Goal: Task Accomplishment & Management: Use online tool/utility

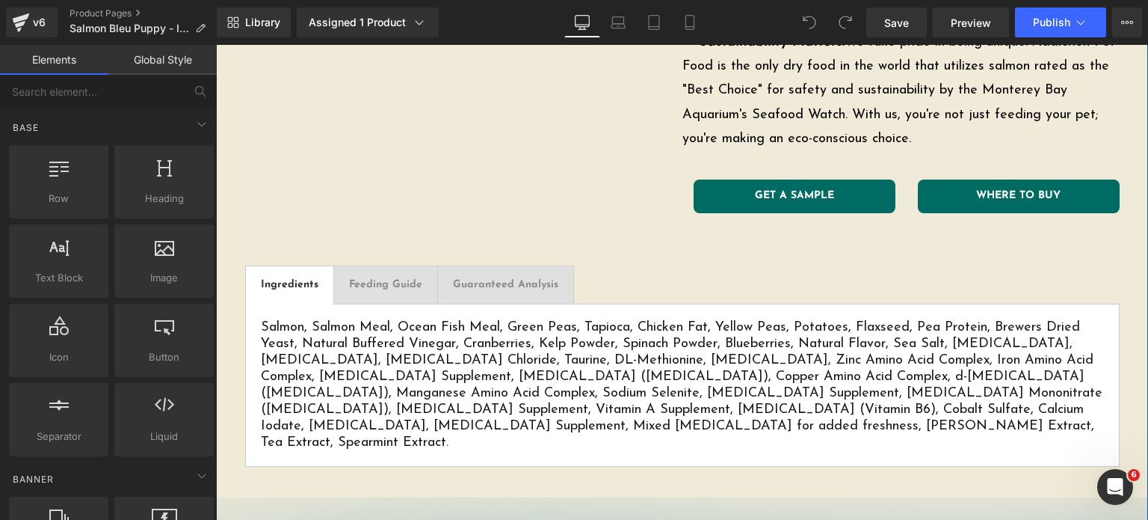
scroll to position [752, 0]
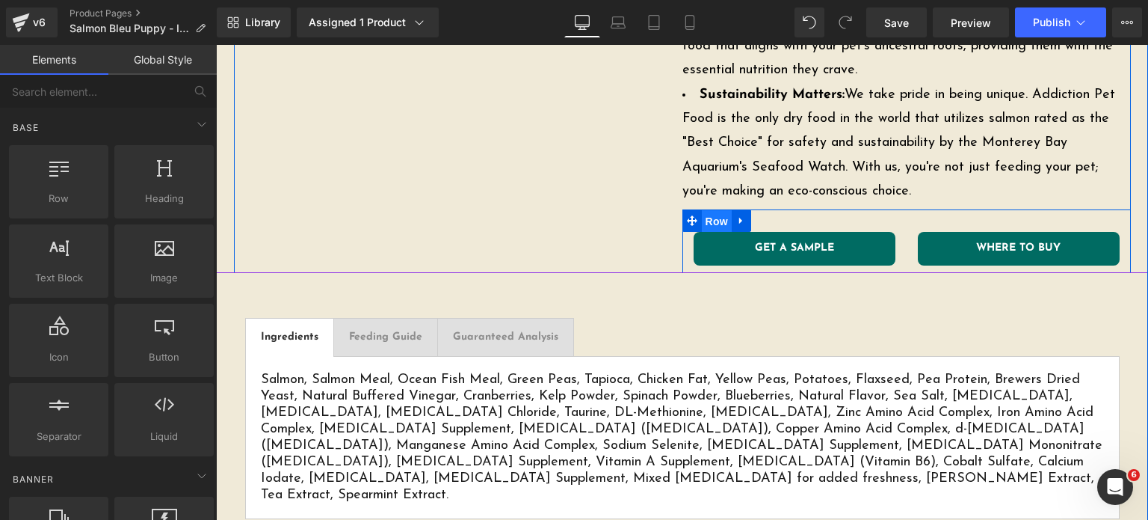
click at [709, 221] on span "Row" at bounding box center [717, 221] width 30 height 22
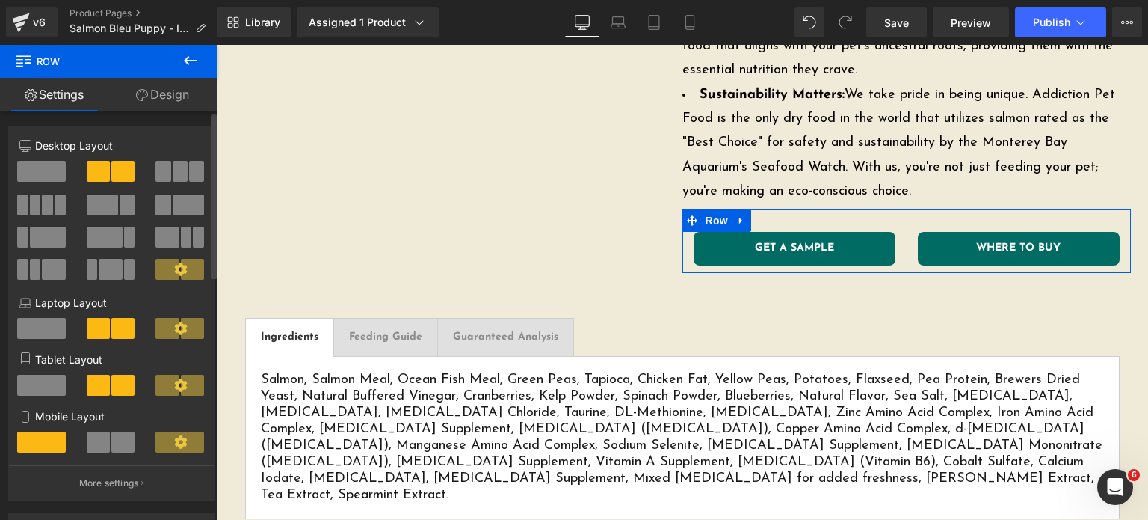
click at [18, 164] on span at bounding box center [41, 171] width 49 height 21
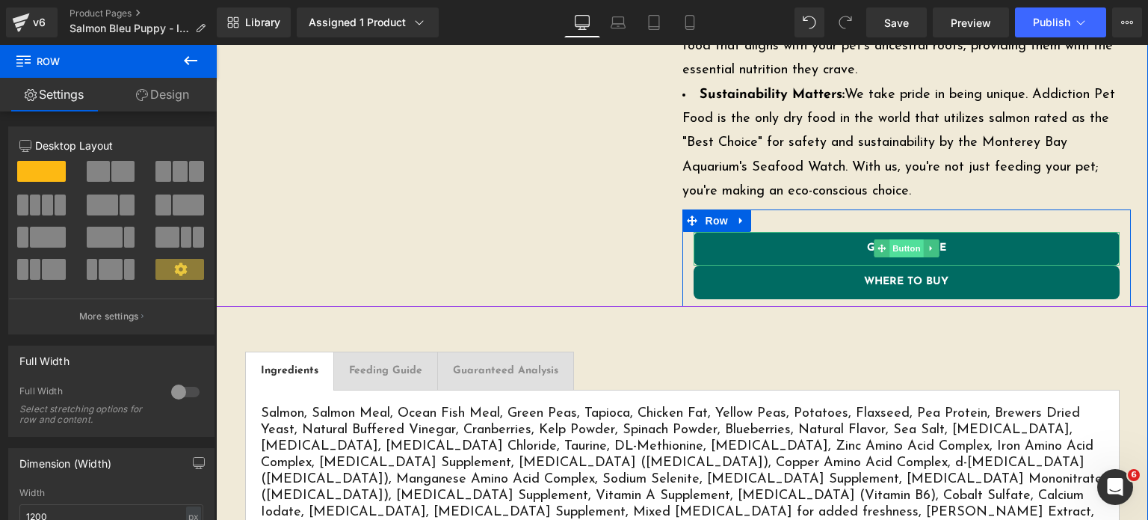
click at [903, 247] on span "Button" at bounding box center [907, 248] width 34 height 18
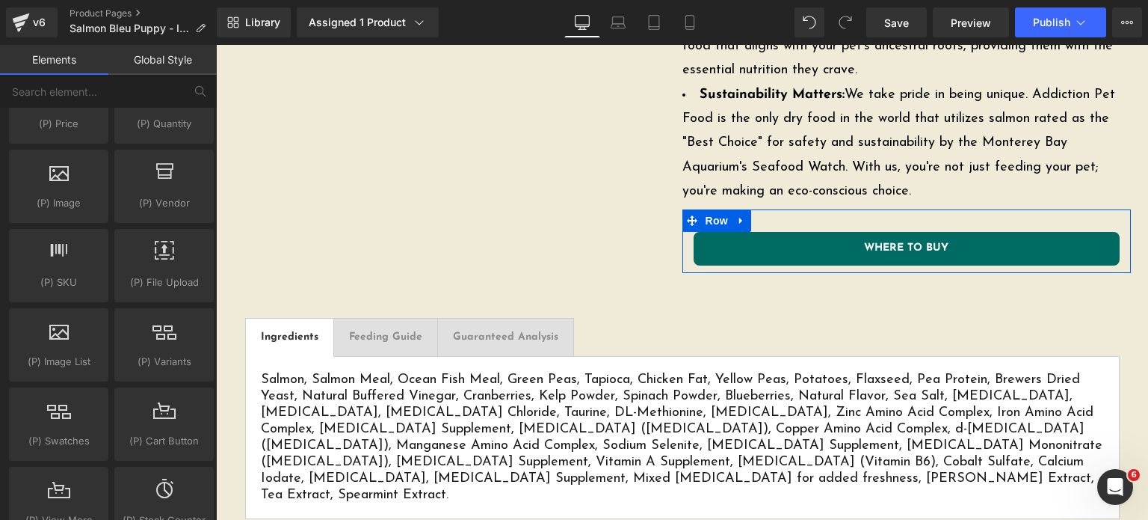
scroll to position [1674, 0]
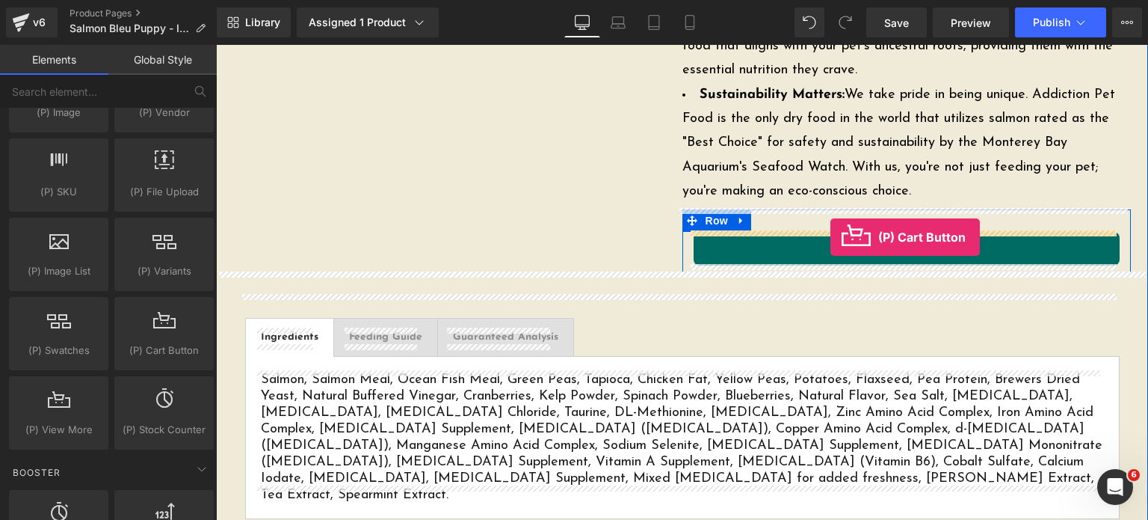
drag, startPoint x: 345, startPoint y: 370, endPoint x: 831, endPoint y: 235, distance: 503.5
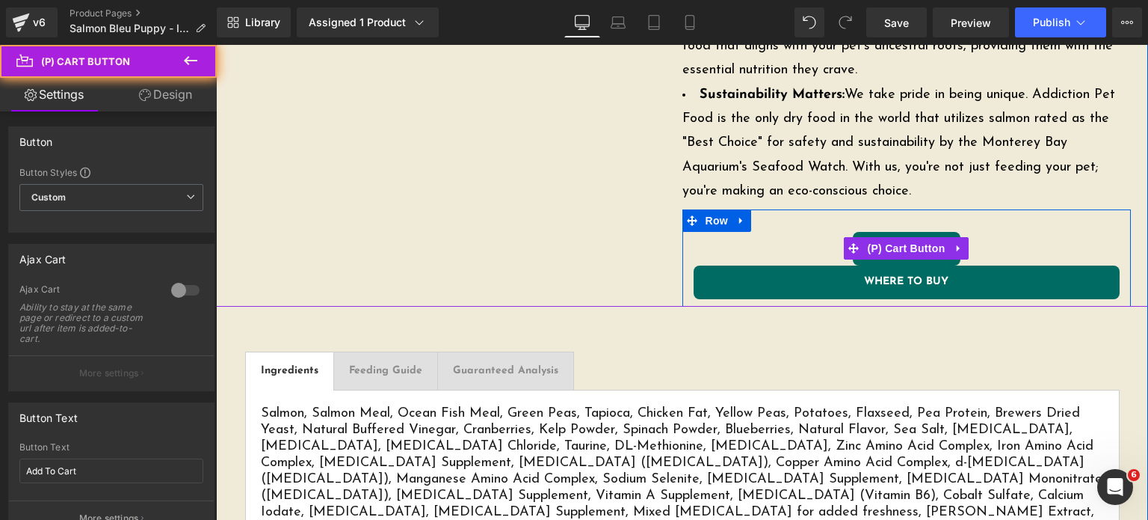
click at [899, 247] on div "Add To Cart (P) Cart Button" at bounding box center [907, 249] width 426 height 34
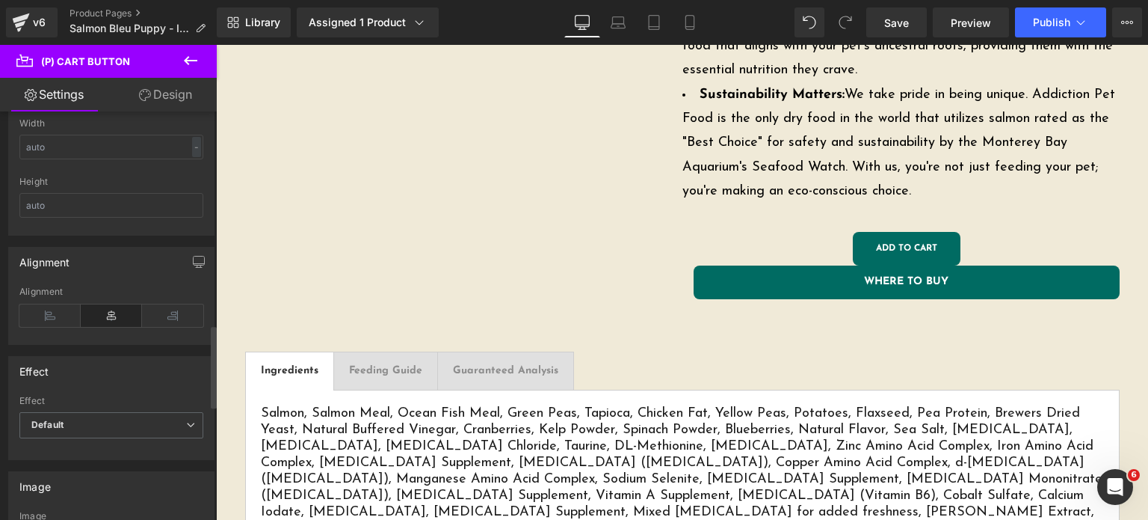
scroll to position [990, 0]
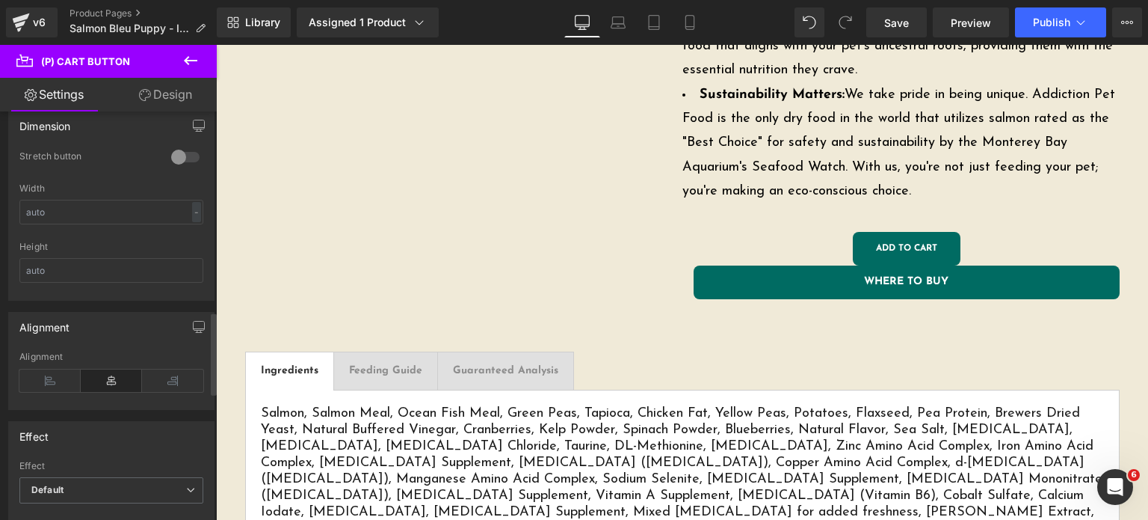
click at [170, 149] on div at bounding box center [185, 157] width 36 height 24
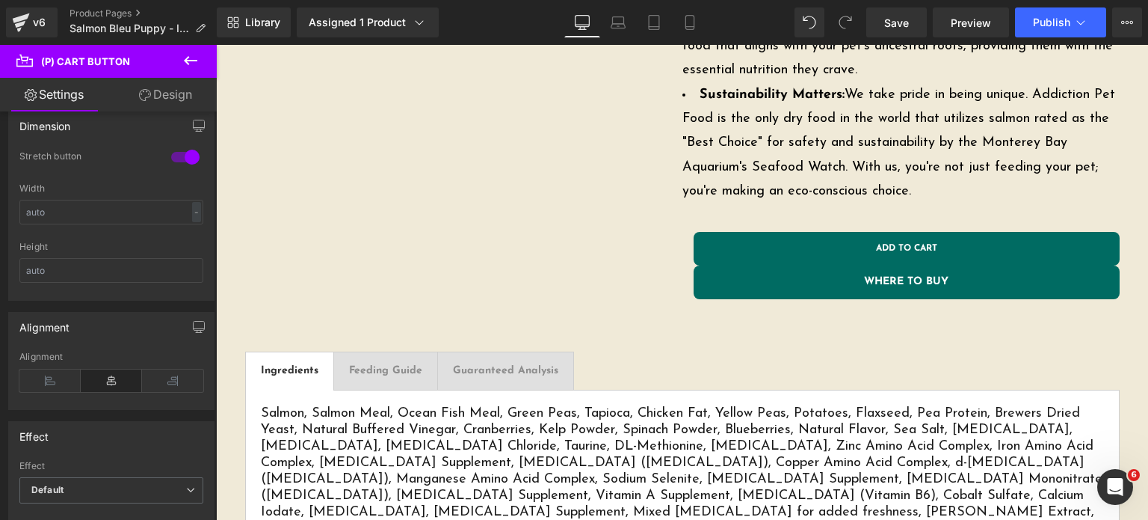
click at [168, 80] on link "Design" at bounding box center [165, 95] width 108 height 34
click at [0, 0] on div "Spacing" at bounding box center [0, 0] width 0 height 0
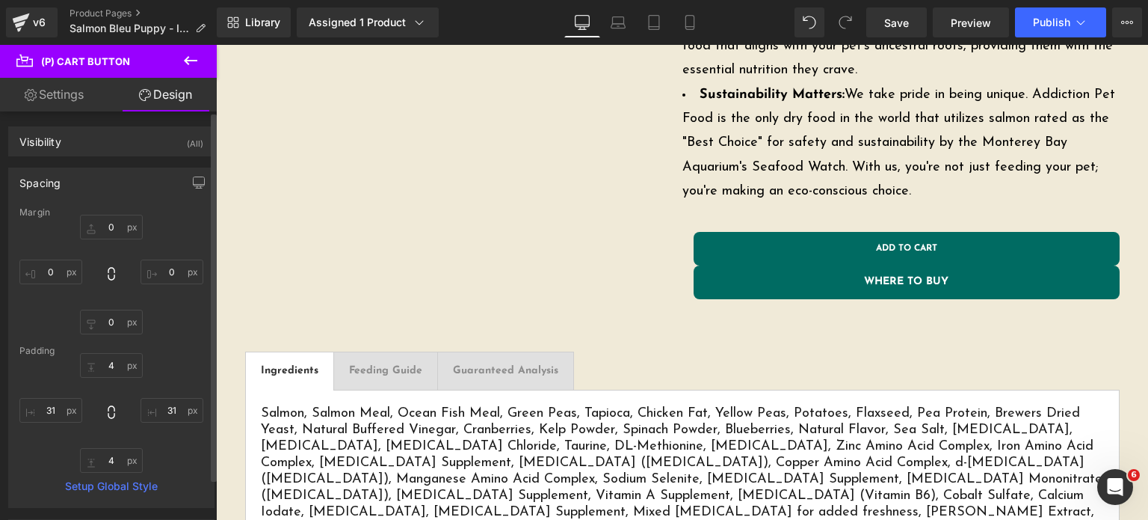
type input "0"
type input "4"
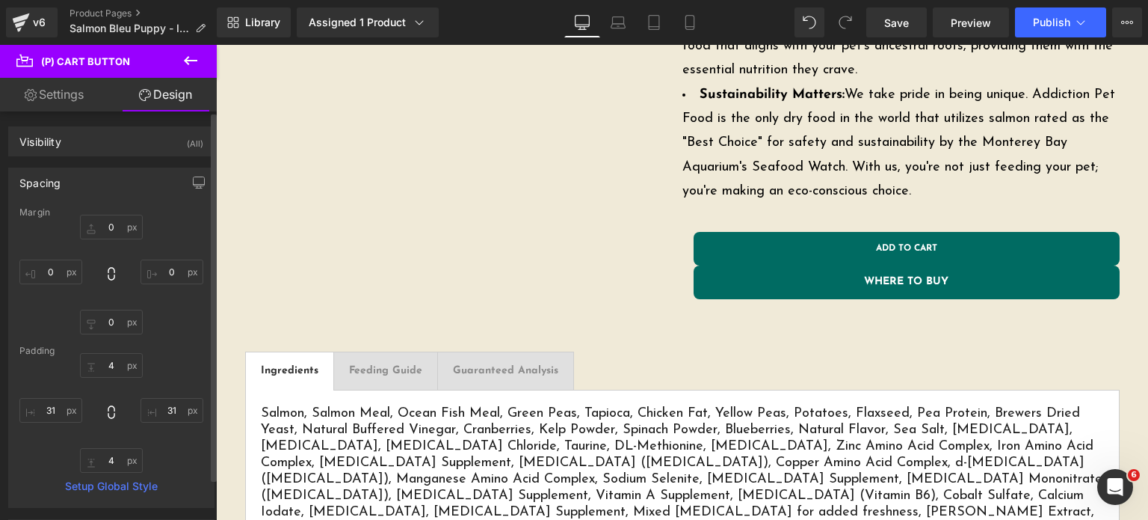
type input "31"
type input "4"
type input "31"
click at [106, 336] on div "Margin 0px 0 0px 0 0px 0 0px 0 Padding 4px 4 31px 31 4px 4 31px 31 Setup Global…" at bounding box center [111, 357] width 205 height 300
click at [105, 330] on input "0" at bounding box center [111, 321] width 63 height 25
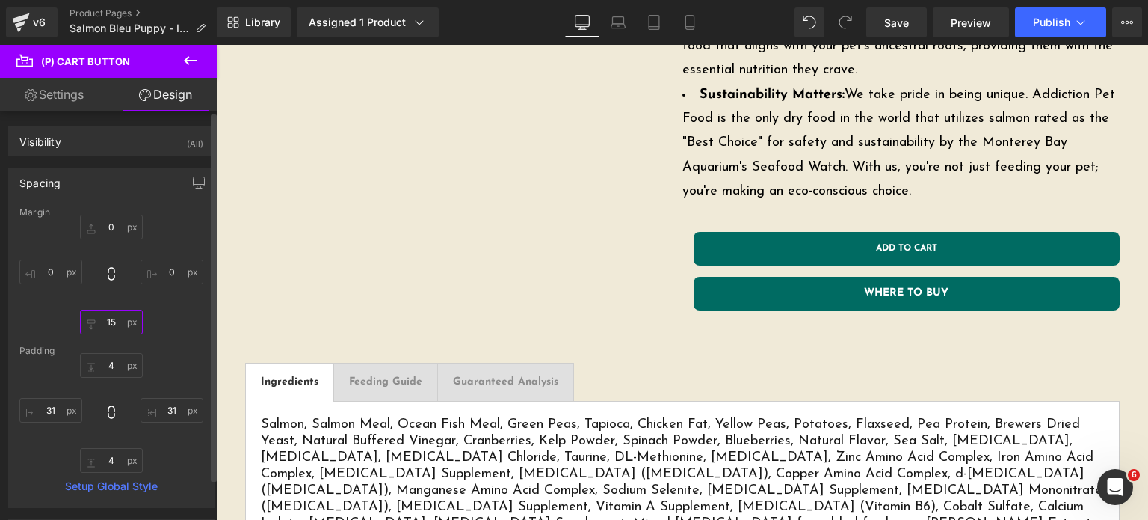
type input "15"
click at [64, 113] on div "Visibility (All) 0|0|0|0 1 Show on Desktop 1 Show on Laptop 1 Show on Tablet 1 …" at bounding box center [112, 473] width 224 height 725
click at [57, 86] on link "Settings" at bounding box center [54, 95] width 108 height 34
type input "100"
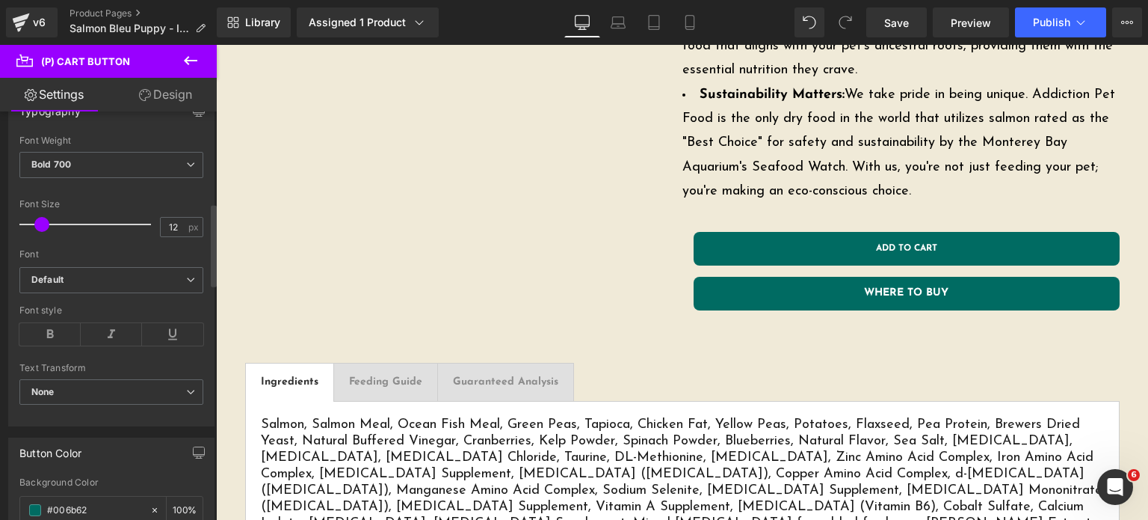
scroll to position [442, 0]
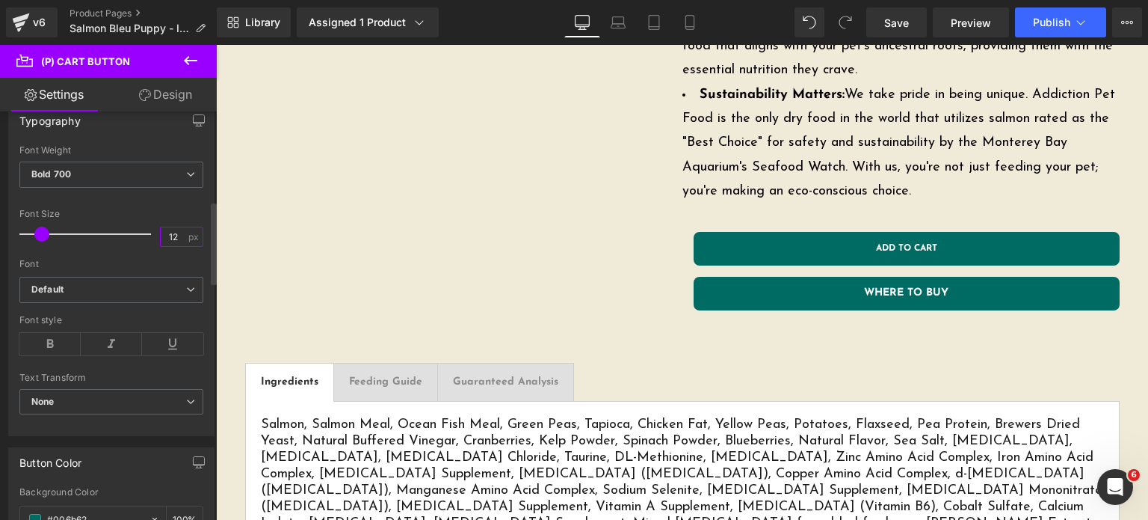
click at [170, 234] on input "12" at bounding box center [174, 236] width 26 height 19
type input "14"
click at [129, 214] on div "Font Size" at bounding box center [111, 214] width 184 height 10
click at [881, 22] on link "Save" at bounding box center [896, 22] width 61 height 30
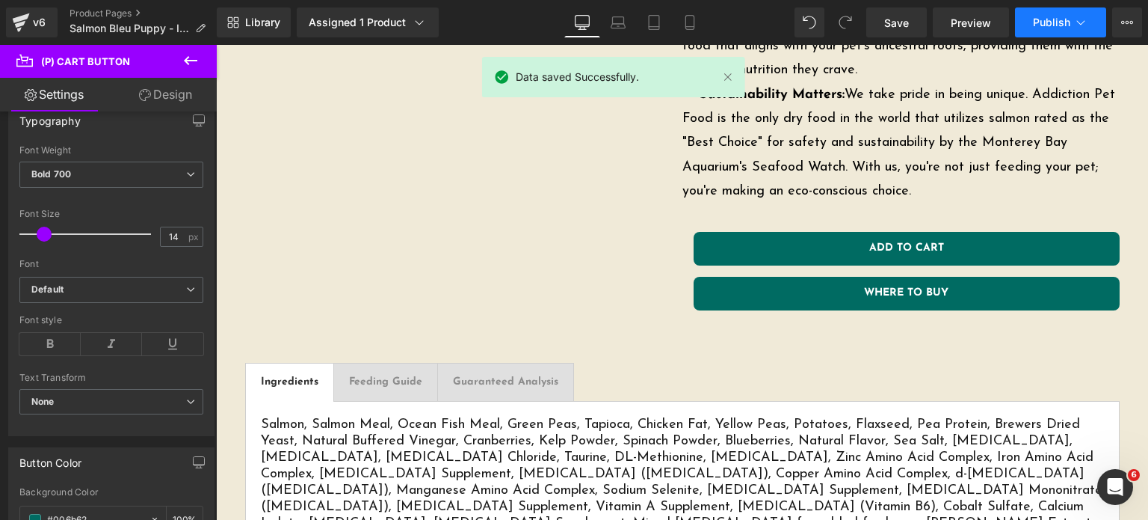
click at [1067, 21] on span "Publish" at bounding box center [1051, 22] width 37 height 12
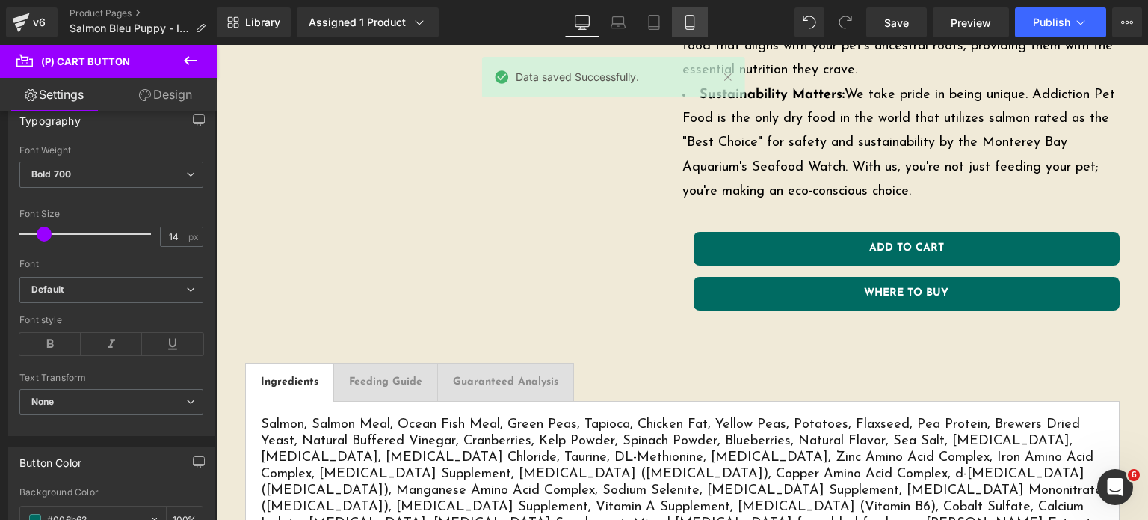
click at [703, 14] on link "Mobile" at bounding box center [690, 22] width 36 height 30
type input "100"
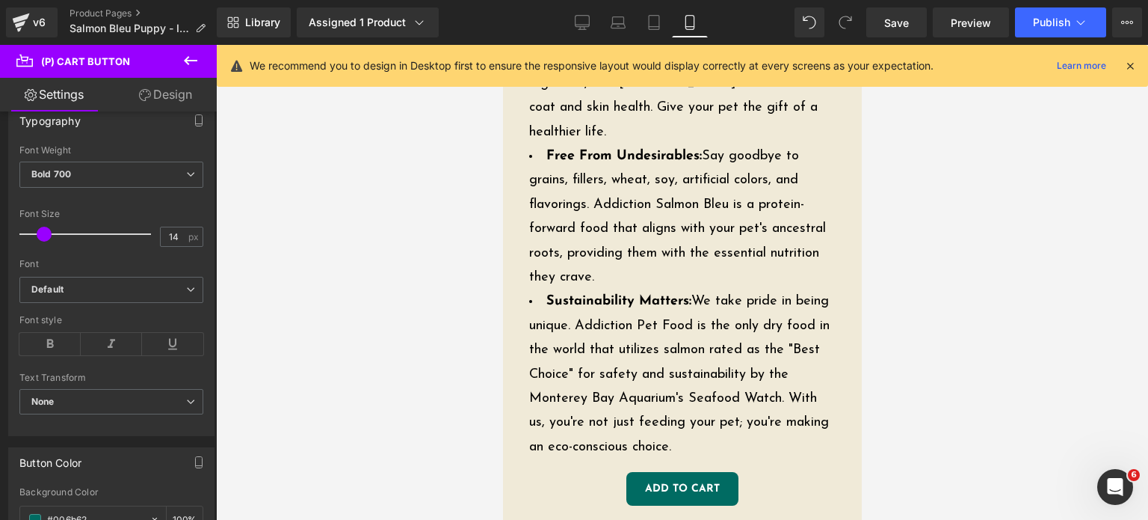
scroll to position [1522, 0]
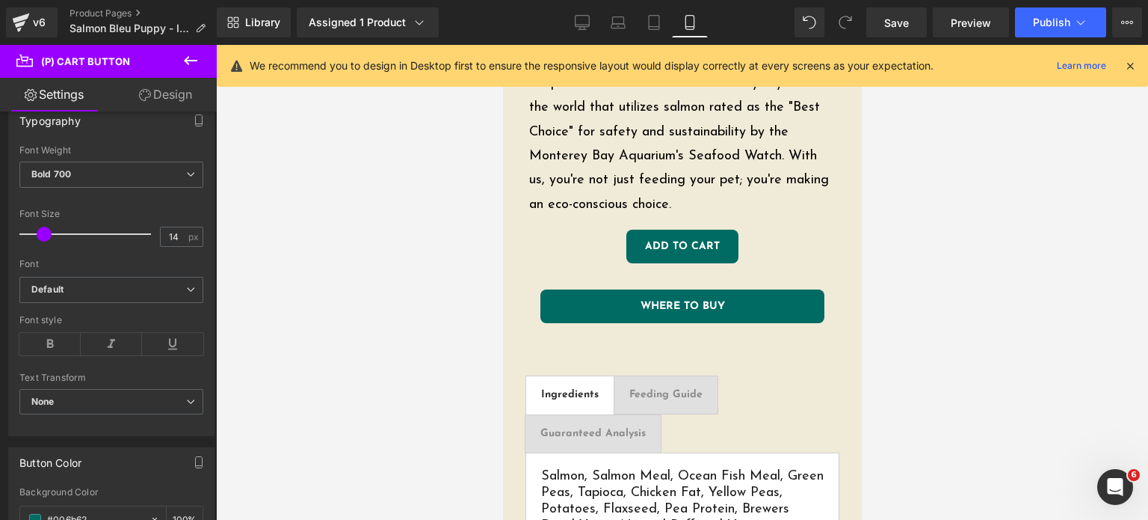
click at [176, 105] on link "Design" at bounding box center [165, 95] width 108 height 34
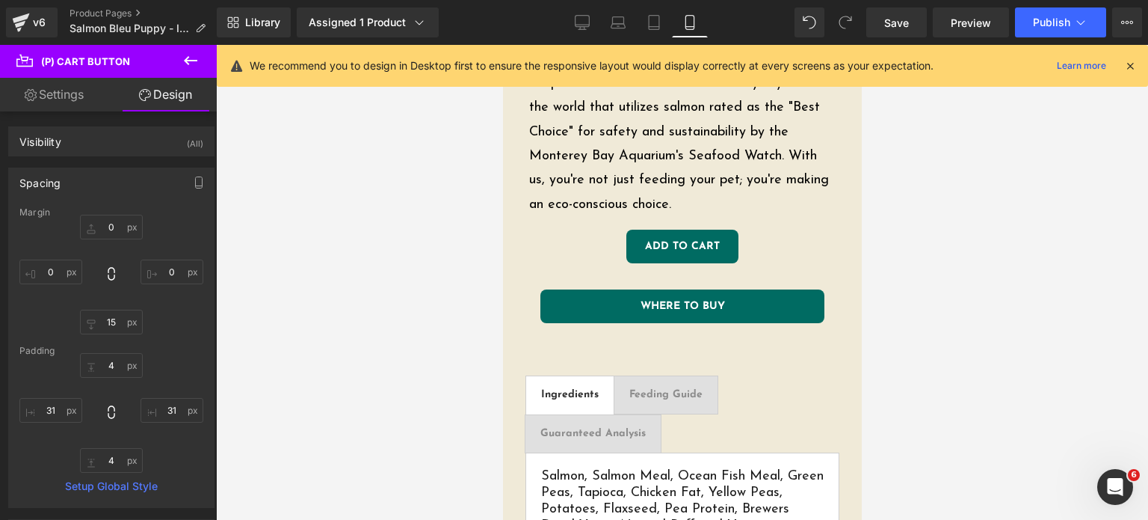
type input "0"
type input "15"
type input "0"
type input "4"
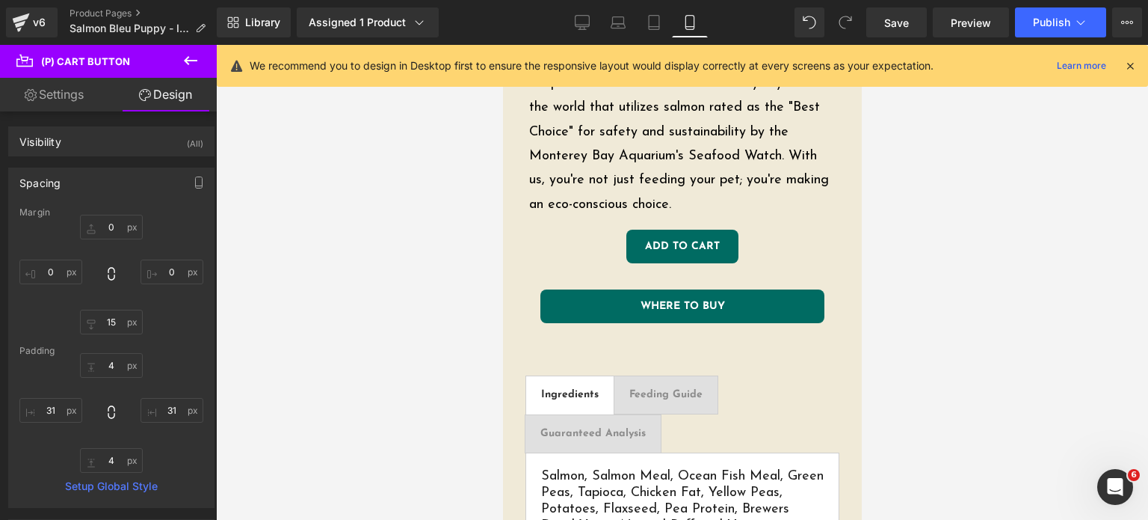
type input "25"
type input "4"
type input "25"
click at [106, 323] on input "15" at bounding box center [111, 321] width 63 height 25
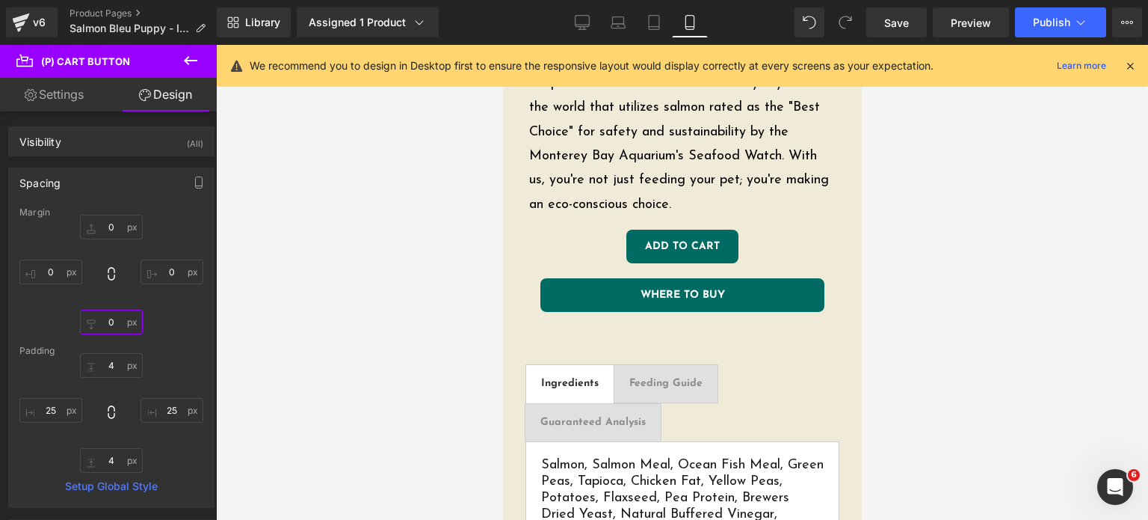
type input "0"
click at [69, 101] on link "Settings" at bounding box center [54, 95] width 108 height 34
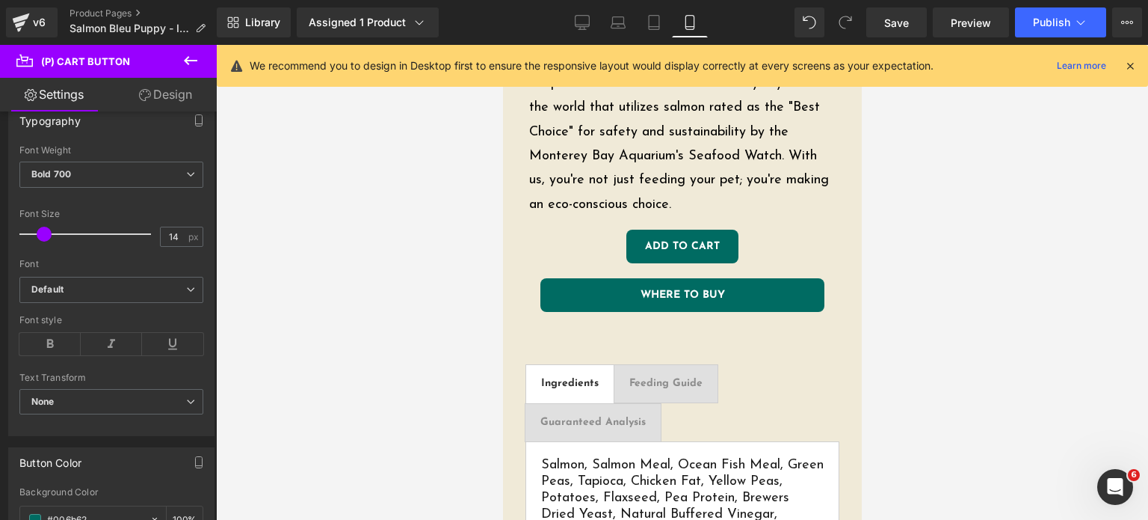
type input "100"
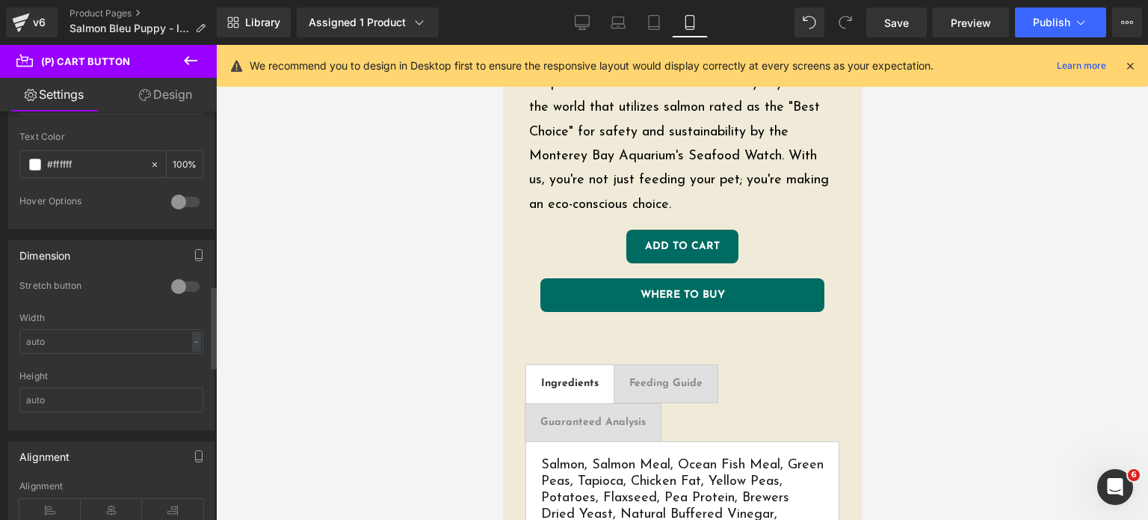
scroll to position [860, 0]
click at [176, 284] on div at bounding box center [185, 287] width 36 height 24
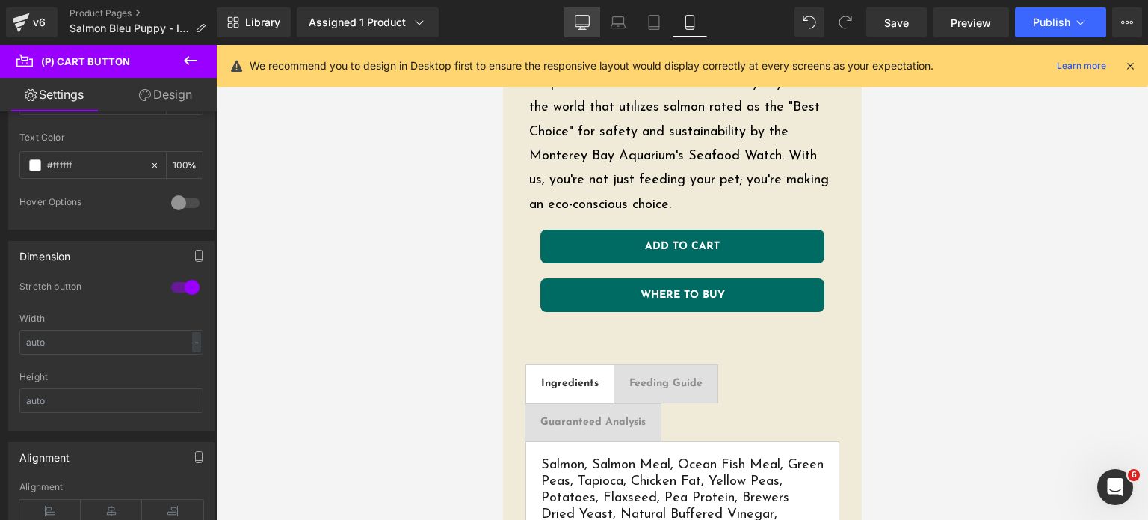
click at [588, 23] on icon at bounding box center [582, 22] width 15 height 15
type input "100"
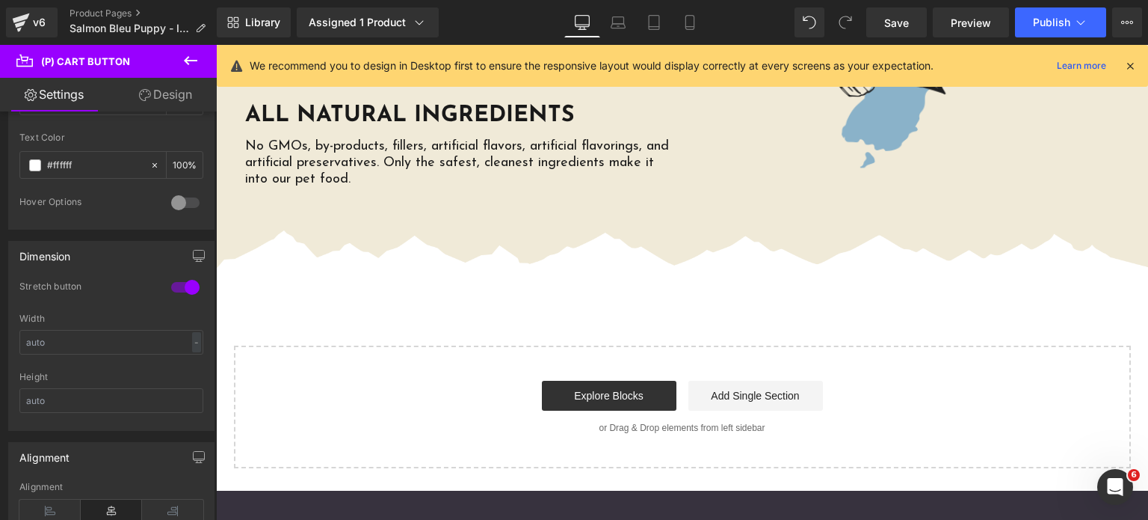
scroll to position [3631, 0]
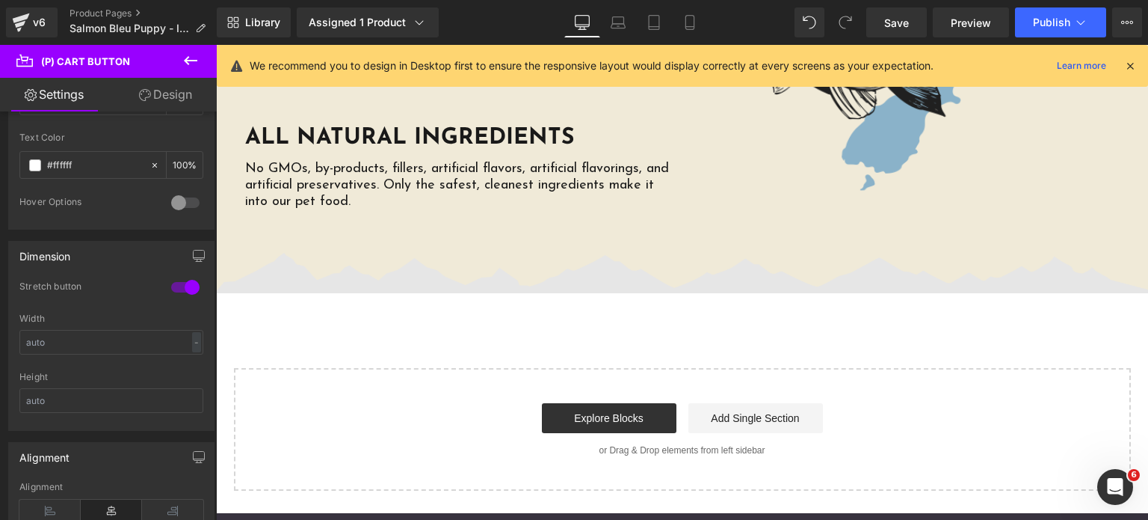
click at [600, 253] on img at bounding box center [682, 273] width 932 height 40
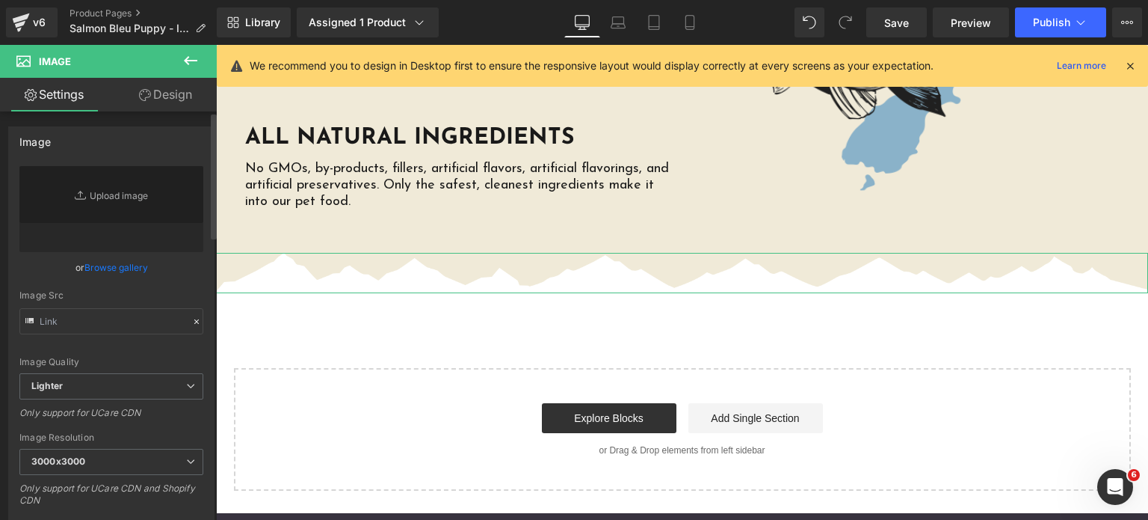
click at [135, 272] on link "Browse gallery" at bounding box center [116, 267] width 64 height 26
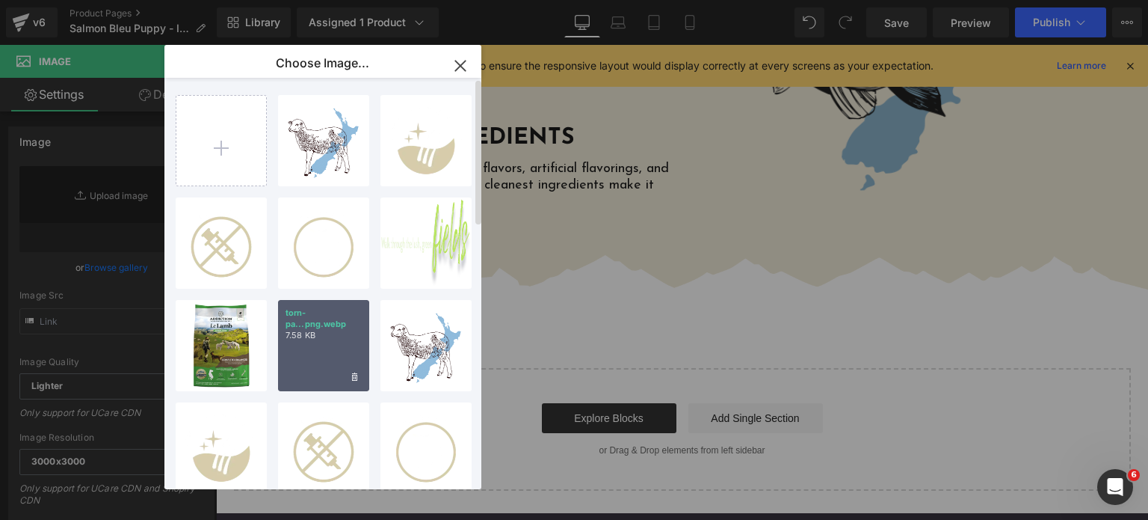
click at [323, 366] on div "torn-pa...png.webp 7.58 KB" at bounding box center [323, 345] width 91 height 91
type input "https://ucarecdn.com/68c2f7bc-035d-4874-b79c-18e6ce86aec7/-/format/auto/-/previ…"
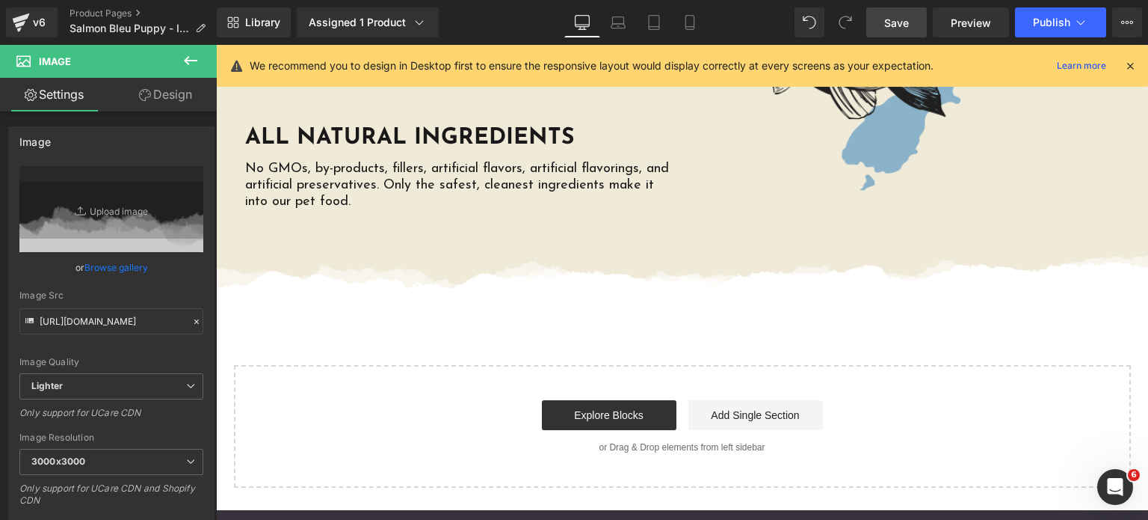
click at [893, 22] on span "Save" at bounding box center [896, 23] width 25 height 16
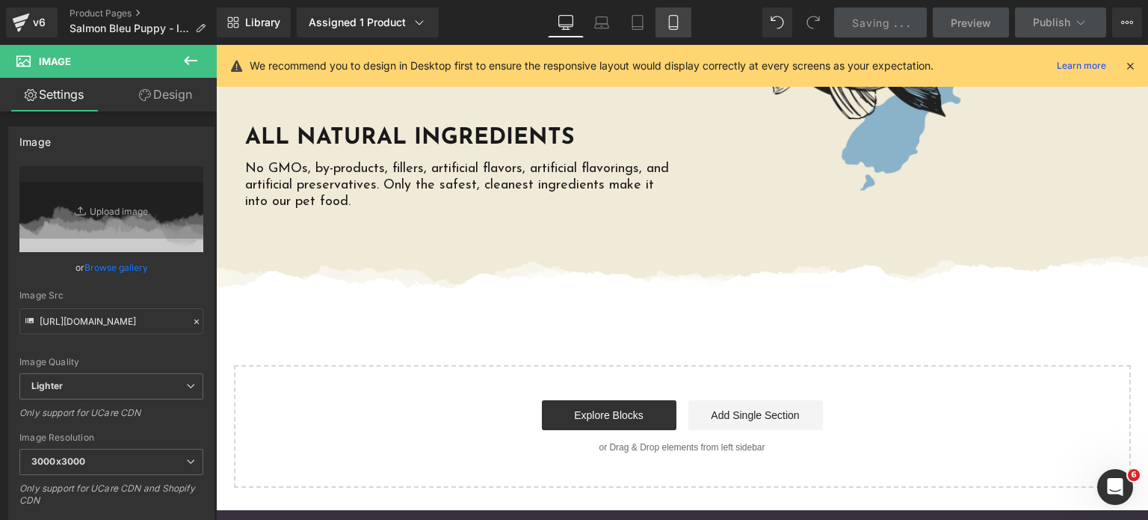
click at [668, 28] on icon at bounding box center [673, 22] width 15 height 15
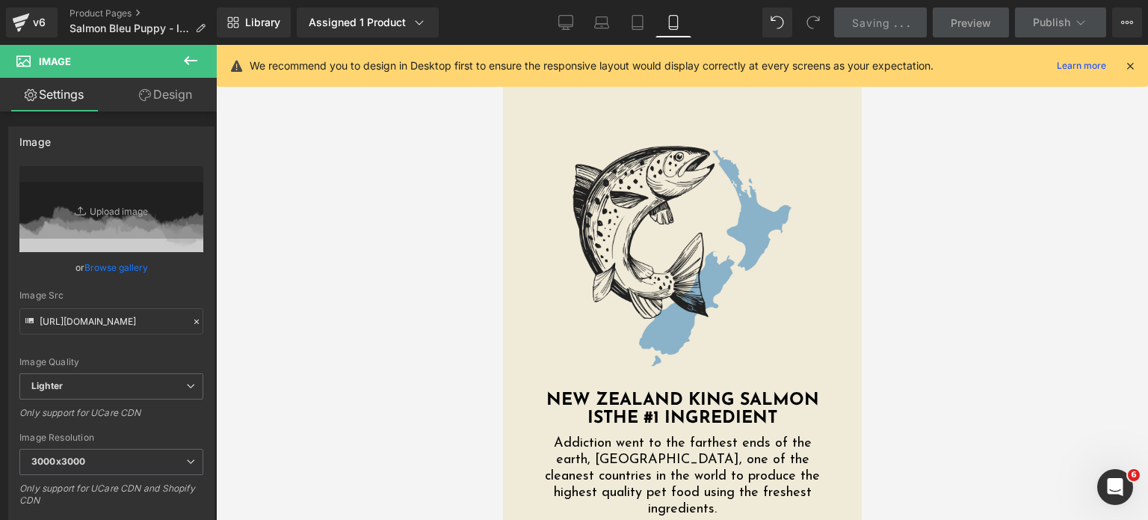
scroll to position [0, 0]
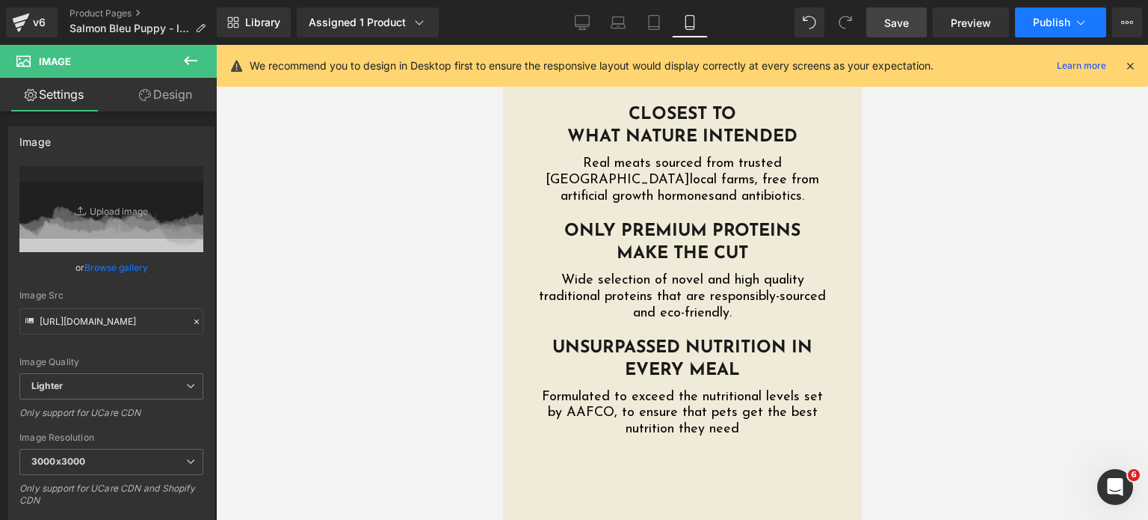
click at [1029, 9] on button "Publish" at bounding box center [1060, 22] width 91 height 30
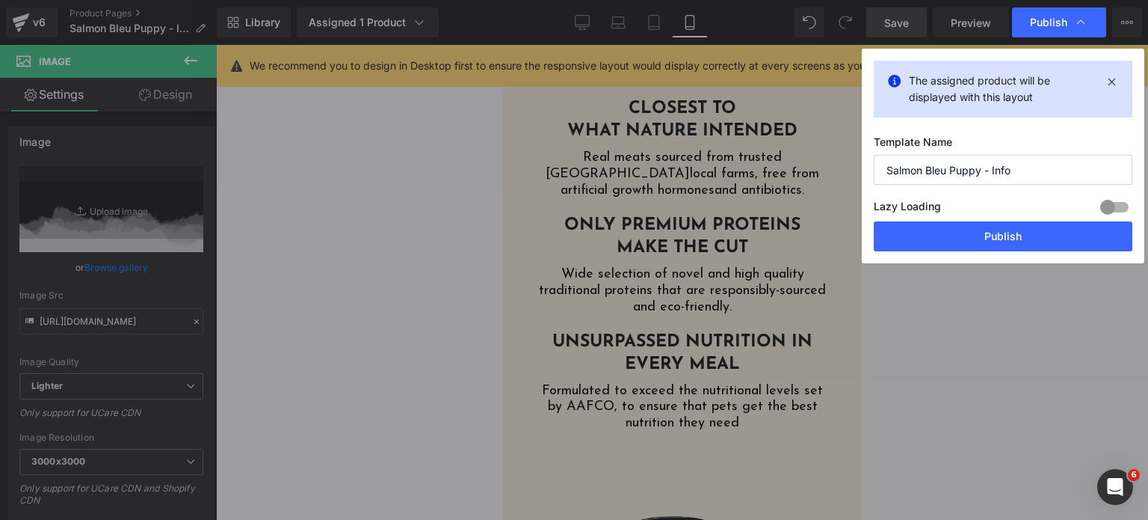
scroll to position [3504, 0]
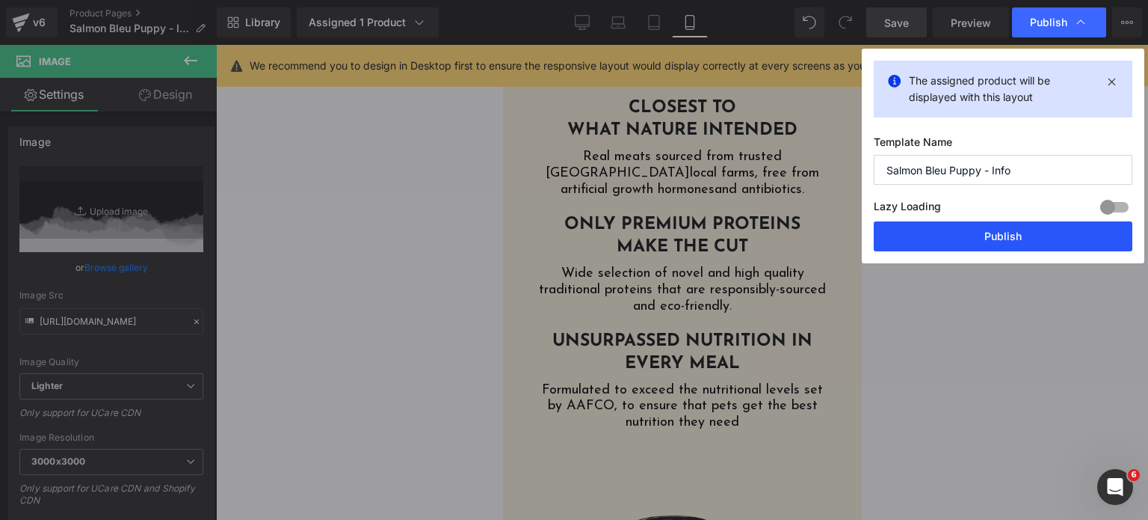
click at [951, 229] on button "Publish" at bounding box center [1003, 236] width 259 height 30
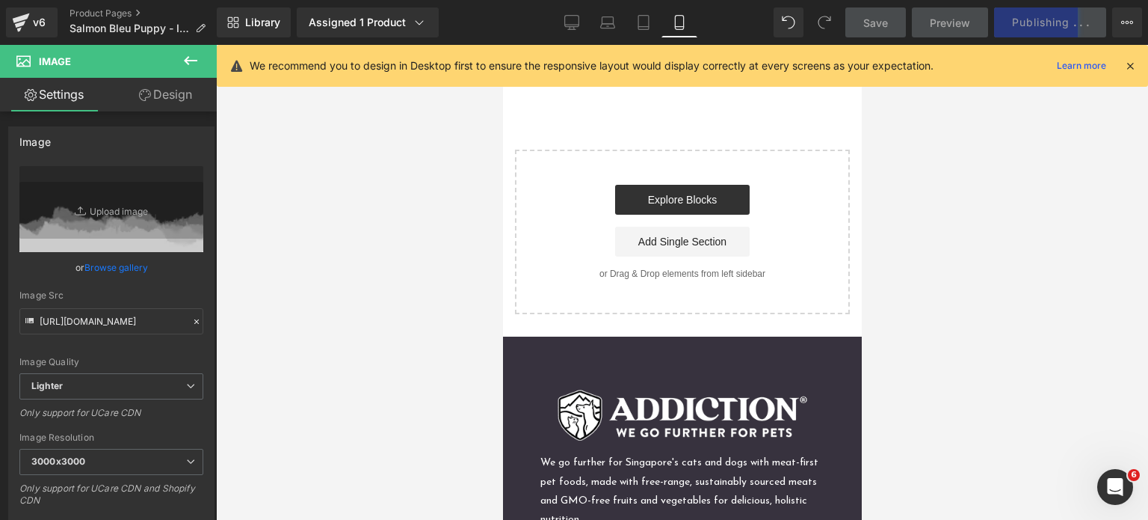
scroll to position [4636, 0]
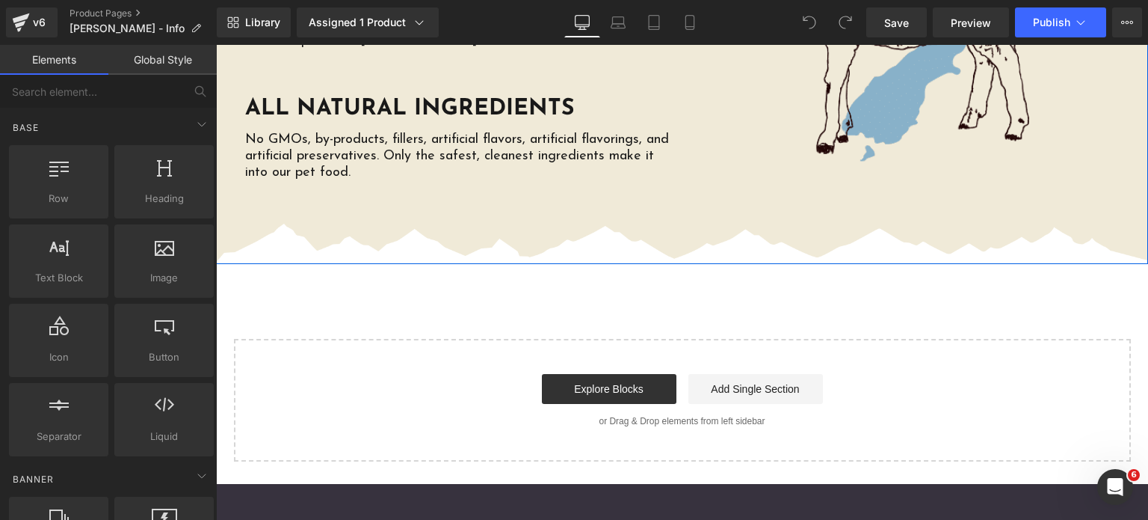
scroll to position [3478, 0]
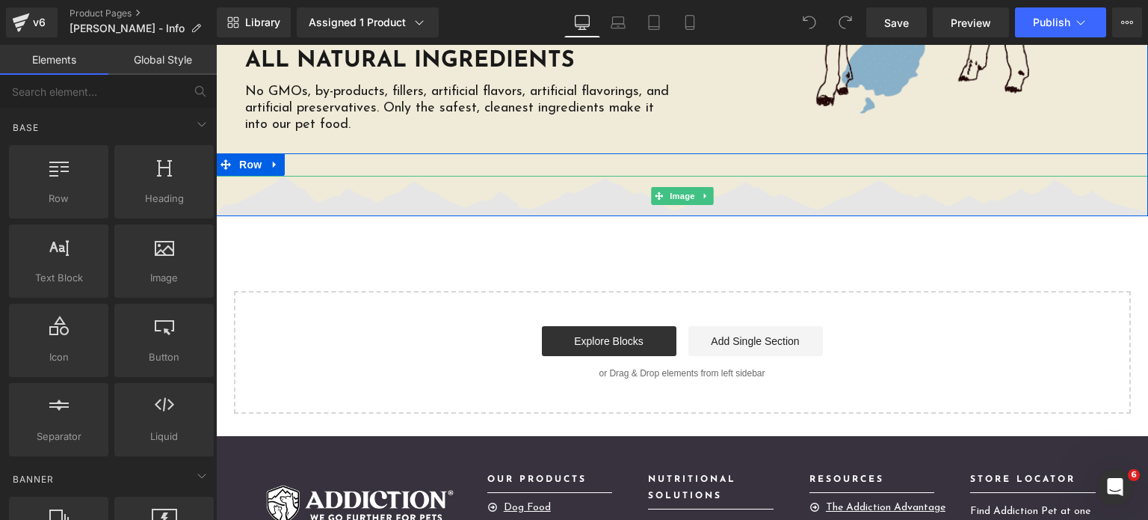
click at [415, 176] on img at bounding box center [682, 196] width 932 height 40
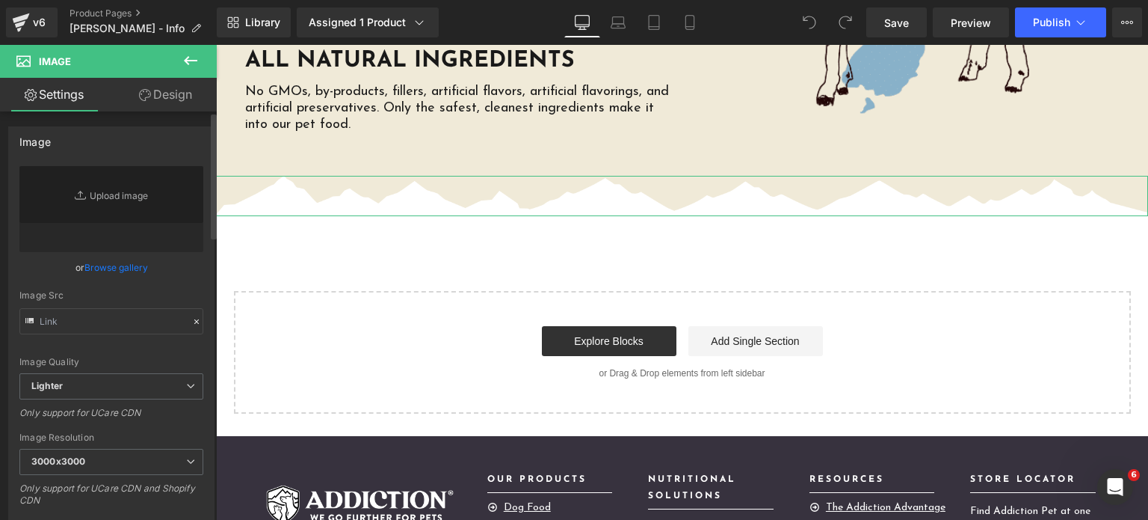
click at [93, 268] on link "Browse gallery" at bounding box center [116, 267] width 64 height 26
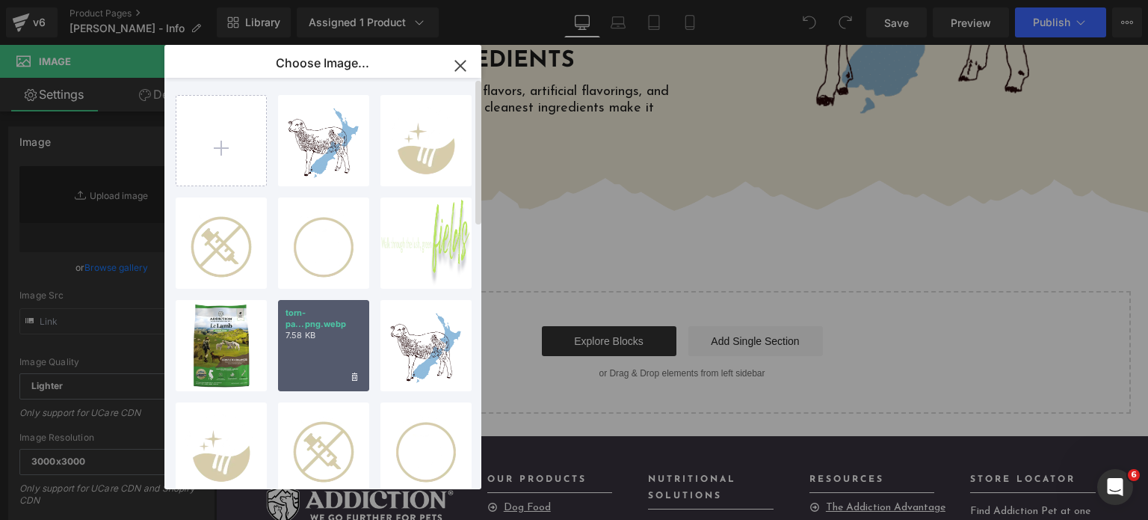
click at [311, 303] on div "torn-pa...png.webp 7.58 KB" at bounding box center [323, 345] width 91 height 91
type input "https://ucarecdn.com/68c2f7bc-035d-4874-b79c-18e6ce86aec7/-/format/auto/-/previ…"
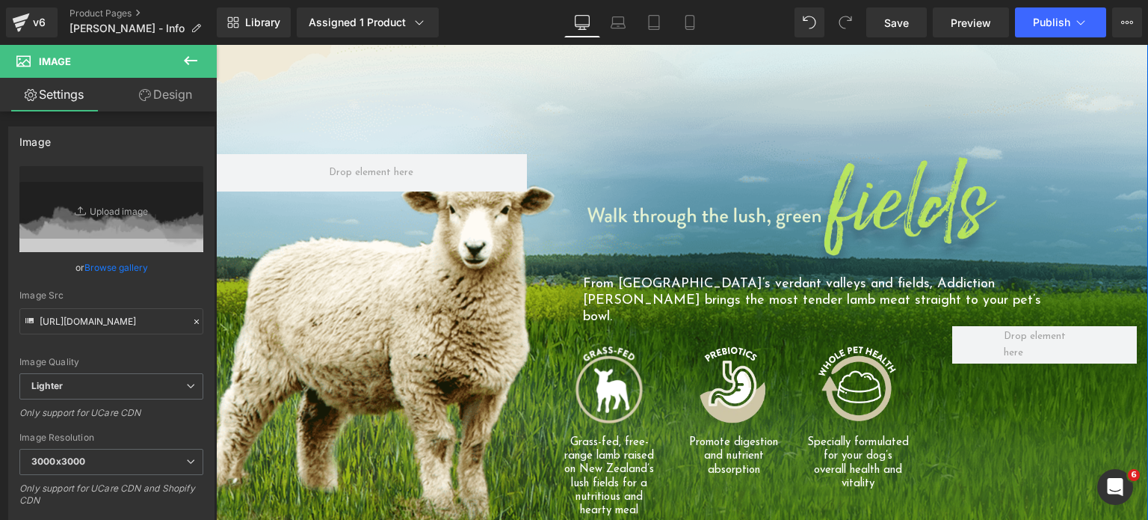
scroll to position [1211, 0]
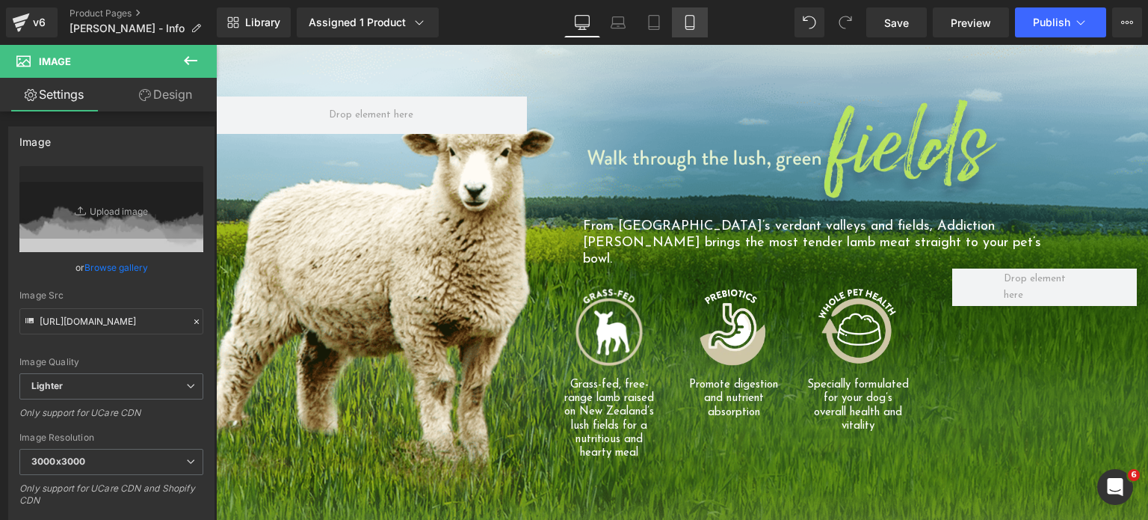
click at [697, 29] on link "Mobile" at bounding box center [690, 22] width 36 height 30
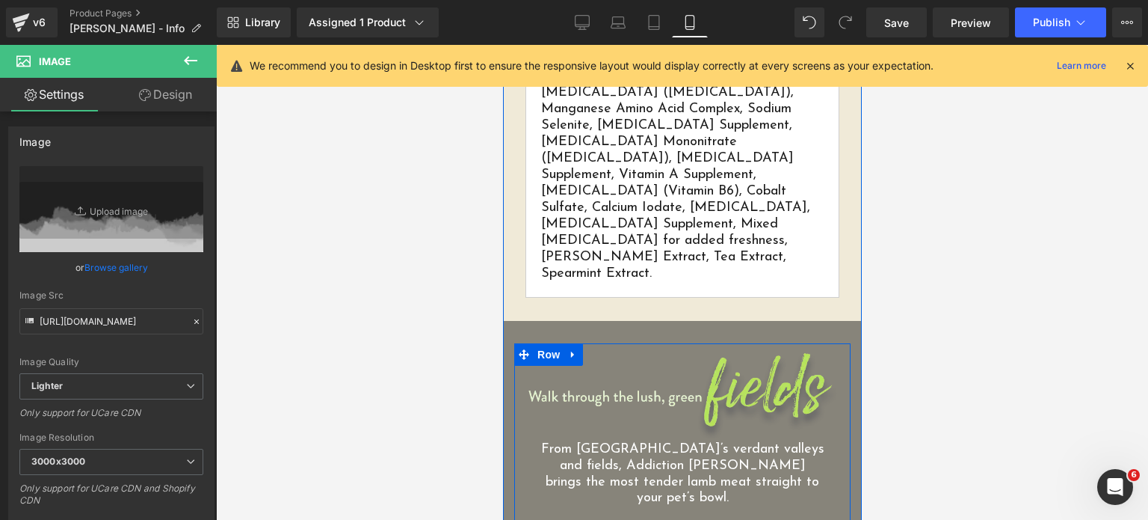
scroll to position [1621, 0]
click at [659, 352] on div "Image" at bounding box center [682, 397] width 314 height 91
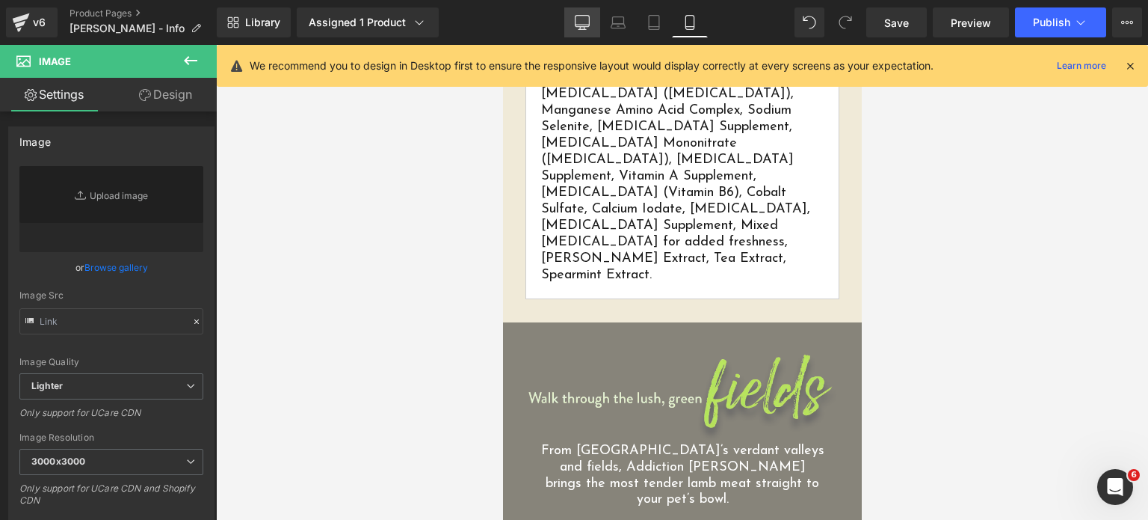
click at [596, 27] on link "Desktop" at bounding box center [582, 22] width 36 height 30
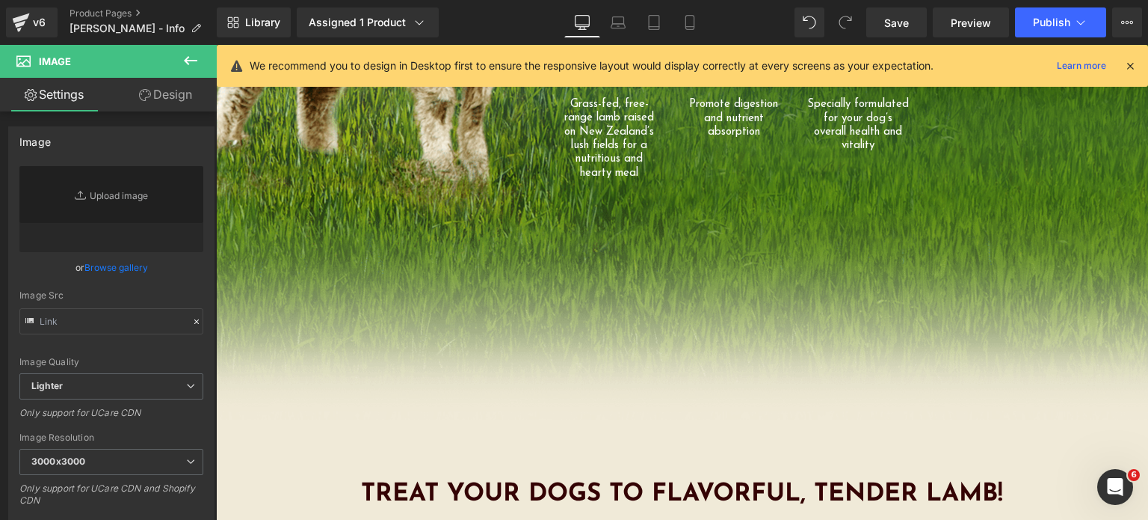
type input "75"
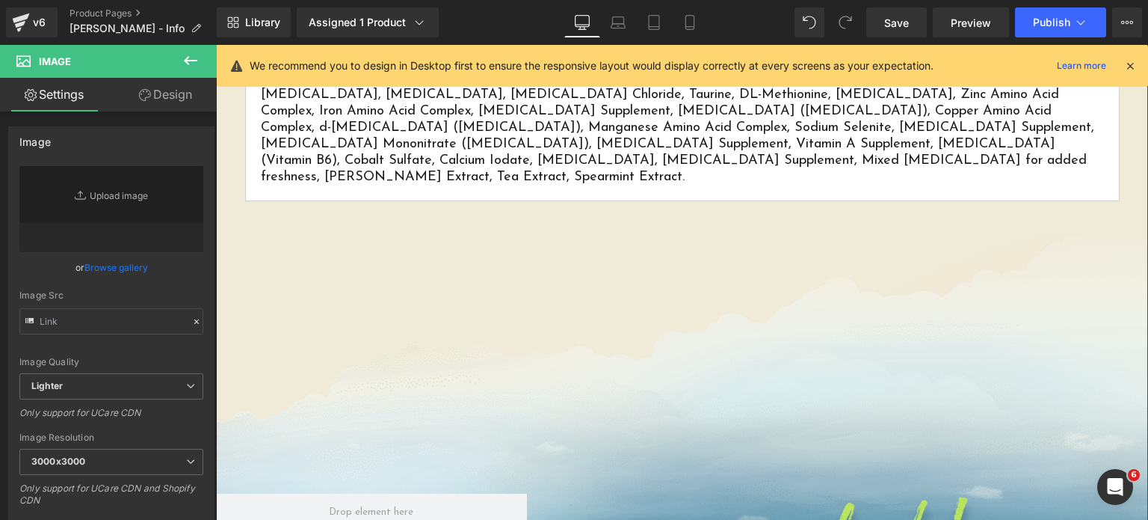
scroll to position [1033, 0]
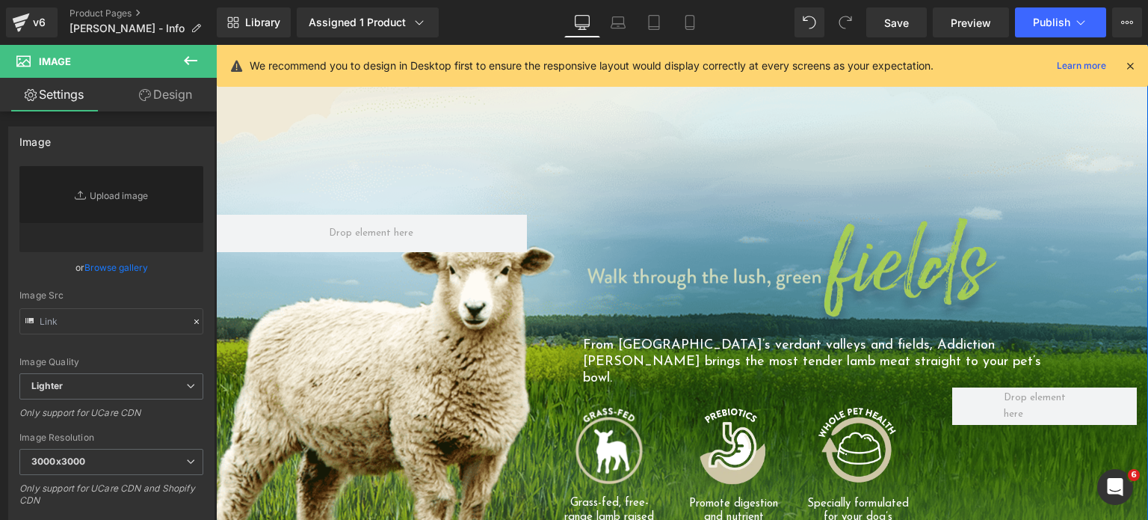
click at [783, 215] on img at bounding box center [795, 276] width 424 height 123
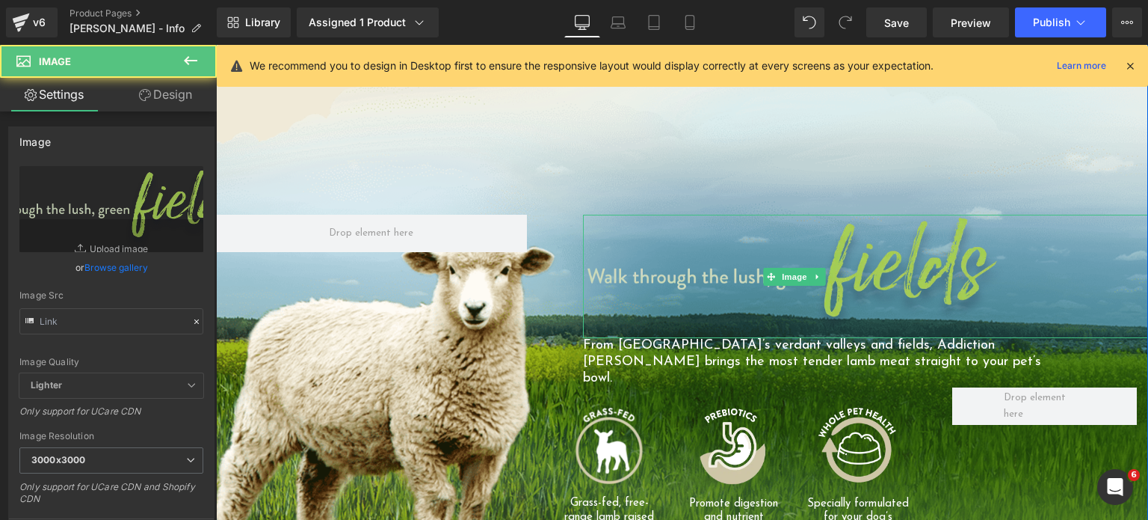
type input "https://addictionpet.com/wp-content/uploads/2020/05/Phase-3-06-LLD-01C-Header-F…"
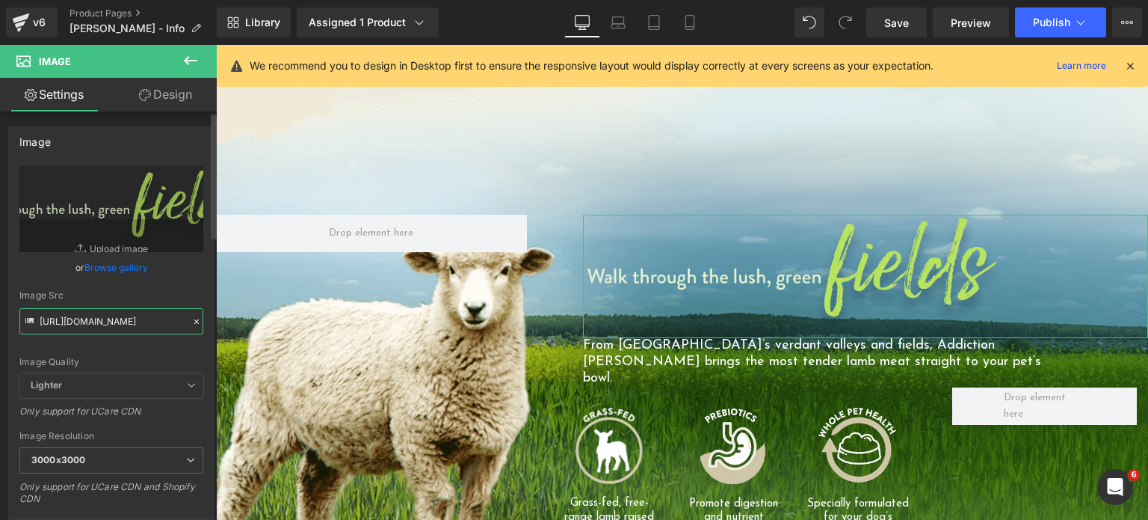
click at [81, 325] on input "https://addictionpet.com/wp-content/uploads/2020/05/Phase-3-06-LLD-01C-Header-F…" at bounding box center [111, 321] width 184 height 26
click at [700, 13] on link "Mobile" at bounding box center [690, 22] width 36 height 30
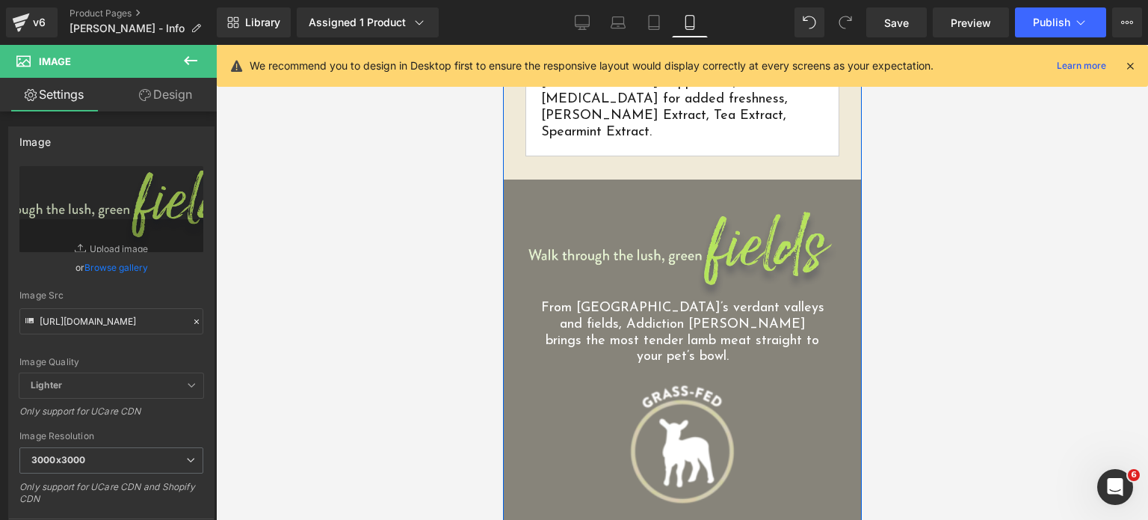
scroll to position [1755, 0]
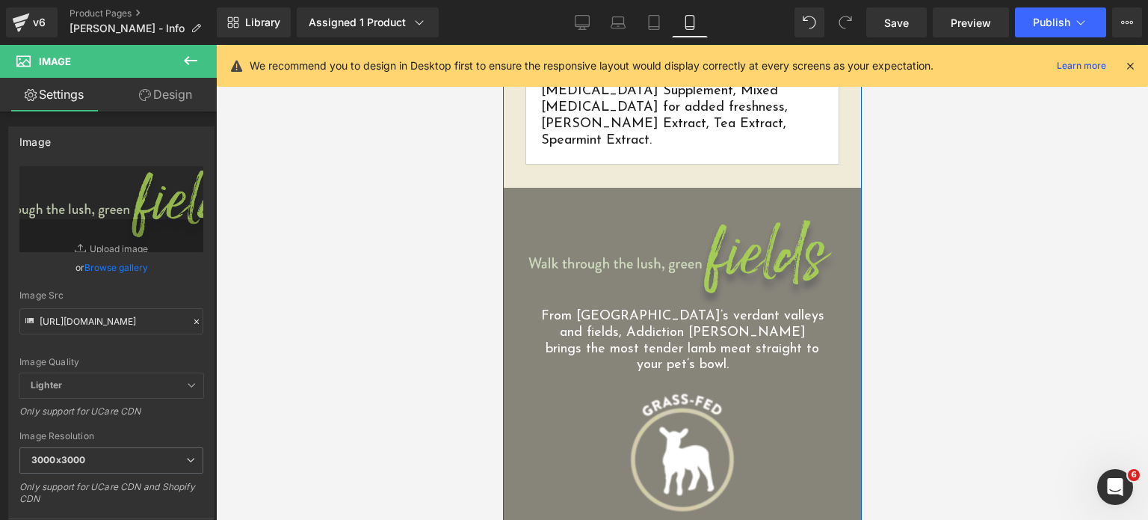
click at [637, 218] on img at bounding box center [682, 263] width 314 height 91
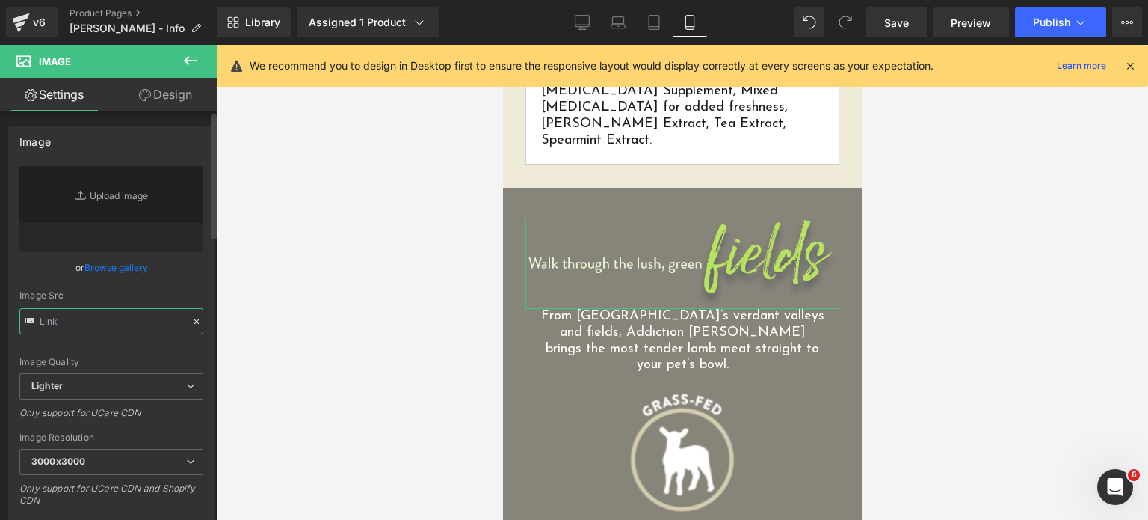
click at [104, 316] on input "text" at bounding box center [111, 321] width 184 height 26
paste input "https://addictionpet.com/wp-content/uploads/2020/05/Phase-3-06-LLD-01C-Header-F…"
type input "https://addictionpet.com/wp-content/uploads/2020/05/Phase-3-06-LLD-01C-Header-F…"
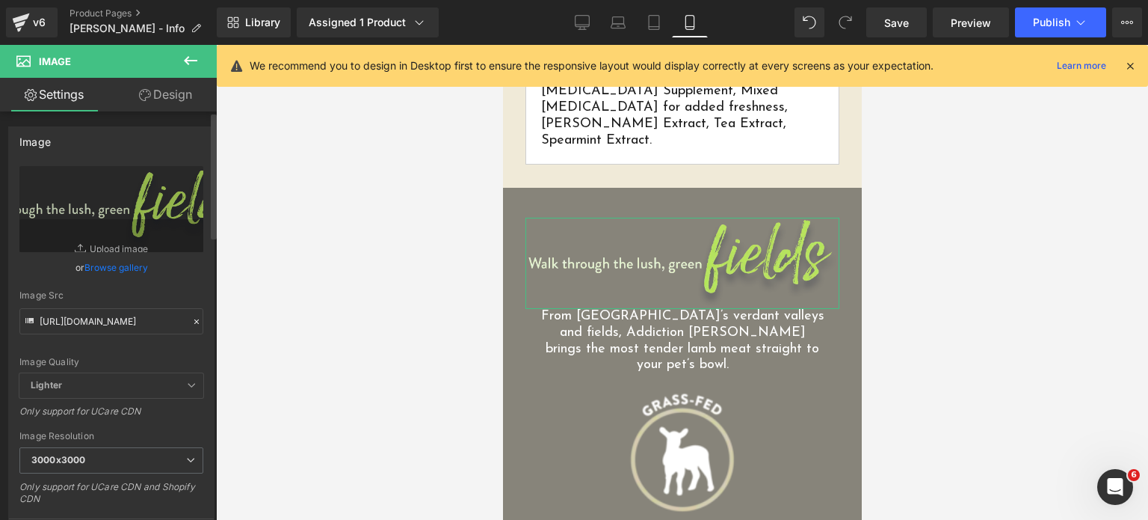
click at [170, 284] on div "Image Quality Lighter Lightest Lighter Lighter Lightest Only support for UCare …" at bounding box center [111, 269] width 184 height 207
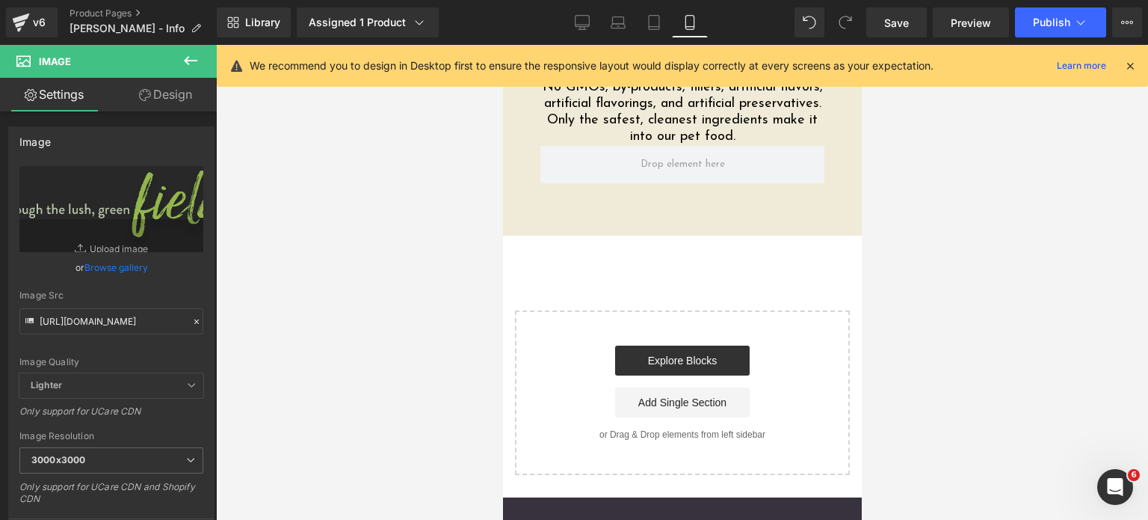
scroll to position [4096, 0]
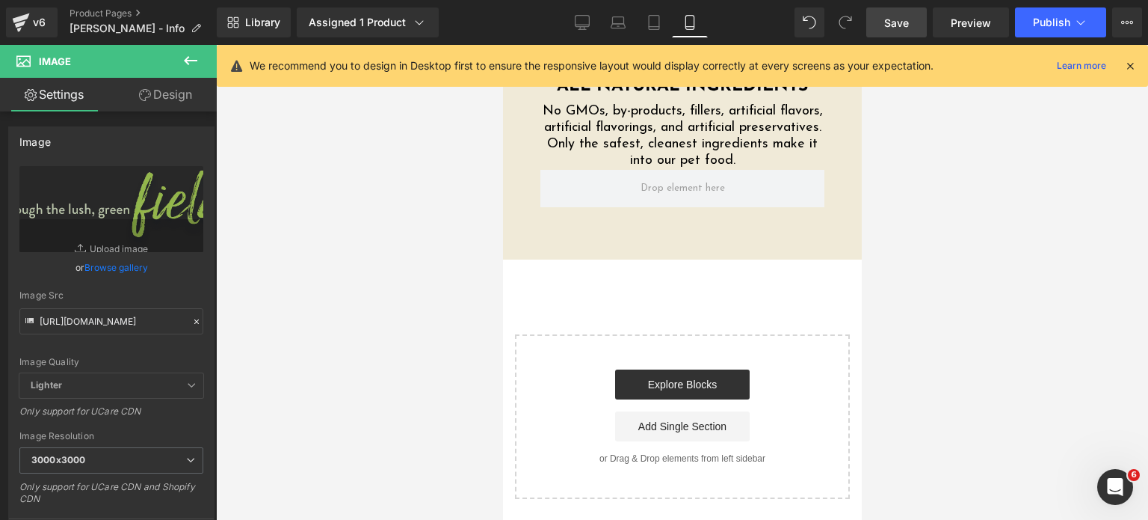
click at [902, 19] on span "Save" at bounding box center [896, 23] width 25 height 16
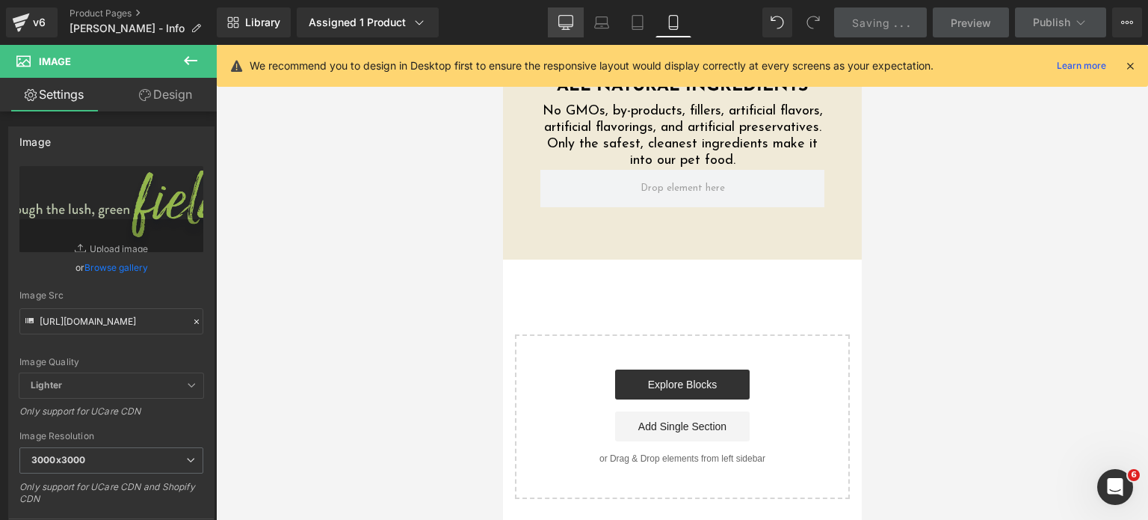
click at [580, 26] on link "Desktop" at bounding box center [566, 22] width 36 height 30
type input "75"
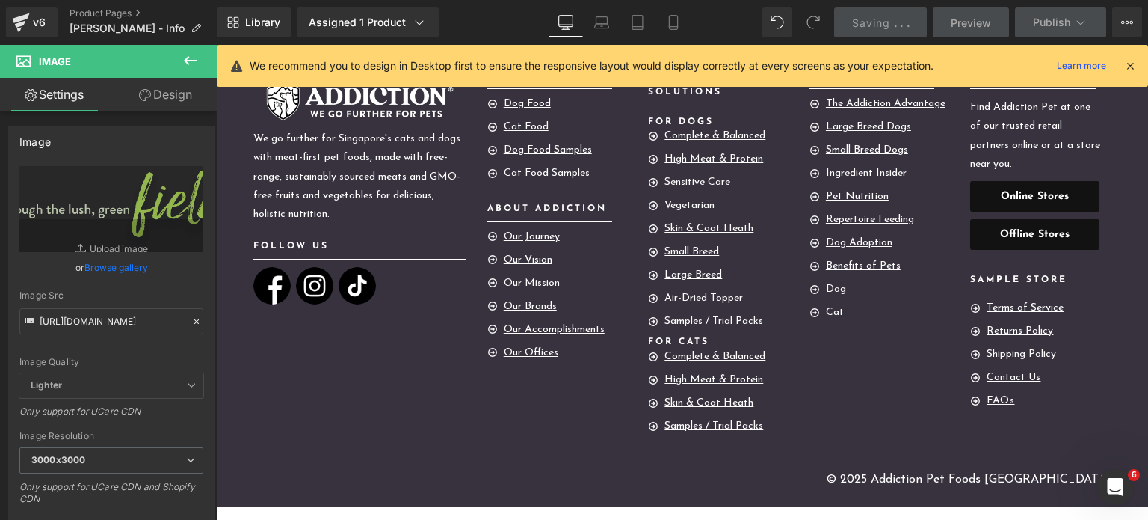
scroll to position [0, 0]
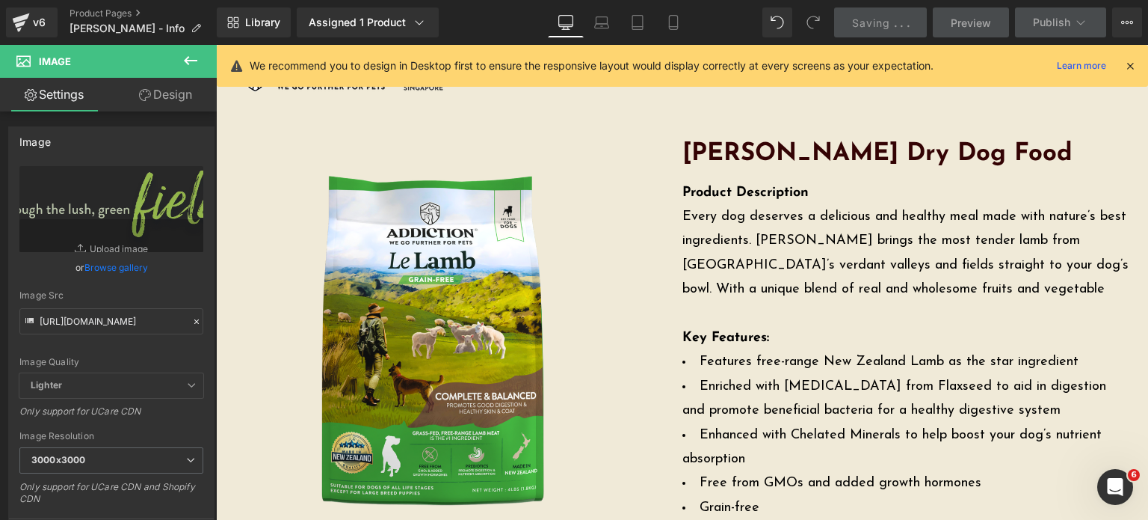
click at [558, 26] on link "Desktop" at bounding box center [566, 22] width 36 height 30
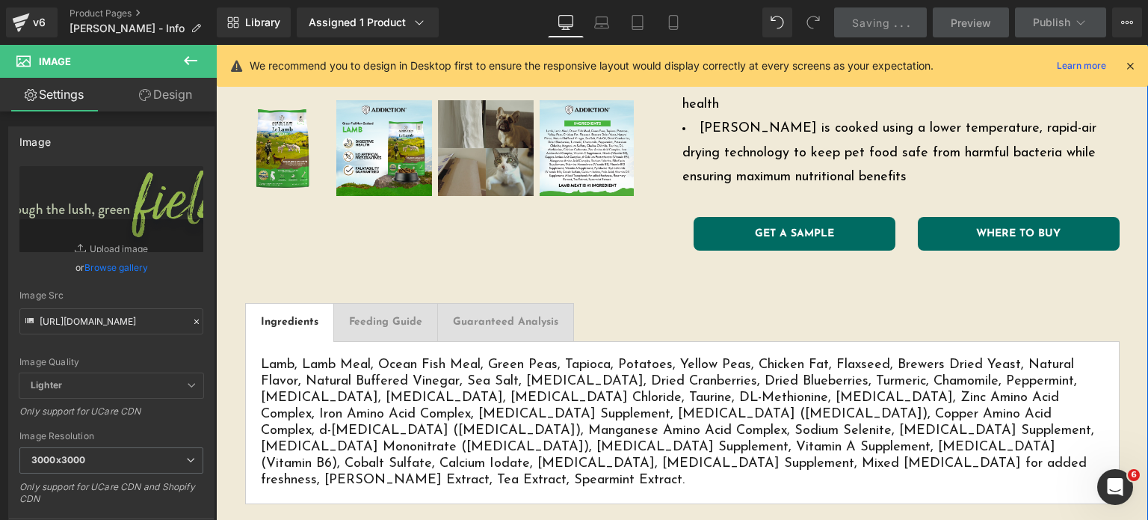
scroll to position [449, 0]
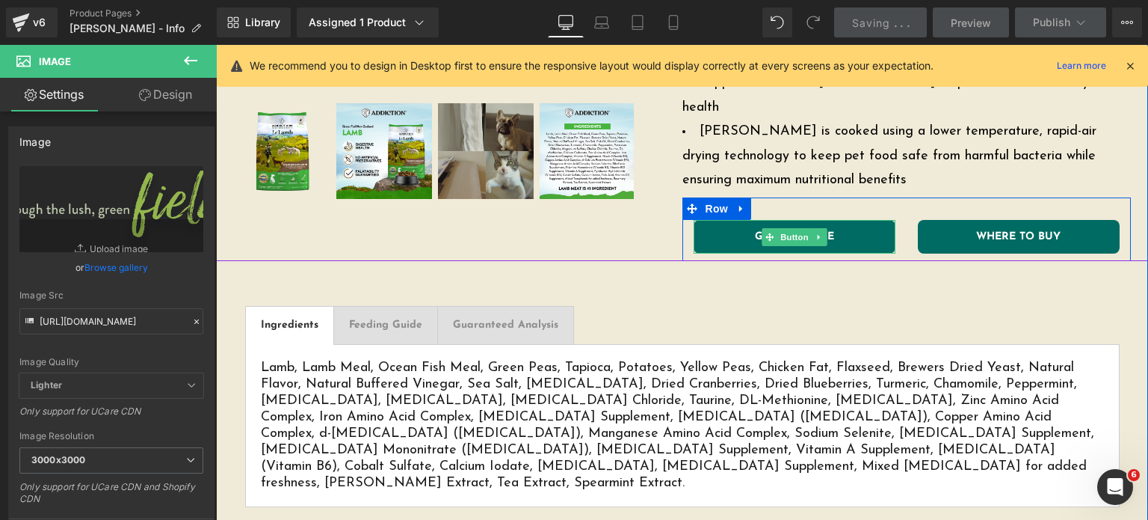
click at [822, 232] on span "GET A SAMPLE" at bounding box center [794, 237] width 79 height 10
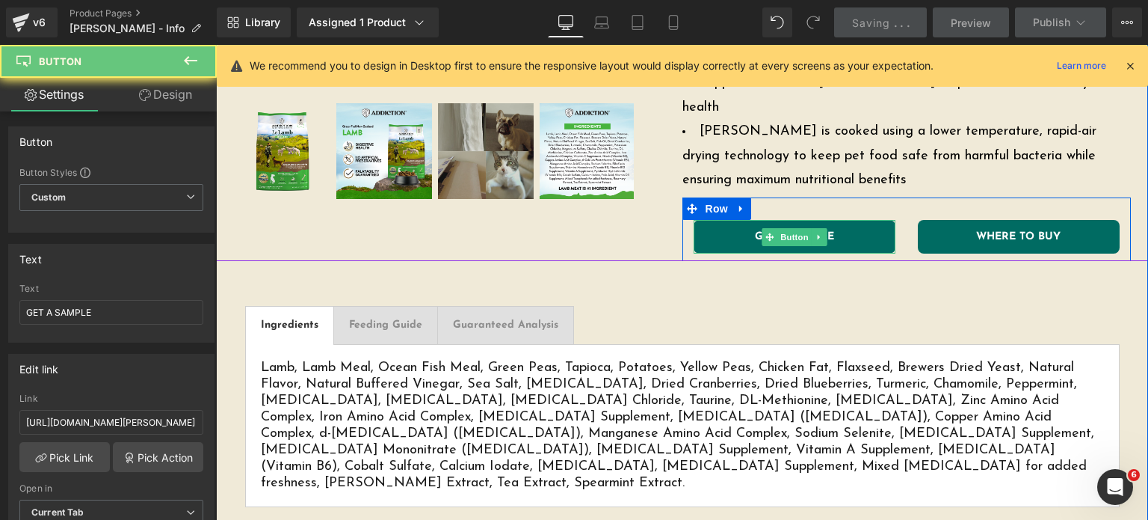
click at [822, 232] on span "GET A SAMPLE" at bounding box center [794, 237] width 79 height 10
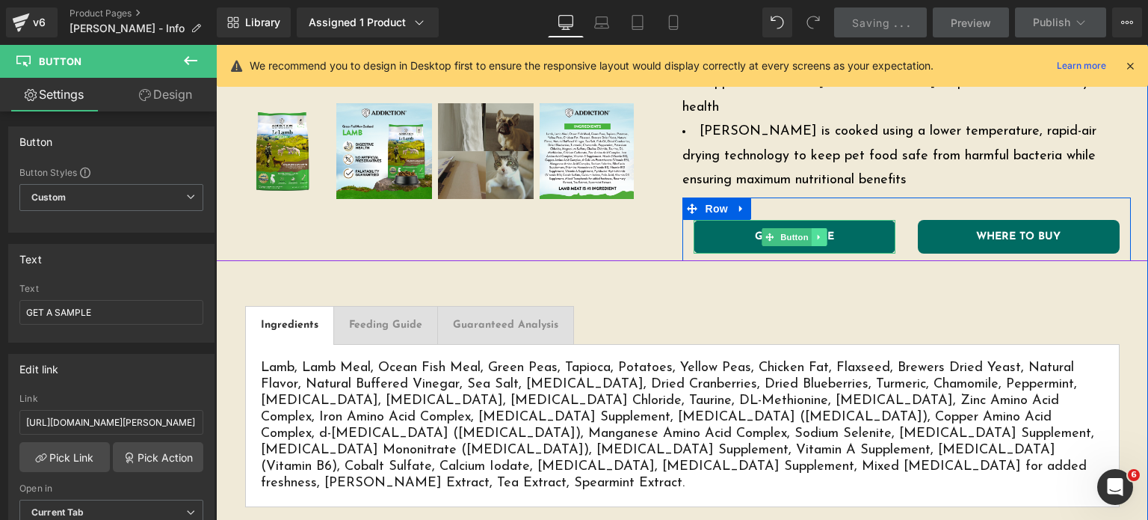
click at [815, 232] on icon at bounding box center [819, 236] width 8 height 9
click at [822, 232] on icon at bounding box center [826, 236] width 8 height 8
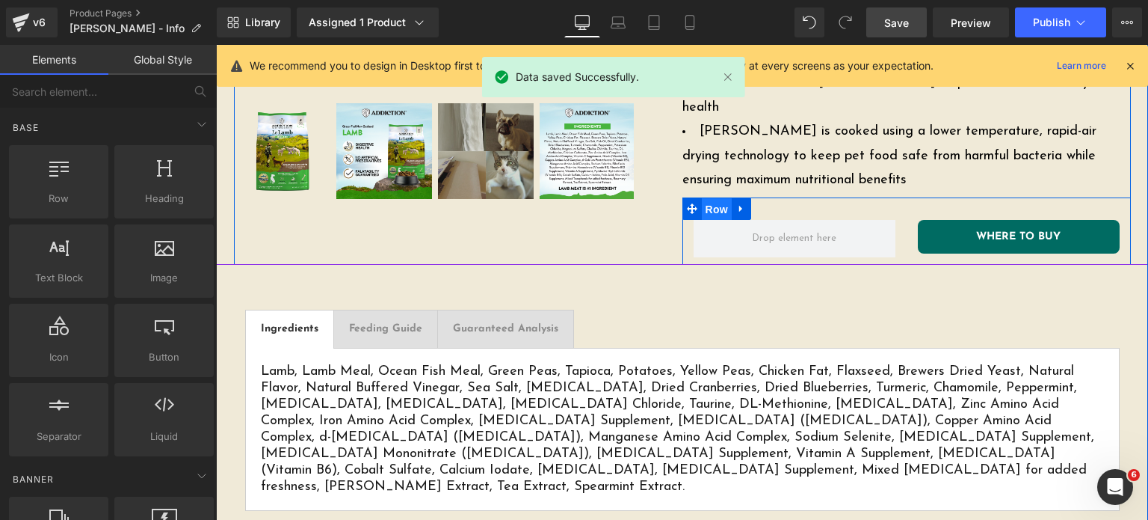
click at [710, 198] on span "Row" at bounding box center [717, 209] width 30 height 22
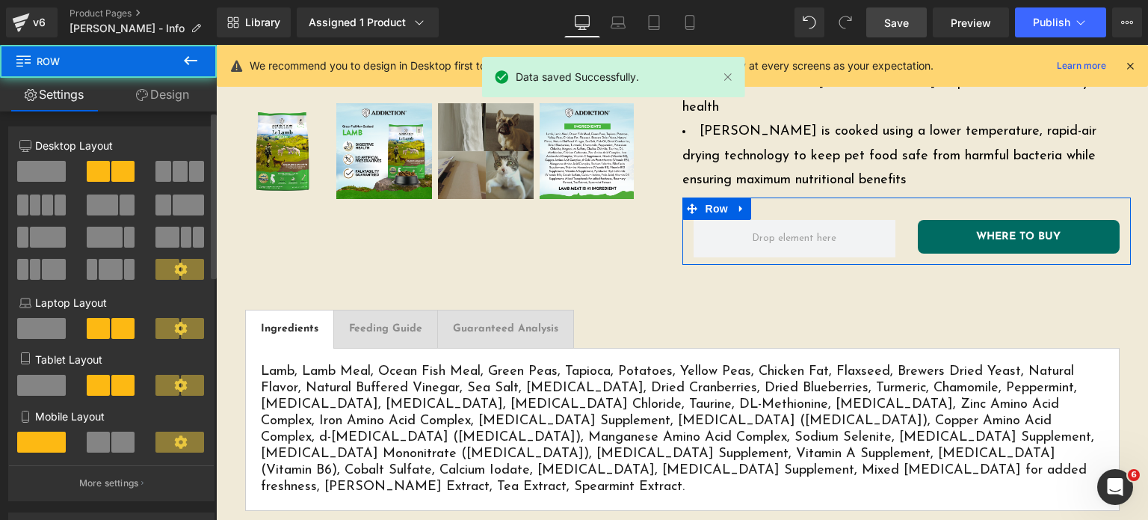
click at [31, 164] on span at bounding box center [41, 171] width 49 height 21
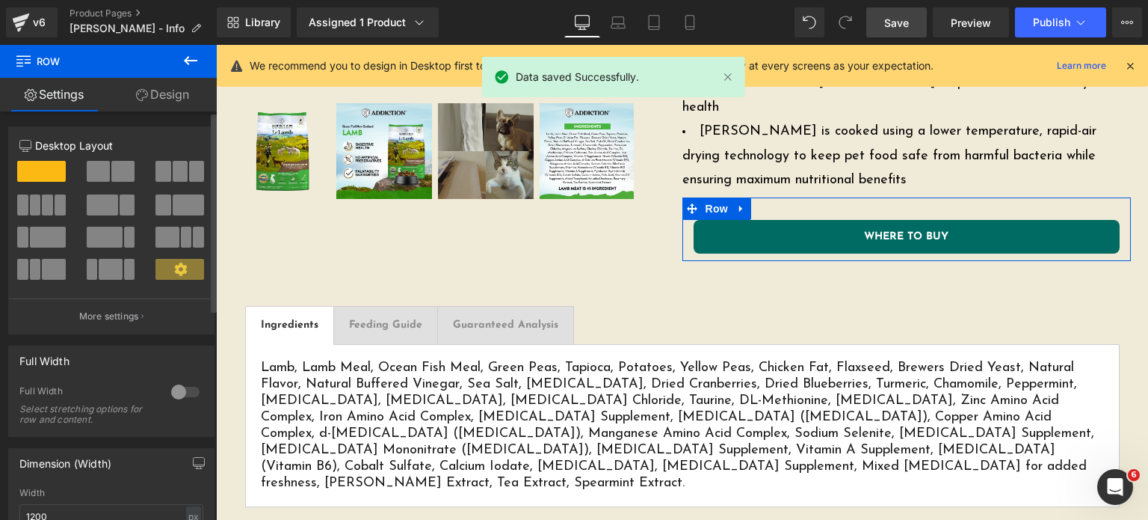
scroll to position [429, 0]
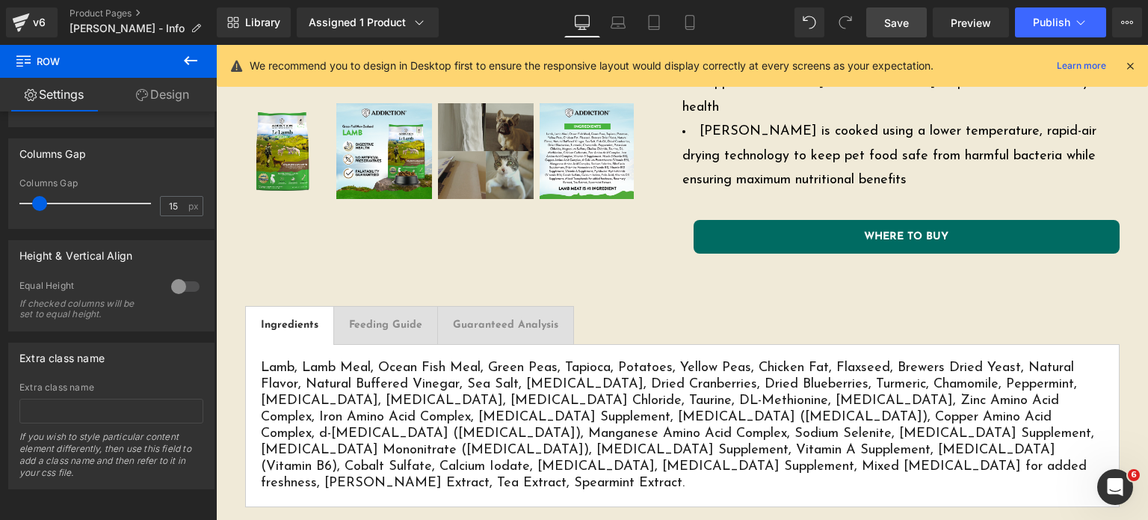
click at [194, 72] on button at bounding box center [190, 61] width 52 height 33
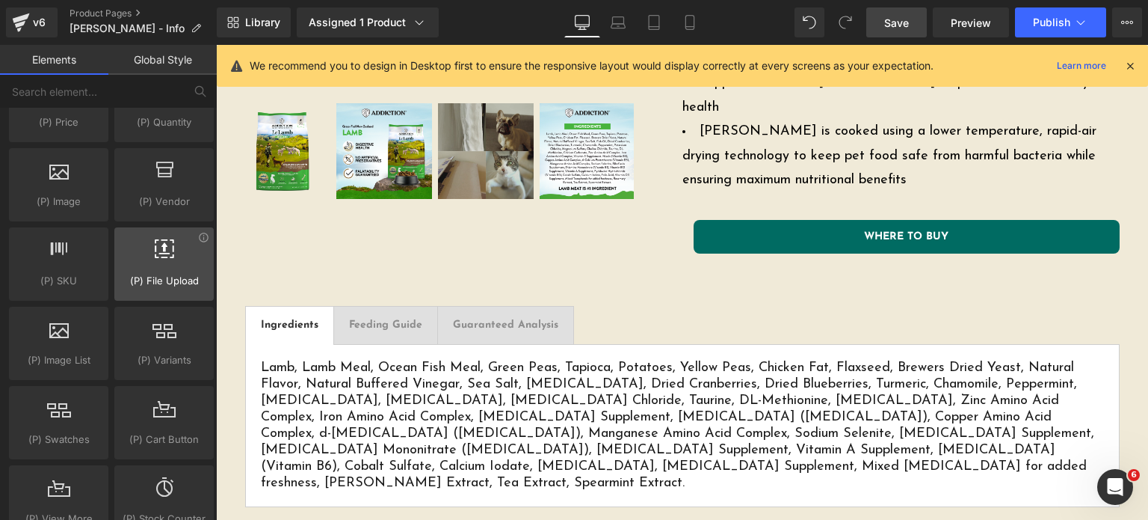
scroll to position [1587, 0]
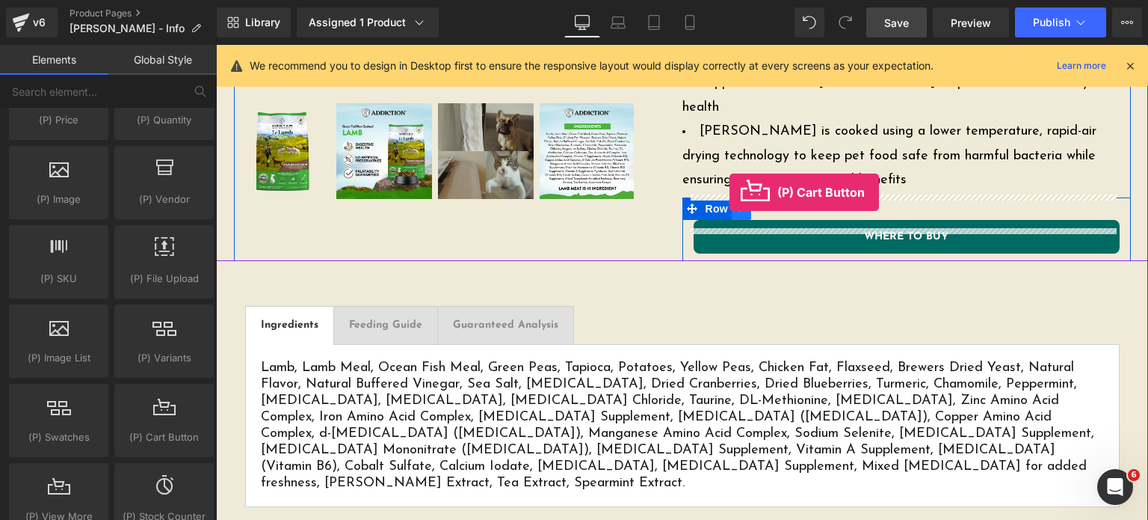
drag, startPoint x: 380, startPoint y: 459, endPoint x: 730, endPoint y: 193, distance: 439.6
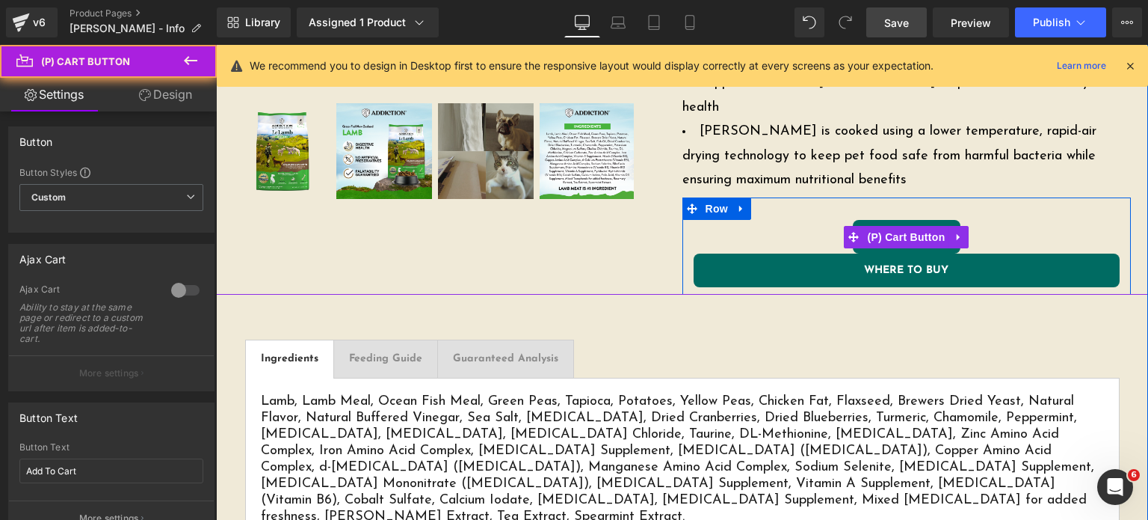
click at [858, 220] on div "Add To Cart (P) Cart Button" at bounding box center [907, 237] width 426 height 34
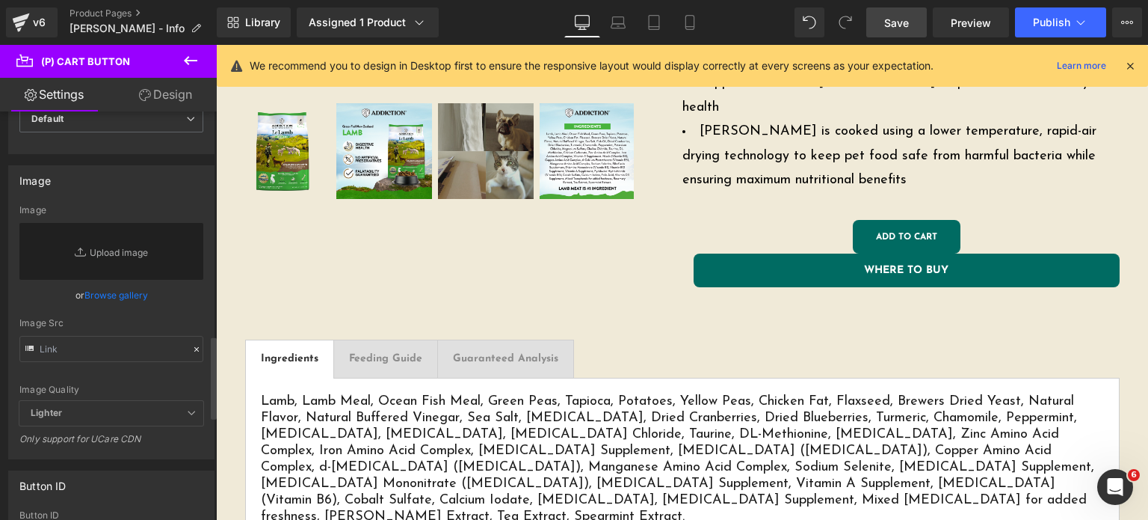
scroll to position [900, 0]
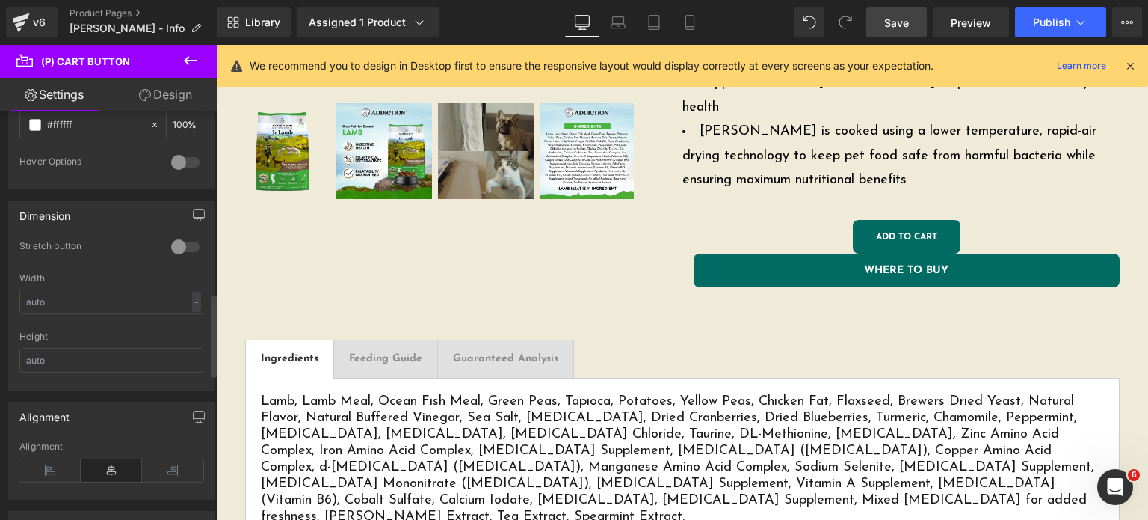
click at [178, 246] on div at bounding box center [185, 247] width 36 height 24
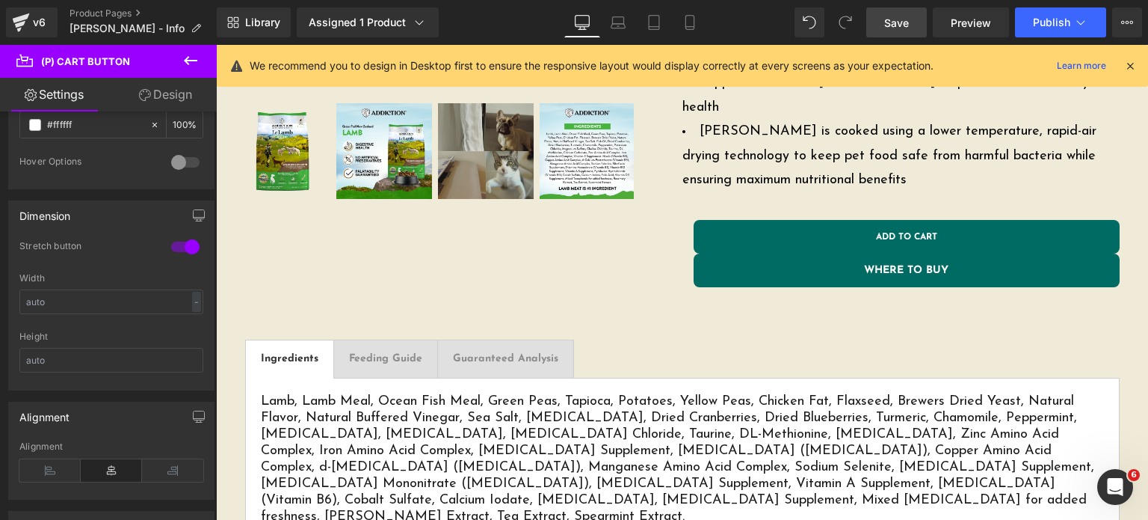
click at [172, 96] on link "Design" at bounding box center [165, 95] width 108 height 34
click at [0, 0] on div "Background" at bounding box center [0, 0] width 0 height 0
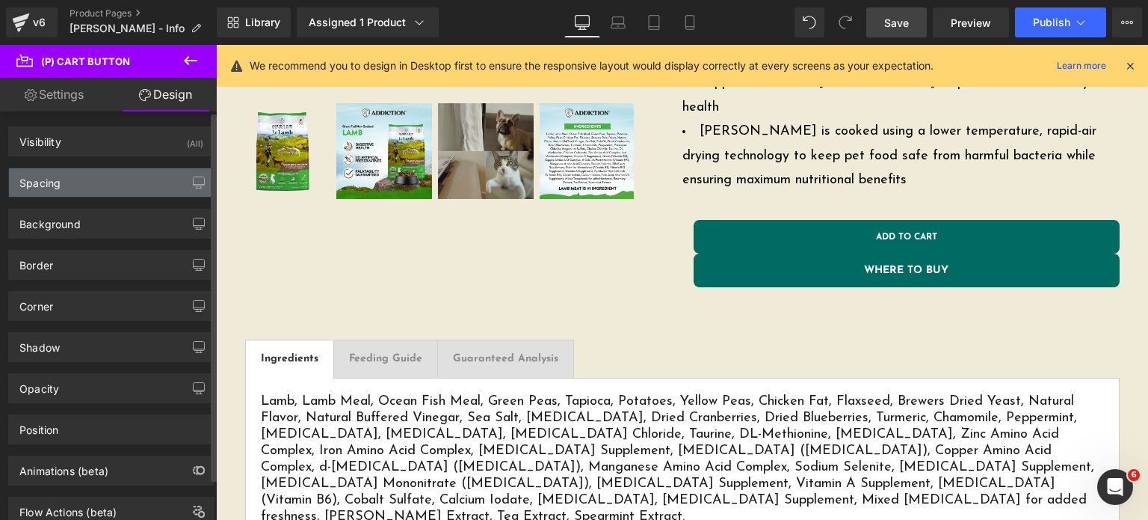
click at [60, 185] on div "Spacing" at bounding box center [39, 178] width 41 height 21
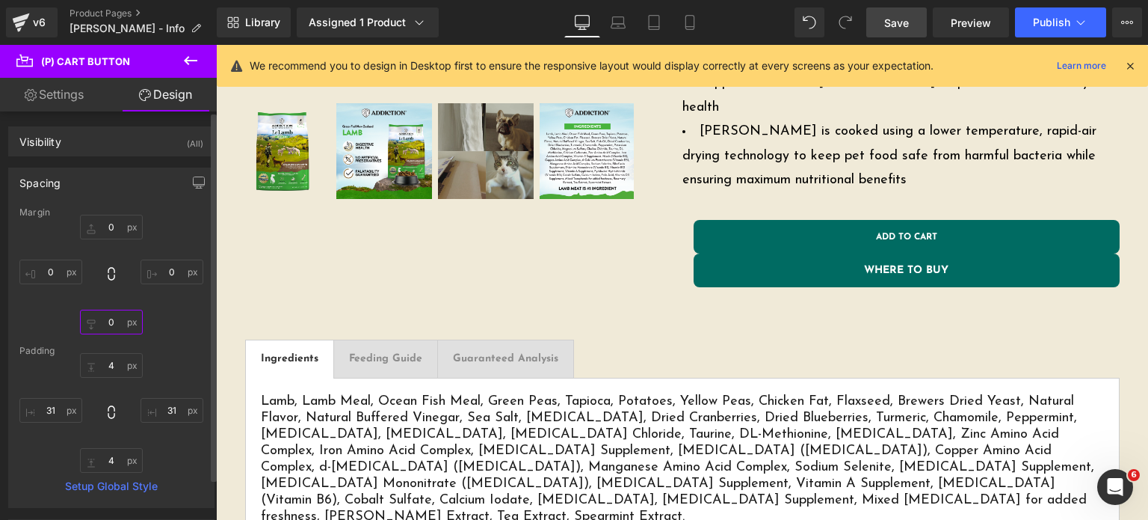
click at [102, 328] on input "0" at bounding box center [111, 321] width 63 height 25
type input "15"
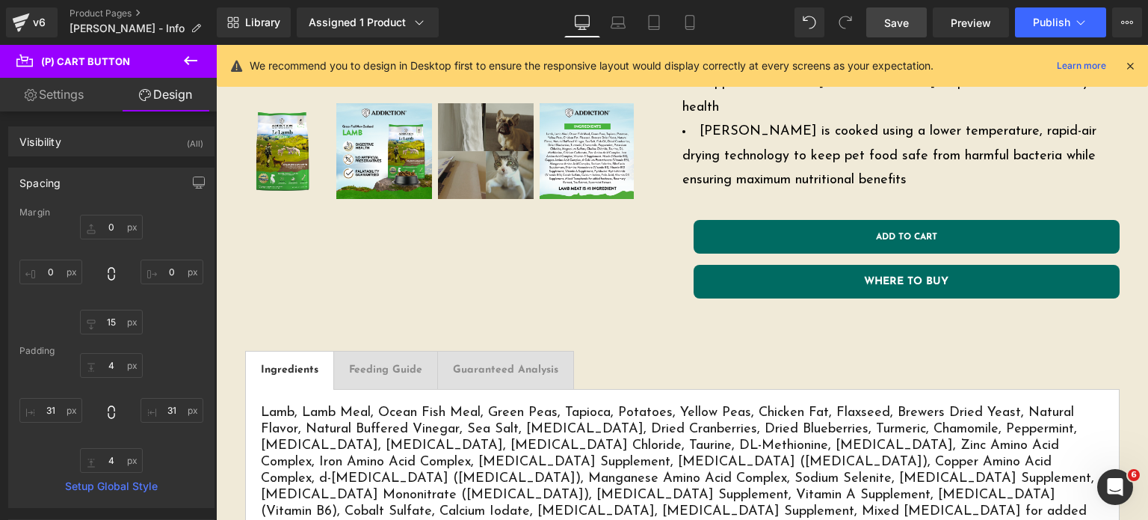
click at [51, 89] on link "Settings" at bounding box center [54, 95] width 108 height 34
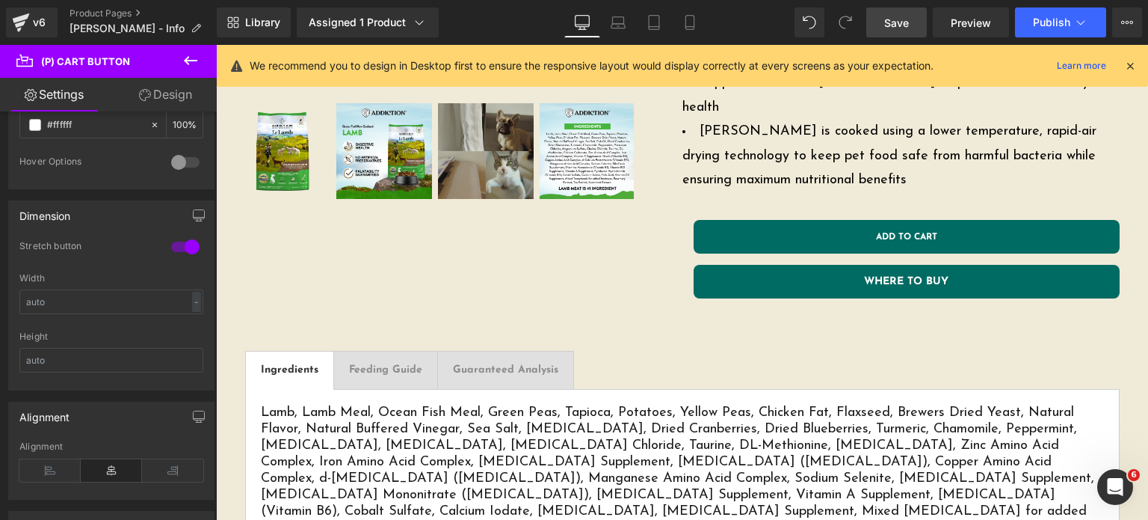
type input "100"
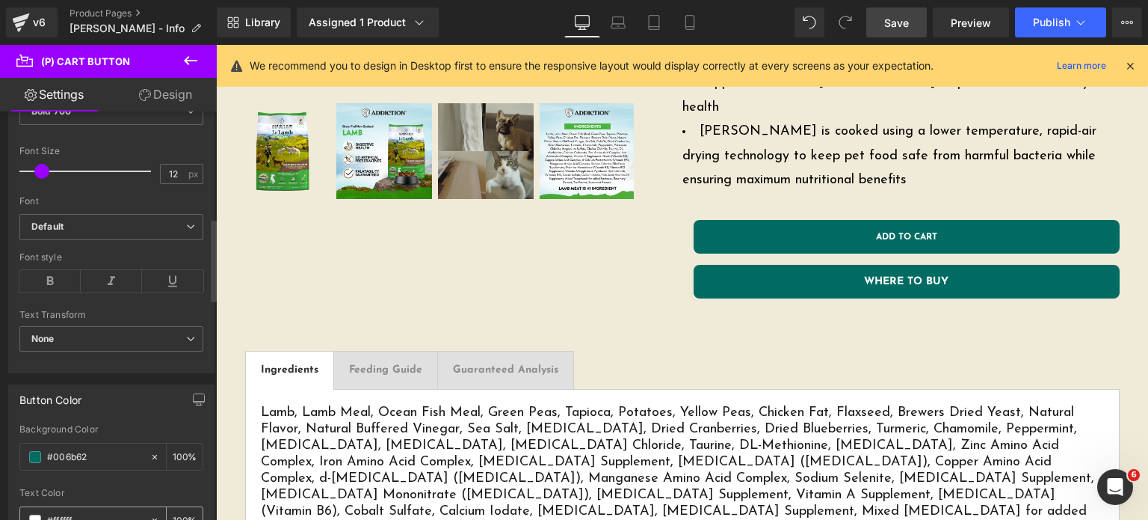
scroll to position [507, 0]
click at [179, 170] on input "12" at bounding box center [174, 171] width 26 height 19
type input "14"
click at [153, 144] on div "Font Size" at bounding box center [111, 149] width 184 height 10
click at [161, 87] on link "Design" at bounding box center [165, 95] width 108 height 34
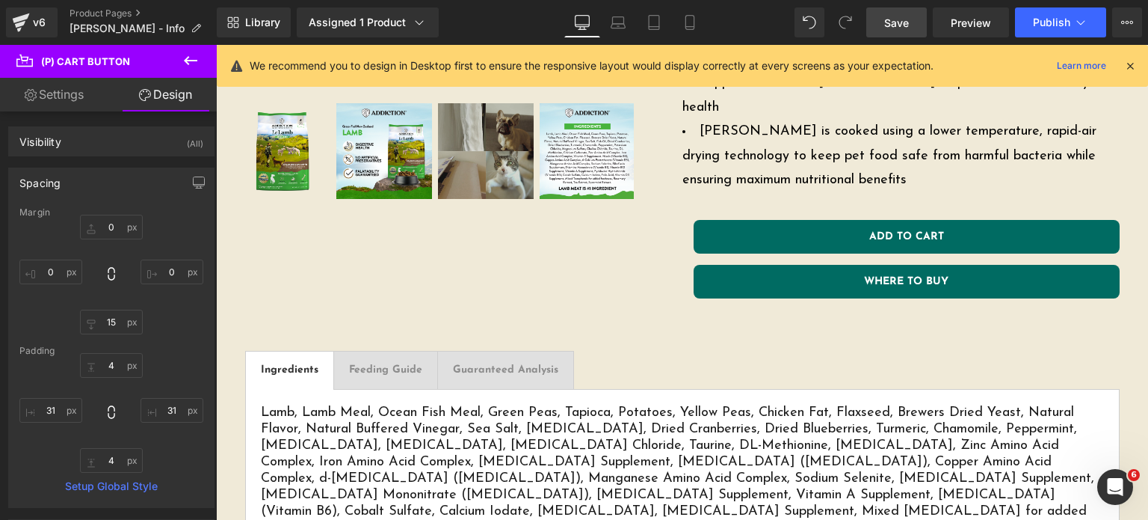
type input "0"
type input "15"
type input "0"
type input "4"
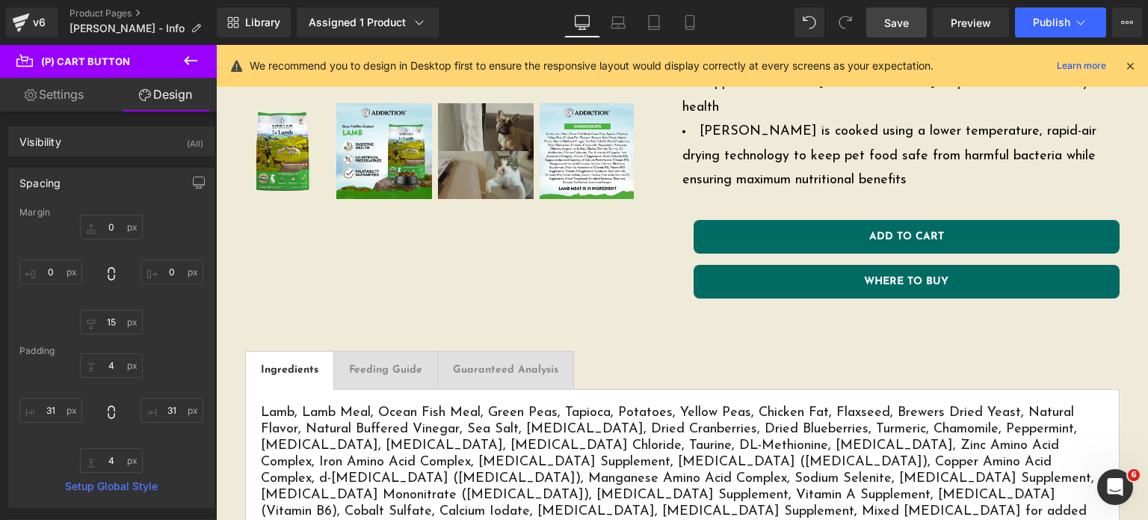
type input "31"
type input "4"
type input "31"
click at [681, 16] on link "Mobile" at bounding box center [690, 22] width 36 height 30
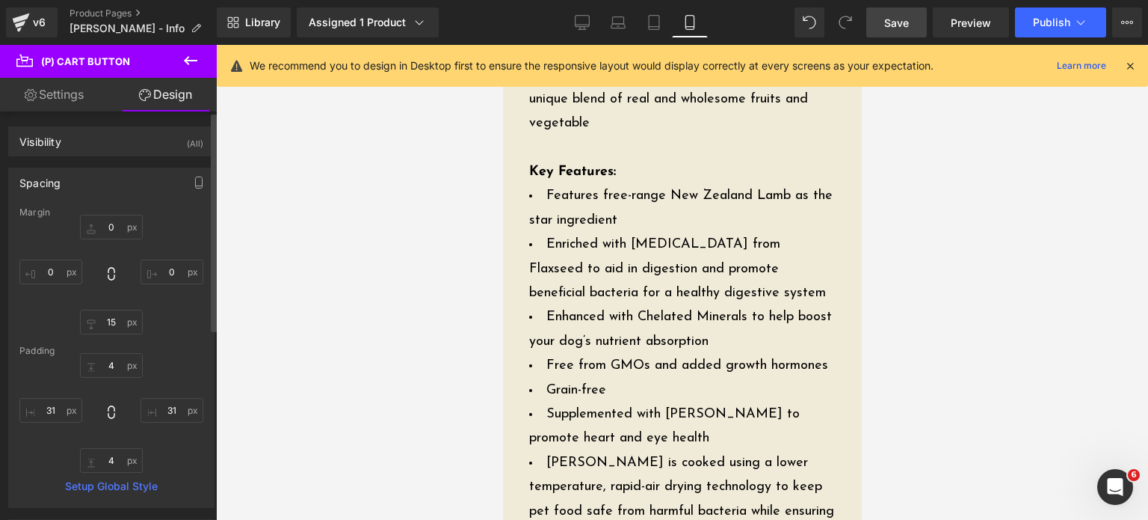
type input "0"
type input "15"
type input "0"
type input "4"
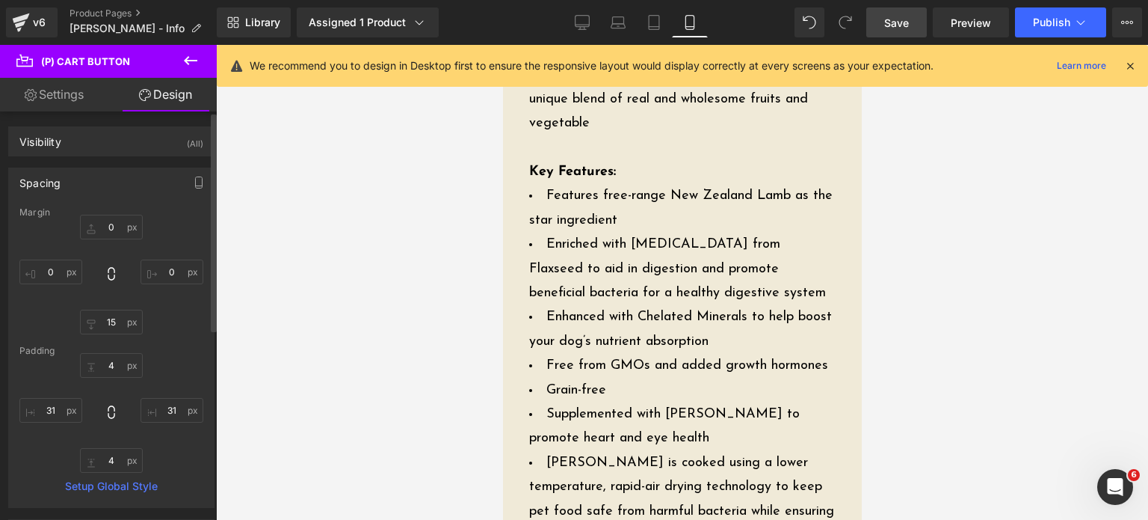
type input "31"
type input "4"
type input "31"
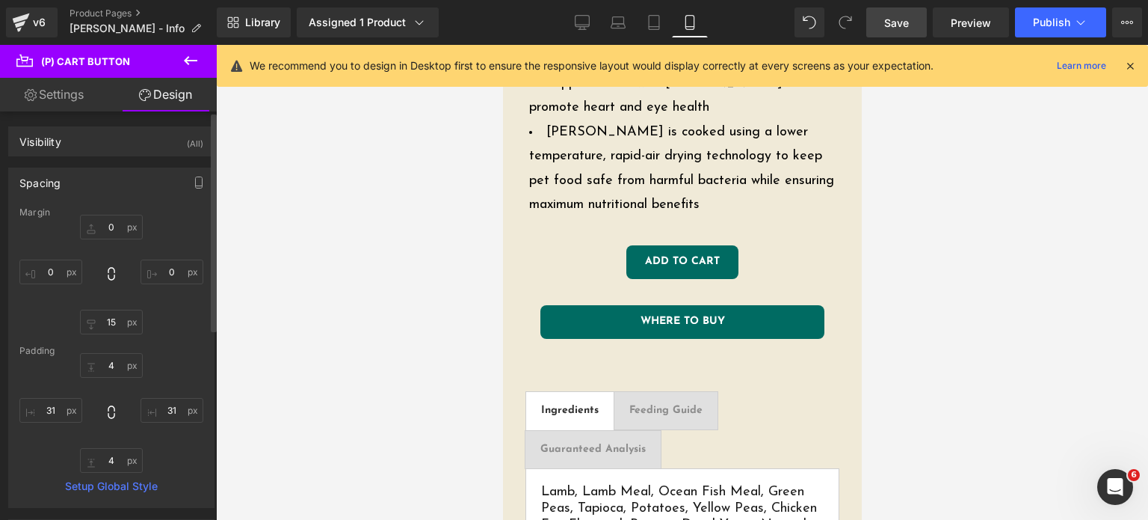
scroll to position [1021, 0]
click at [110, 320] on input "15" at bounding box center [111, 321] width 63 height 25
type input "0"
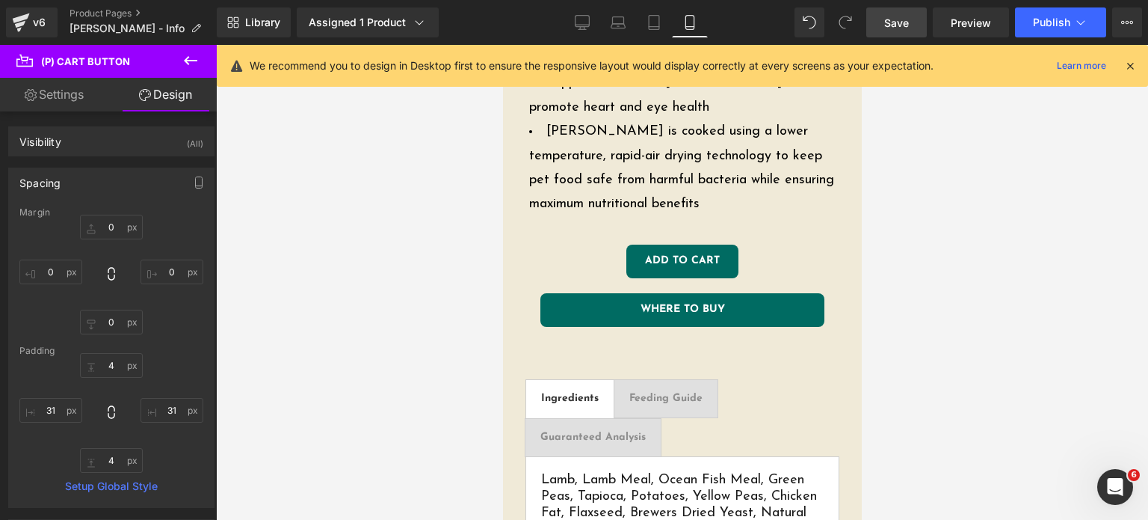
click at [70, 95] on link "Settings" at bounding box center [54, 95] width 108 height 34
type input "100"
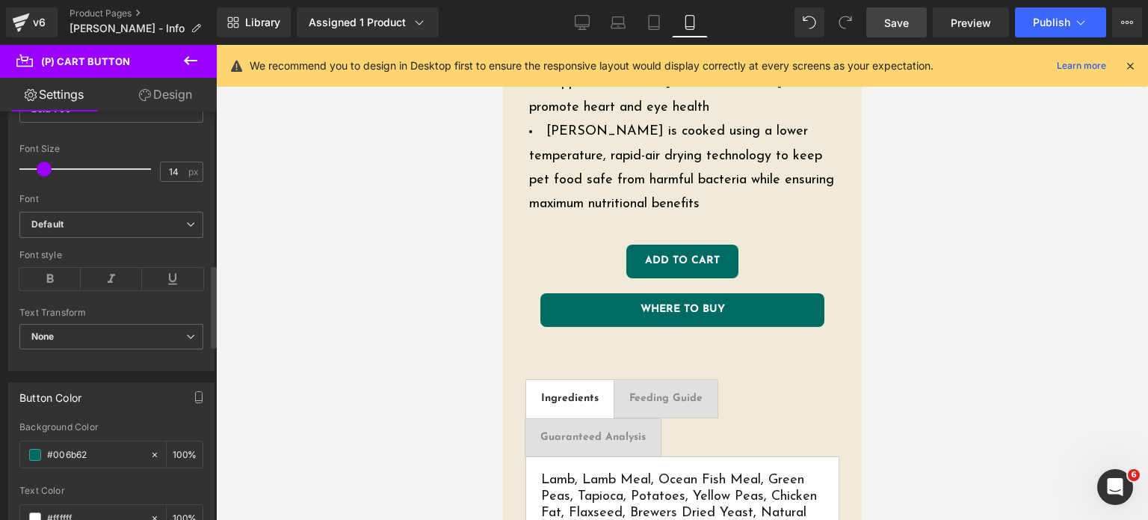
scroll to position [732, 0]
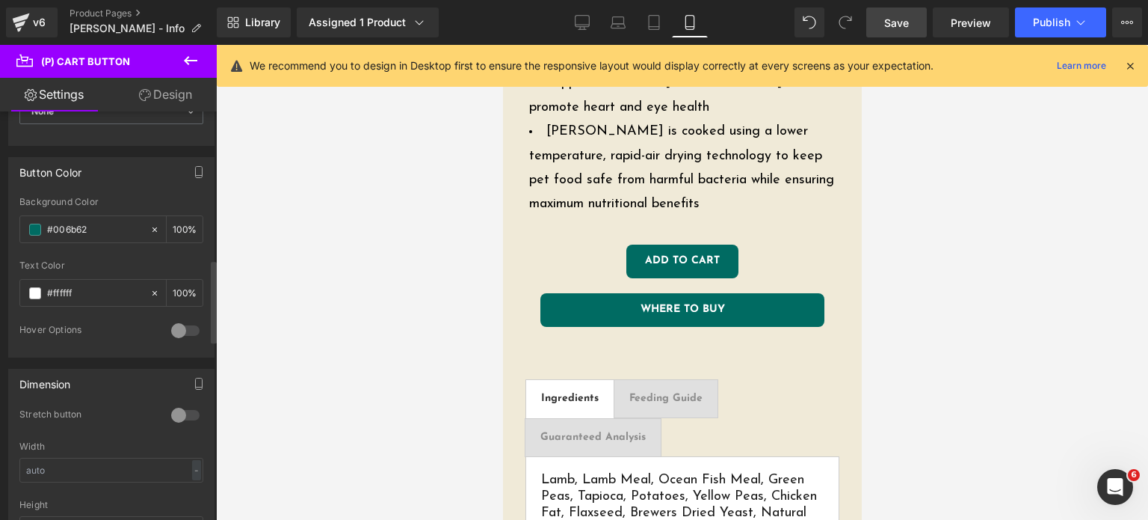
click at [173, 410] on div at bounding box center [185, 415] width 36 height 24
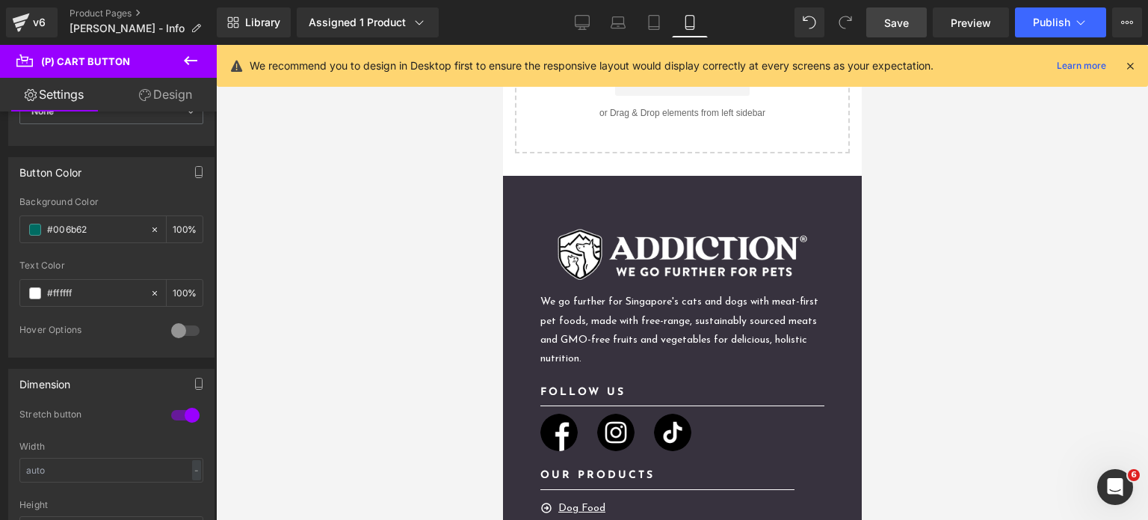
click at [886, 15] on span "Save" at bounding box center [896, 23] width 25 height 16
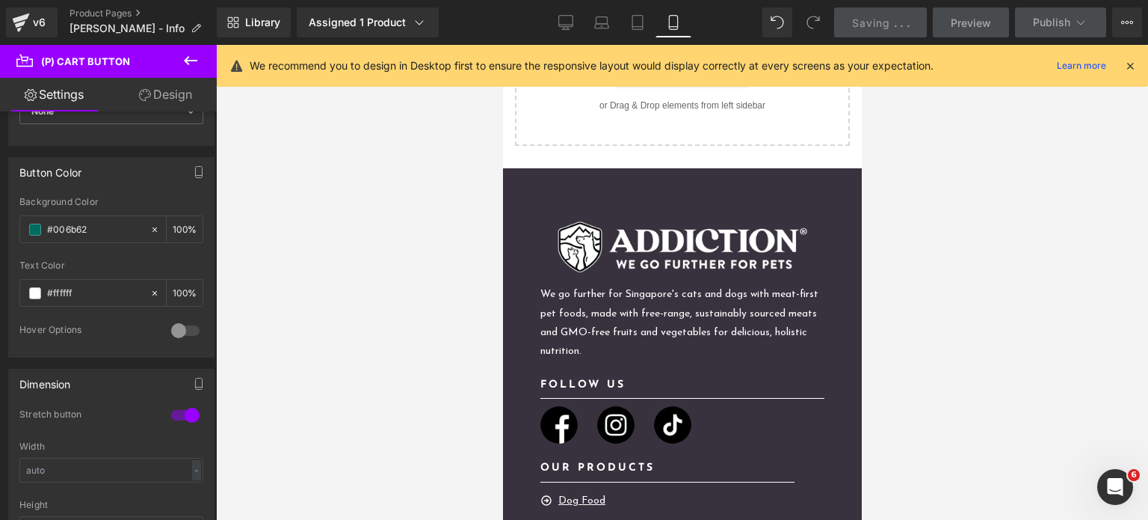
scroll to position [4455, 0]
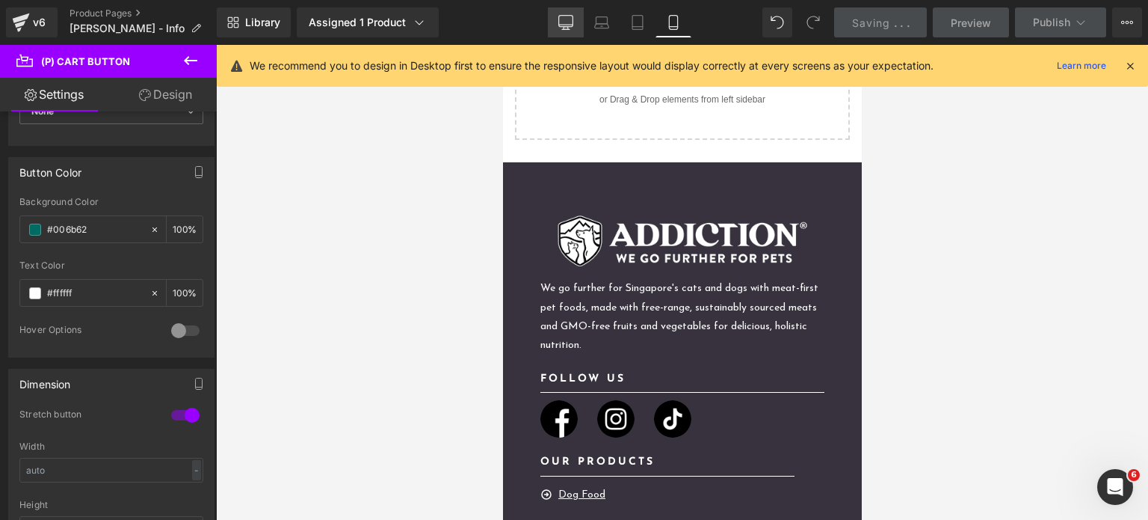
click at [552, 25] on link "Desktop" at bounding box center [566, 22] width 36 height 30
type input "100"
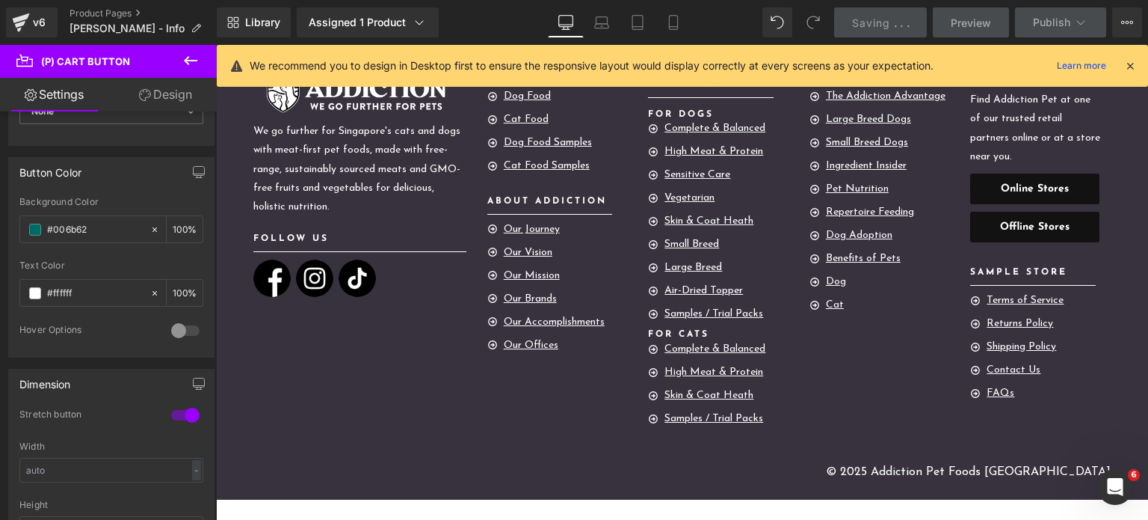
scroll to position [438, 0]
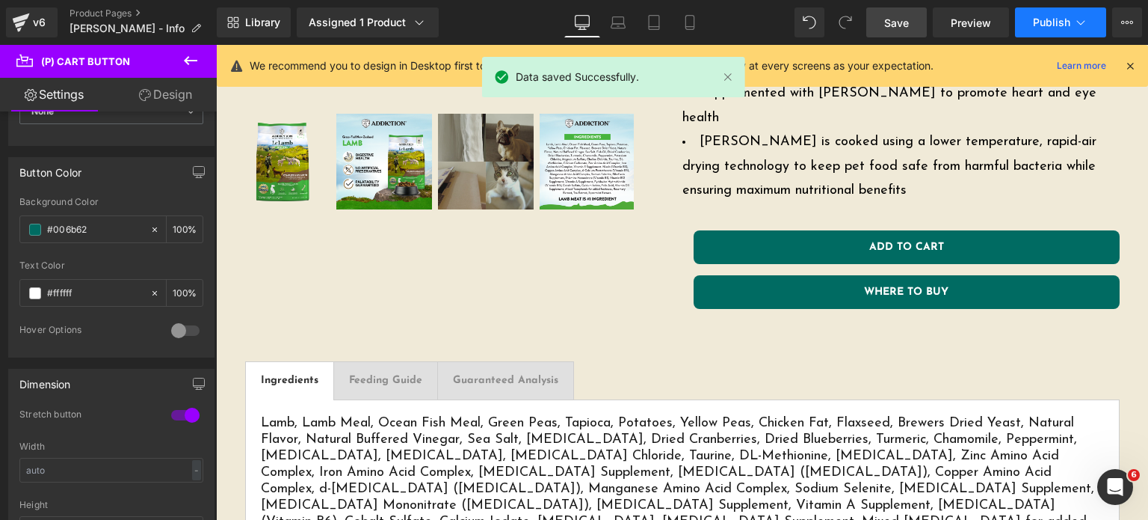
click at [1044, 26] on span "Publish" at bounding box center [1051, 22] width 37 height 12
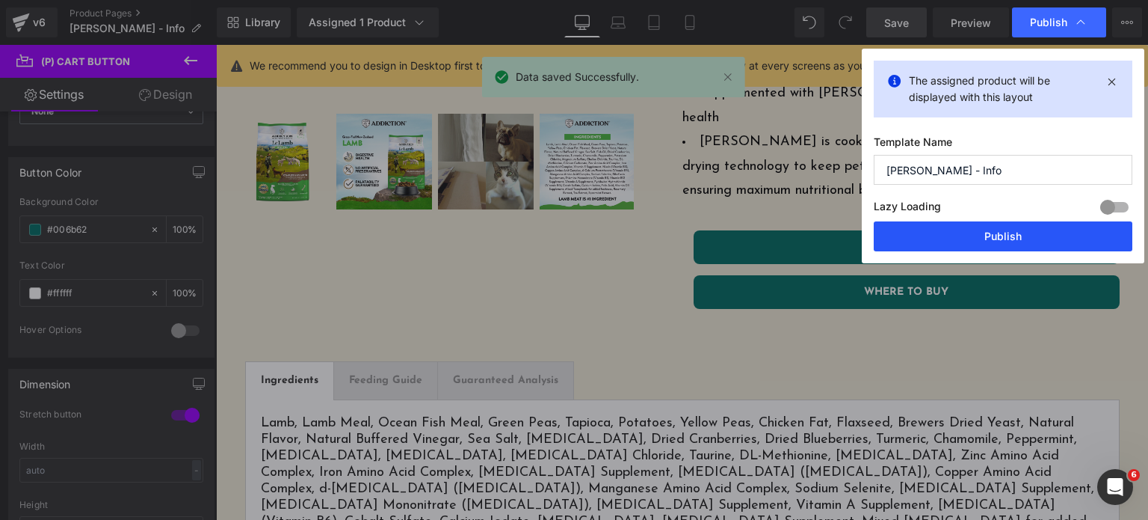
click at [986, 230] on button "Publish" at bounding box center [1003, 236] width 259 height 30
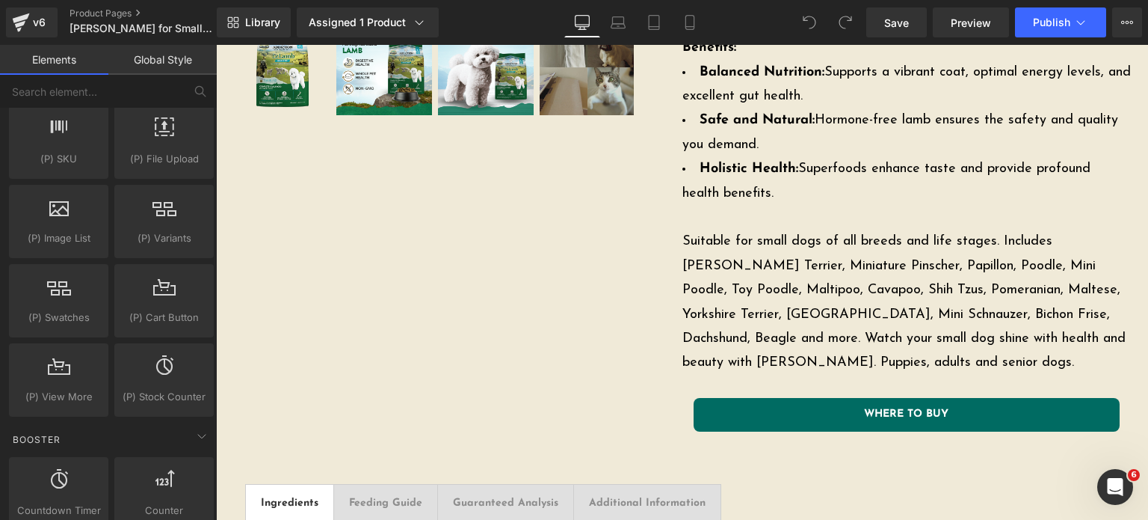
scroll to position [1751, 0]
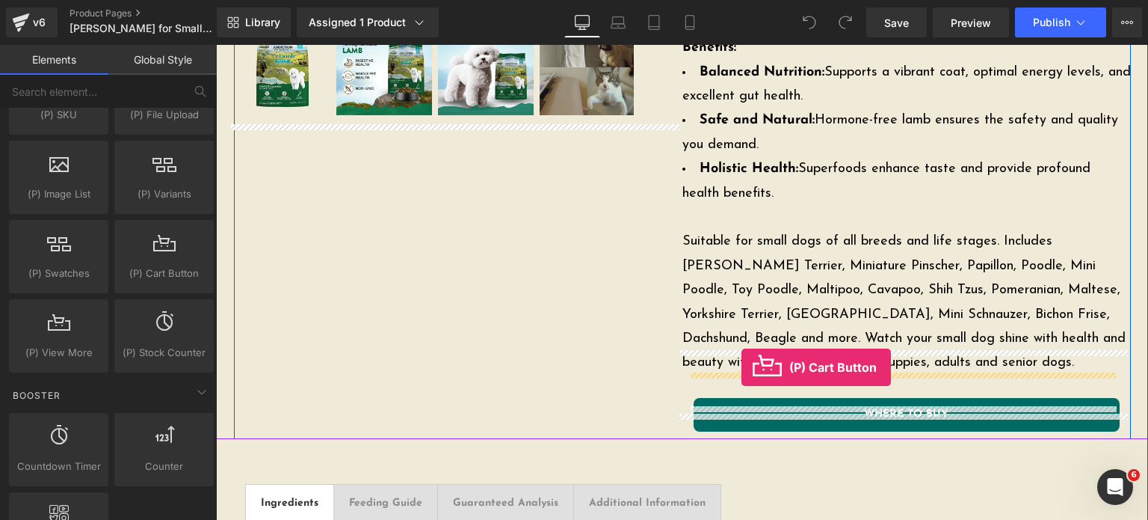
drag, startPoint x: 359, startPoint y: 317, endPoint x: 742, endPoint y: 367, distance: 386.0
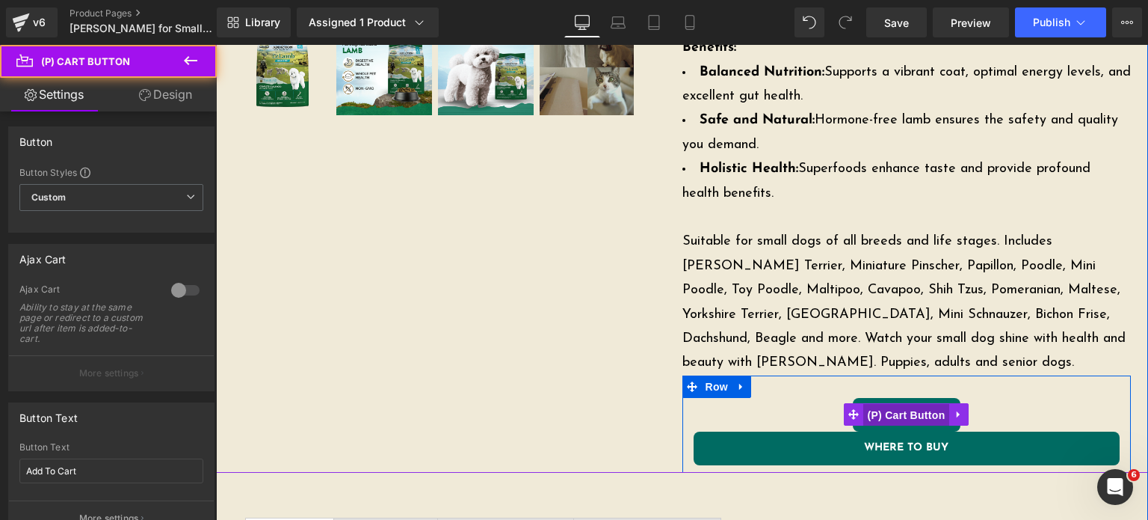
click at [863, 404] on span "(P) Cart Button" at bounding box center [905, 415] width 85 height 22
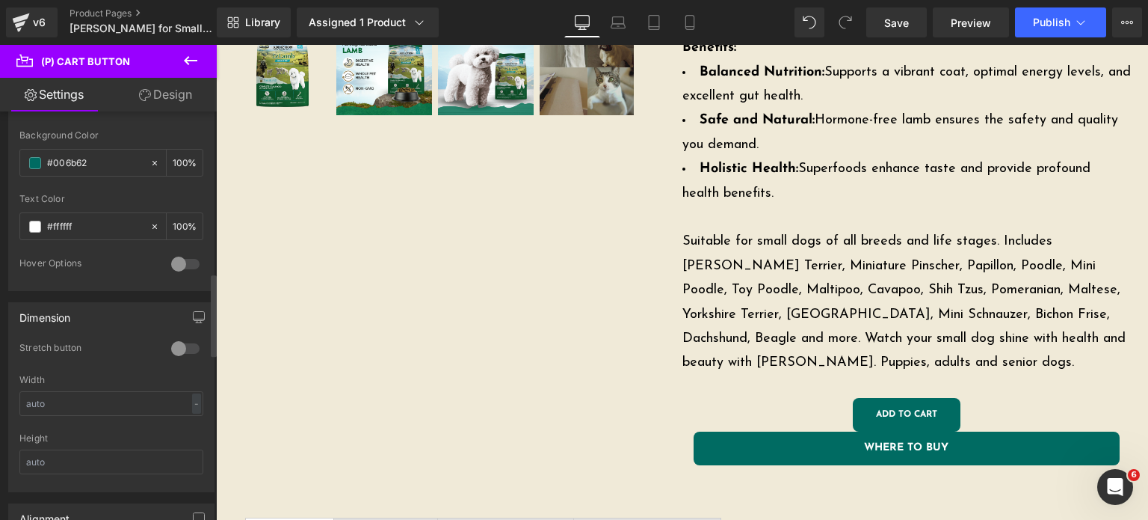
scroll to position [800, 0]
click at [167, 347] on div at bounding box center [185, 347] width 36 height 24
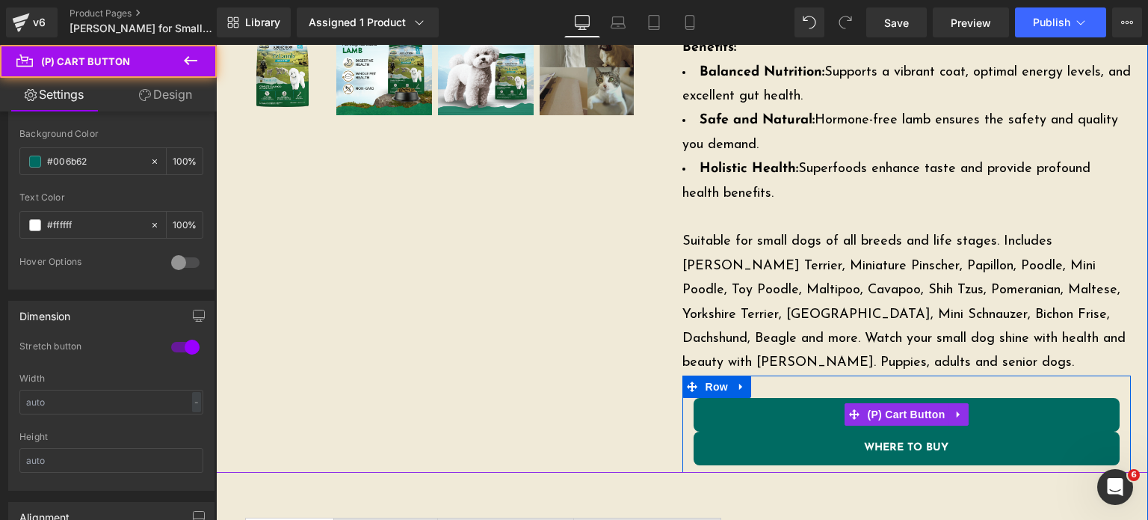
click at [732, 398] on button "Add To Cart" at bounding box center [907, 415] width 426 height 34
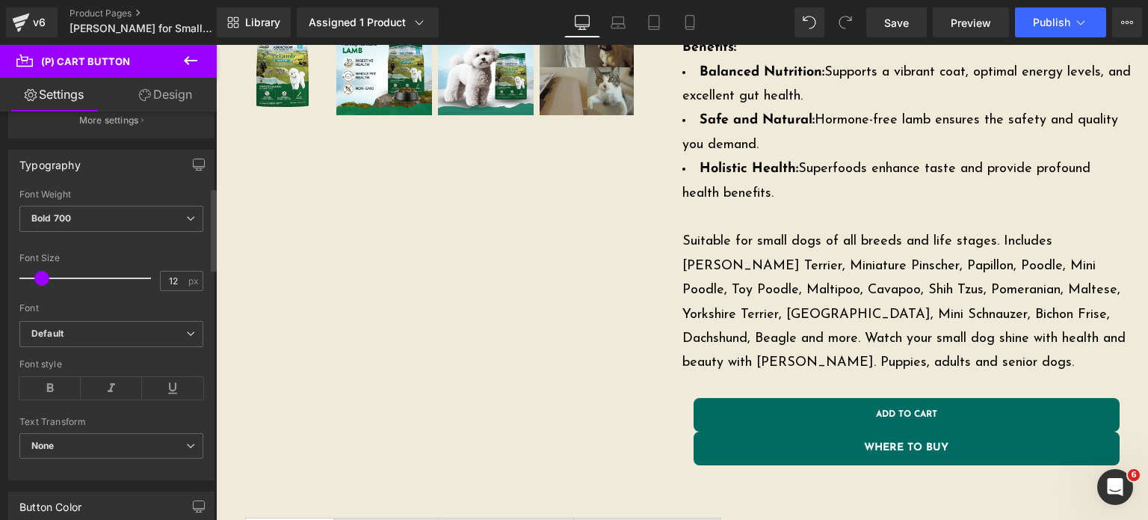
scroll to position [375, 0]
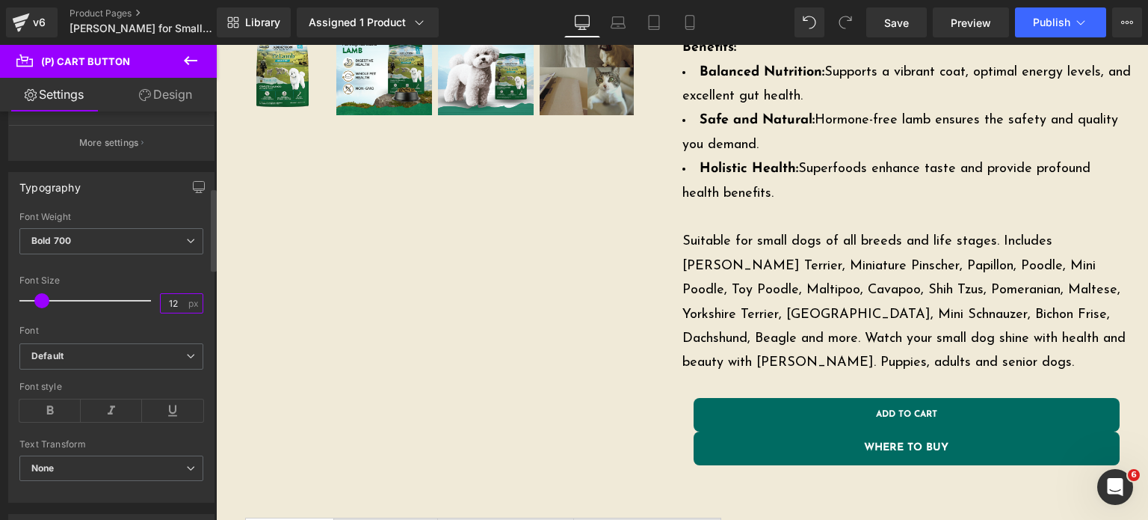
click at [164, 301] on input "12" at bounding box center [174, 303] width 26 height 19
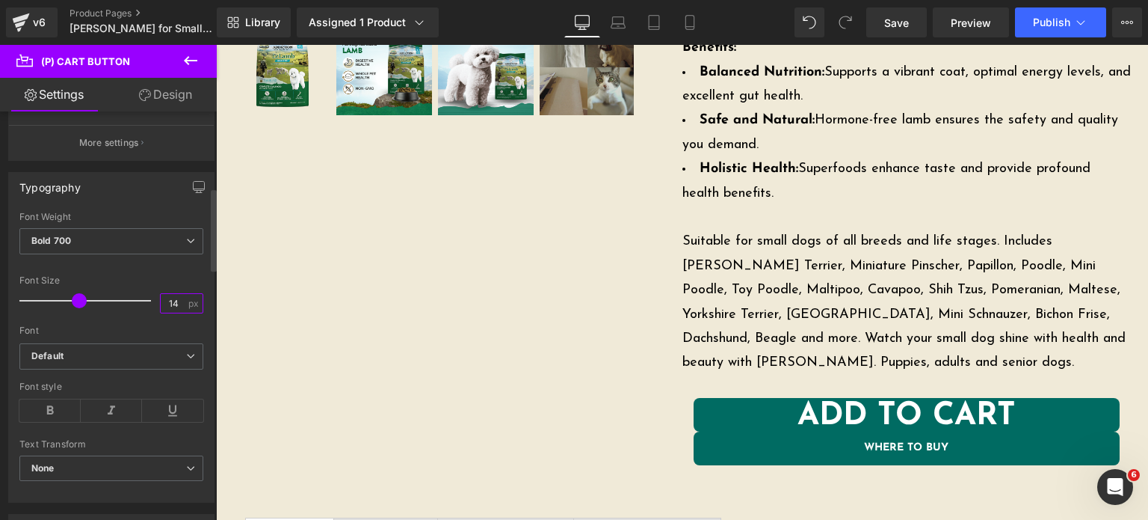
type input "14"
click at [125, 262] on div at bounding box center [111, 267] width 184 height 10
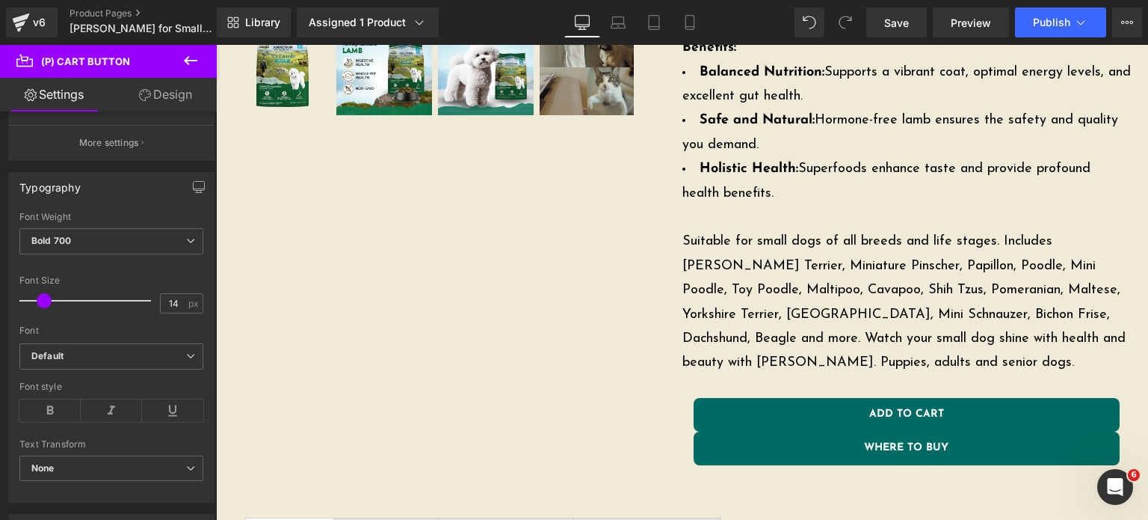
click at [158, 96] on link "Design" at bounding box center [165, 95] width 108 height 34
click at [0, 0] on div "Spacing" at bounding box center [0, 0] width 0 height 0
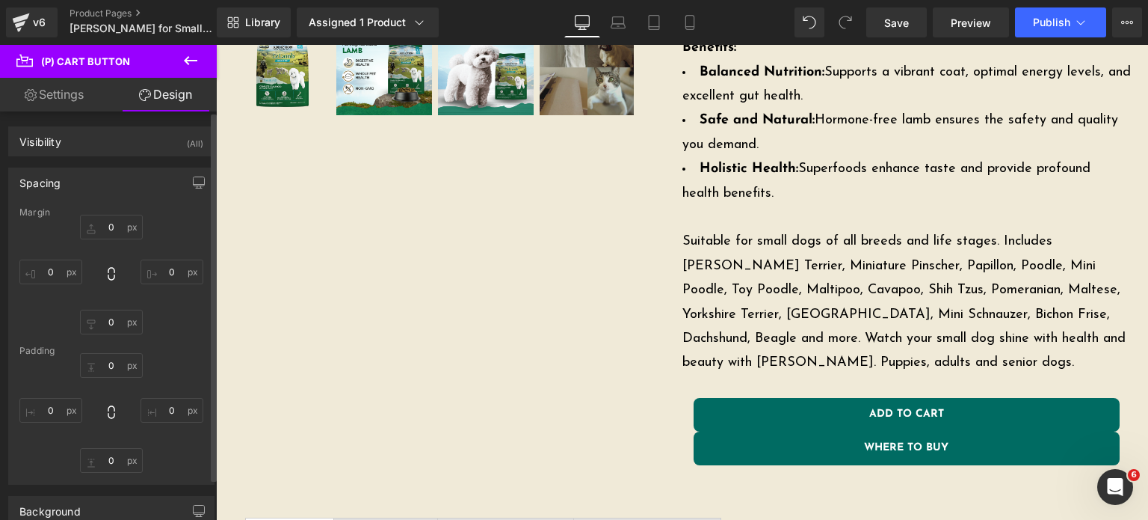
type input "0"
type input "4"
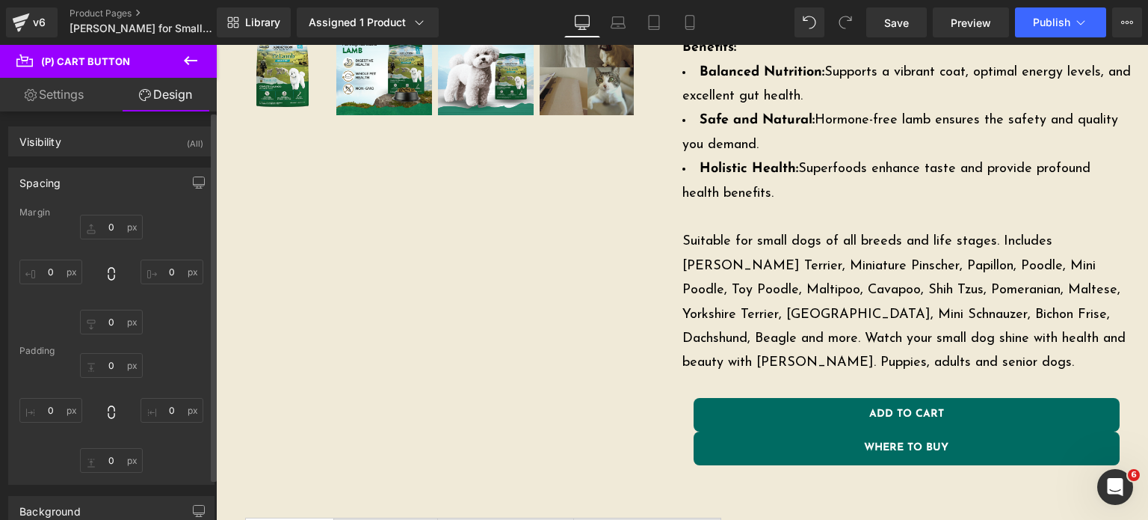
type input "31"
type input "4"
type input "31"
click at [68, 171] on div "Spacing" at bounding box center [111, 182] width 205 height 28
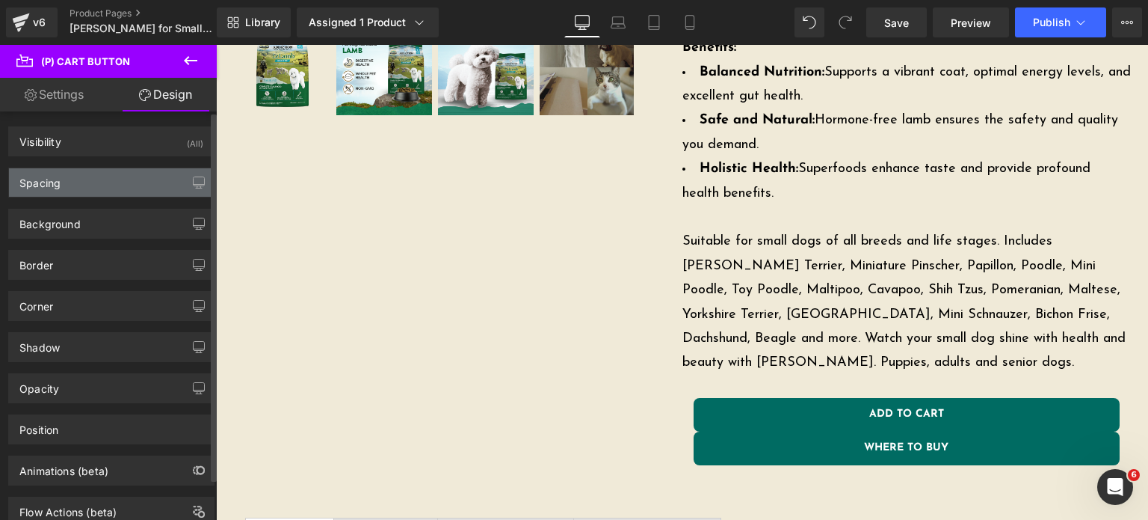
click at [68, 171] on div "Spacing" at bounding box center [111, 182] width 205 height 28
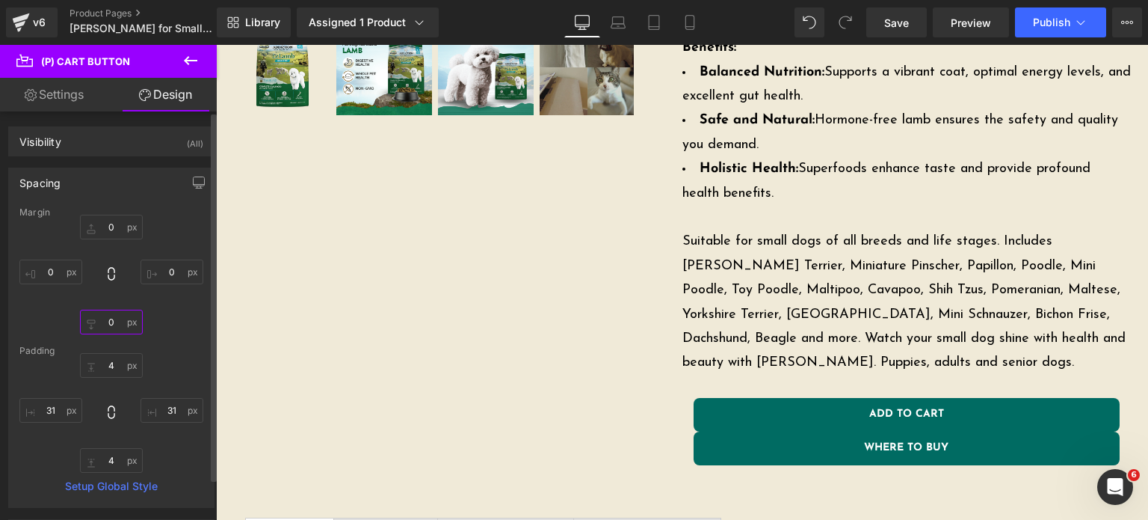
click at [105, 316] on input "0" at bounding box center [111, 321] width 63 height 25
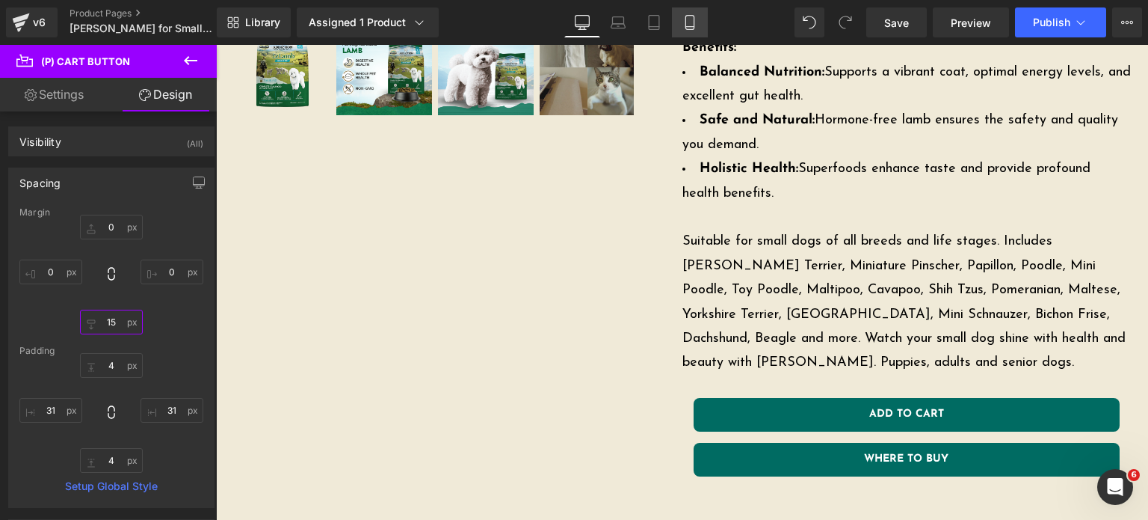
type input "15"
click at [688, 11] on link "Mobile" at bounding box center [690, 22] width 36 height 30
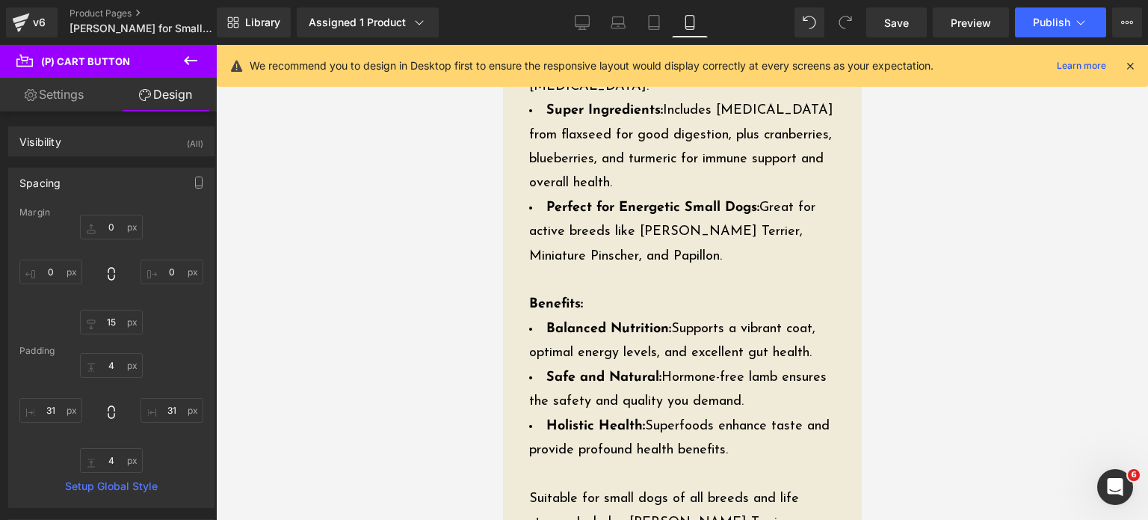
type input "0"
type input "15"
type input "0"
type input "4"
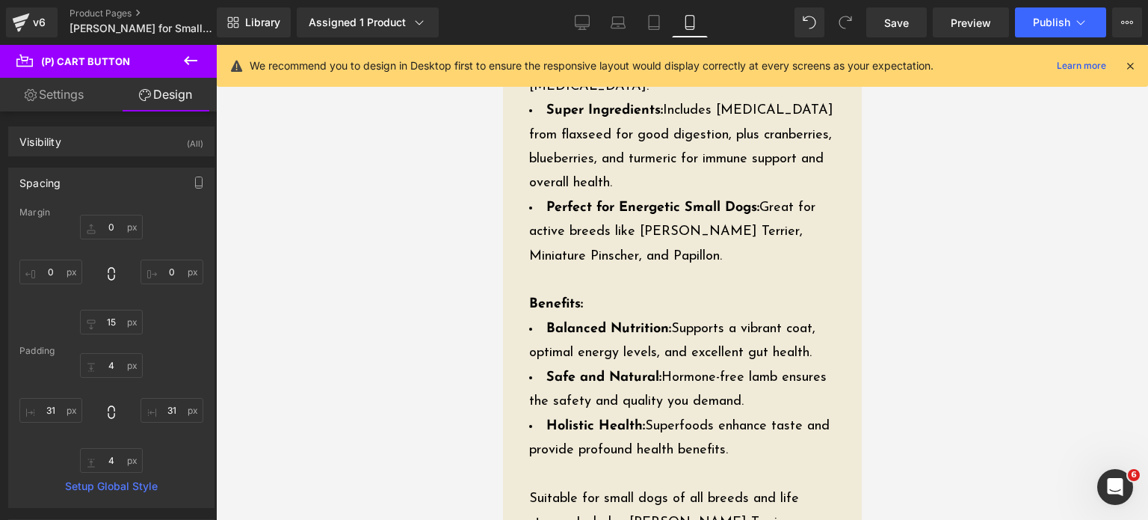
type input "31"
type input "4"
type input "31"
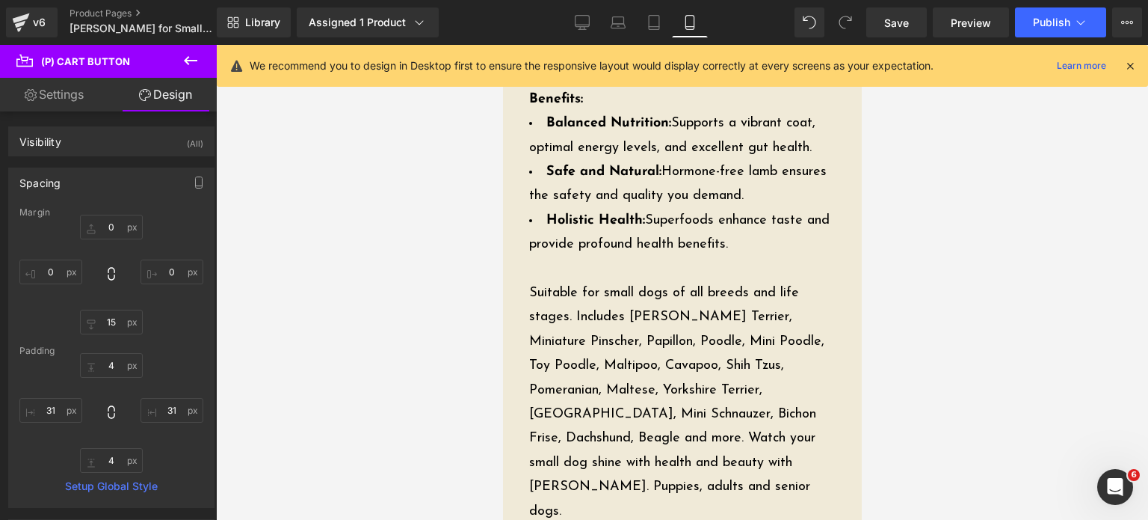
scroll to position [1221, 0]
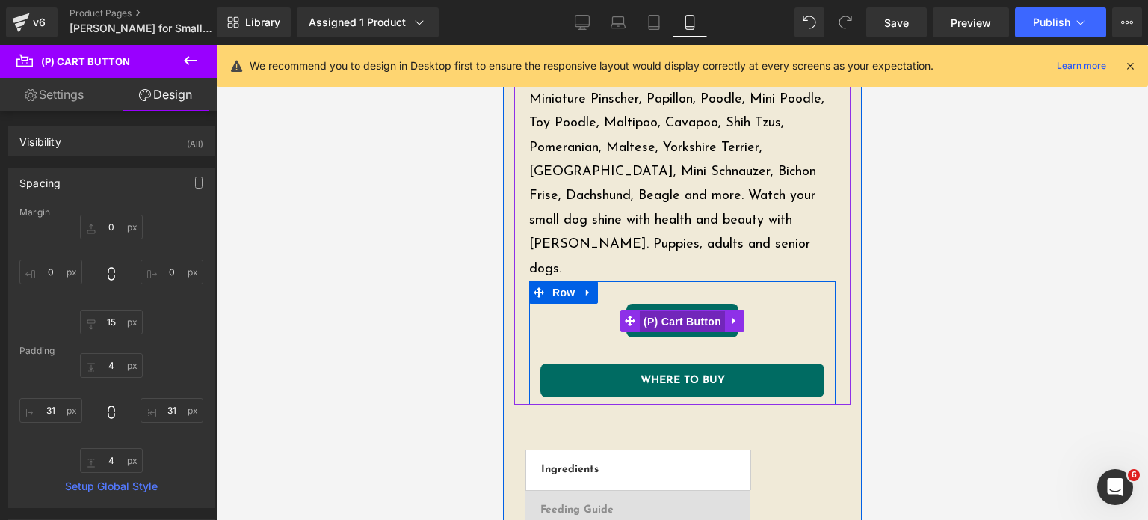
drag, startPoint x: 642, startPoint y: 225, endPoint x: 993, endPoint y: 289, distance: 356.4
click at [642, 310] on span "(P) Cart Button" at bounding box center [681, 321] width 85 height 22
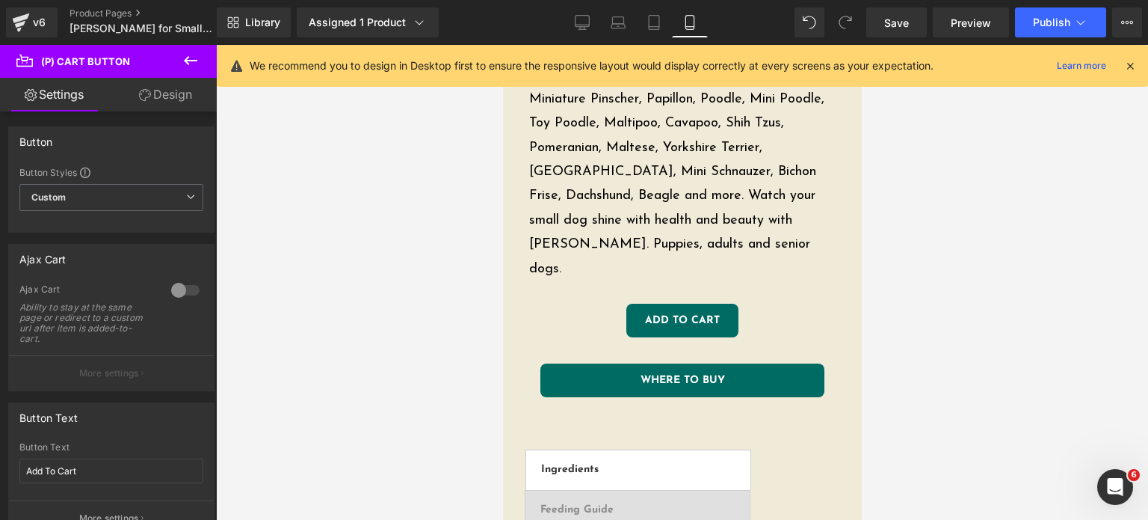
click at [150, 92] on link "Design" at bounding box center [165, 95] width 108 height 34
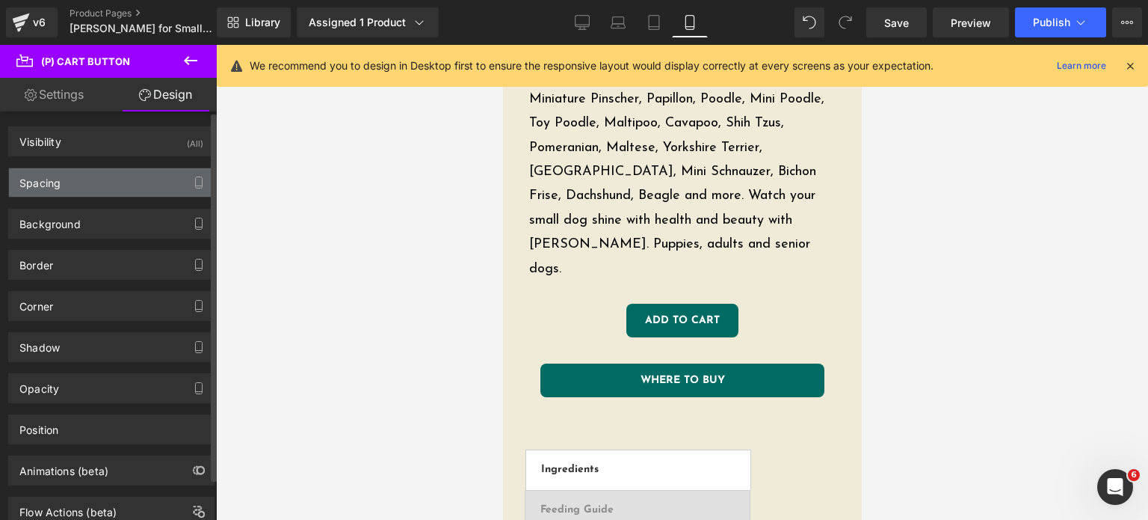
click at [95, 185] on div "Spacing" at bounding box center [111, 182] width 205 height 28
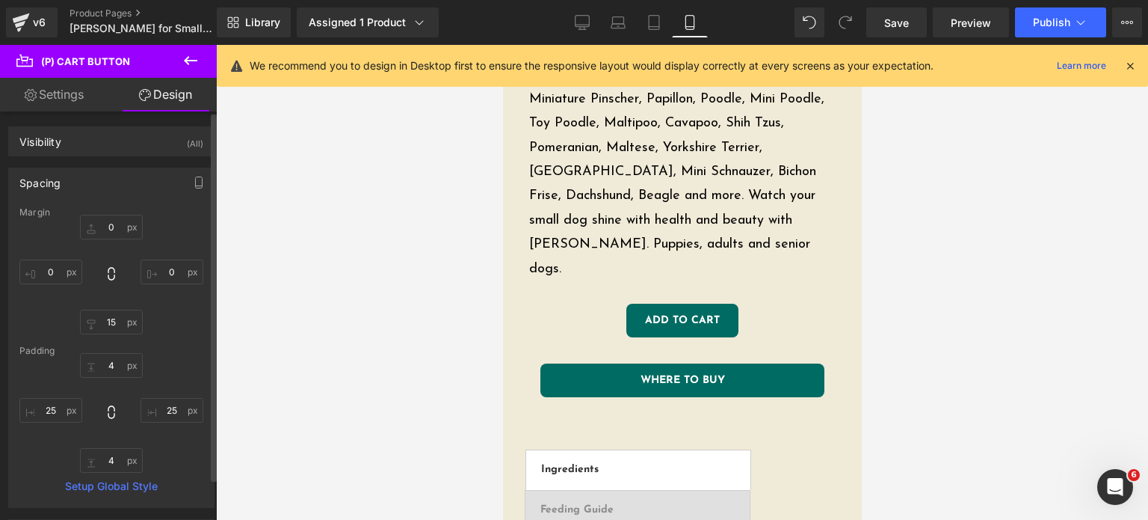
type input "0"
type input "15"
type input "0"
type input "4"
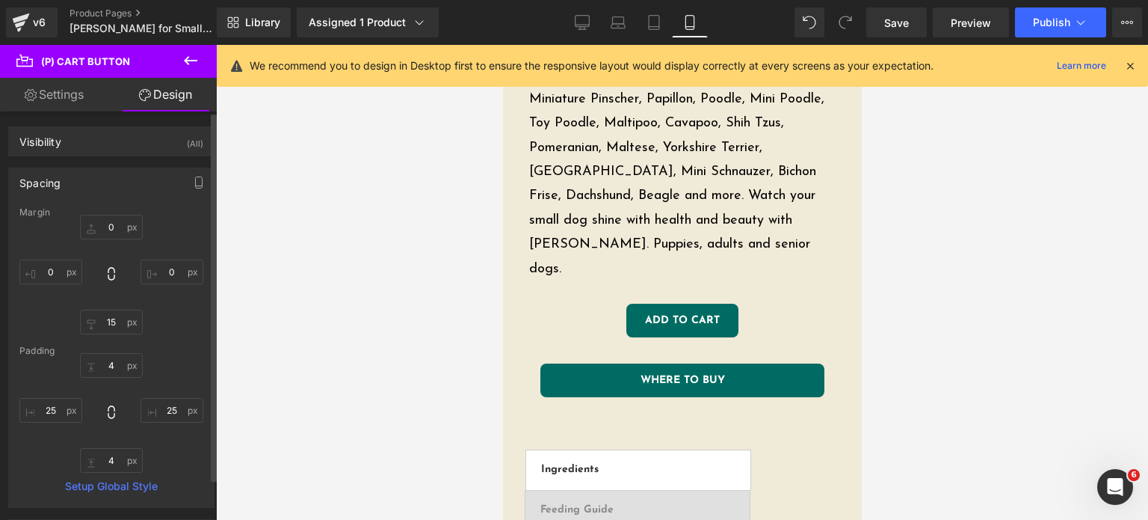
type input "25"
type input "4"
type input "25"
click at [113, 322] on input "0" at bounding box center [111, 321] width 63 height 25
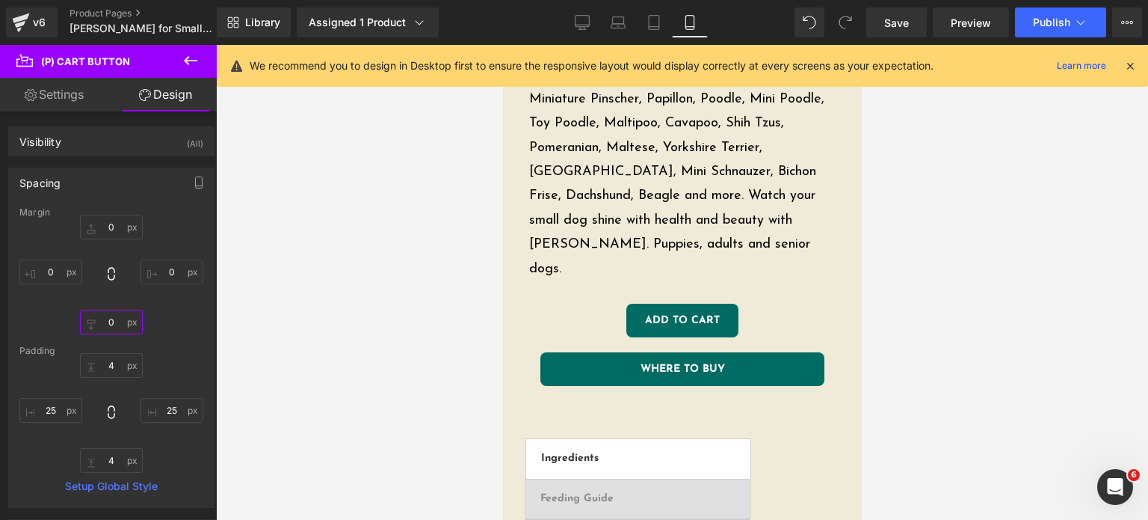
type input "0"
click at [46, 101] on link "Settings" at bounding box center [54, 95] width 108 height 34
type input "100"
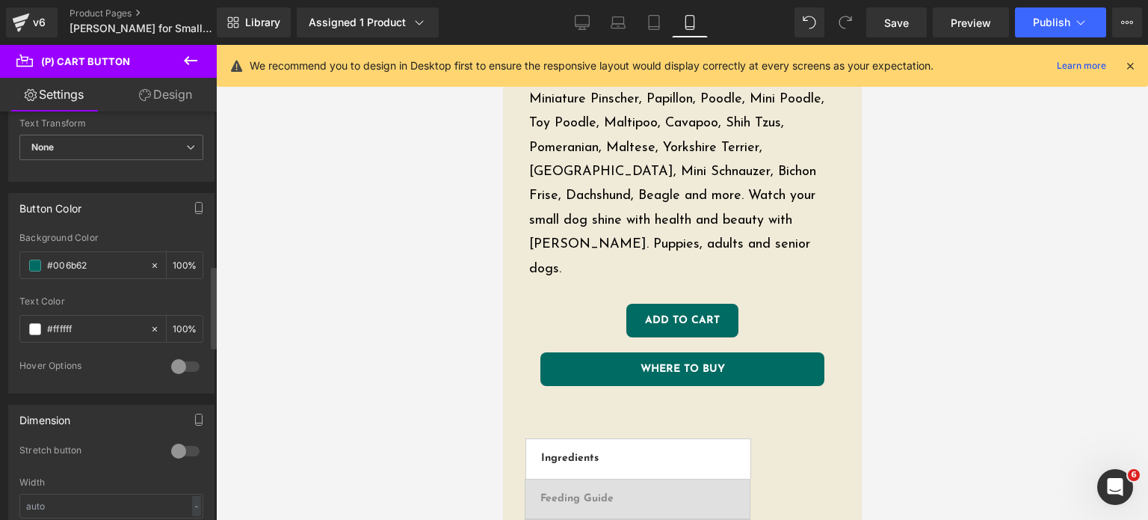
scroll to position [761, 0]
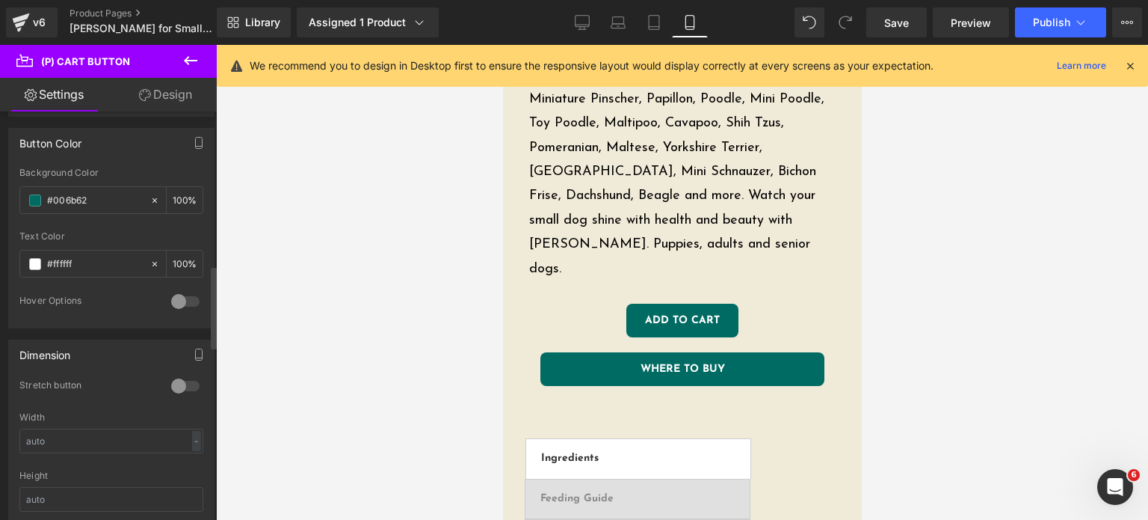
click at [177, 376] on div at bounding box center [185, 386] width 36 height 24
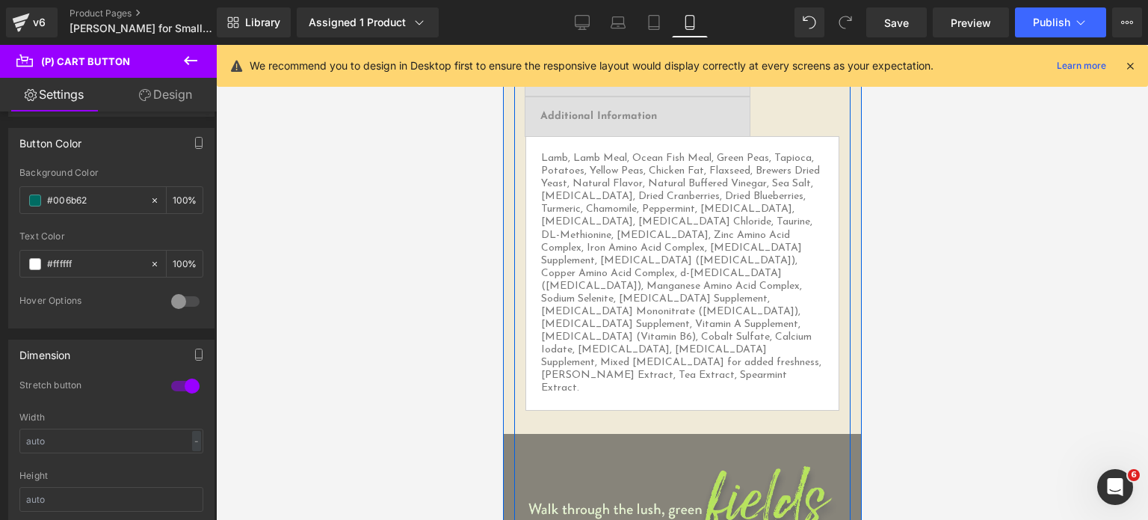
scroll to position [1682, 0]
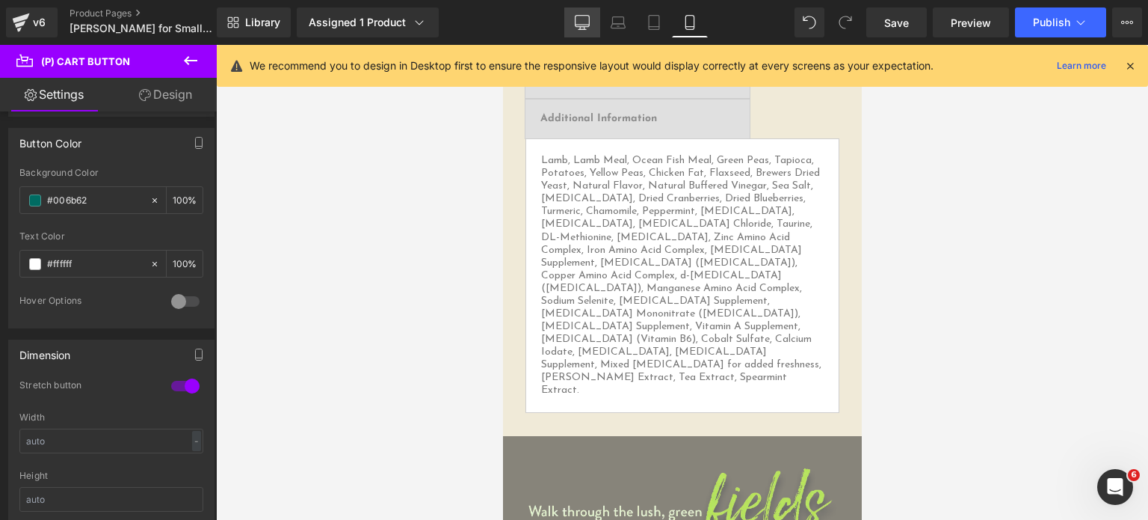
click at [592, 17] on link "Desktop" at bounding box center [582, 22] width 36 height 30
type input "100"
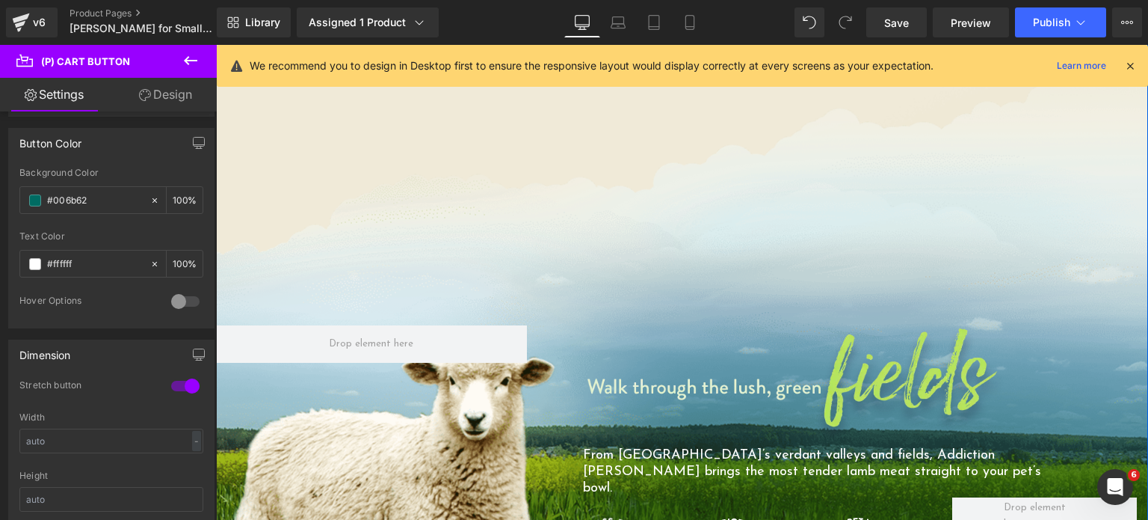
scroll to position [1230, 0]
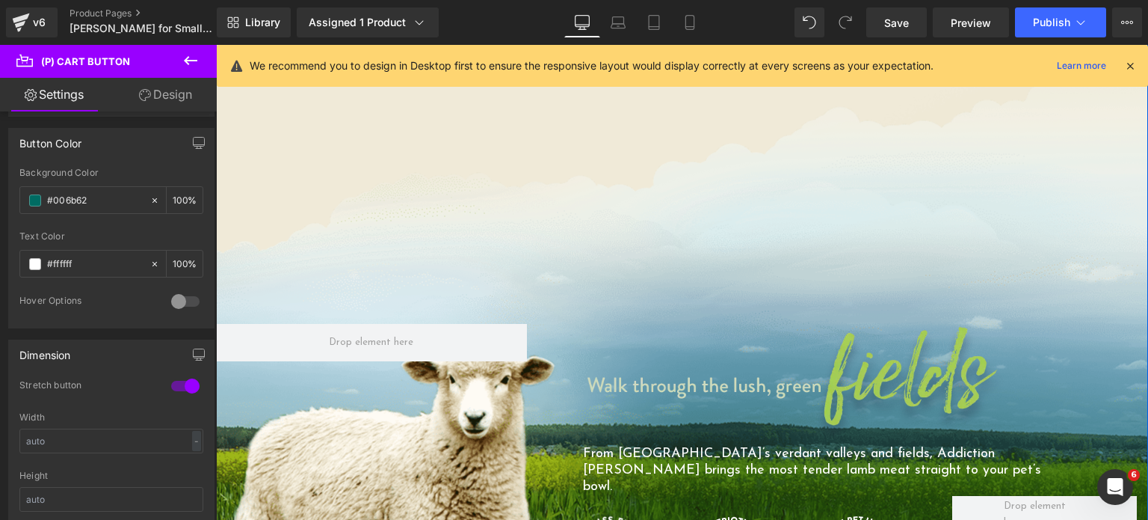
click at [775, 324] on img at bounding box center [795, 385] width 424 height 123
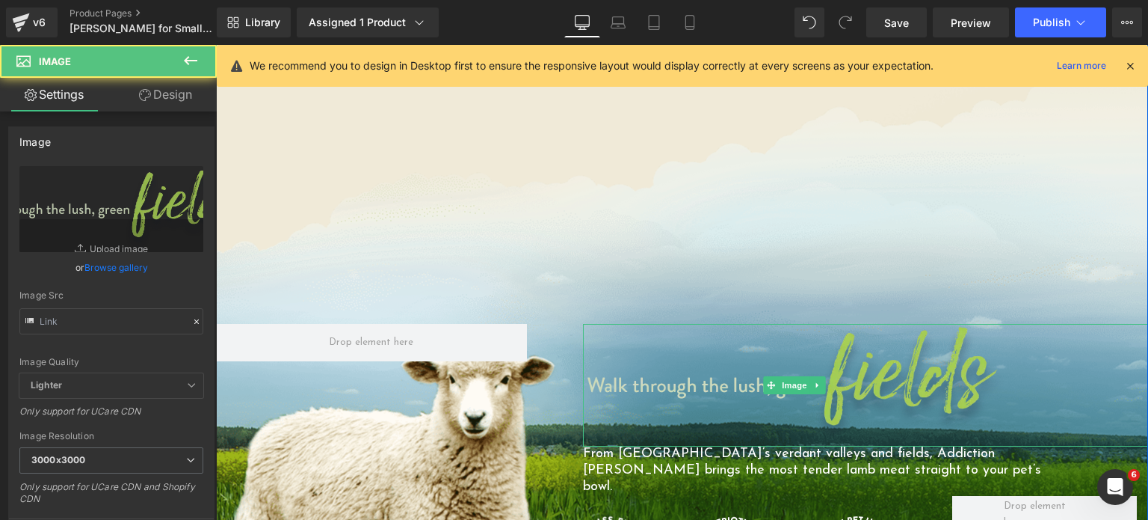
type input "https://addictionpet.com/wp-content/uploads/2020/05/Phase-3-06-LLD-01C-Header-F…"
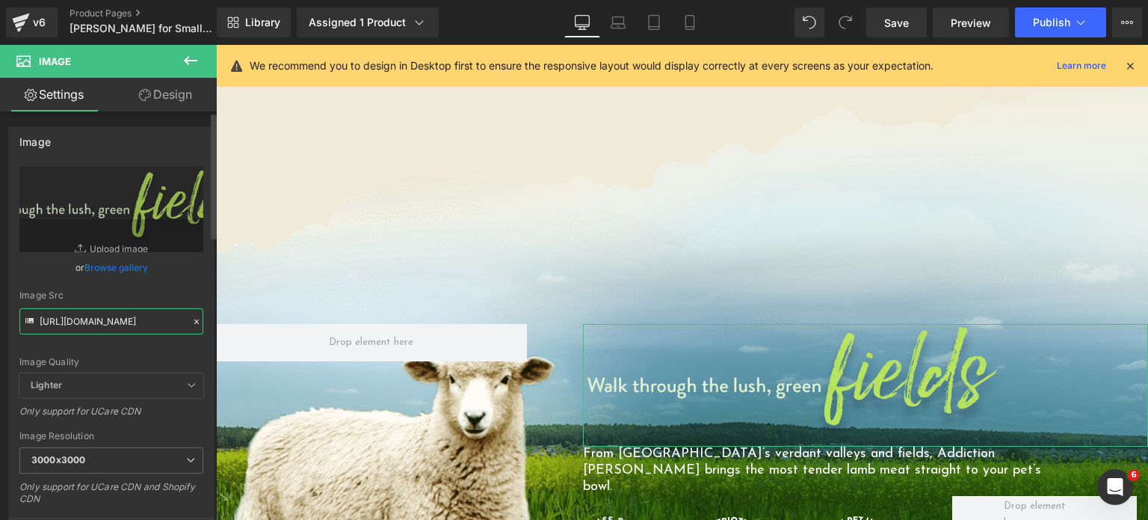
click at [84, 317] on input "https://addictionpet.com/wp-content/uploads/2020/05/Phase-3-06-LLD-01C-Header-F…" at bounding box center [111, 321] width 184 height 26
click at [688, 23] on icon at bounding box center [689, 22] width 15 height 15
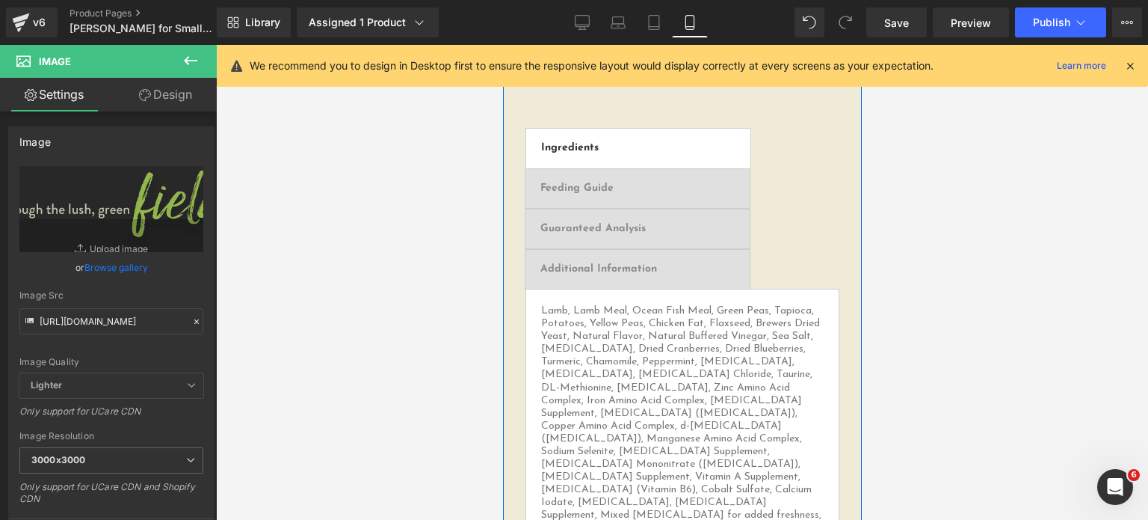
scroll to position [1704, 0]
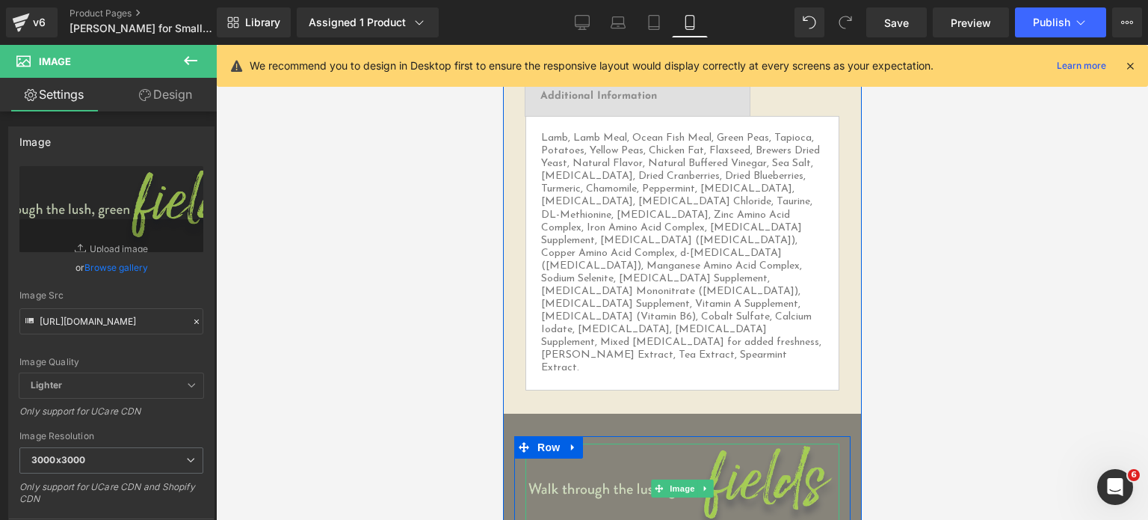
click at [619, 443] on img at bounding box center [682, 488] width 314 height 91
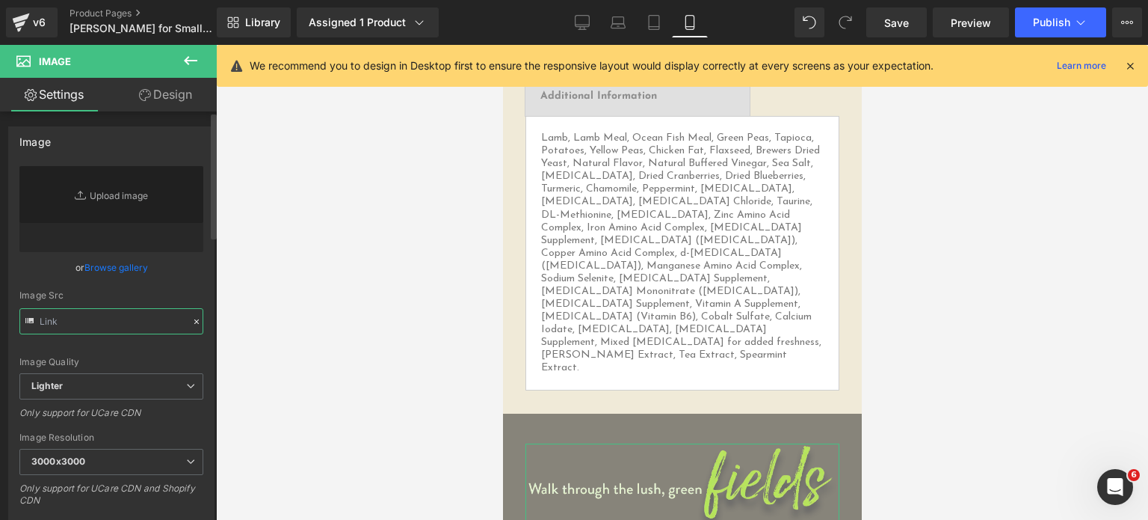
click at [91, 322] on input "text" at bounding box center [111, 321] width 184 height 26
paste input "https://addictionpet.com/wp-content/uploads/2020/05/Phase-3-06-LLD-01C-Header-F…"
type input "https://addictionpet.com/wp-content/uploads/2020/05/Phase-3-06-LLD-01C-Header-F…"
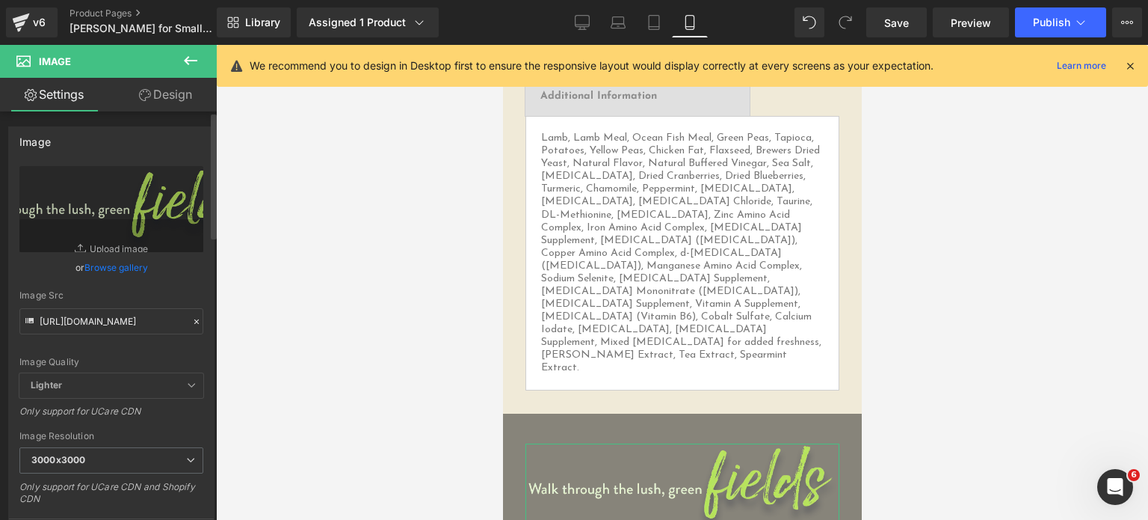
click at [170, 277] on div "Image Quality Lighter Lightest Lighter Lighter Lightest Only support for UCare …" at bounding box center [111, 269] width 184 height 207
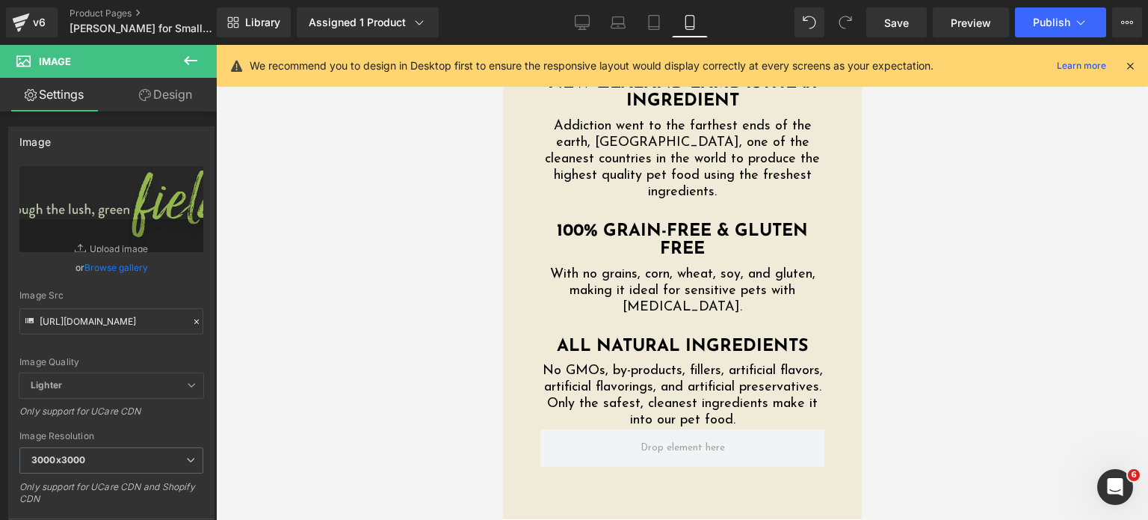
scroll to position [4010, 0]
click at [585, 28] on icon at bounding box center [582, 22] width 15 height 15
type input "75"
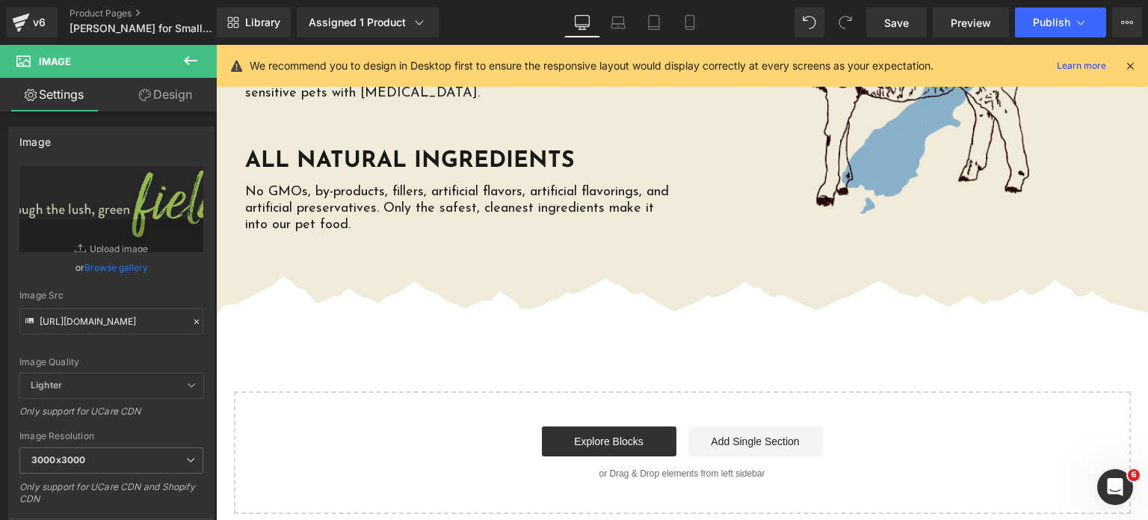
scroll to position [3622, 0]
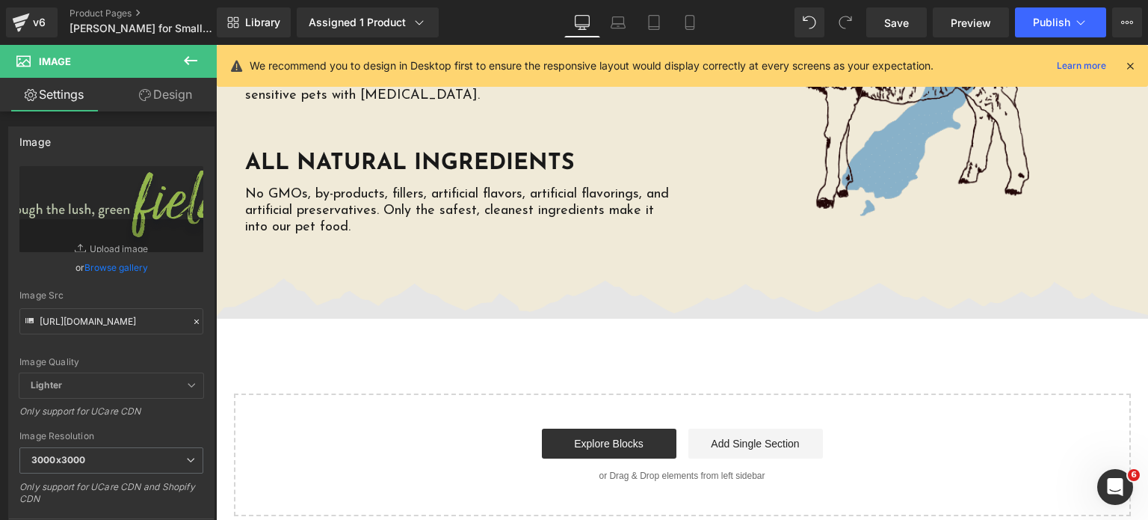
click at [540, 278] on img at bounding box center [682, 298] width 932 height 40
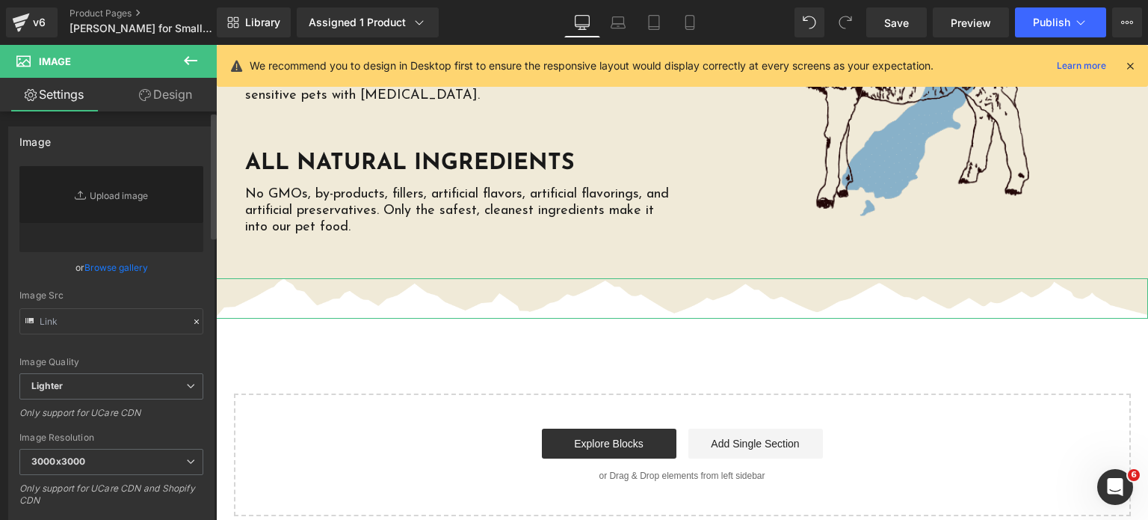
click at [93, 267] on link "Browse gallery" at bounding box center [116, 267] width 64 height 26
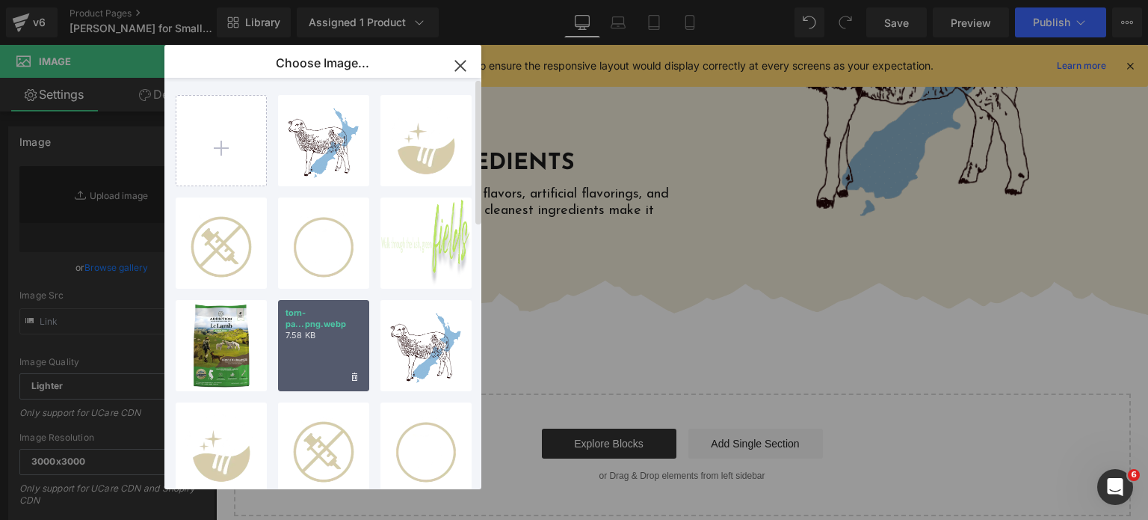
click at [296, 351] on div "torn-pa...png.webp 7.58 KB" at bounding box center [323, 345] width 91 height 91
type input "https://ucarecdn.com/68c2f7bc-035d-4874-b79c-18e6ce86aec7/-/format/auto/-/previ…"
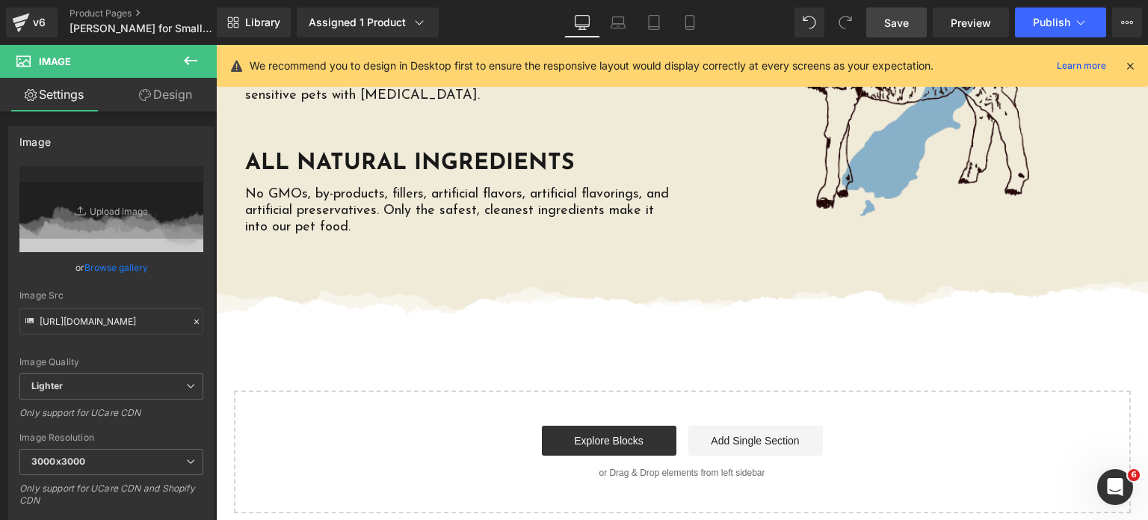
click at [914, 20] on link "Save" at bounding box center [896, 22] width 61 height 30
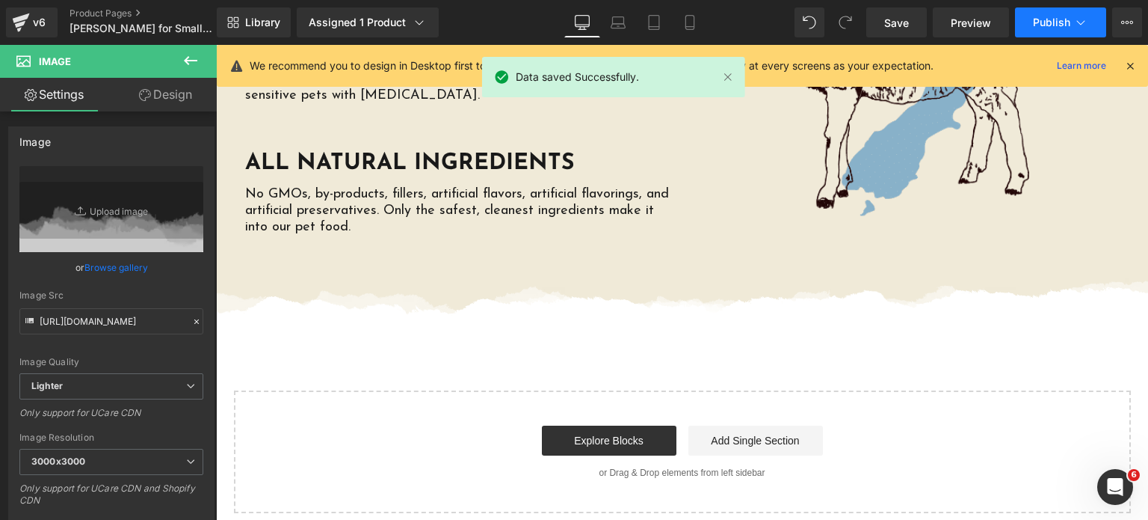
click at [1035, 23] on span "Publish" at bounding box center [1051, 22] width 37 height 12
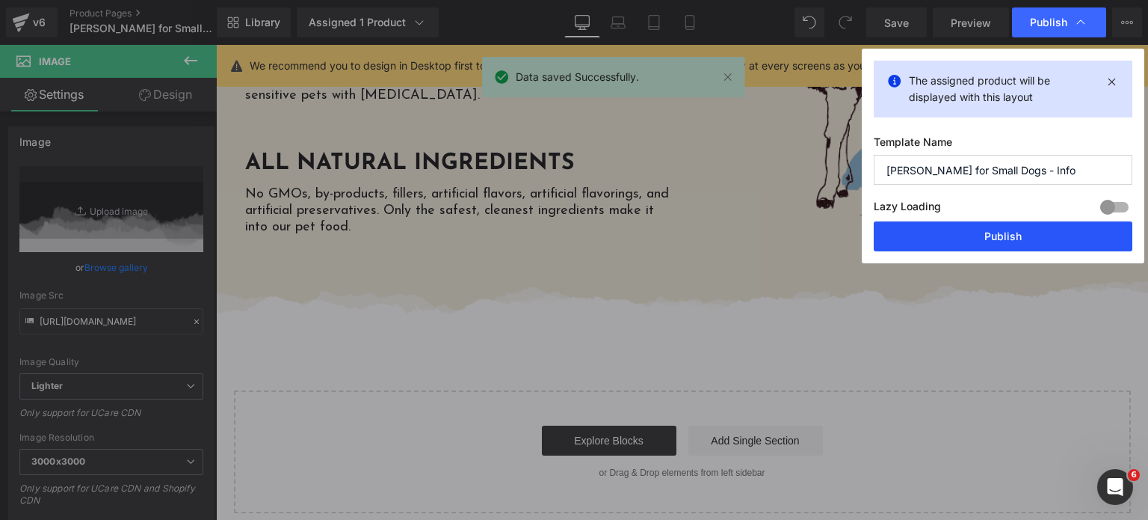
click at [963, 242] on button "Publish" at bounding box center [1003, 236] width 259 height 30
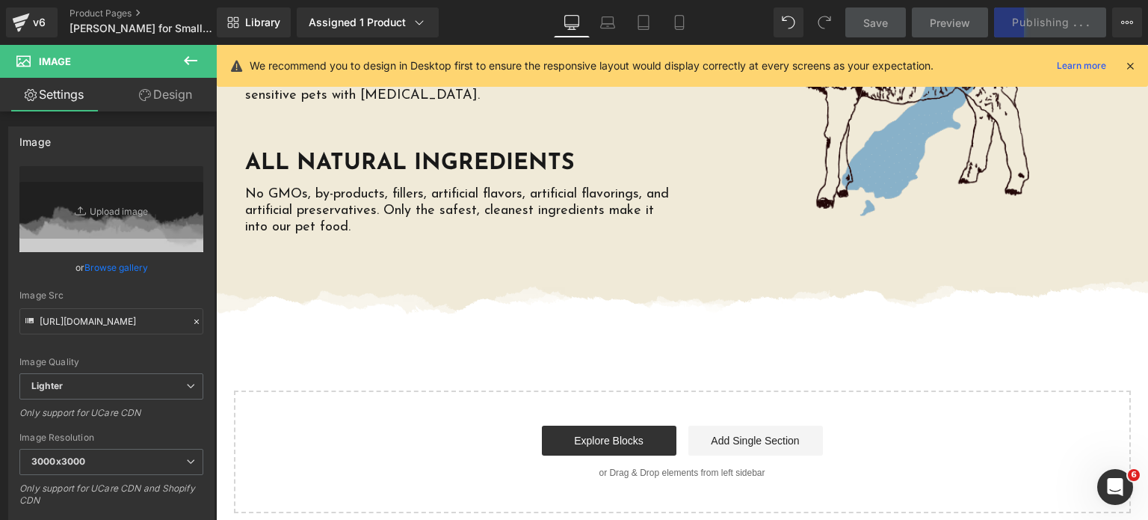
click at [1130, 64] on icon at bounding box center [1130, 65] width 13 height 13
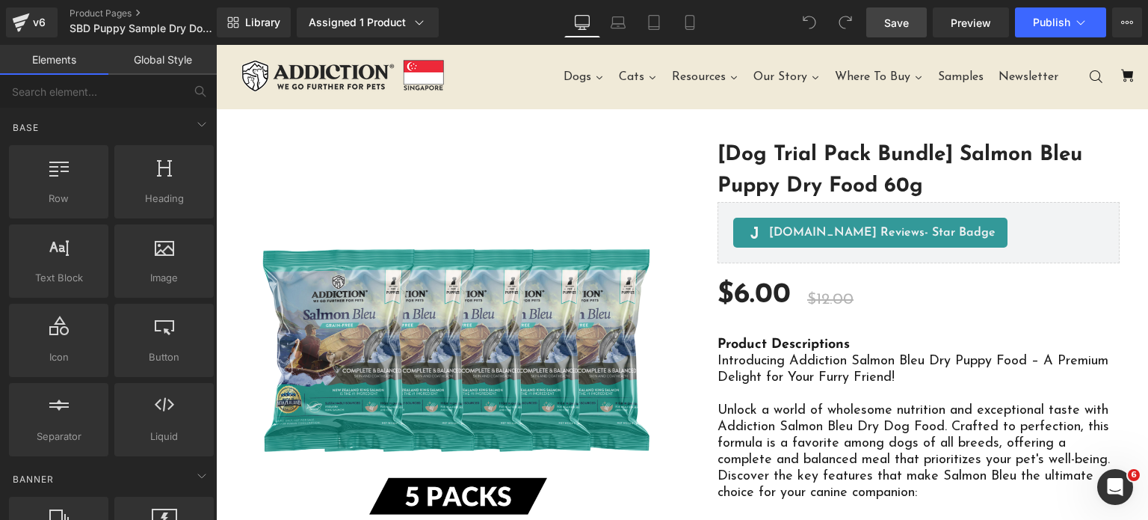
click at [903, 19] on span "Save" at bounding box center [896, 23] width 25 height 16
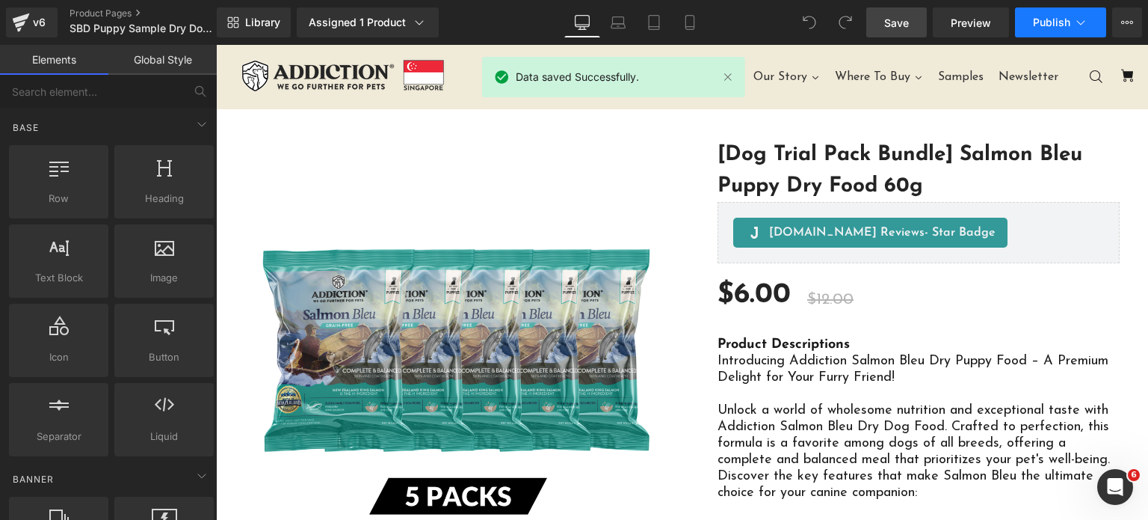
click at [1063, 19] on span "Publish" at bounding box center [1051, 22] width 37 height 12
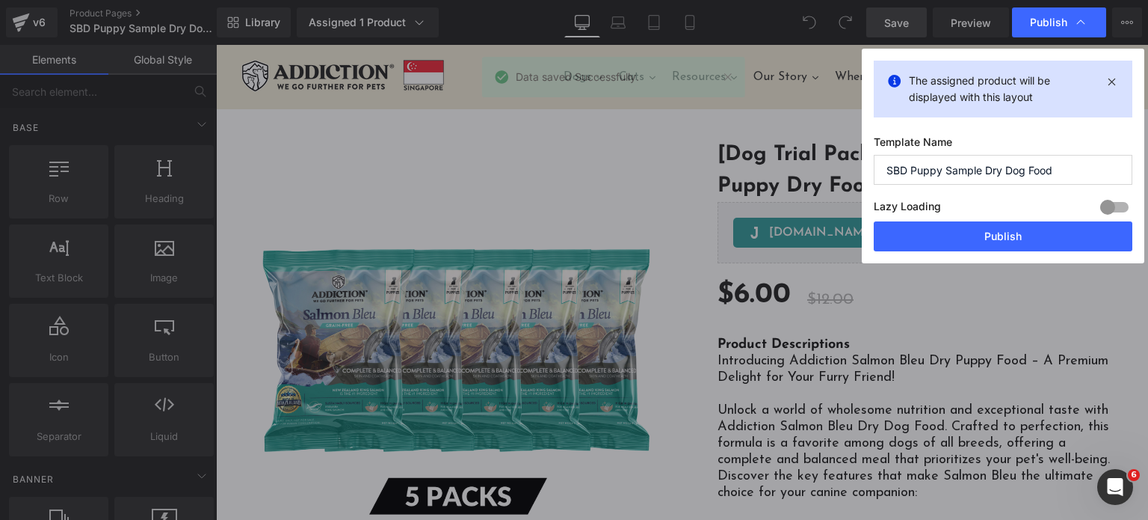
click at [1008, 220] on div "Lazy Loading Build Upgrade plan to unlock" at bounding box center [1003, 209] width 259 height 25
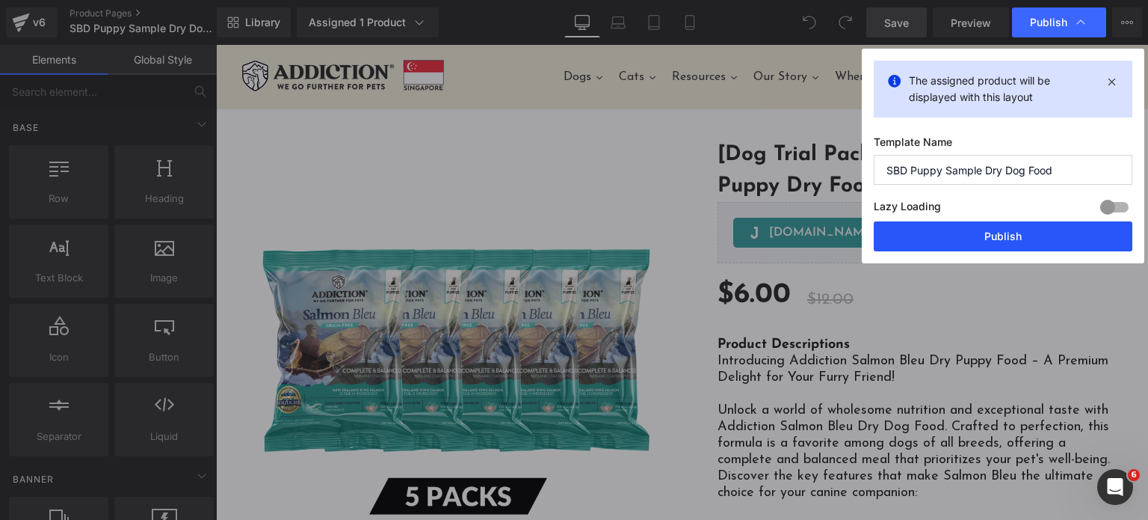
click at [999, 236] on button "Publish" at bounding box center [1003, 236] width 259 height 30
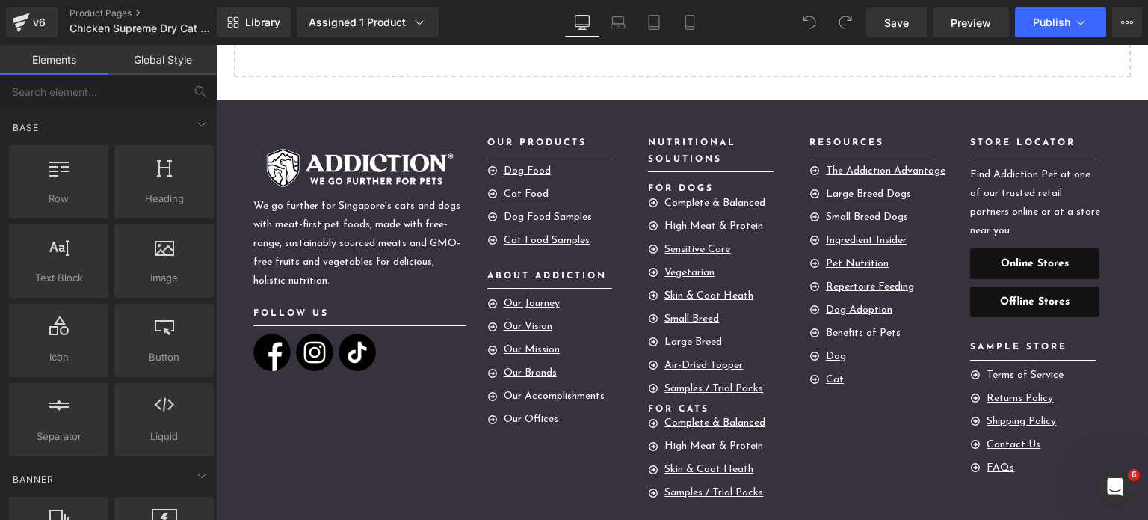
scroll to position [1812, 0]
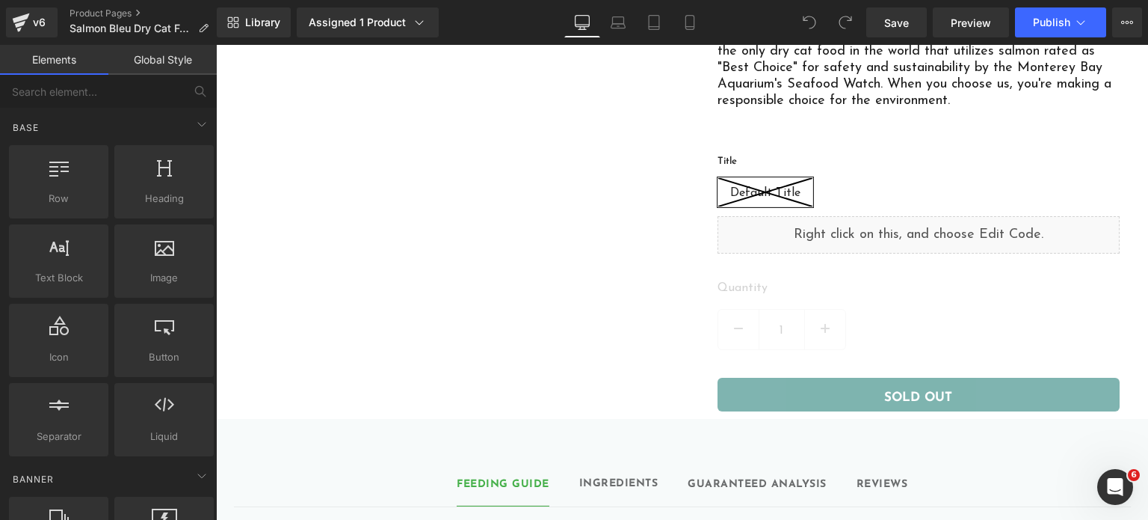
scroll to position [666, 0]
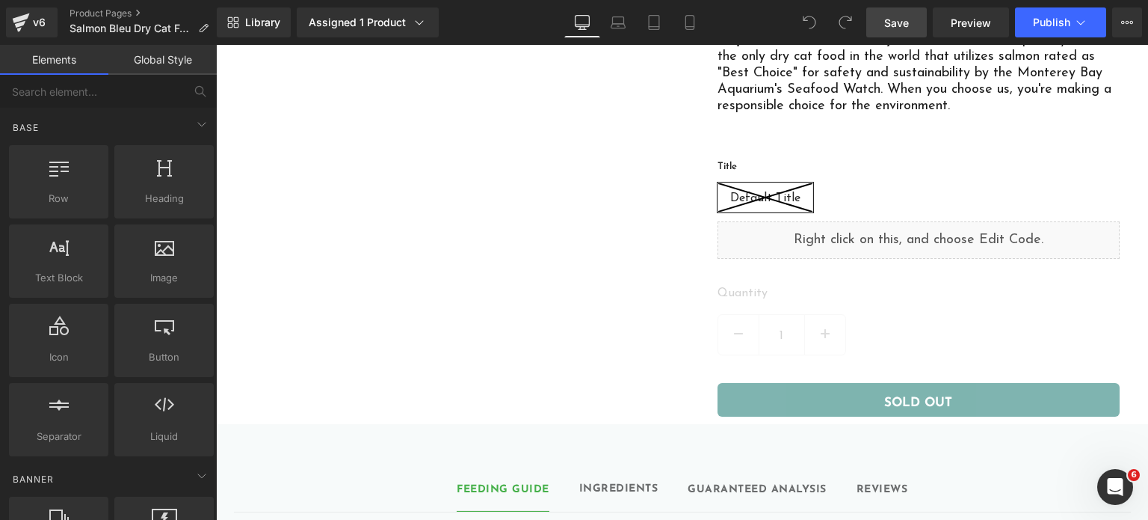
click at [904, 20] on span "Save" at bounding box center [896, 23] width 25 height 16
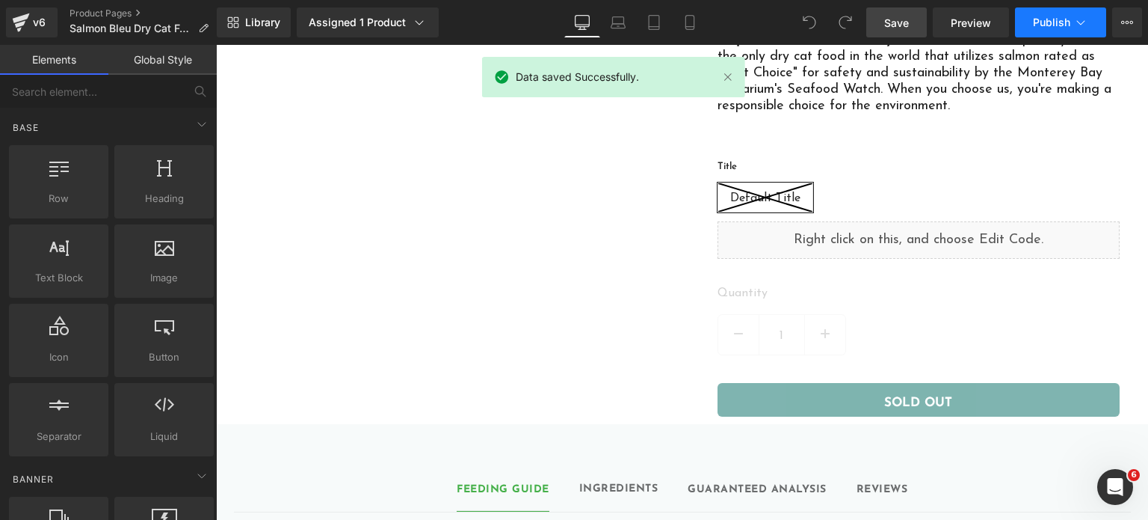
click at [1045, 30] on button "Publish" at bounding box center [1060, 22] width 91 height 30
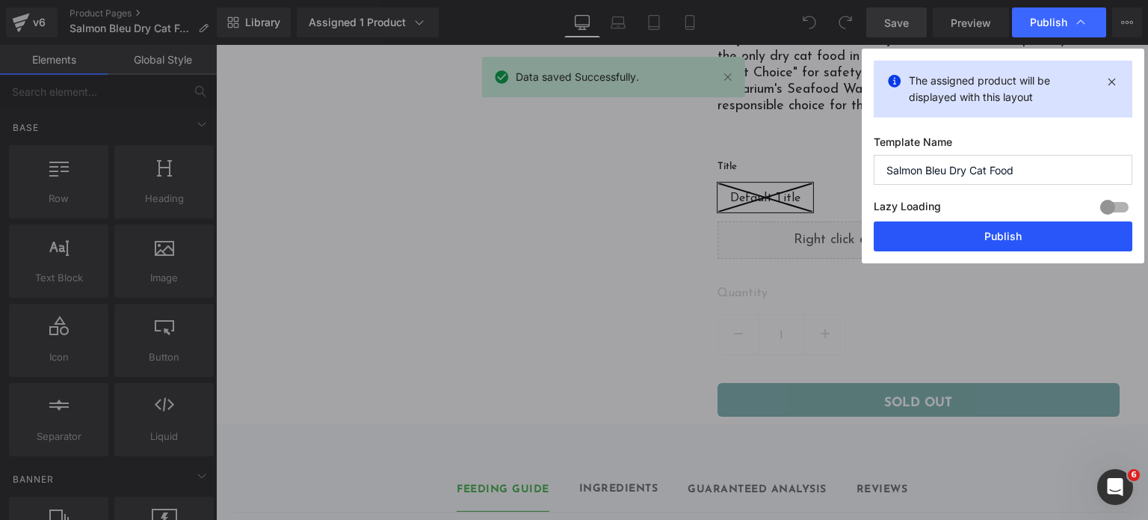
click at [973, 241] on button "Publish" at bounding box center [1003, 236] width 259 height 30
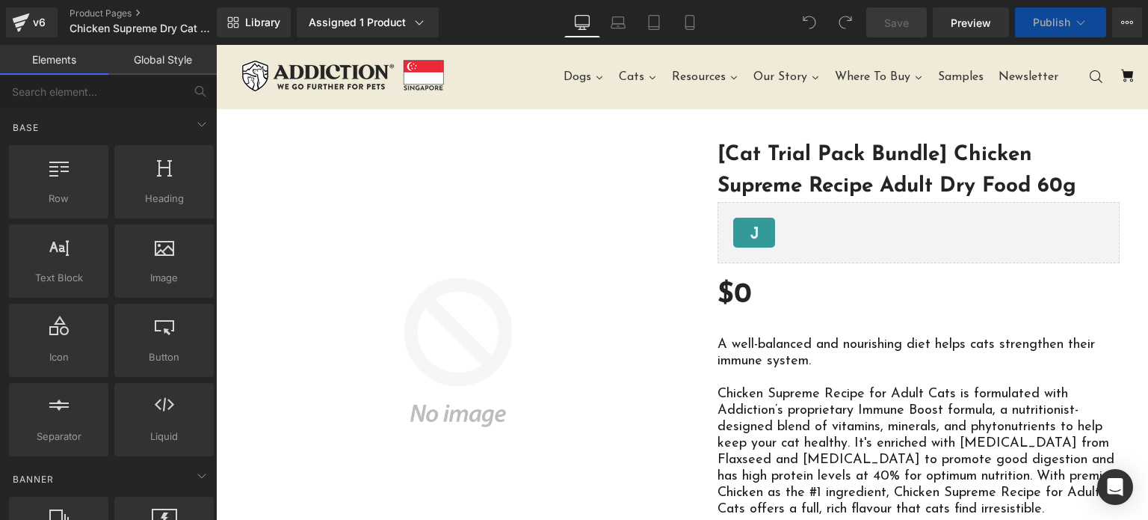
click at [900, 28] on span "Save" at bounding box center [896, 23] width 25 height 16
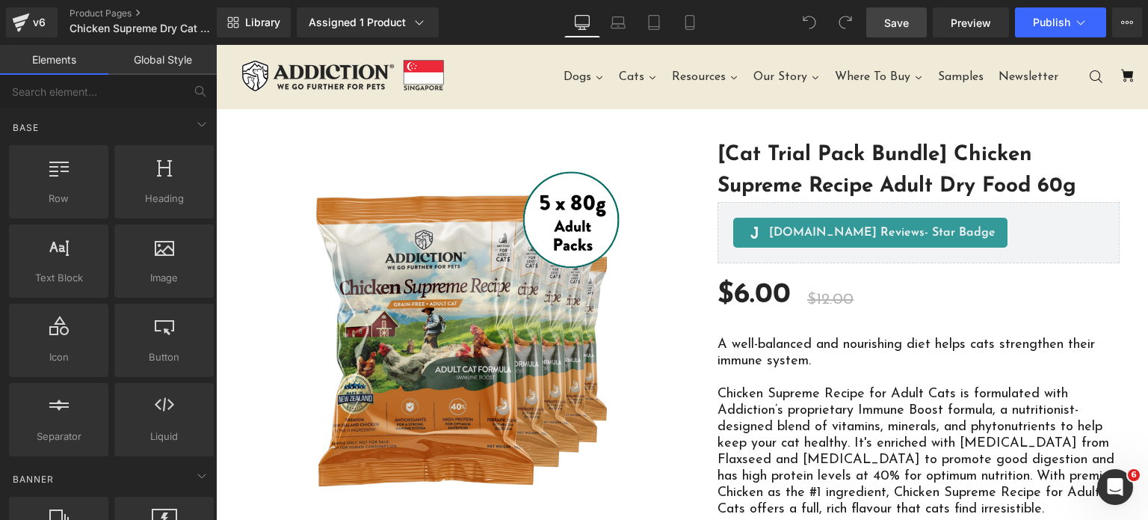
click at [900, 24] on span "Save" at bounding box center [896, 23] width 25 height 16
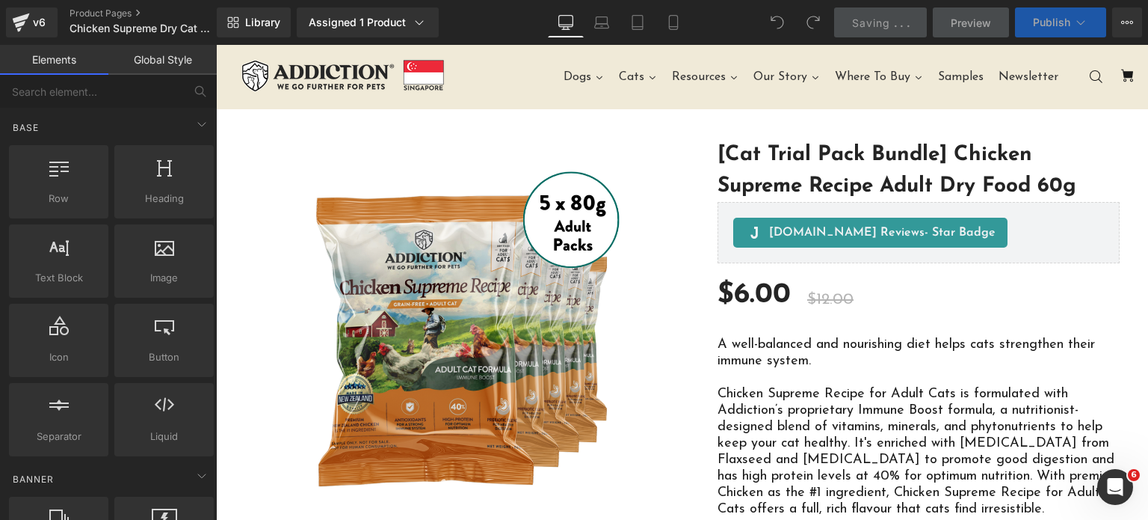
click at [1067, 19] on span "Publish" at bounding box center [1051, 22] width 37 height 12
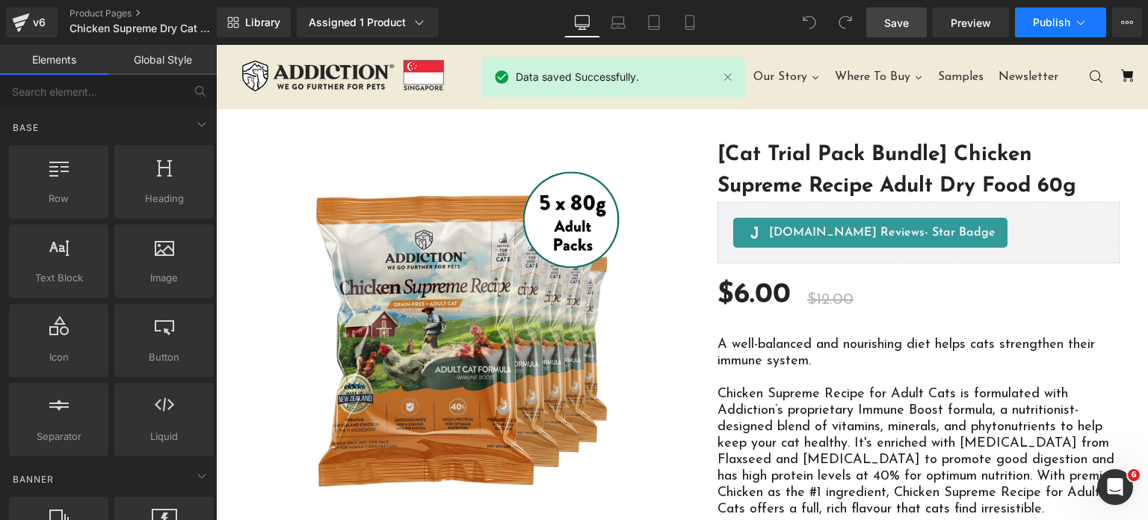
click at [1067, 20] on span "Publish" at bounding box center [1051, 22] width 37 height 12
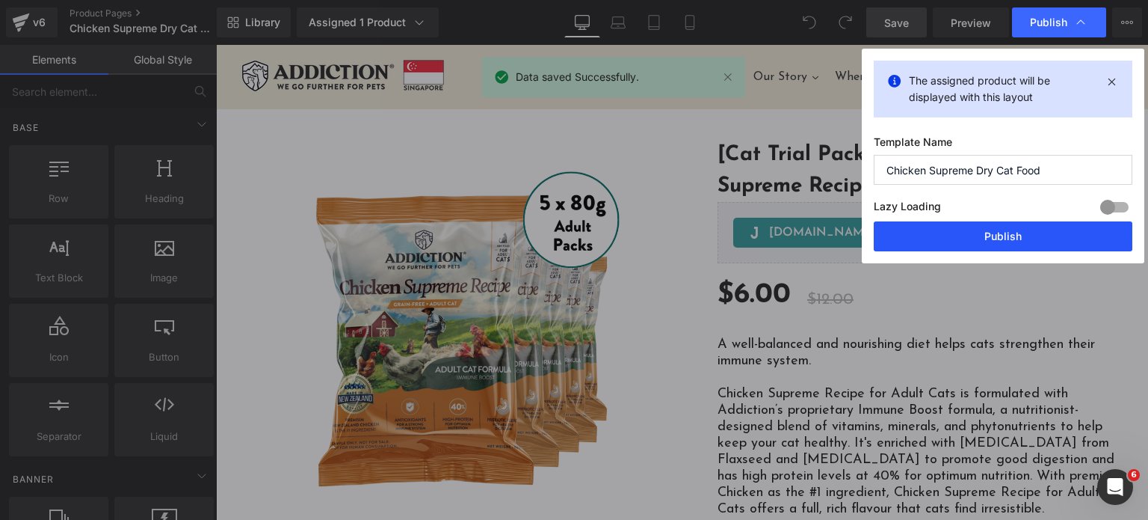
click at [1008, 224] on button "Publish" at bounding box center [1003, 236] width 259 height 30
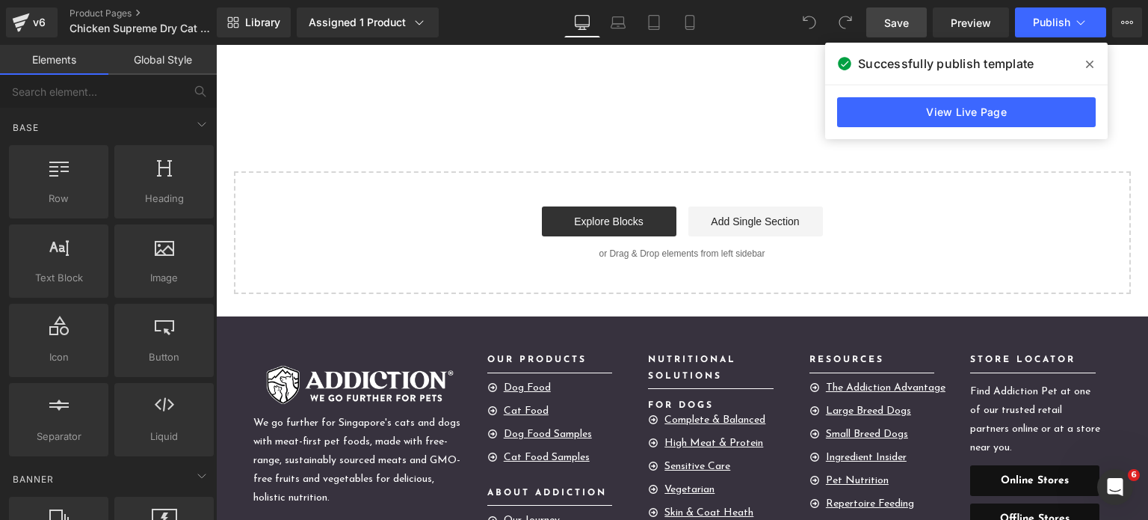
scroll to position [1627, 0]
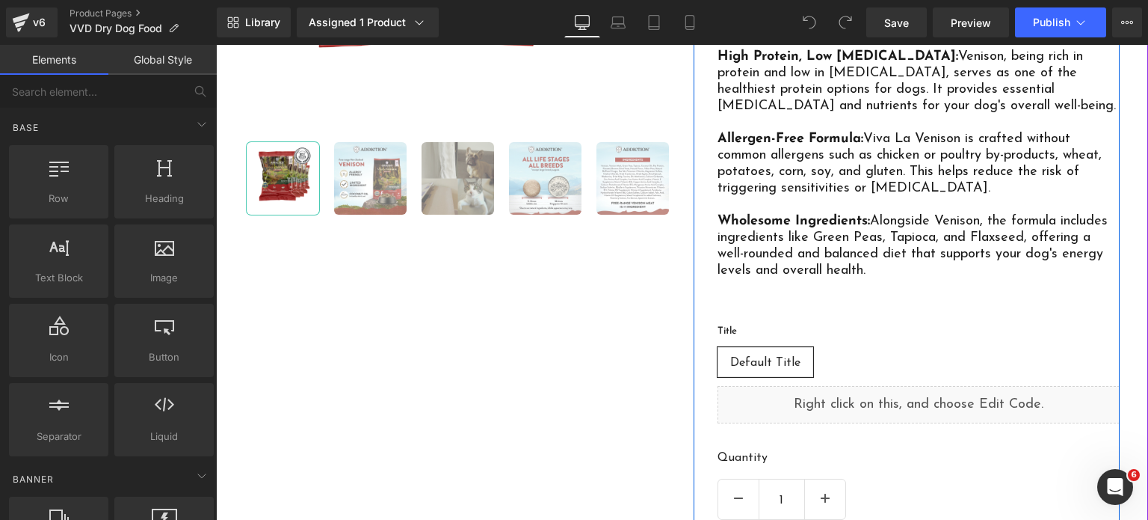
scroll to position [531, 0]
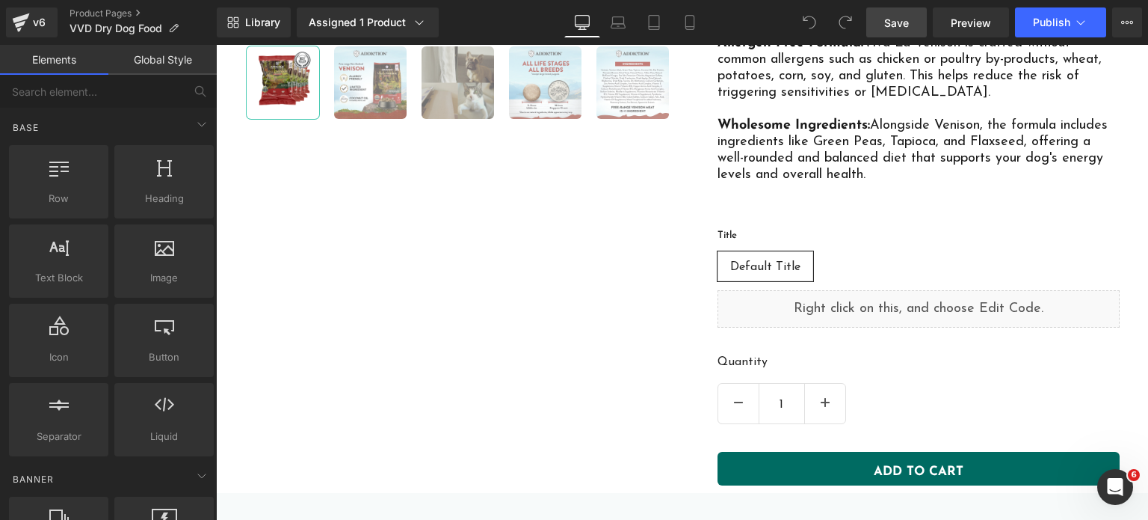
click at [914, 26] on link "Save" at bounding box center [896, 22] width 61 height 30
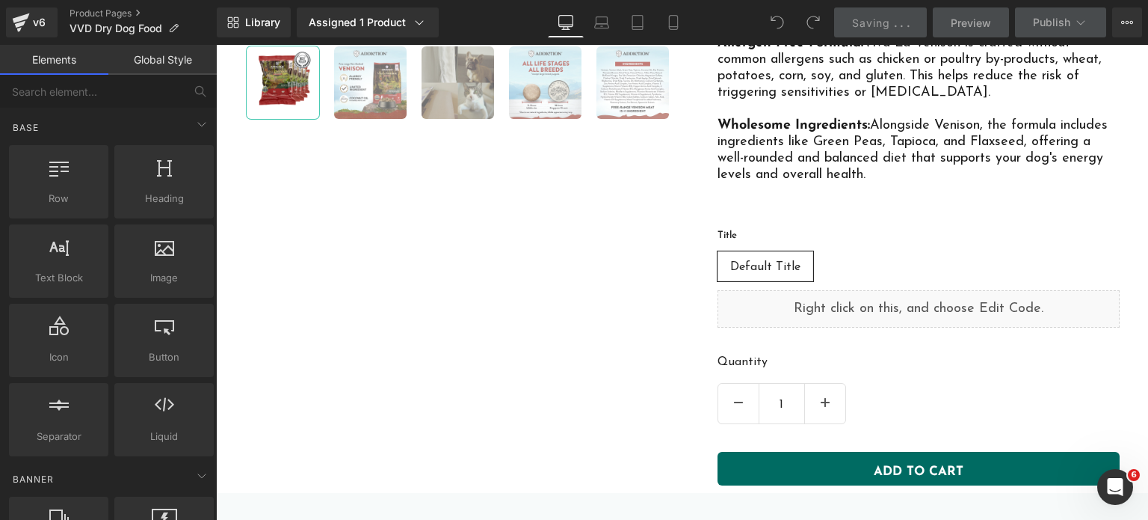
scroll to position [1410, 0]
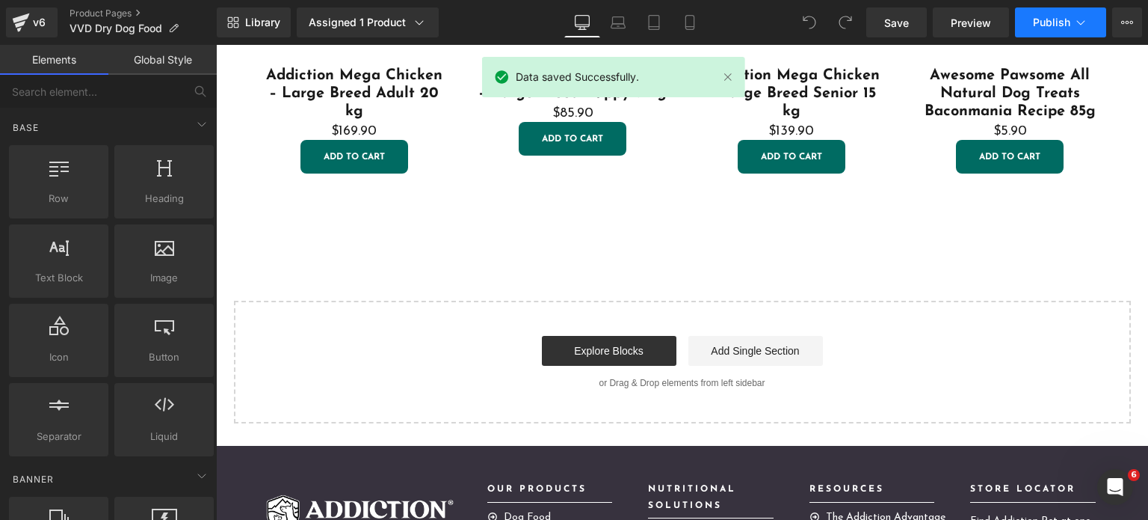
click at [1038, 17] on span "Publish" at bounding box center [1051, 22] width 37 height 12
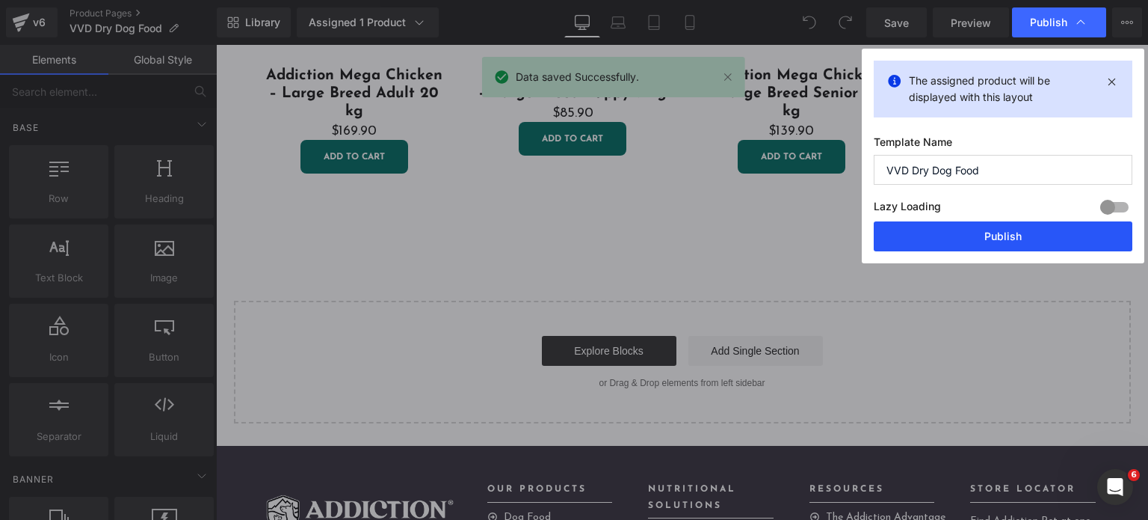
click at [1002, 241] on button "Publish" at bounding box center [1003, 236] width 259 height 30
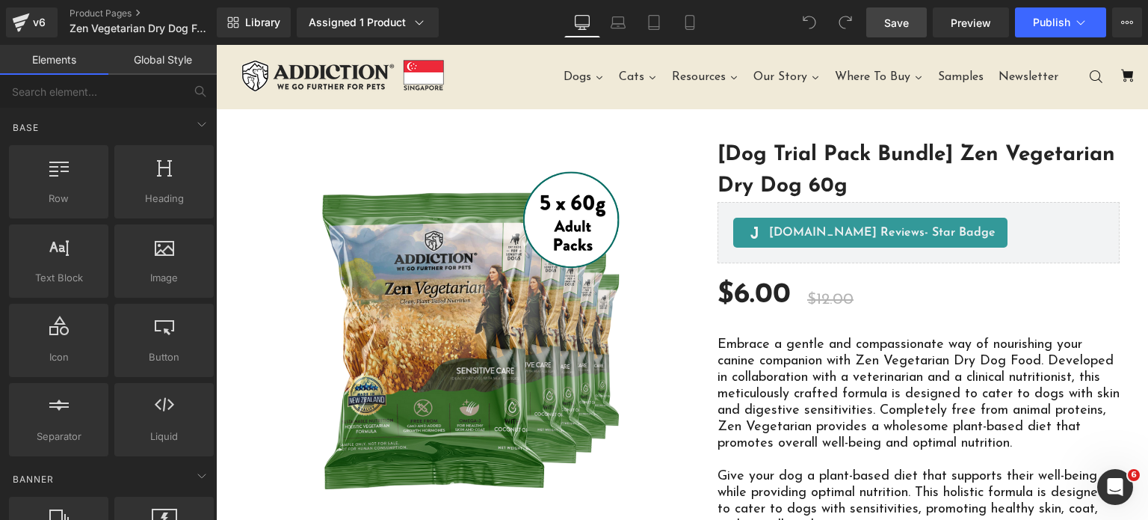
click at [913, 36] on link "Save" at bounding box center [896, 22] width 61 height 30
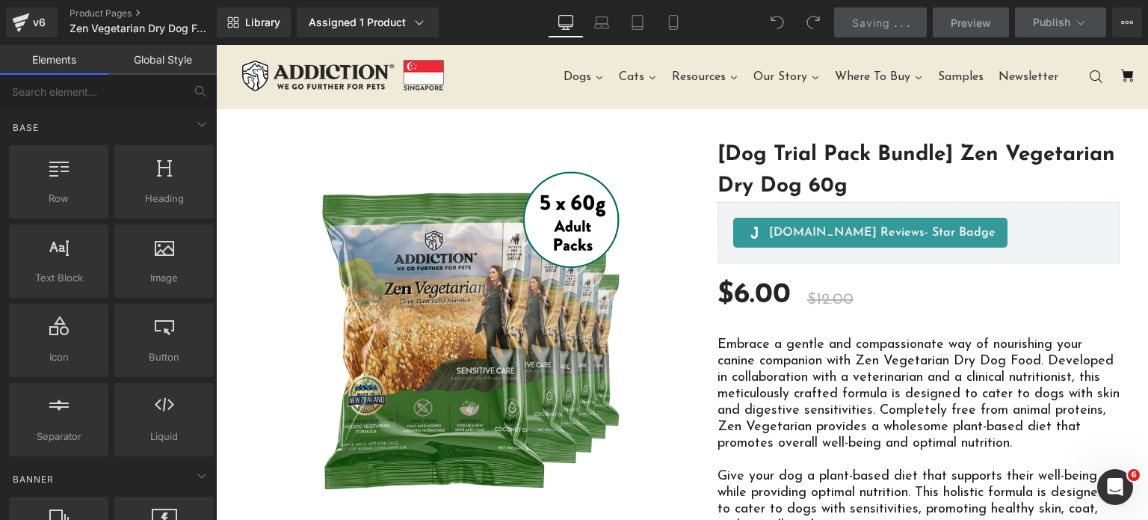
scroll to position [634, 0]
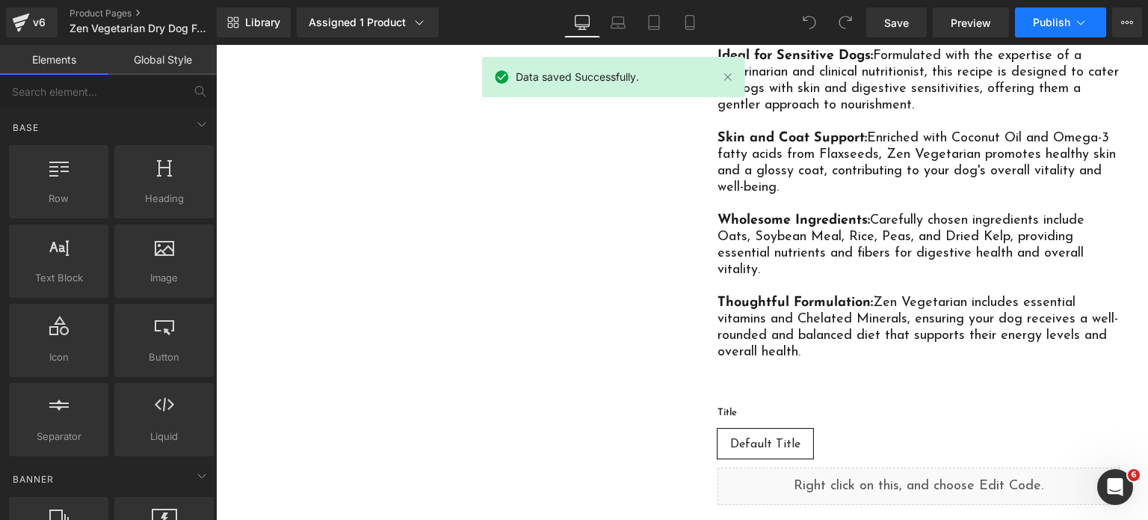
click at [1044, 20] on span "Publish" at bounding box center [1051, 22] width 37 height 12
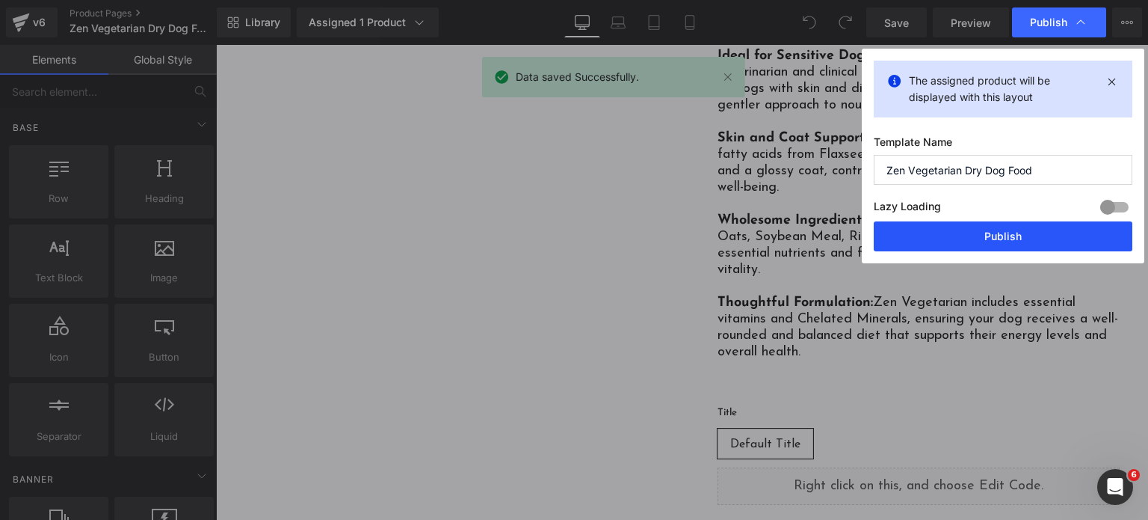
click at [1012, 239] on button "Publish" at bounding box center [1003, 236] width 259 height 30
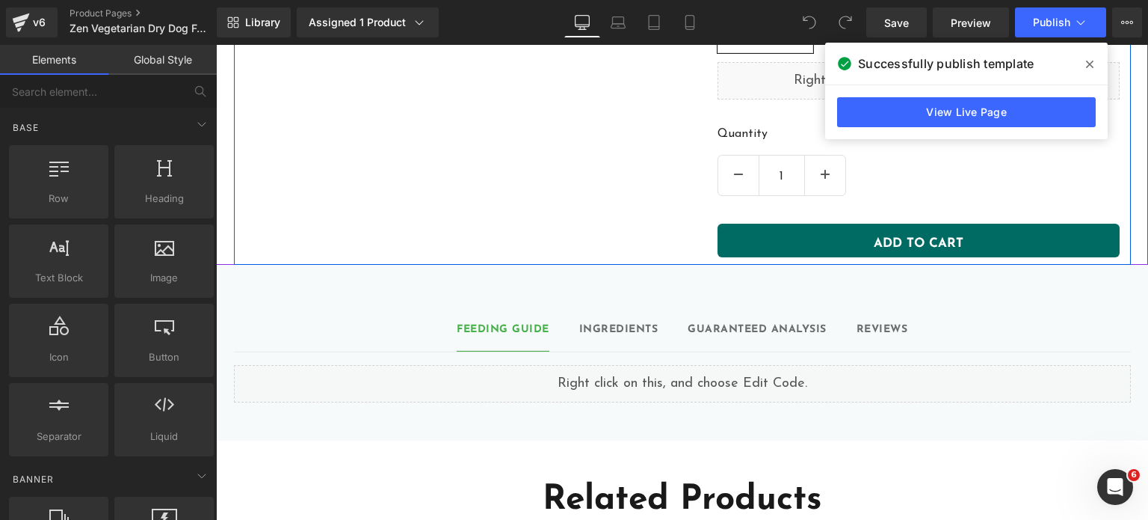
scroll to position [1038, 0]
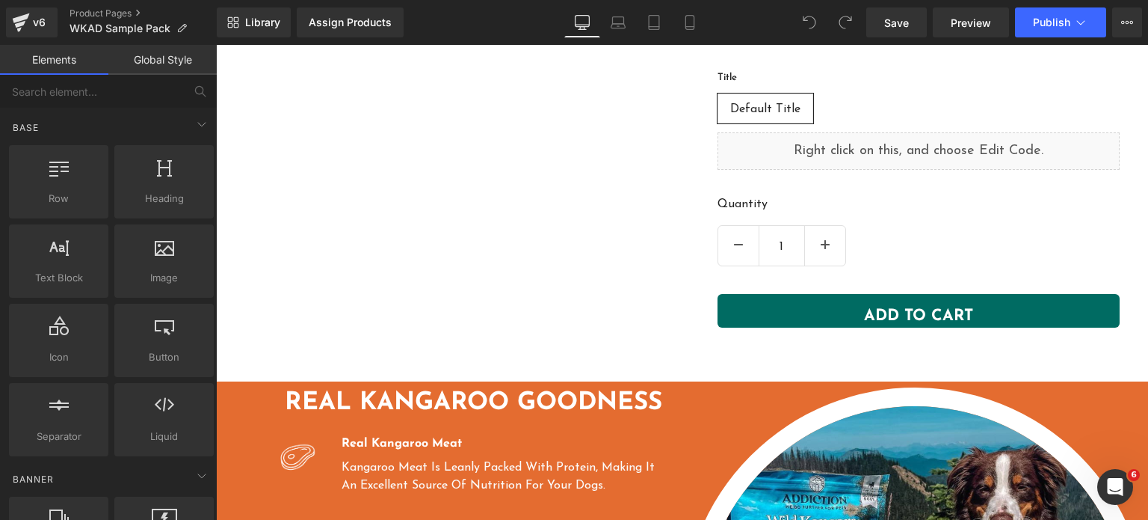
scroll to position [908, 0]
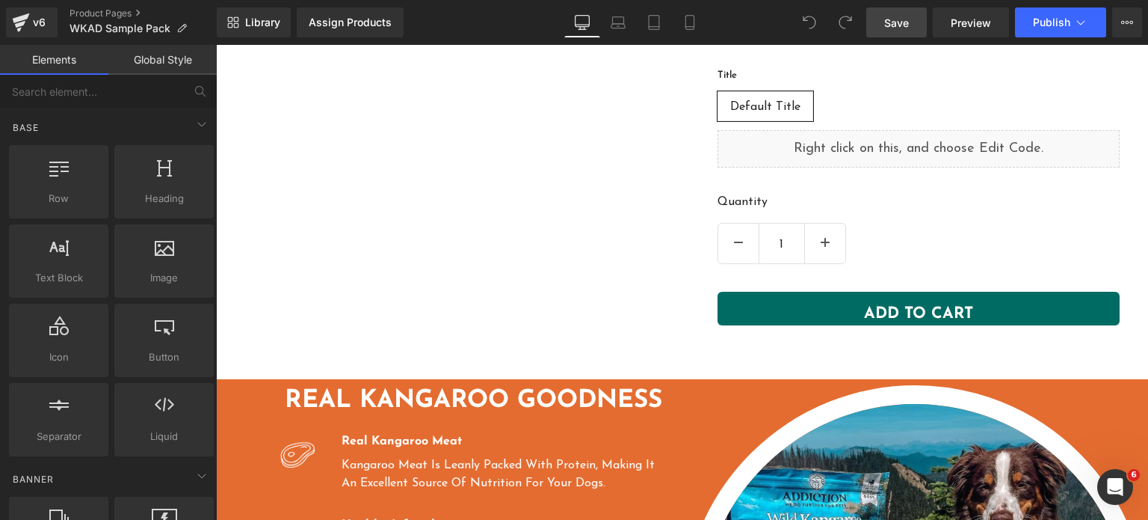
click at [900, 19] on span "Save" at bounding box center [896, 23] width 25 height 16
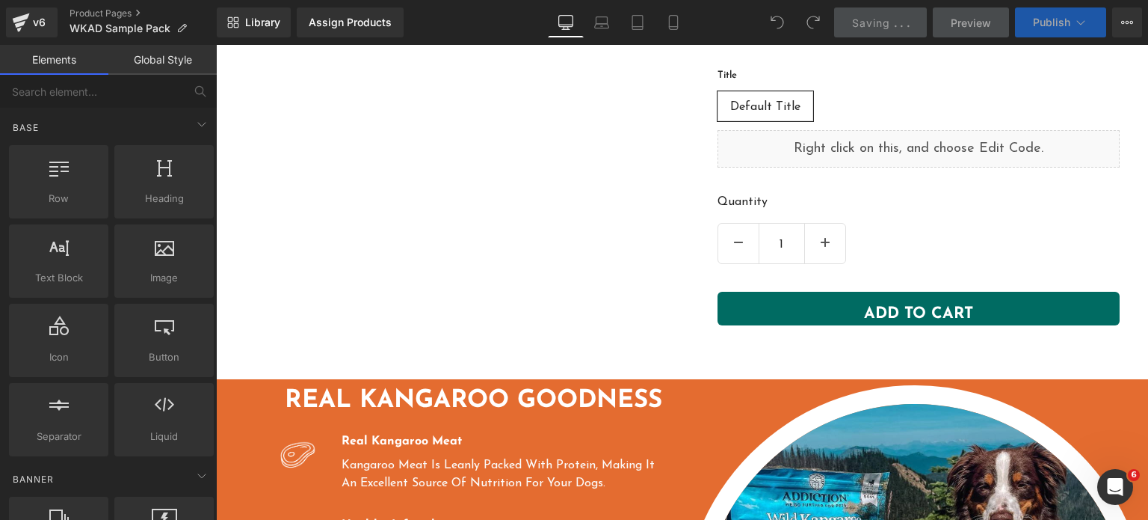
scroll to position [0, 0]
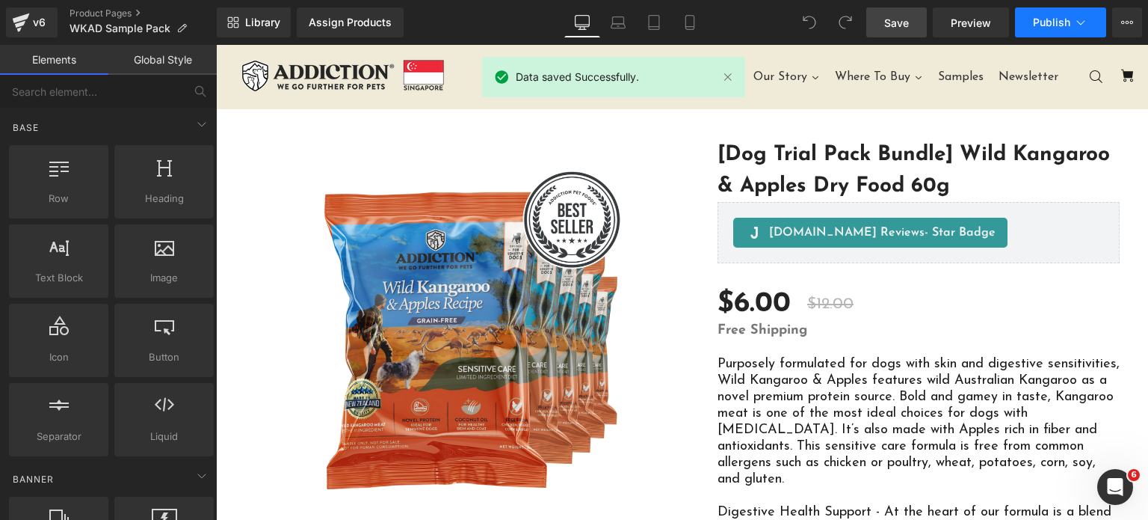
click at [1067, 22] on span "Publish" at bounding box center [1051, 22] width 37 height 12
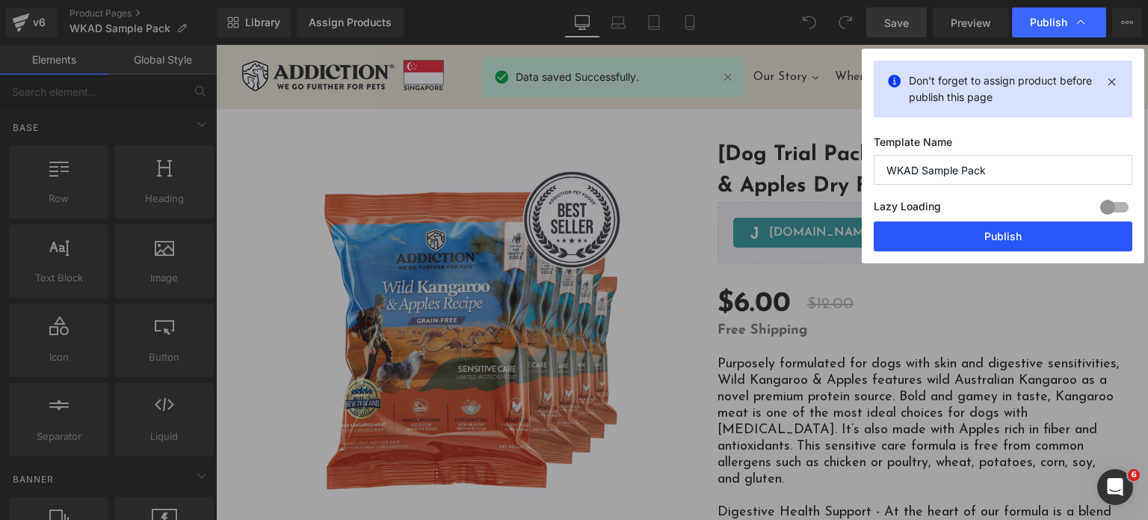
click at [970, 232] on button "Publish" at bounding box center [1003, 236] width 259 height 30
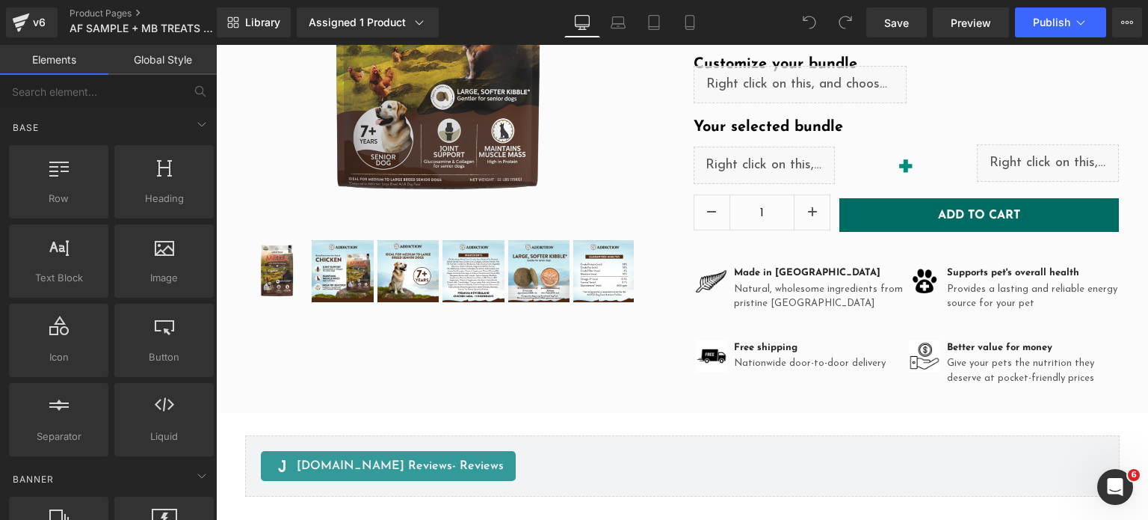
scroll to position [292, 0]
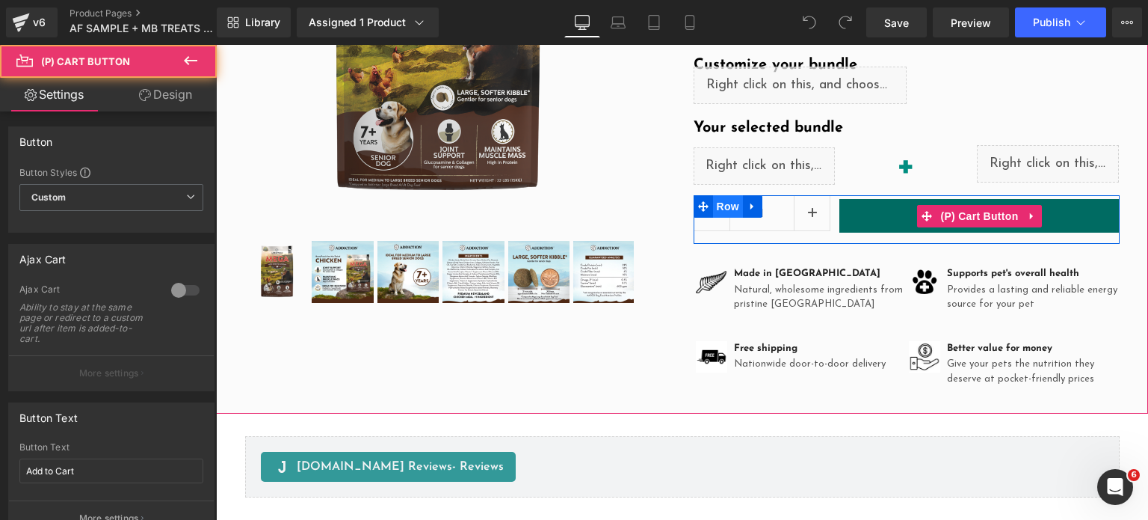
drag, startPoint x: 878, startPoint y: 209, endPoint x: 724, endPoint y: 198, distance: 153.7
click at [878, 209] on button "Add to Cart" at bounding box center [979, 216] width 280 height 34
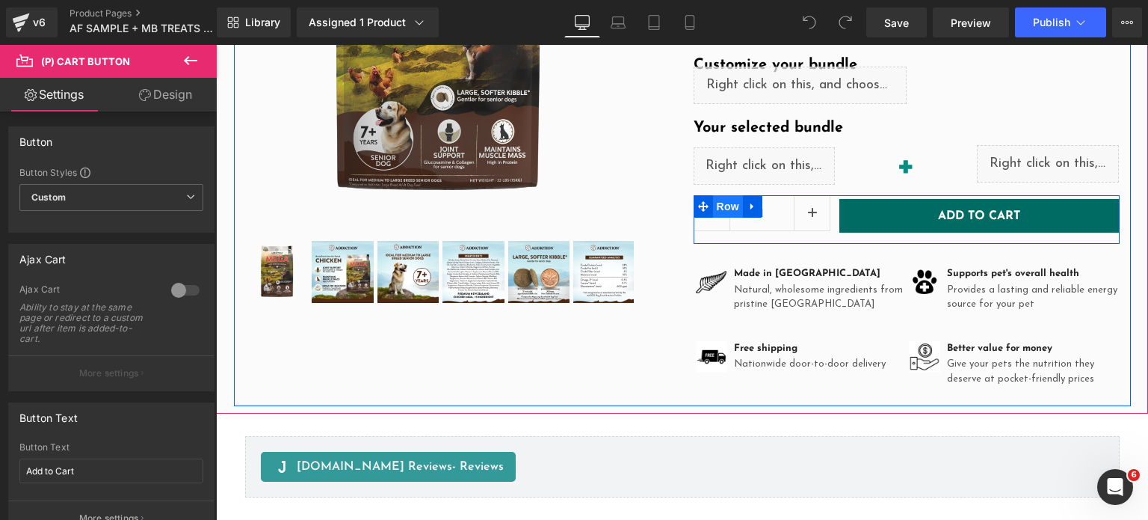
click at [724, 200] on span "Row" at bounding box center [728, 206] width 30 height 22
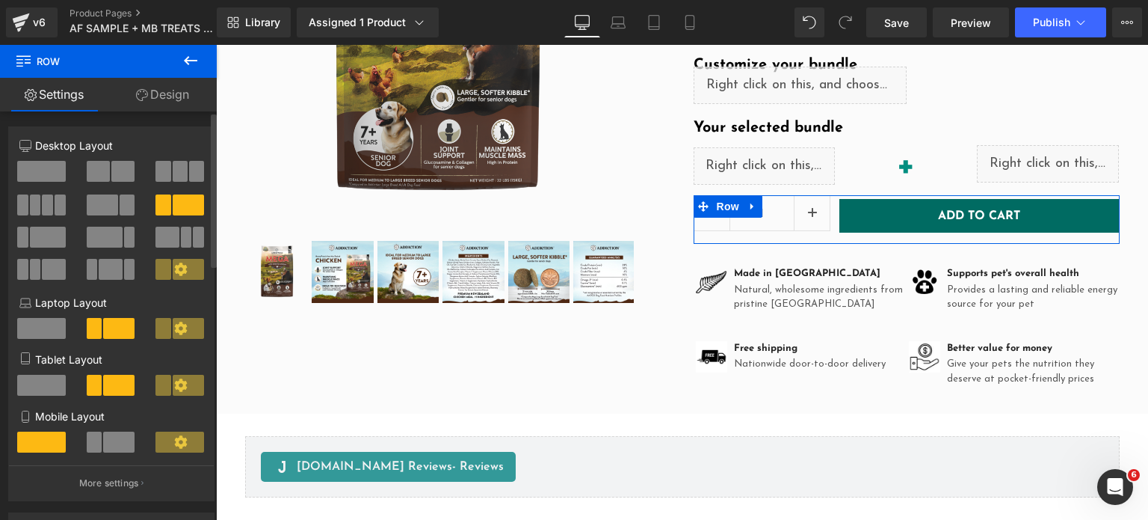
click at [52, 170] on span at bounding box center [41, 171] width 49 height 21
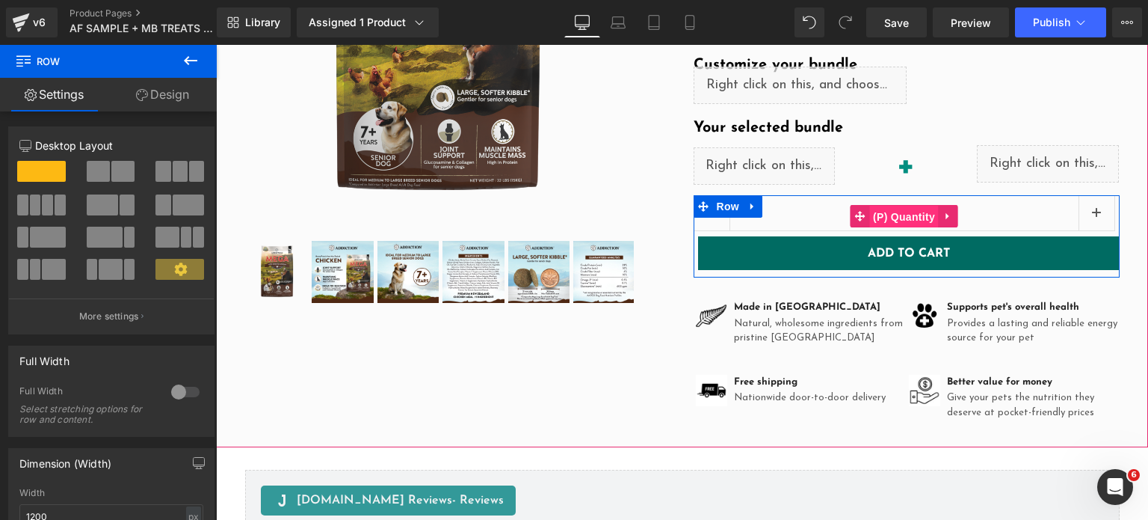
click at [888, 218] on span "(P) Quantity" at bounding box center [904, 217] width 70 height 22
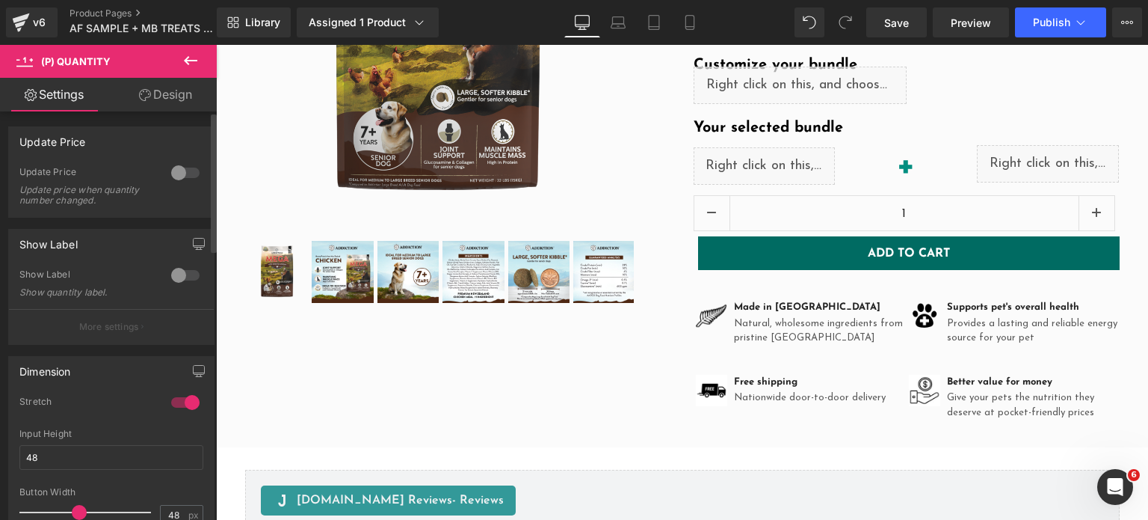
click at [179, 402] on div at bounding box center [185, 402] width 36 height 24
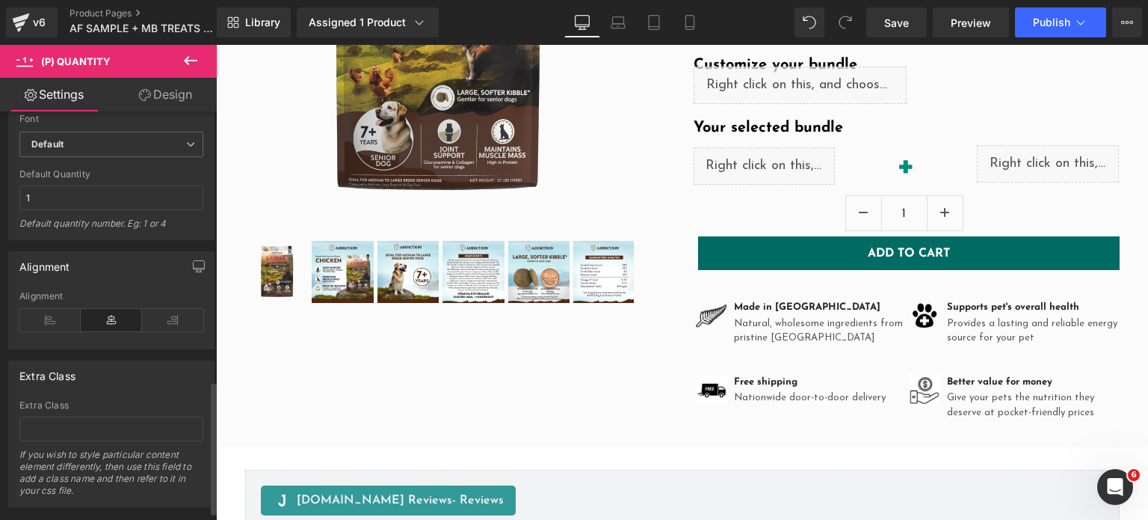
scroll to position [828, 0]
click at [56, 315] on icon at bounding box center [49, 317] width 61 height 22
click at [161, 89] on link "Design" at bounding box center [165, 95] width 108 height 34
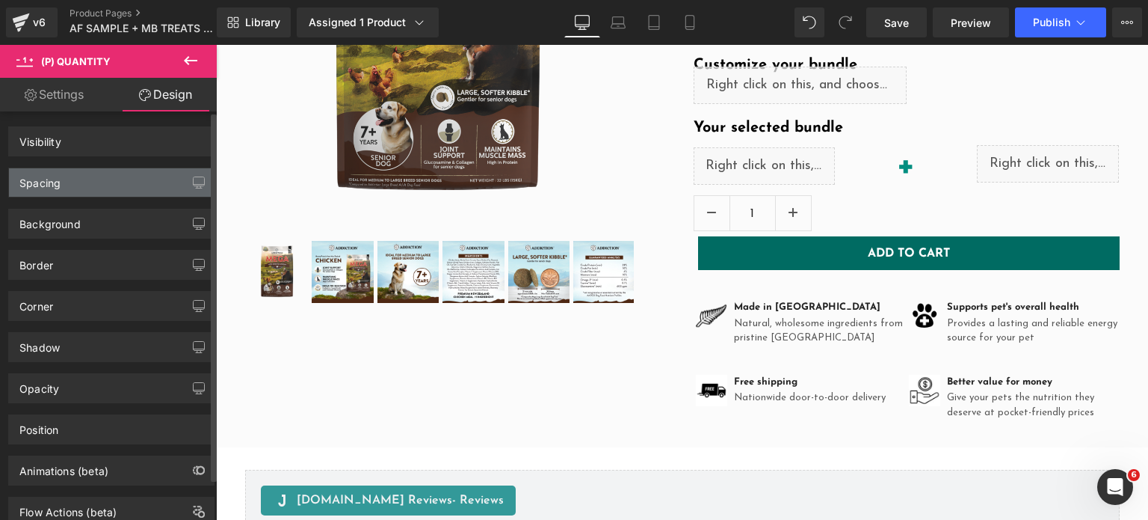
click at [76, 182] on div "Spacing" at bounding box center [111, 182] width 205 height 28
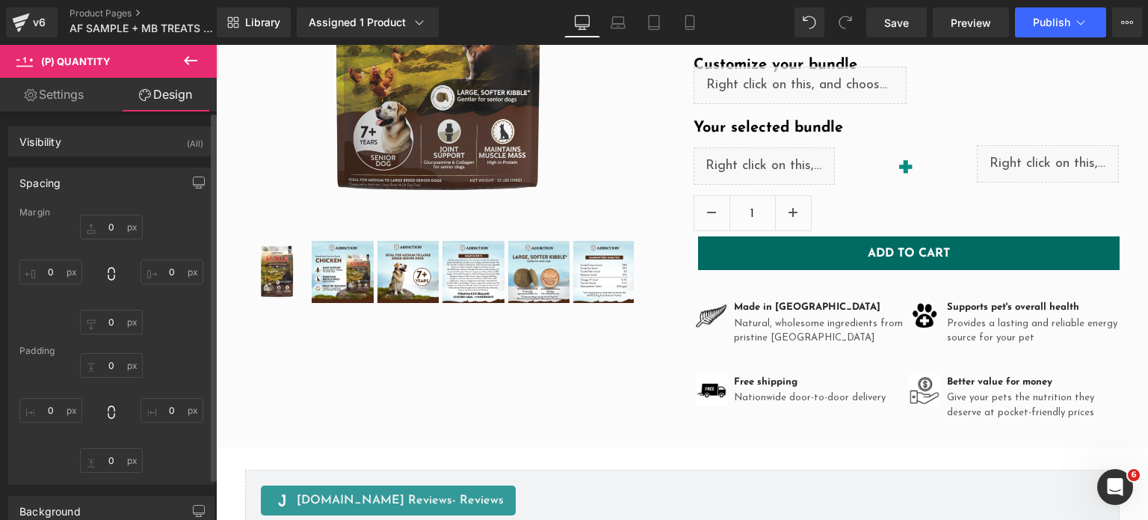
type input "0"
type input "6"
type input "0"
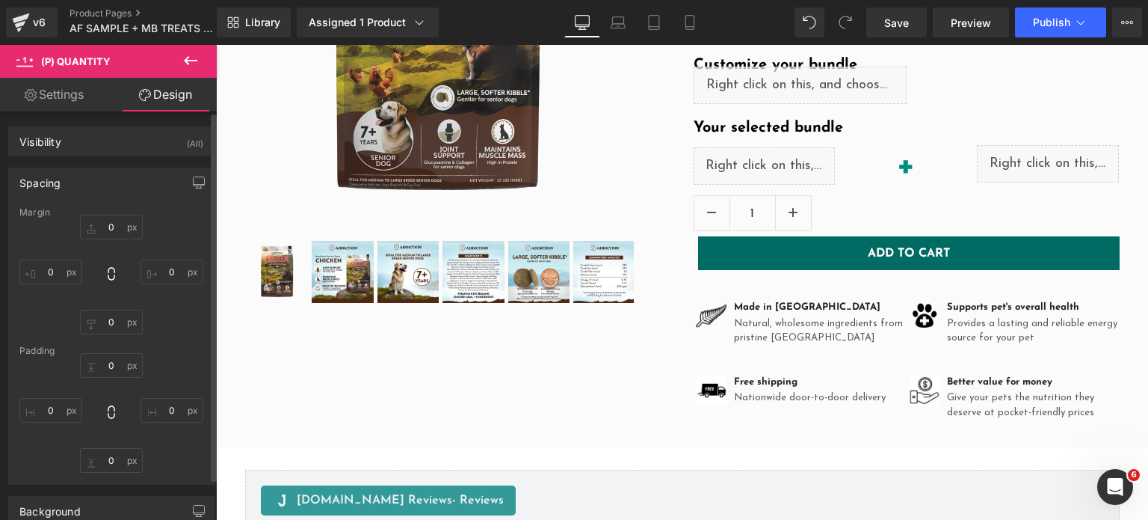
type input "0"
click at [109, 326] on input "1" at bounding box center [111, 321] width 63 height 25
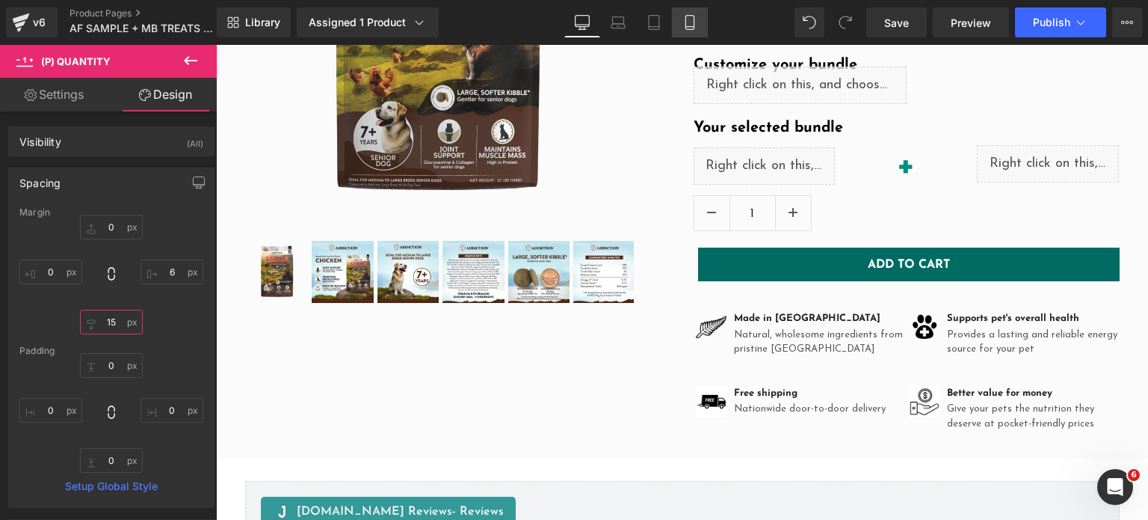
type input "15"
click at [685, 32] on link "Mobile" at bounding box center [690, 22] width 36 height 30
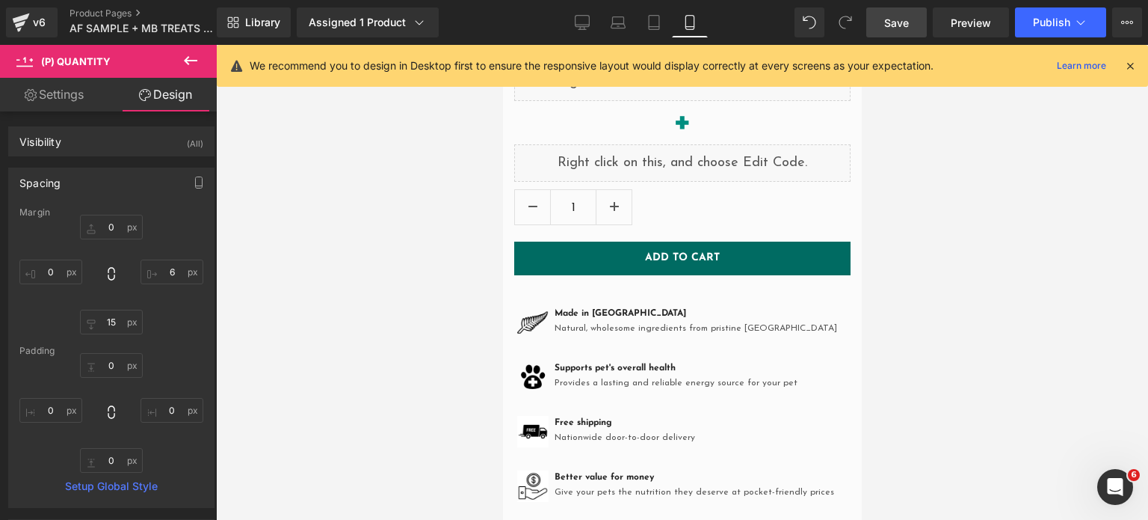
type input "0"
type input "15"
type input "0"
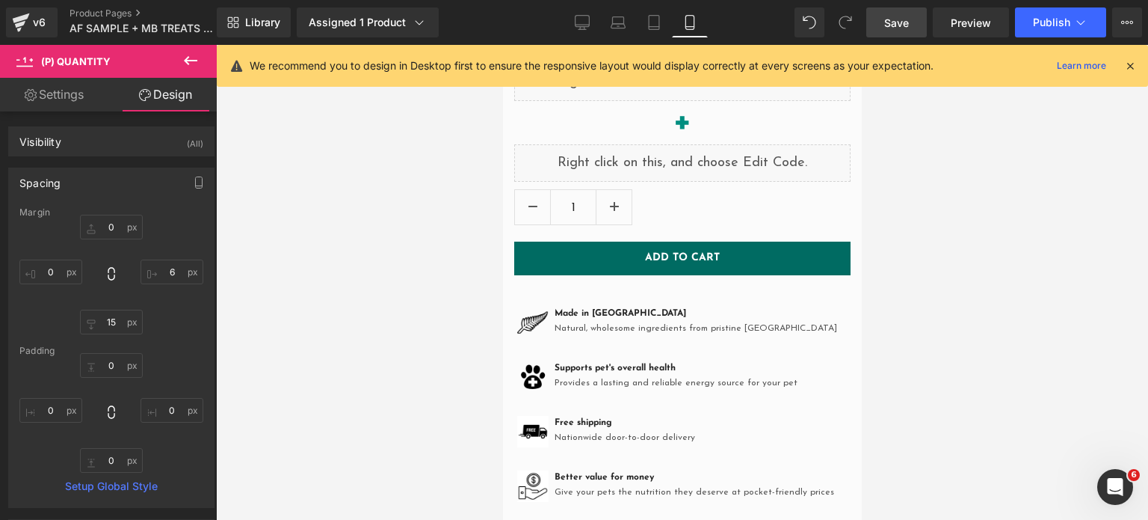
type input "0"
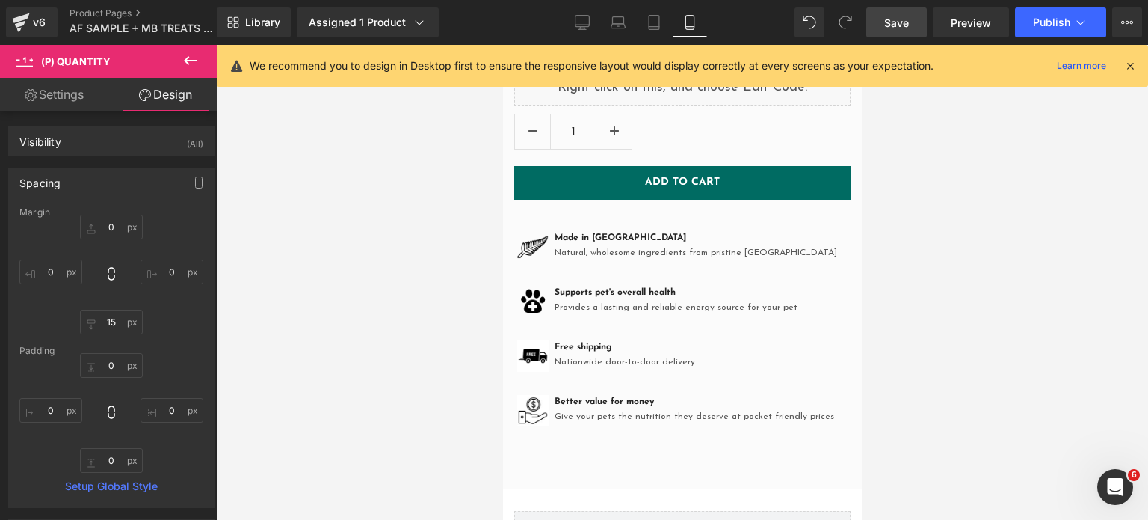
click at [900, 22] on span "Save" at bounding box center [896, 23] width 25 height 16
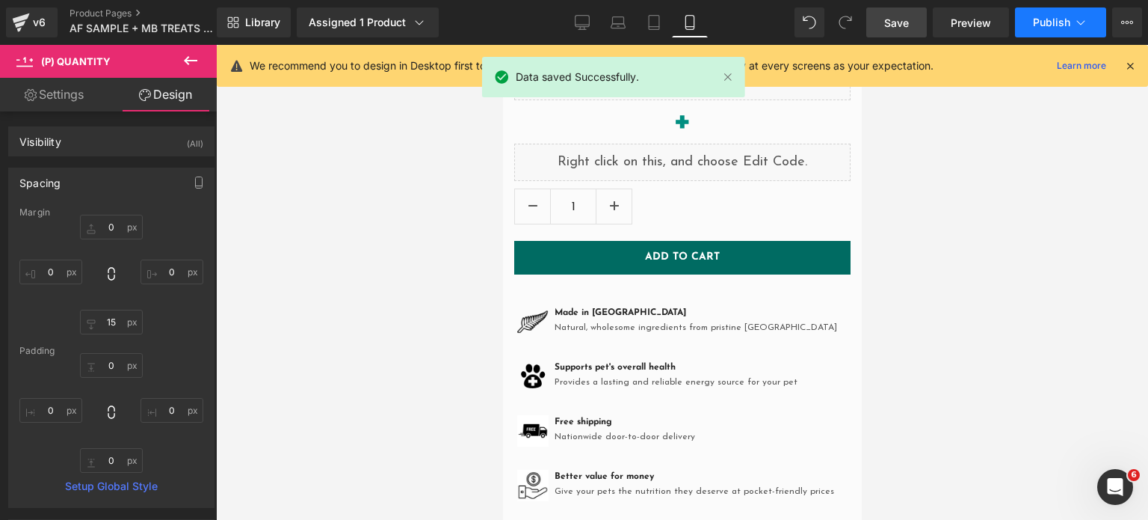
click at [1050, 22] on span "Publish" at bounding box center [1051, 22] width 37 height 12
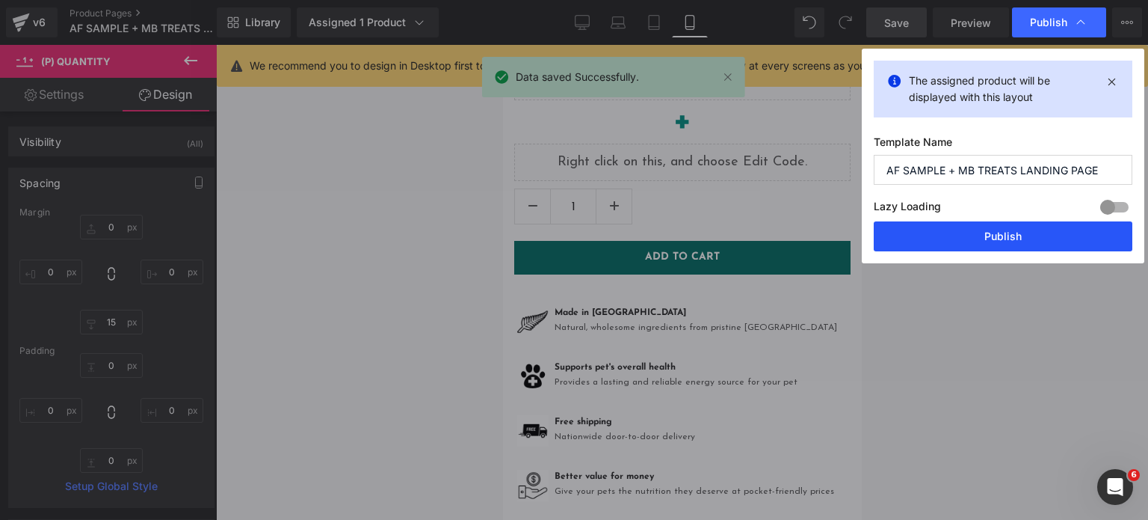
click at [997, 229] on button "Publish" at bounding box center [1003, 236] width 259 height 30
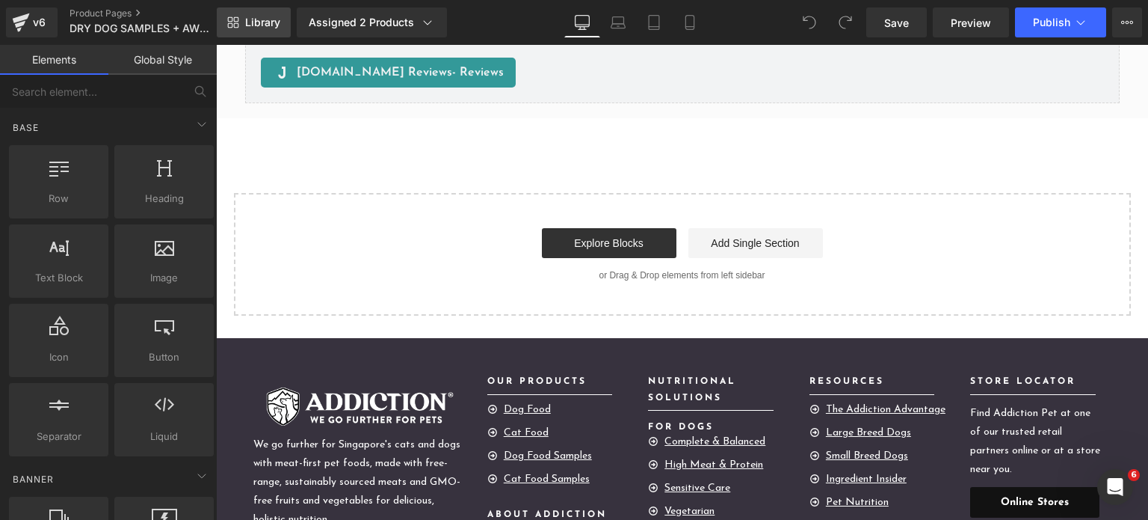
scroll to position [724, 0]
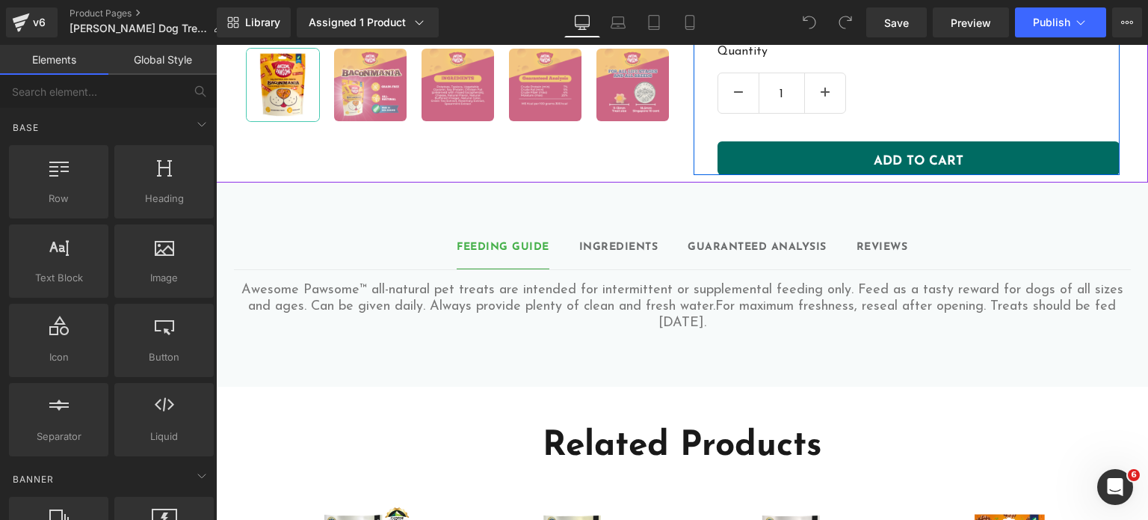
scroll to position [538, 0]
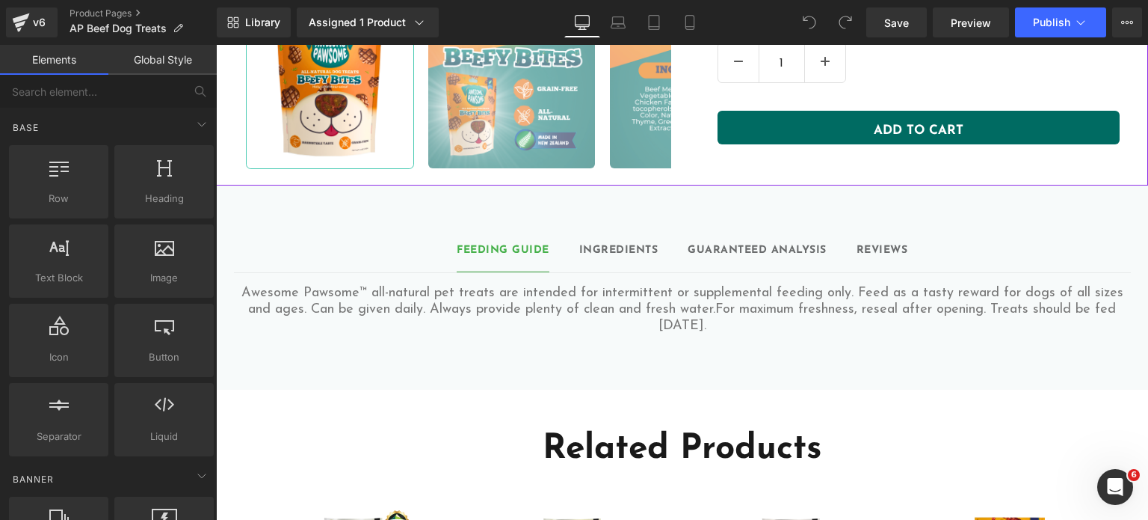
scroll to position [640, 0]
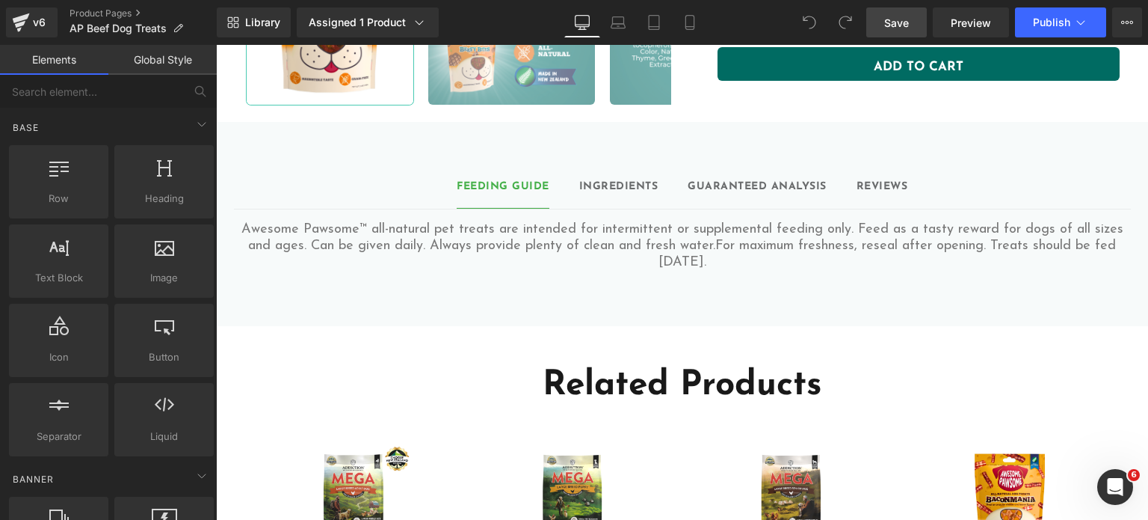
click at [885, 24] on span "Save" at bounding box center [896, 23] width 25 height 16
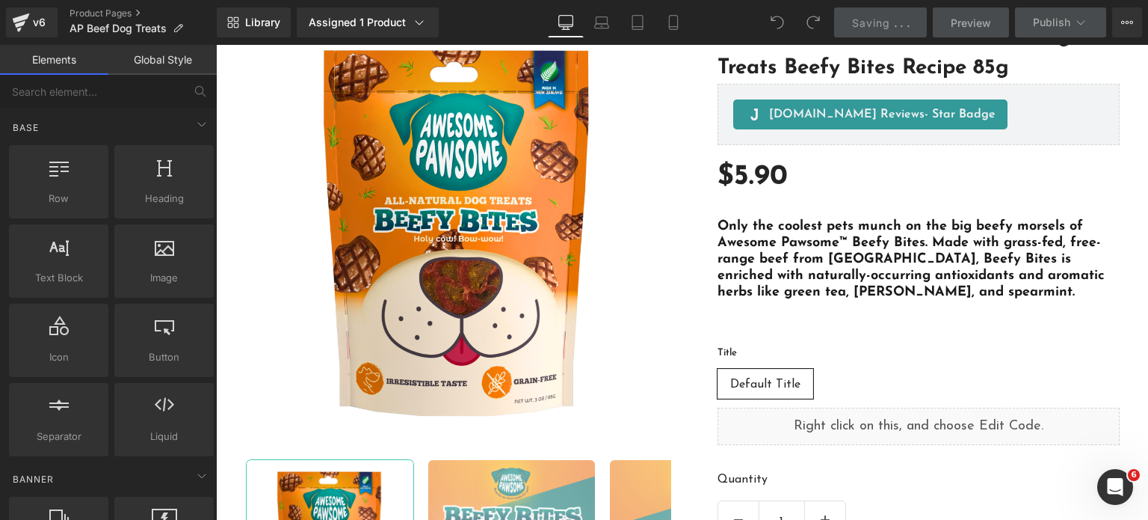
scroll to position [0, 0]
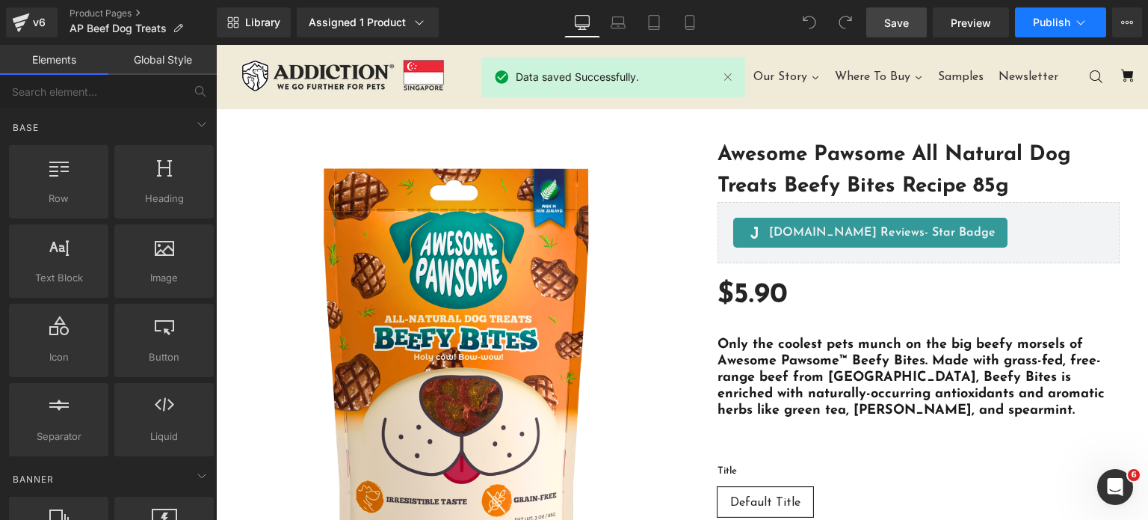
click at [1074, 21] on icon at bounding box center [1080, 22] width 15 height 15
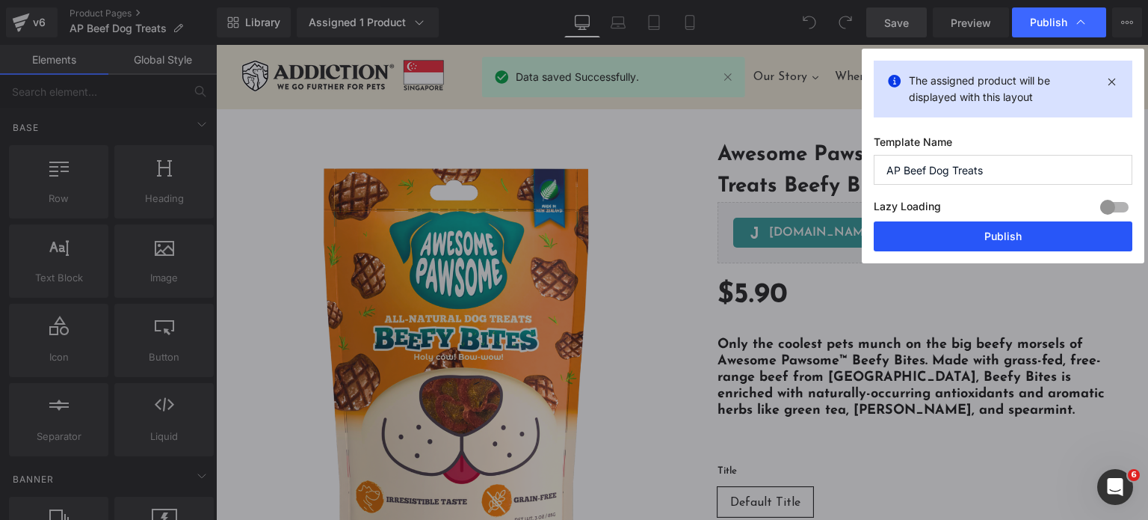
click at [1005, 235] on button "Publish" at bounding box center [1003, 236] width 259 height 30
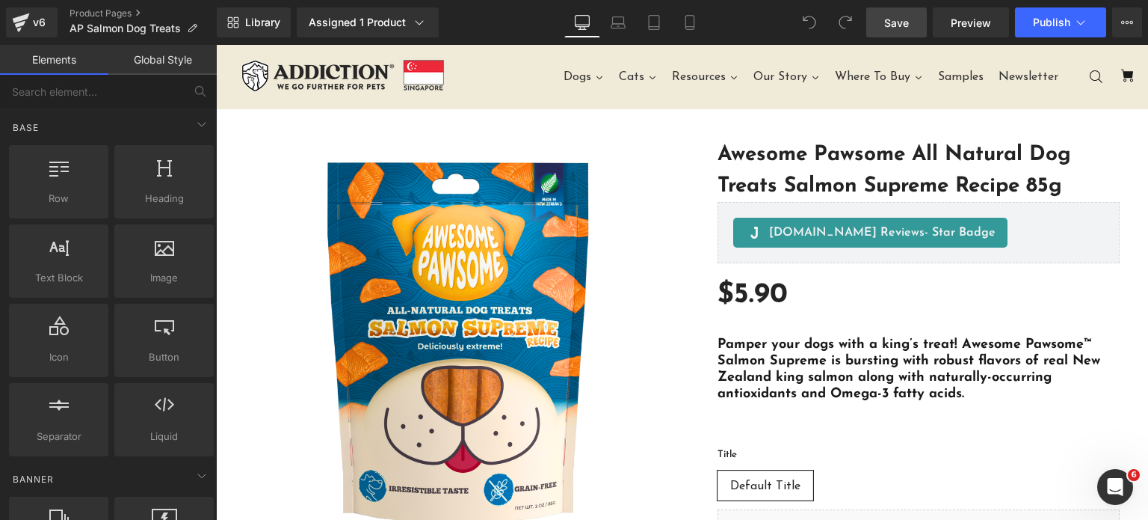
click at [894, 21] on span "Save" at bounding box center [896, 23] width 25 height 16
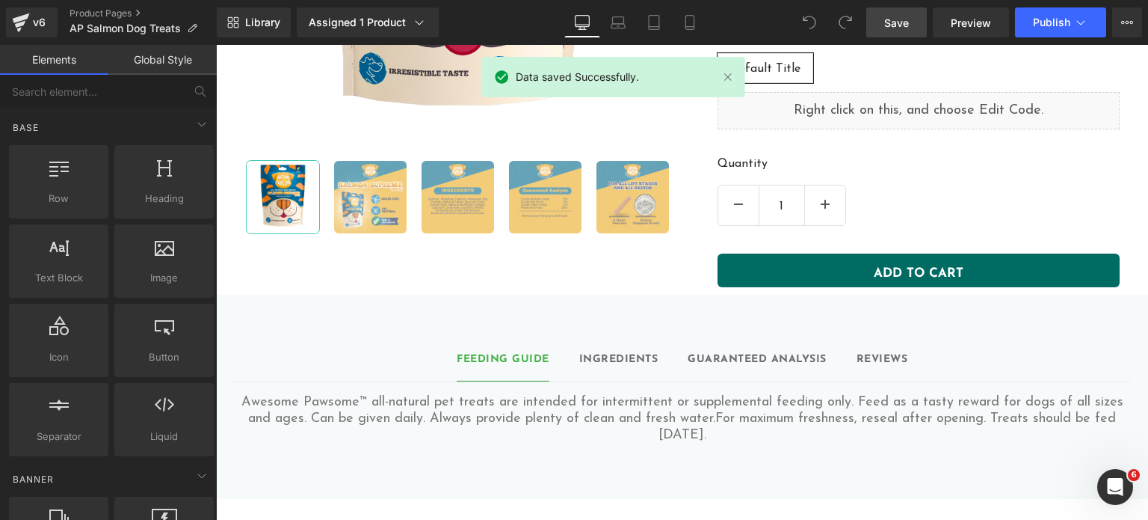
scroll to position [414, 0]
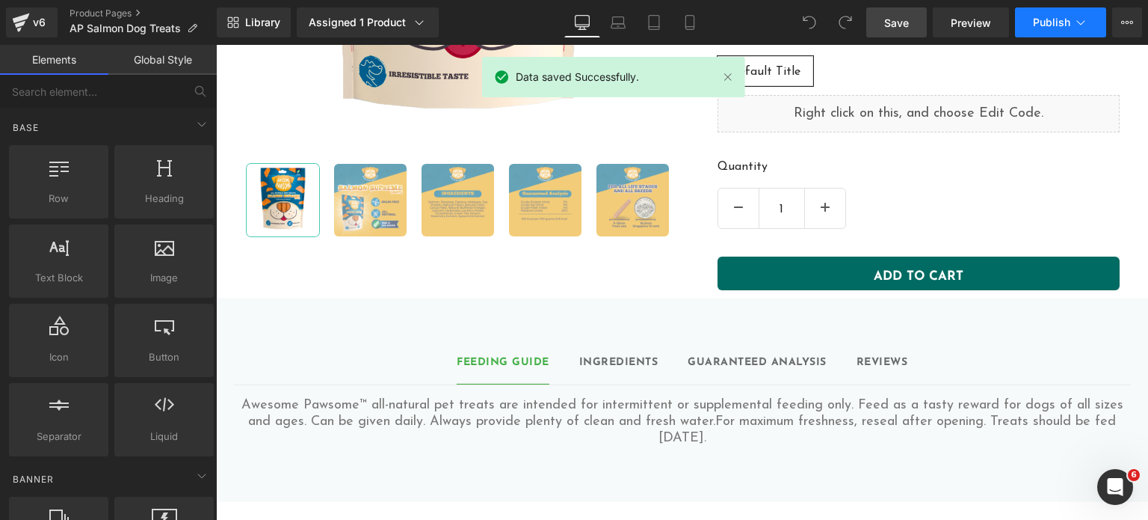
click at [1043, 13] on button "Publish" at bounding box center [1060, 22] width 91 height 30
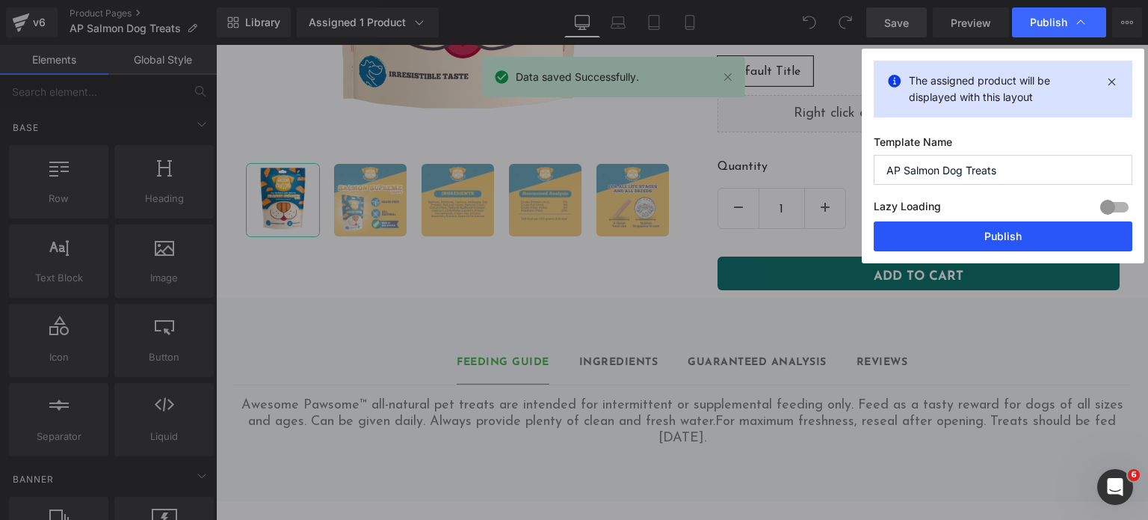
click at [1009, 236] on button "Publish" at bounding box center [1003, 236] width 259 height 30
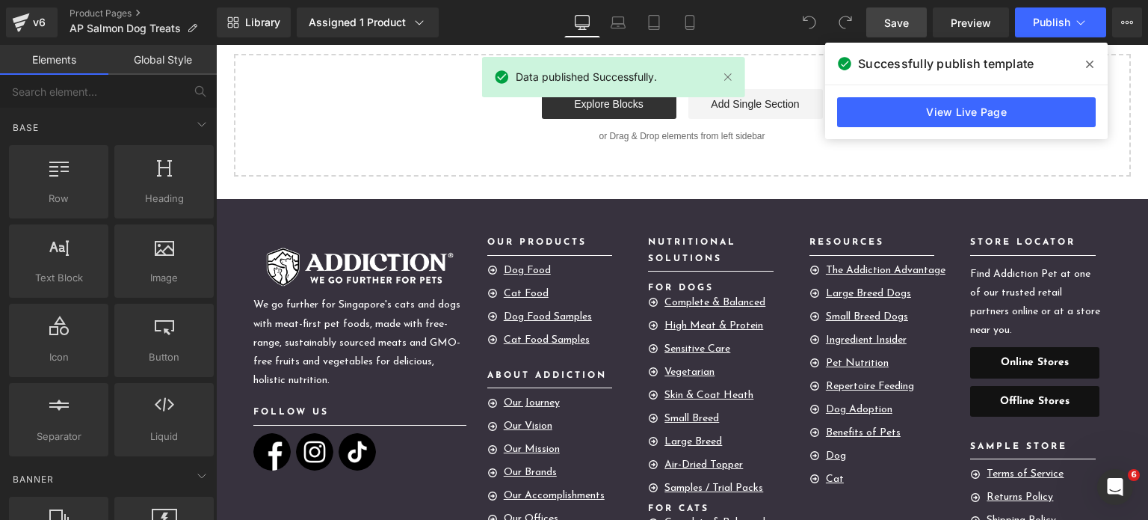
scroll to position [1375, 0]
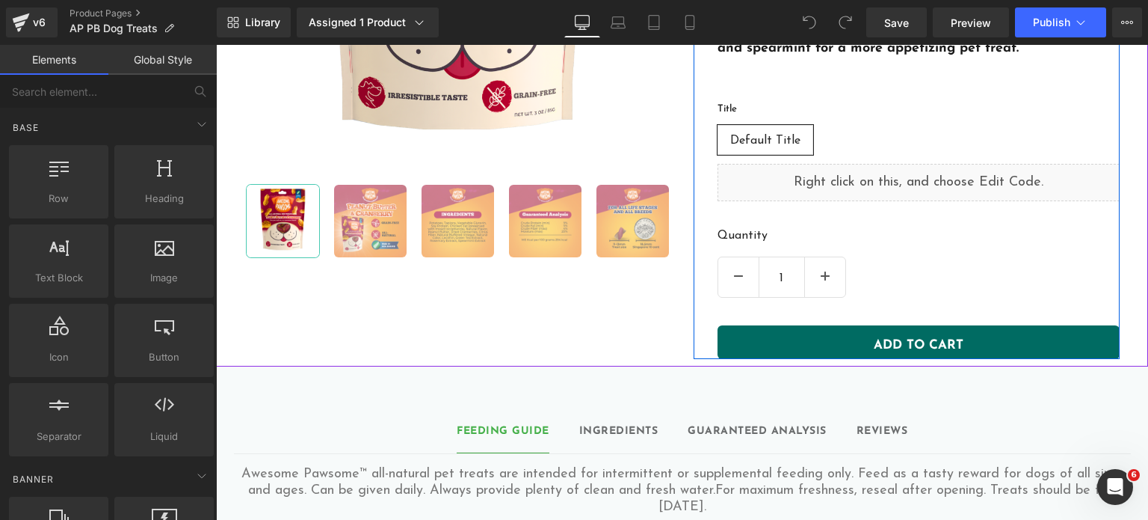
scroll to position [398, 0]
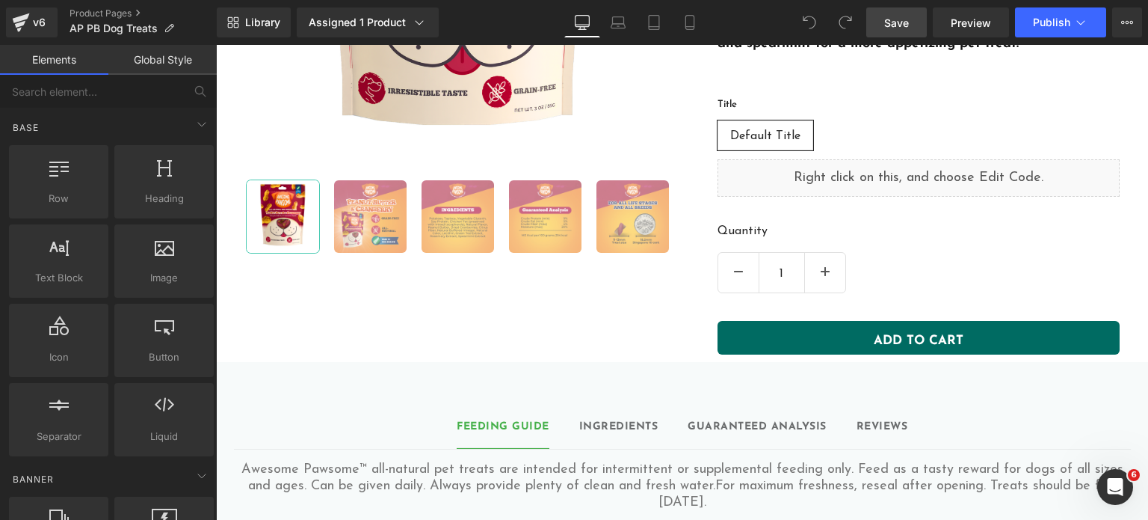
click at [890, 23] on span "Save" at bounding box center [896, 23] width 25 height 16
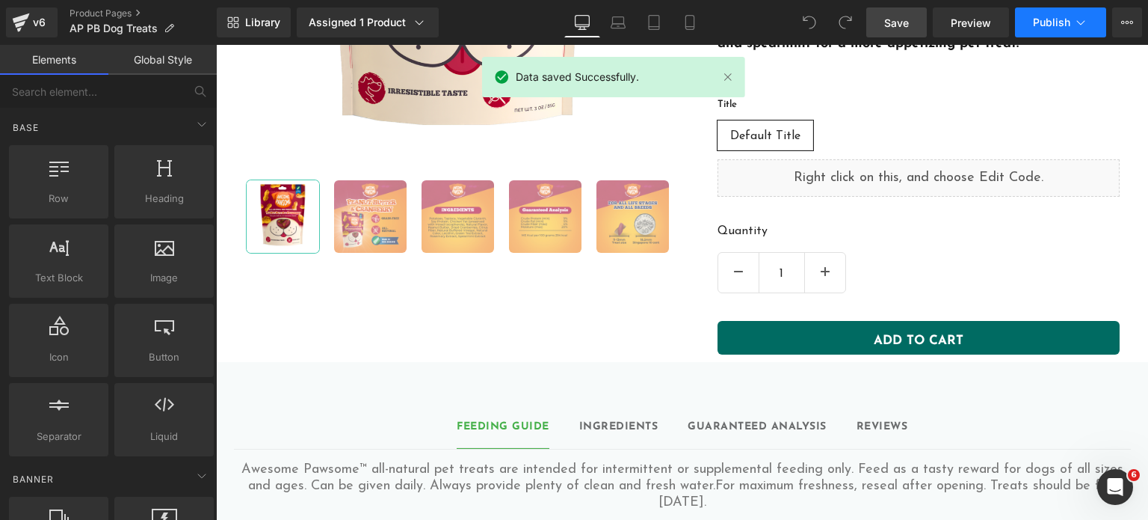
click at [1038, 24] on span "Publish" at bounding box center [1051, 22] width 37 height 12
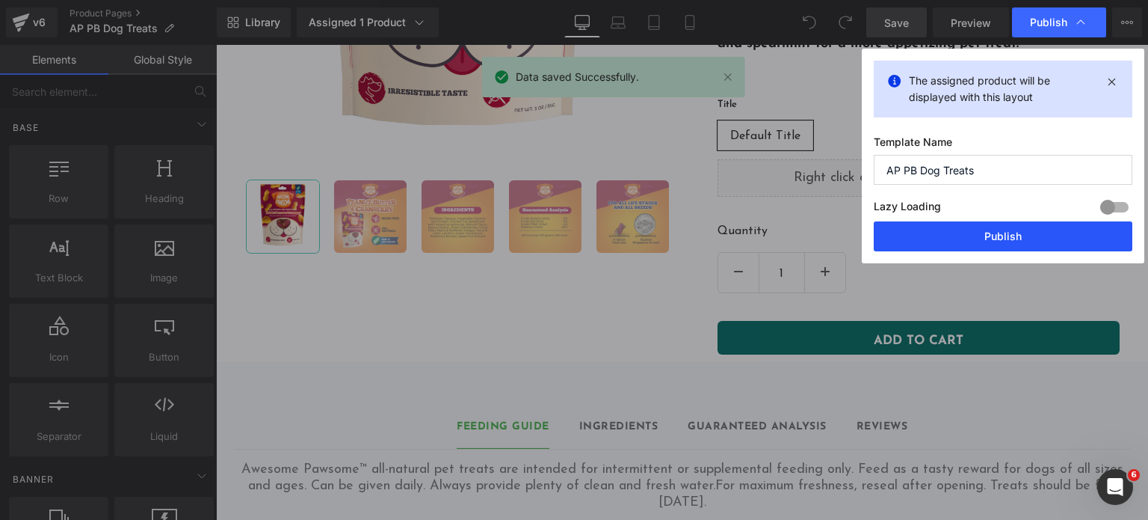
click at [985, 232] on button "Publish" at bounding box center [1003, 236] width 259 height 30
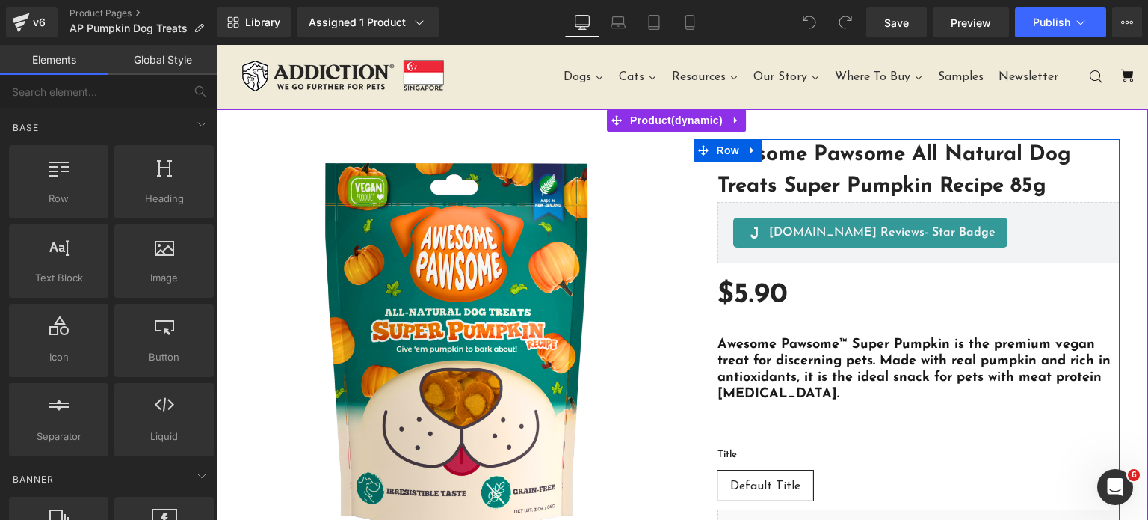
scroll to position [289, 0]
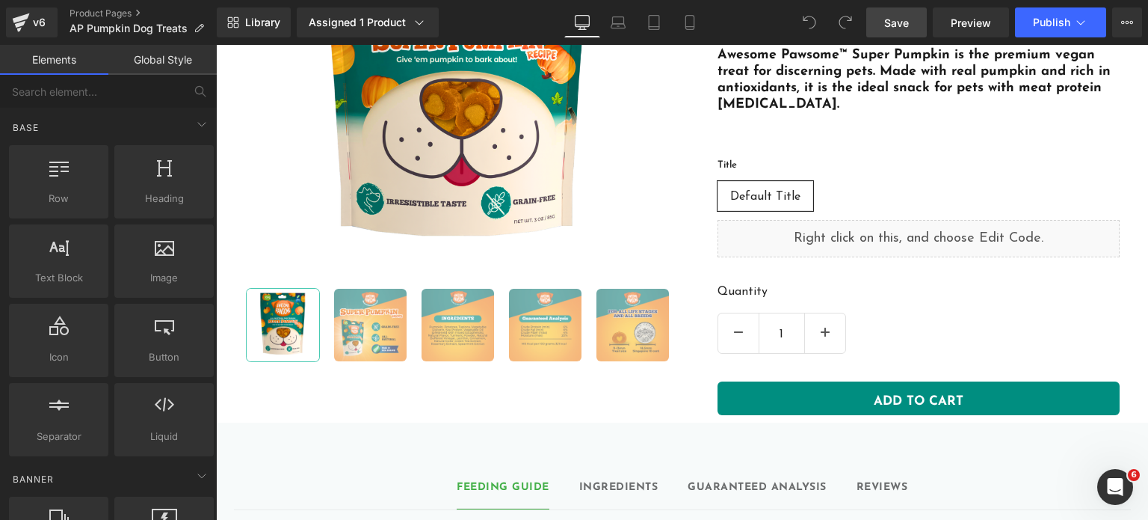
click at [903, 21] on span "Save" at bounding box center [896, 23] width 25 height 16
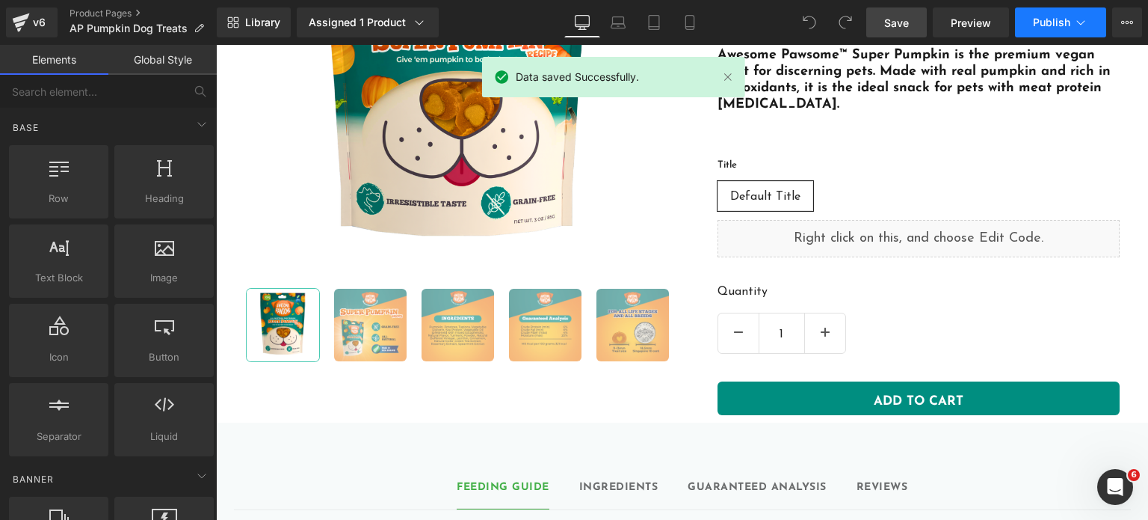
click at [1032, 29] on button "Publish" at bounding box center [1060, 22] width 91 height 30
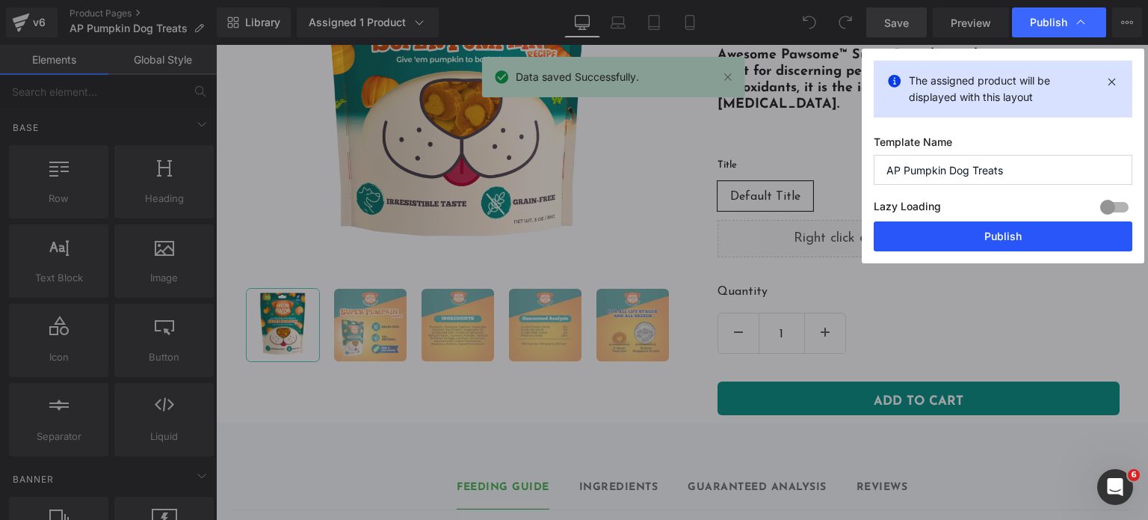
click at [1011, 235] on button "Publish" at bounding box center [1003, 236] width 259 height 30
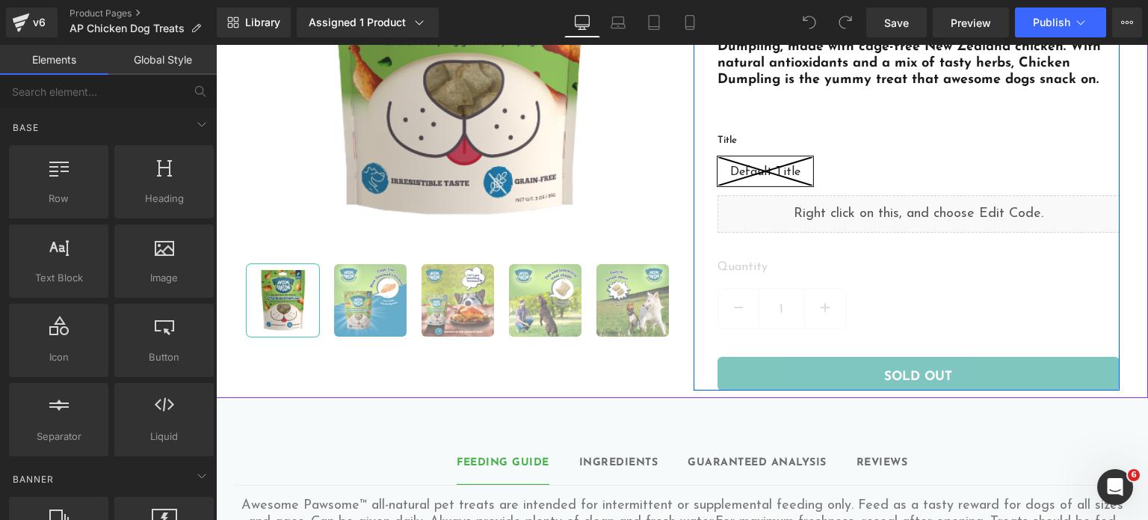
scroll to position [315, 0]
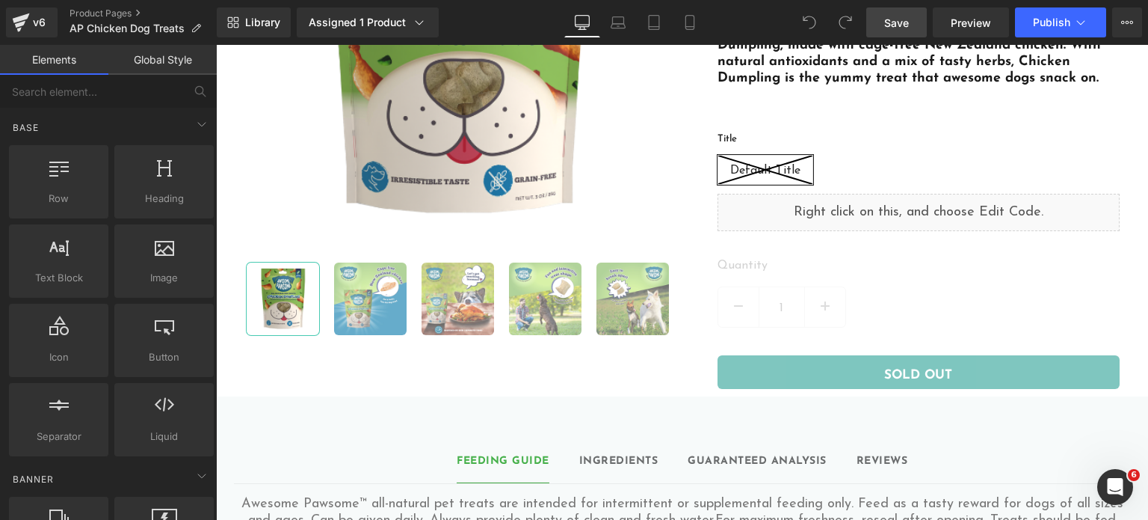
click at [904, 23] on span "Save" at bounding box center [896, 23] width 25 height 16
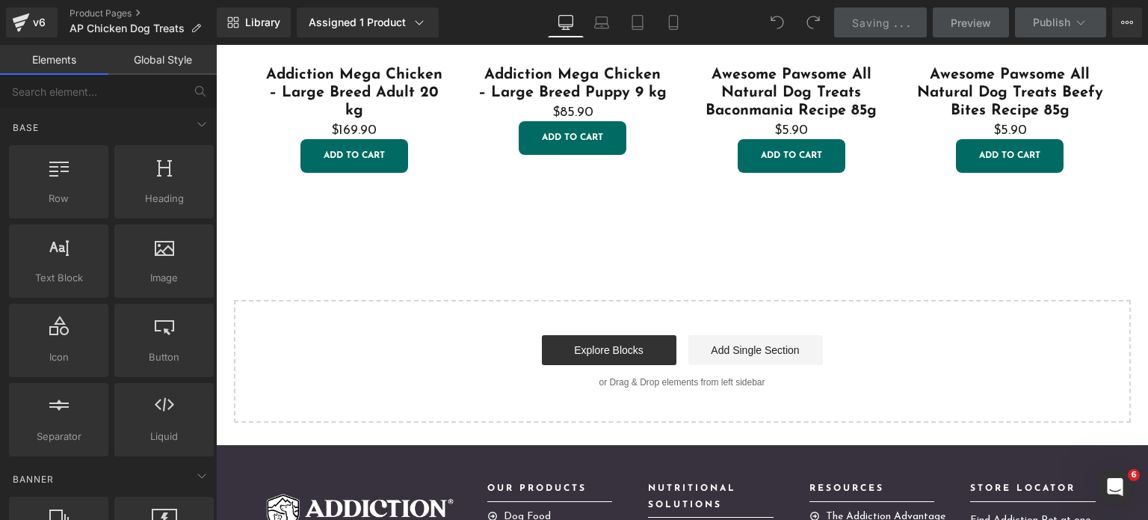
scroll to position [1195, 0]
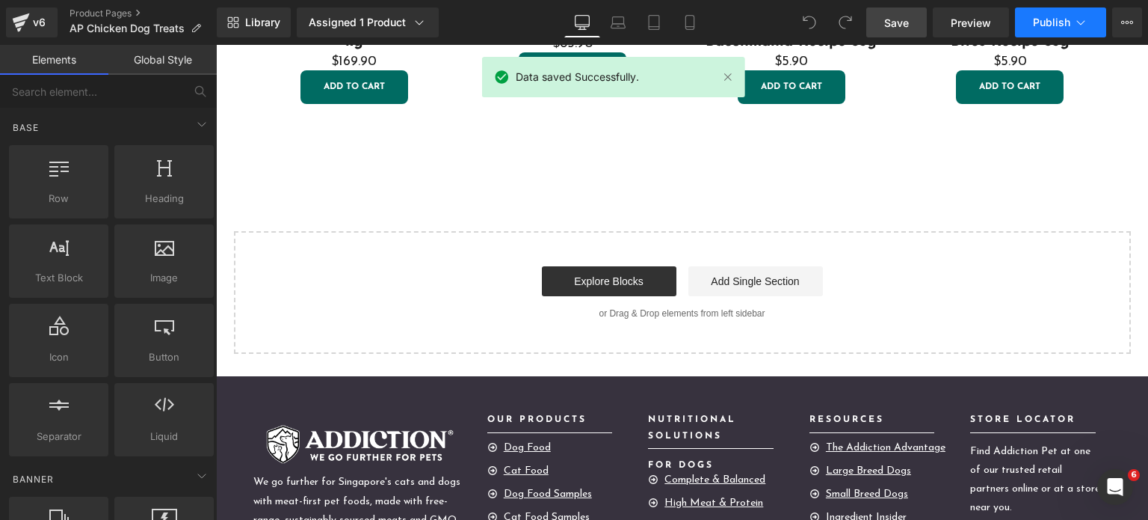
click at [1049, 19] on span "Publish" at bounding box center [1051, 22] width 37 height 12
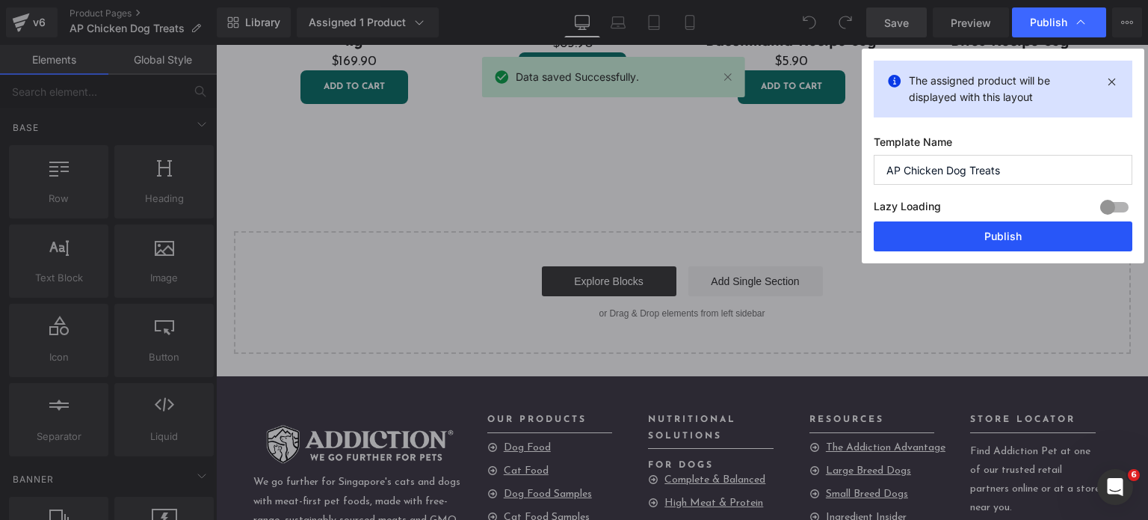
click at [956, 237] on button "Publish" at bounding box center [1003, 236] width 259 height 30
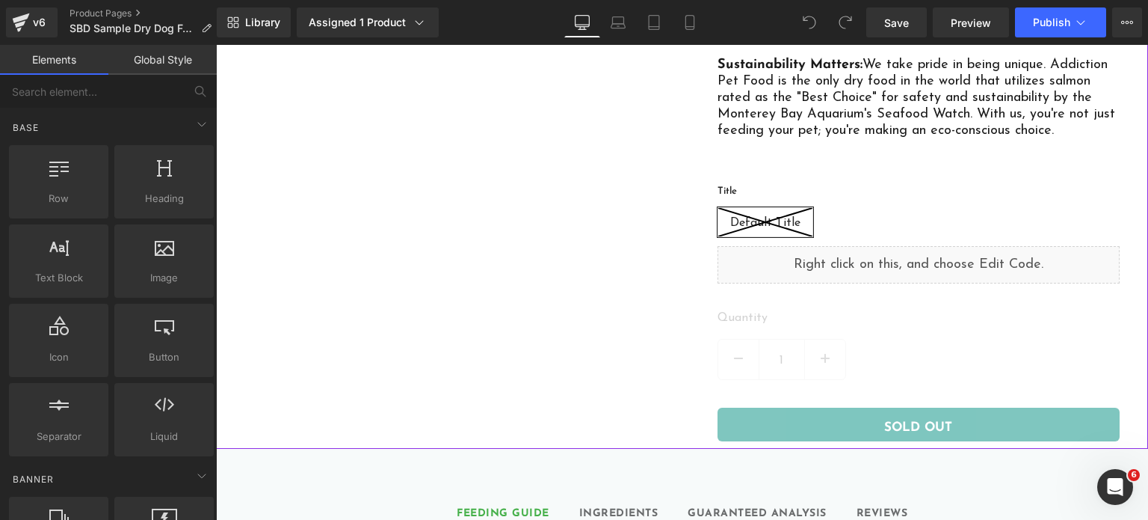
scroll to position [721, 0]
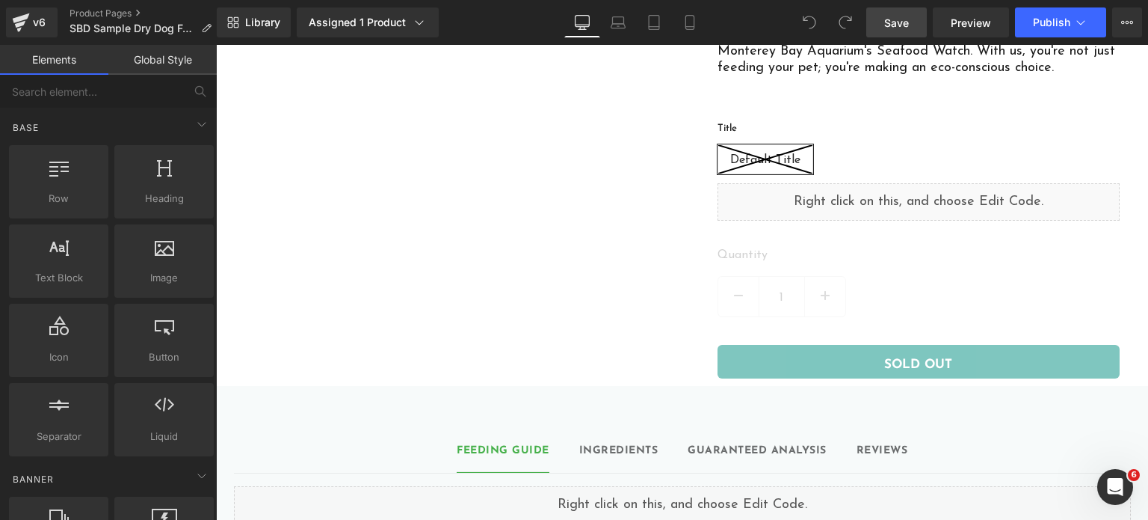
click at [897, 15] on span "Save" at bounding box center [896, 23] width 25 height 16
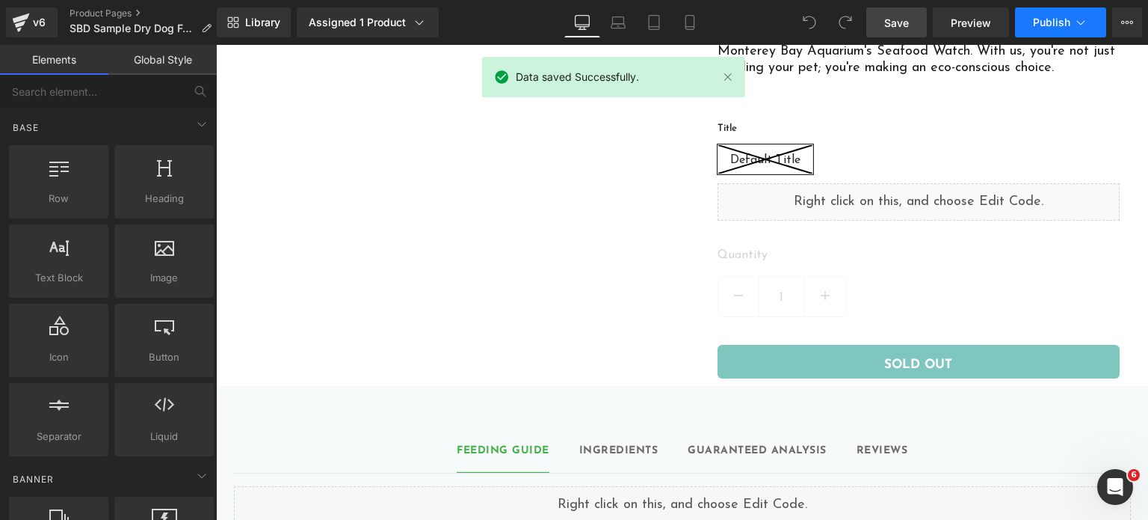
click at [1044, 16] on span "Publish" at bounding box center [1051, 22] width 37 height 12
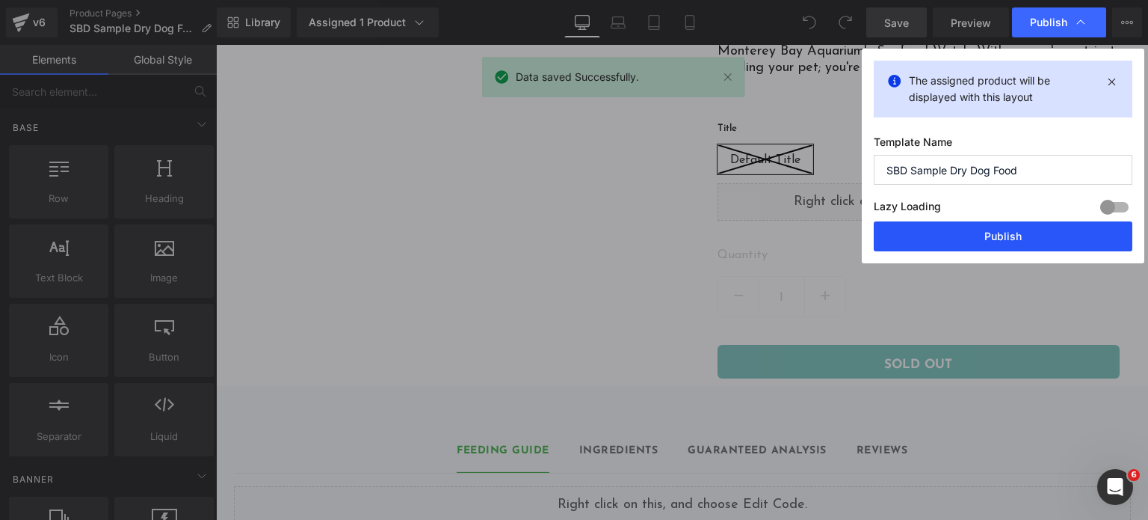
click at [952, 238] on button "Publish" at bounding box center [1003, 236] width 259 height 30
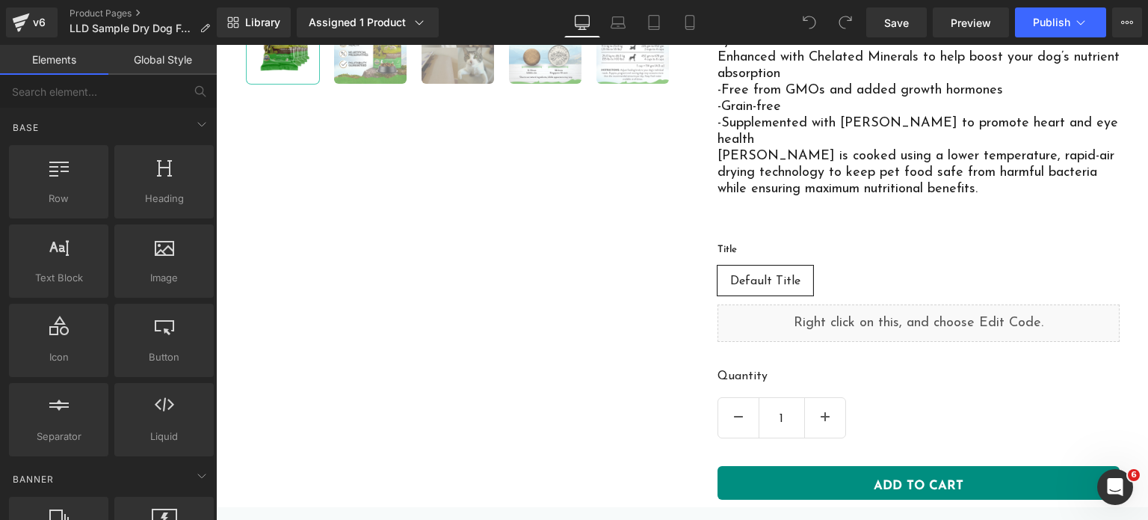
scroll to position [568, 0]
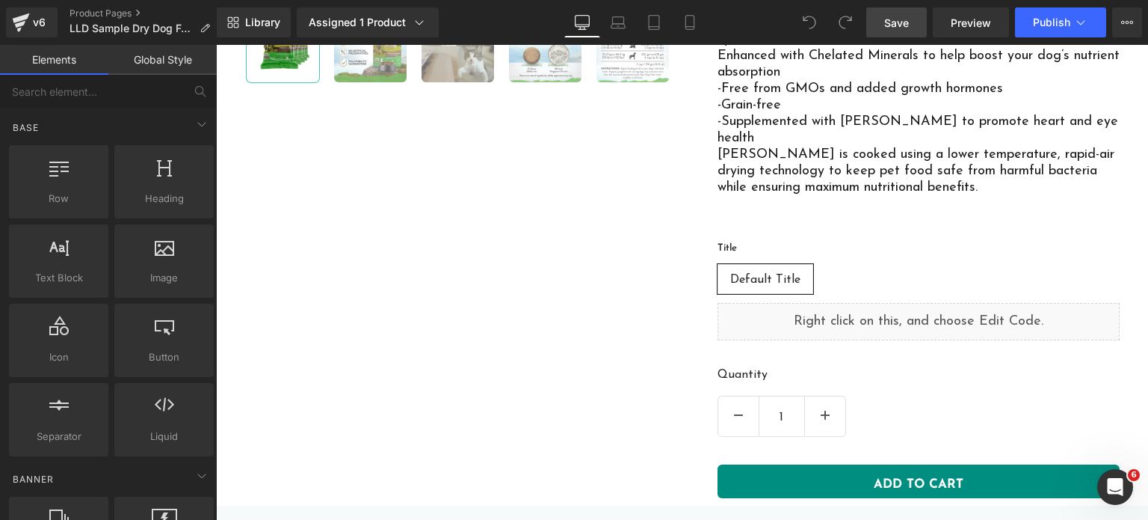
click at [904, 37] on link "Save" at bounding box center [896, 22] width 61 height 30
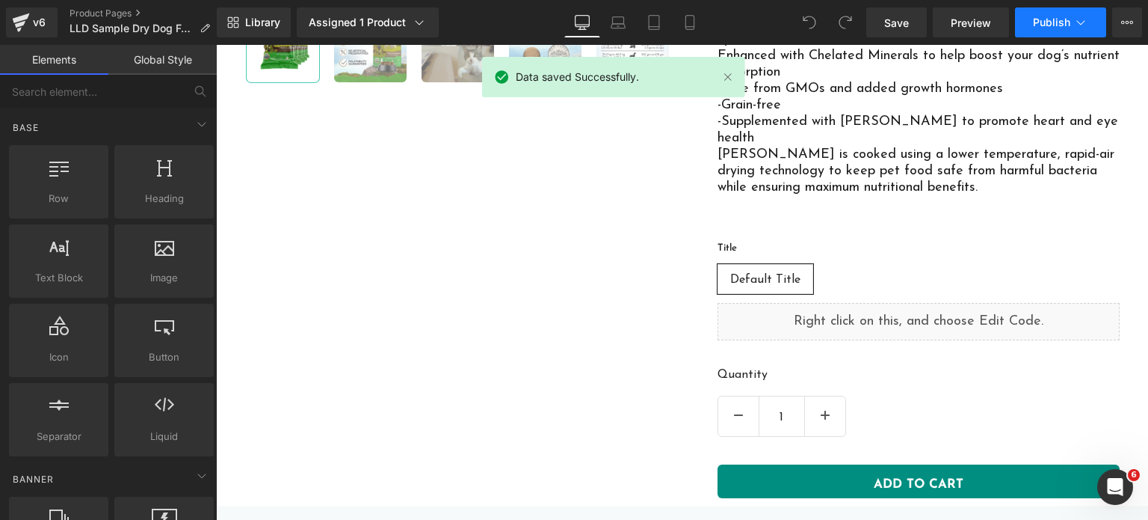
click at [1032, 25] on button "Publish" at bounding box center [1060, 22] width 91 height 30
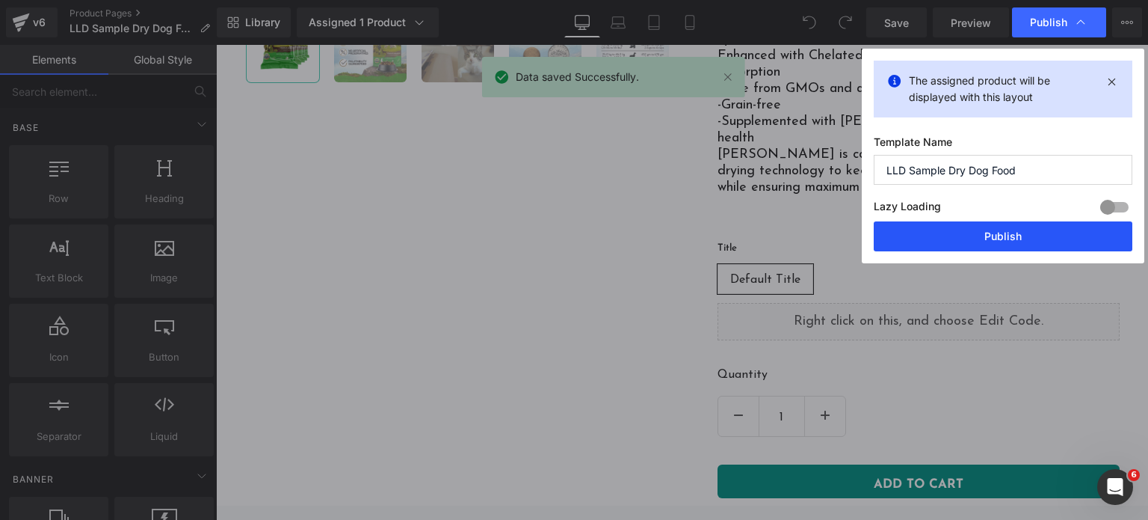
click at [956, 249] on button "Publish" at bounding box center [1003, 236] width 259 height 30
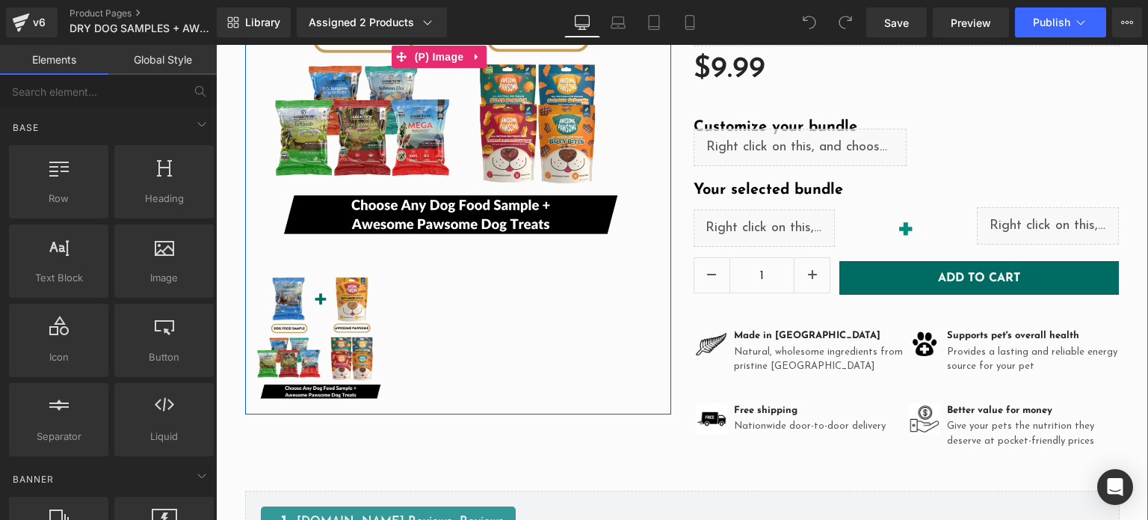
scroll to position [315, 0]
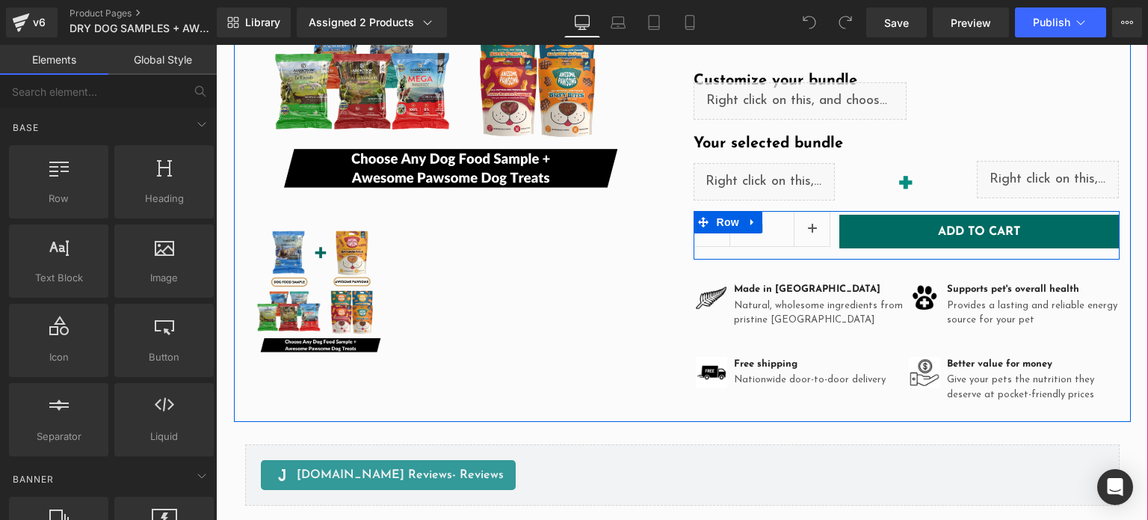
click at [835, 238] on div "Add to Cart (P) Cart Button" at bounding box center [977, 231] width 284 height 41
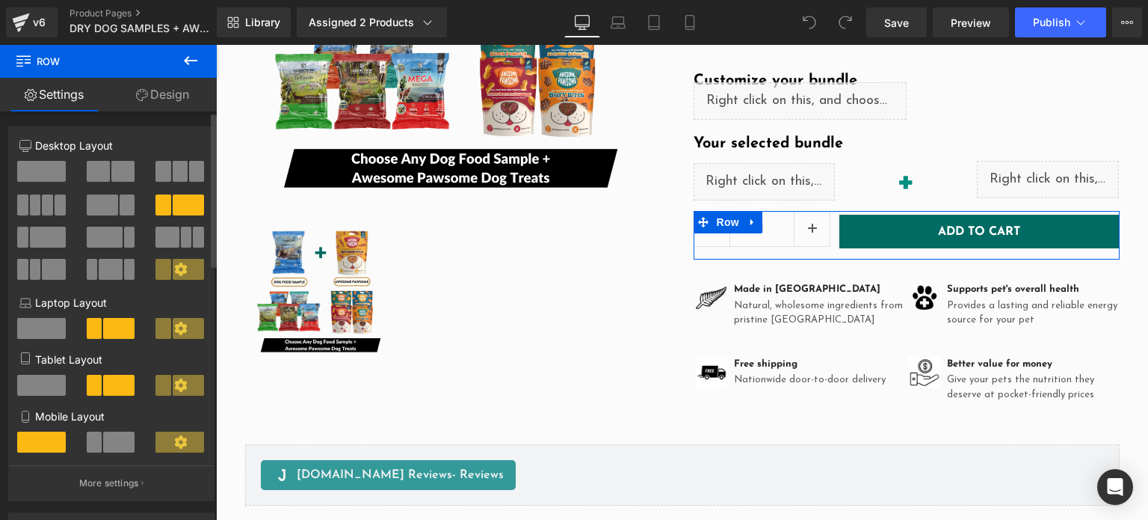
click at [33, 177] on span at bounding box center [41, 171] width 49 height 21
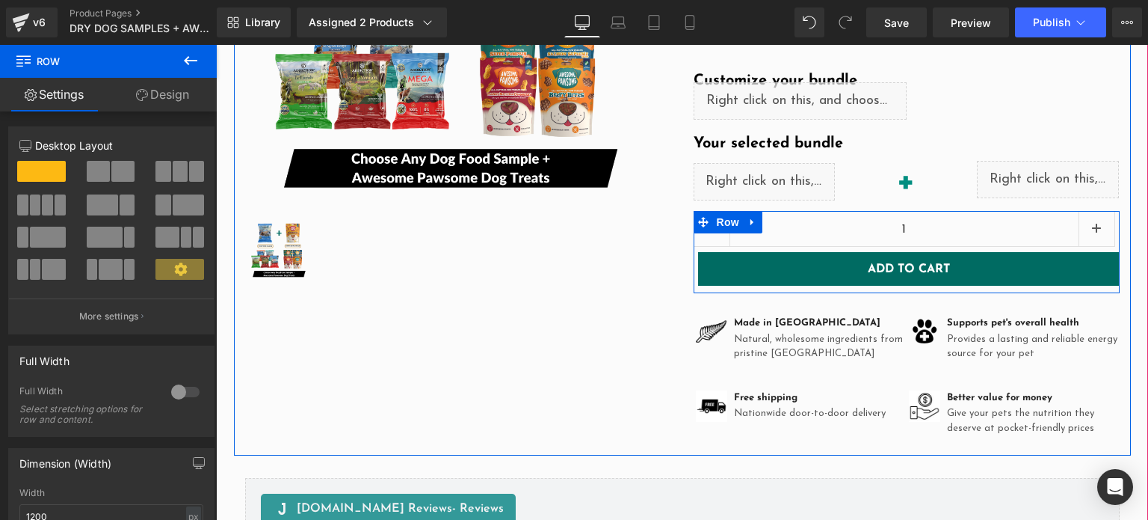
click at [799, 214] on input "1" at bounding box center [904, 230] width 348 height 36
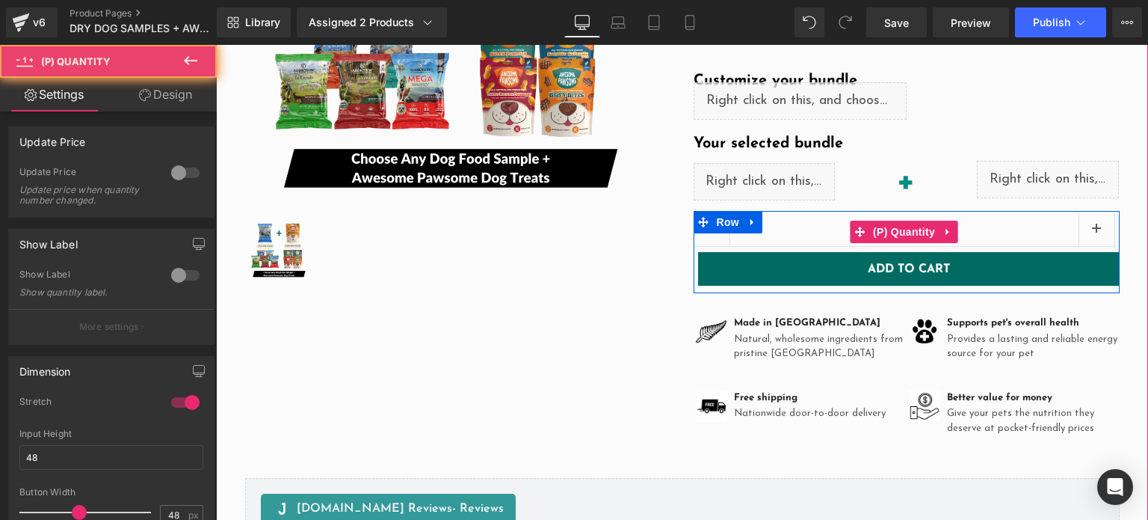
click at [798, 229] on input "1" at bounding box center [904, 230] width 348 height 36
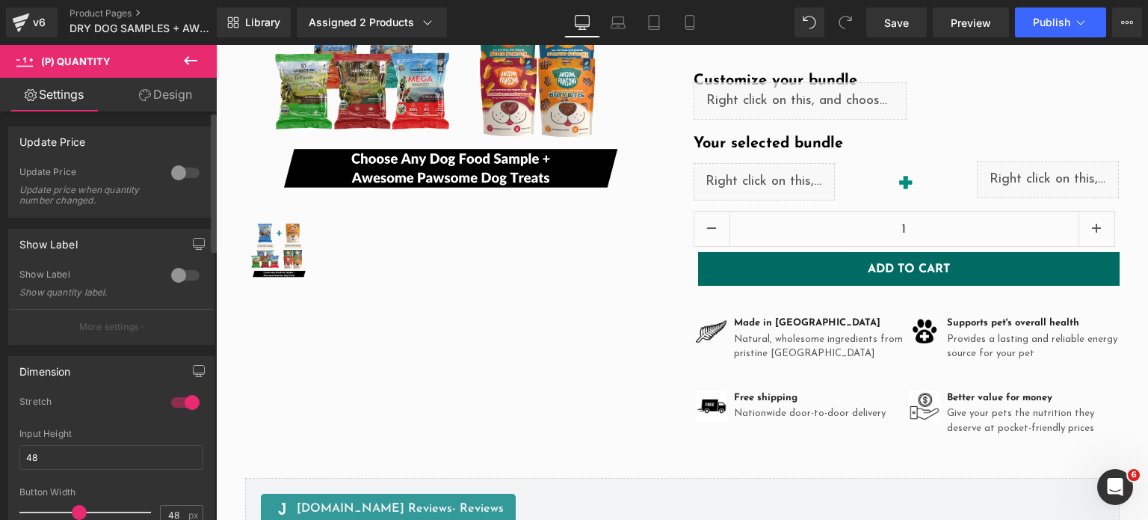
scroll to position [0, 0]
click at [179, 388] on div "Dimension 1 Stretch Input Width - % px 48px Input Height 48 48px Button Width 4…" at bounding box center [111, 447] width 206 height 182
click at [178, 394] on div at bounding box center [185, 402] width 36 height 24
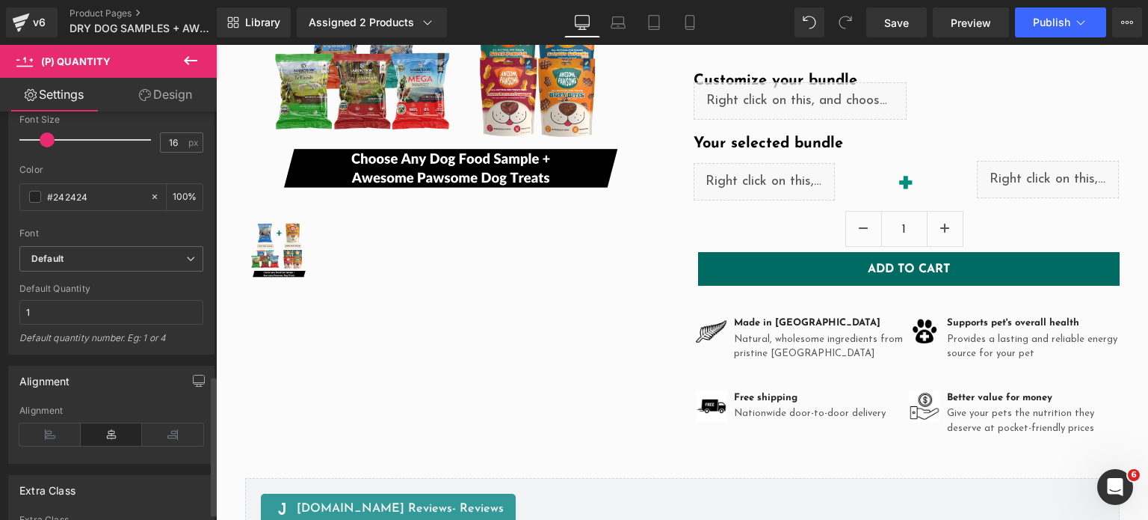
scroll to position [771, 0]
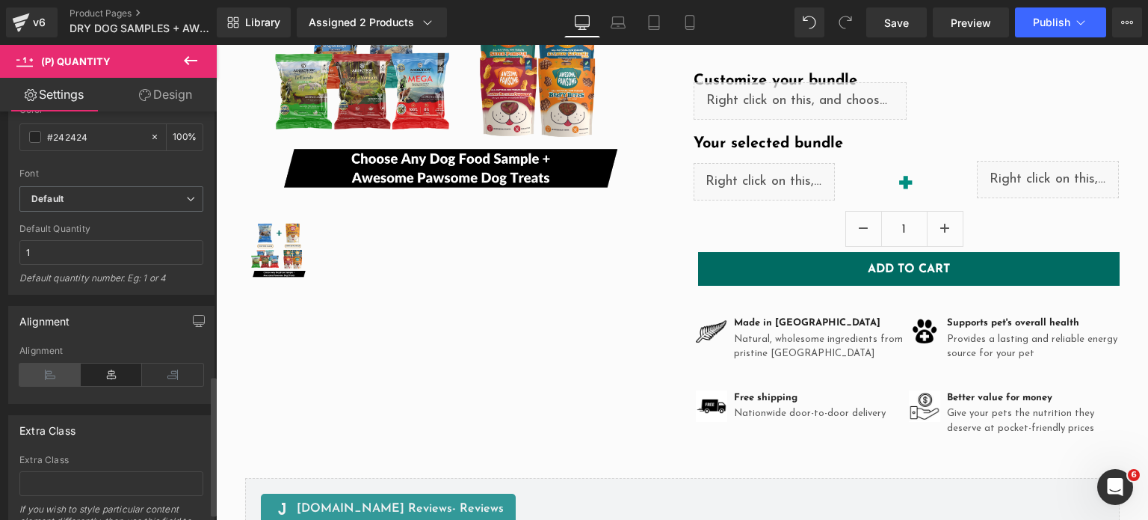
click at [62, 367] on icon at bounding box center [49, 374] width 61 height 22
click at [164, 98] on link "Design" at bounding box center [165, 95] width 108 height 34
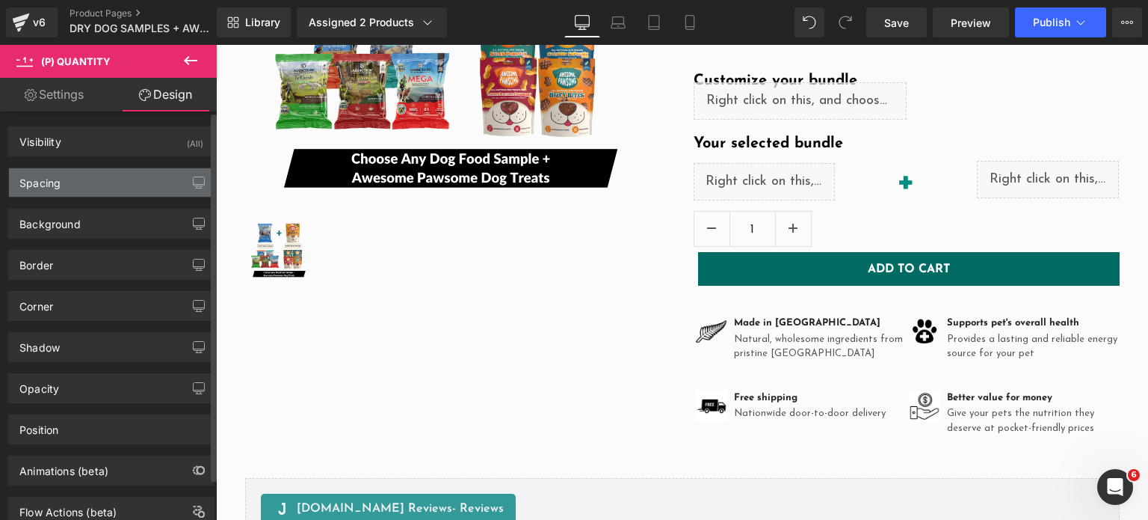
click at [75, 182] on div "Spacing" at bounding box center [111, 182] width 205 height 28
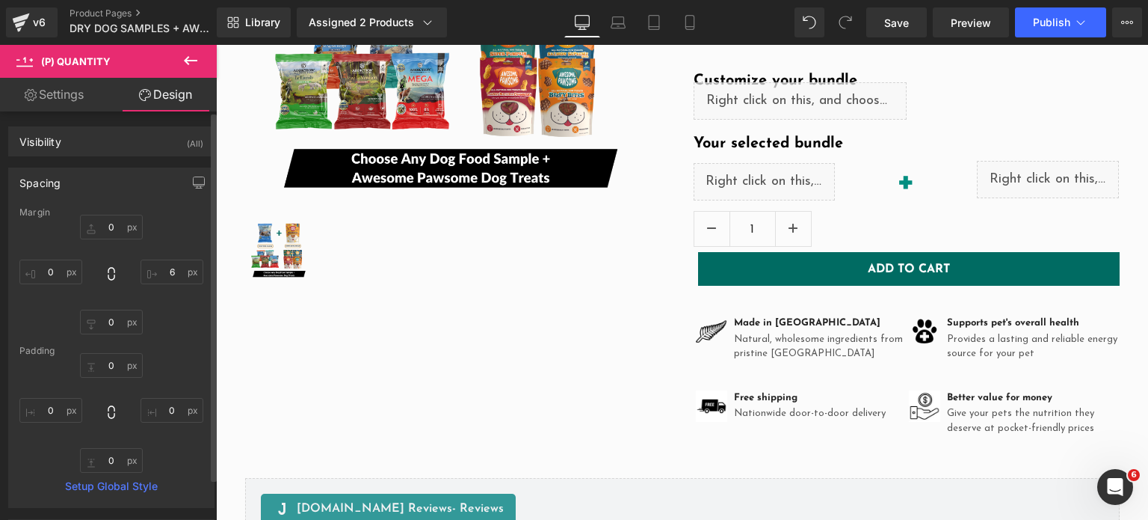
type input "0"
type input "6"
type input "0"
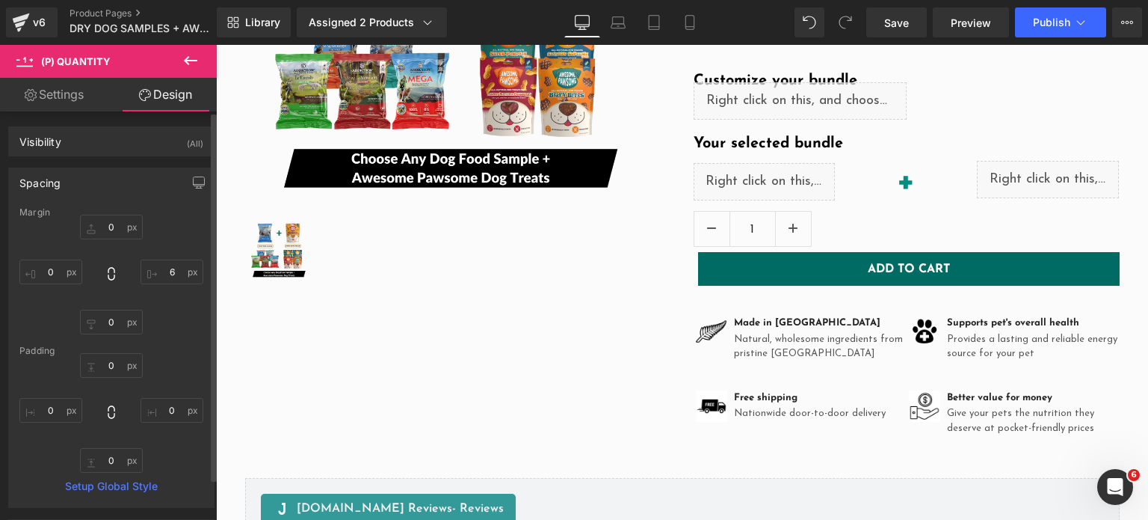
type input "0"
click at [104, 336] on div "Margin 0px 0 6px 6 0px 0 0px 0 [GEOGRAPHIC_DATA] 0px 0 0px 0 0px 0 0px 0 Setup …" at bounding box center [111, 357] width 205 height 300
click at [105, 326] on input "0" at bounding box center [111, 321] width 63 height 25
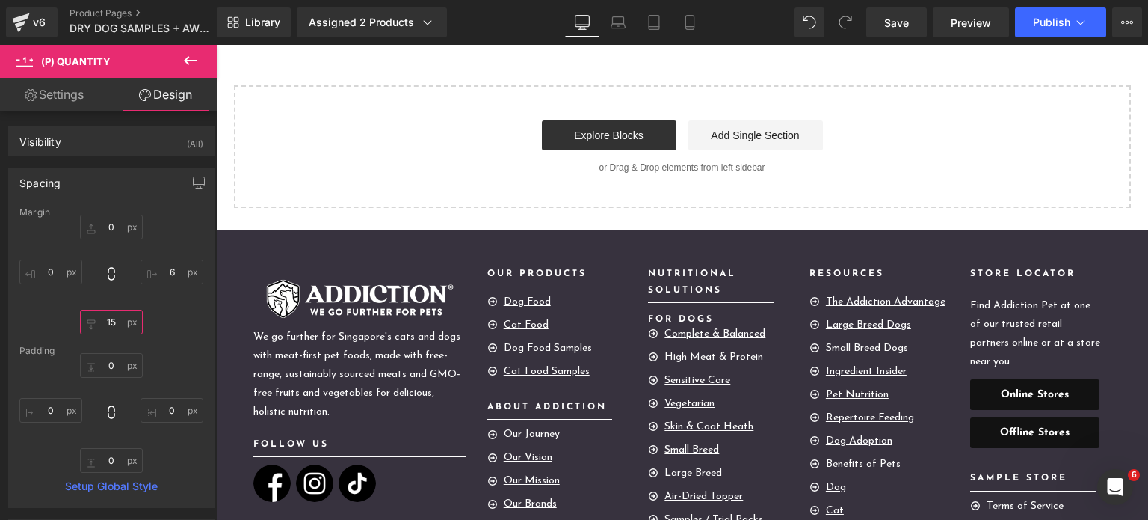
scroll to position [801, 0]
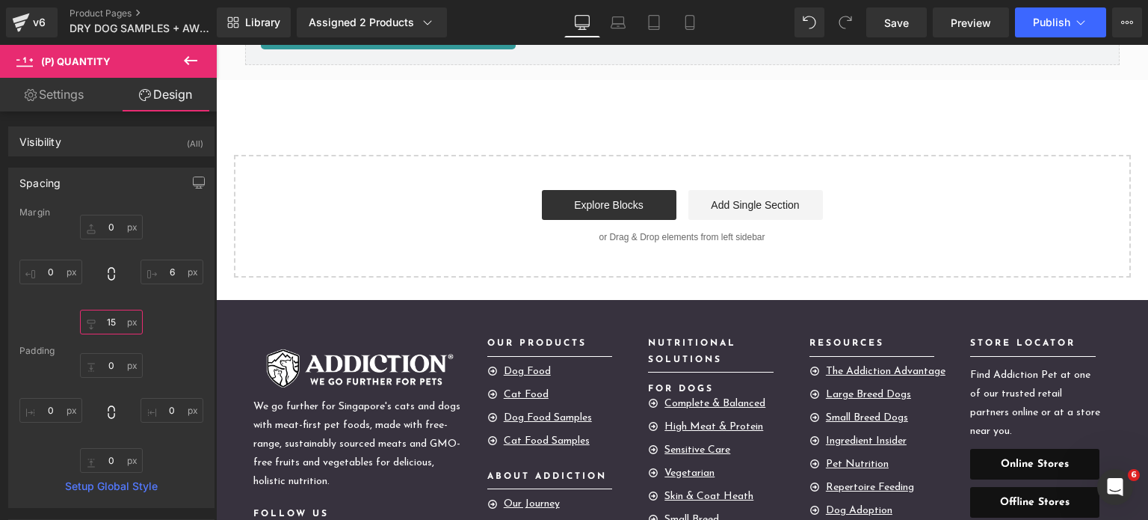
type input "15"
click at [930, 20] on div "Save Preview Publish Scheduled View Live Page View with current Template Save T…" at bounding box center [1004, 22] width 288 height 30
click at [921, 22] on link "Save" at bounding box center [896, 22] width 61 height 30
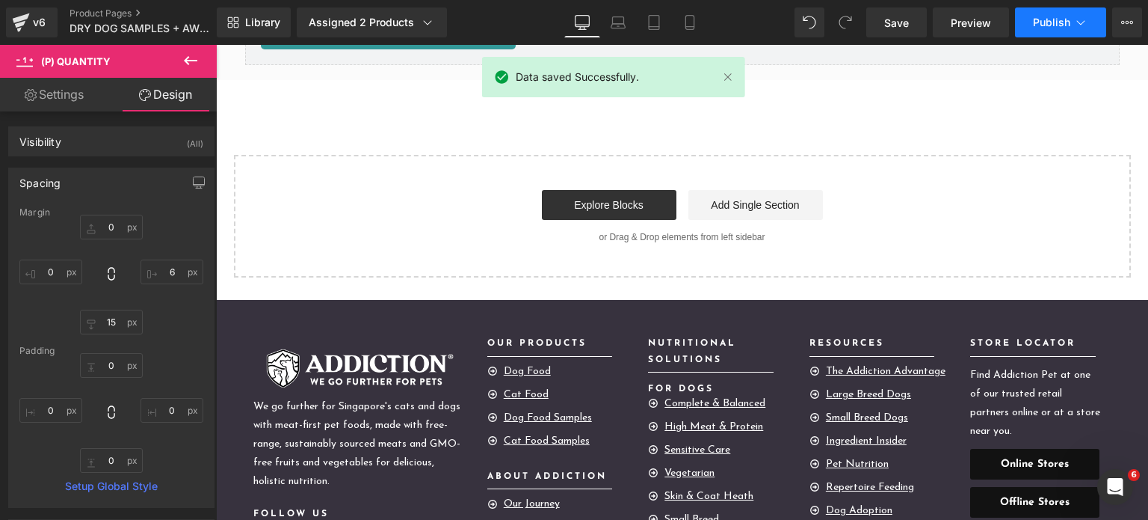
drag, startPoint x: 1041, startPoint y: 22, endPoint x: 1020, endPoint y: 17, distance: 20.7
click at [1020, 17] on button "Publish" at bounding box center [1060, 22] width 91 height 30
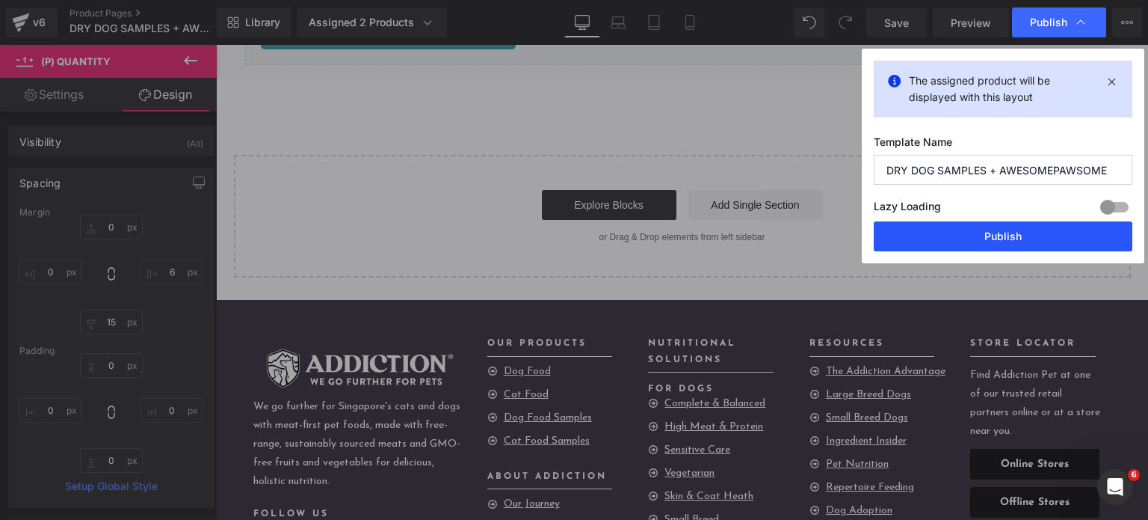
click at [958, 238] on button "Publish" at bounding box center [1003, 236] width 259 height 30
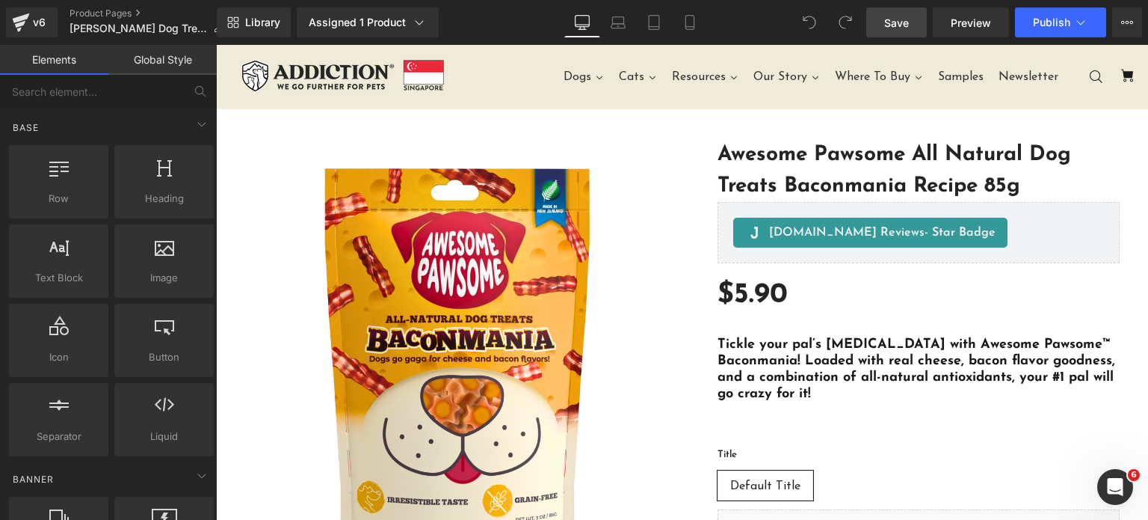
click at [895, 20] on span "Save" at bounding box center [896, 23] width 25 height 16
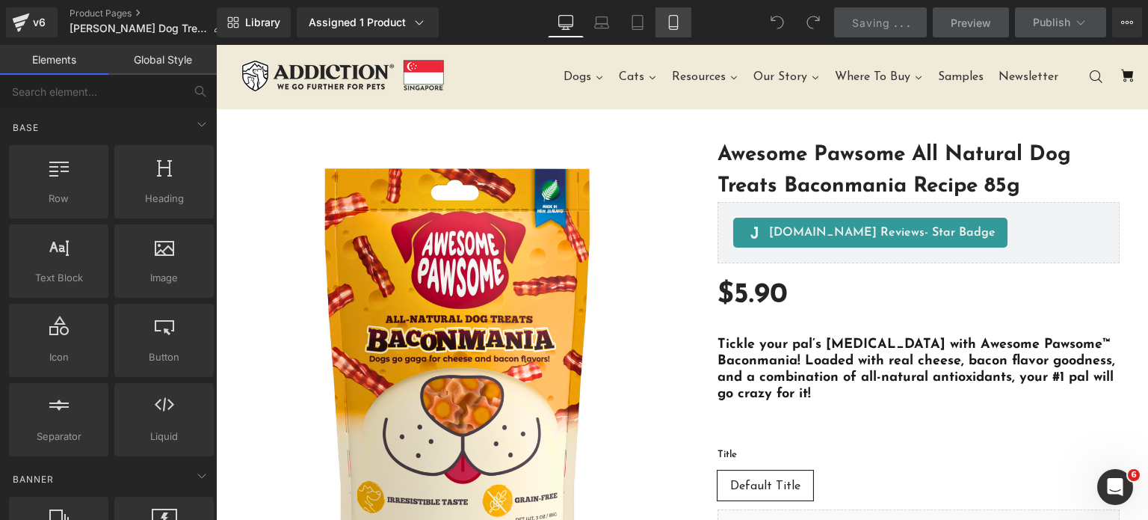
click at [672, 24] on icon at bounding box center [673, 22] width 15 height 15
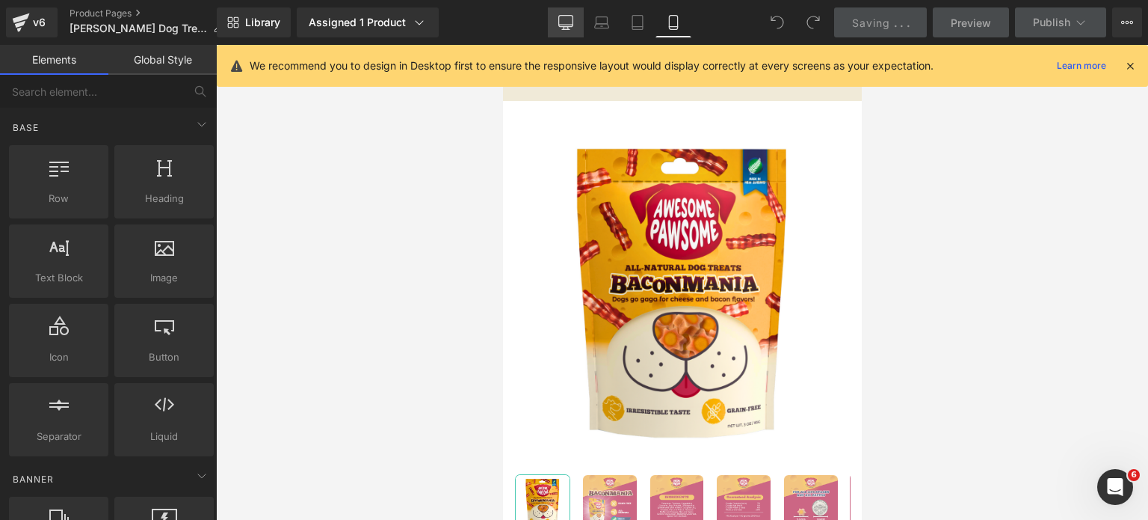
click at [561, 32] on link "Desktop" at bounding box center [566, 22] width 36 height 30
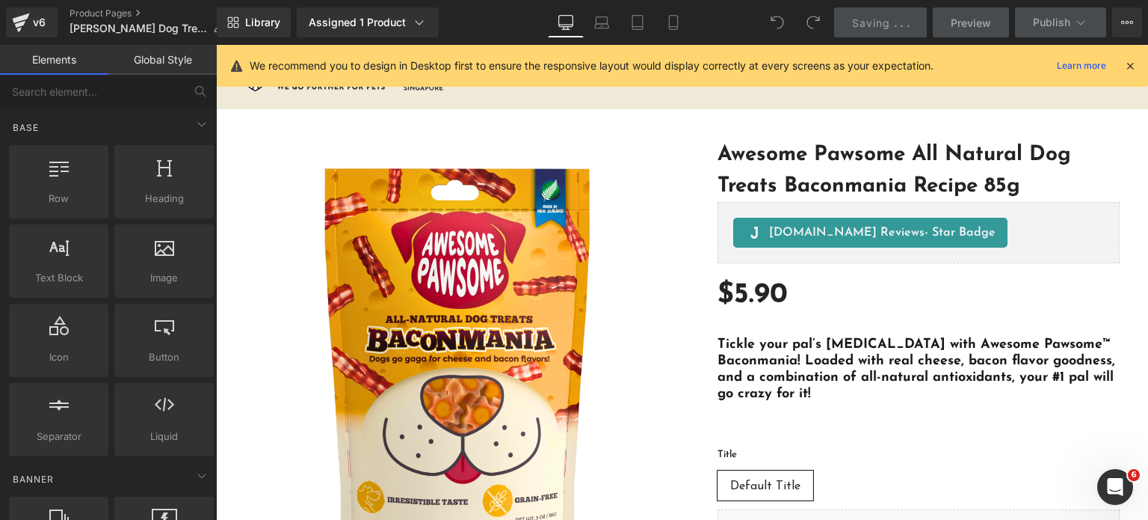
scroll to position [64, 0]
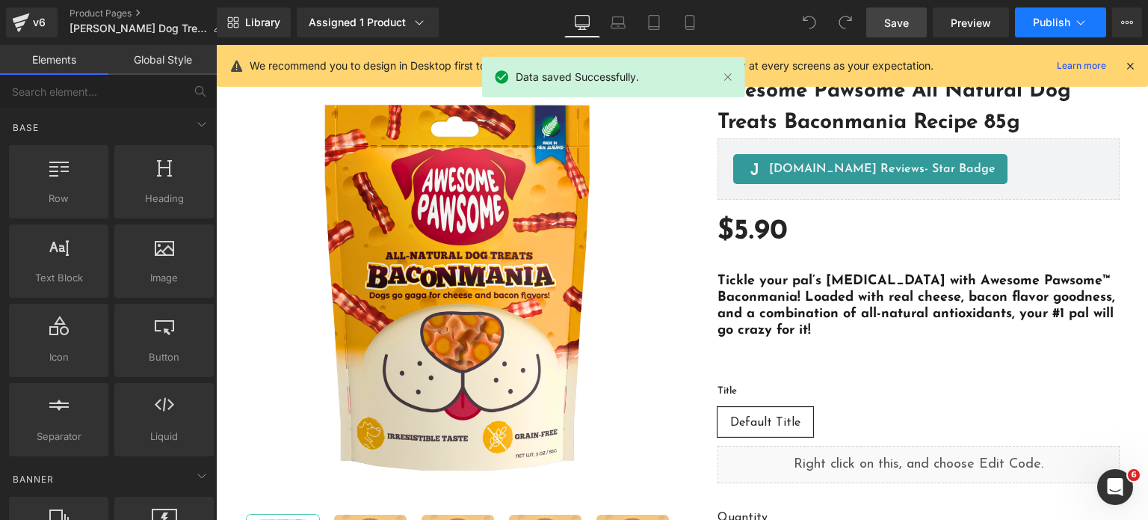
click at [1059, 32] on button "Publish" at bounding box center [1060, 22] width 91 height 30
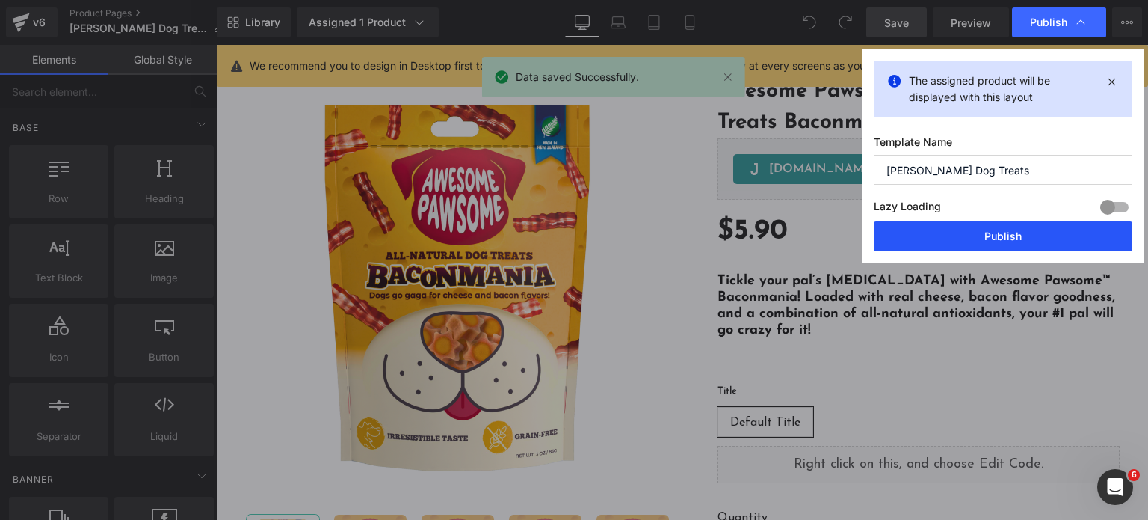
click at [1050, 230] on button "Publish" at bounding box center [1003, 236] width 259 height 30
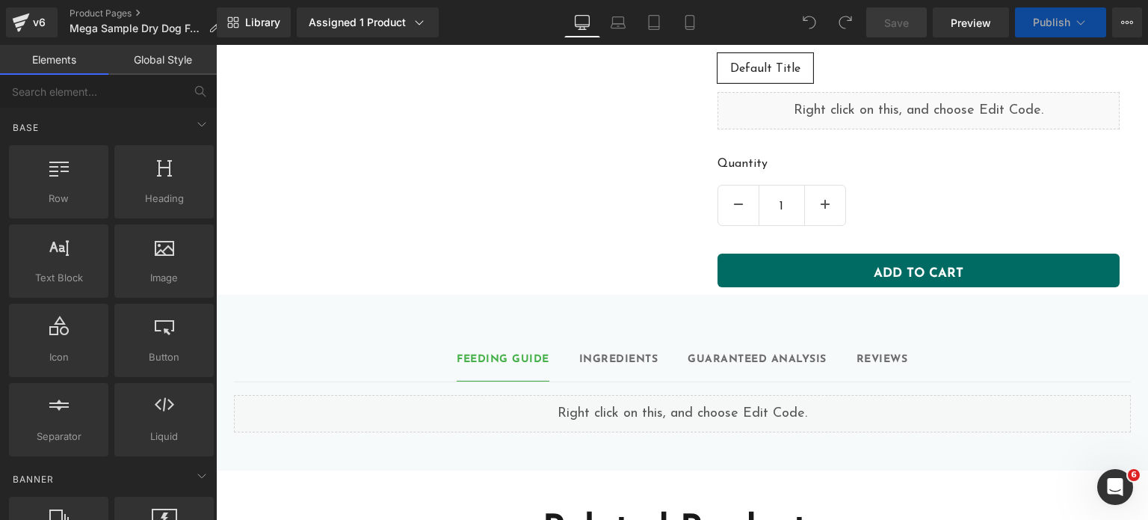
scroll to position [1465, 0]
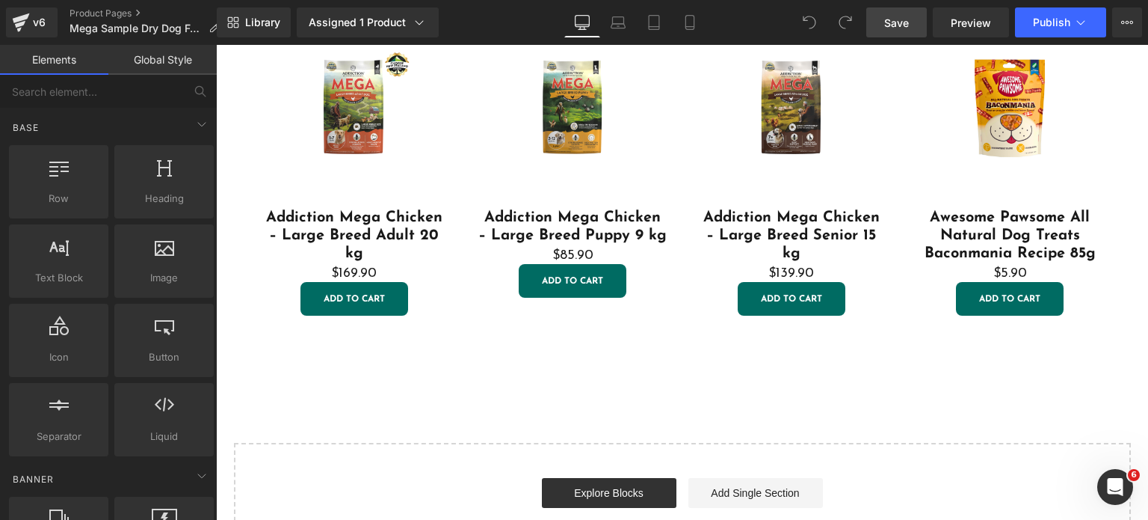
click at [891, 24] on span "Save" at bounding box center [896, 23] width 25 height 16
click at [894, 31] on link "Save" at bounding box center [896, 22] width 61 height 30
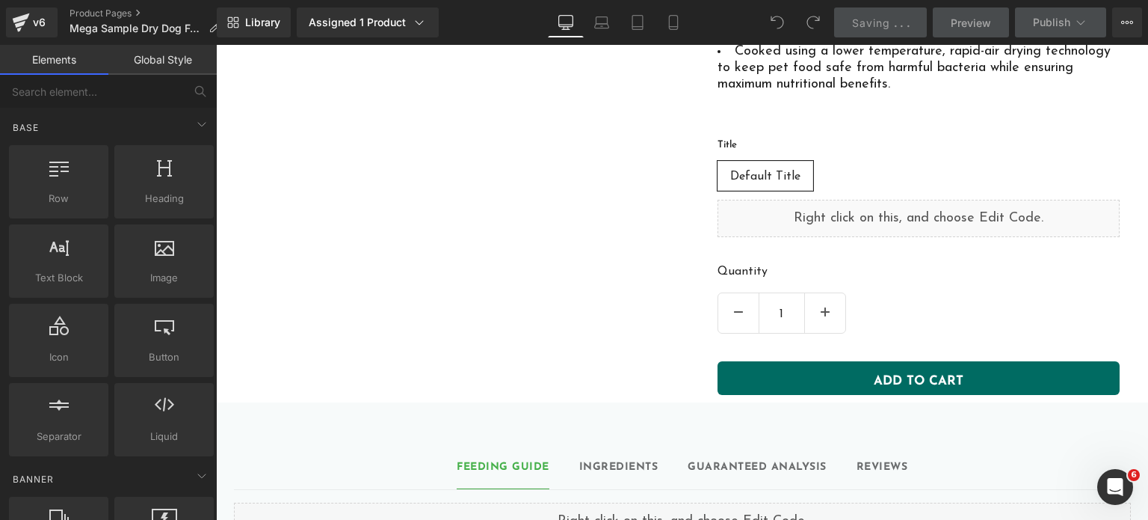
scroll to position [890, 0]
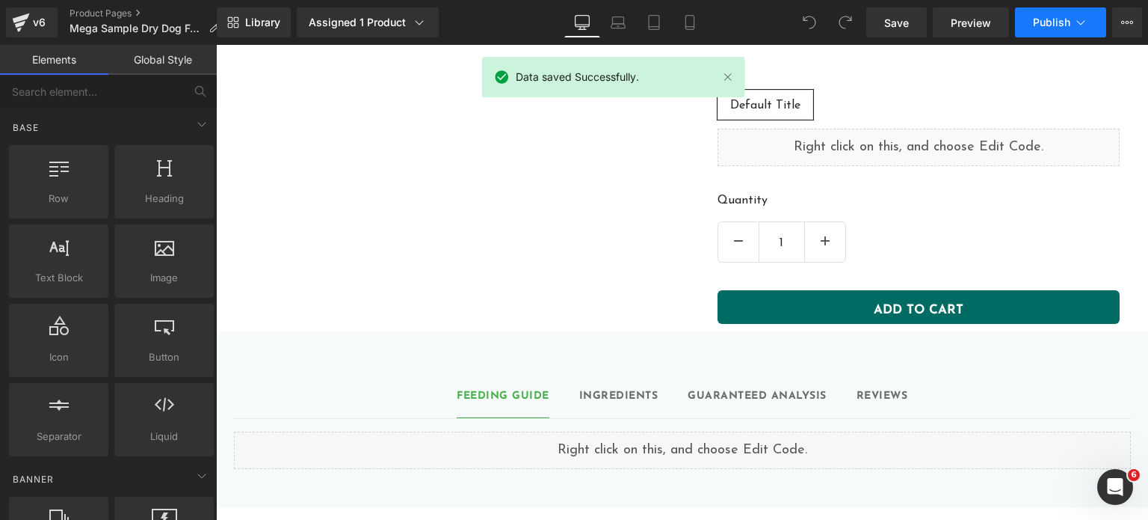
click at [1041, 32] on button "Publish" at bounding box center [1060, 22] width 91 height 30
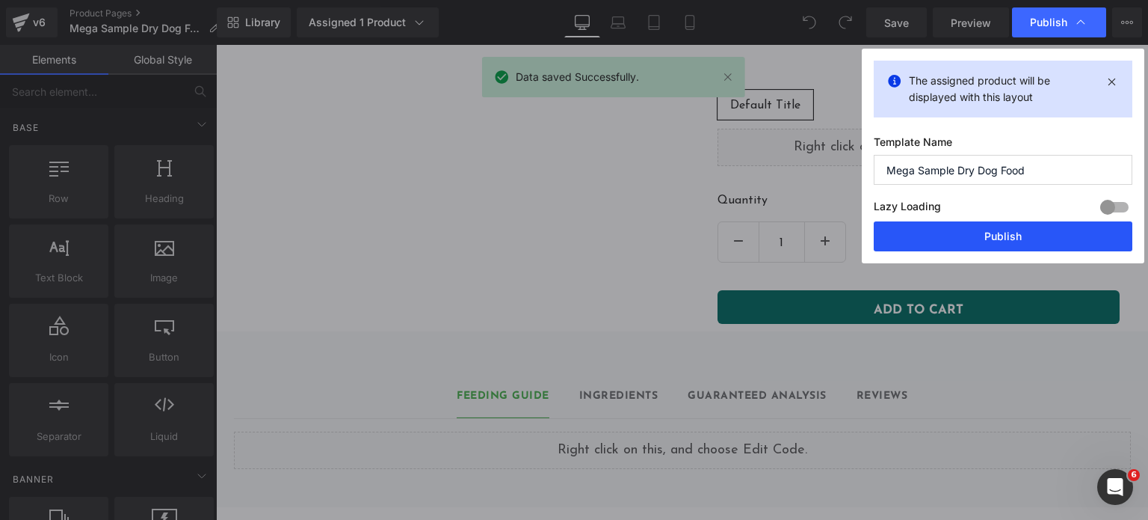
click at [992, 248] on button "Publish" at bounding box center [1003, 236] width 259 height 30
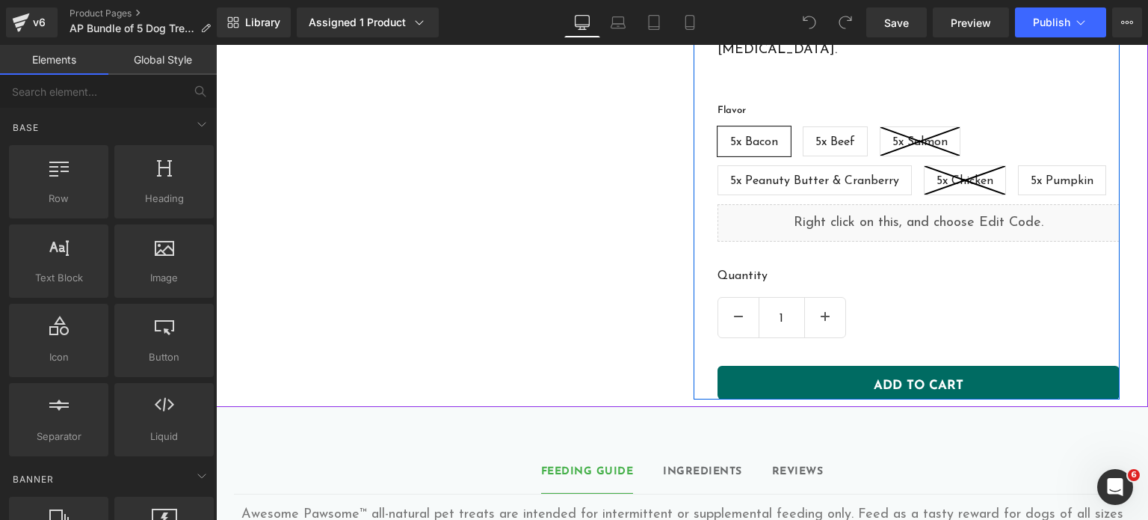
scroll to position [881, 0]
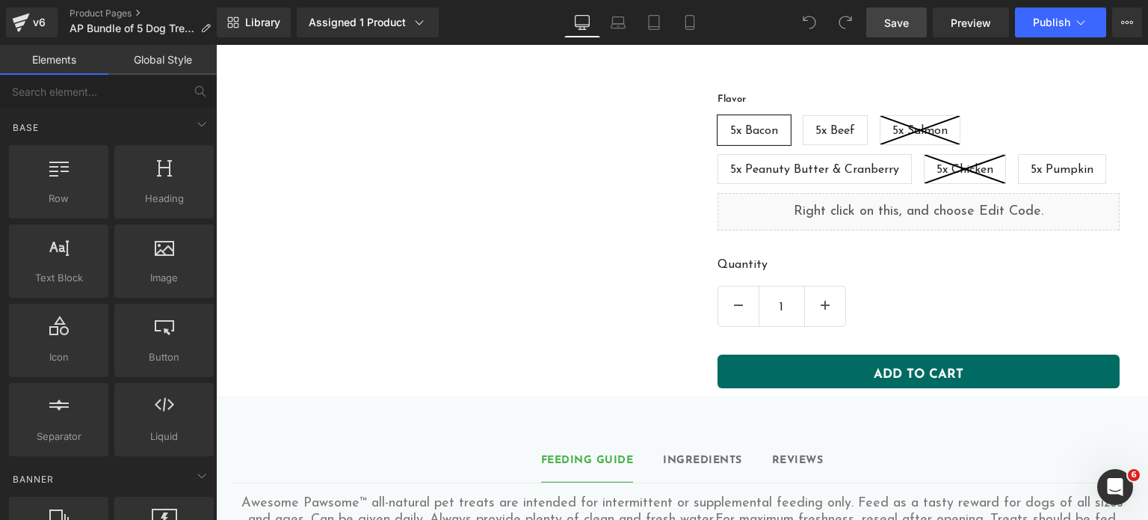
click at [889, 17] on span "Save" at bounding box center [896, 23] width 25 height 16
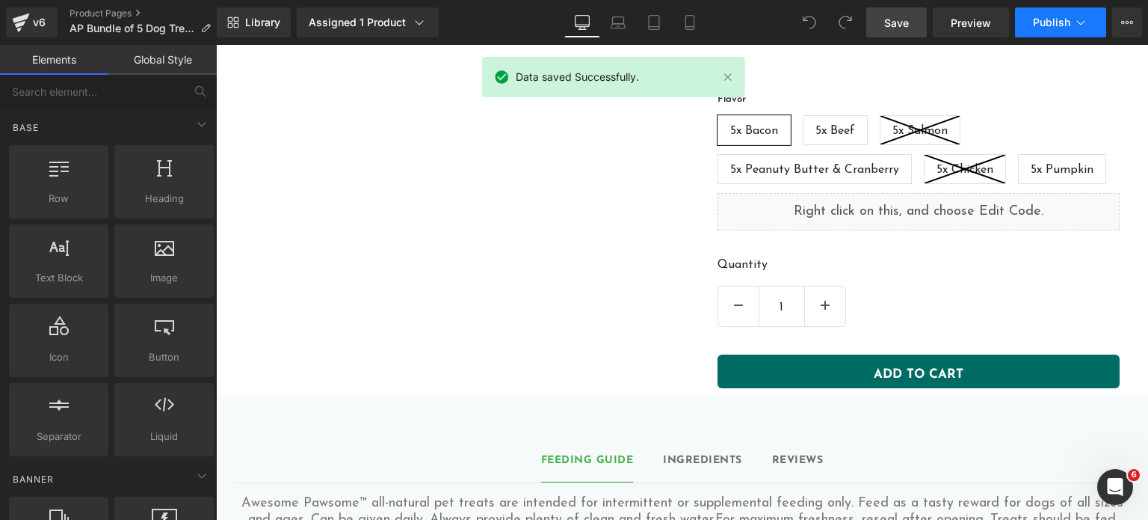
click at [1061, 25] on span "Publish" at bounding box center [1051, 22] width 37 height 12
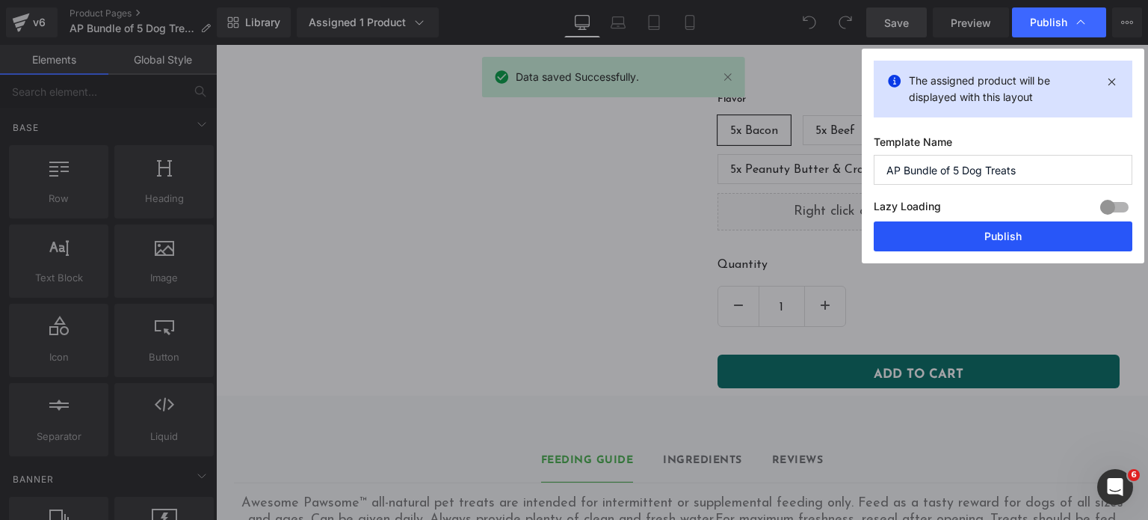
click at [983, 238] on button "Publish" at bounding box center [1003, 236] width 259 height 30
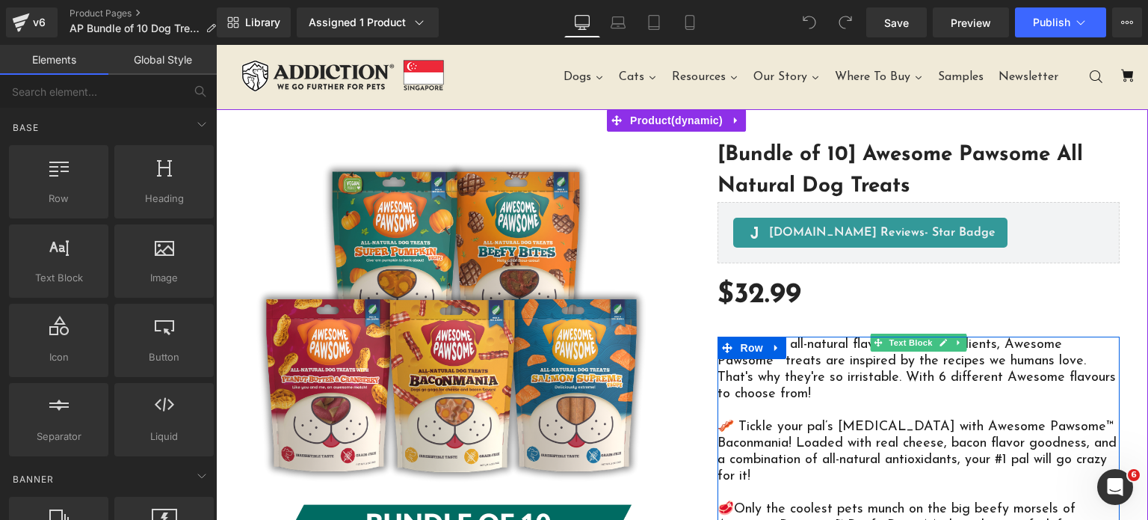
scroll to position [819, 0]
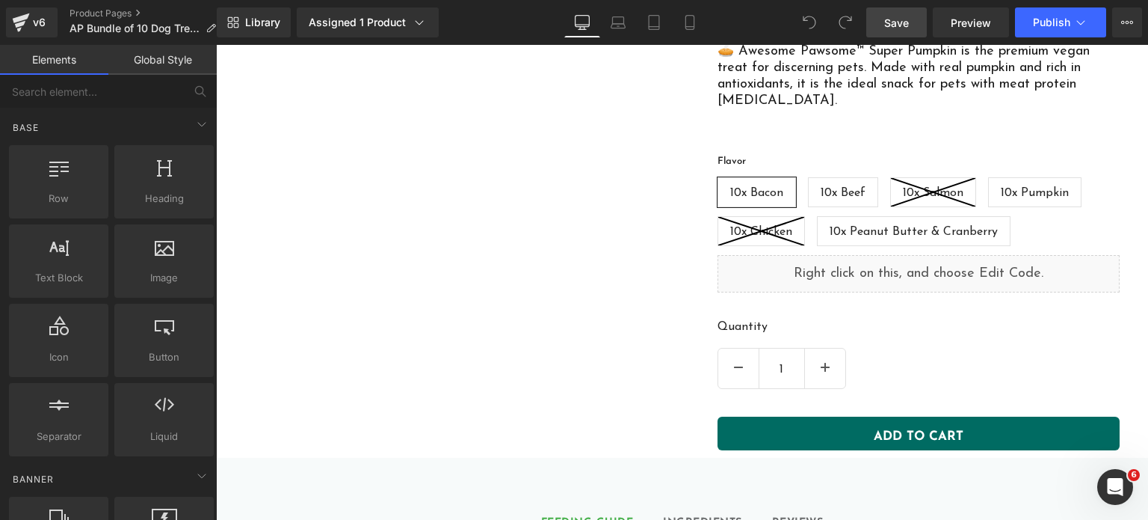
click at [892, 13] on link "Save" at bounding box center [896, 22] width 61 height 30
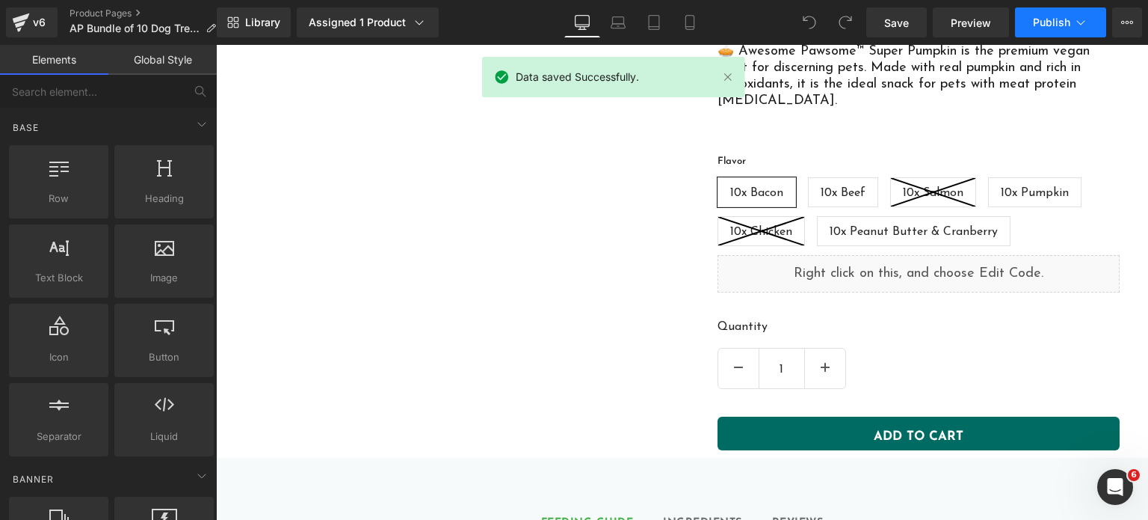
click at [1032, 15] on button "Publish" at bounding box center [1060, 22] width 91 height 30
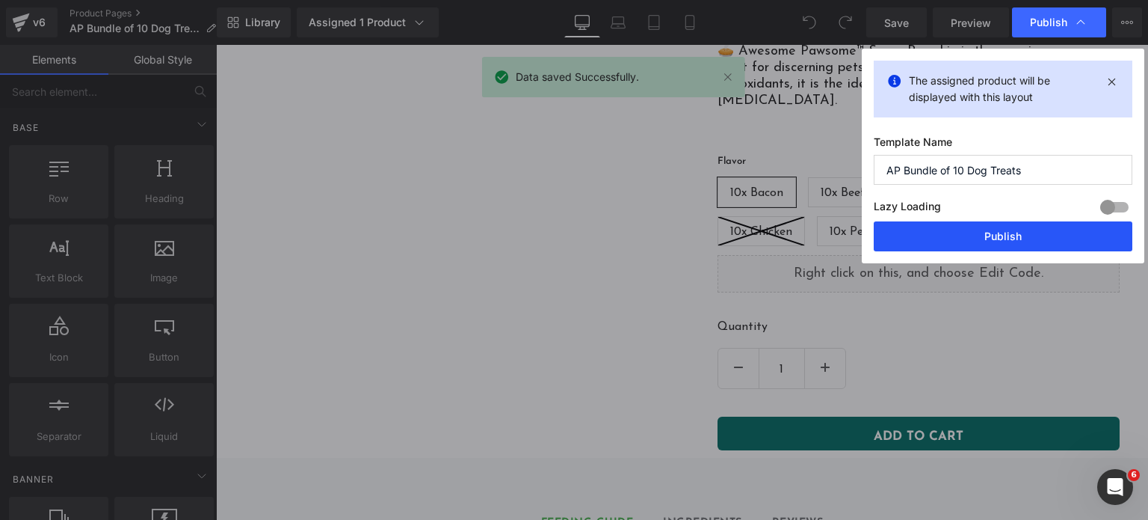
click at [990, 243] on button "Publish" at bounding box center [1003, 236] width 259 height 30
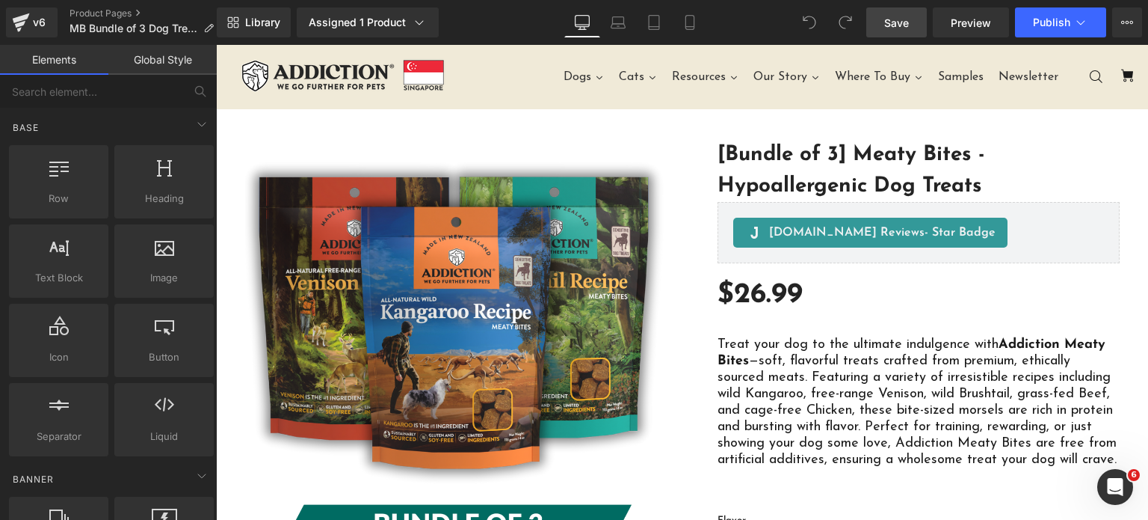
click at [896, 25] on span "Save" at bounding box center [896, 23] width 25 height 16
click at [893, 38] on div "Library Assigned 1 Product Product Preview [Bundle of 3] Meaty Bites - Hypoalle…" at bounding box center [682, 22] width 931 height 45
click at [894, 30] on link "Save" at bounding box center [896, 22] width 61 height 30
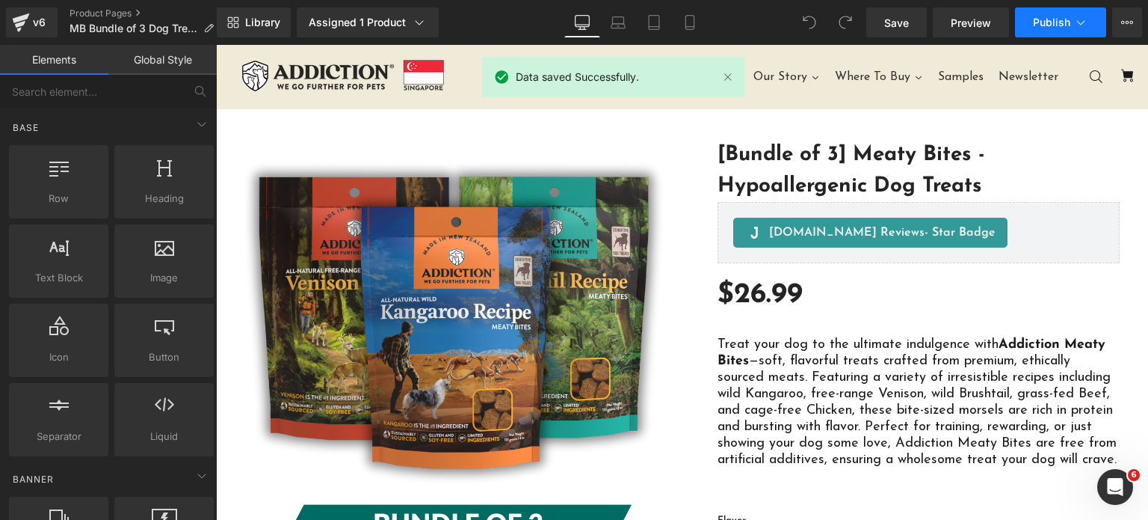
click at [1050, 20] on span "Publish" at bounding box center [1051, 22] width 37 height 12
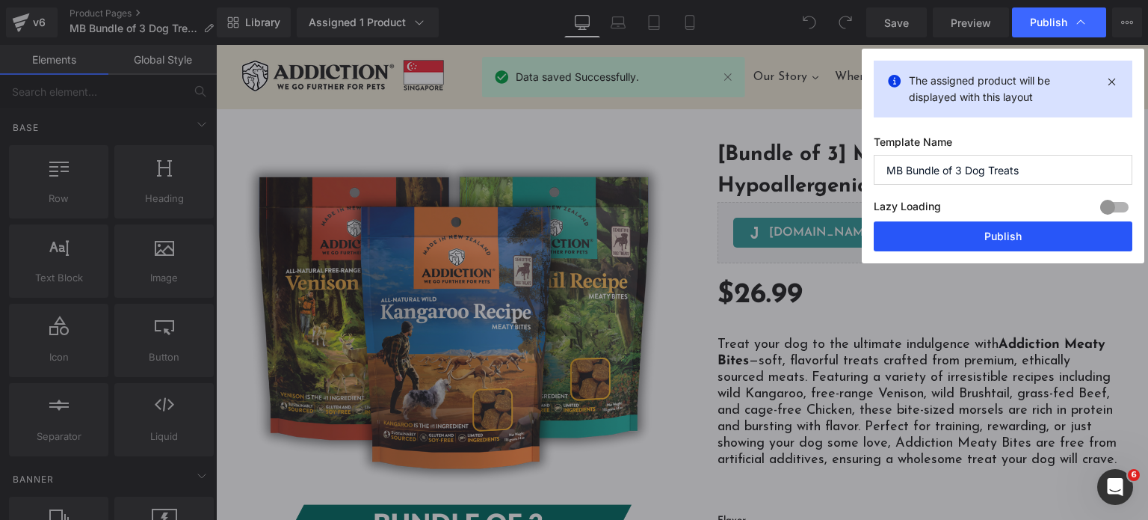
click at [993, 241] on button "Publish" at bounding box center [1003, 236] width 259 height 30
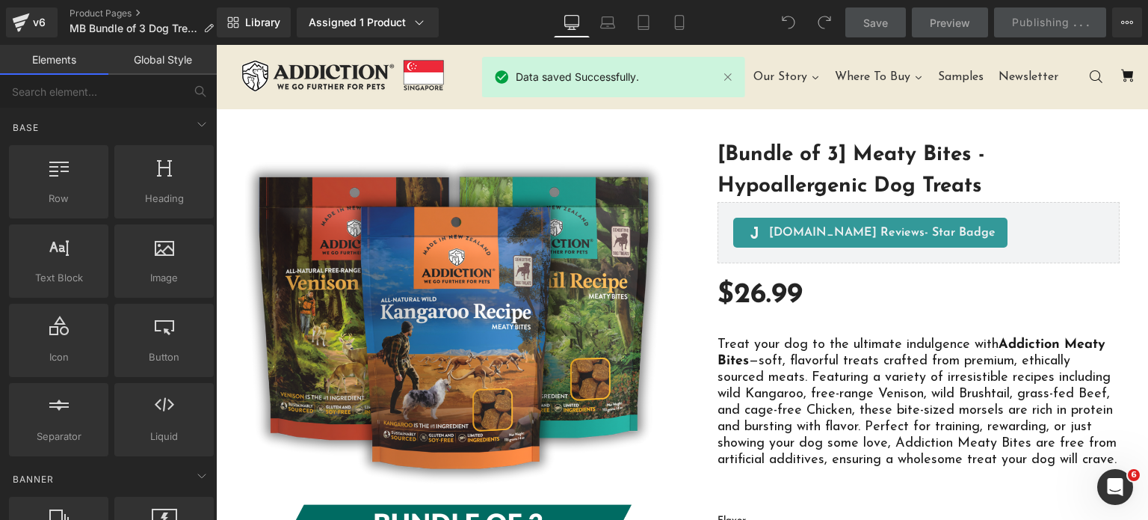
scroll to position [888, 0]
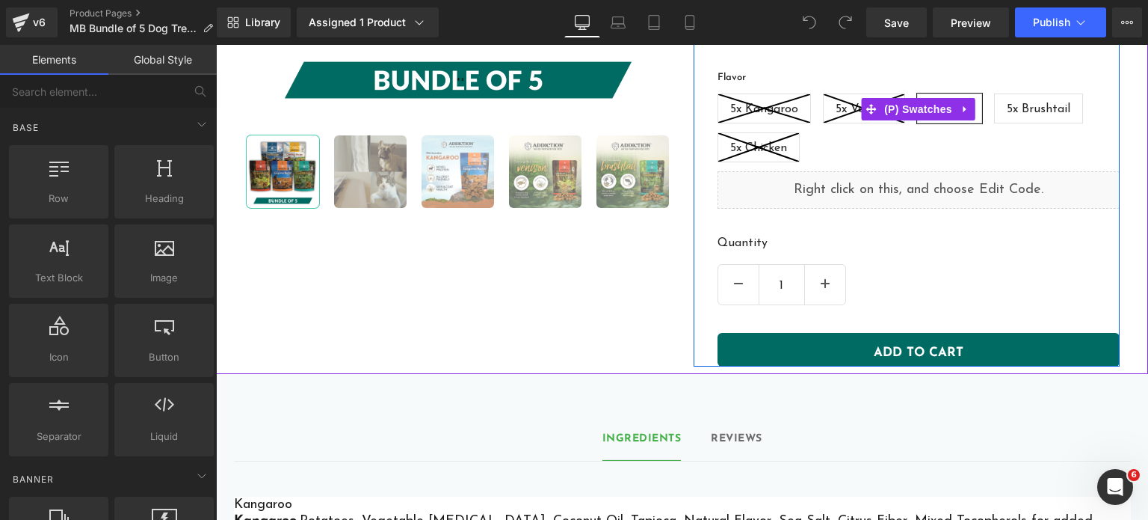
scroll to position [247, 0]
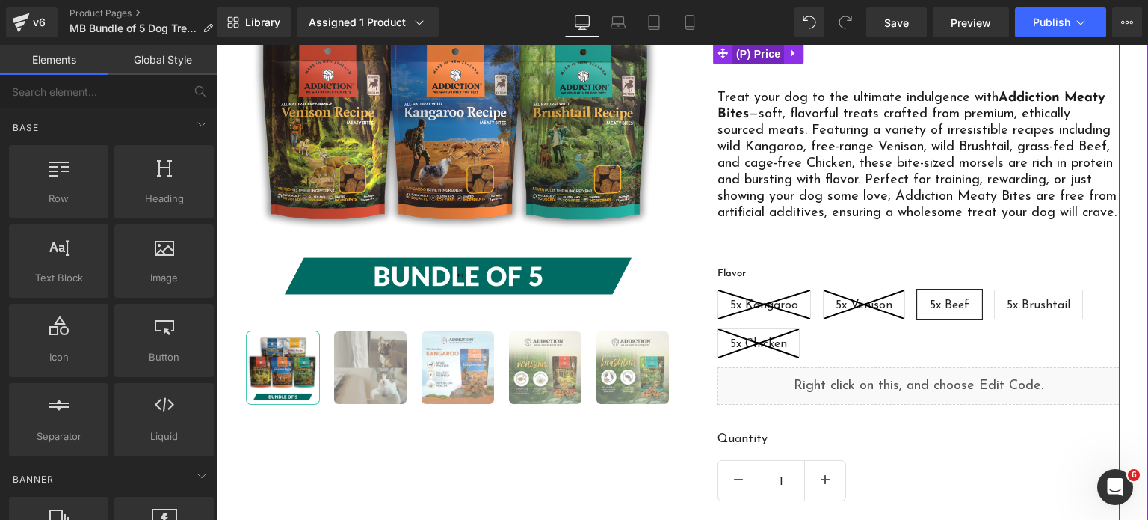
click at [754, 58] on span "(P) Price" at bounding box center [759, 54] width 52 height 22
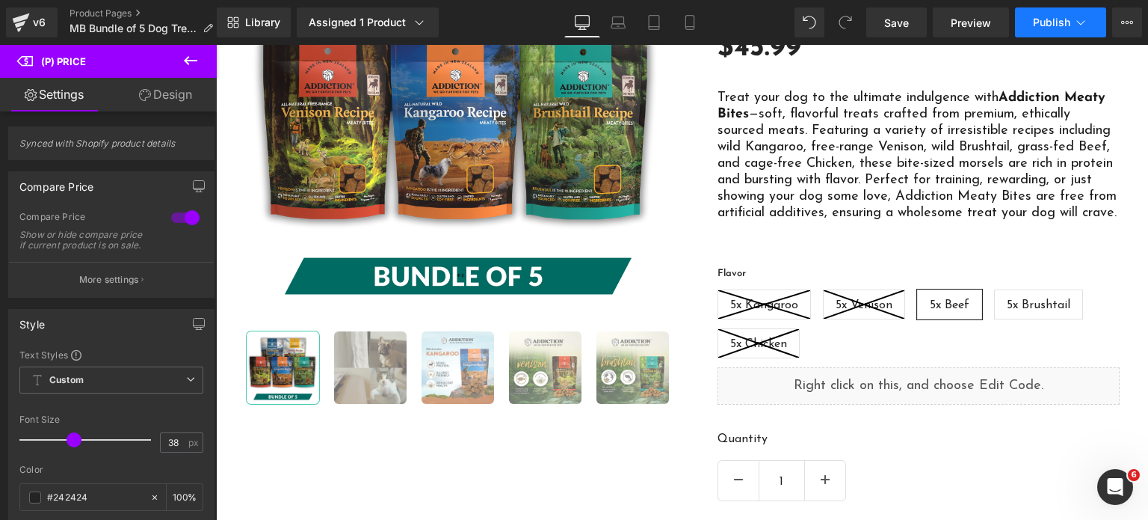
click at [1053, 25] on span "Publish" at bounding box center [1051, 22] width 37 height 12
click at [893, 8] on link "Save" at bounding box center [896, 22] width 61 height 30
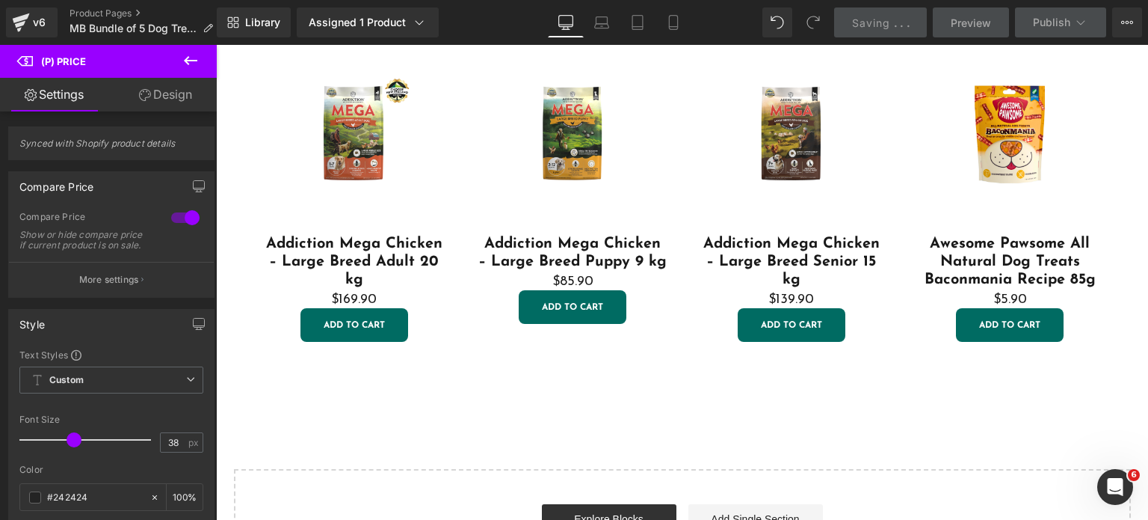
scroll to position [1340, 0]
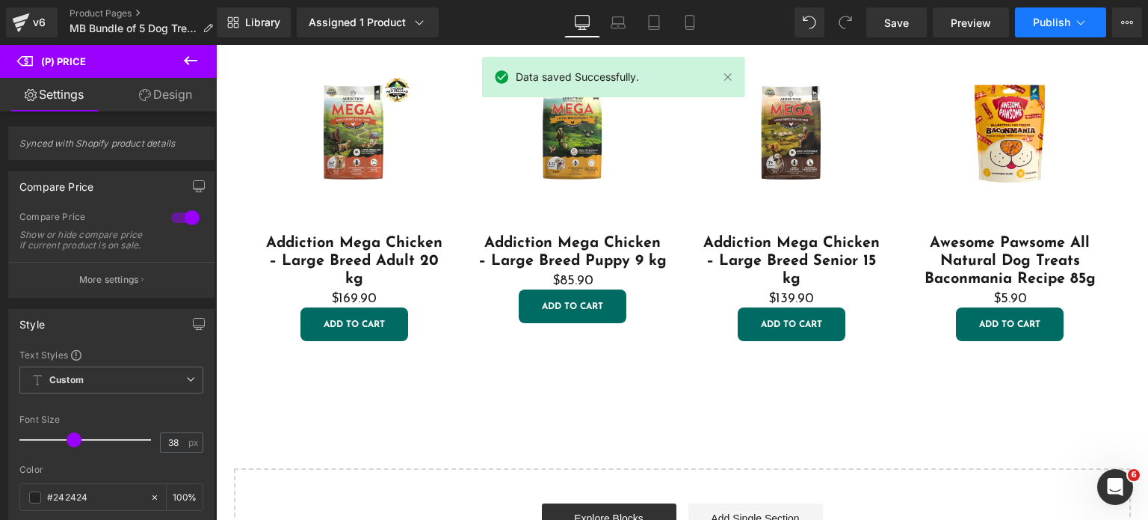
click at [1029, 31] on button "Publish" at bounding box center [1060, 22] width 91 height 30
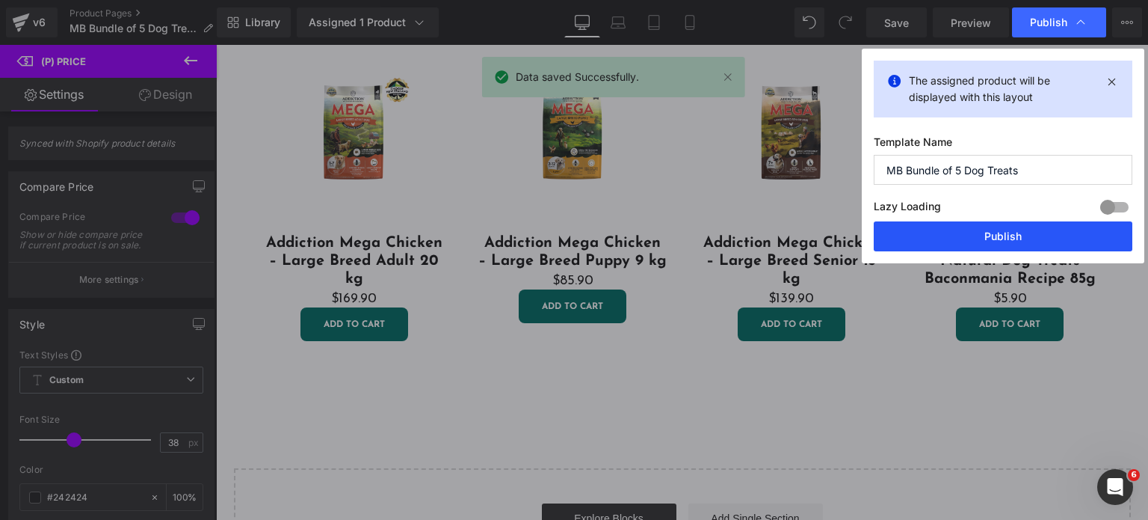
click at [954, 227] on button "Publish" at bounding box center [1003, 236] width 259 height 30
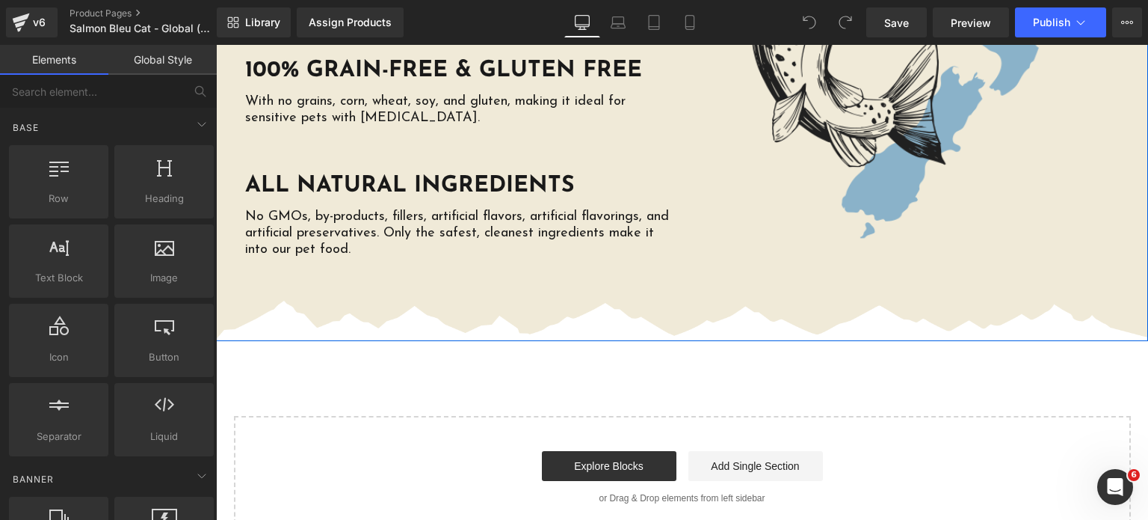
scroll to position [3442, 0]
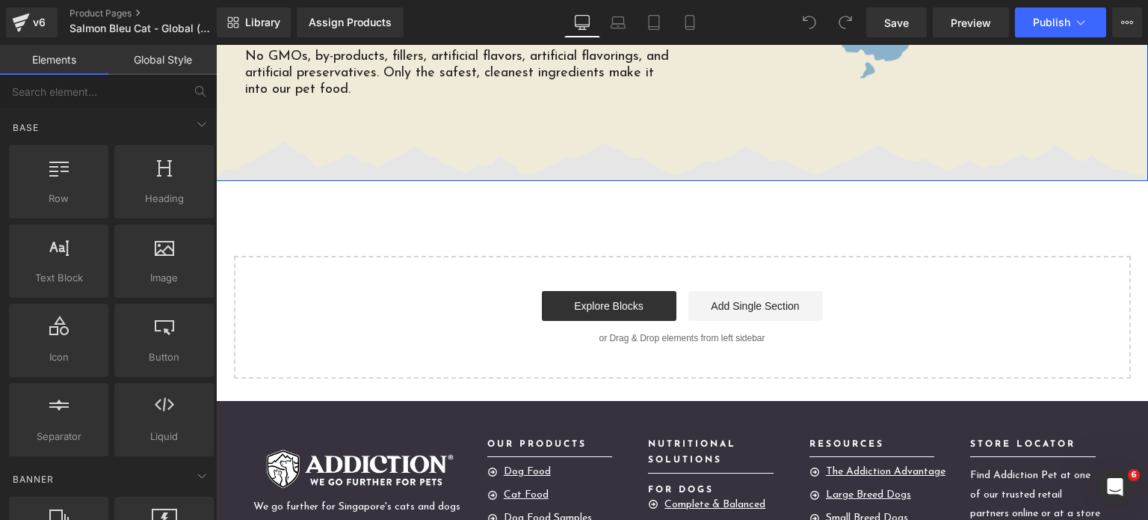
click at [807, 141] on img at bounding box center [682, 161] width 932 height 40
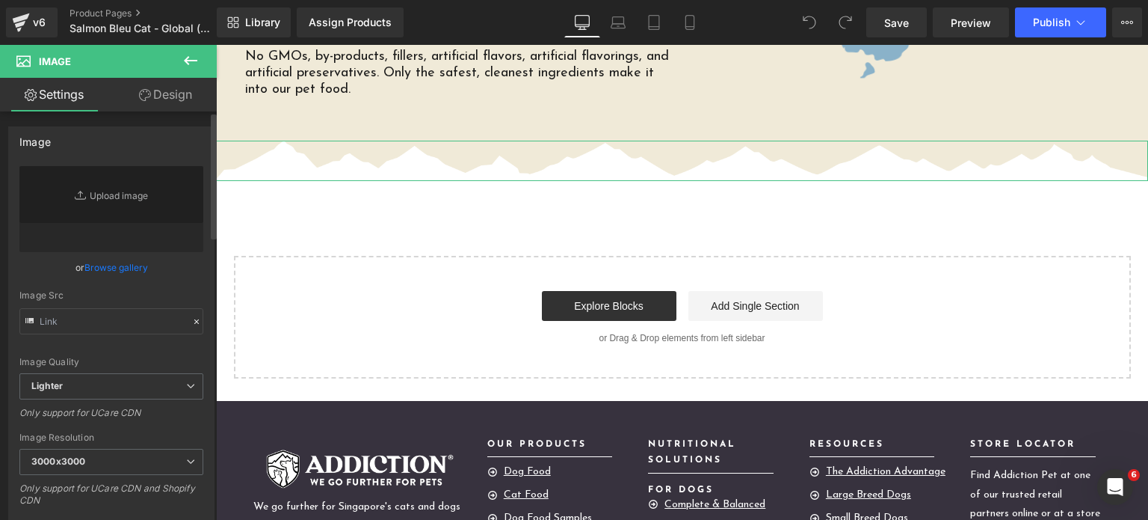
click at [126, 264] on link "Browse gallery" at bounding box center [116, 267] width 64 height 26
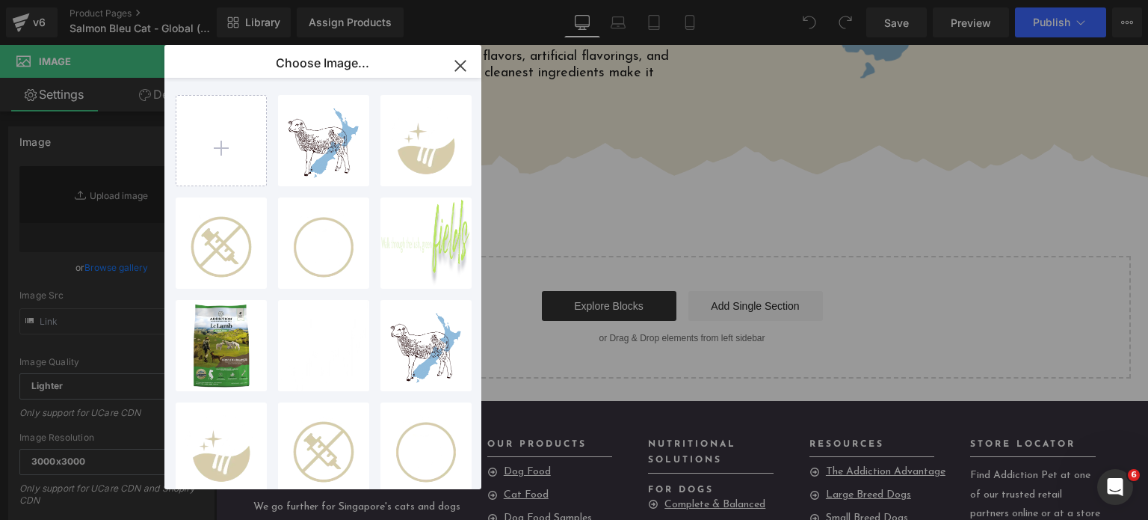
click at [0, 0] on p "Phase-3...png.webp" at bounding box center [0, 0] width 0 height 0
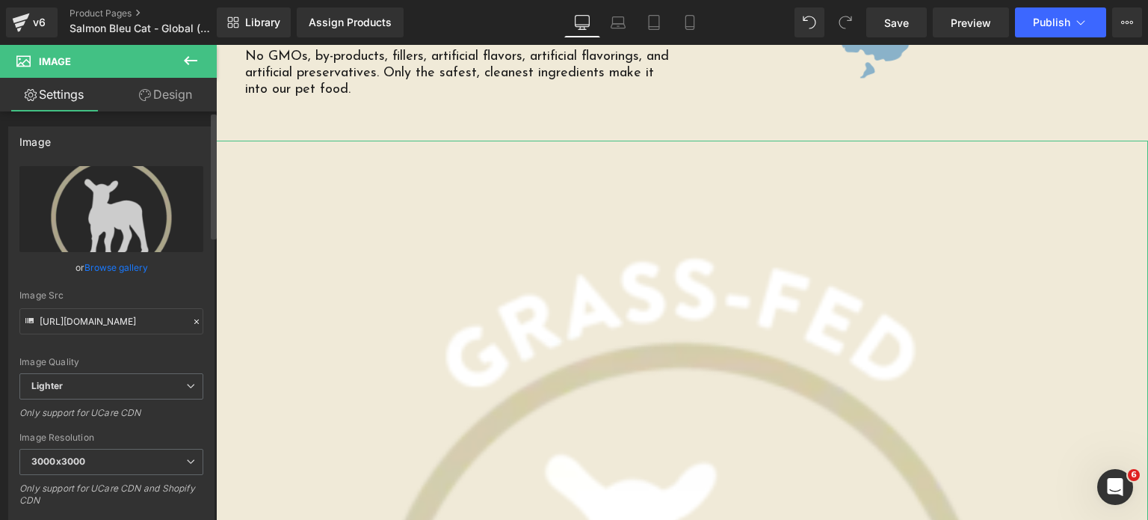
click at [124, 268] on link "Browse gallery" at bounding box center [116, 267] width 64 height 26
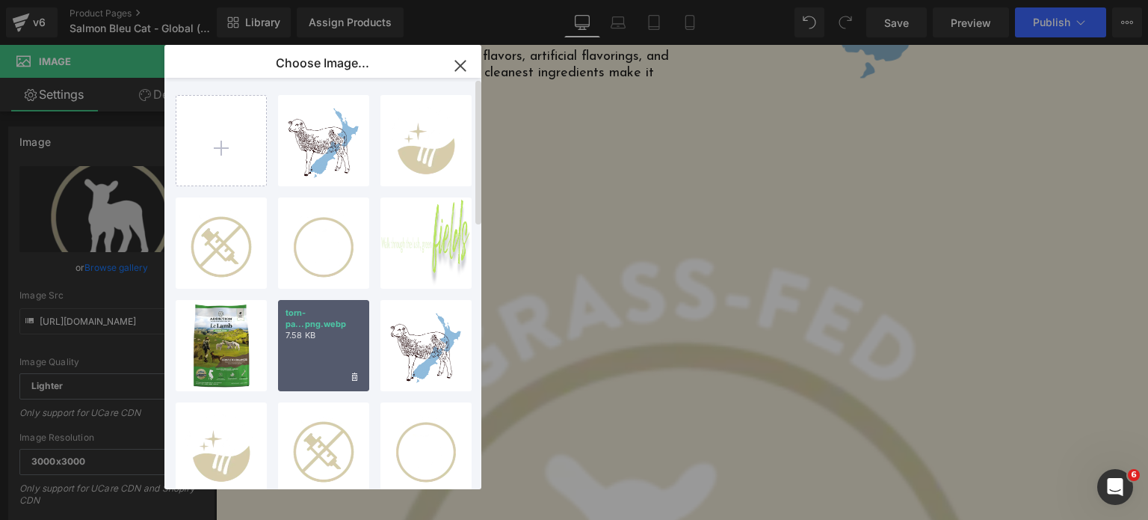
click at [304, 355] on div "torn-pa...png.webp 7.58 KB" at bounding box center [323, 345] width 91 height 91
type input "[URL][DOMAIN_NAME]"
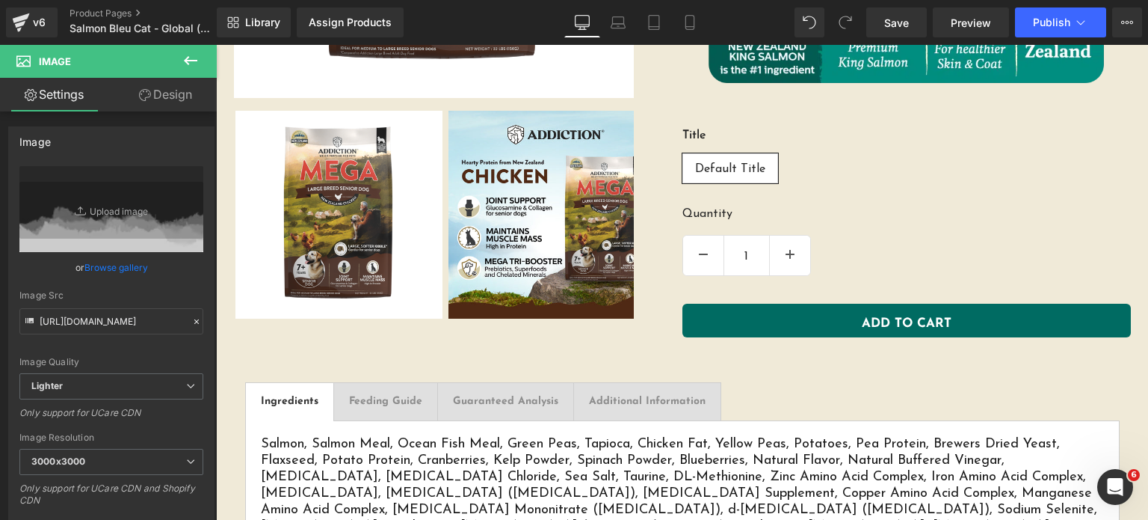
scroll to position [344, 0]
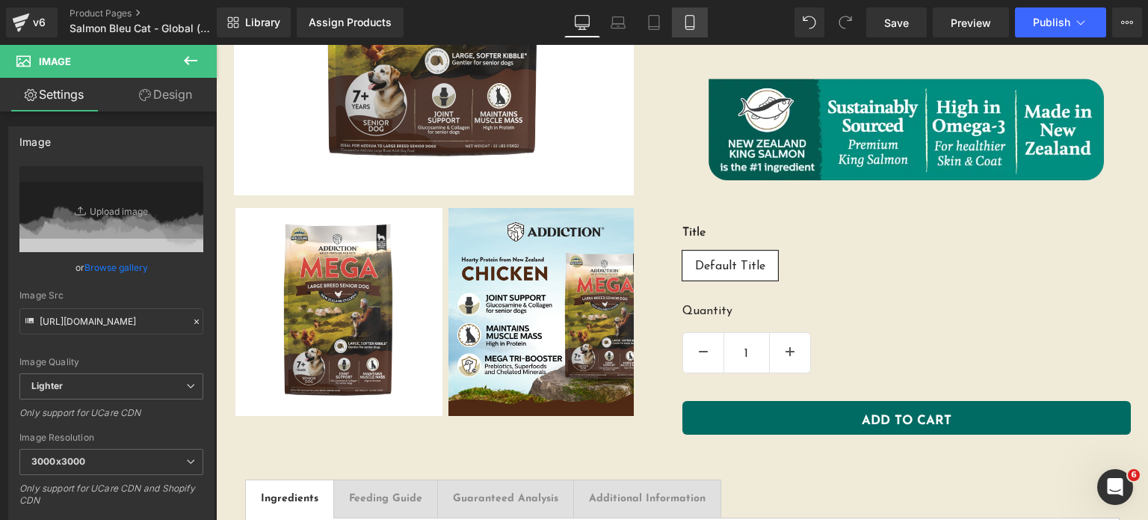
click at [682, 16] on icon at bounding box center [689, 22] width 15 height 15
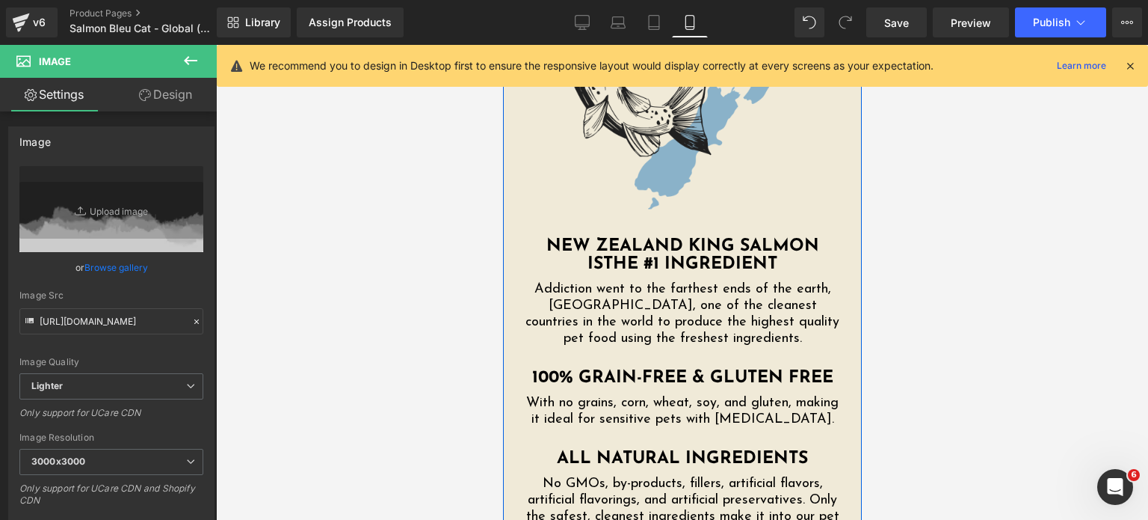
scroll to position [3385, 0]
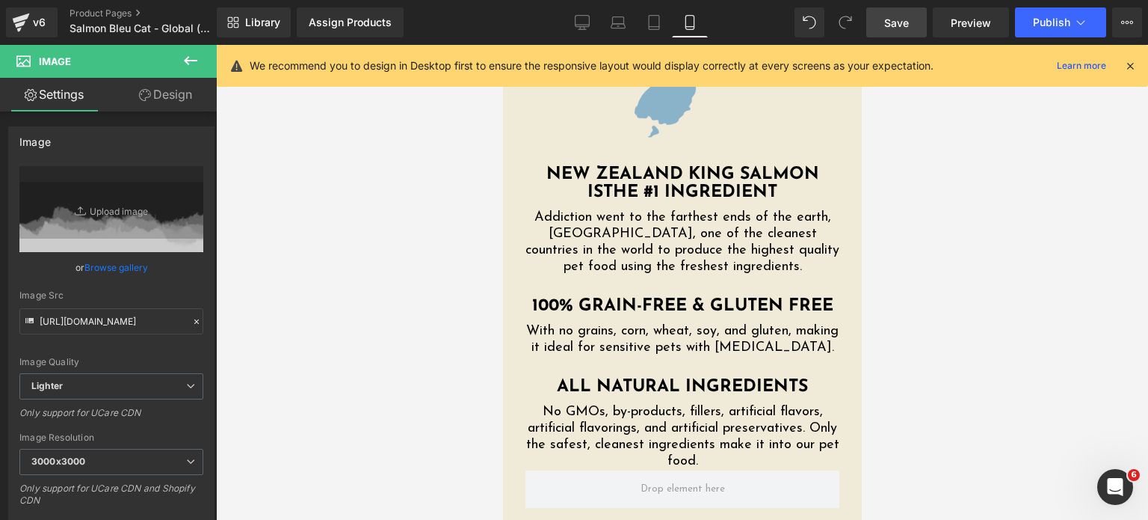
click at [875, 35] on link "Save" at bounding box center [896, 22] width 61 height 30
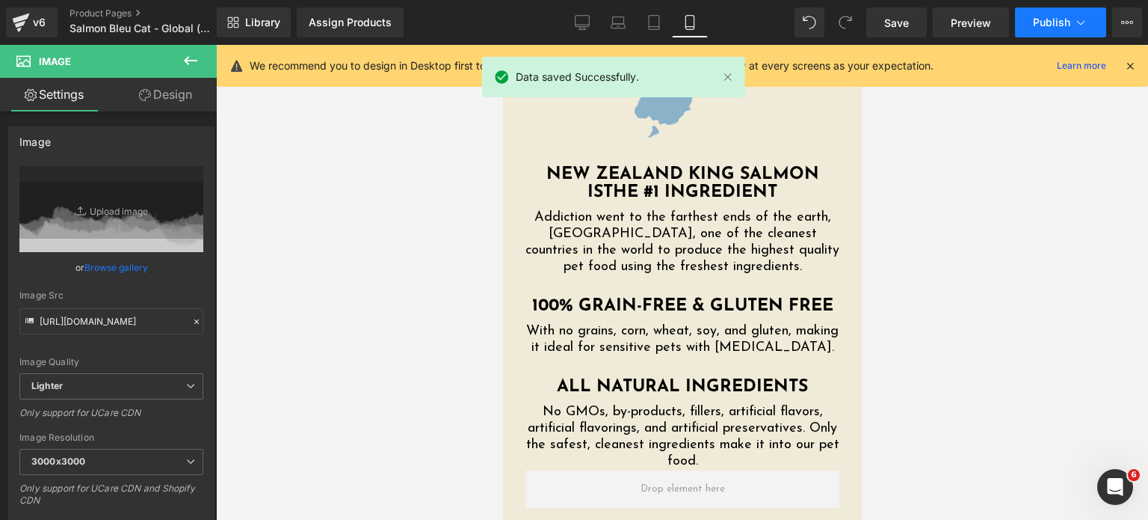
click at [1050, 12] on button "Publish" at bounding box center [1060, 22] width 91 height 30
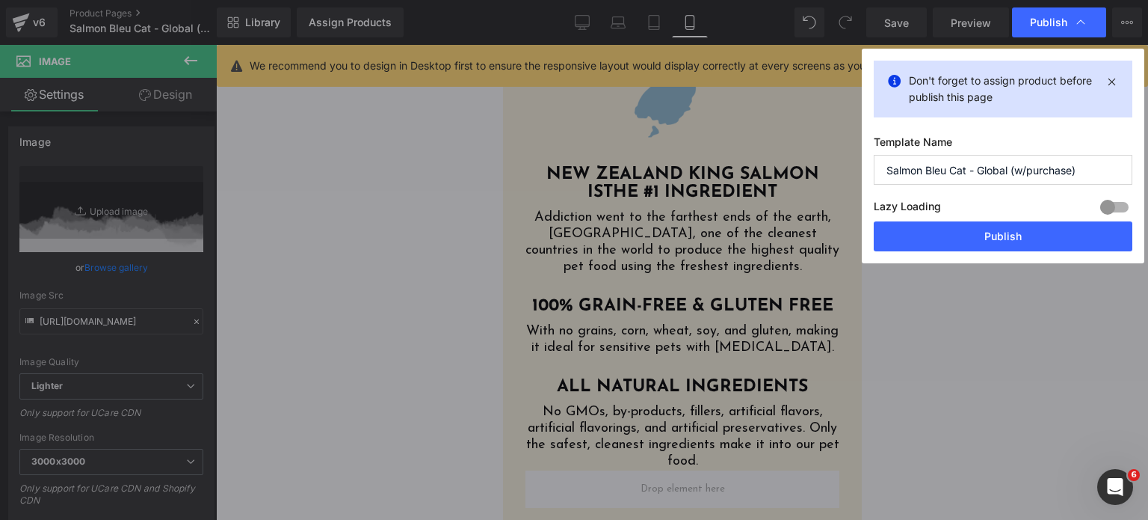
click at [1009, 215] on div "Lazy Loading Build Upgrade plan to unlock" at bounding box center [1003, 209] width 259 height 25
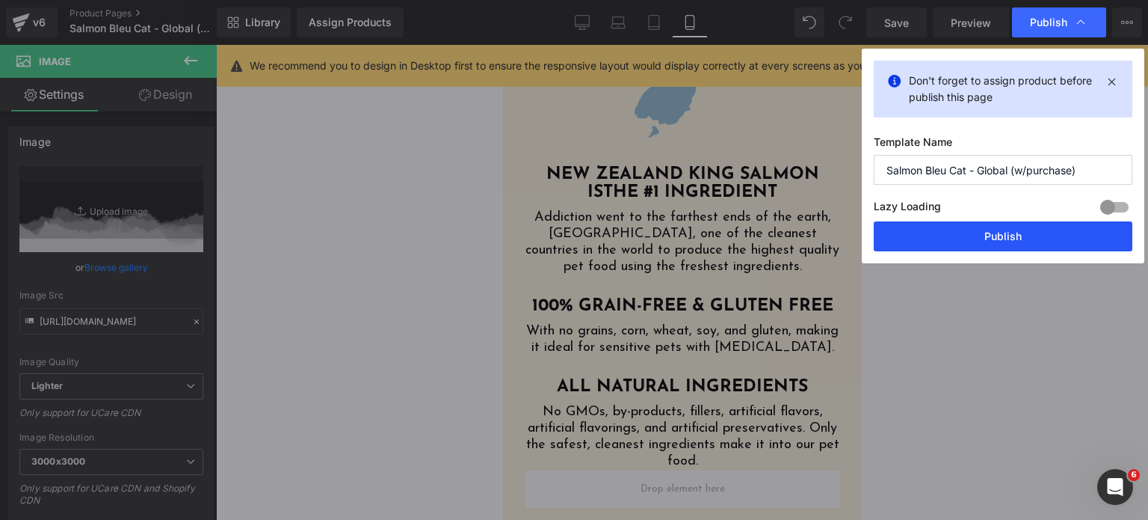
click at [999, 247] on button "Publish" at bounding box center [1003, 236] width 259 height 30
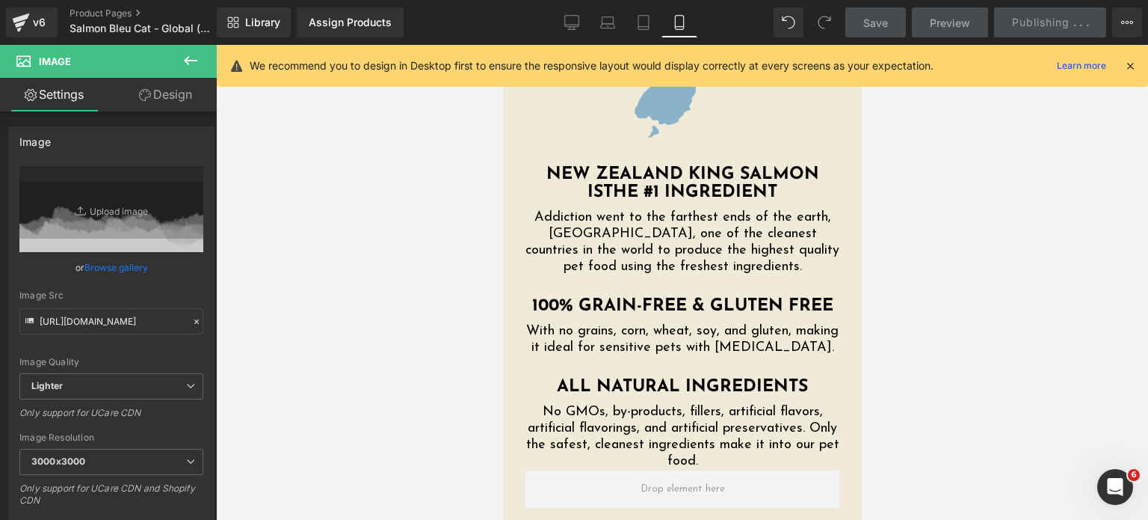
click at [1135, 67] on icon at bounding box center [1130, 65] width 13 height 13
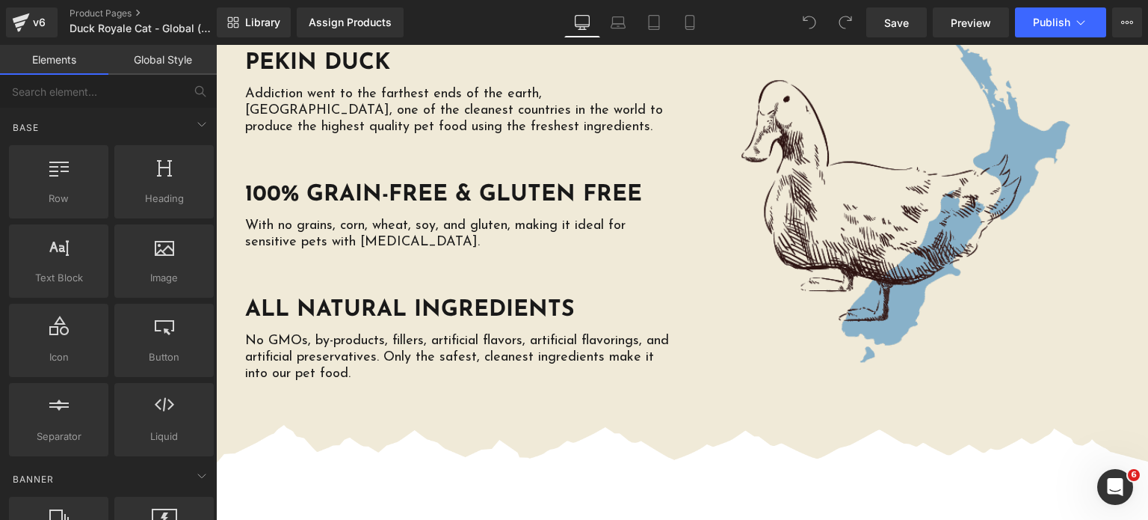
scroll to position [3129, 0]
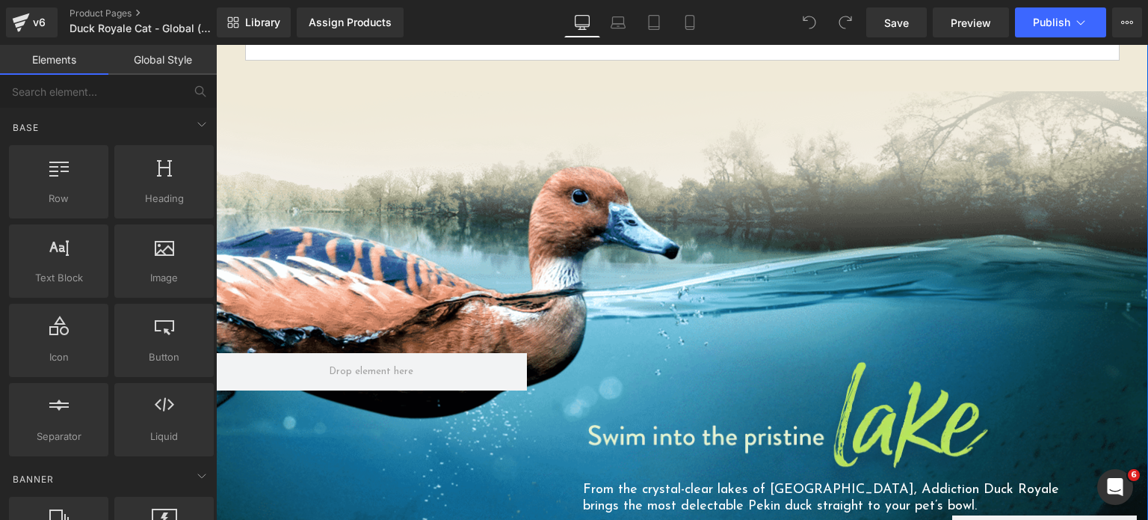
click at [336, 191] on div "Image From the crystal-clear lakes of New Zealand, Addiction Duck Royale brings…" at bounding box center [682, 511] width 932 height 841
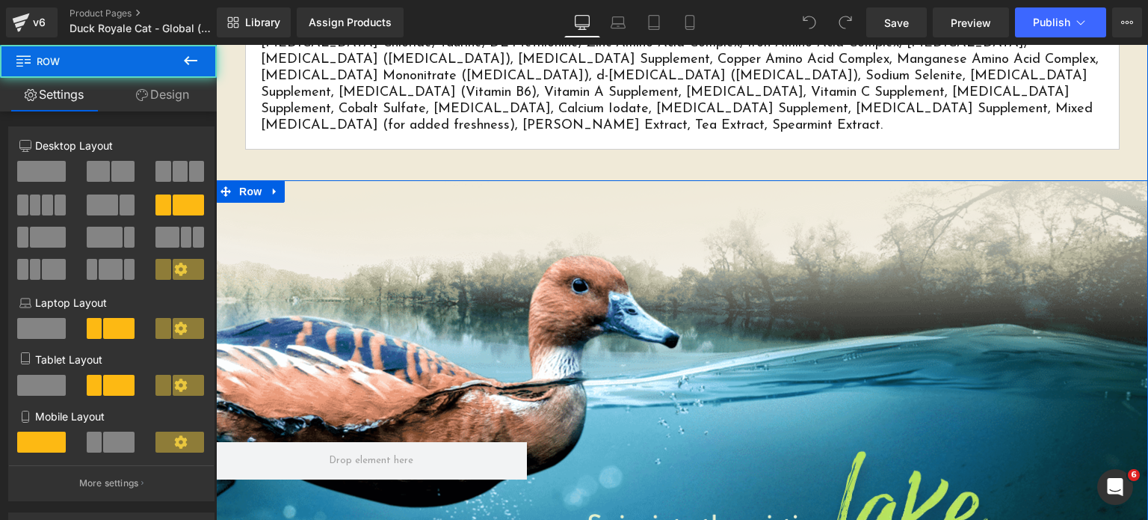
scroll to position [658, 0]
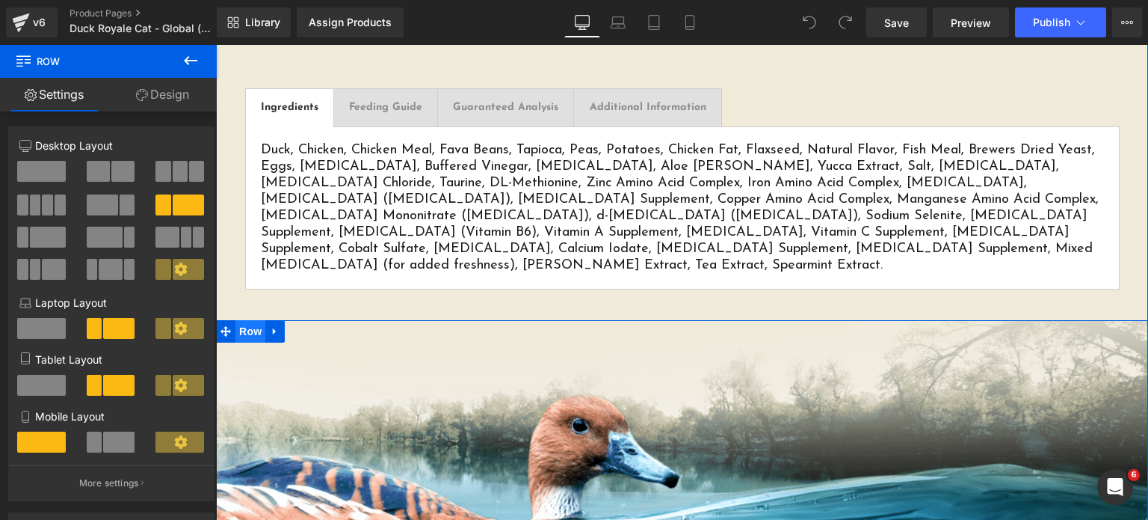
click at [236, 320] on span "Row" at bounding box center [250, 331] width 30 height 22
click at [158, 94] on link "Design" at bounding box center [162, 95] width 108 height 34
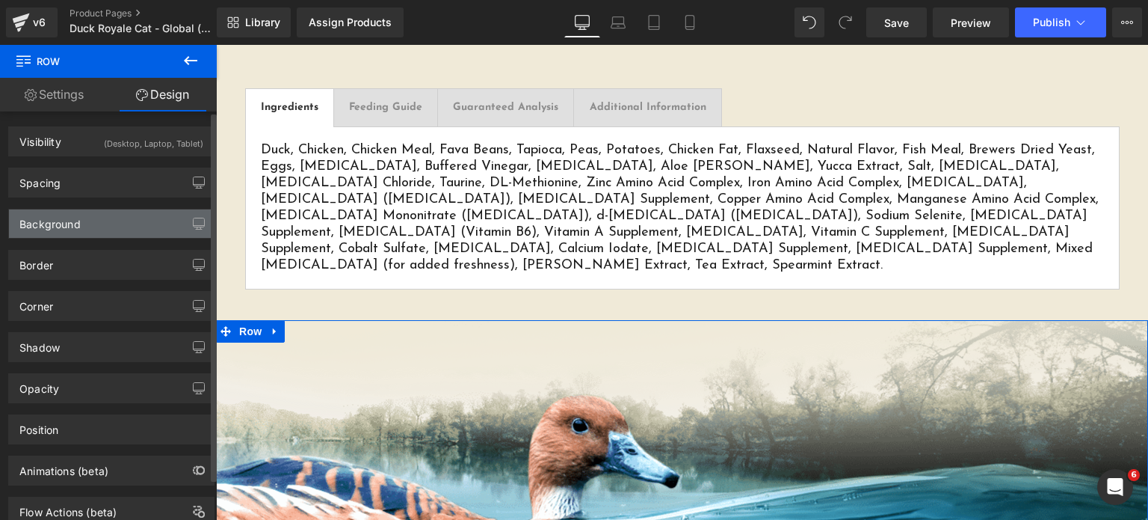
click at [88, 224] on div "Background" at bounding box center [111, 223] width 205 height 28
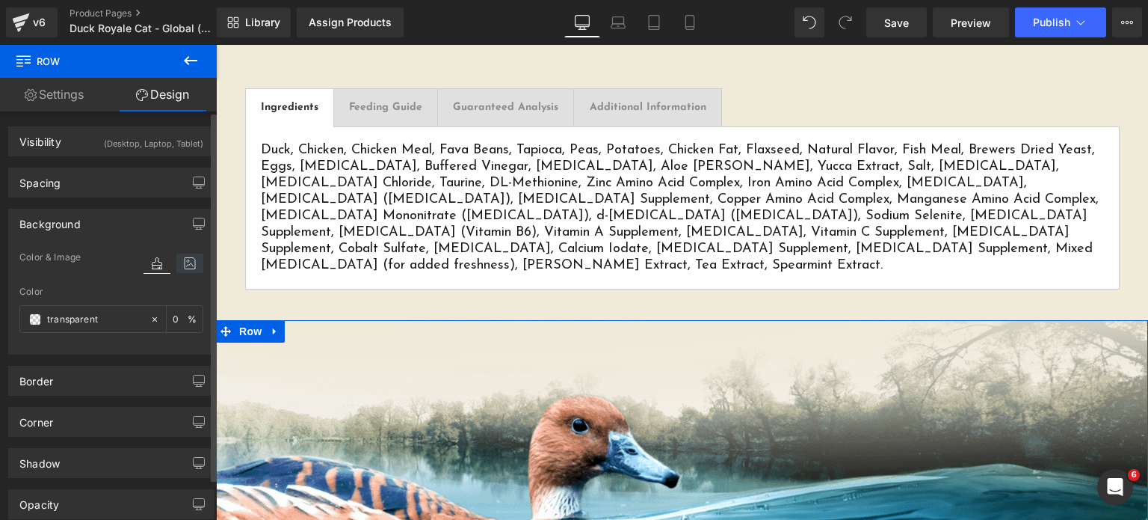
click at [181, 263] on icon at bounding box center [189, 262] width 27 height 19
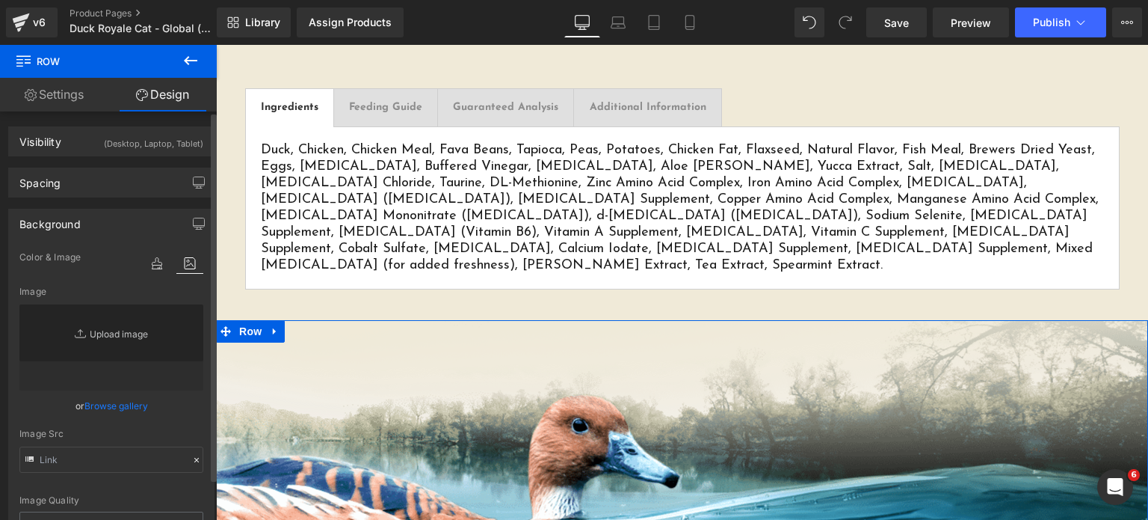
click at [120, 354] on link "Replace Image" at bounding box center [111, 347] width 184 height 86
type input "C:\fakepath\Phase-3-10-DRC-01A-Main.png"
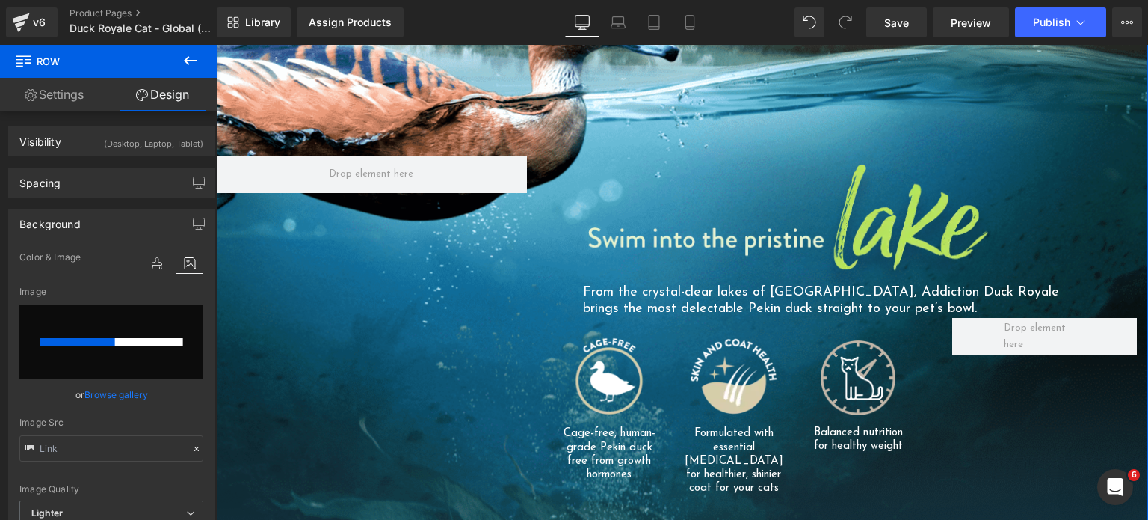
scroll to position [1079, 0]
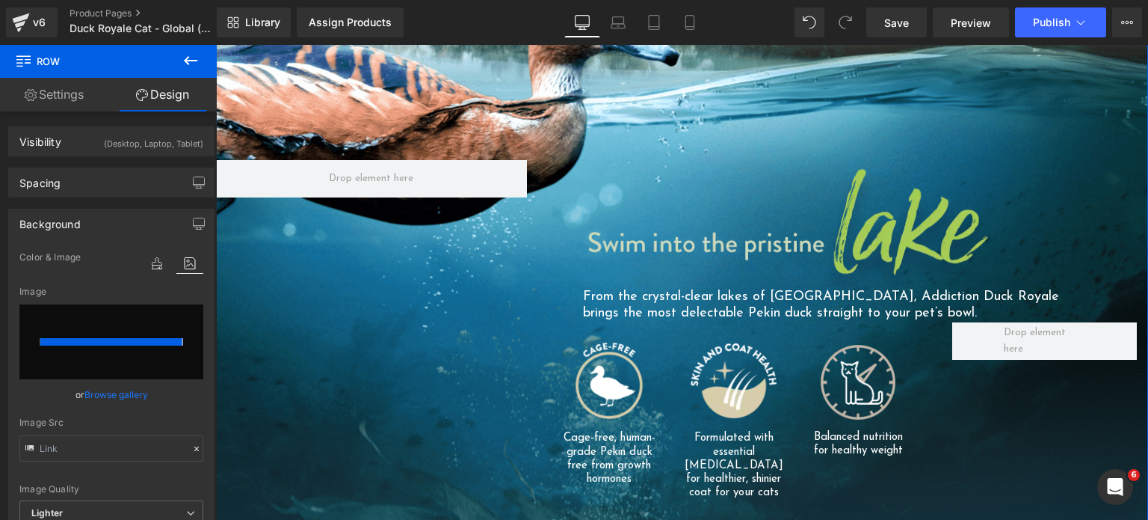
type input "https://ucarecdn.com/67197d42-4eba-4d04-ad93-a854d0769fea/-/format/auto/-/previ…"
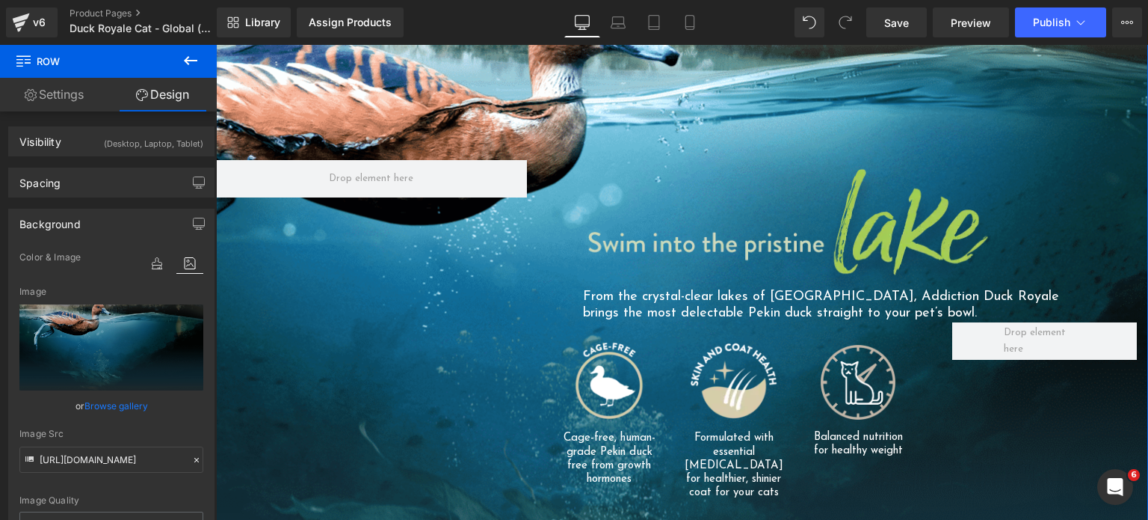
click at [694, 177] on img at bounding box center [795, 224] width 424 height 129
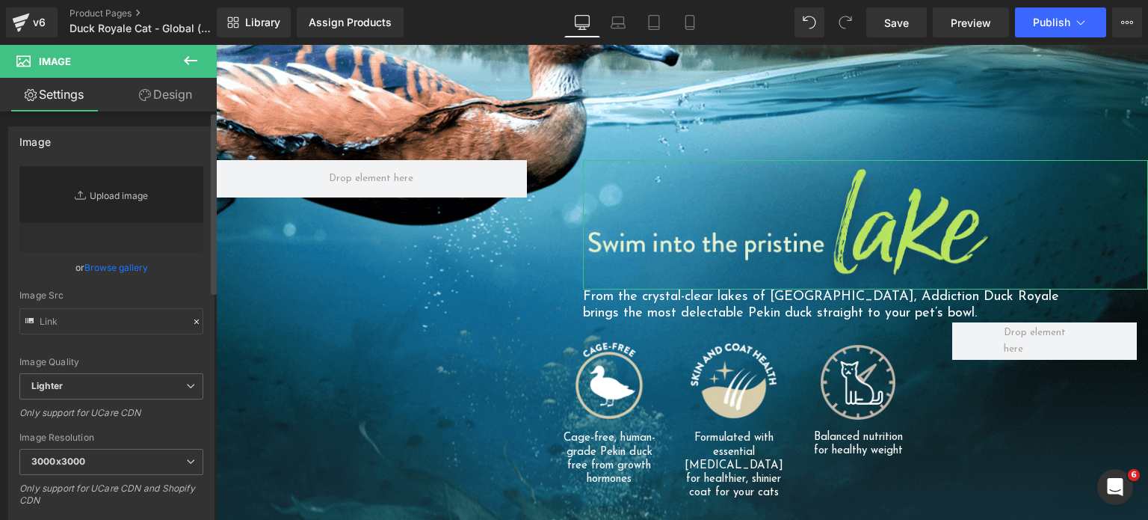
drag, startPoint x: 117, startPoint y: 268, endPoint x: 102, endPoint y: 188, distance: 82.1
click at [102, 188] on div "https://addictionpet.b-cdn.net/wp-content/uploads/2020/05/Phase-3-10-DRC-01C-He…" at bounding box center [111, 360] width 205 height 389
click at [102, 188] on link "Replace Image" at bounding box center [111, 209] width 184 height 86
type input "C:\fakepath\Phase-3-10-DRC-01C-Header-Field.png.webp"
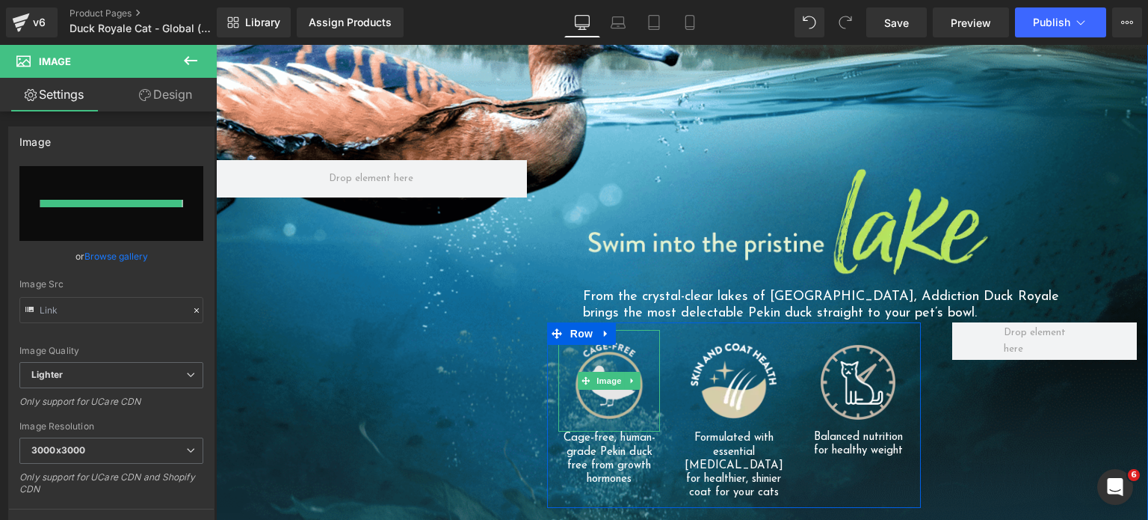
type input "https://ucarecdn.com/5c190899-ec33-4bc1-b62b-f875852a7e9c/-/format/auto/-/previ…"
click at [623, 345] on img at bounding box center [609, 381] width 102 height 102
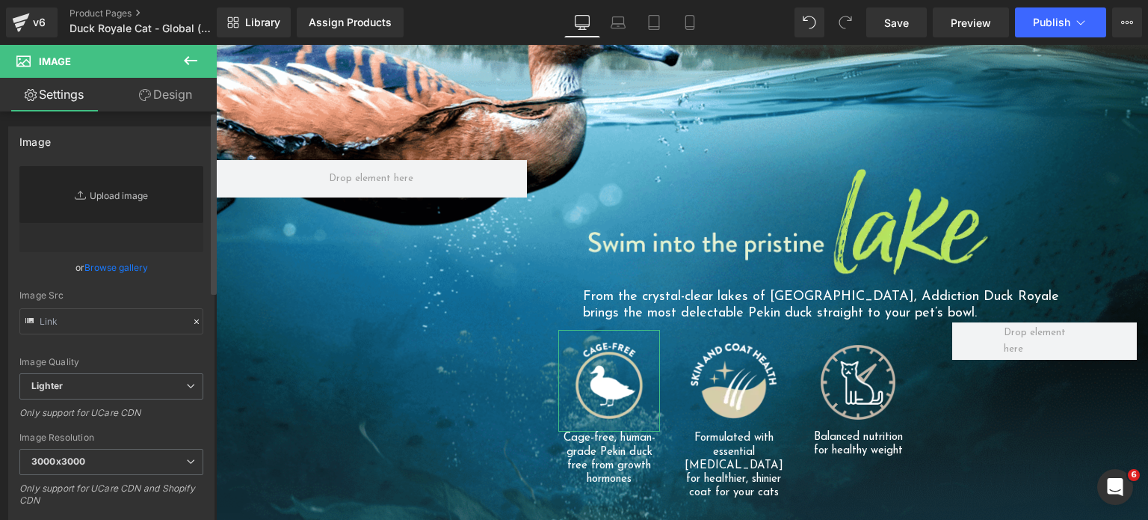
click at [112, 179] on link "Replace Image" at bounding box center [111, 209] width 184 height 86
type input "C:\fakepath\Phase-3-10-DRC-01B-Icon-01-300x300.png.webp"
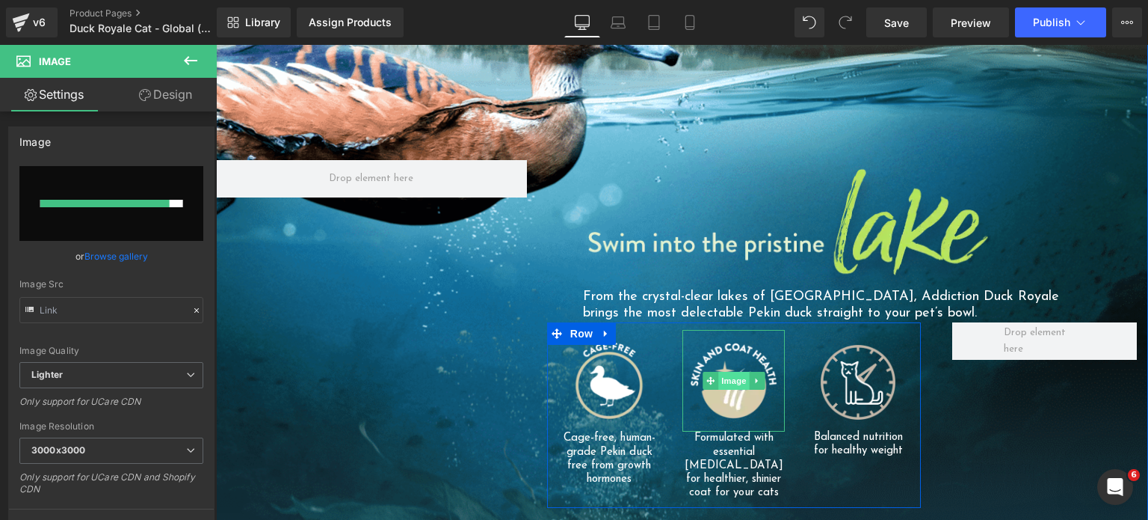
type input "https://ucarecdn.com/d66d08ca-b929-46c7-a3d4-6de556e92c6d/-/format/auto/-/previ…"
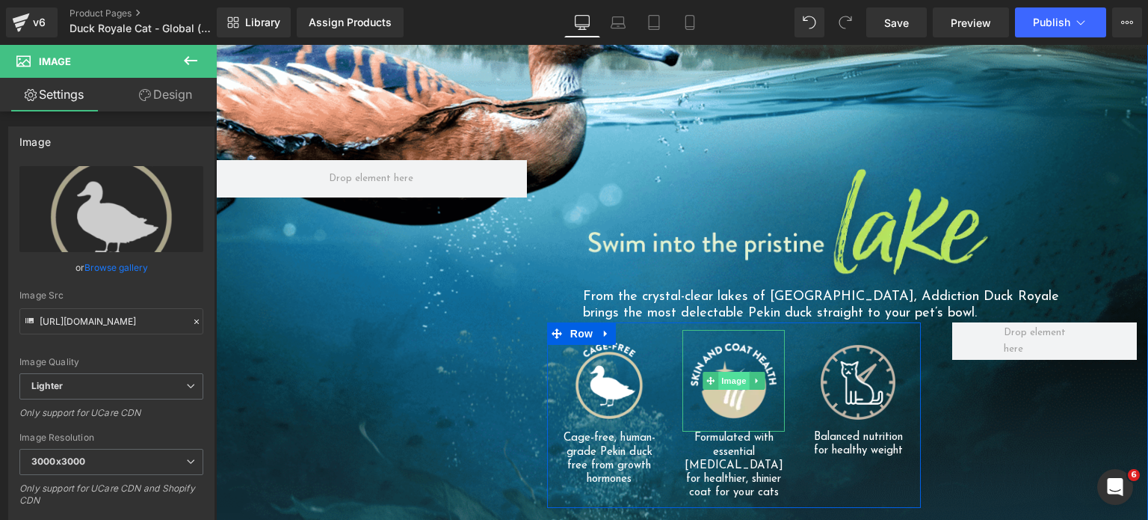
click at [722, 372] on span "Image" at bounding box center [733, 381] width 31 height 18
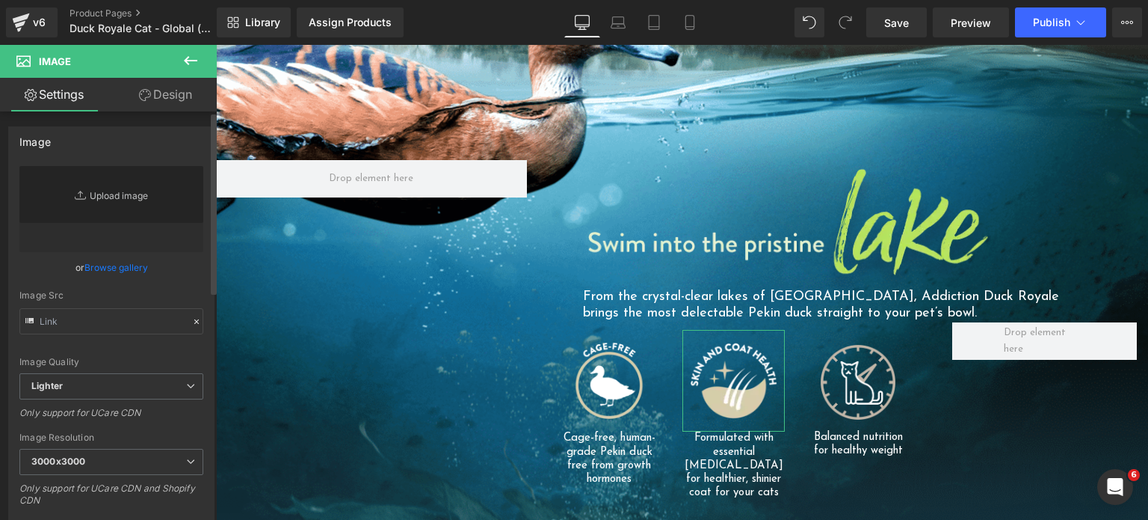
click at [136, 190] on link "Replace Image" at bounding box center [111, 209] width 184 height 86
type input "C:\fakepath\Phase-3-10-DRC-01B-Icon-02-300x300.png.webp"
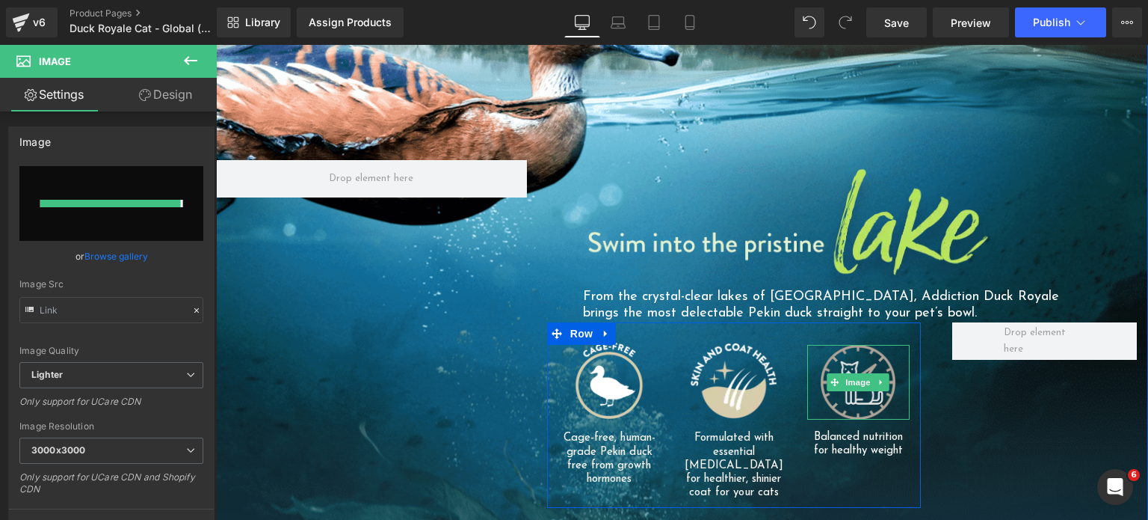
type input "https://ucarecdn.com/99cdc8f1-6be1-45ea-8ceb-f1033fc3d3d2/-/format/auto/-/previ…"
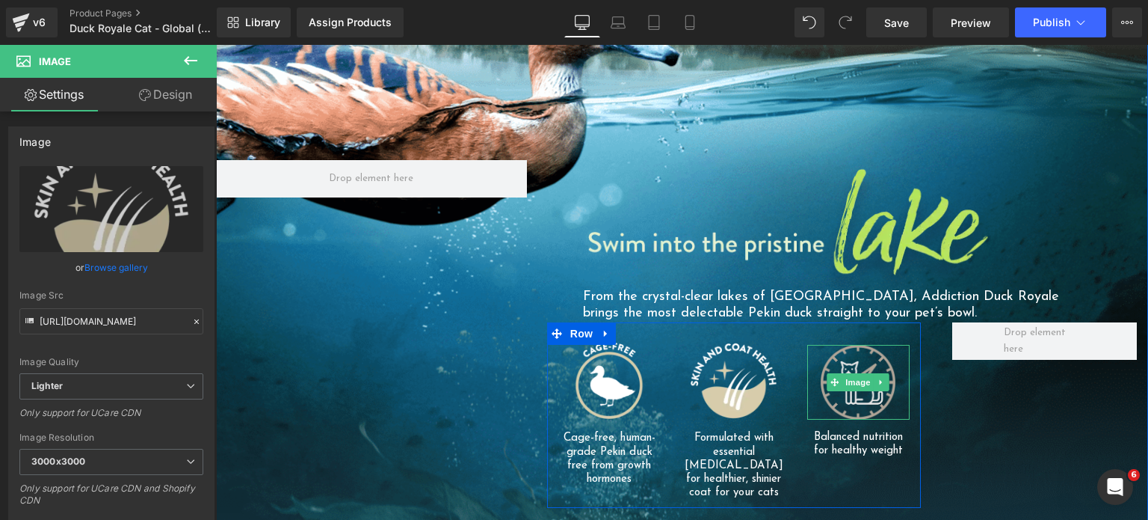
click at [857, 348] on img at bounding box center [858, 382] width 75 height 75
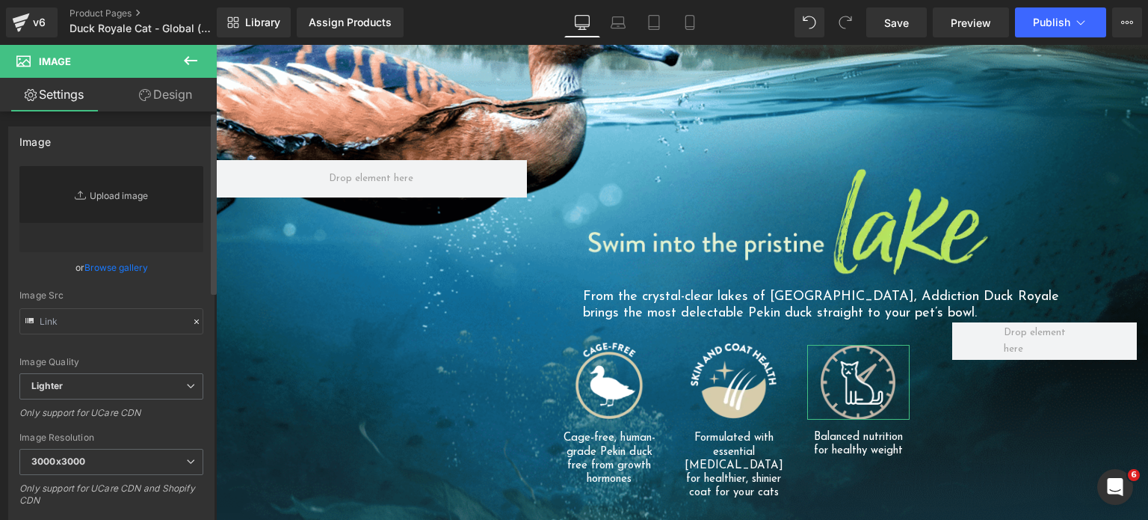
click at [137, 200] on link "Replace Image" at bounding box center [111, 209] width 184 height 86
type input "C:\fakepath\balanced-diet.png.webp"
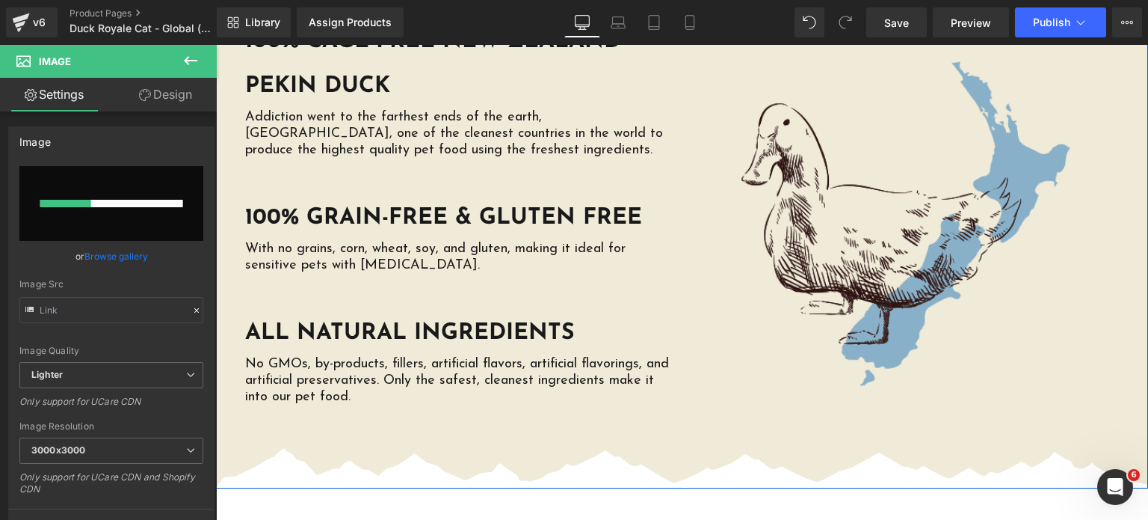
scroll to position [3173, 0]
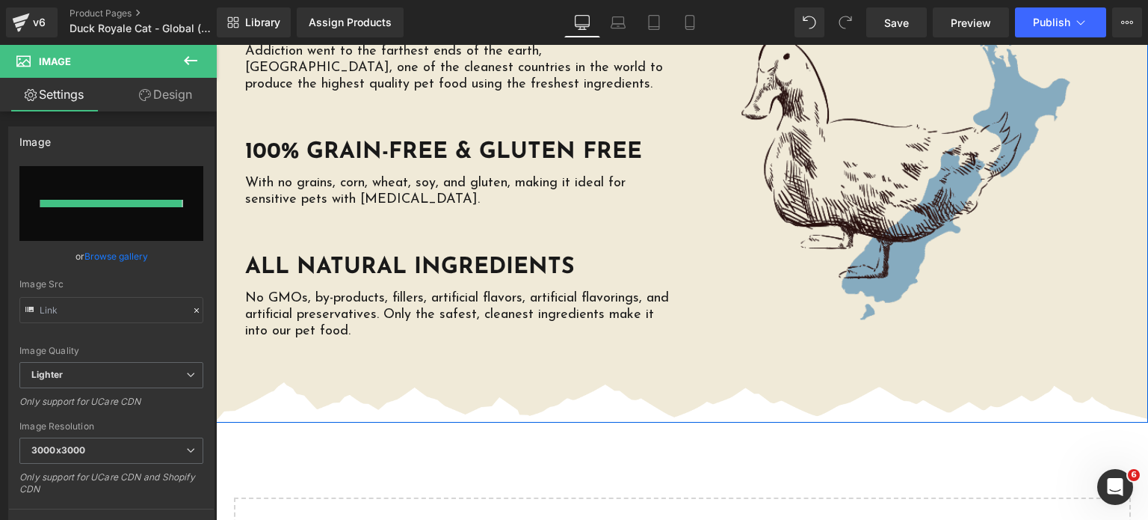
type input "https://ucarecdn.com/69e11596-b325-4cb6-9a52-1a571ba11757/-/format/auto/-/previ…"
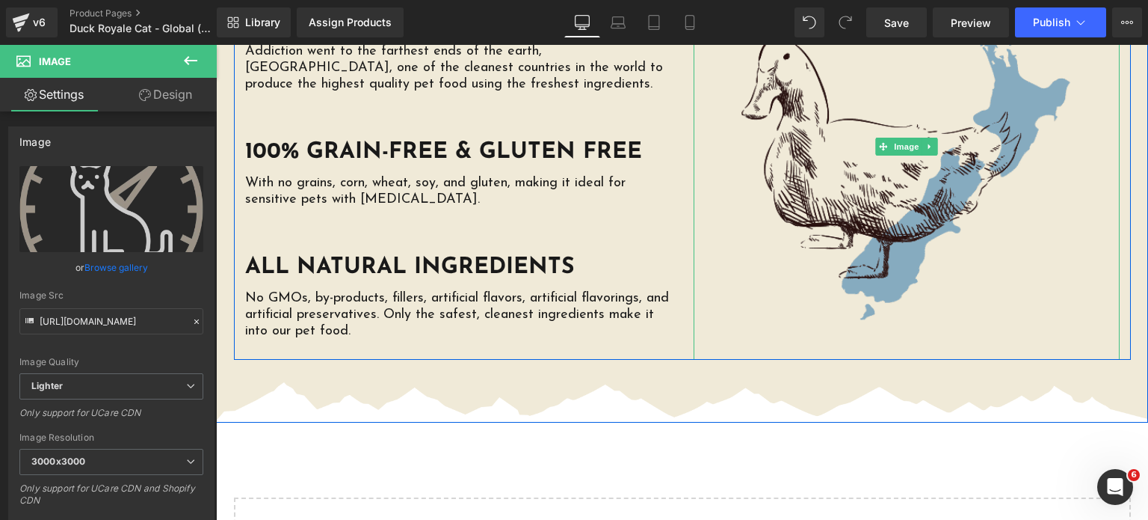
click at [924, 166] on img at bounding box center [907, 146] width 426 height 426
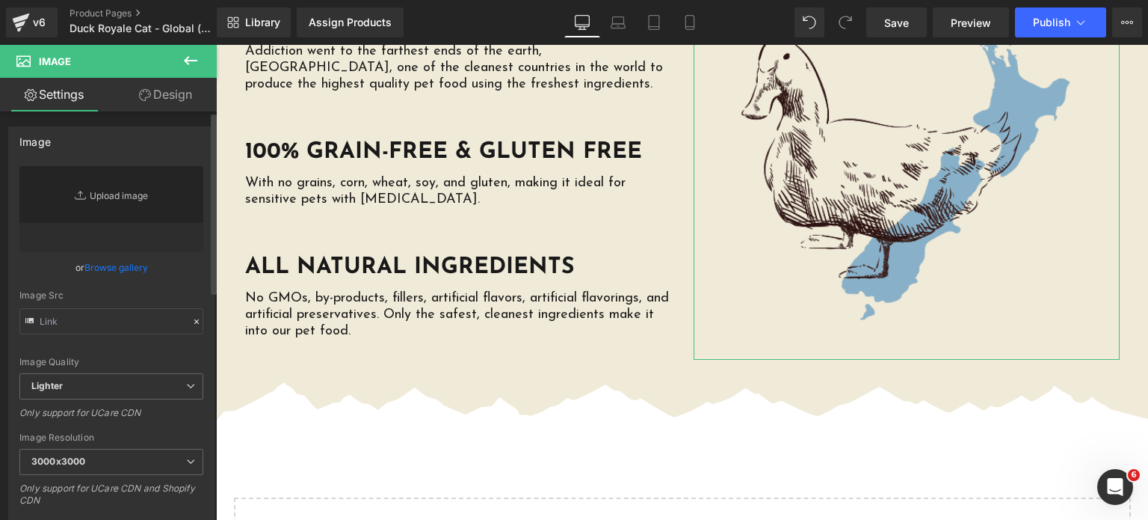
click at [101, 197] on link "Replace Image" at bounding box center [111, 209] width 184 height 86
type input "C:\fakepath\Phase-3-10-DRC-05-Claims-01.png"
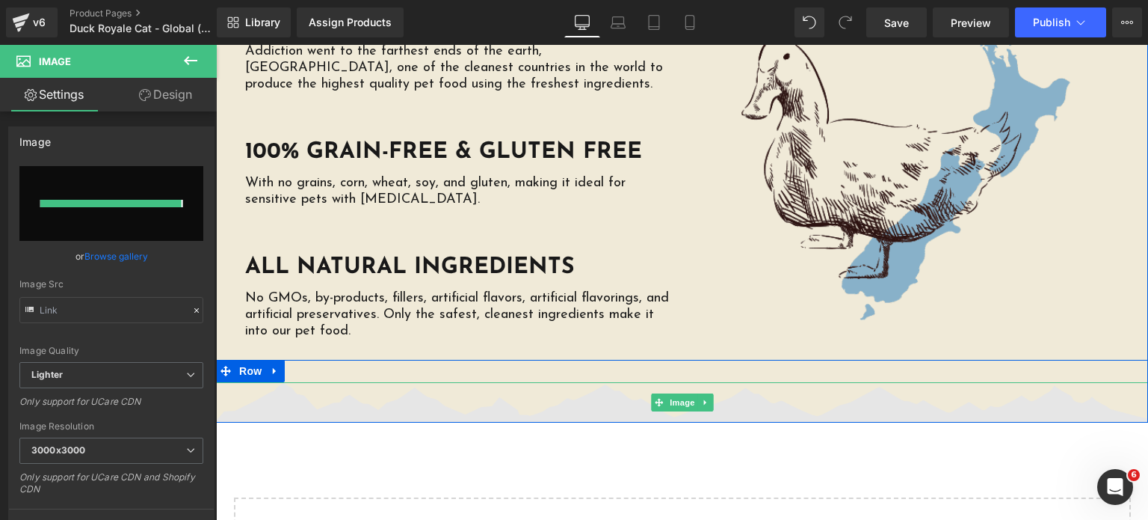
type input "https://ucarecdn.com/42f38ac5-0e19-42ec-9f1a-50184aebb298/-/format/auto/-/previ…"
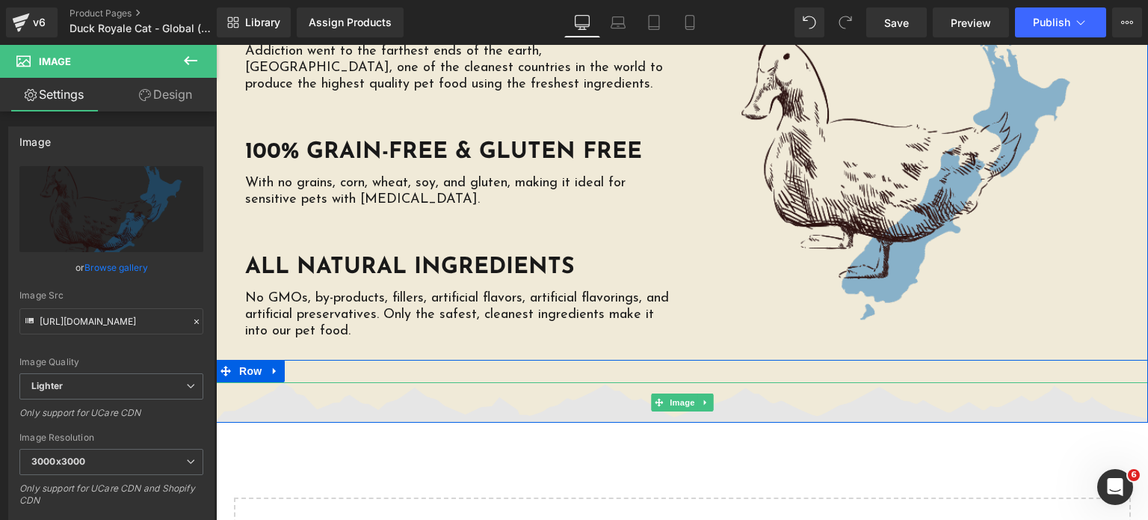
click at [671, 393] on span "Image" at bounding box center [682, 402] width 31 height 18
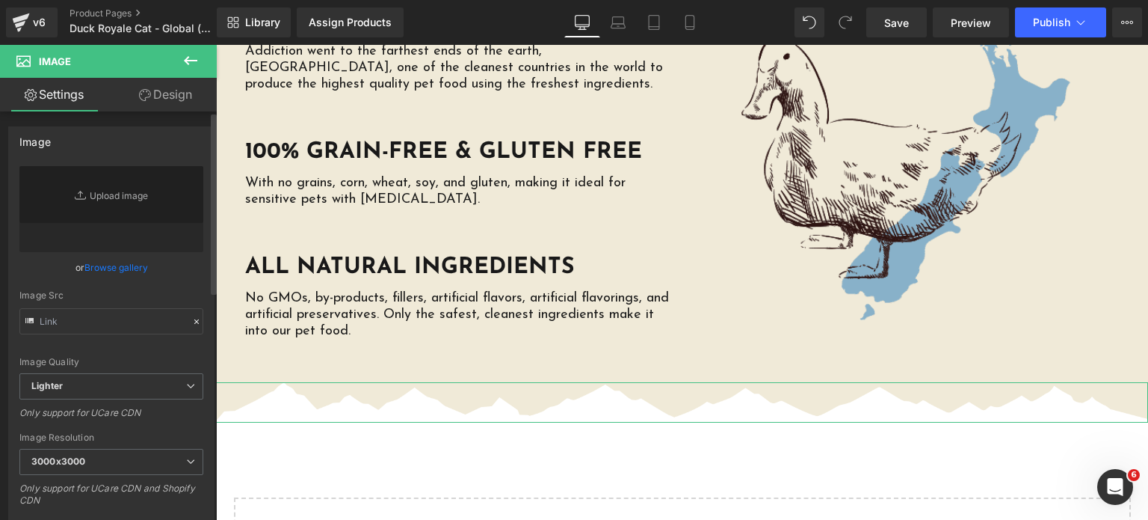
click at [109, 265] on link "Browse gallery" at bounding box center [116, 267] width 64 height 26
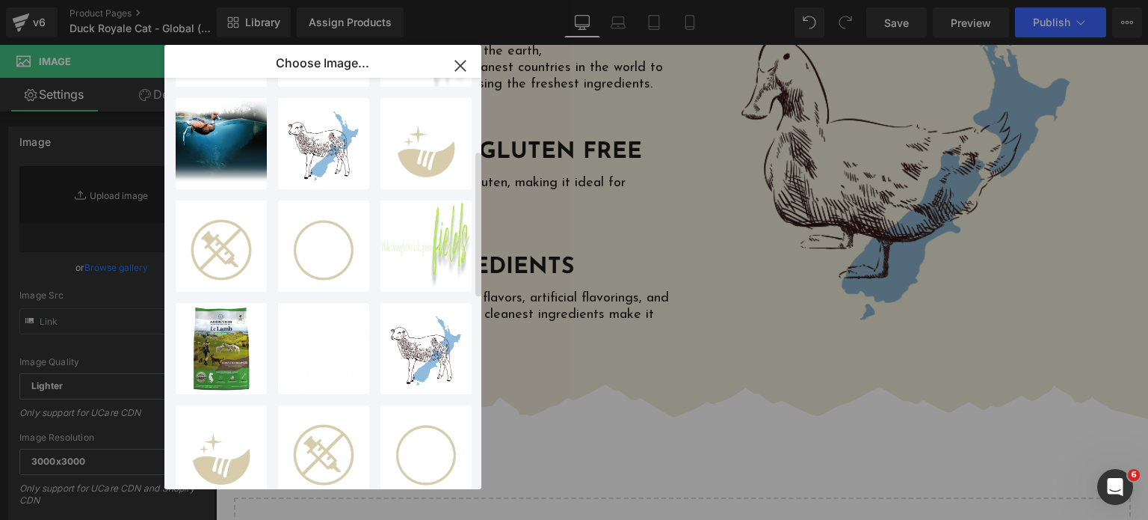
scroll to position [203, 0]
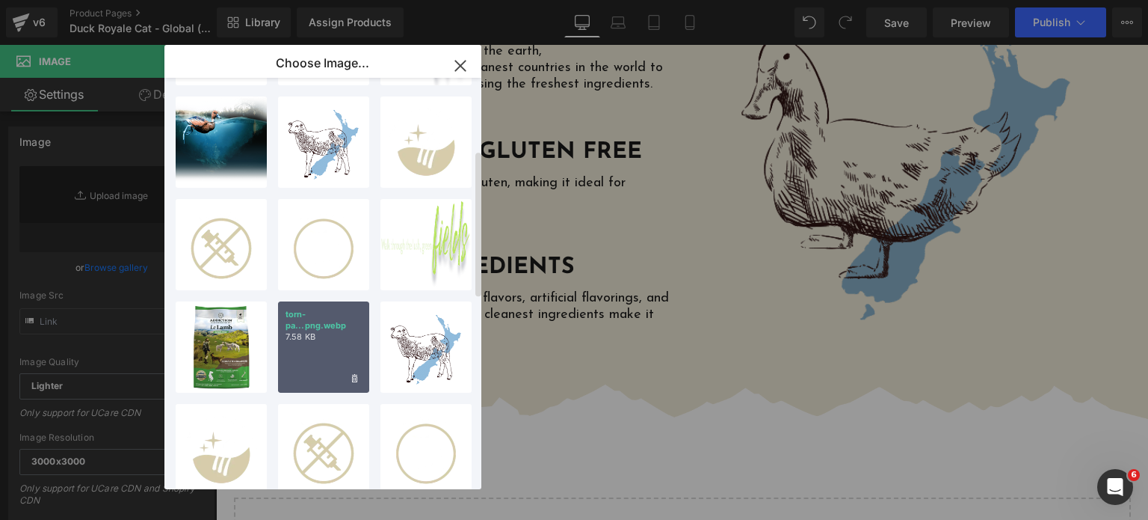
click at [316, 324] on p "torn-pa...png.webp" at bounding box center [324, 320] width 76 height 22
type input "https://ucarecdn.com/68c2f7bc-035d-4874-b79c-18e6ce86aec7/-/format/auto/-/previ…"
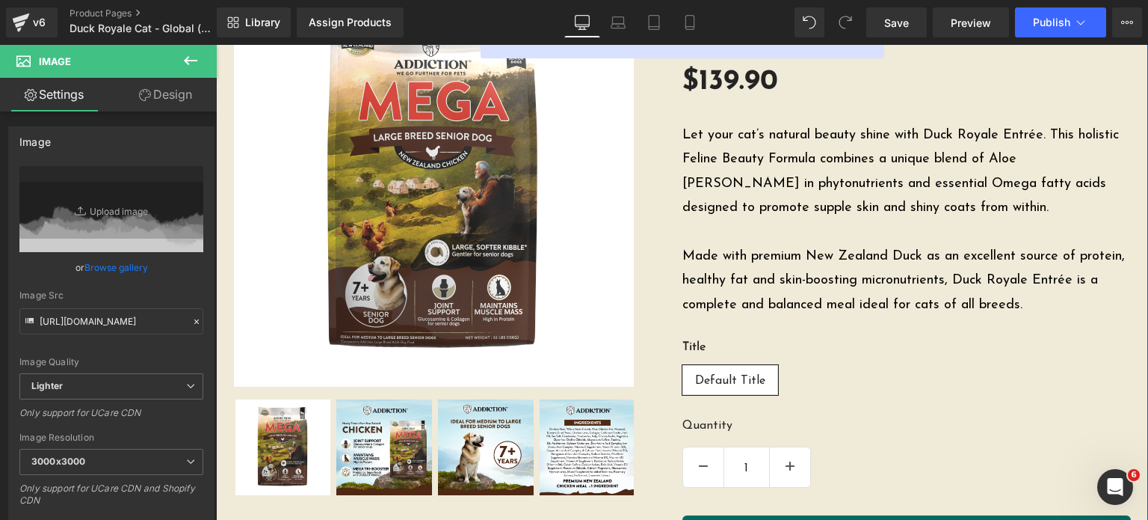
scroll to position [0, 0]
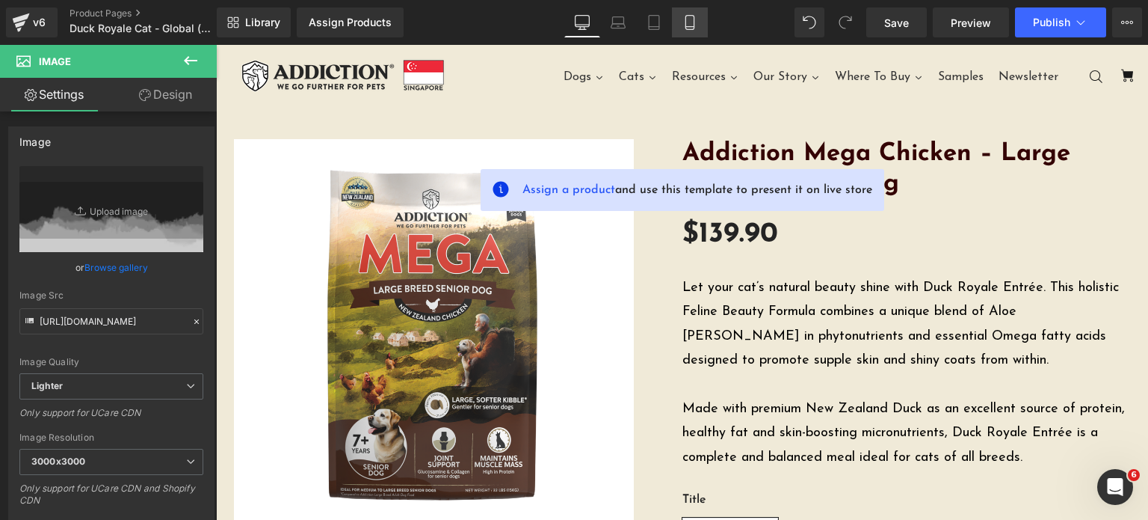
click at [691, 18] on icon at bounding box center [689, 22] width 15 height 15
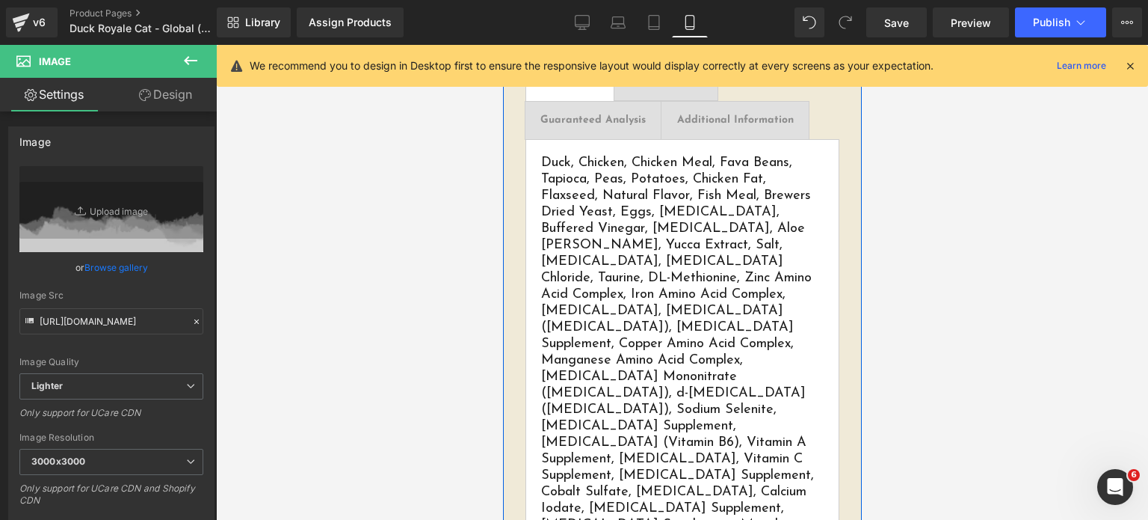
scroll to position [1277, 0]
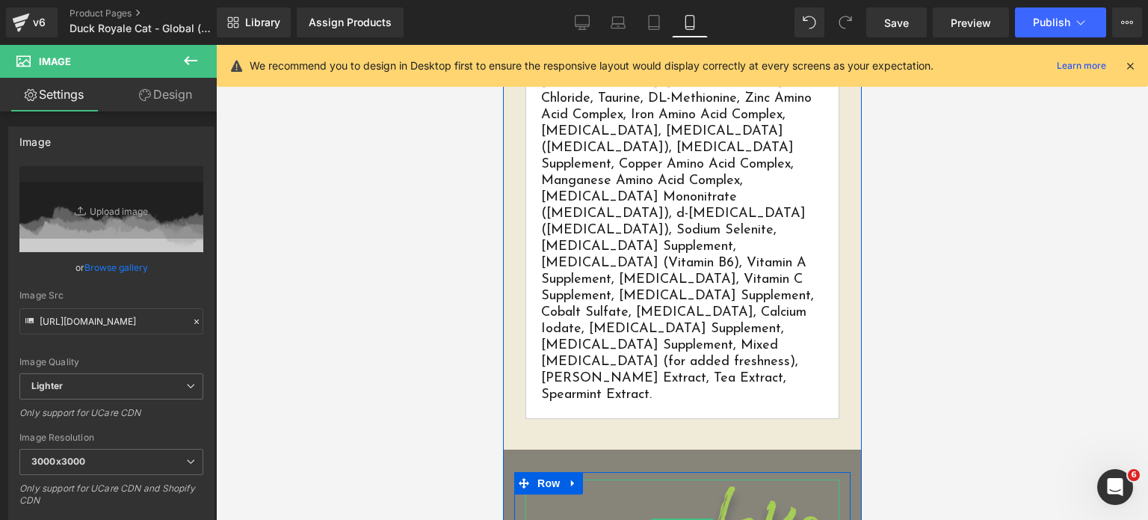
click at [697, 479] on img at bounding box center [682, 527] width 314 height 96
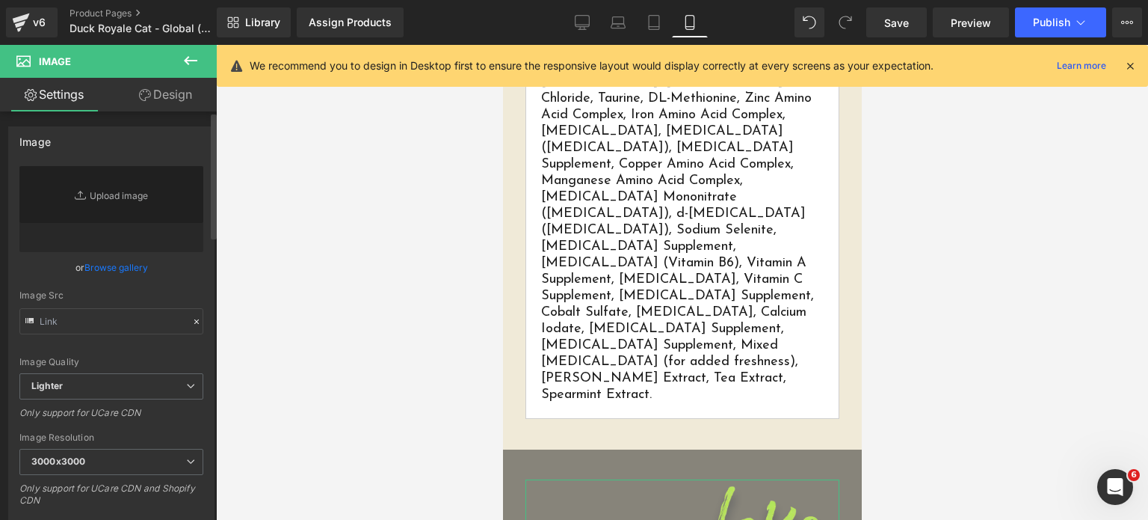
click at [101, 288] on div "Image Quality Lighter Lightest Lighter Lighter Lightest Only support for UCare …" at bounding box center [111, 269] width 184 height 207
click at [106, 271] on link "Browse gallery" at bounding box center [116, 267] width 64 height 26
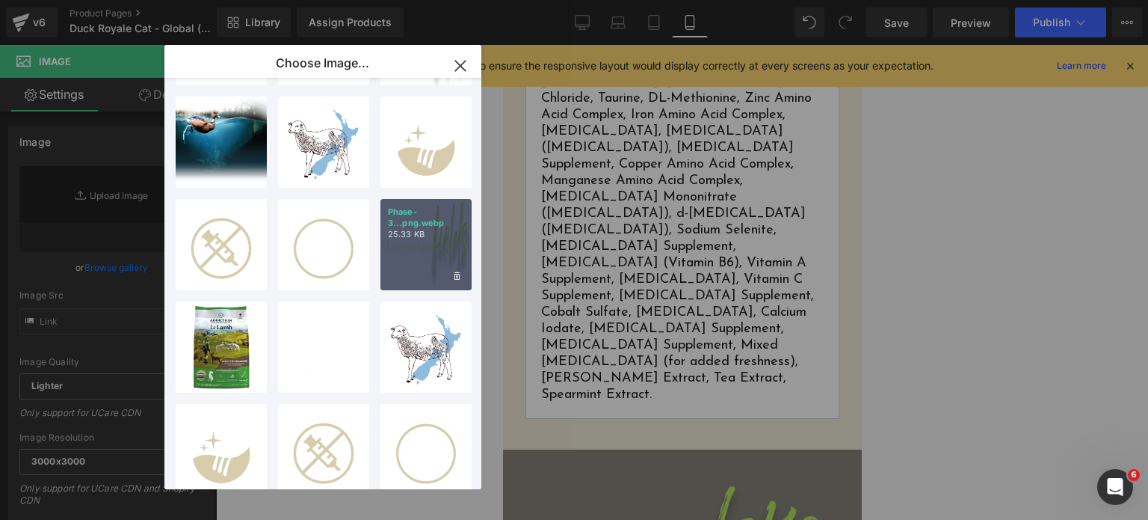
click at [419, 258] on div "Phase-3...png.webp 25.33 KB" at bounding box center [425, 244] width 91 height 91
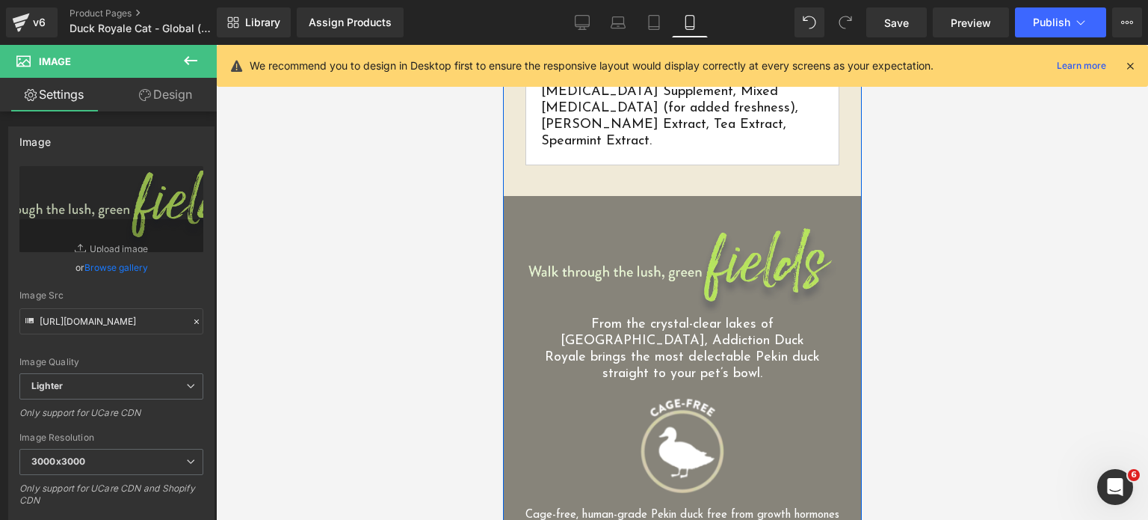
scroll to position [1528, 0]
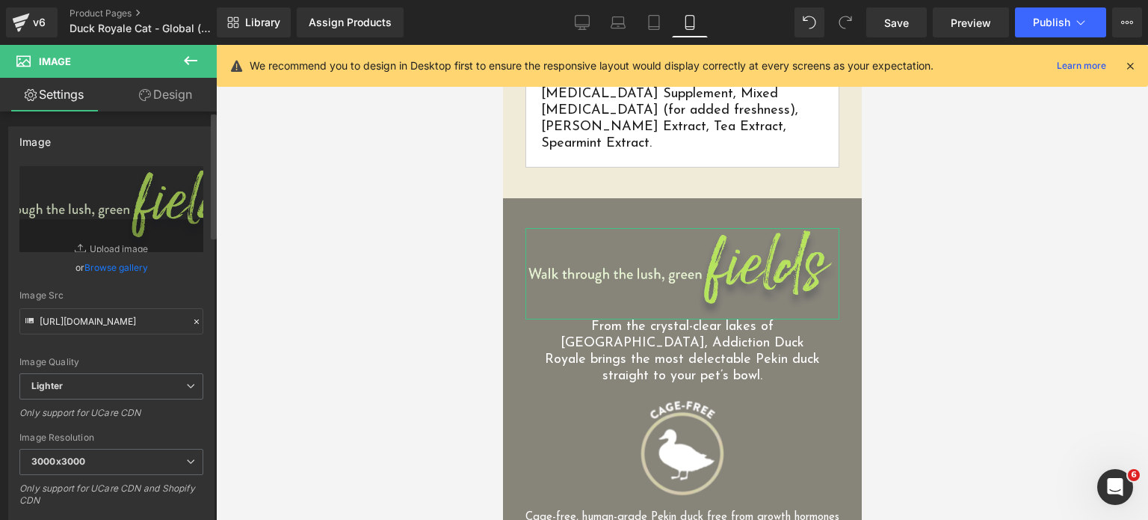
click at [93, 271] on link "Browse gallery" at bounding box center [116, 267] width 64 height 26
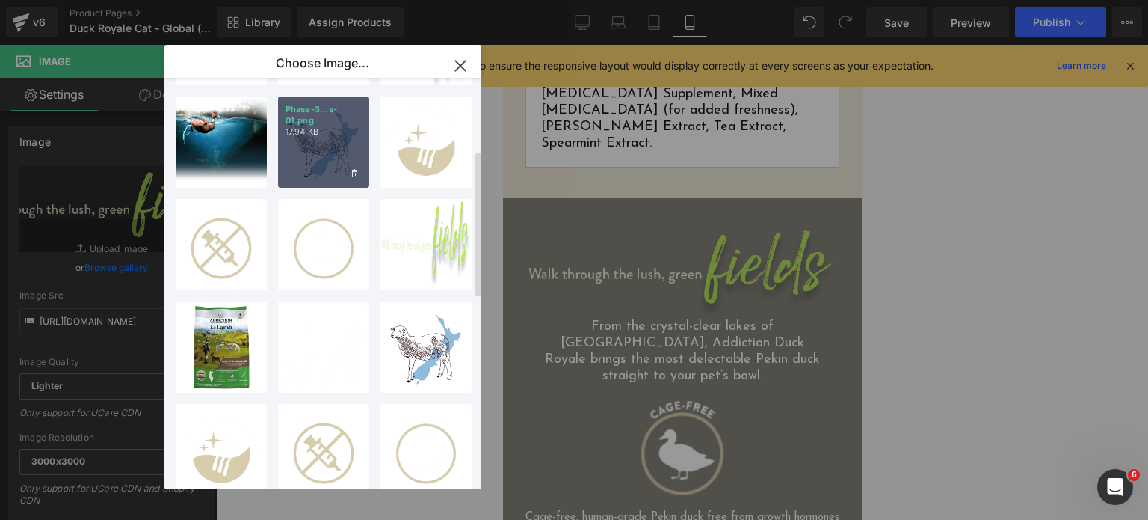
scroll to position [0, 0]
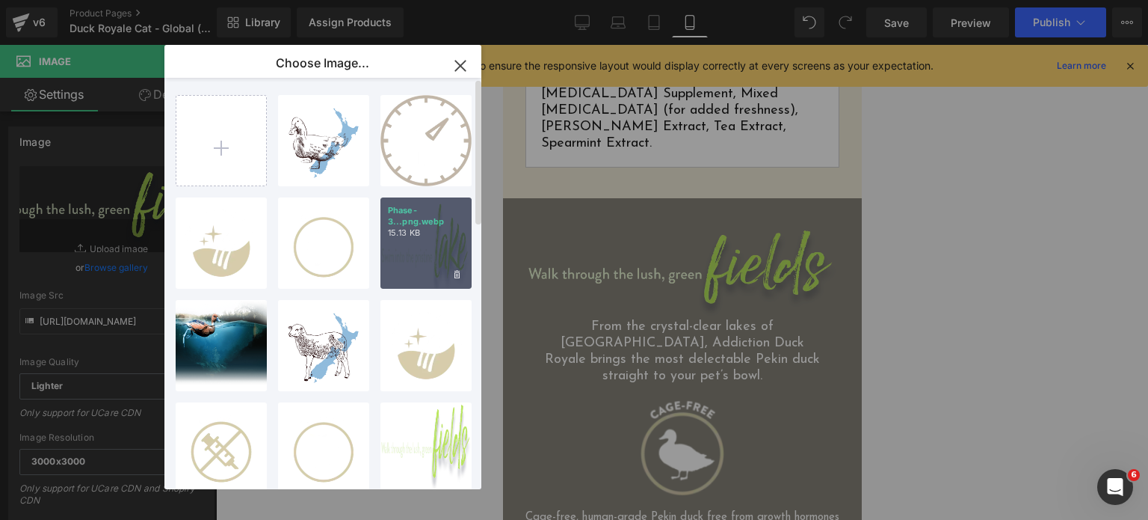
click at [416, 217] on p "Phase-3...png.webp" at bounding box center [426, 216] width 76 height 22
type input "https://ucarecdn.com/5c190899-ec33-4bc1-b62b-f875852a7e9c/-/format/auto/-/previ…"
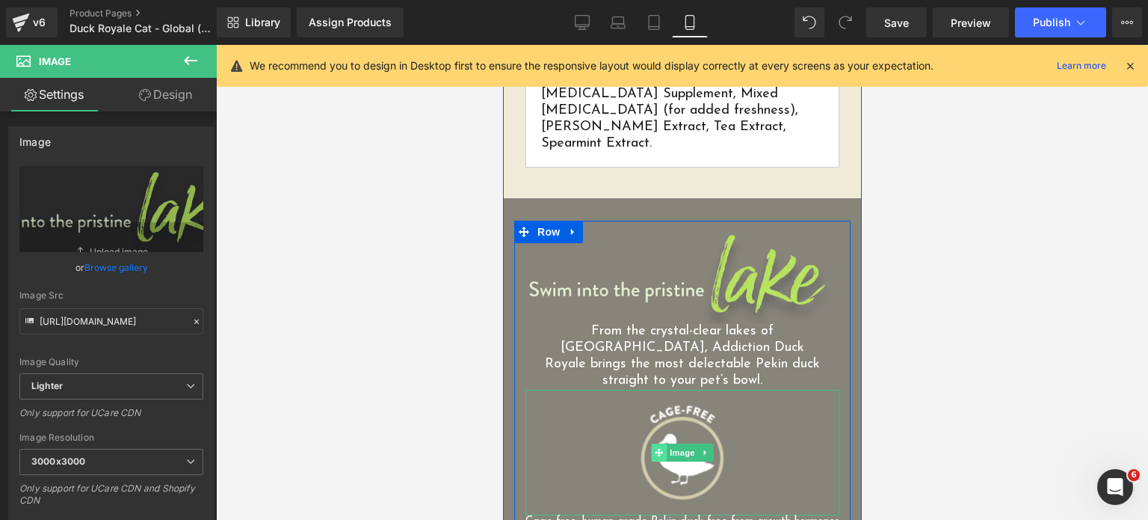
click at [659, 443] on span at bounding box center [658, 452] width 16 height 18
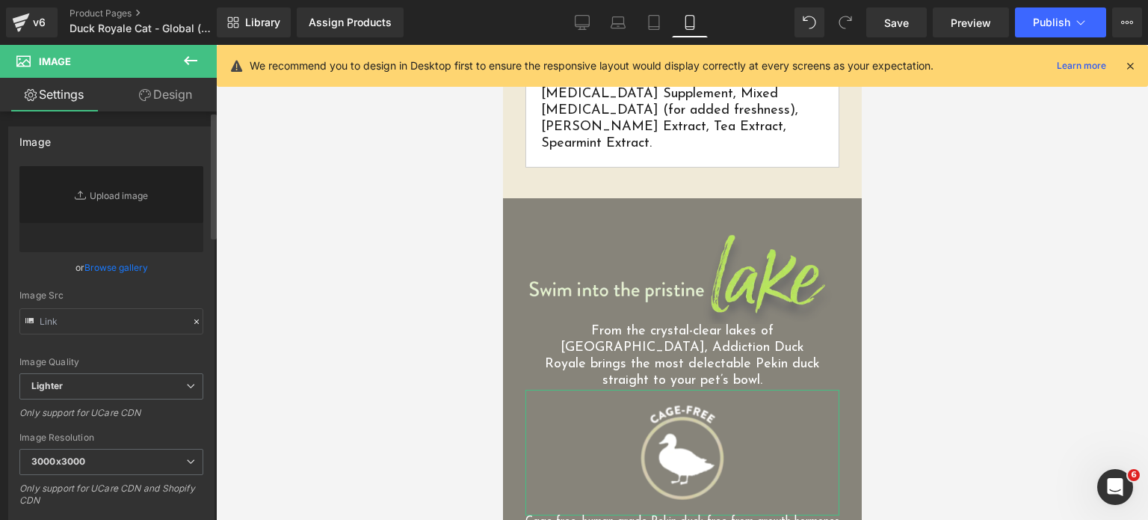
click at [121, 264] on link "Browse gallery" at bounding box center [116, 267] width 64 height 26
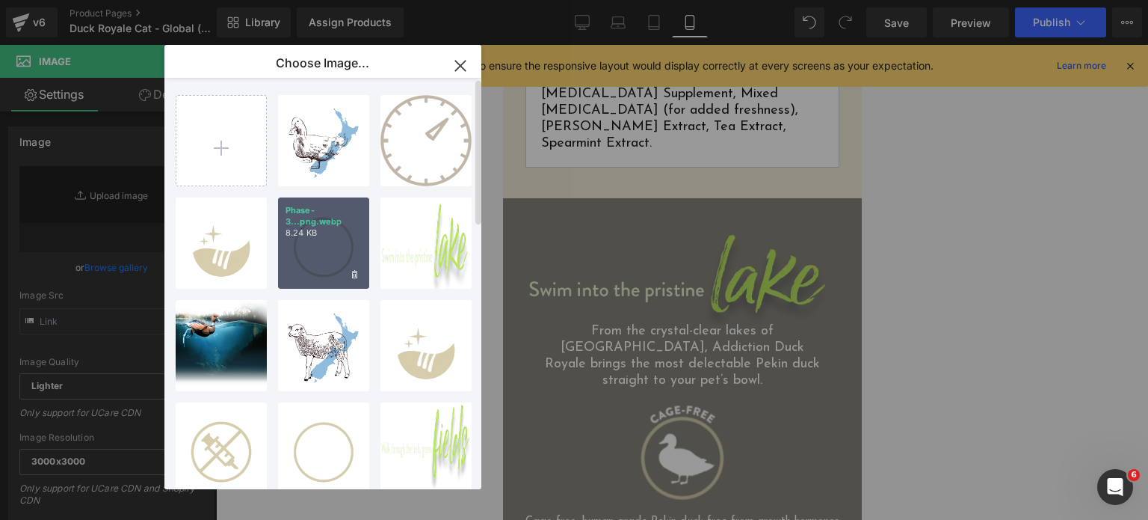
click at [329, 241] on div "Phase-3...png.webp 8.24 KB" at bounding box center [323, 242] width 91 height 91
type input "https://ucarecdn.com/d66d08ca-b929-46c7-a3d4-6de556e92c6d/-/format/auto/-/previ…"
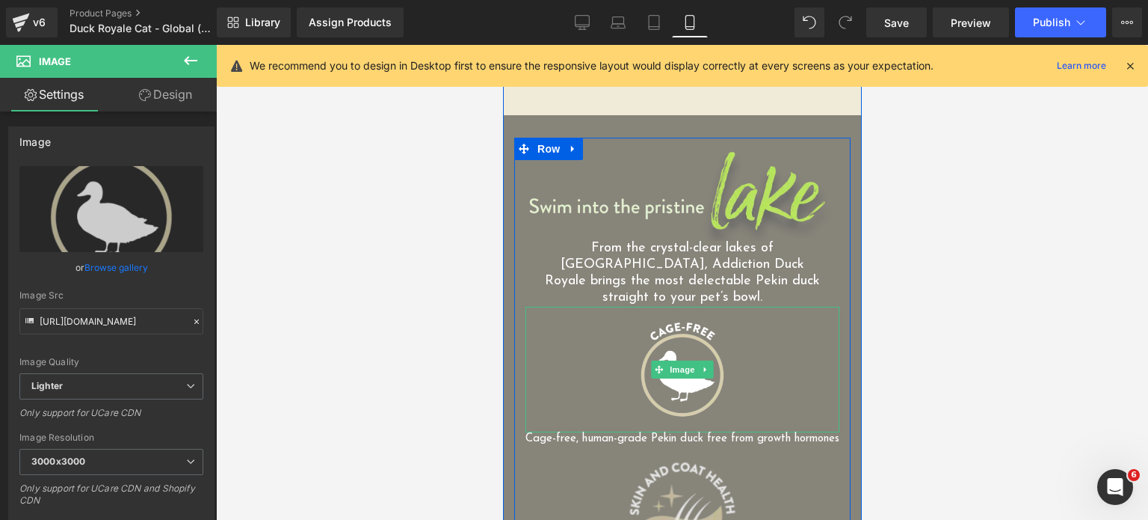
scroll to position [1635, 0]
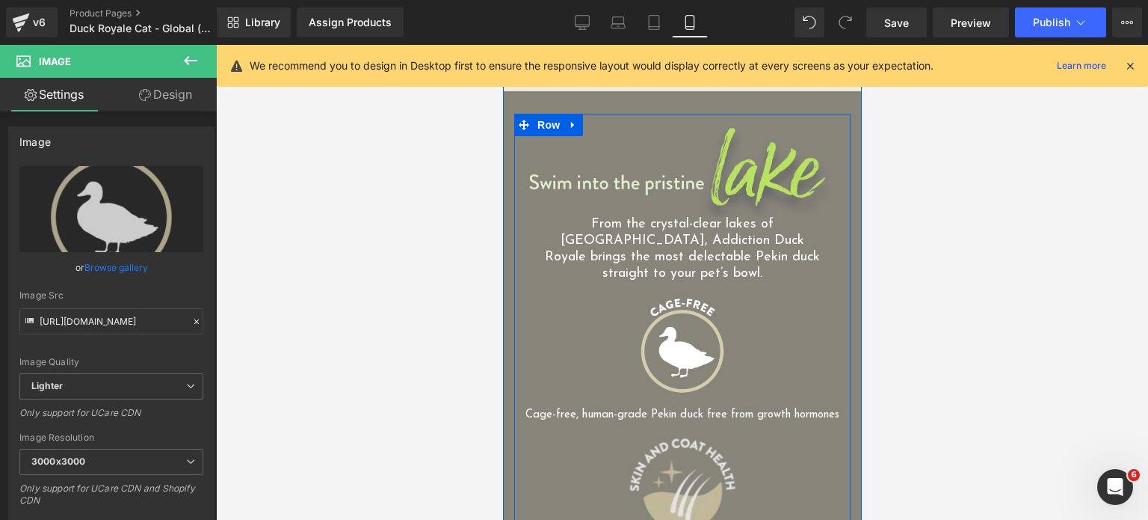
click at [659, 422] on img at bounding box center [682, 485] width 126 height 126
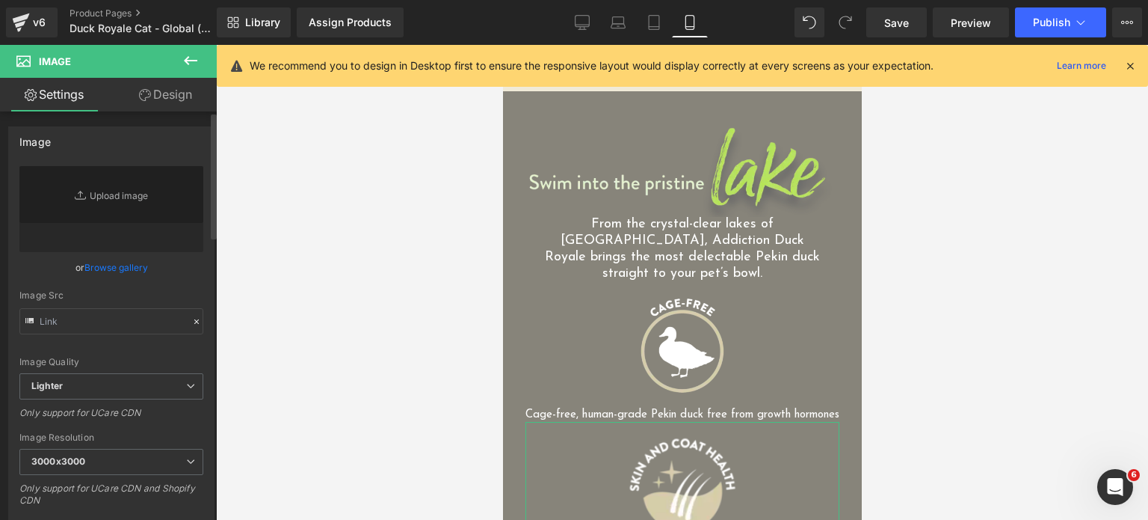
click at [118, 261] on link "Browse gallery" at bounding box center [116, 267] width 64 height 26
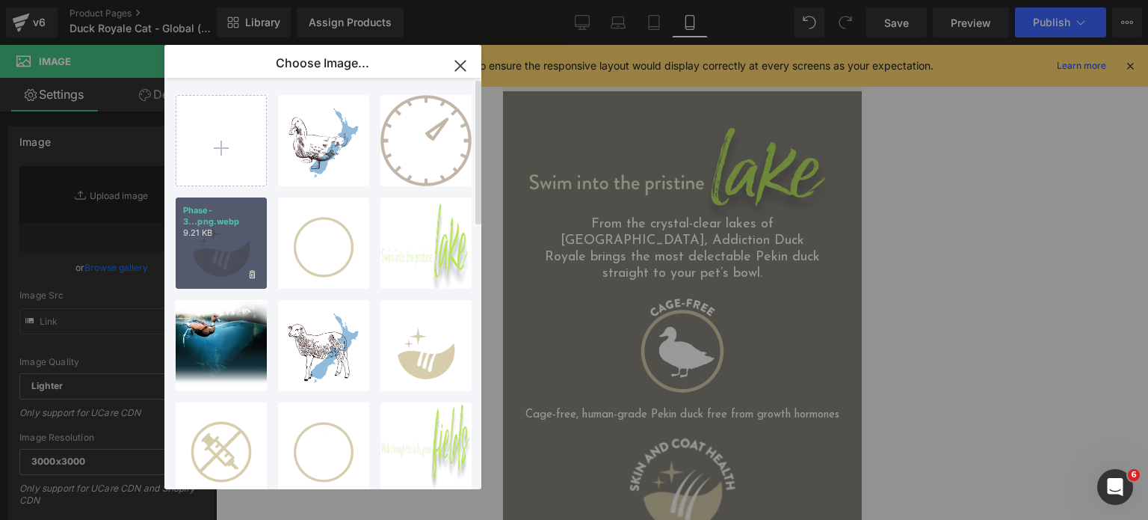
click at [208, 227] on p "Phase-3...png.webp" at bounding box center [221, 216] width 76 height 22
type input "https://ucarecdn.com/99cdc8f1-6be1-45ea-8ceb-f1033fc3d3d2/-/format/auto/-/previ…"
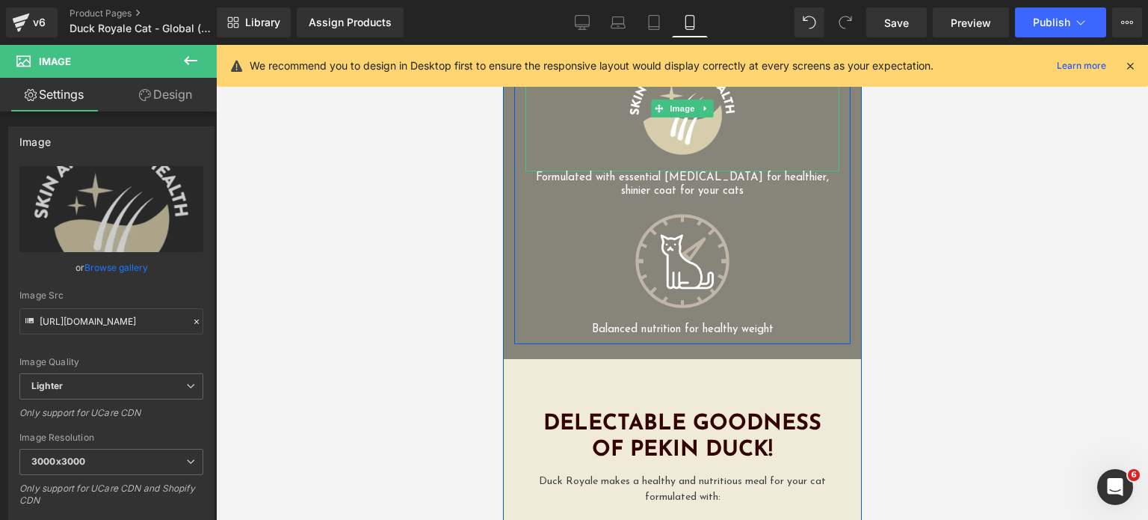
scroll to position [2020, 0]
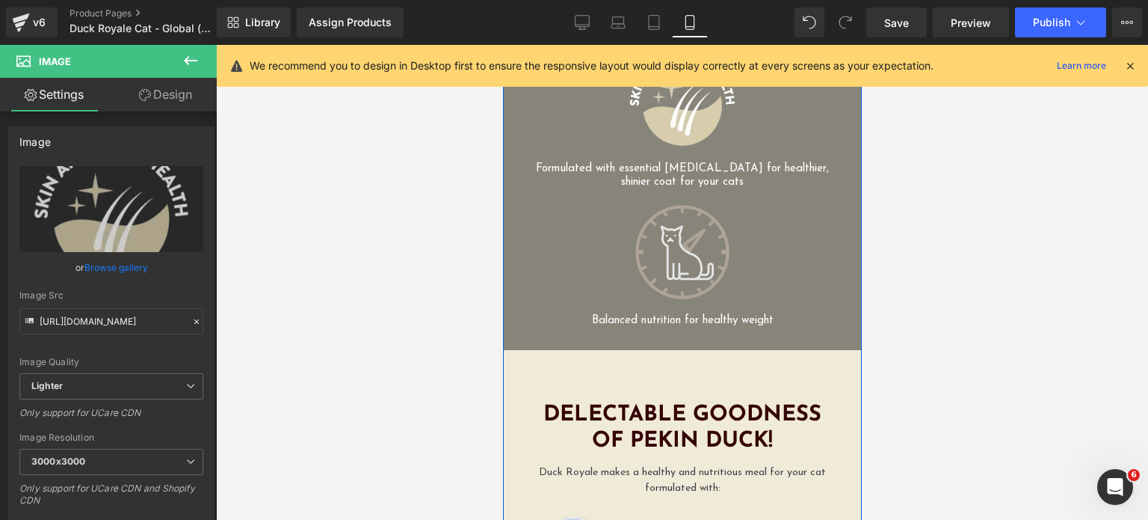
click at [659, 212] on img at bounding box center [682, 252] width 94 height 124
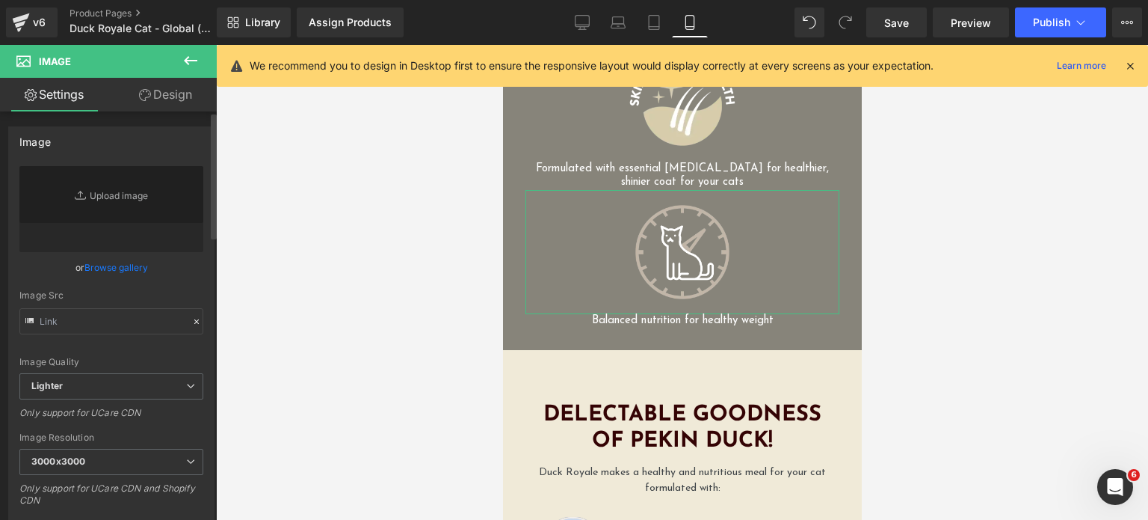
click at [114, 266] on link "Browse gallery" at bounding box center [116, 267] width 64 height 26
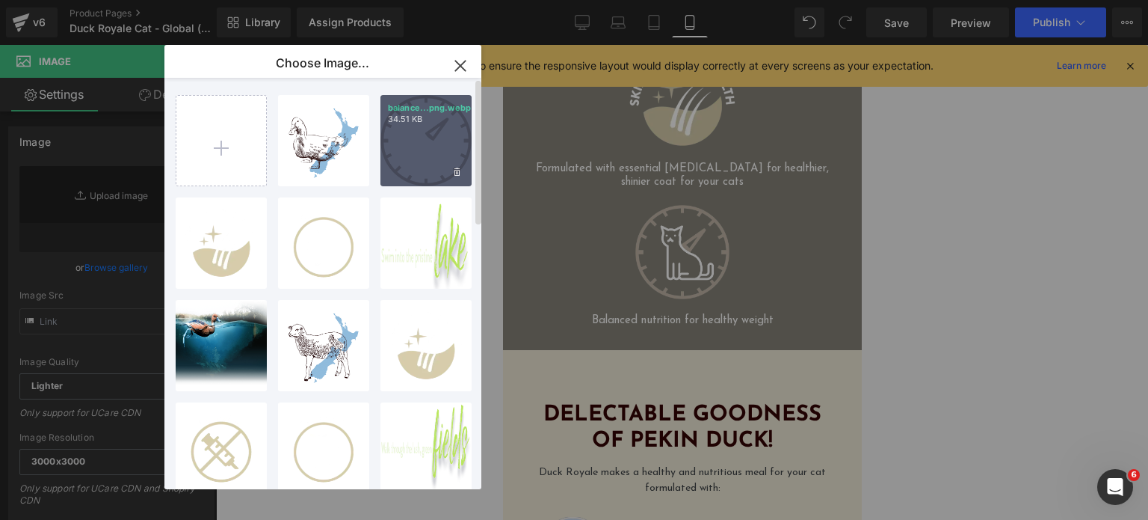
click at [392, 161] on div "balance...png.webp 34.51 KB" at bounding box center [425, 140] width 91 height 91
type input "https://ucarecdn.com/69e11596-b325-4cb6-9a52-1a571ba11757/-/format/auto/-/previ…"
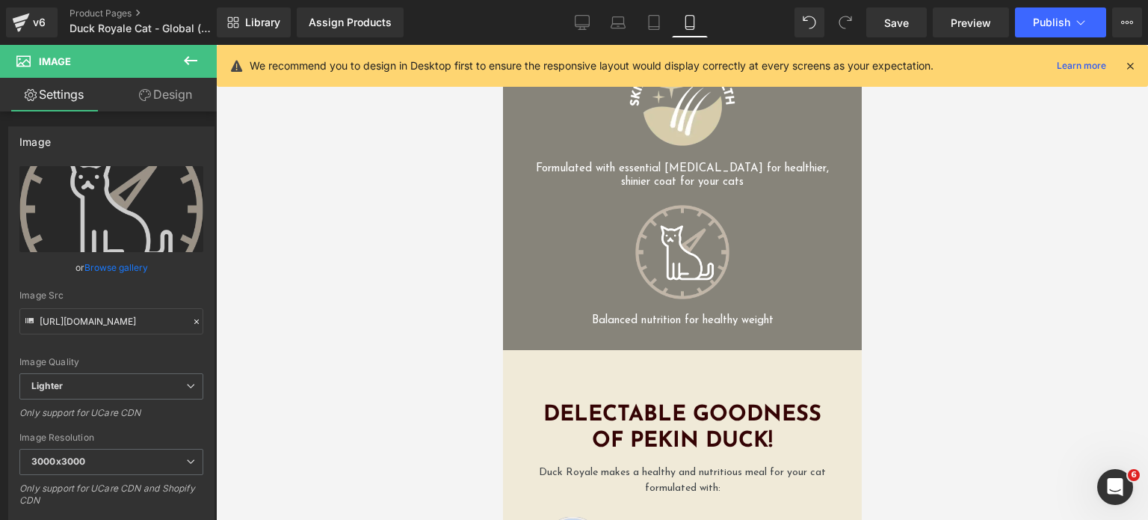
click at [392, 161] on div at bounding box center [682, 282] width 932 height 475
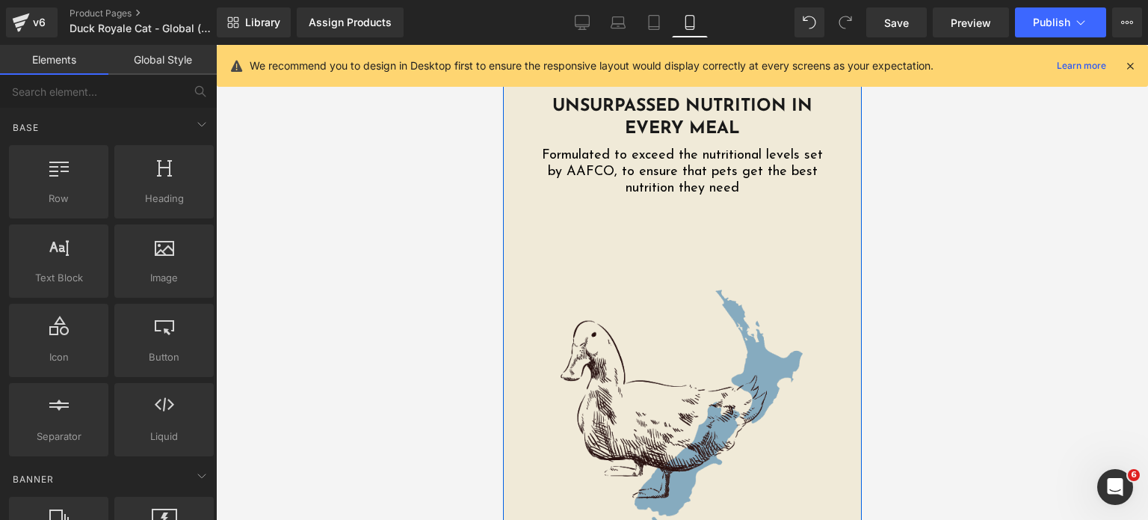
scroll to position [3089, 0]
click at [632, 278] on img at bounding box center [682, 400] width 314 height 314
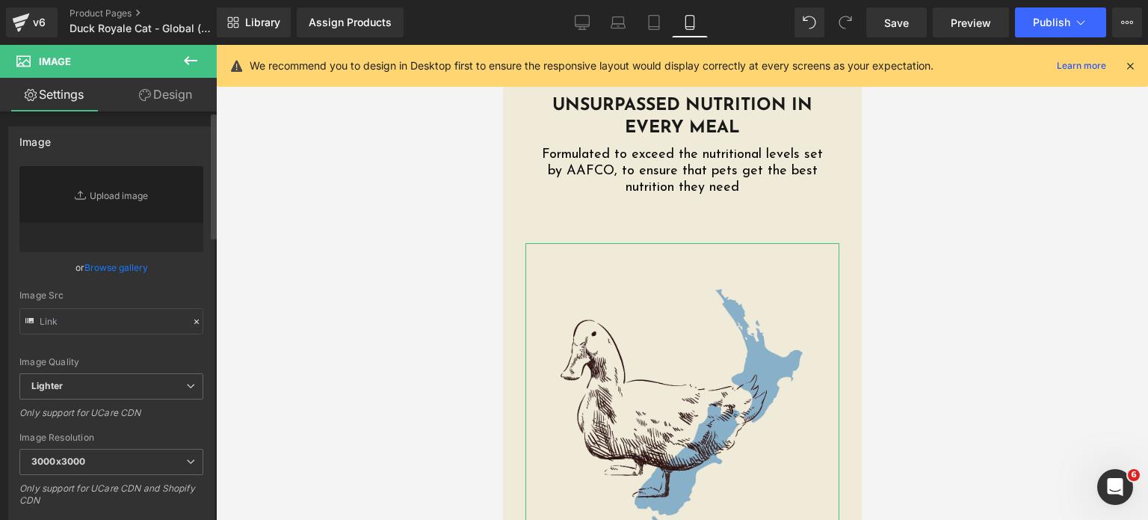
click at [98, 271] on link "Browse gallery" at bounding box center [116, 267] width 64 height 26
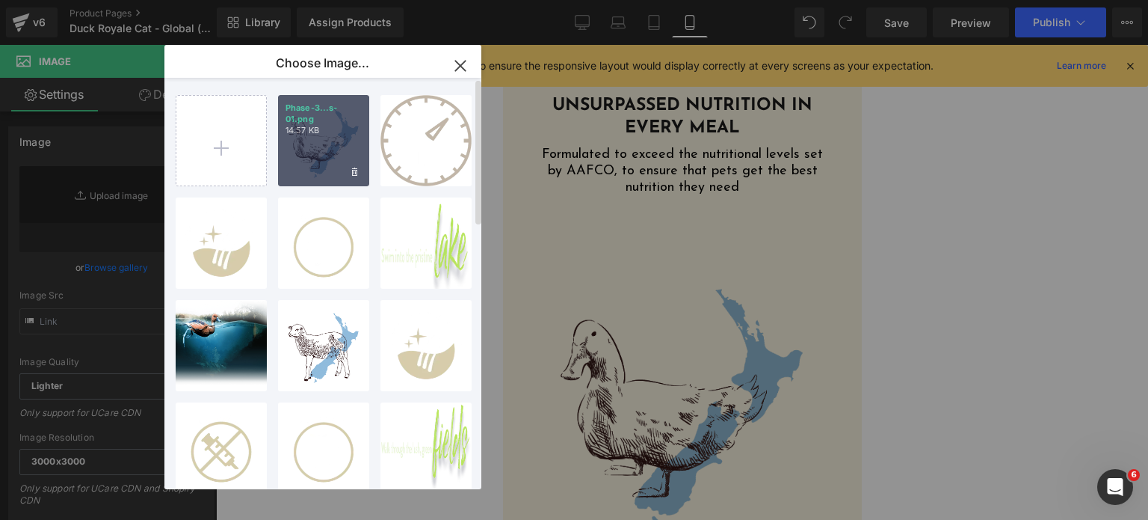
click at [322, 153] on div "Phase-3...s-01.png 14.57 KB" at bounding box center [323, 140] width 91 height 91
type input "https://ucarecdn.com/42f38ac5-0e19-42ec-9f1a-50184aebb298/-/format/auto/-/previ…"
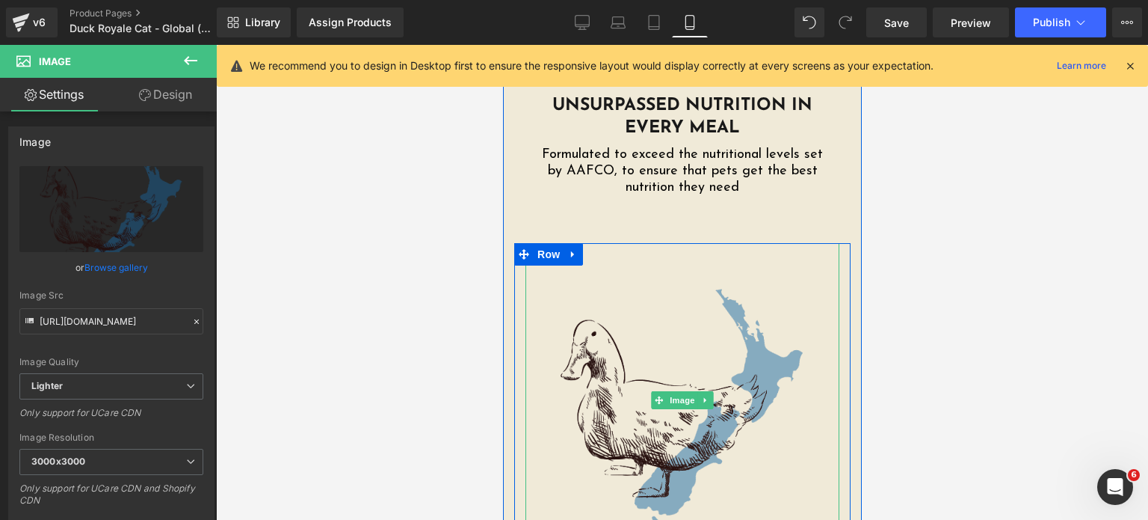
scroll to position [3598, 0]
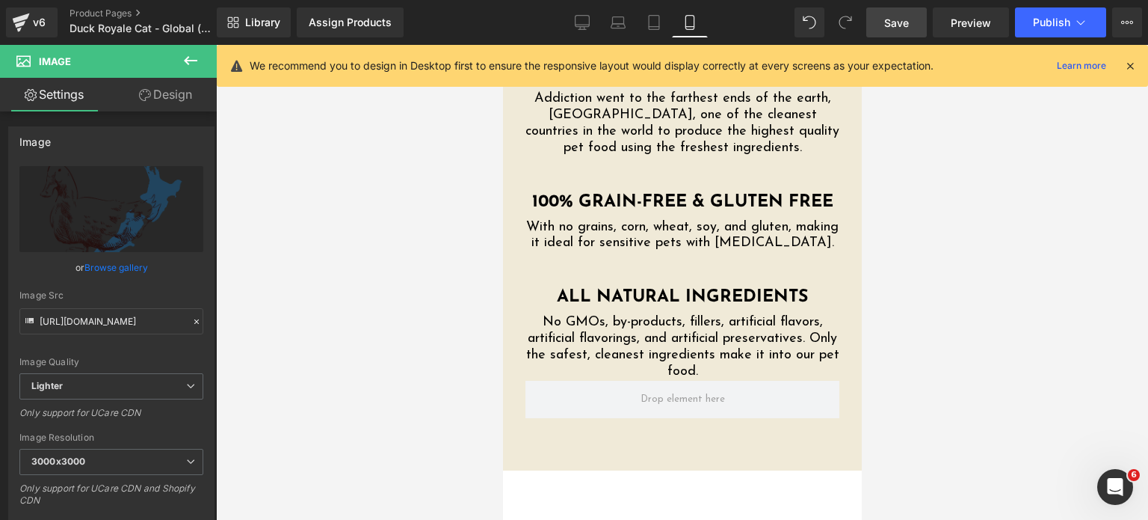
click at [903, 16] on span "Save" at bounding box center [896, 23] width 25 height 16
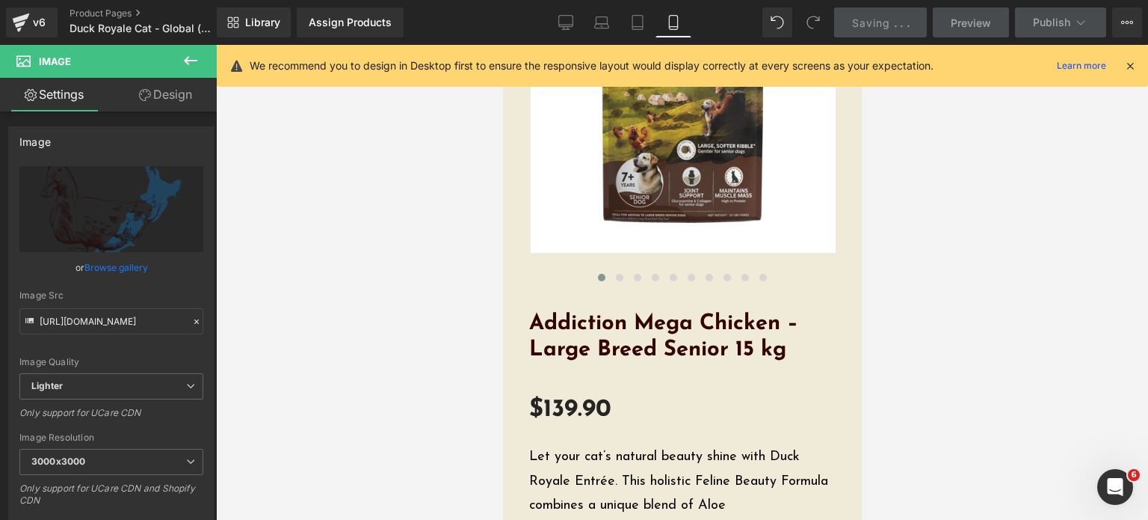
scroll to position [0, 0]
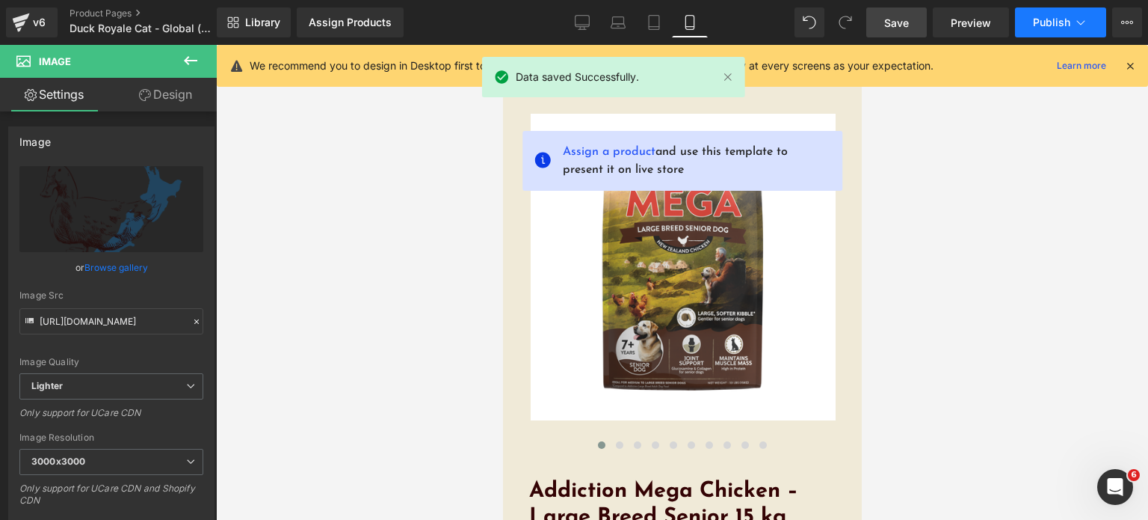
click at [1060, 15] on button "Publish" at bounding box center [1060, 22] width 91 height 30
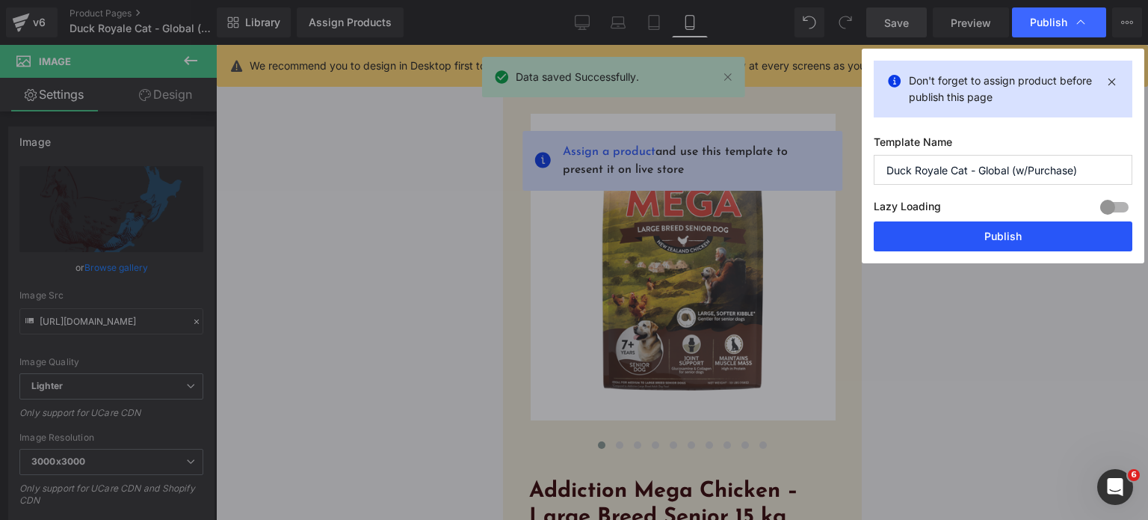
click at [958, 224] on button "Publish" at bounding box center [1003, 236] width 259 height 30
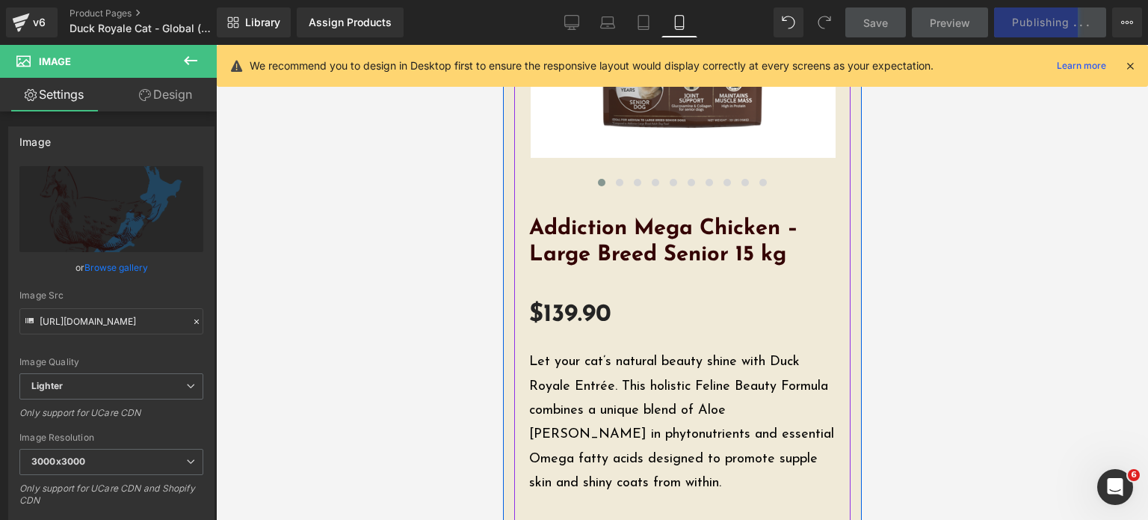
scroll to position [342, 0]
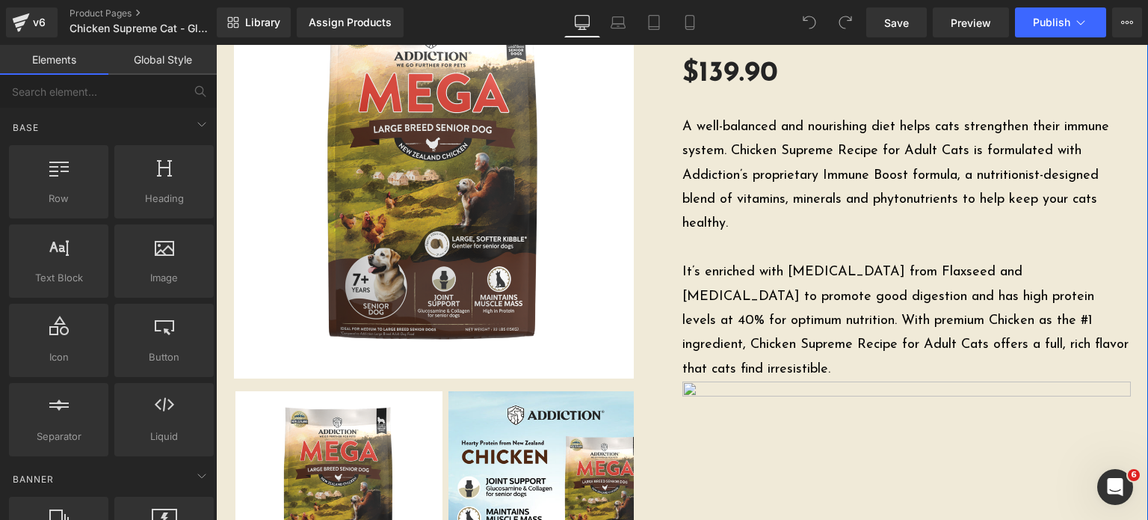
scroll to position [164, 0]
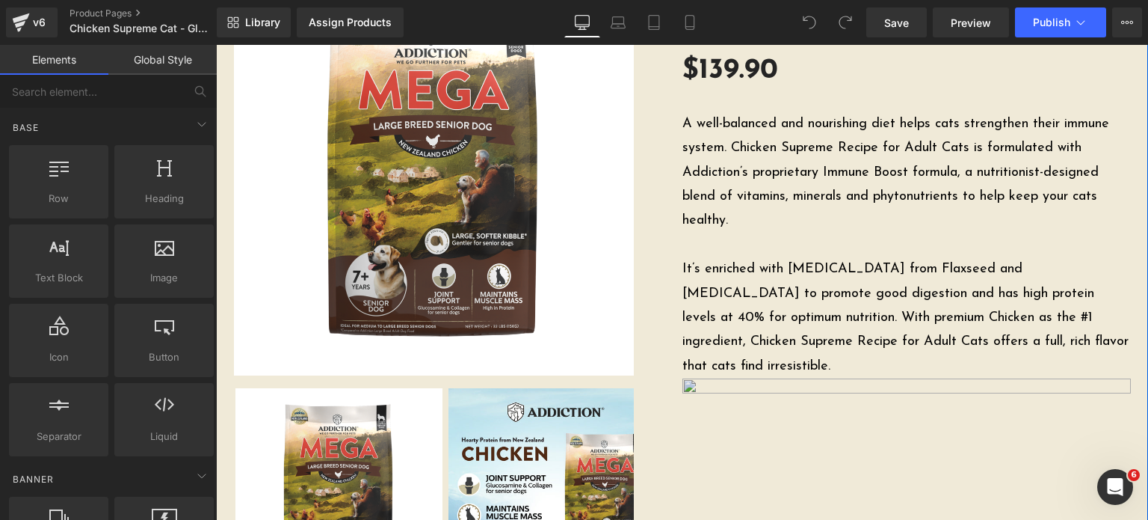
click at [839, 391] on img at bounding box center [906, 453] width 449 height 151
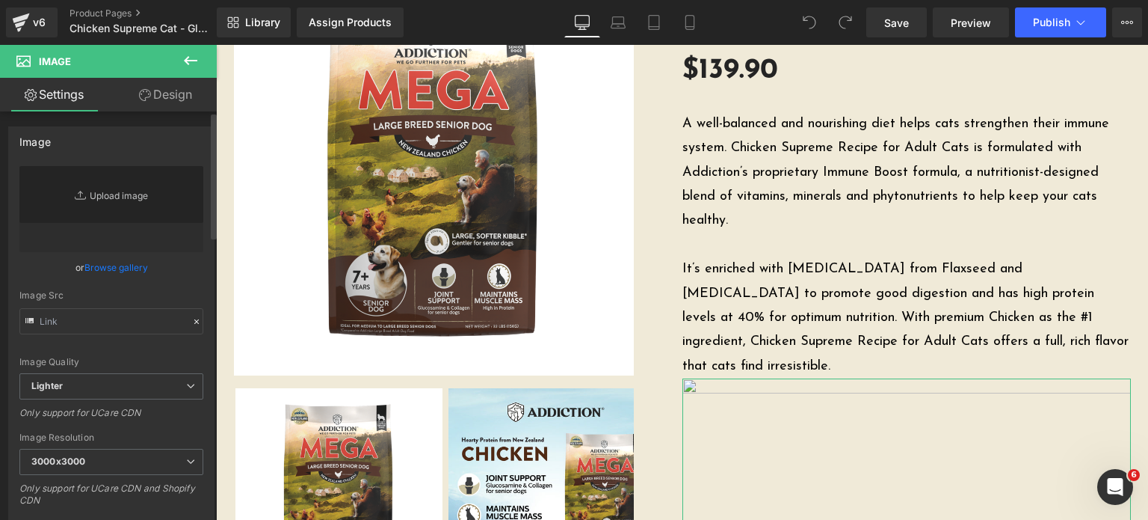
click at [110, 224] on link "Replace Image" at bounding box center [111, 209] width 184 height 86
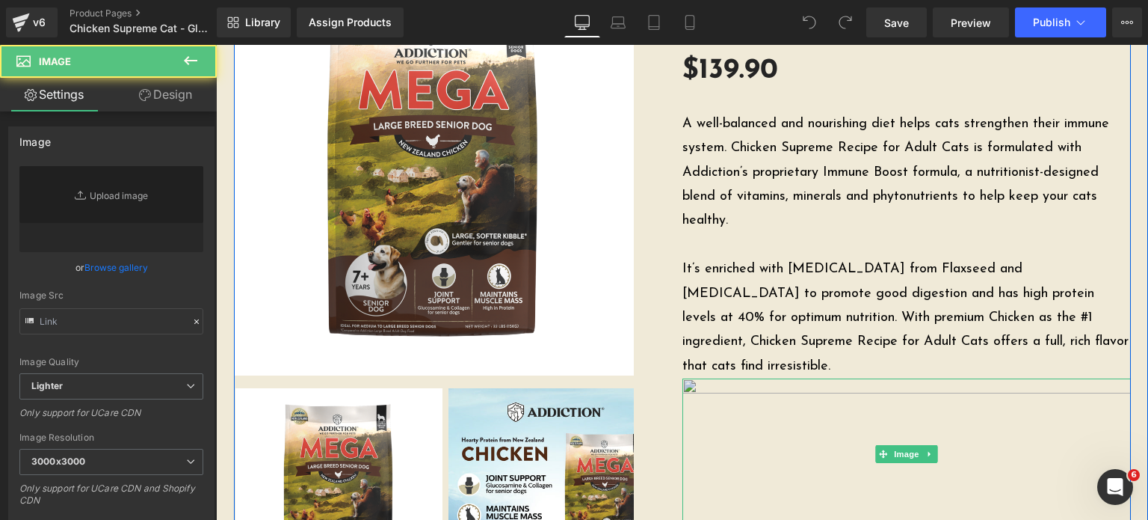
click at [970, 422] on img at bounding box center [906, 453] width 449 height 151
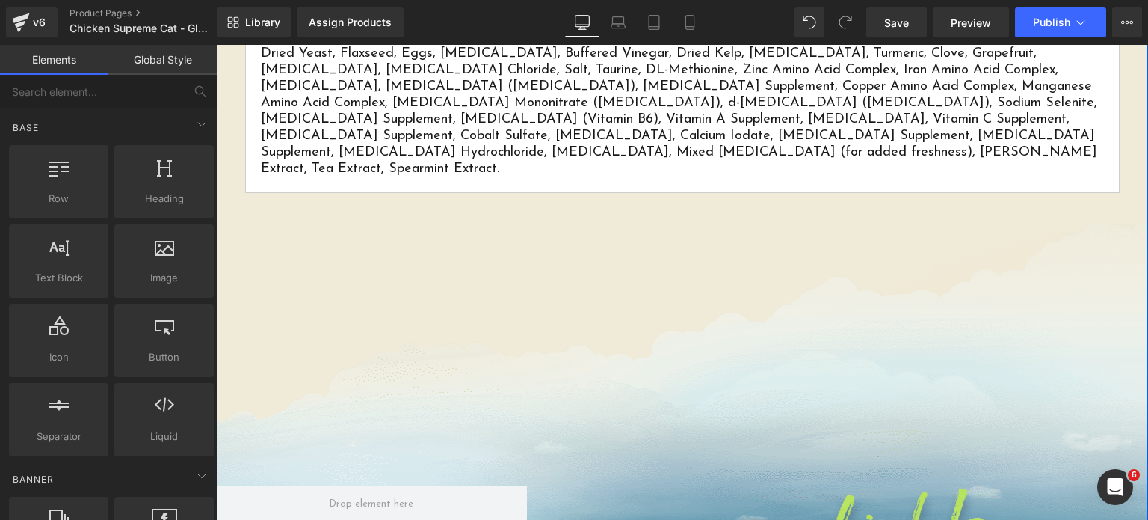
scroll to position [860, 0]
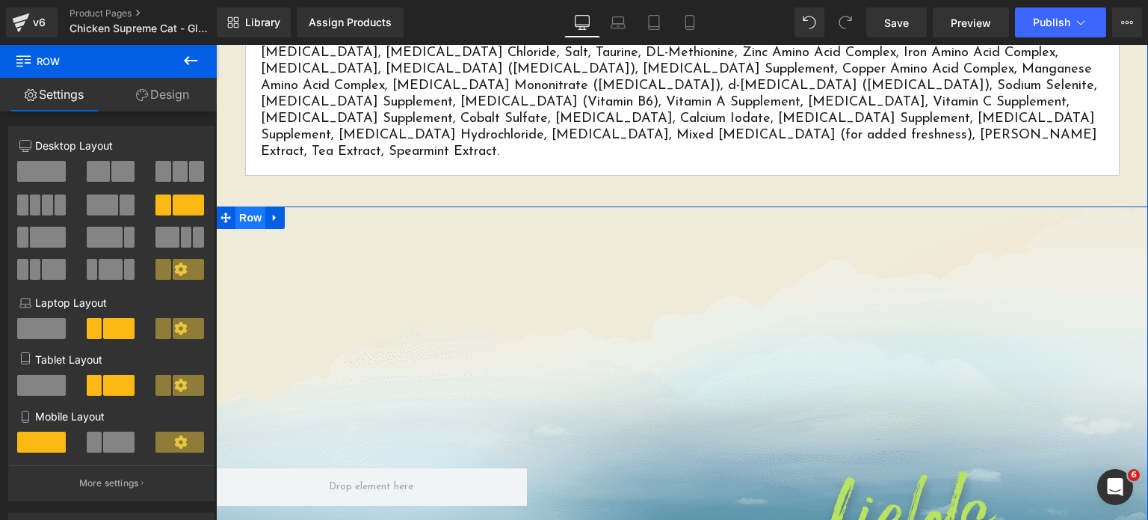
click at [235, 206] on span "Row" at bounding box center [250, 217] width 30 height 22
click at [240, 206] on span "Row" at bounding box center [250, 217] width 30 height 22
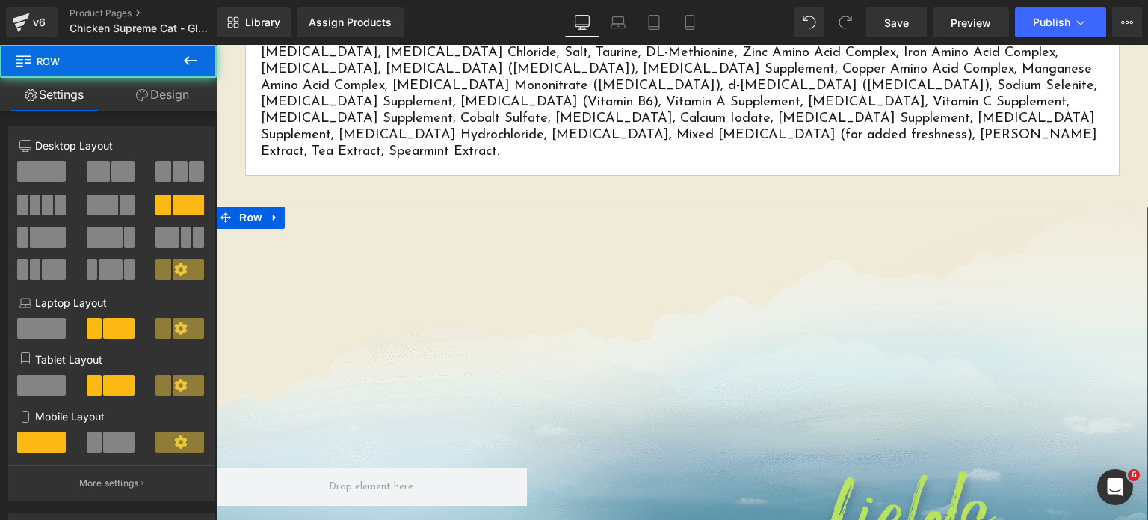
click at [144, 90] on icon at bounding box center [142, 95] width 12 height 12
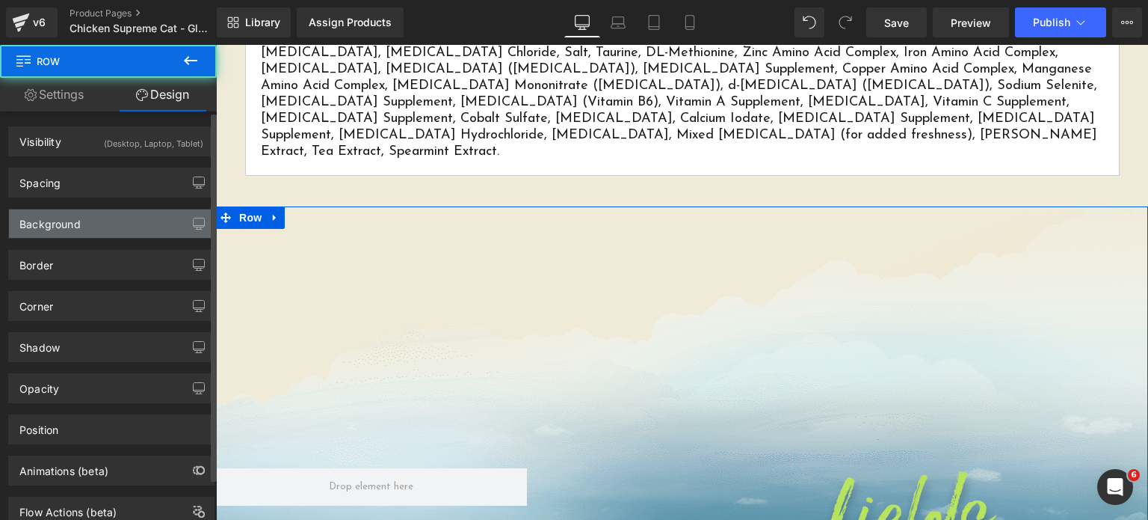
type input "transparent"
type input "0"
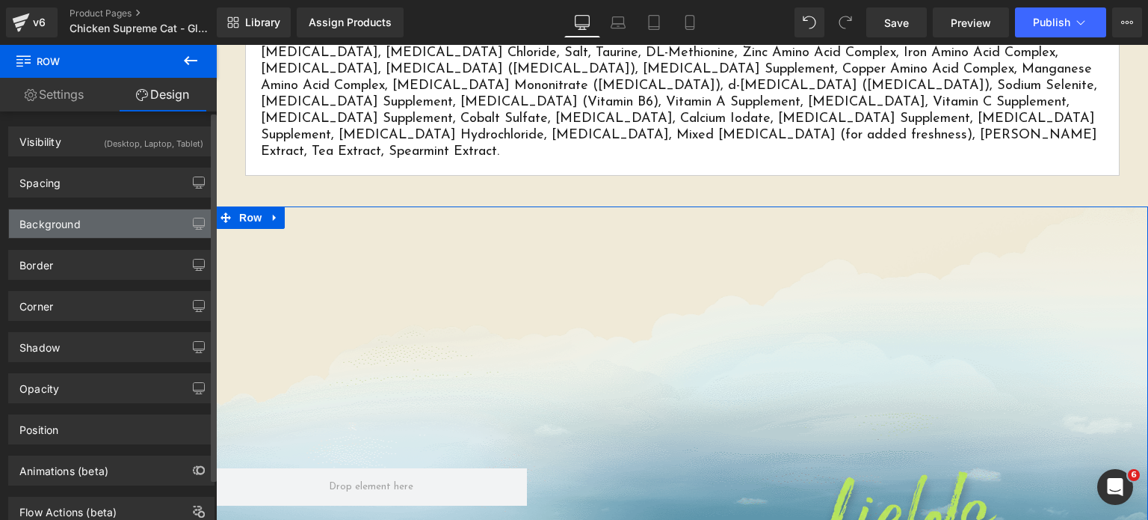
click at [103, 224] on div "Background" at bounding box center [111, 223] width 205 height 28
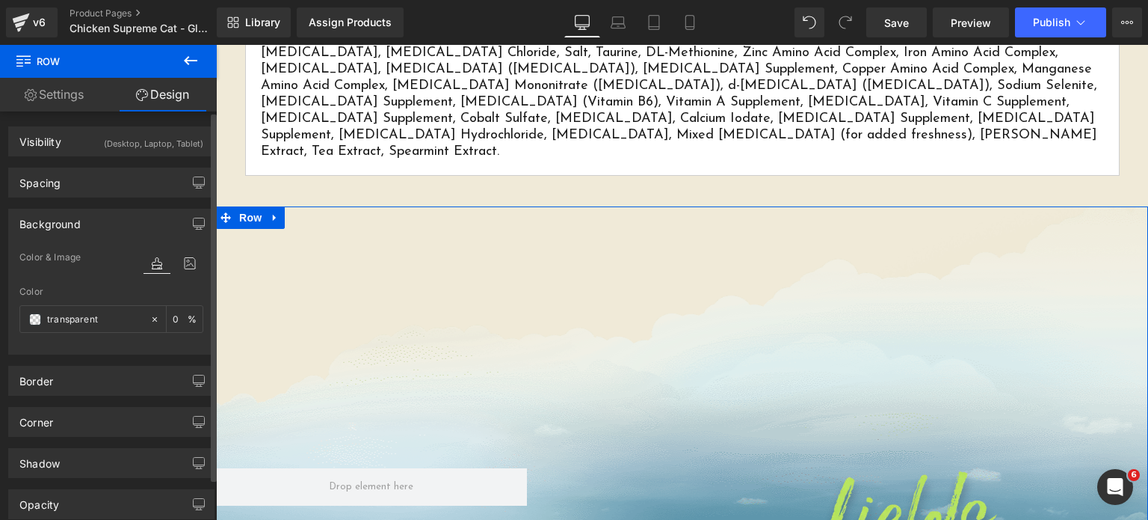
click at [187, 250] on div at bounding box center [174, 262] width 60 height 40
click at [182, 262] on icon at bounding box center [189, 262] width 27 height 19
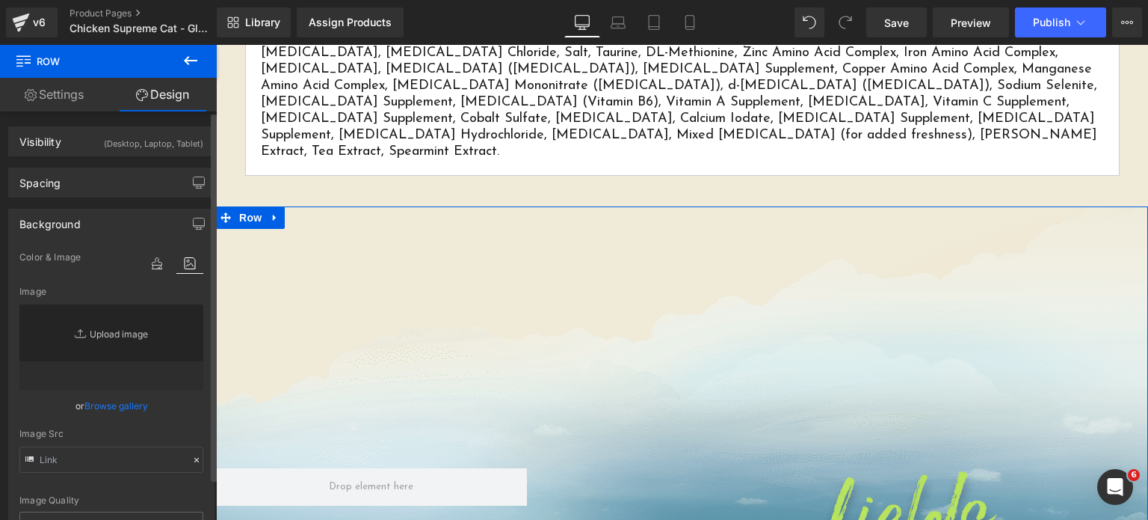
click at [117, 305] on link "Replace Image" at bounding box center [111, 347] width 184 height 86
type input "C:\fakepath\Phase-3-01-CCAD-01A-Main.png"
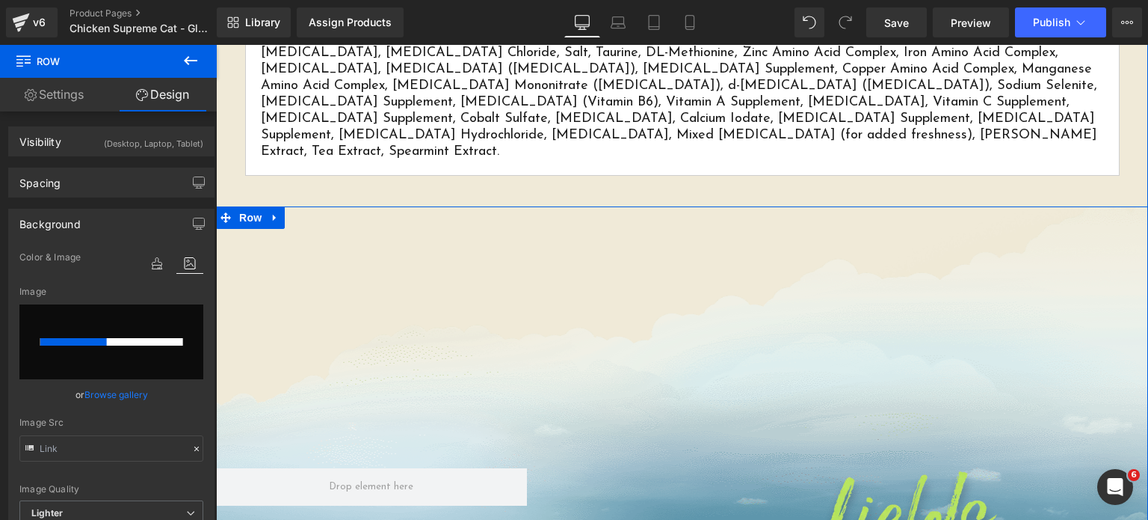
scroll to position [1157, 0]
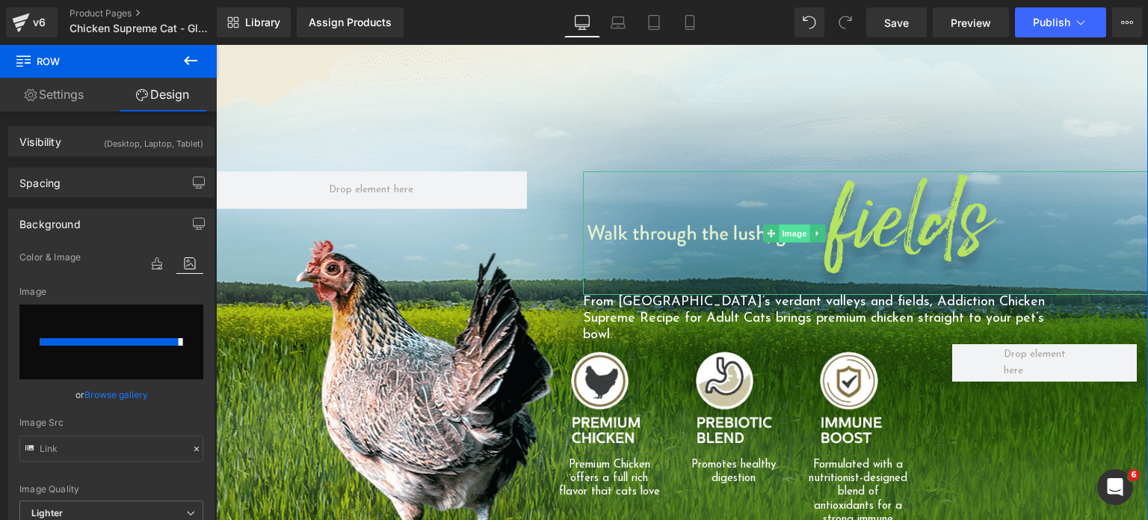
type input "https://ucarecdn.com/0e8365f9-9066-402f-a5ed-5fa88a152b4c/-/format/auto/-/previ…"
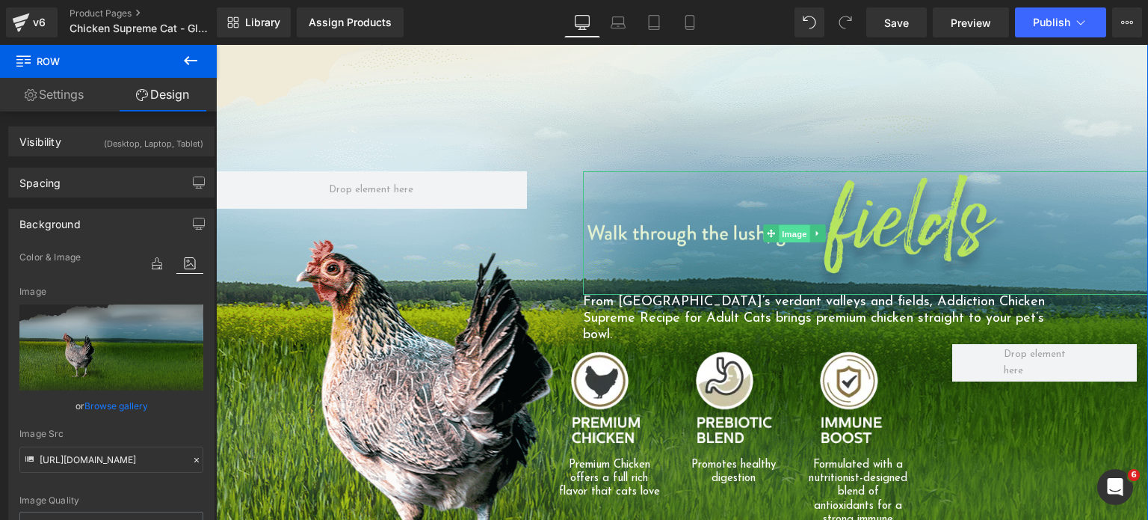
click at [780, 224] on span "Image" at bounding box center [795, 233] width 31 height 18
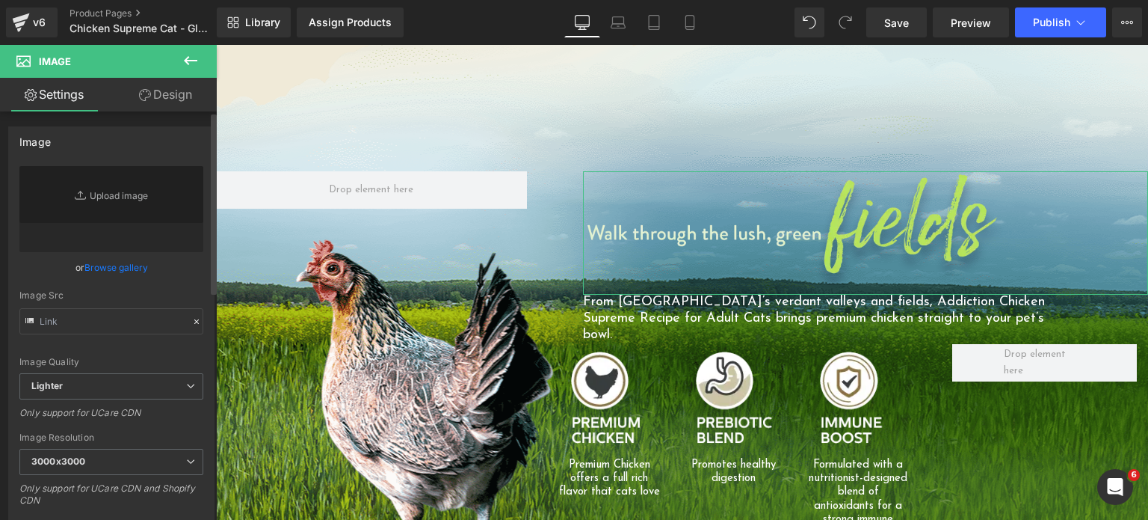
click at [108, 268] on link "Browse gallery" at bounding box center [116, 267] width 64 height 26
click at [104, 0] on div "Image You are previewing how the will restyle your page. You can not edit Eleme…" at bounding box center [574, 0] width 1148 height 0
click at [108, 212] on link "Replace Image" at bounding box center [111, 209] width 184 height 86
type input "C:\fakepath\Phase-3-06-LLD-01C-Header-Field.png.webp"
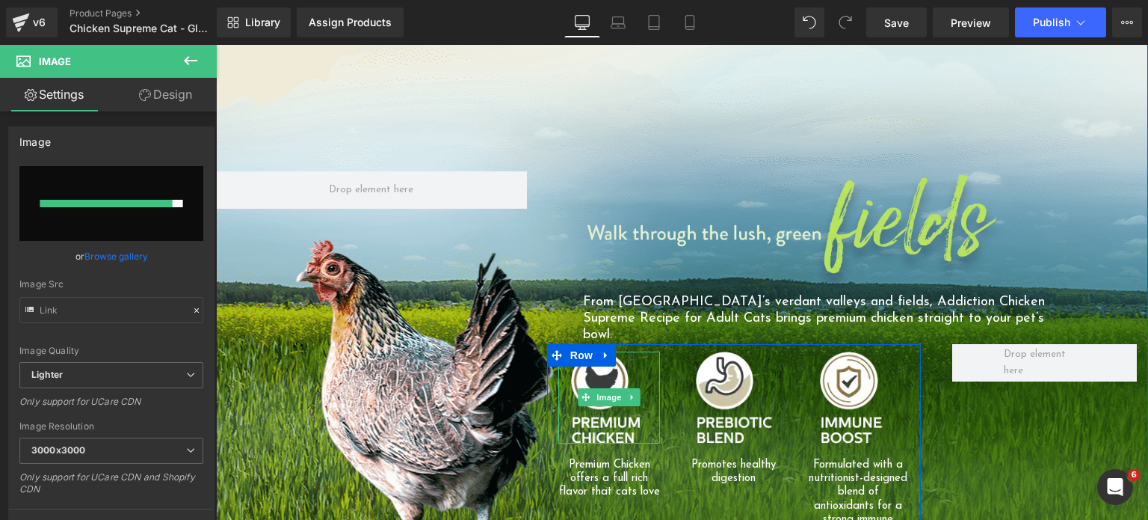
type input "https://ucarecdn.com/6ef4e381-072f-4136-b1dc-32c338d3a908/-/format/auto/-/previ…"
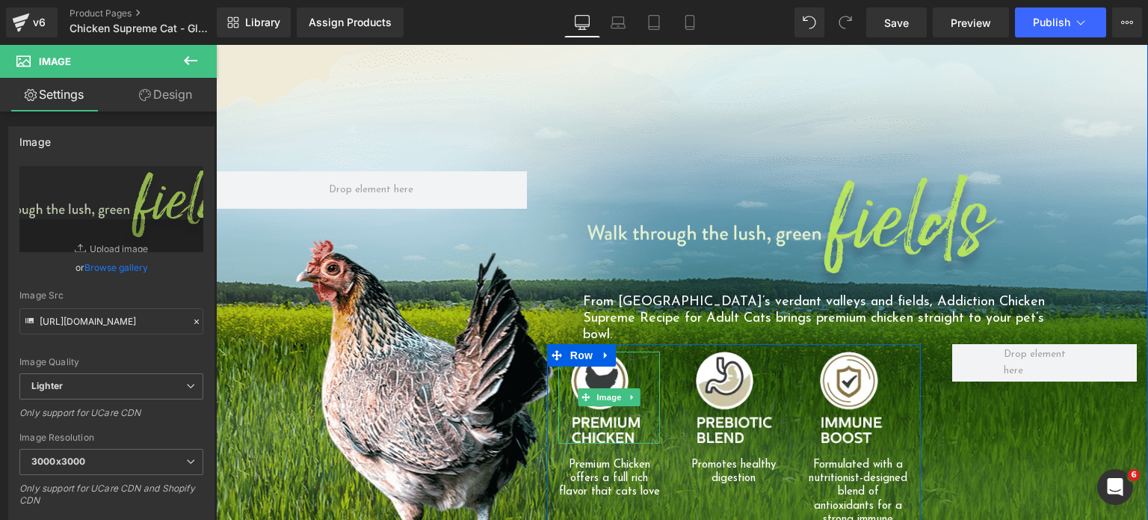
click at [643, 355] on div at bounding box center [609, 397] width 102 height 92
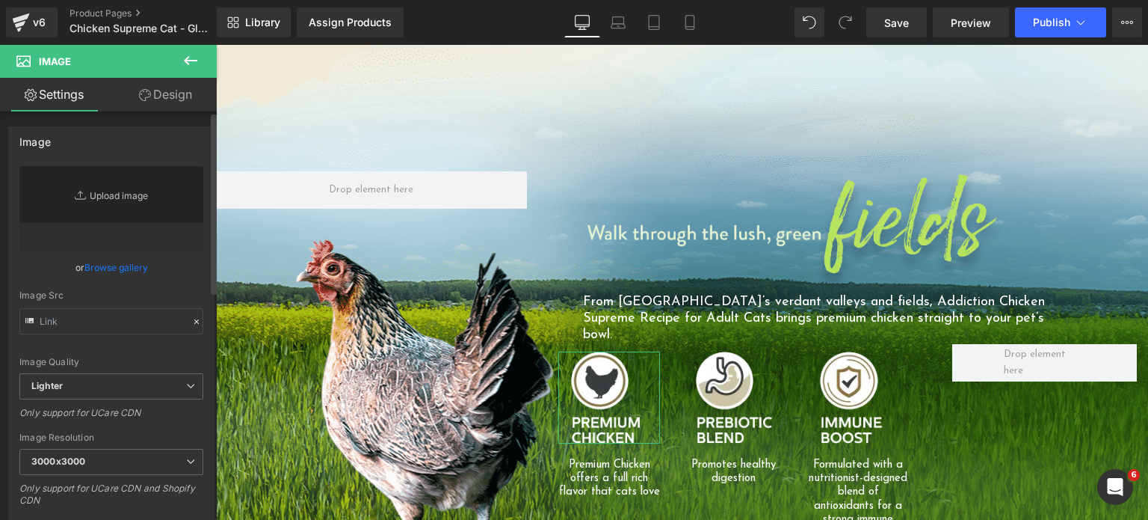
click at [112, 193] on link "Replace Image" at bounding box center [111, 209] width 184 height 86
click at [121, 188] on link "Replace Image" at bounding box center [111, 209] width 184 height 86
type input "C:\fakepath\csc-icons-01.png.webp"
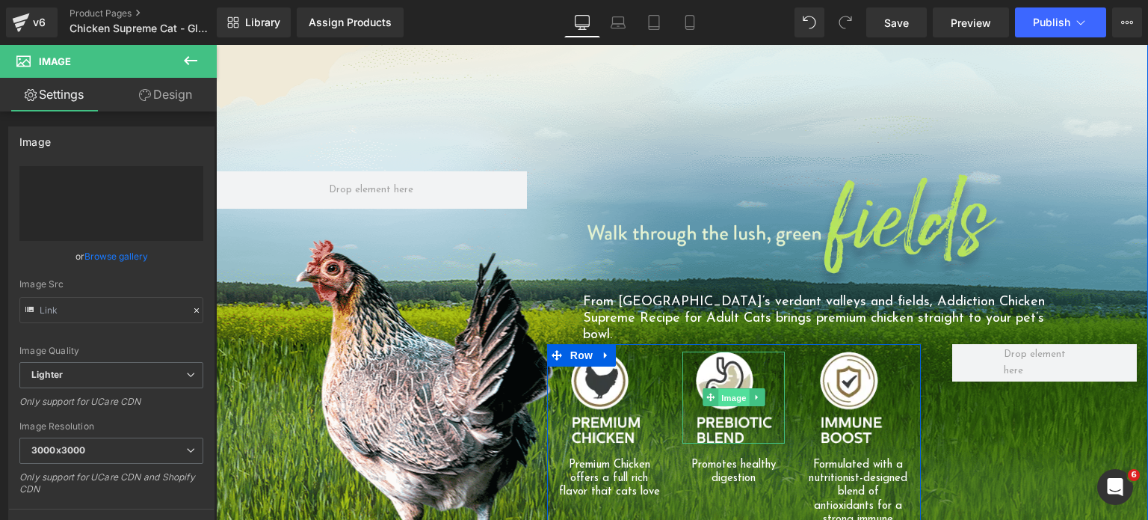
type input "https://ucarecdn.com/65741d92-6fb1-4bb2-8e22-3c54d927f839/-/format/auto/-/previ…"
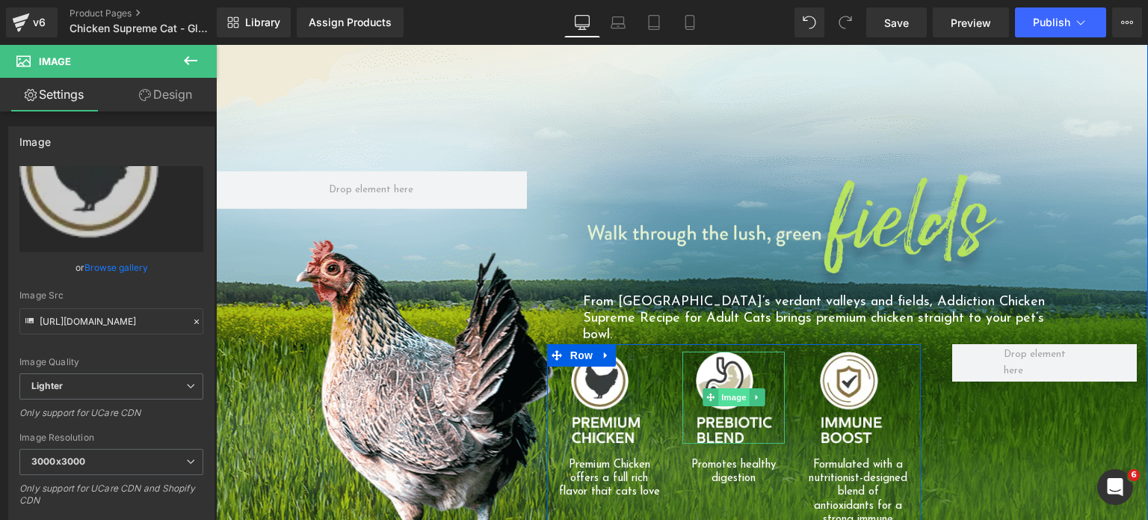
click at [718, 388] on span "Image" at bounding box center [733, 397] width 31 height 18
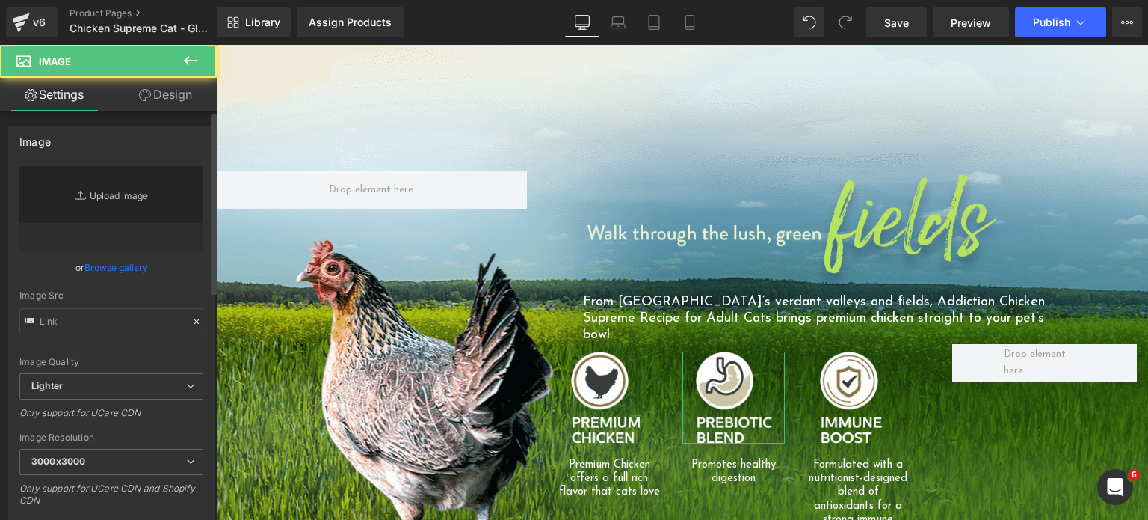
click at [123, 200] on link "Replace Image" at bounding box center [111, 209] width 184 height 86
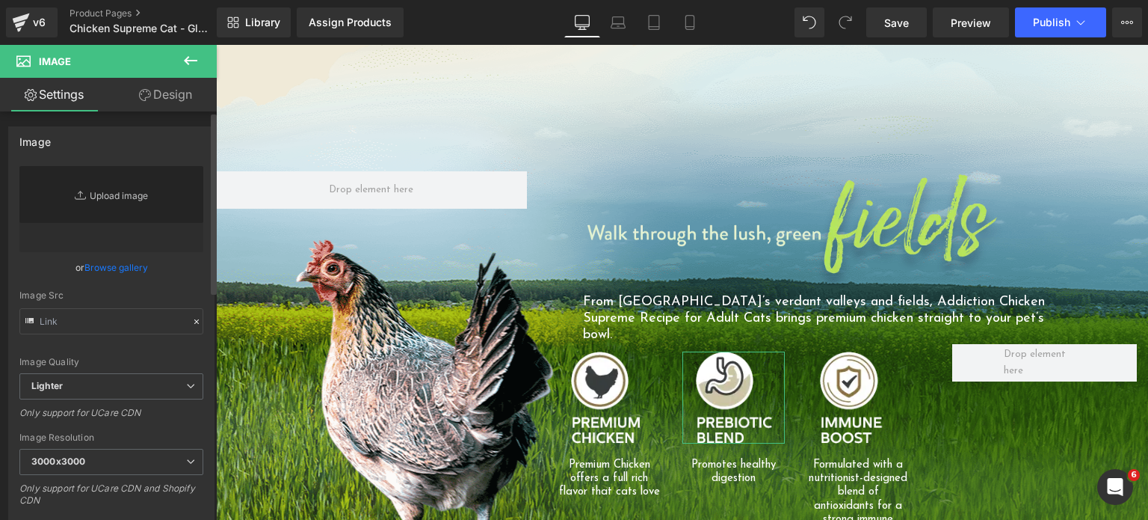
type input "C:\fakepath\csc-icons-02.png.webp"
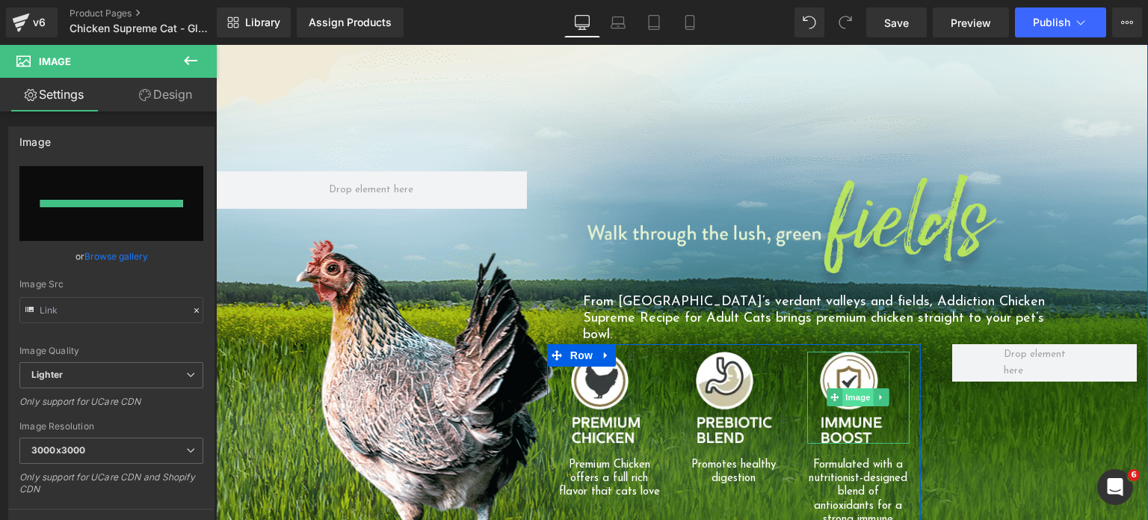
type input "https://ucarecdn.com/0e14ea49-62a6-43c7-bcd5-a54e2400a95c/-/format/auto/-/previ…"
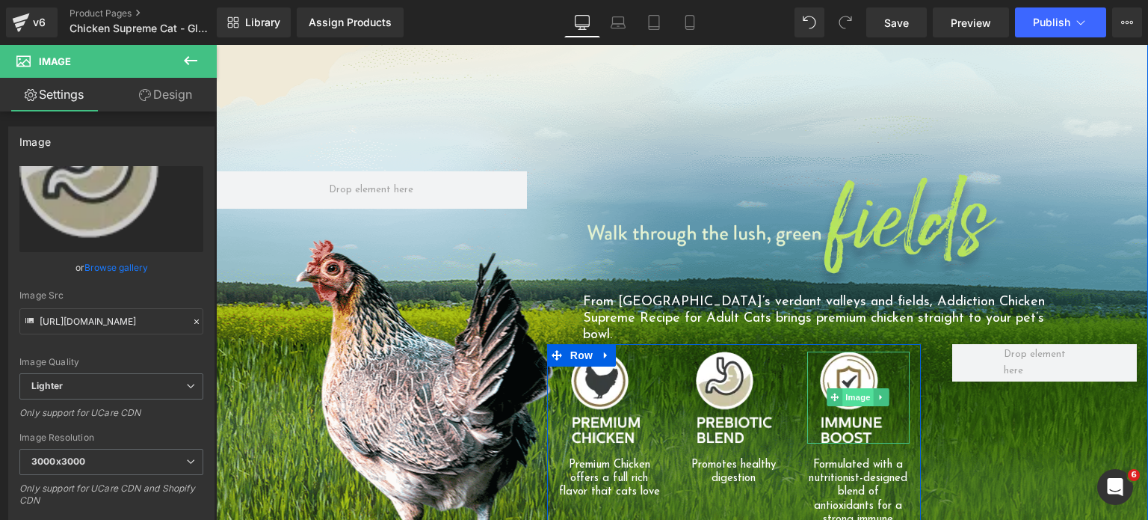
click at [849, 388] on span "Image" at bounding box center [858, 397] width 31 height 18
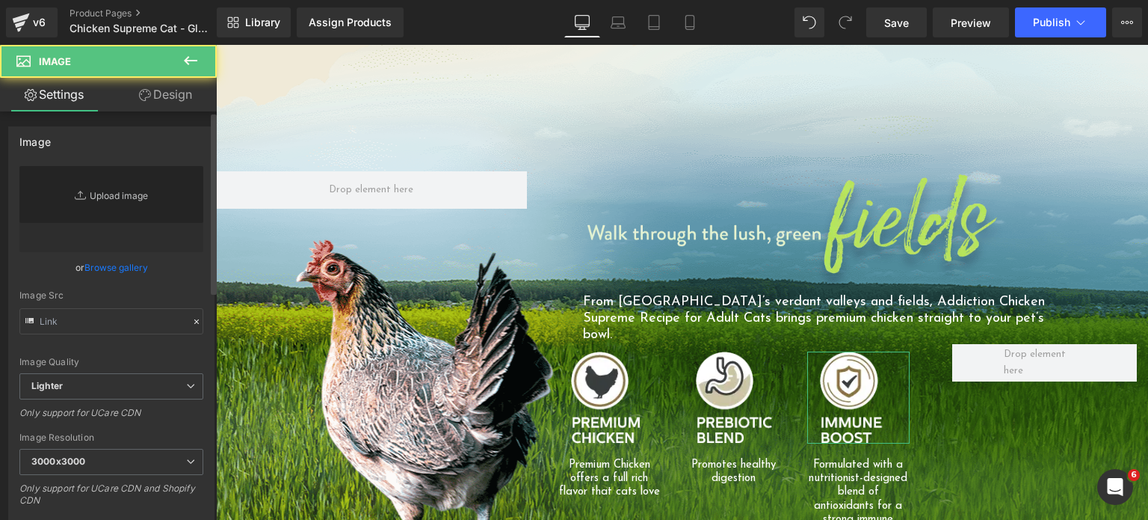
click at [125, 198] on link "Replace Image" at bounding box center [111, 209] width 184 height 86
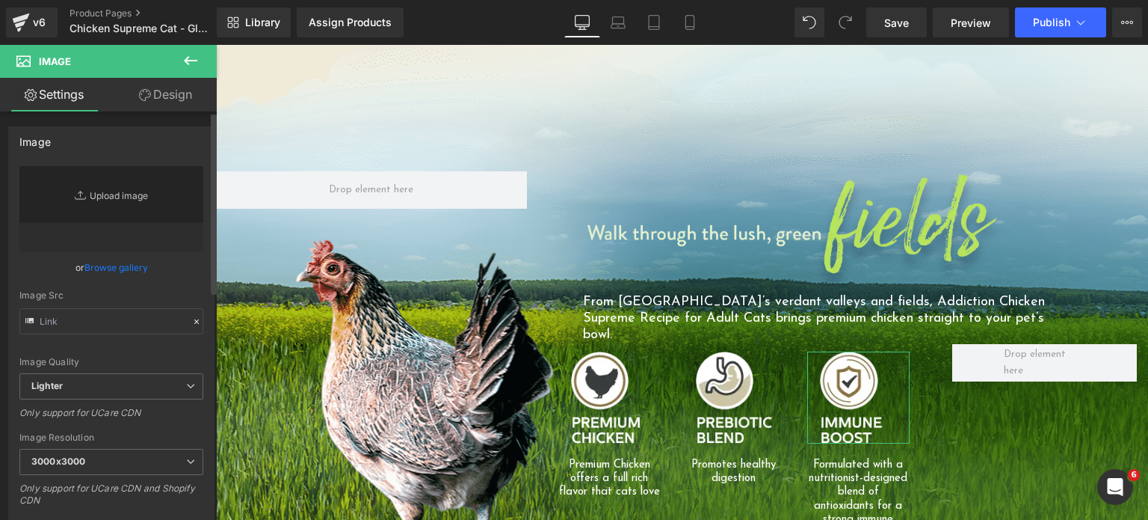
type input "C:\fakepath\csc-icons-03.png.webp"
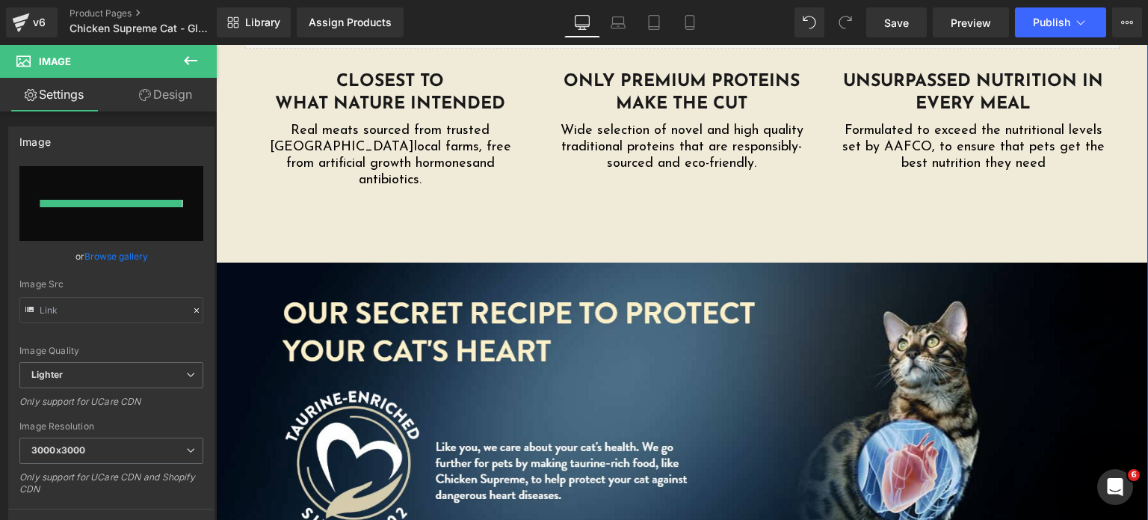
type input "https://ucarecdn.com/123bf6eb-354d-4b4c-b25b-23817a27bbde/-/format/auto/-/previ…"
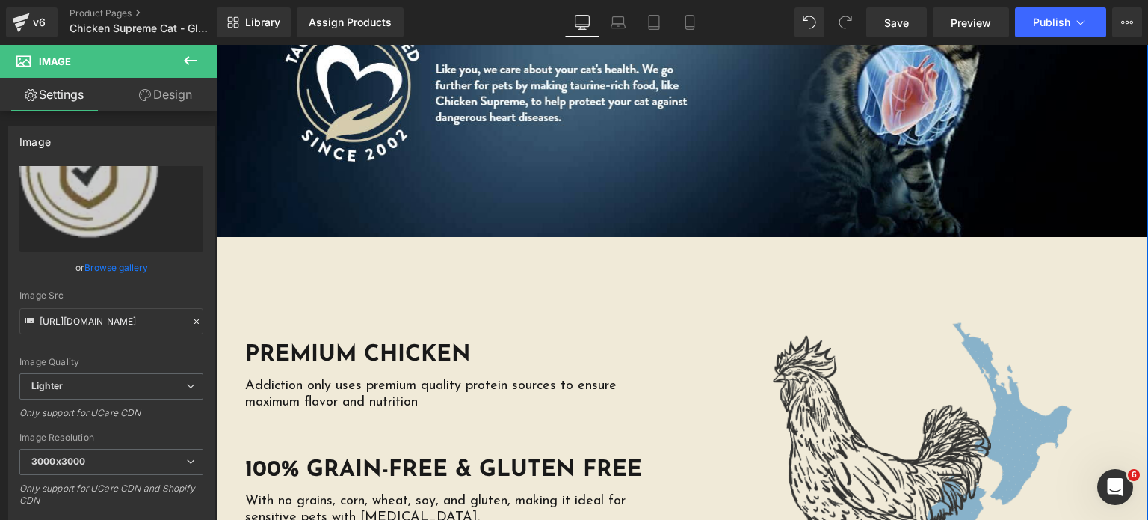
scroll to position [2990, 0]
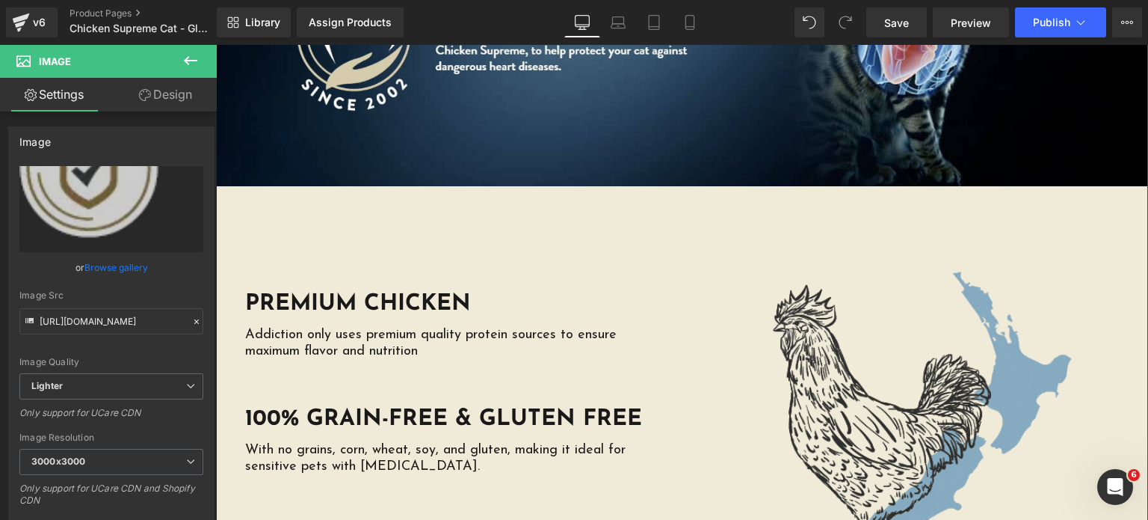
click at [847, 354] on img at bounding box center [907, 424] width 426 height 425
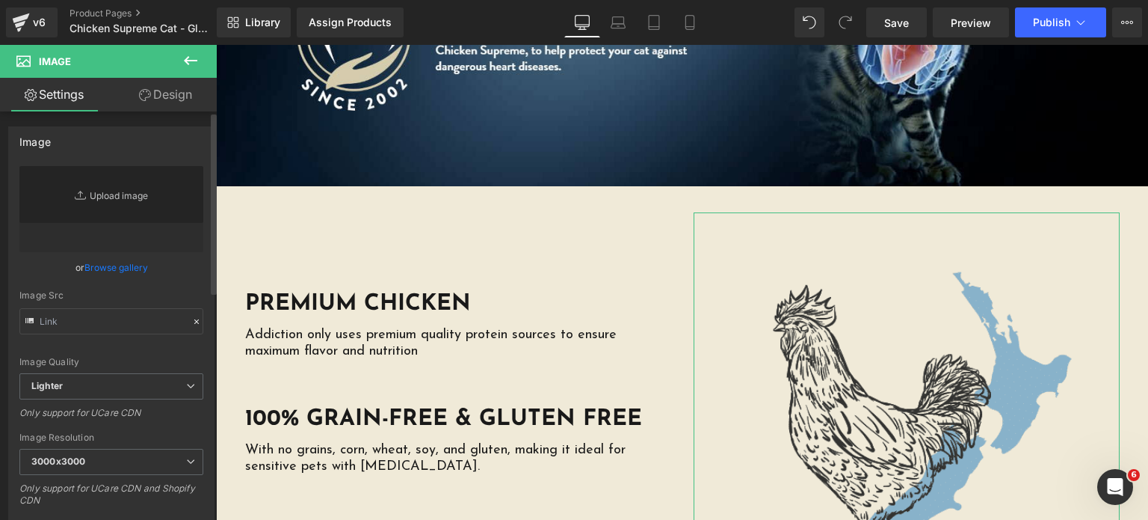
click at [129, 191] on link "Replace Image" at bounding box center [111, 209] width 184 height 86
type input "C:\fakepath\Phase-3-01-CCAD-05-Claims-01.png"
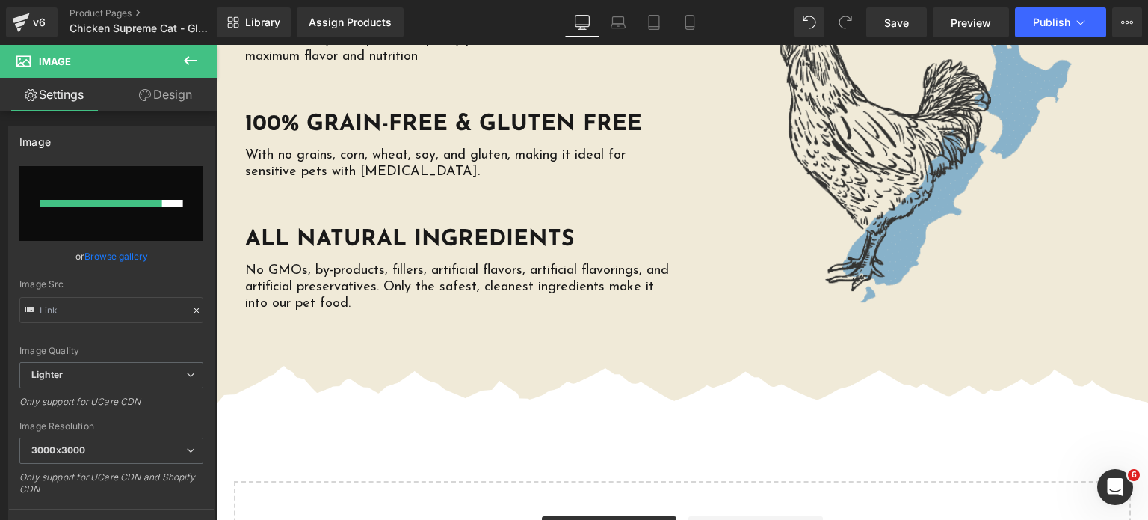
scroll to position [3283, 0]
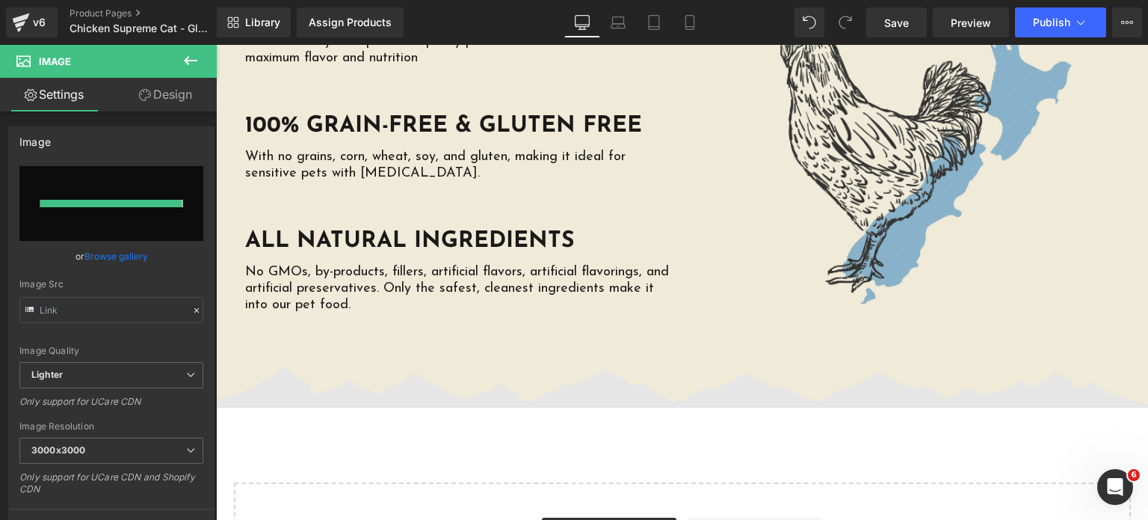
type input "https://ucarecdn.com/9f35f395-9a98-4820-93a3-63712f6a8b9b/-/format/auto/-/previ…"
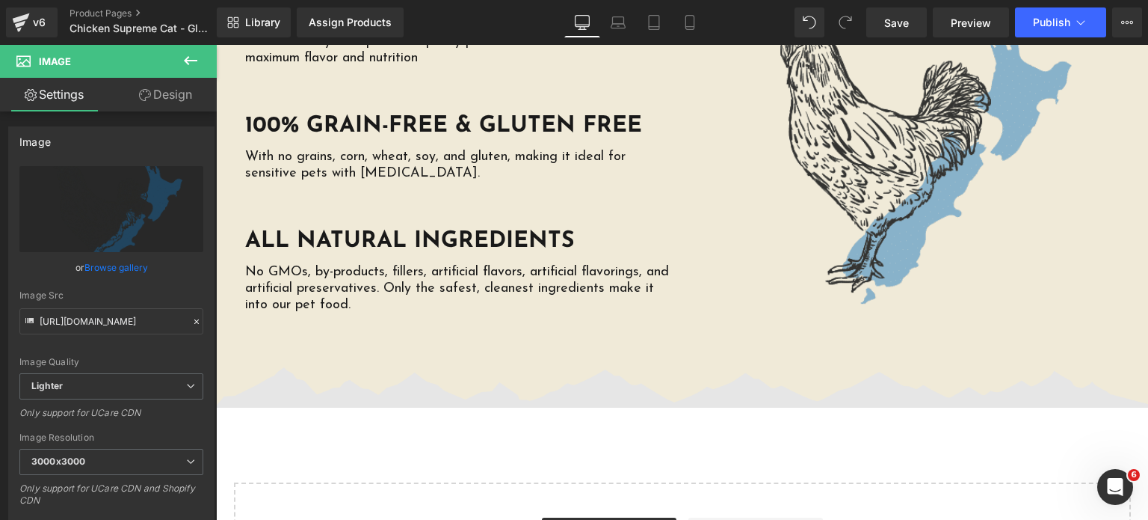
click at [659, 367] on img at bounding box center [682, 387] width 932 height 40
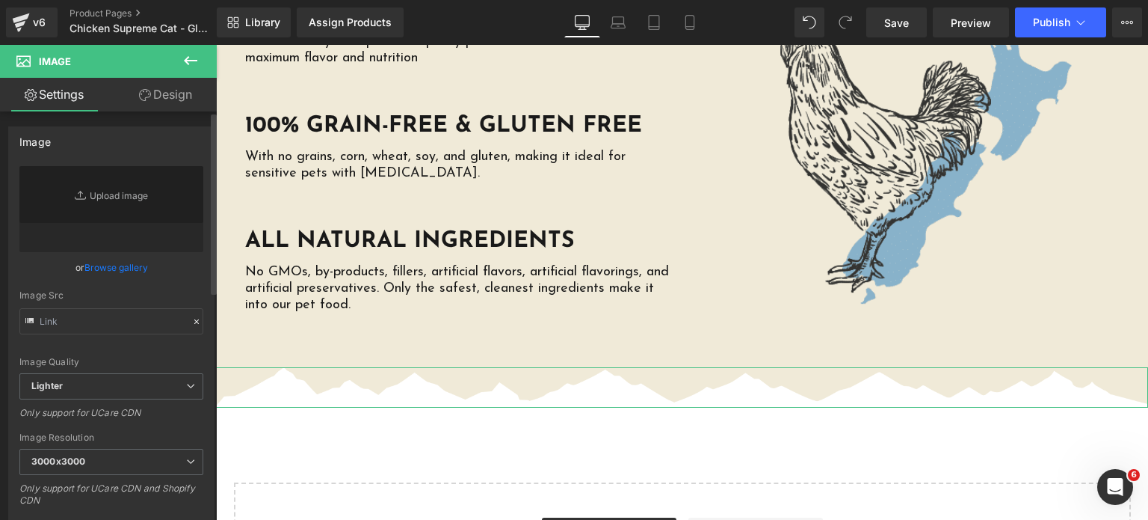
click at [120, 272] on link "Browse gallery" at bounding box center [116, 267] width 64 height 26
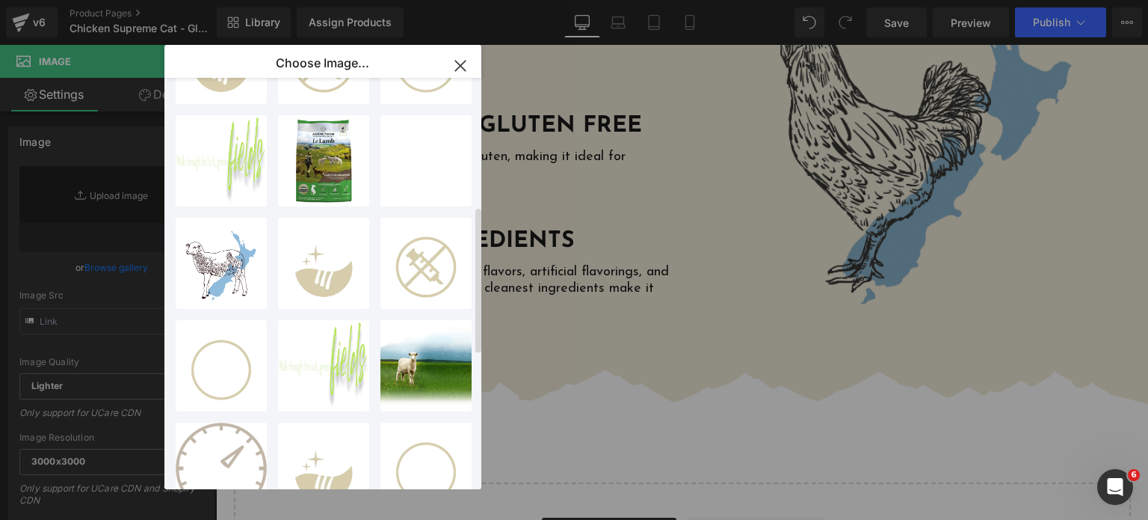
scroll to position [348, 0]
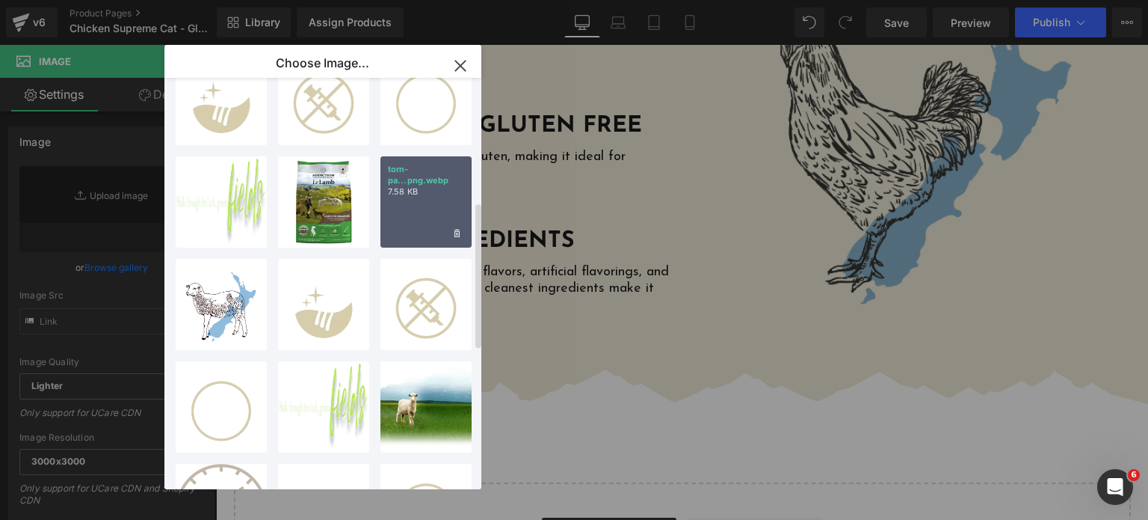
click at [441, 212] on div "torn-pa...png.webp 7.58 KB" at bounding box center [425, 201] width 91 height 91
type input "[URL][DOMAIN_NAME]"
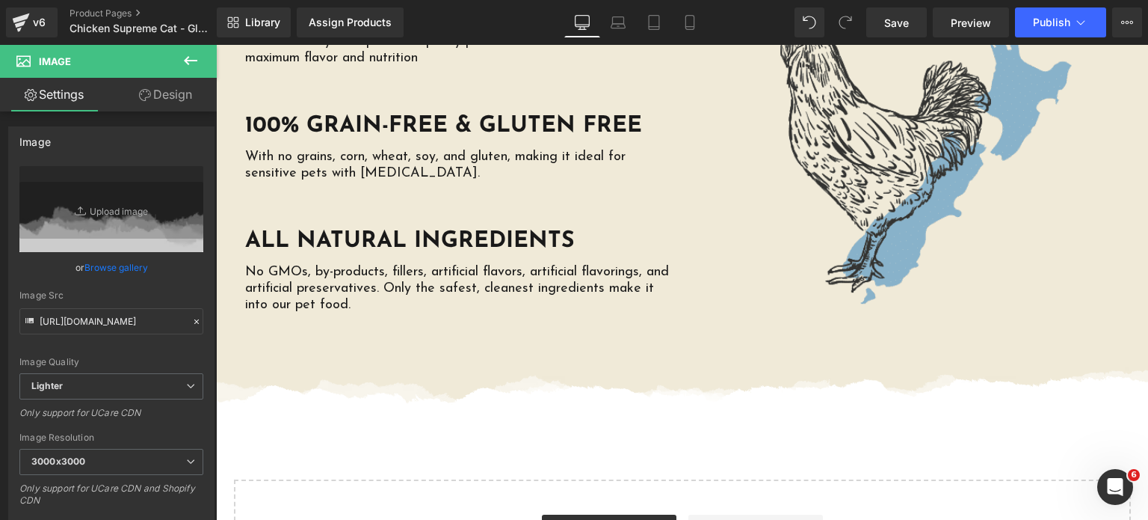
click at [906, 41] on div "Library Assign Products Product Preview No product match your search. Please tr…" at bounding box center [682, 22] width 931 height 45
click at [897, 28] on span "Save" at bounding box center [896, 23] width 25 height 16
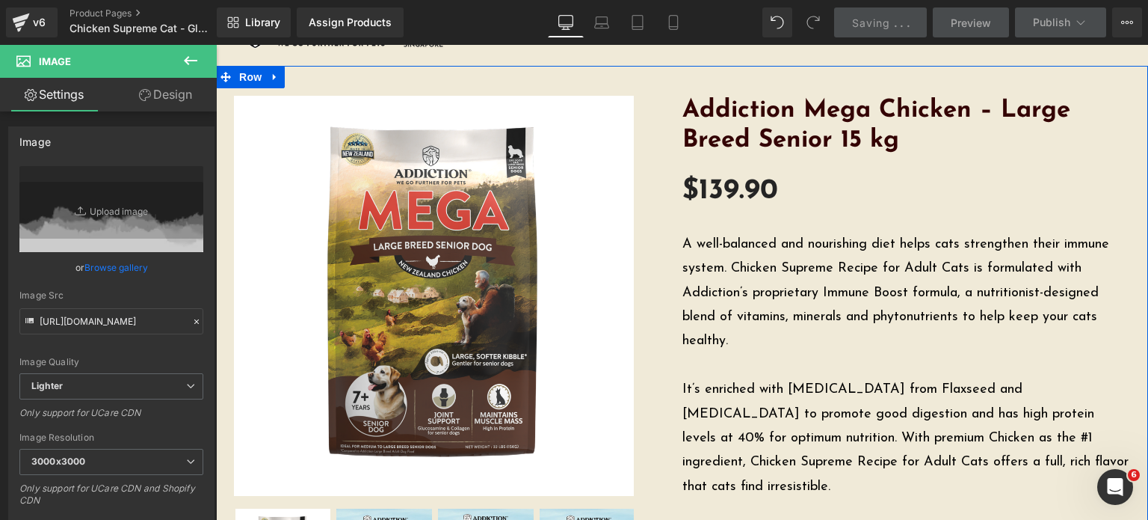
scroll to position [0, 0]
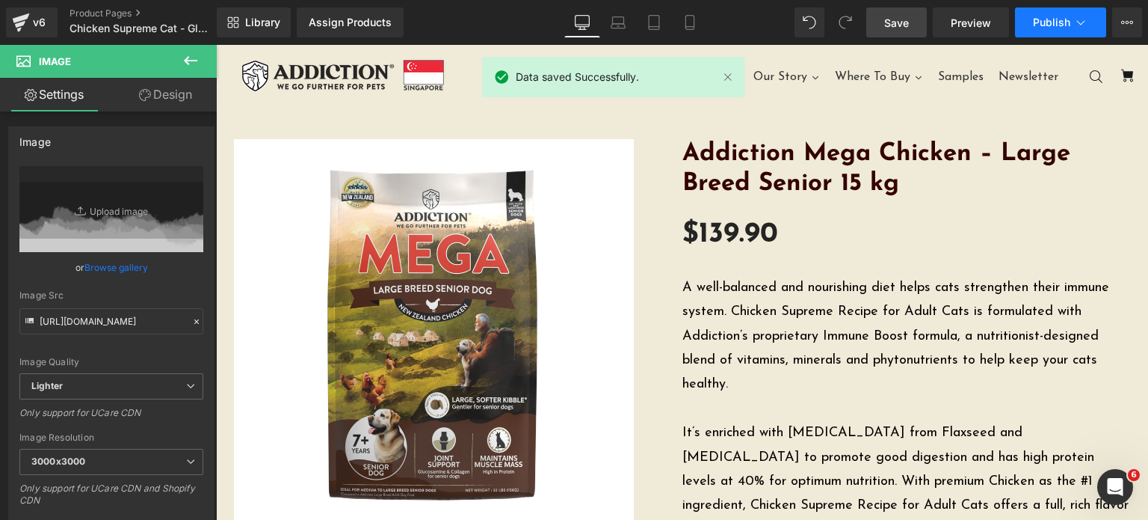
click at [1026, 28] on button "Publish" at bounding box center [1060, 22] width 91 height 30
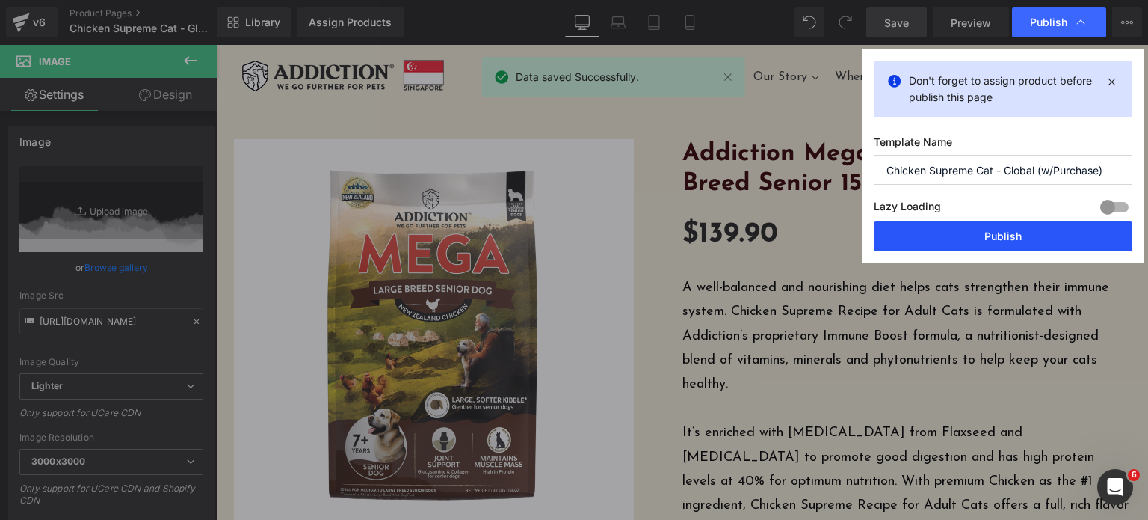
drag, startPoint x: 990, startPoint y: 232, endPoint x: 717, endPoint y: 293, distance: 279.5
click at [990, 232] on button "Publish" at bounding box center [1003, 236] width 259 height 30
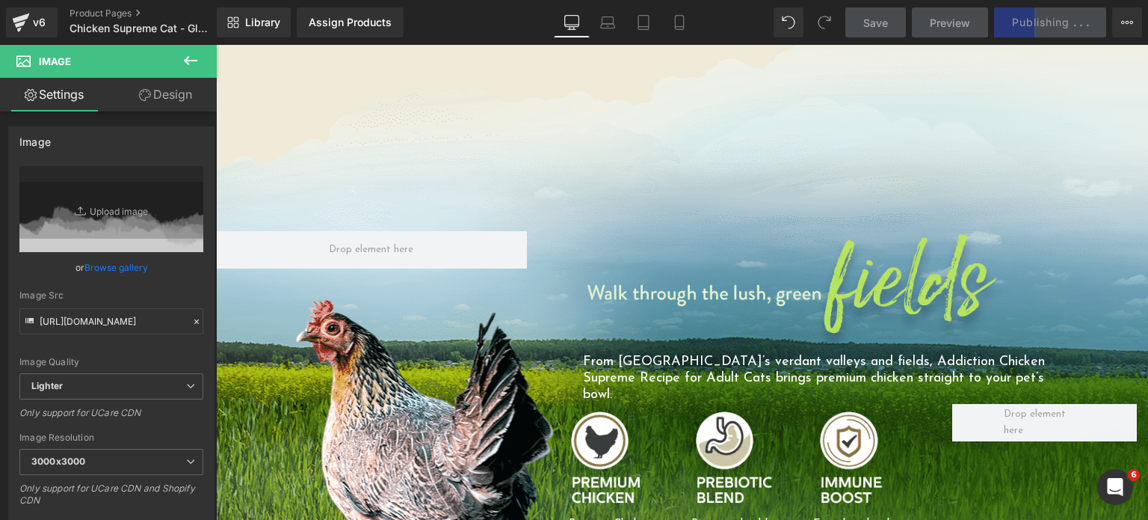
scroll to position [1127, 0]
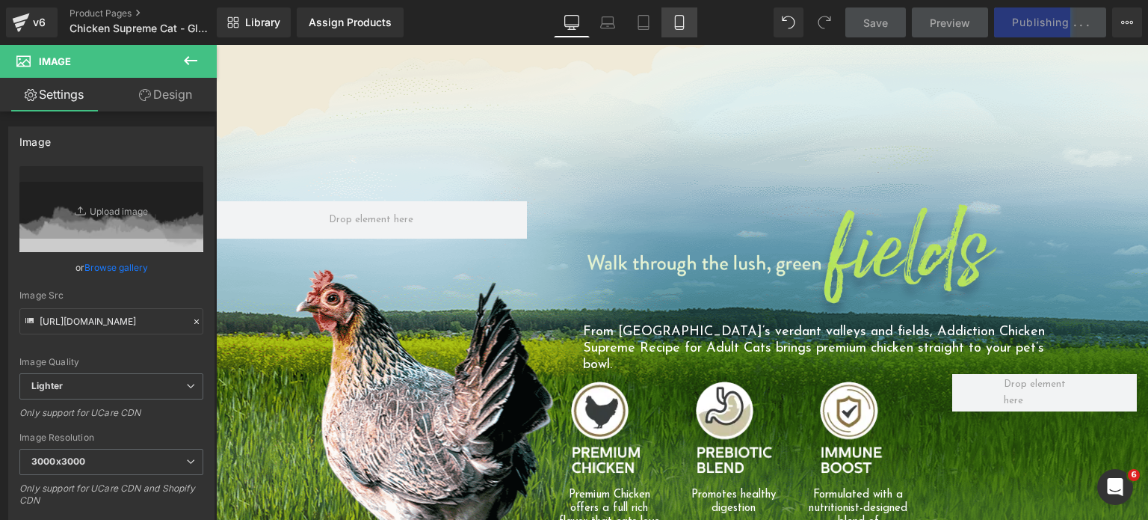
click at [676, 25] on icon at bounding box center [679, 22] width 15 height 15
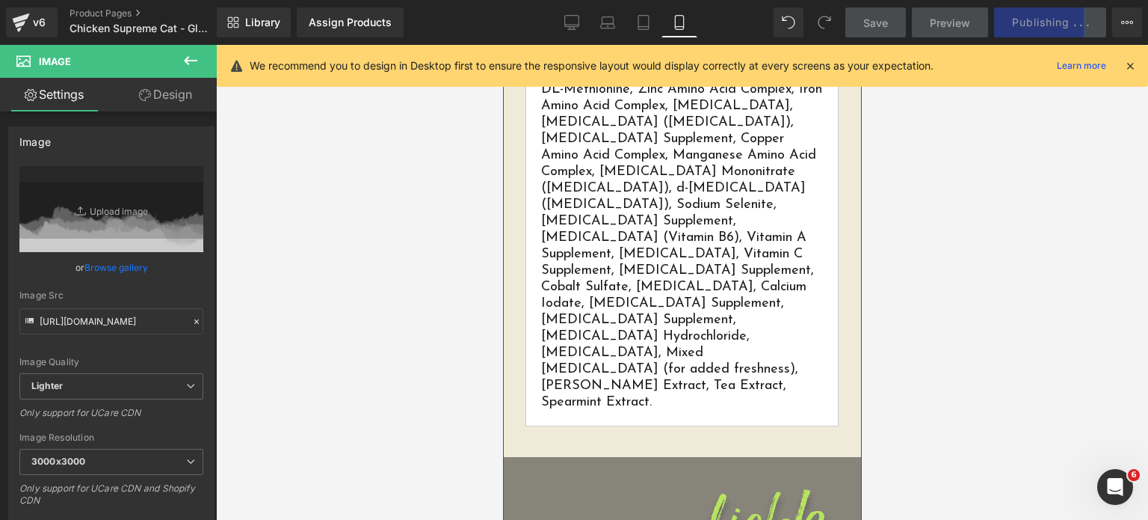
scroll to position [1506, 0]
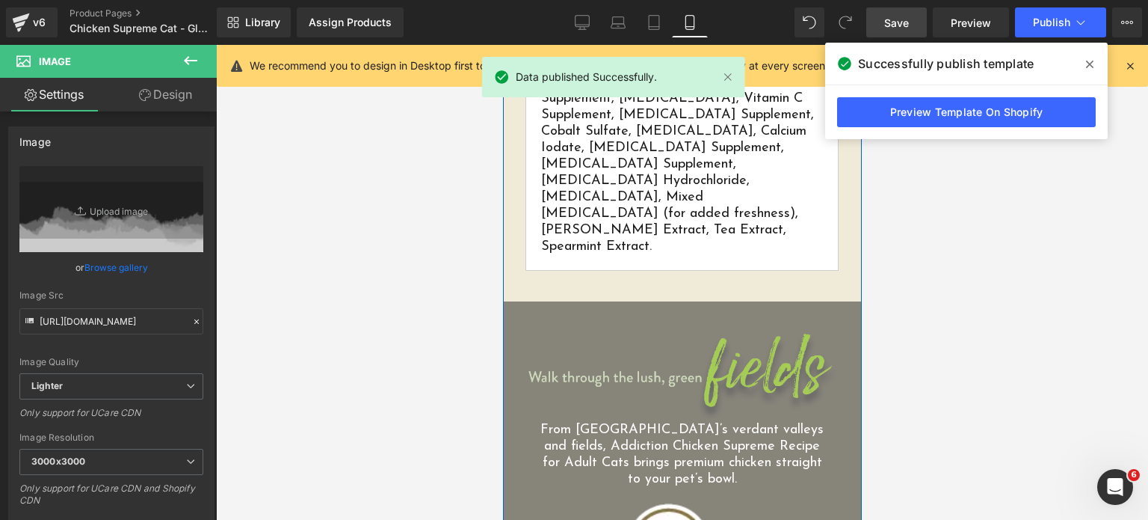
click at [646, 331] on img at bounding box center [682, 376] width 314 height 91
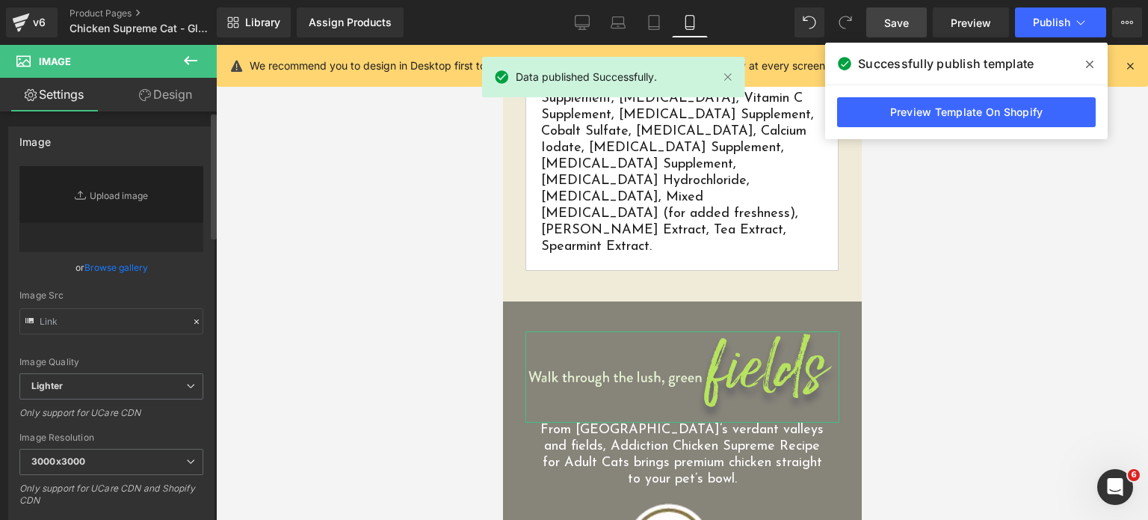
click at [126, 268] on link "Browse gallery" at bounding box center [116, 267] width 64 height 26
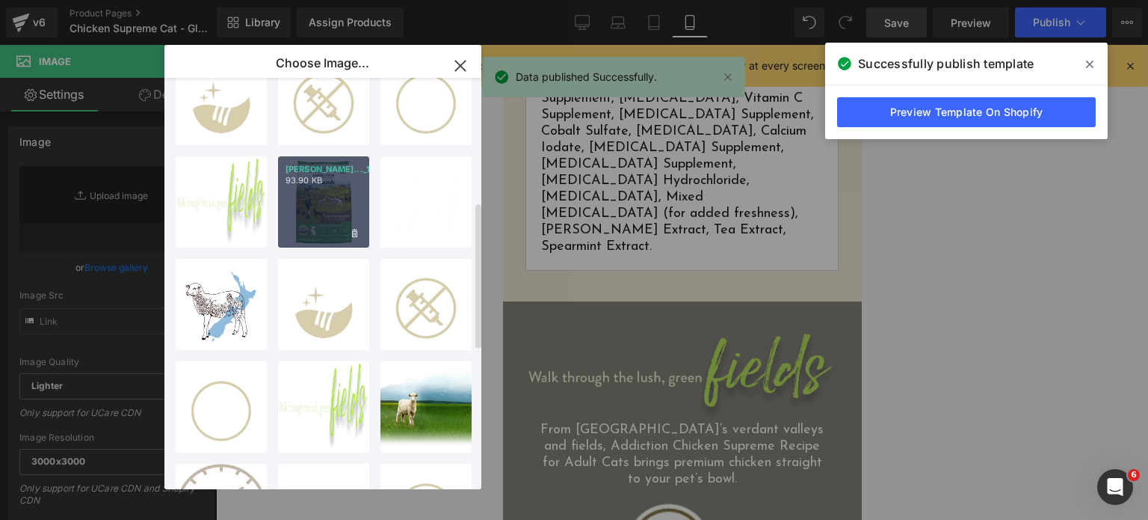
scroll to position [0, 0]
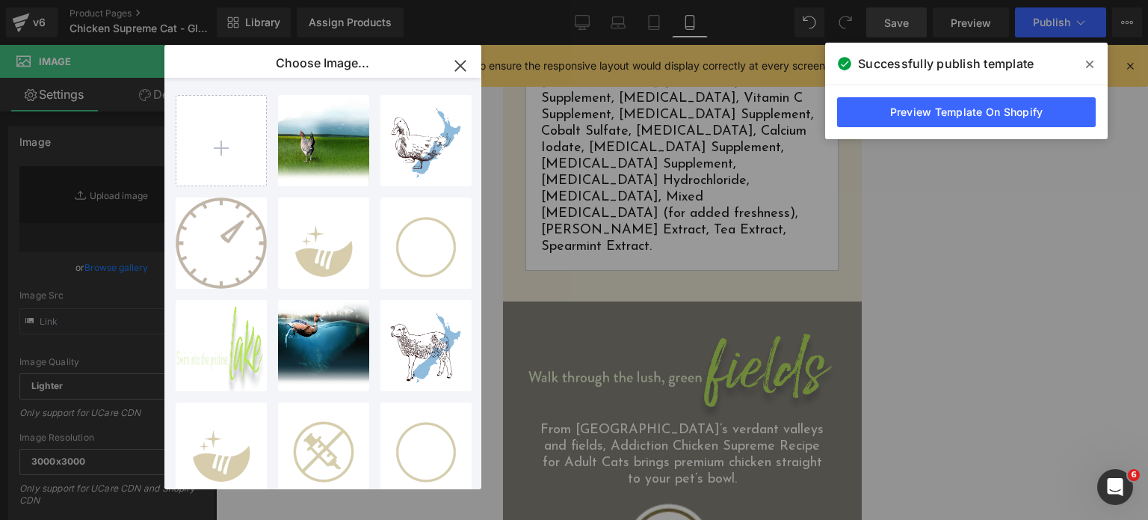
click at [475, 85] on button "button" at bounding box center [461, 66] width 42 height 42
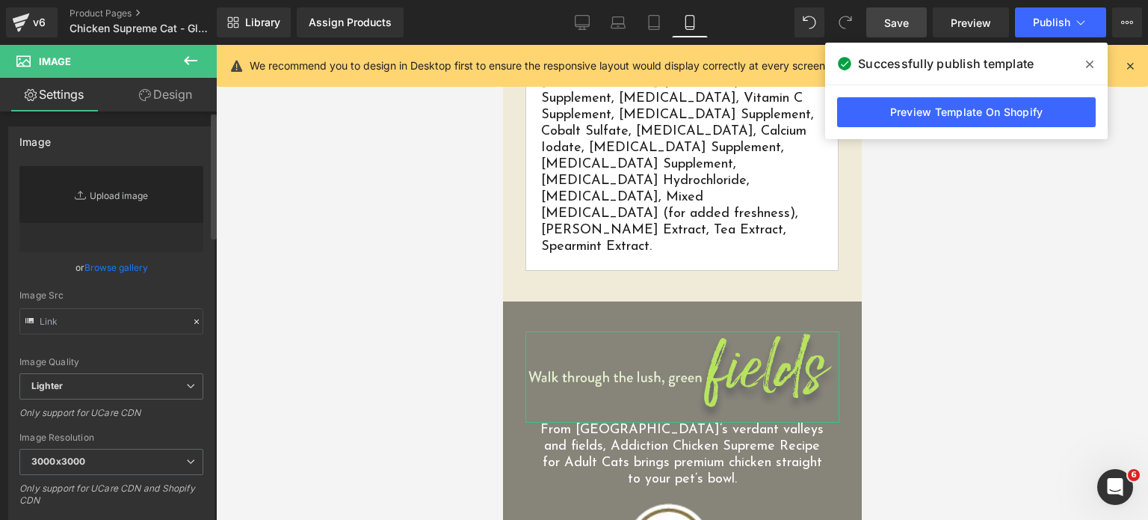
click at [145, 203] on link "Replace Image" at bounding box center [111, 209] width 184 height 86
type input "C:\fakepath\Phase-3-06-LLD-01C-Header-Field.png.webp"
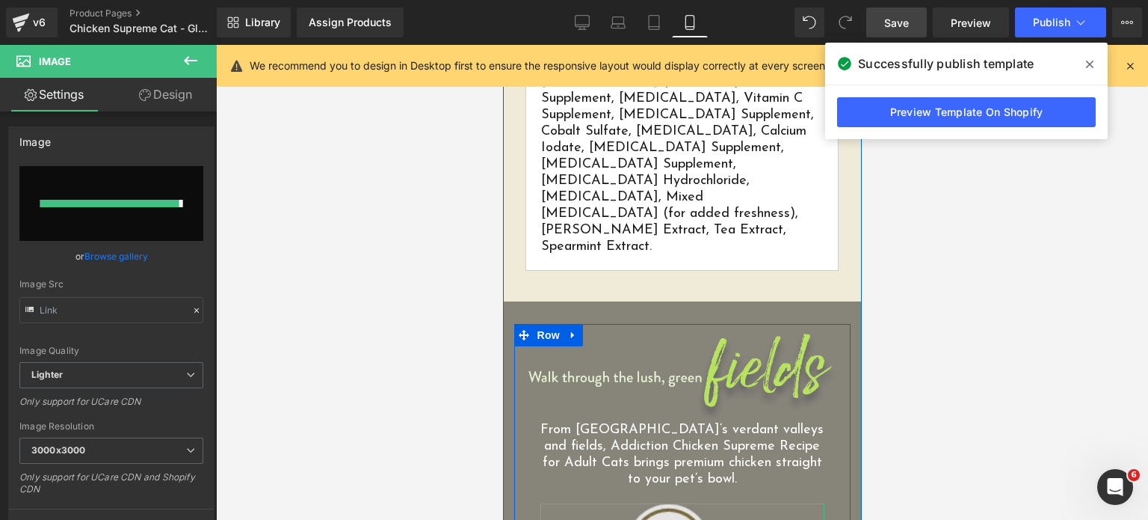
type input "https://ucarecdn.com/53a14e07-dc40-4671-a464-9934f29e45b9/-/format/auto/-/previ…"
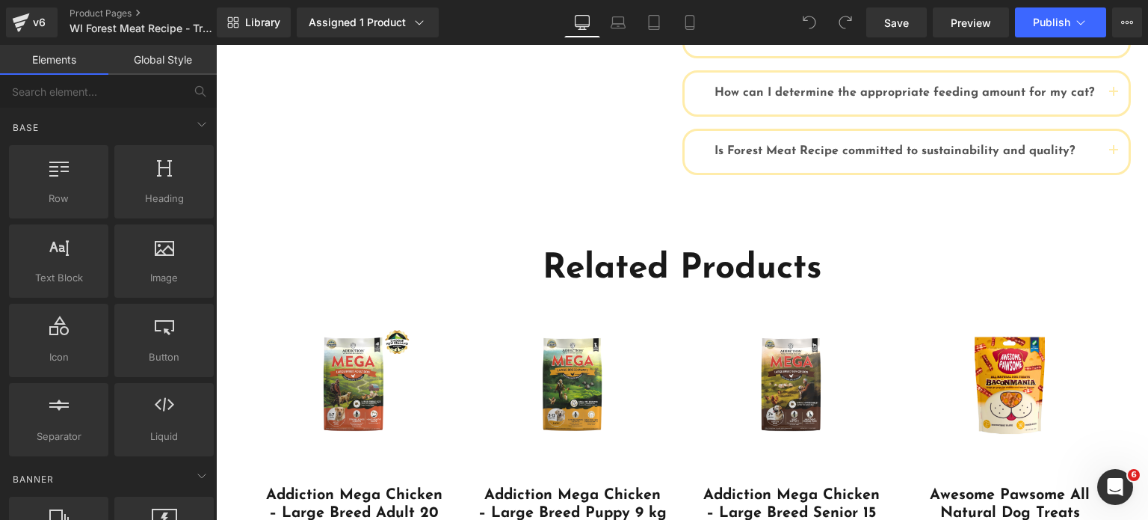
scroll to position [2519, 0]
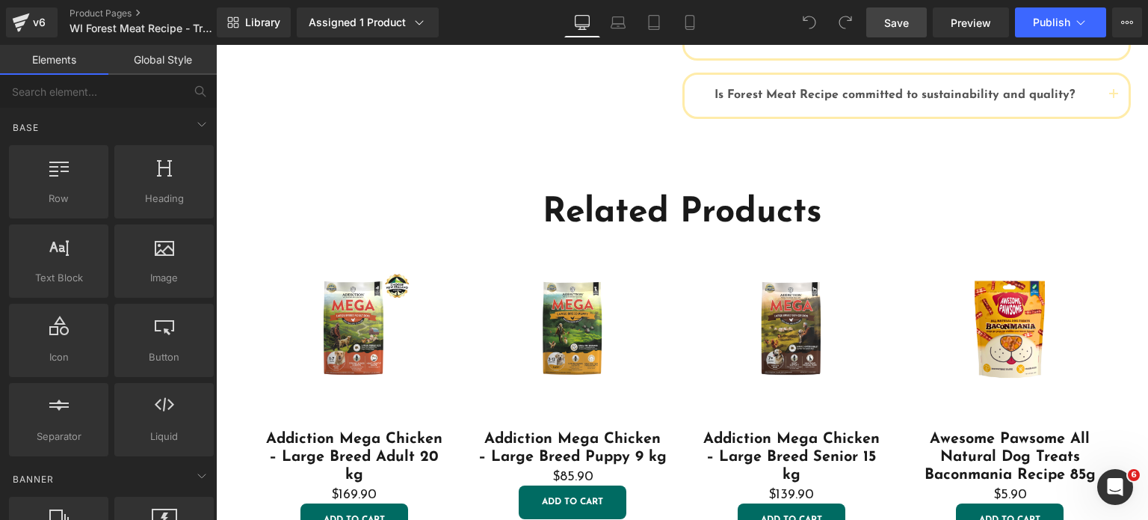
click at [914, 20] on link "Save" at bounding box center [896, 22] width 61 height 30
click at [1048, 20] on span "Publish" at bounding box center [1051, 22] width 37 height 12
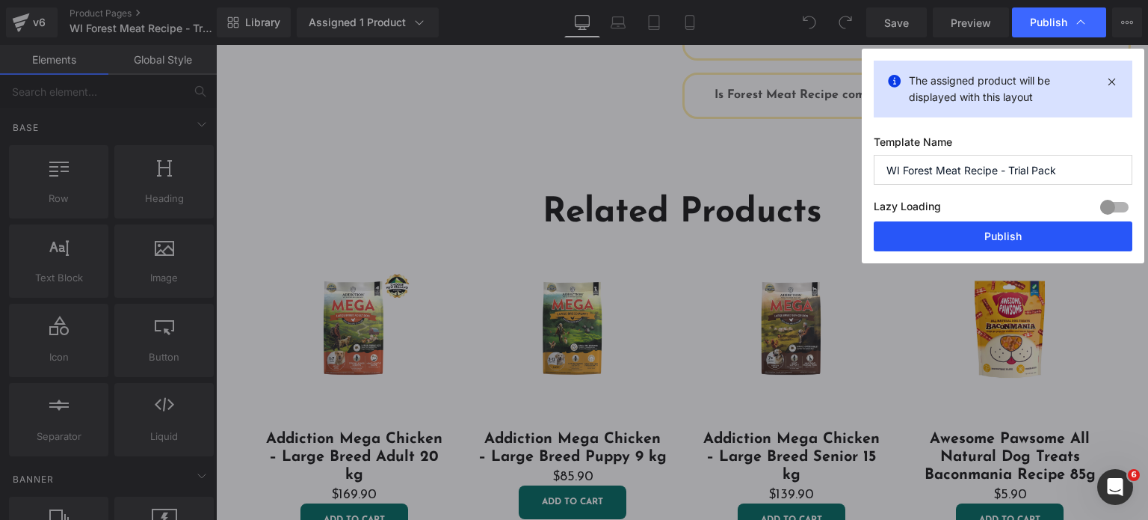
click at [967, 223] on button "Publish" at bounding box center [1003, 236] width 259 height 30
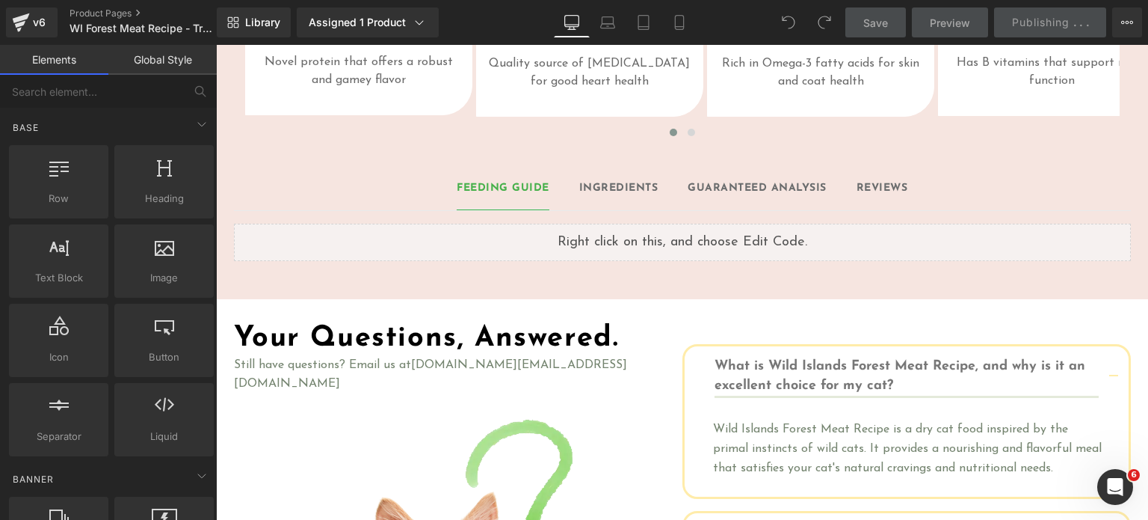
scroll to position [1262, 0]
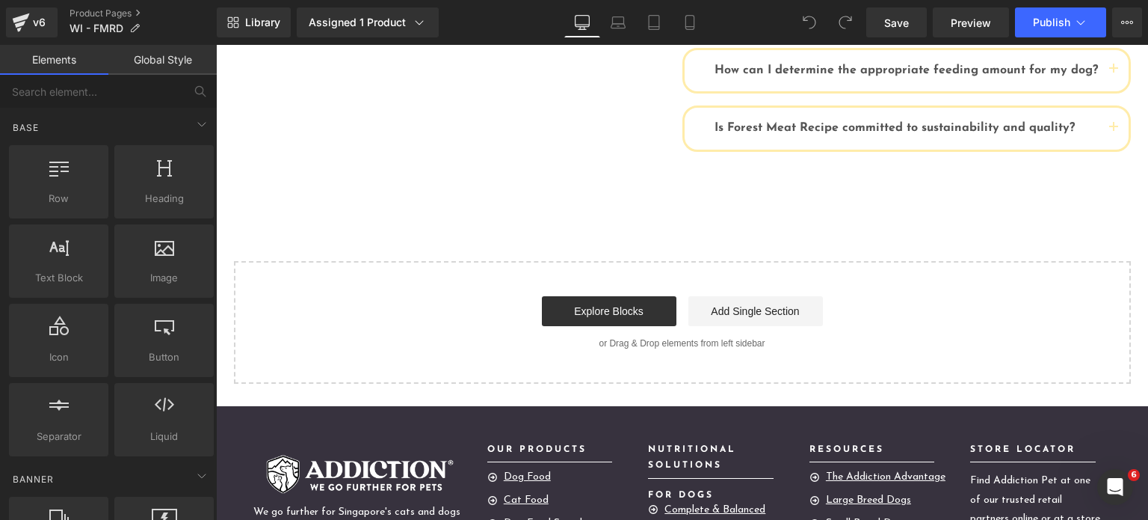
scroll to position [2186, 0]
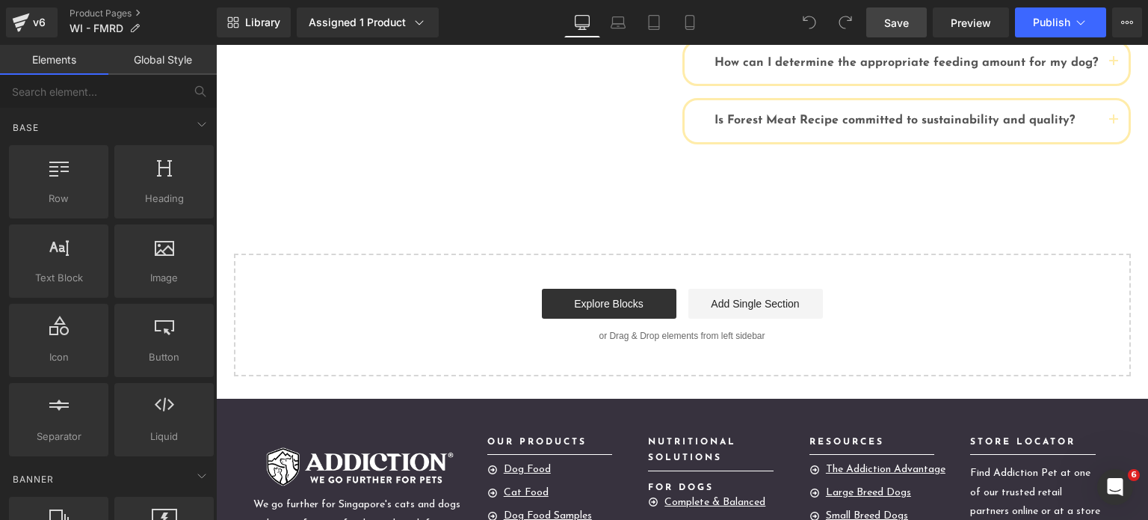
click at [898, 20] on span "Save" at bounding box center [896, 23] width 25 height 16
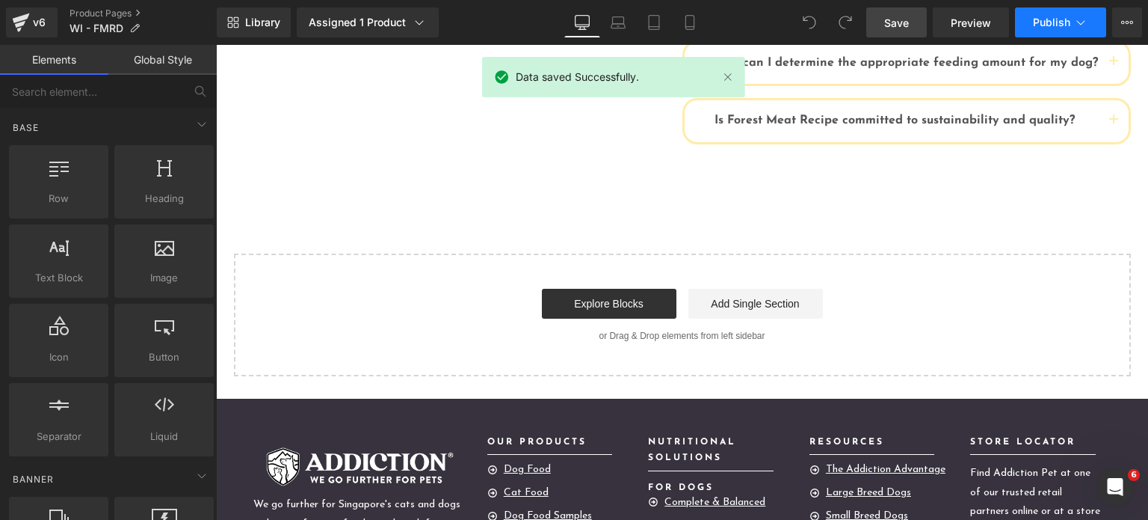
click at [1041, 19] on span "Publish" at bounding box center [1051, 22] width 37 height 12
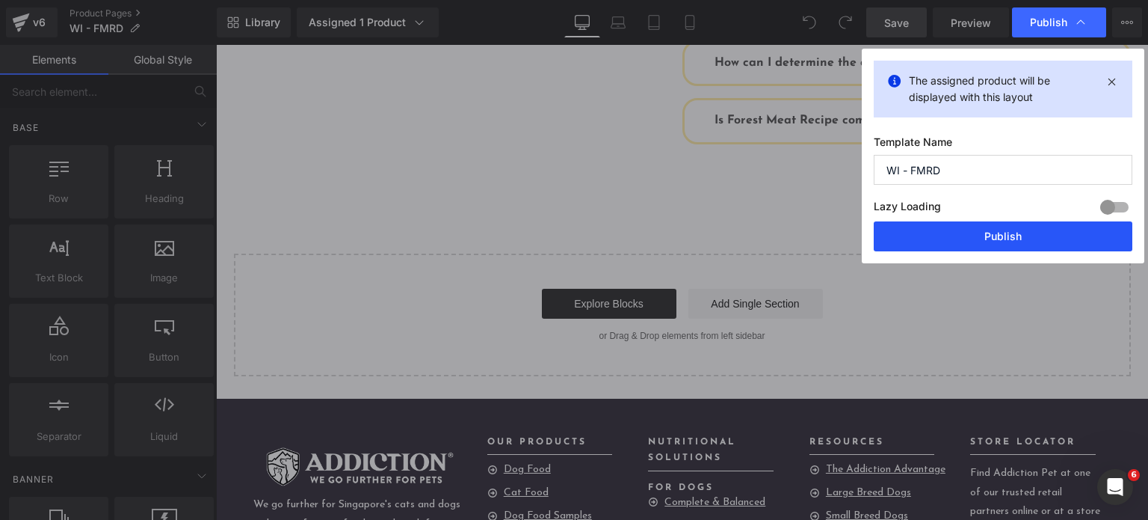
click at [941, 222] on button "Publish" at bounding box center [1003, 236] width 259 height 30
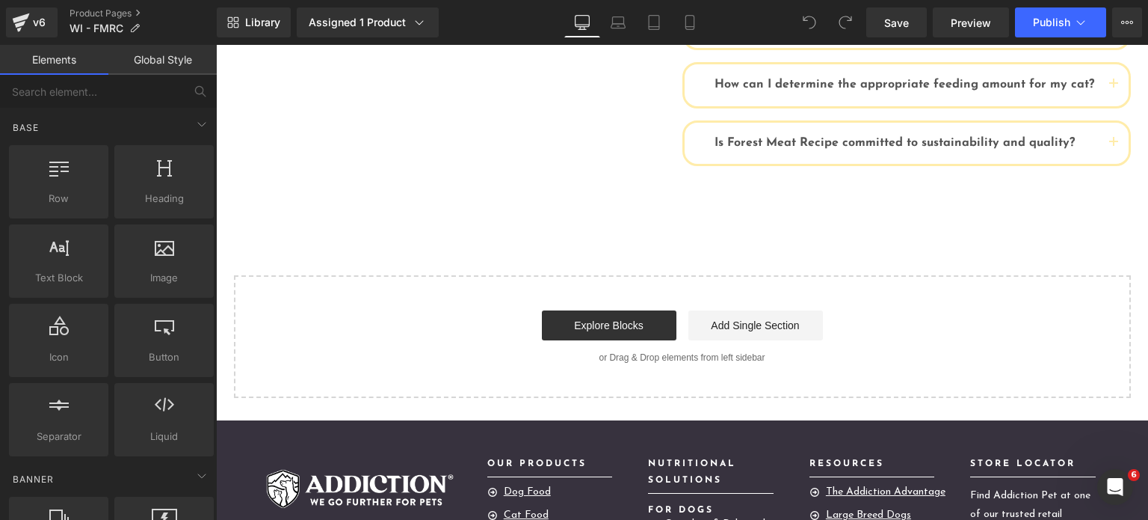
scroll to position [2347, 0]
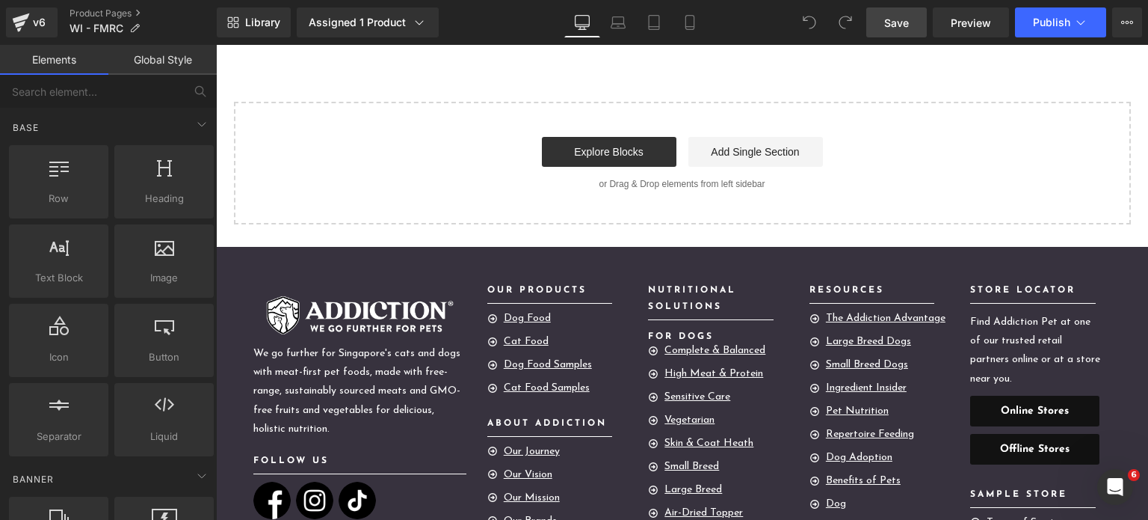
click at [889, 23] on span "Save" at bounding box center [896, 23] width 25 height 16
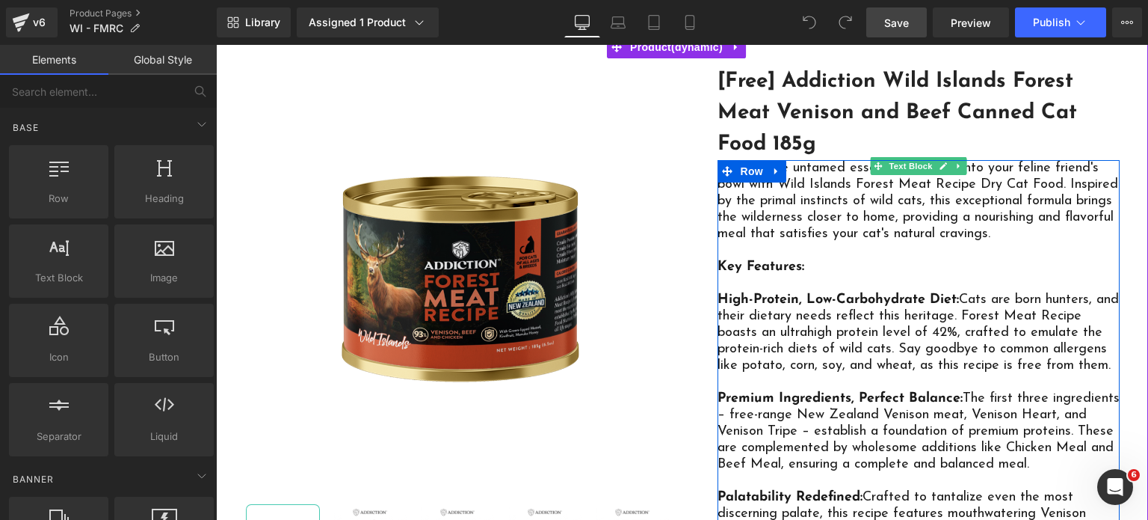
scroll to position [0, 0]
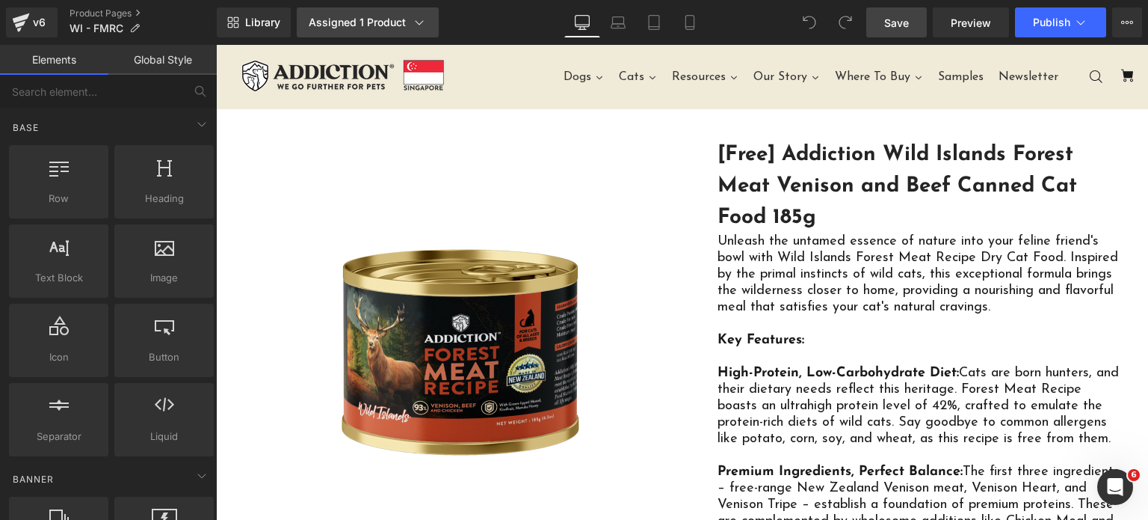
click at [366, 28] on div "Assigned 1 Product" at bounding box center [368, 22] width 118 height 15
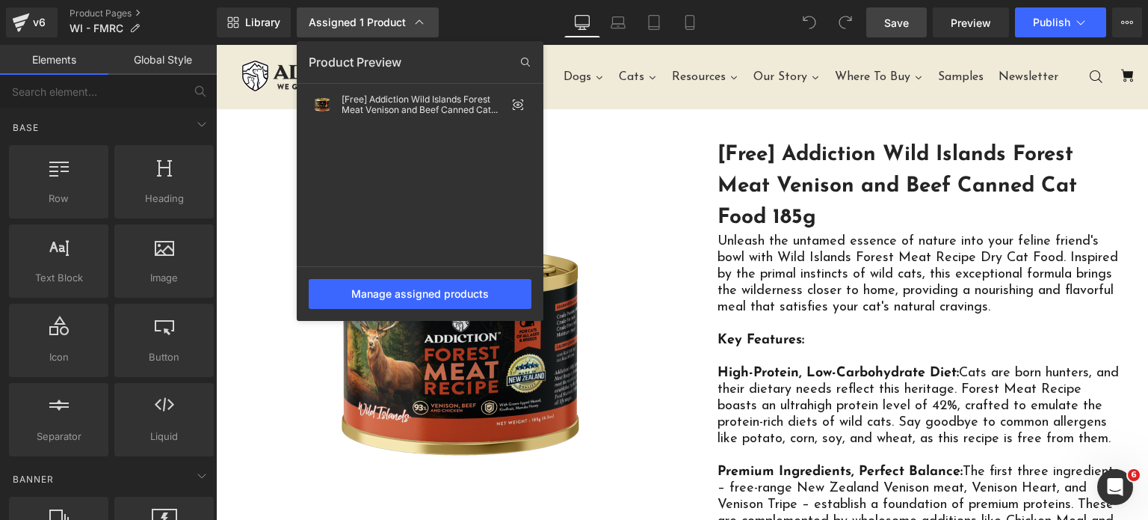
click at [368, 29] on div "Assigned 1 Product" at bounding box center [368, 22] width 118 height 15
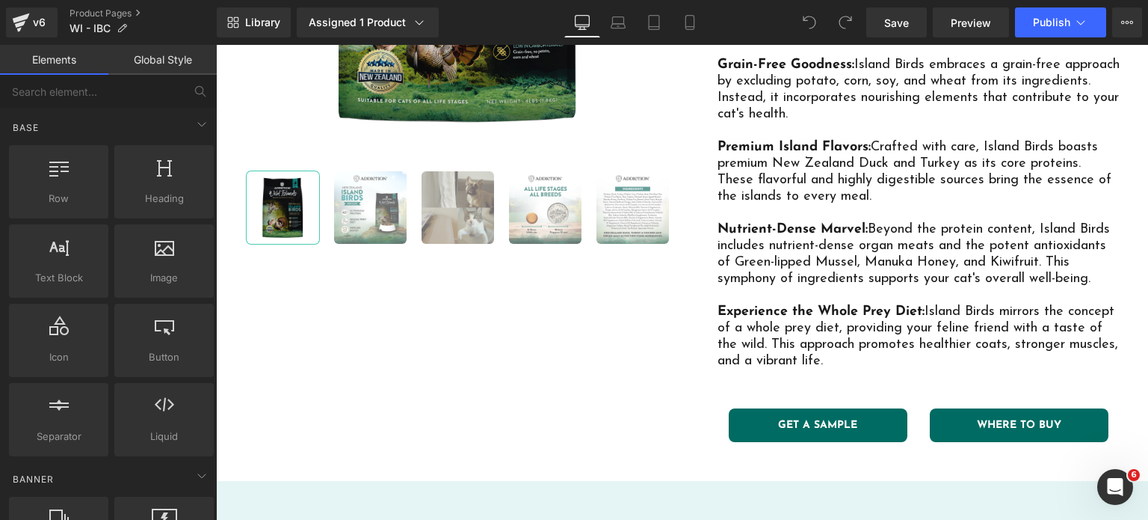
scroll to position [419, 0]
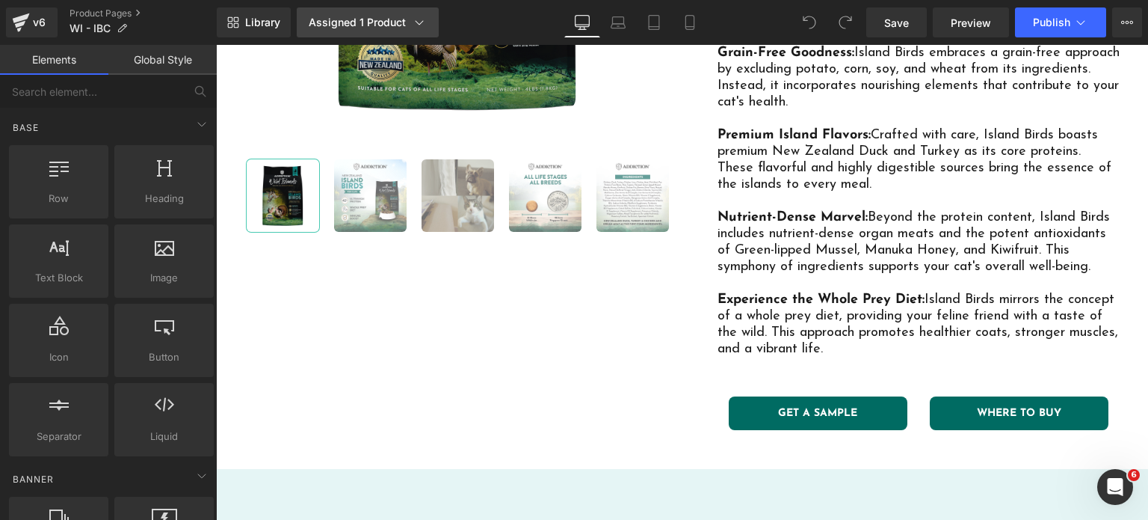
click at [383, 24] on div "Assigned 1 Product" at bounding box center [368, 22] width 118 height 15
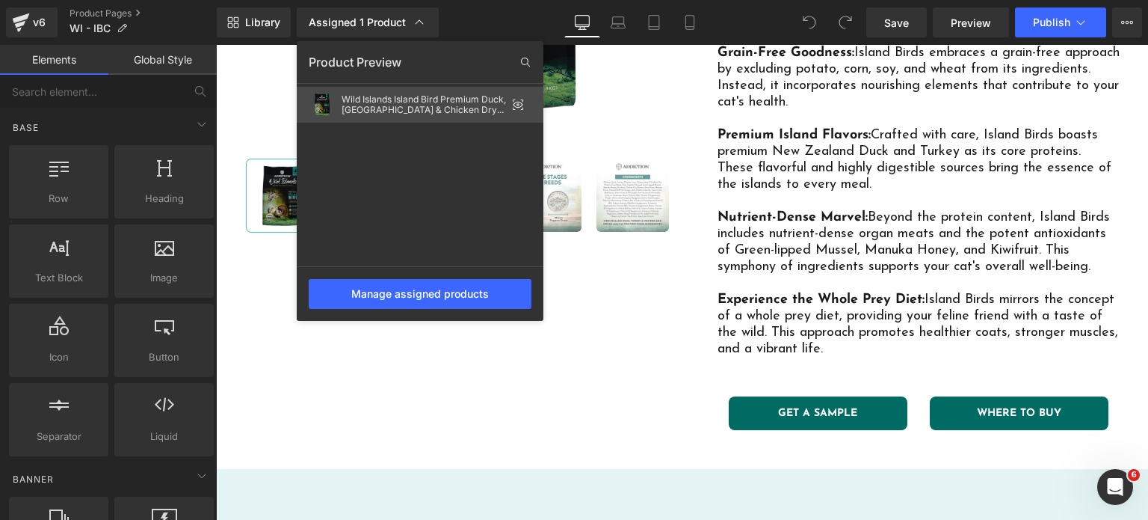
click at [514, 103] on icon at bounding box center [519, 105] width 10 height 6
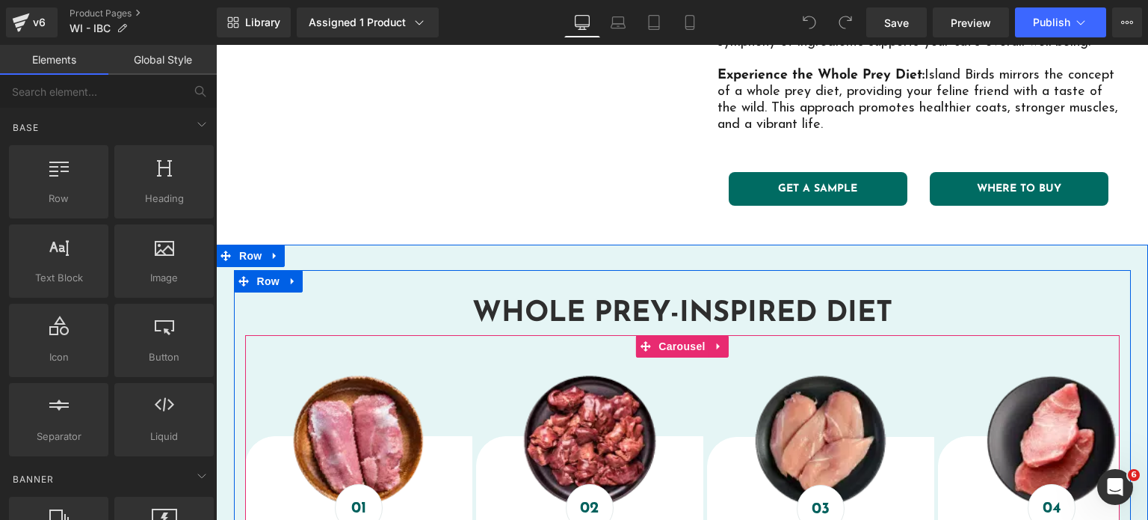
scroll to position [586, 0]
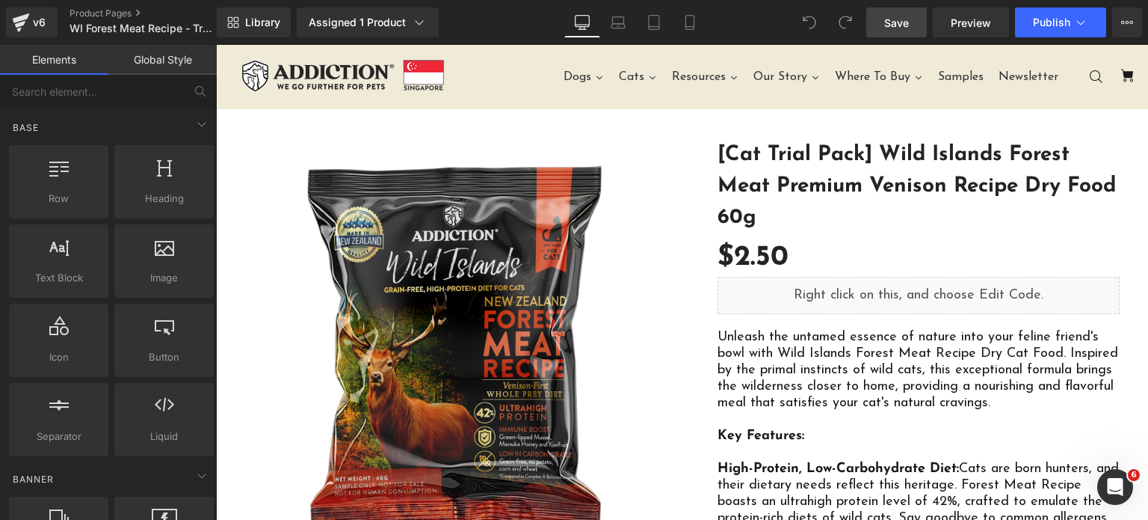
click at [893, 19] on span "Save" at bounding box center [896, 23] width 25 height 16
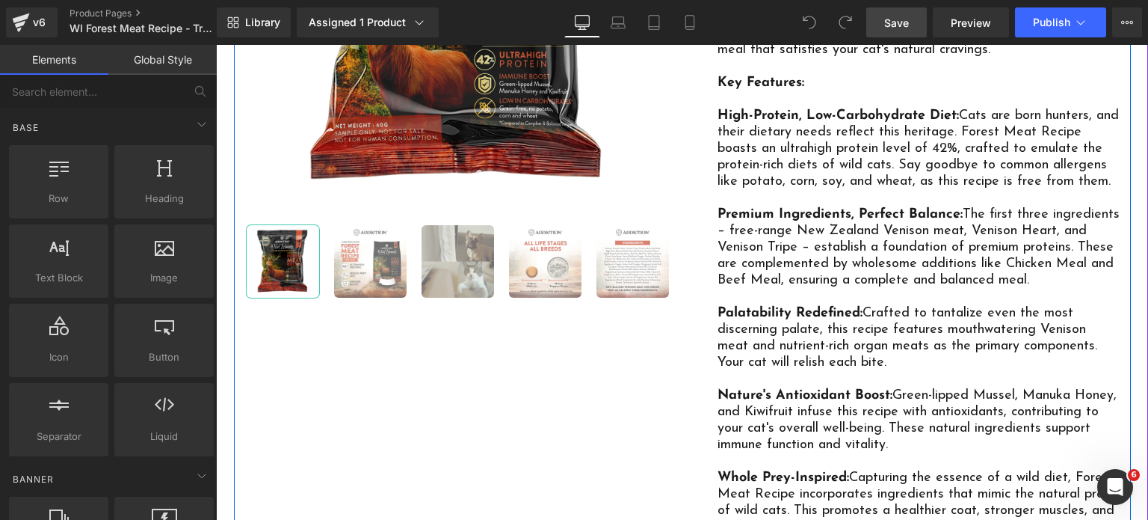
scroll to position [238, 0]
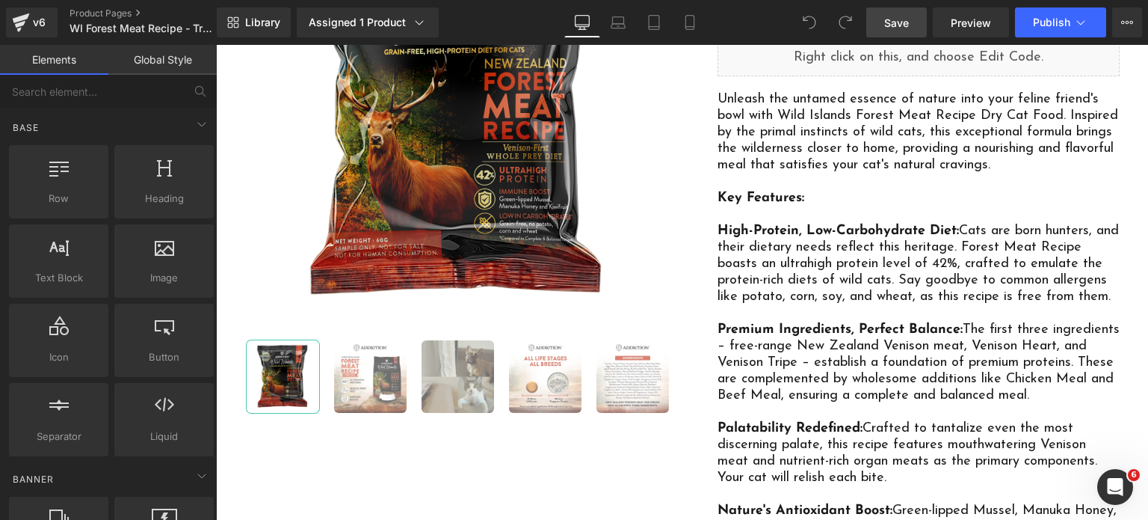
click at [917, 9] on link "Save" at bounding box center [896, 22] width 61 height 30
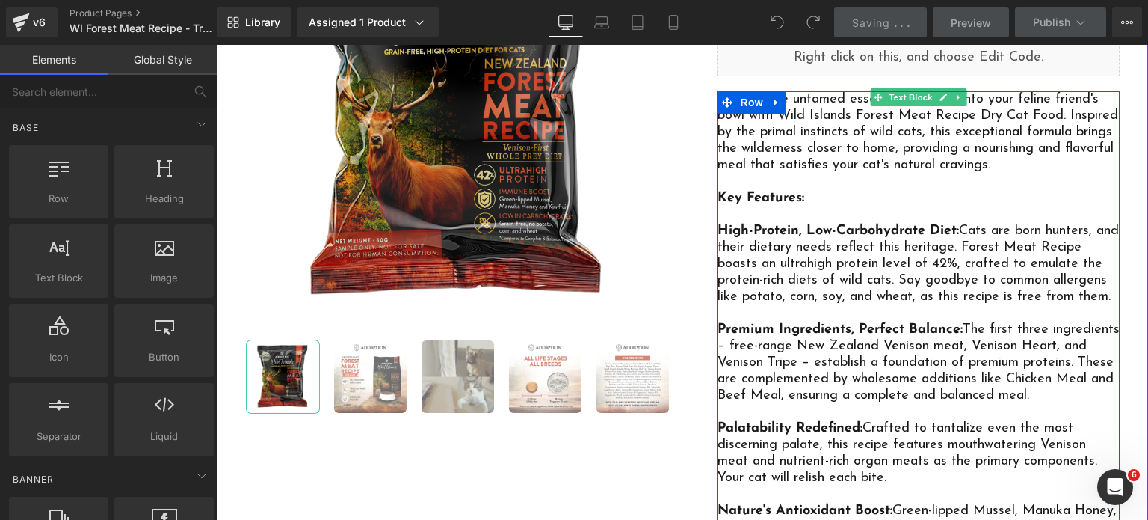
scroll to position [0, 0]
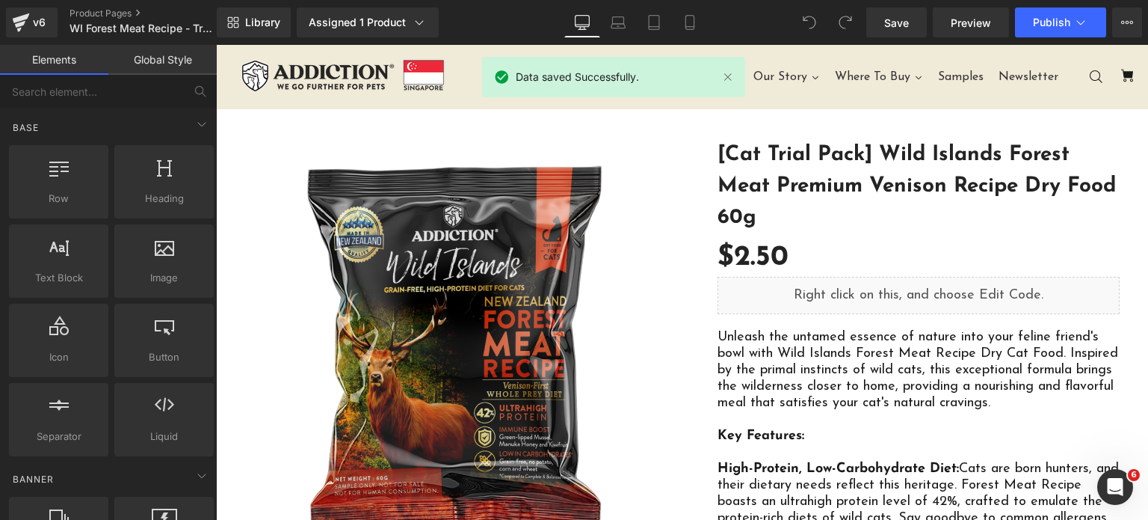
click at [1040, 7] on div "Save Preview Publish Scheduled View Live Page View with current Template Save T…" at bounding box center [1004, 22] width 288 height 30
click at [1053, 47] on div "Dogs Cats Resources Our Story Where To Buy Samples Newsletter What are you Look…" at bounding box center [682, 77] width 902 height 64
click at [1053, 41] on div "Library Assigned 1 Product Product Preview [Cat Trial Pack] Wild Islands Forest…" at bounding box center [682, 22] width 931 height 45
click at [1048, 37] on button "Publish" at bounding box center [1060, 22] width 91 height 30
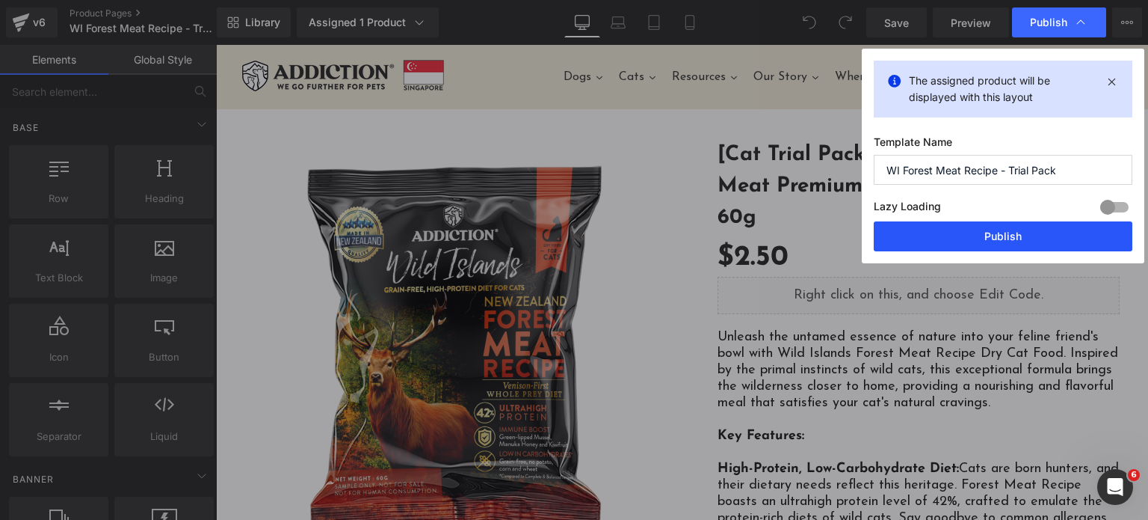
click at [990, 229] on button "Publish" at bounding box center [1003, 236] width 259 height 30
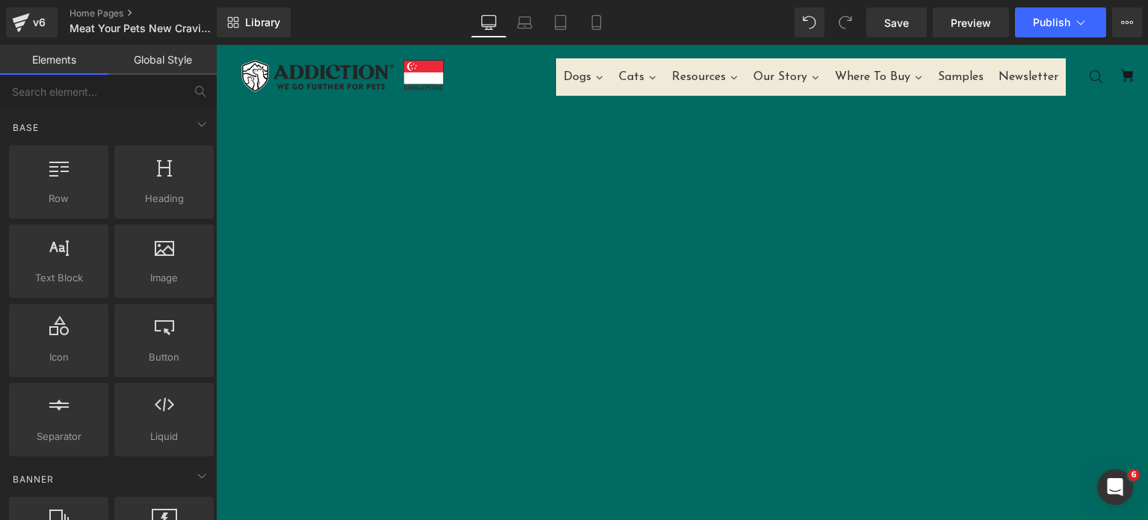
click at [216, 45] on span "Button" at bounding box center [216, 45] width 0 height 0
click at [488, 123] on div at bounding box center [682, 282] width 932 height 475
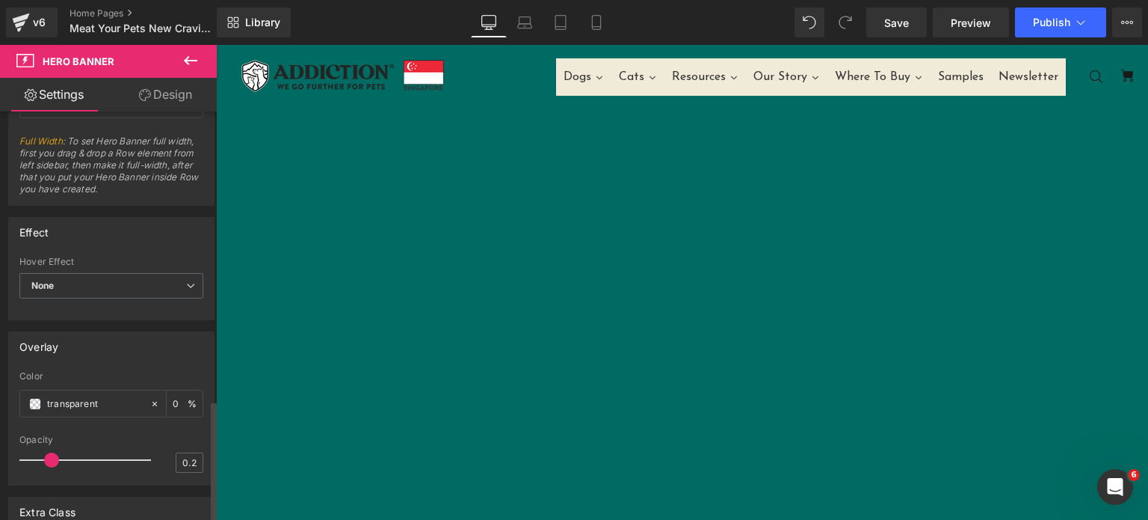
scroll to position [969, 0]
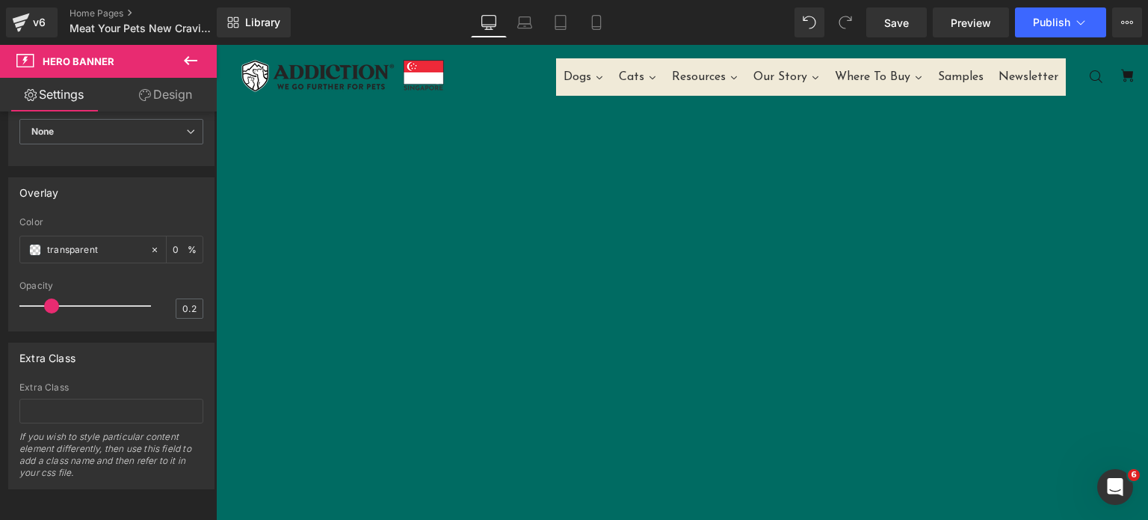
click at [216, 45] on span "Hero Banner" at bounding box center [216, 45] width 0 height 0
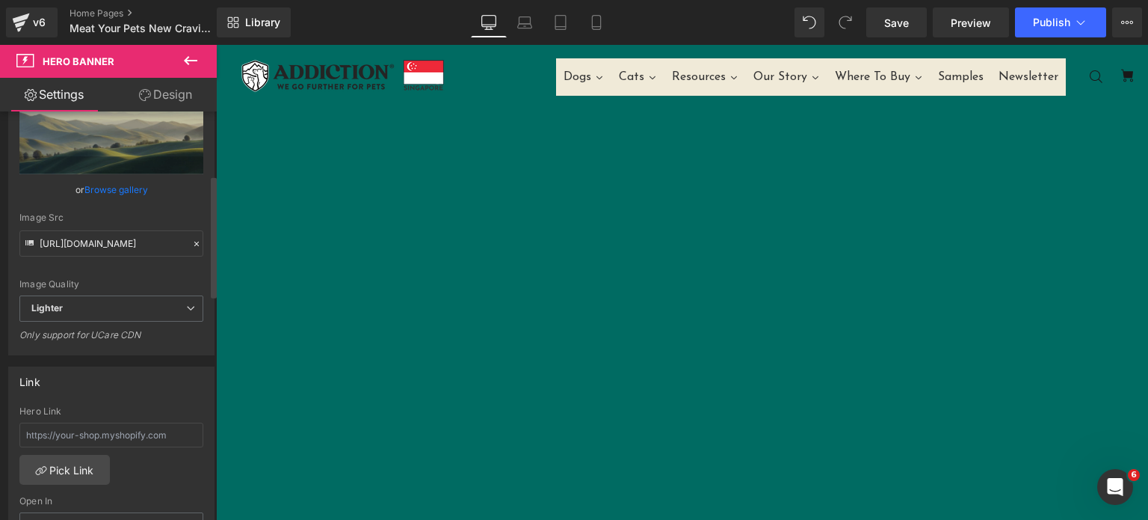
scroll to position [212, 0]
click at [51, 475] on link "Pick Link" at bounding box center [64, 469] width 90 height 30
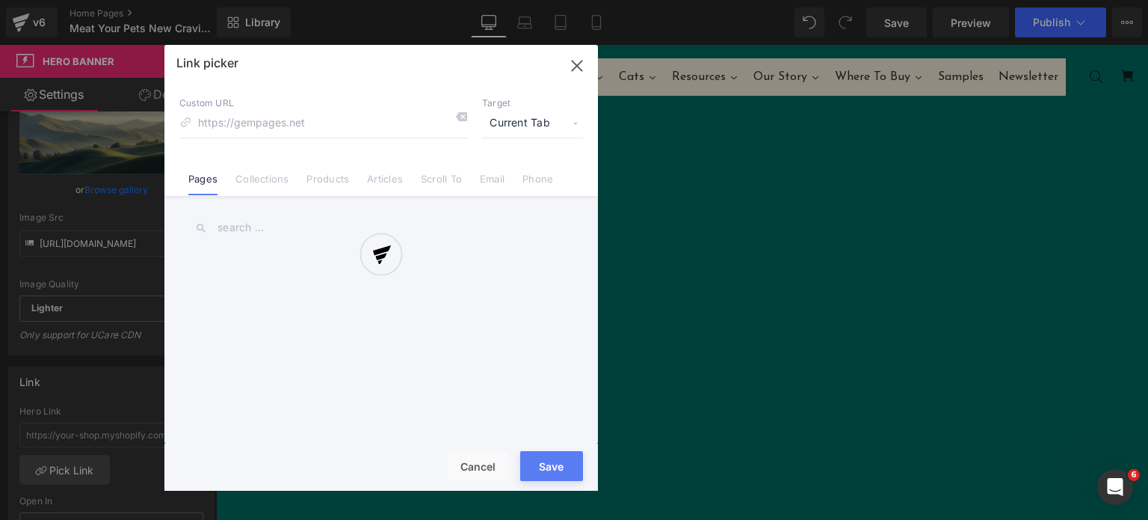
click at [274, 177] on div at bounding box center [381, 268] width 434 height 446
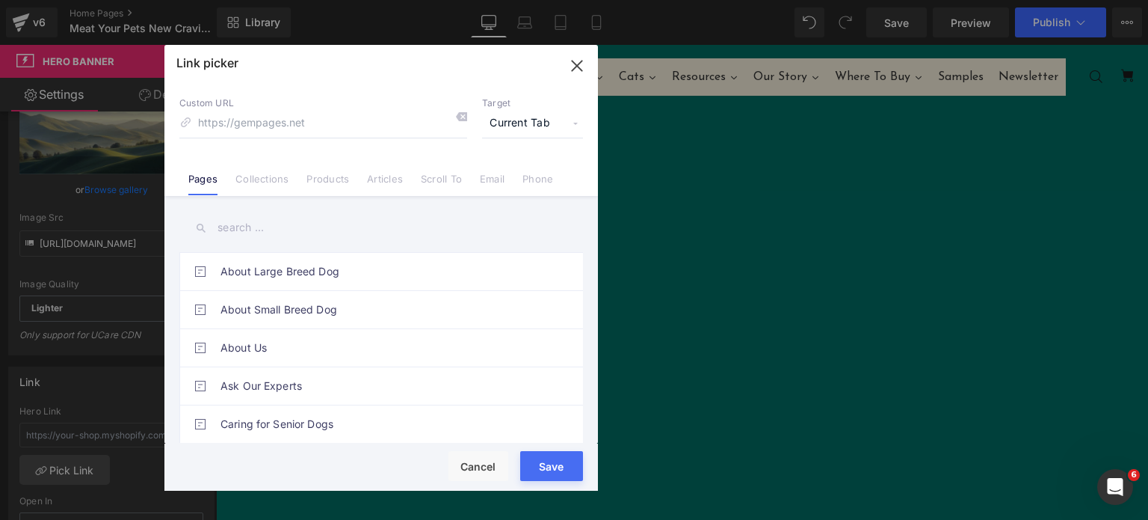
click at [274, 178] on link "Collections" at bounding box center [261, 184] width 53 height 22
click at [271, 223] on input "text" at bounding box center [381, 228] width 404 height 34
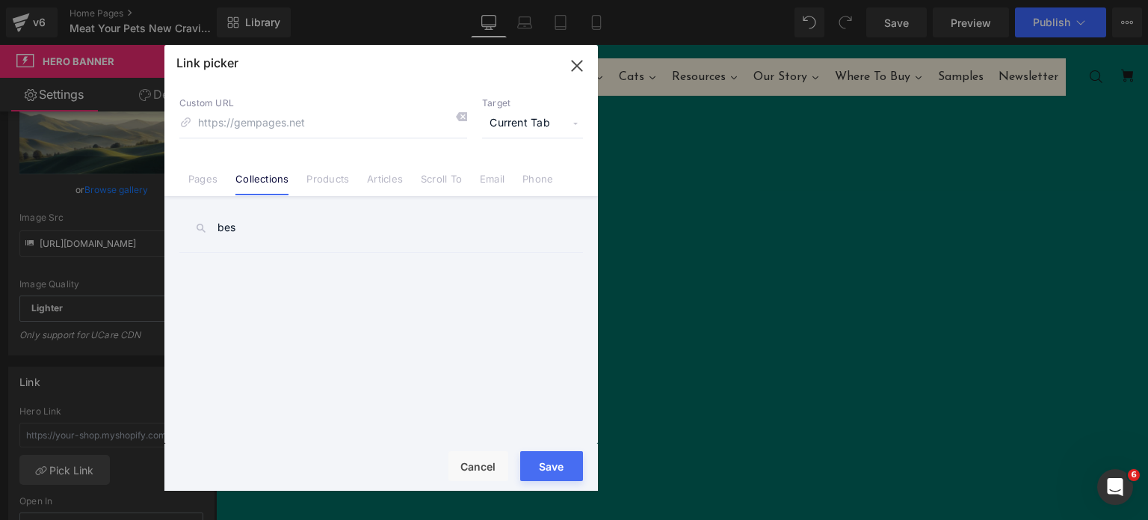
type input "best"
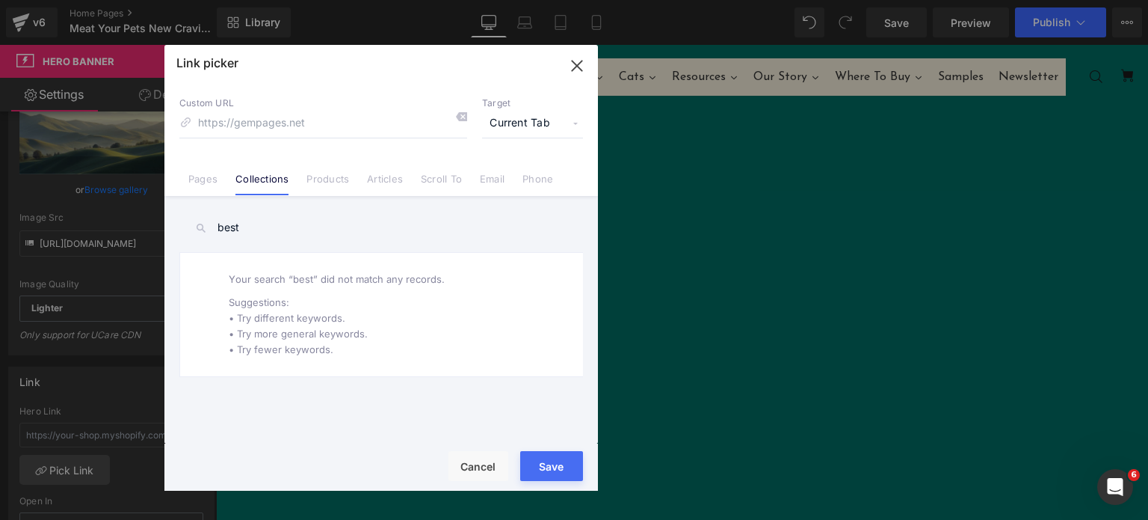
click at [262, 225] on input "best" at bounding box center [381, 228] width 404 height 34
drag, startPoint x: 568, startPoint y: 75, endPoint x: 357, endPoint y: 24, distance: 216.8
click at [568, 75] on icon "button" at bounding box center [577, 66] width 24 height 24
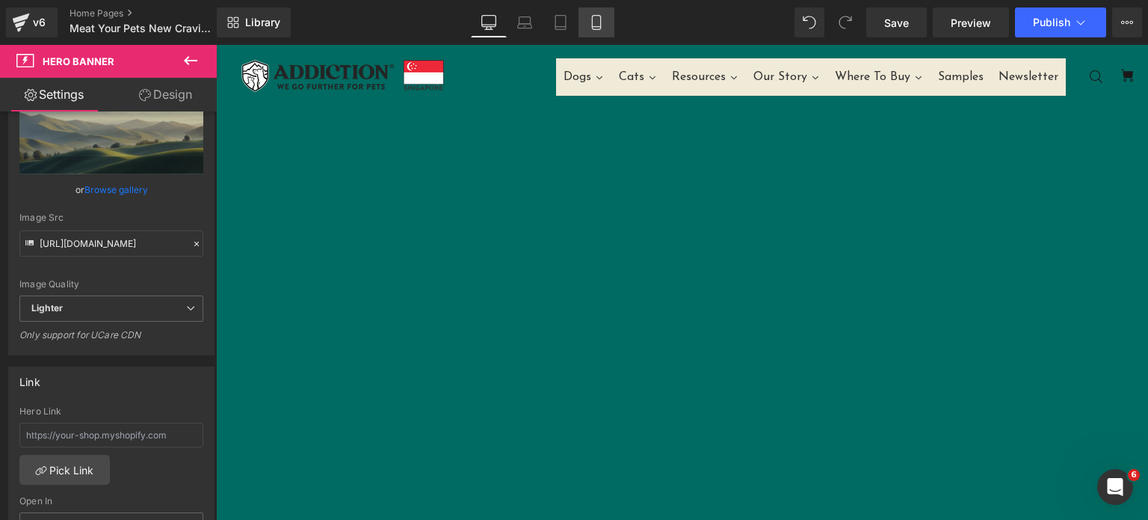
click at [602, 25] on icon at bounding box center [596, 22] width 15 height 15
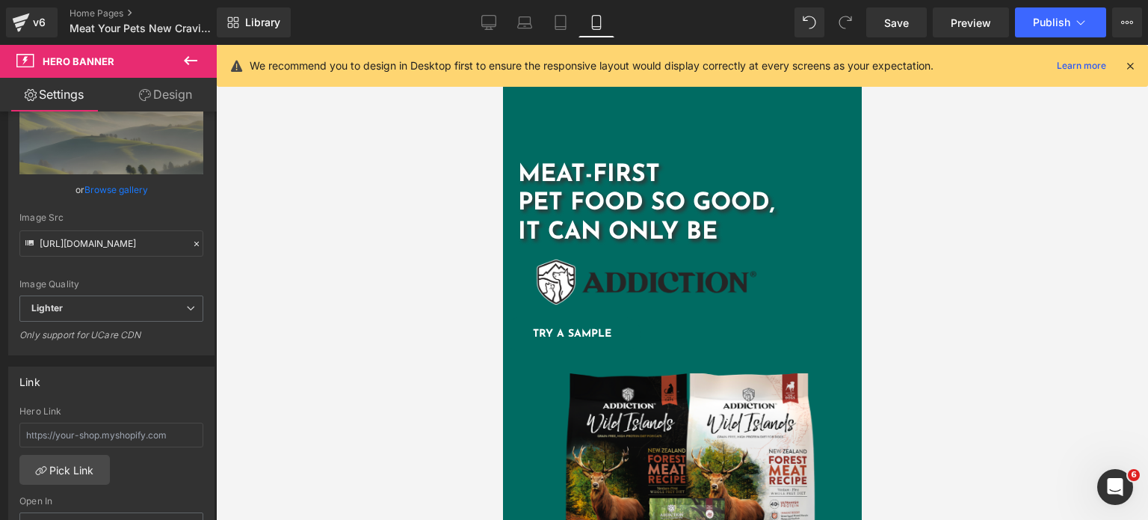
click at [502, 45] on span at bounding box center [502, 45] width 0 height 0
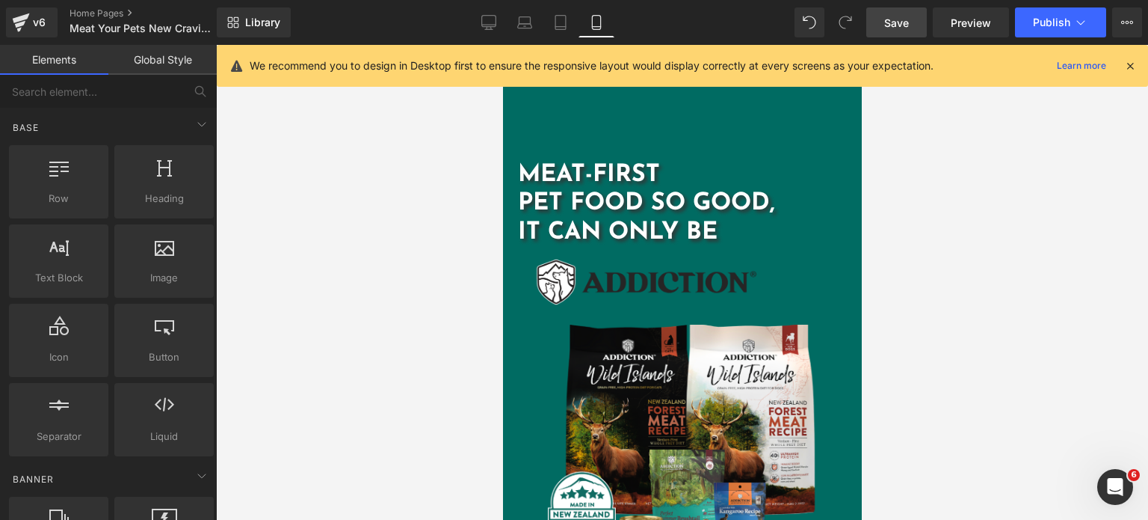
click at [894, 15] on span "Save" at bounding box center [896, 23] width 25 height 16
click at [871, 25] on link "Save" at bounding box center [896, 22] width 61 height 30
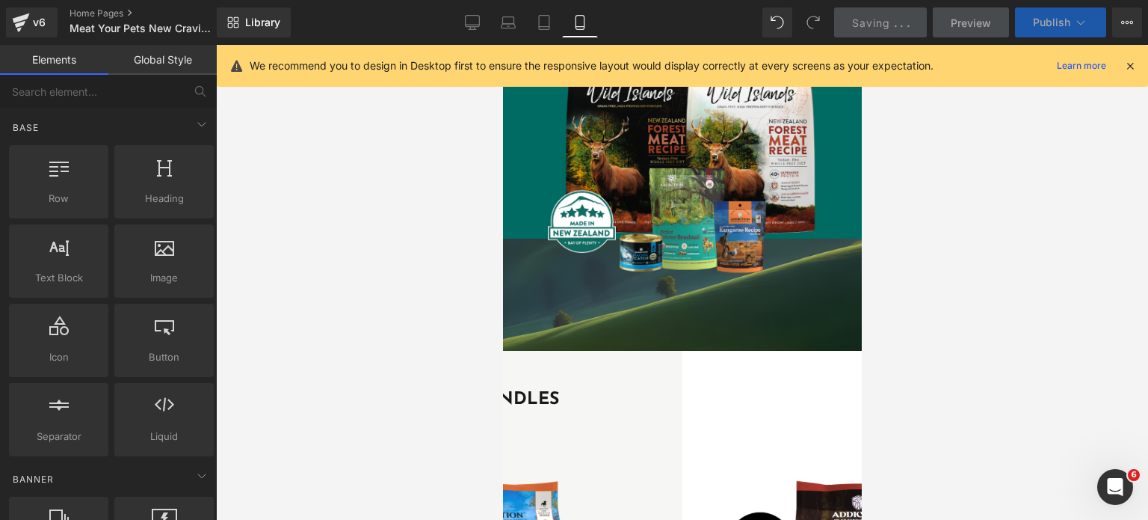
scroll to position [281, 0]
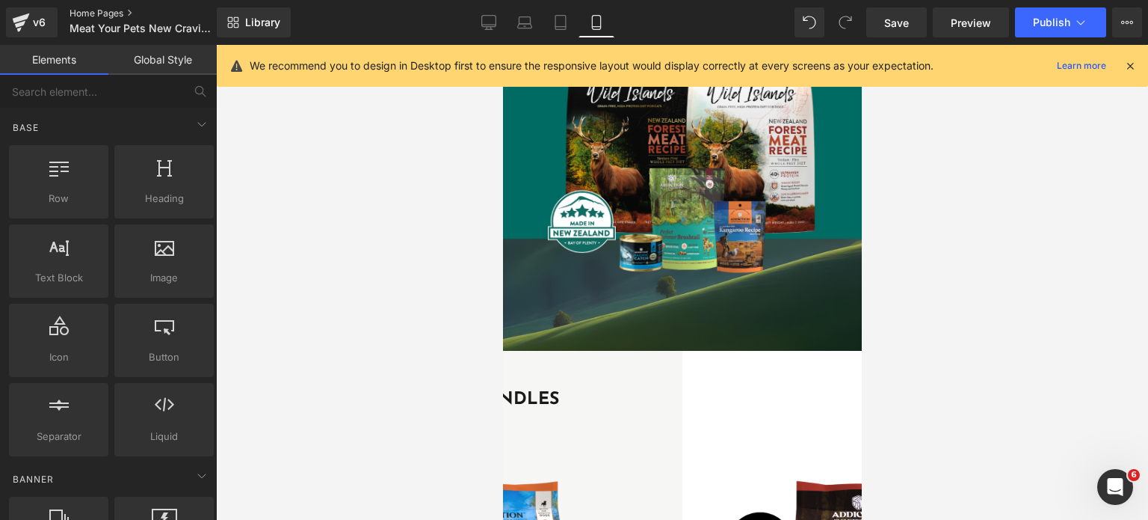
click at [81, 17] on link "Home Pages" at bounding box center [156, 13] width 172 height 12
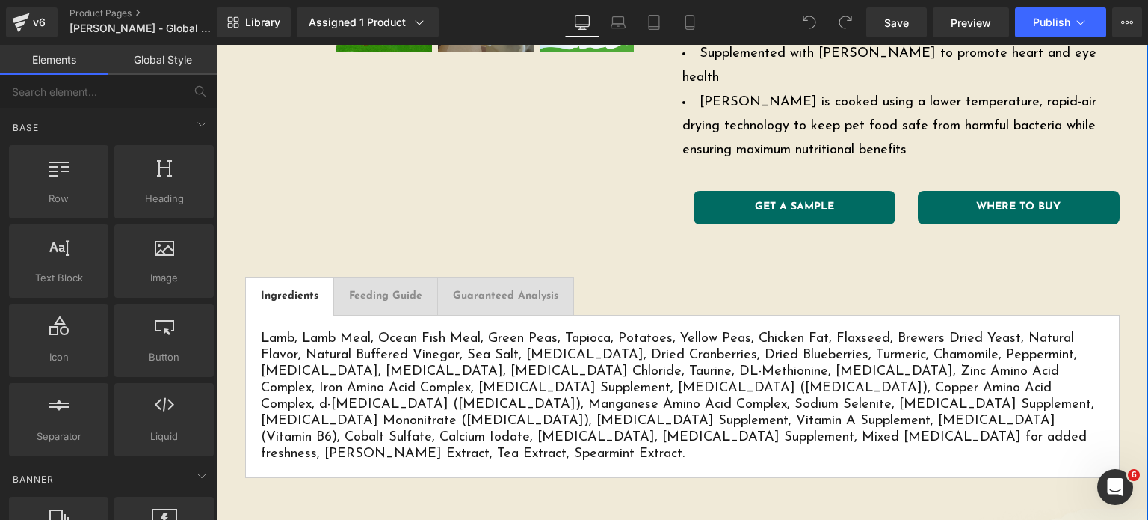
scroll to position [541, 0]
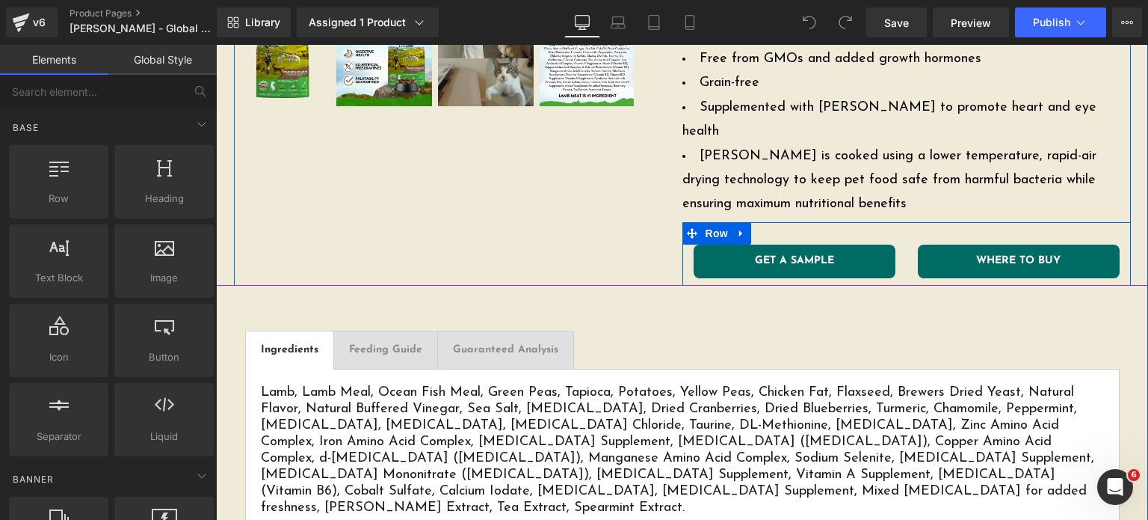
click at [754, 222] on div "GET A SAMPLE Button WHERE TO BUY Button Row" at bounding box center [906, 254] width 449 height 64
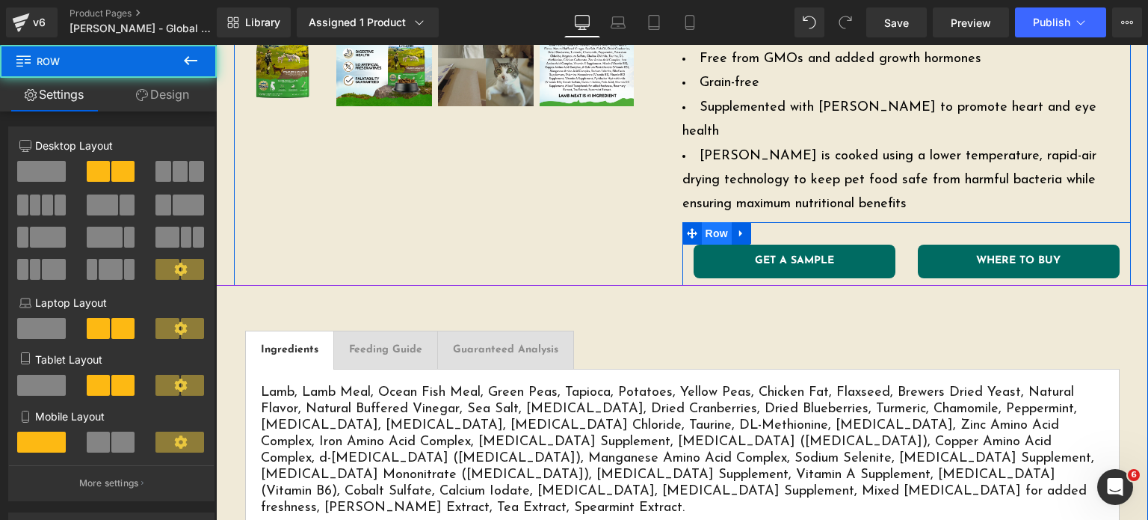
click at [707, 222] on span "Row" at bounding box center [717, 233] width 30 height 22
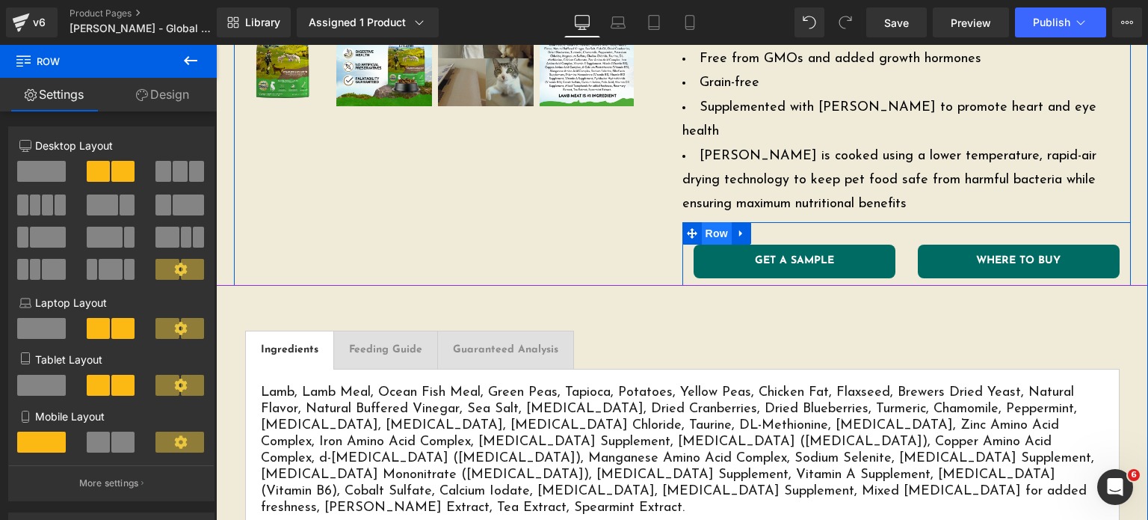
click at [707, 222] on span "Row" at bounding box center [717, 233] width 30 height 22
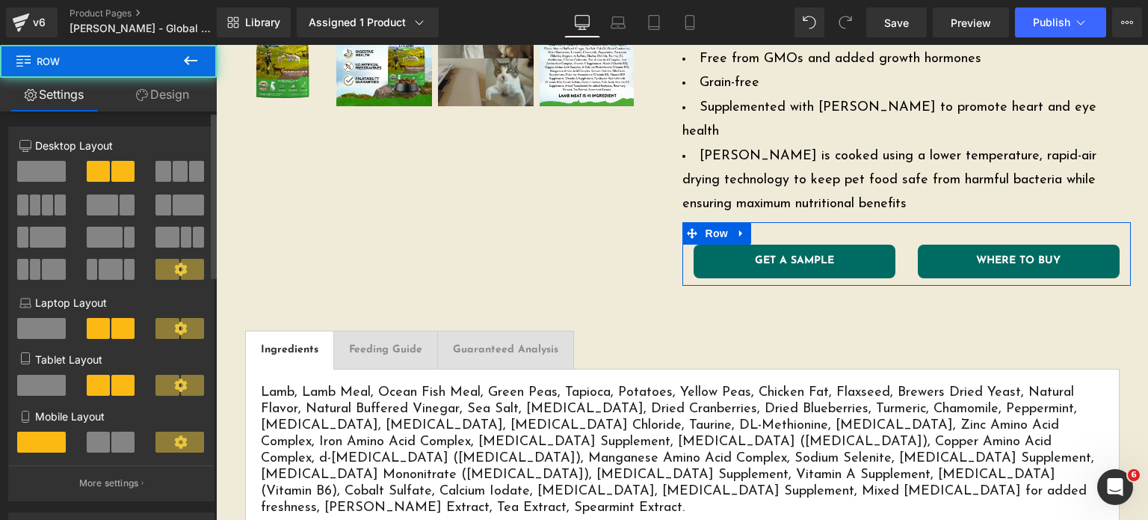
click at [52, 173] on span at bounding box center [41, 171] width 49 height 21
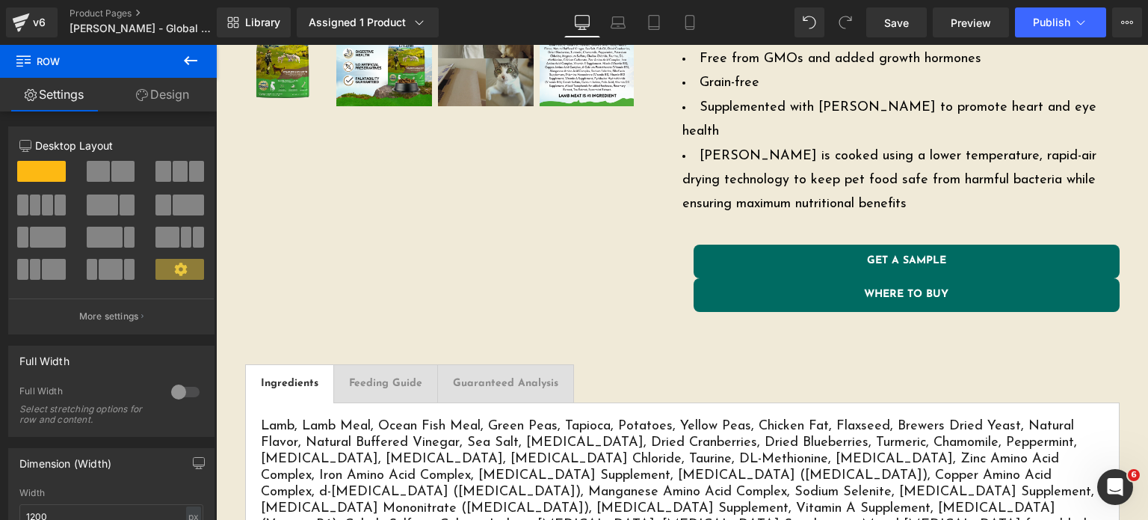
click at [190, 67] on icon at bounding box center [191, 61] width 18 height 18
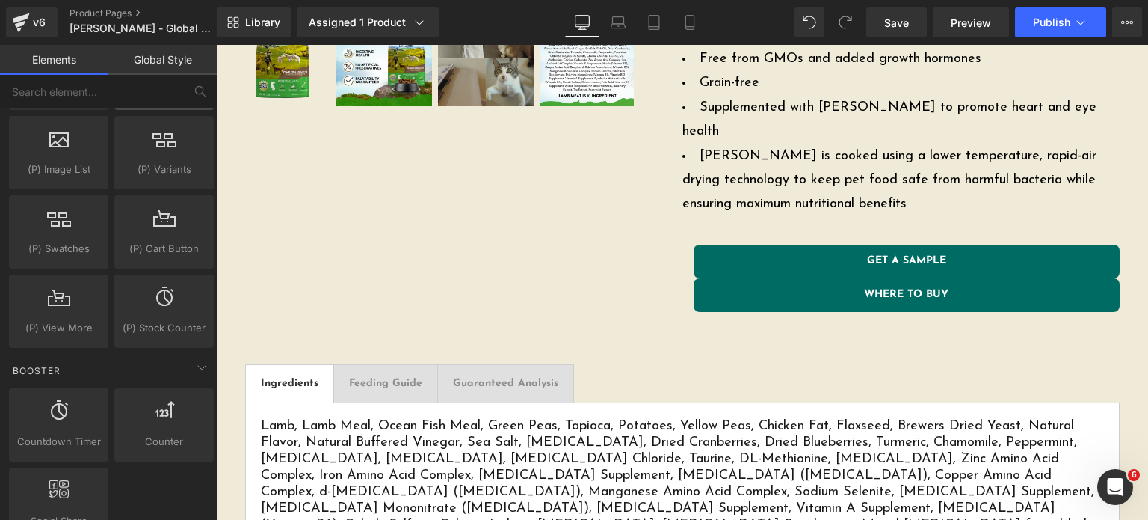
scroll to position [1775, 0]
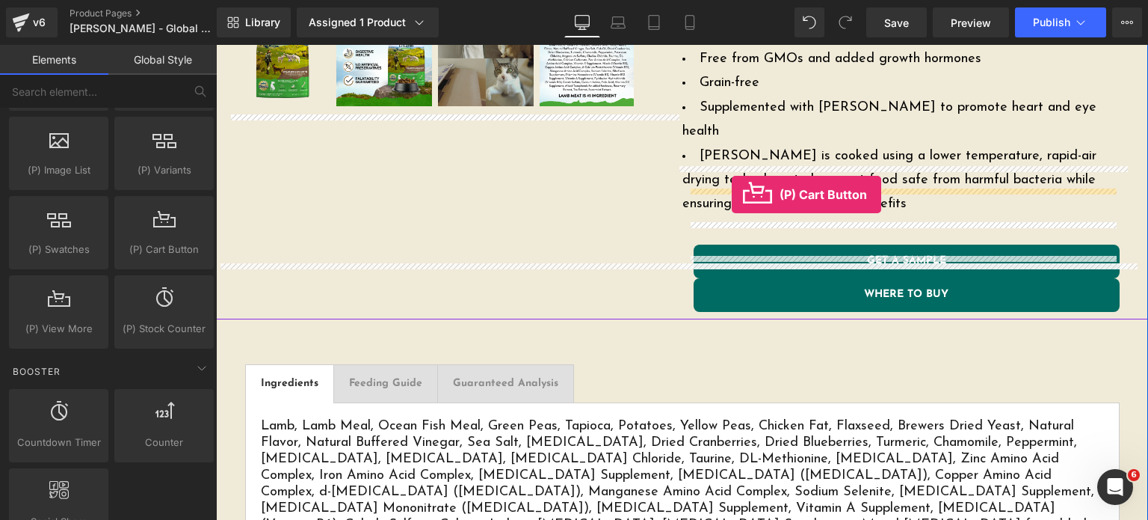
drag, startPoint x: 384, startPoint y: 295, endPoint x: 732, endPoint y: 194, distance: 362.0
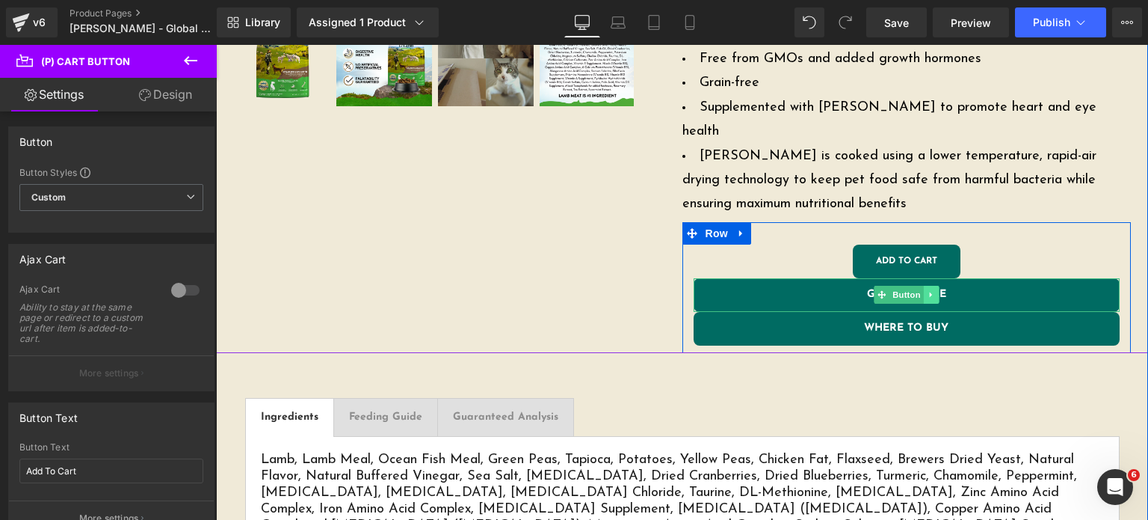
click at [927, 286] on link at bounding box center [931, 295] width 16 height 18
click at [931, 286] on link at bounding box center [939, 295] width 16 height 18
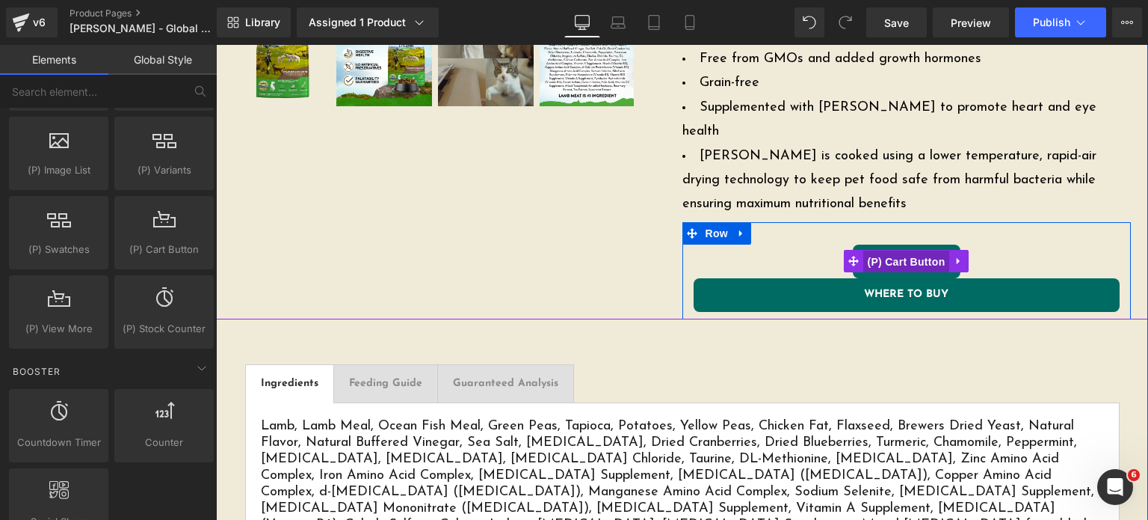
click at [887, 250] on span "(P) Cart Button" at bounding box center [905, 261] width 85 height 22
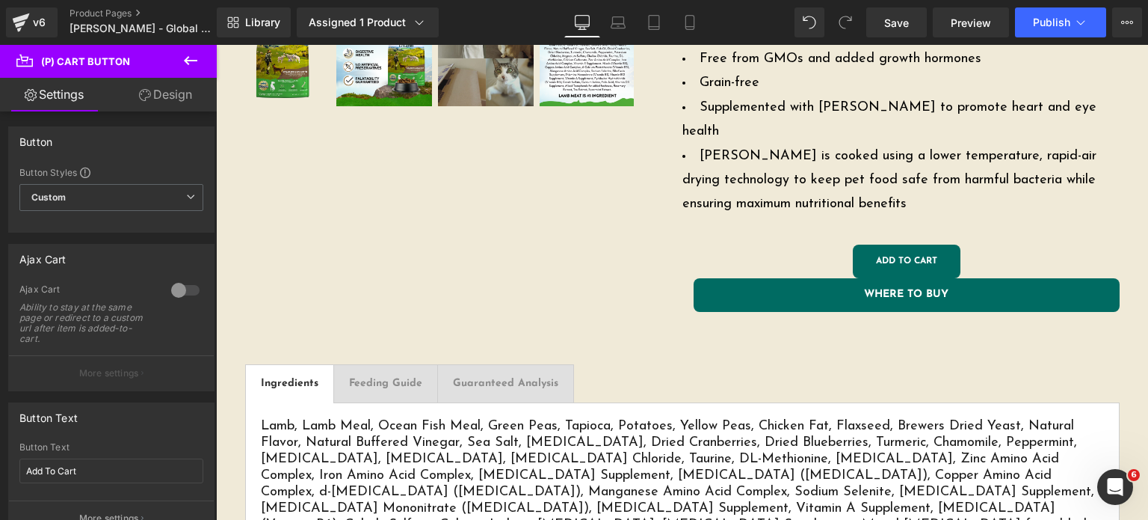
click at [195, 61] on icon at bounding box center [191, 61] width 18 height 18
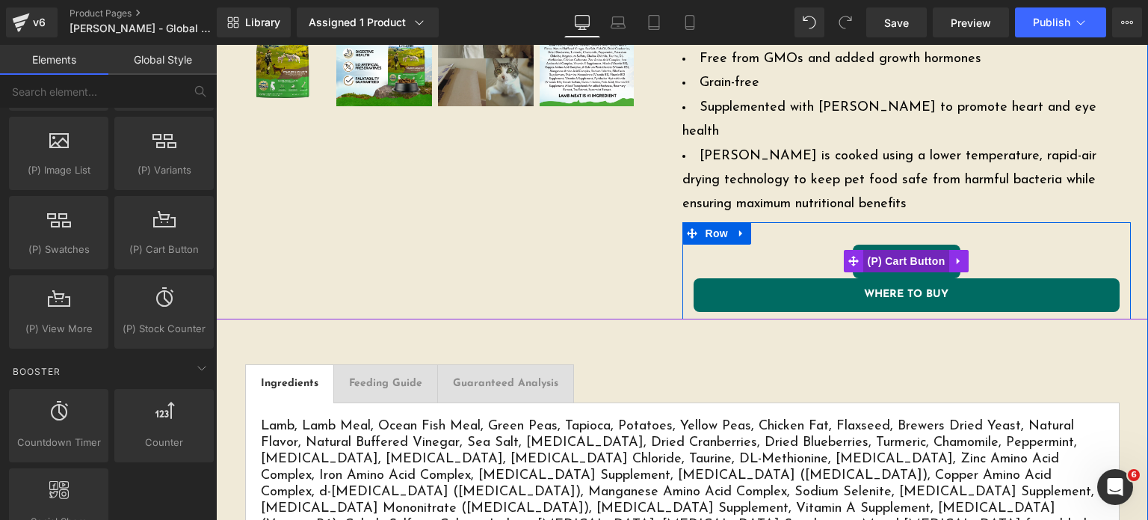
click at [896, 250] on span "(P) Cart Button" at bounding box center [905, 261] width 85 height 22
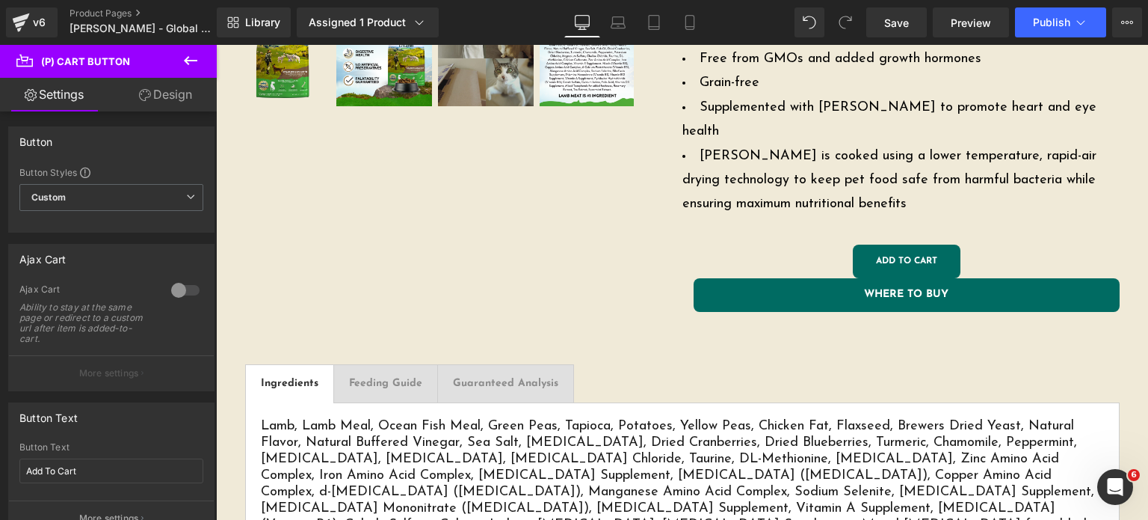
click at [158, 89] on link "Design" at bounding box center [165, 95] width 108 height 34
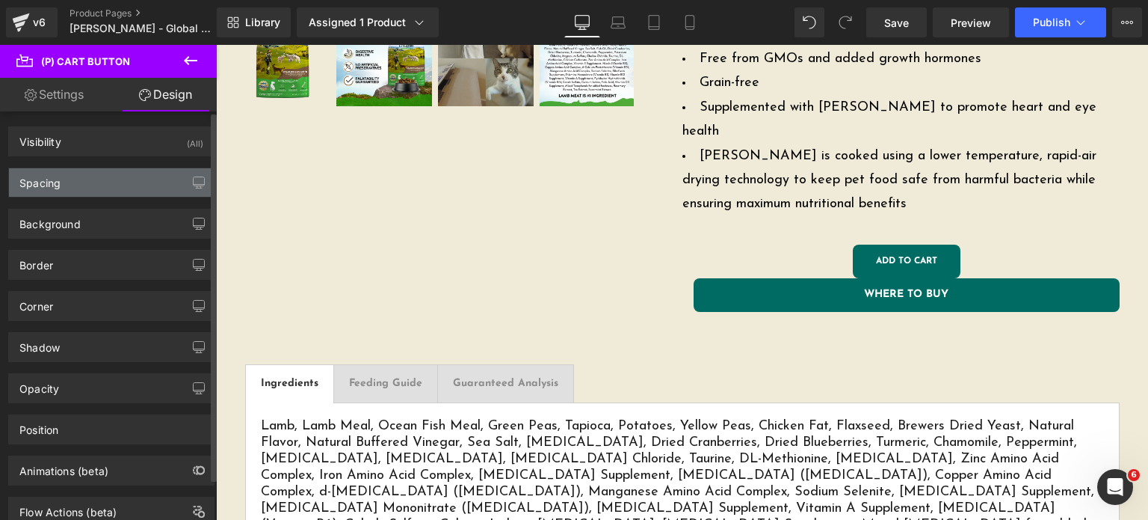
type input "0"
type input "4"
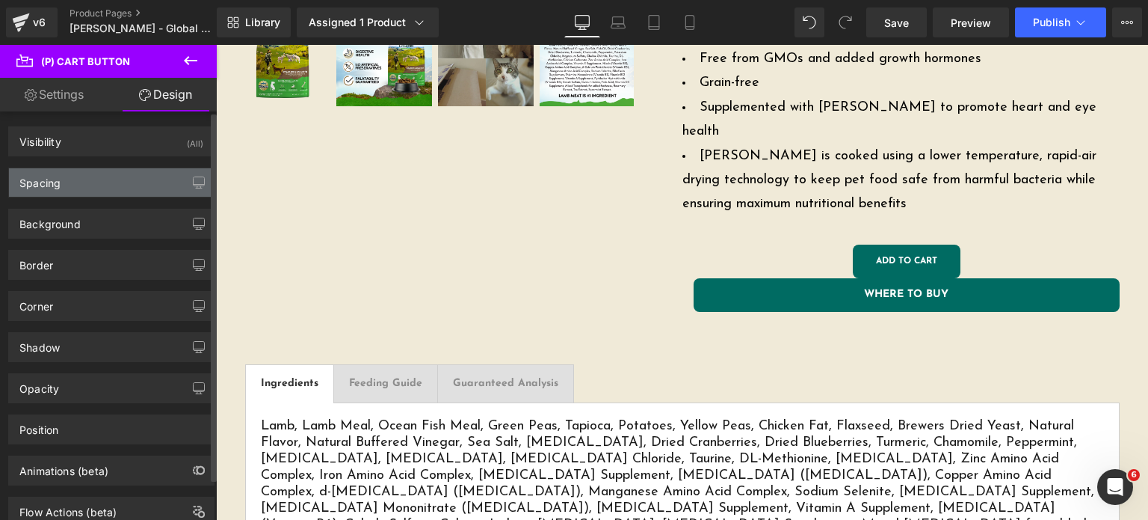
type input "31"
type input "4"
type input "31"
click at [69, 188] on div "Spacing" at bounding box center [111, 182] width 205 height 28
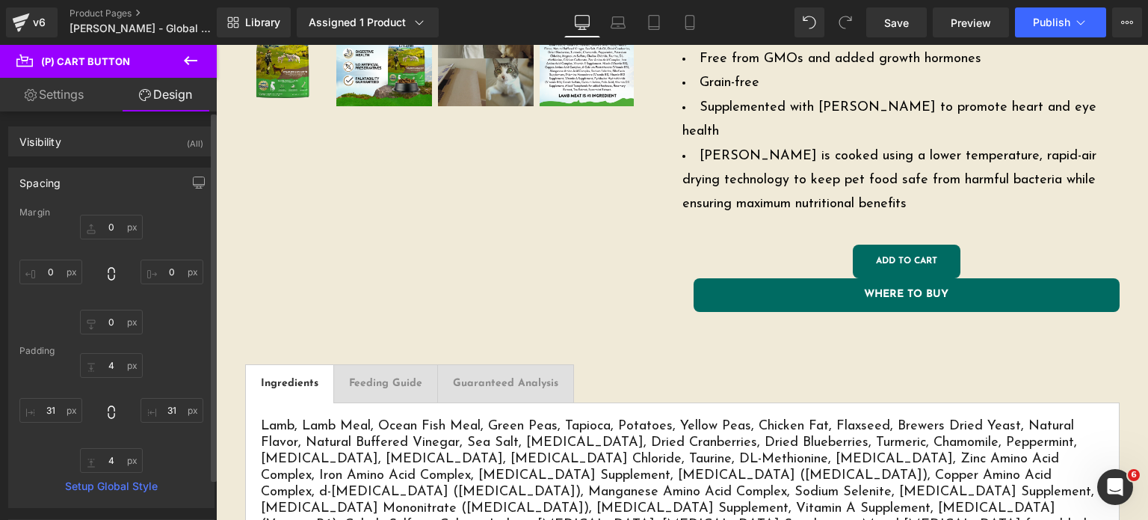
click at [85, 164] on div "Spacing Margin 0px 0 0px 0 0px 0 0px 0 Padding 4px 4 31px 31 4px 4 31px 31 Setu…" at bounding box center [112, 331] width 224 height 351
click at [81, 184] on div "Spacing" at bounding box center [111, 182] width 205 height 28
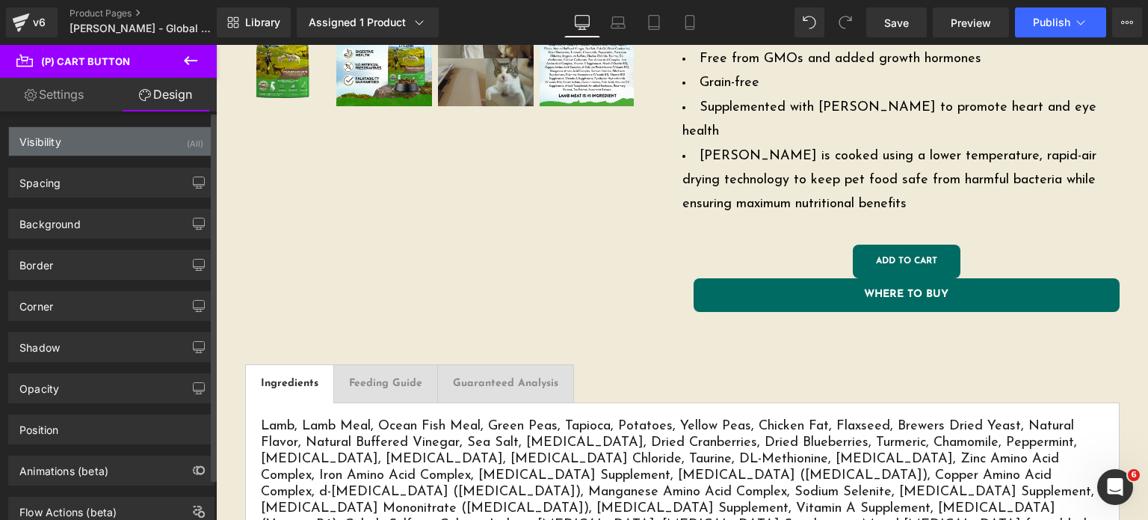
click at [72, 150] on div "Visibility (All)" at bounding box center [111, 141] width 205 height 28
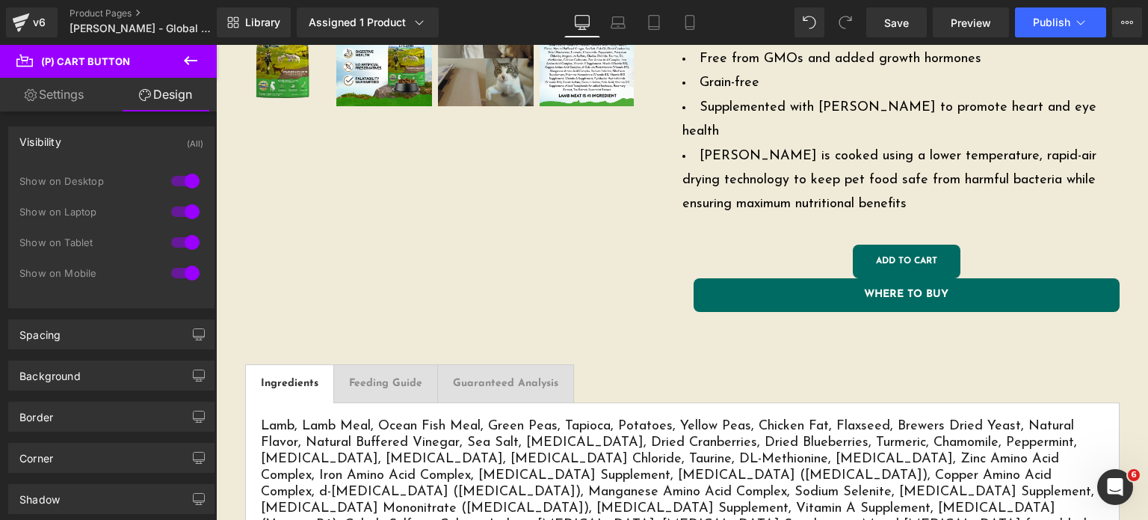
click at [64, 89] on link "Settings" at bounding box center [54, 95] width 108 height 34
type input "100"
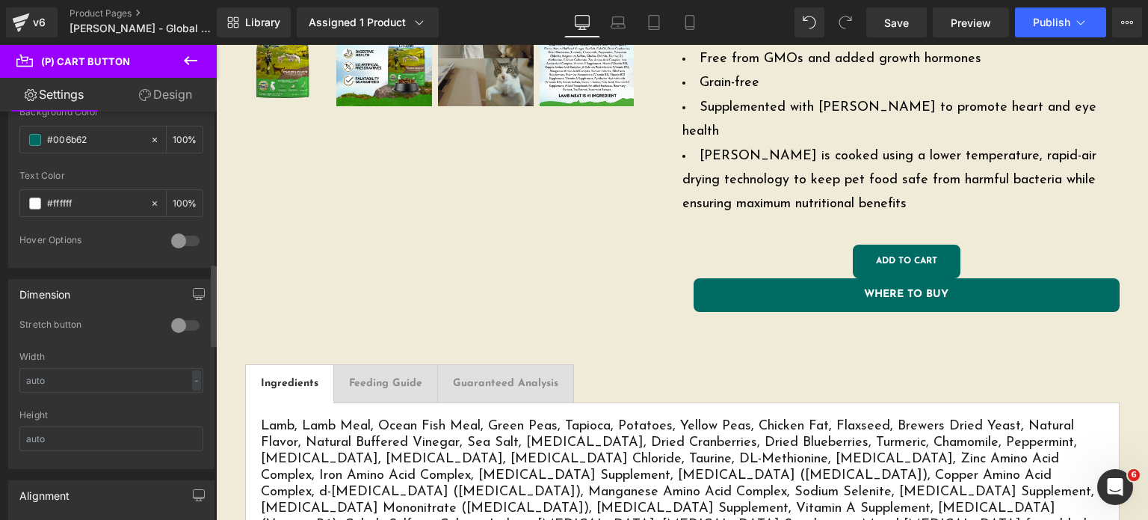
scroll to position [836, 0]
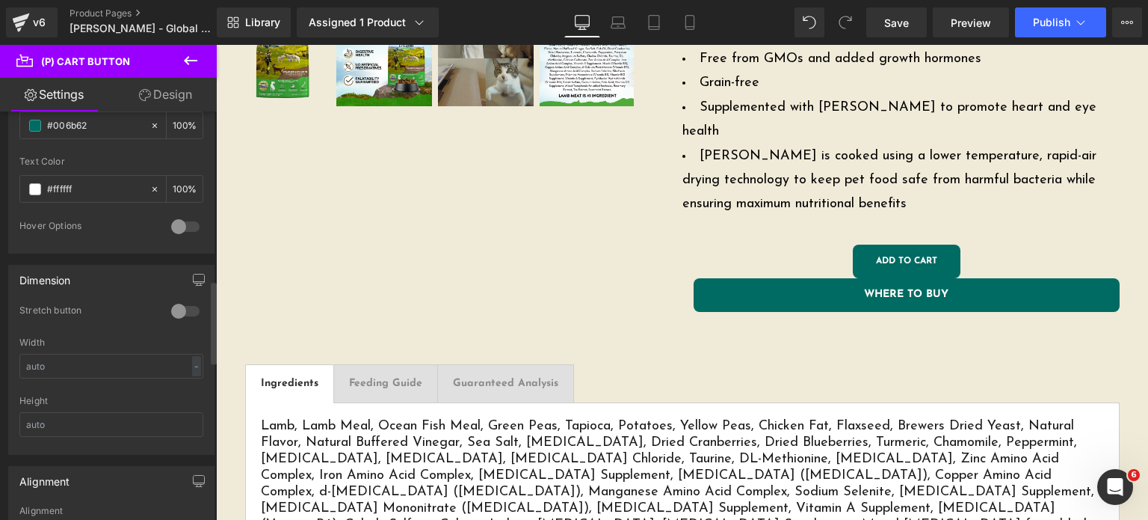
click at [168, 312] on div at bounding box center [185, 311] width 36 height 24
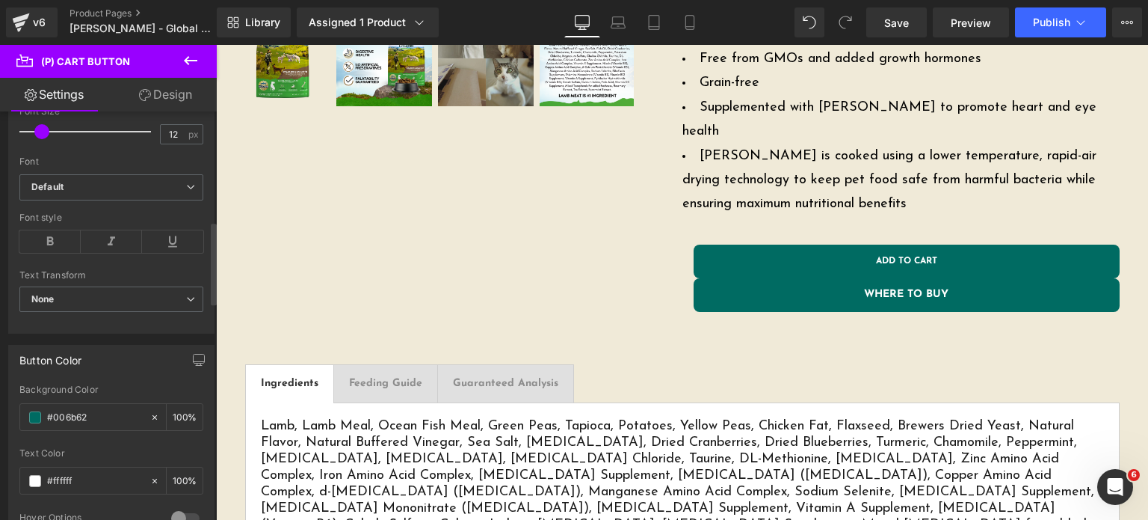
scroll to position [543, 0]
click at [174, 130] on input "12" at bounding box center [174, 135] width 26 height 19
type input "14"
click at [121, 158] on div "Font" at bounding box center [111, 163] width 184 height 10
click at [162, 96] on link "Design" at bounding box center [165, 95] width 108 height 34
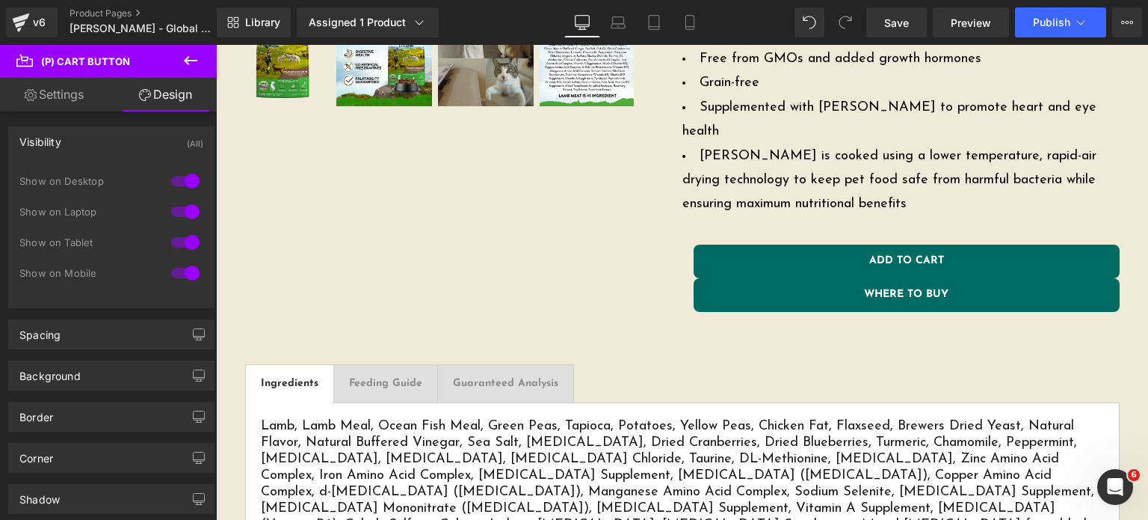
type input "0"
type input "4"
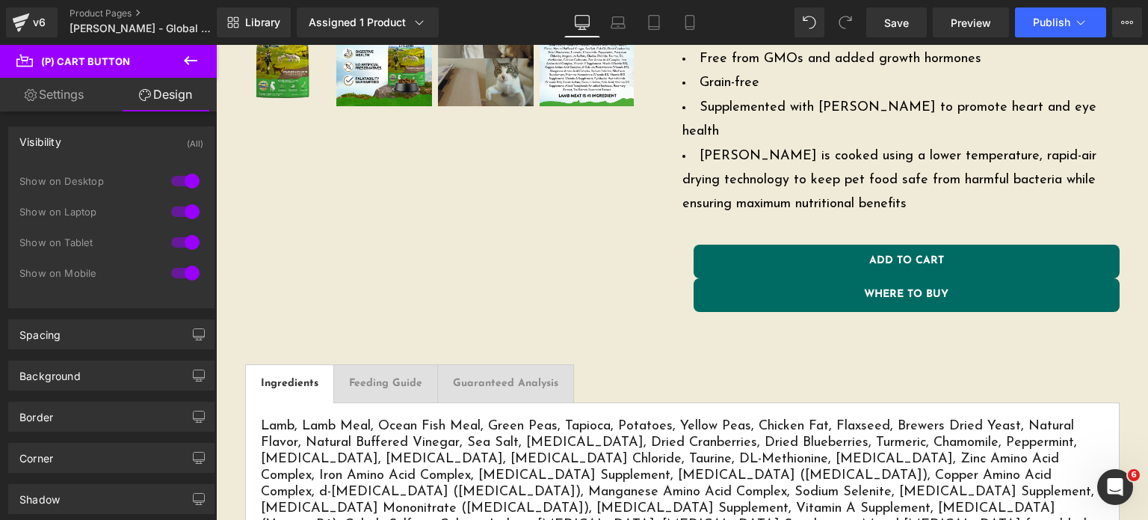
type input "31"
type input "4"
type input "31"
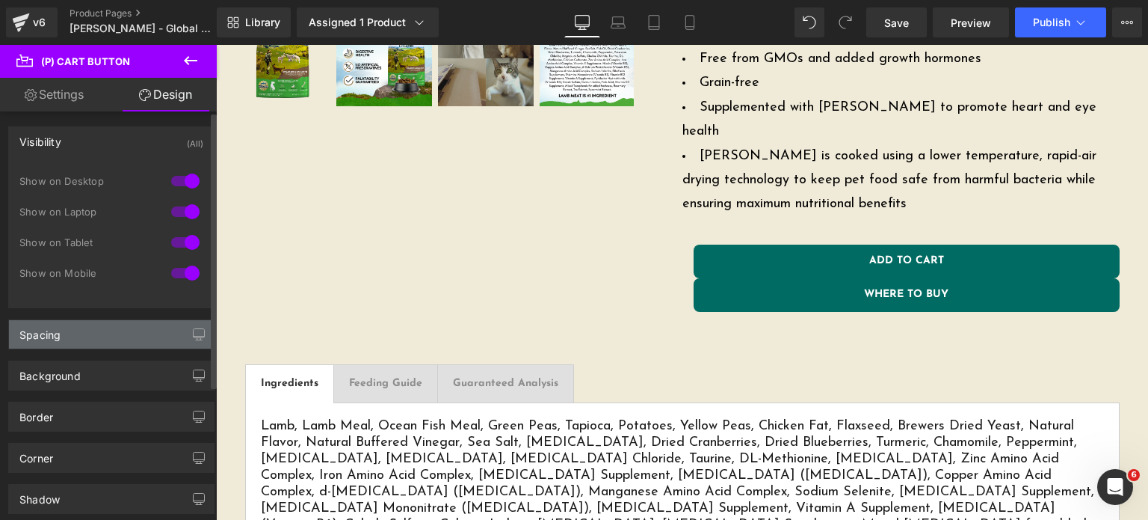
click at [75, 343] on div "Spacing" at bounding box center [111, 334] width 205 height 28
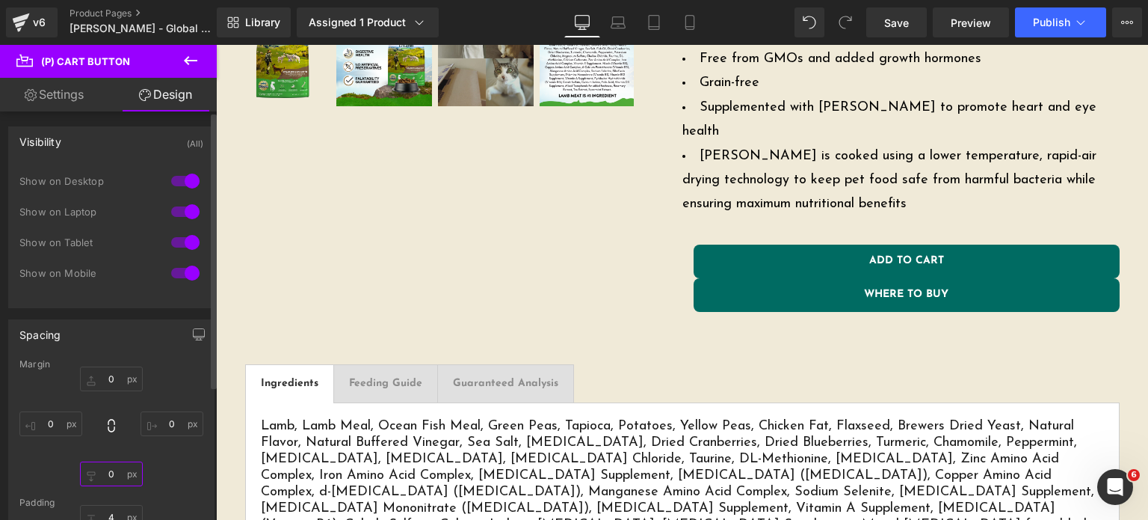
click at [107, 462] on input "0" at bounding box center [111, 473] width 63 height 25
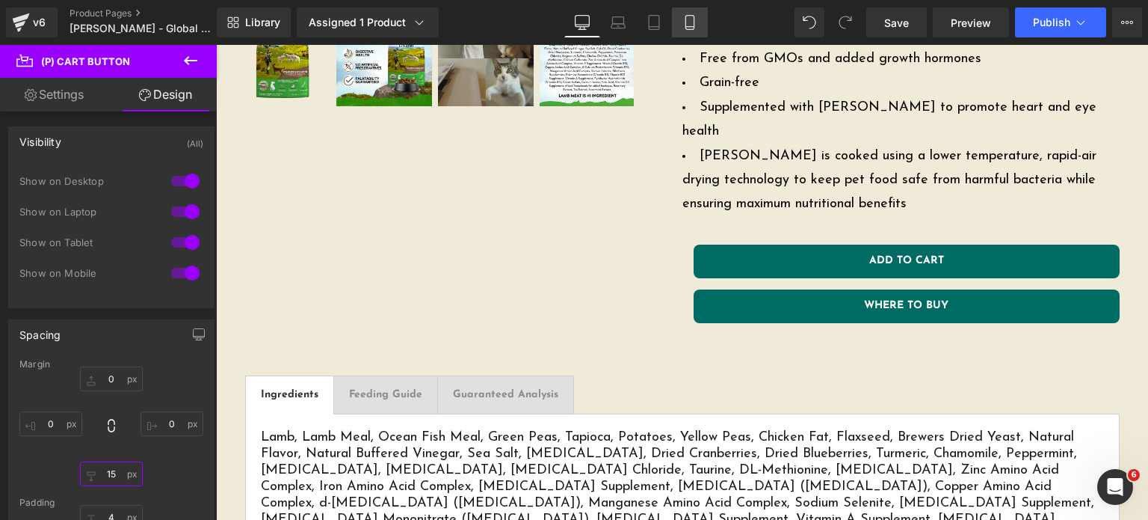
type input "15"
click at [695, 20] on icon at bounding box center [689, 22] width 15 height 15
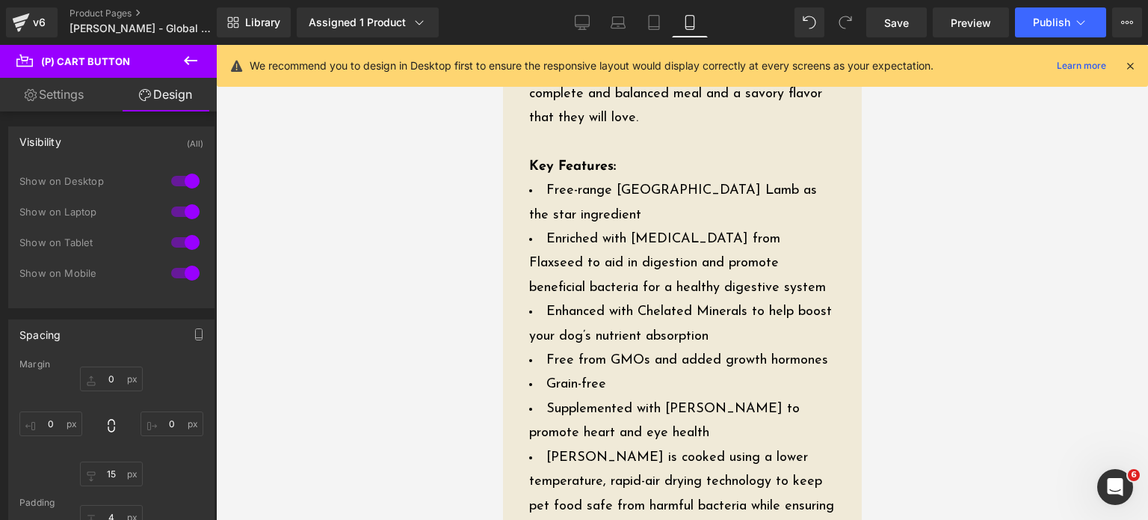
type input "0"
type input "15"
type input "0"
type input "4"
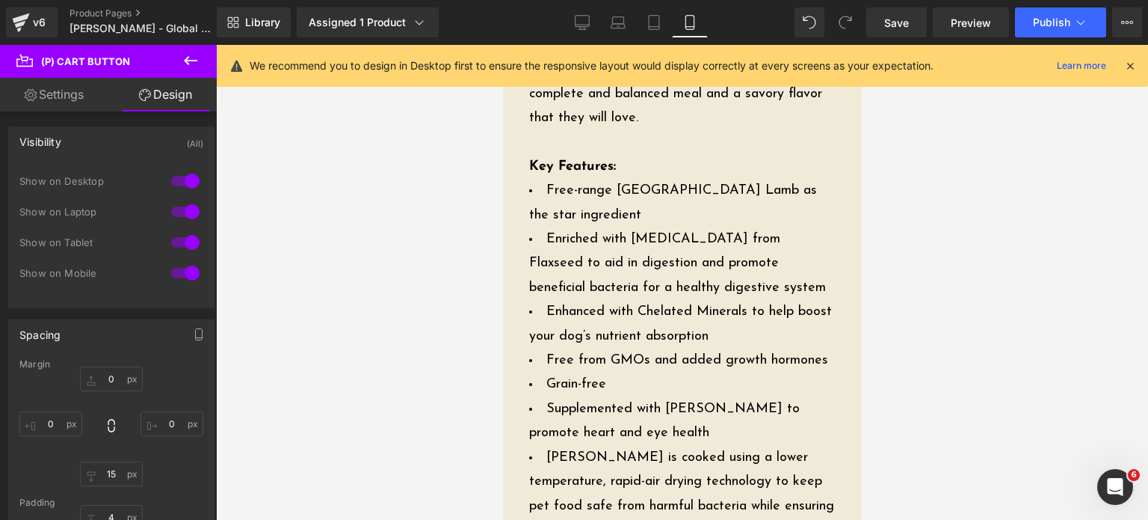
type input "31"
type input "4"
type input "31"
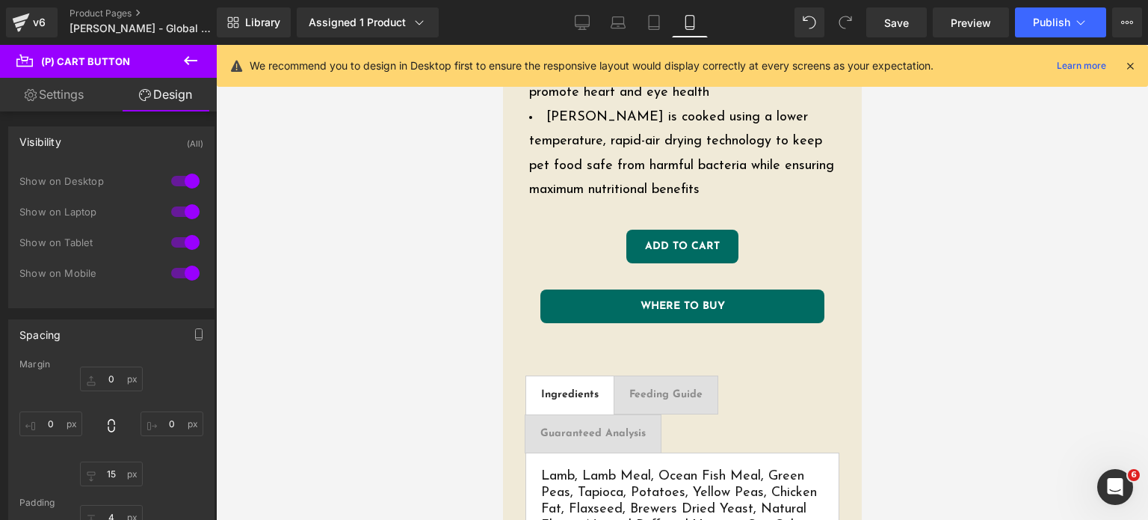
scroll to position [1124, 0]
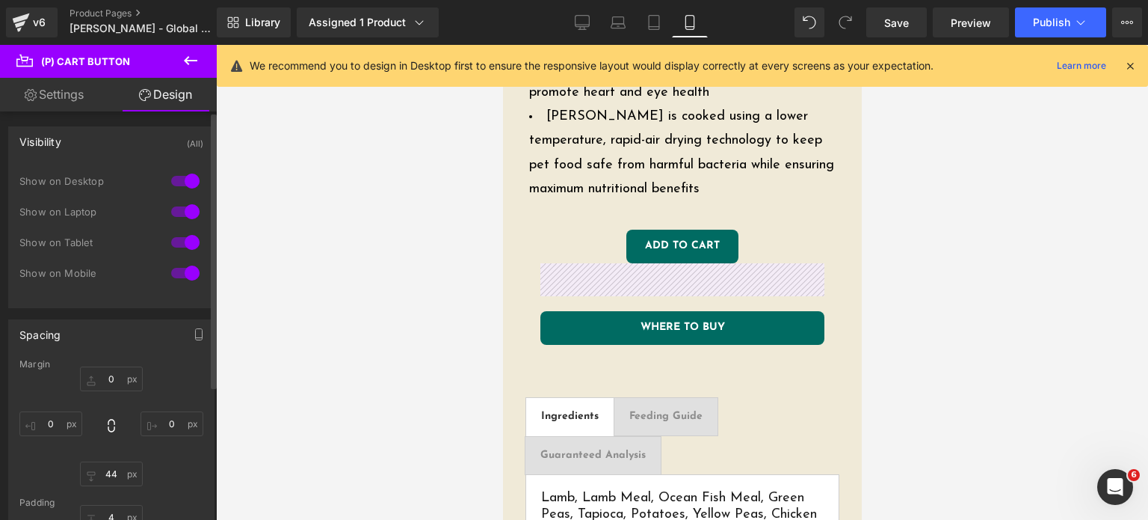
type input "44"
click at [108, 452] on div "0px 0 0px 0 44 44 0px 0" at bounding box center [111, 426] width 184 height 120
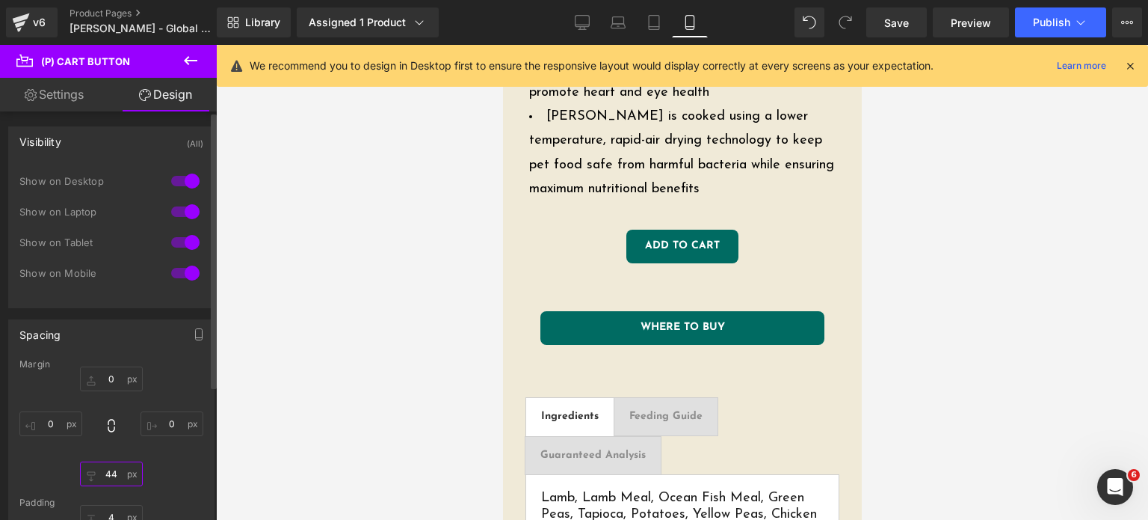
click at [111, 475] on input "44" at bounding box center [111, 473] width 63 height 25
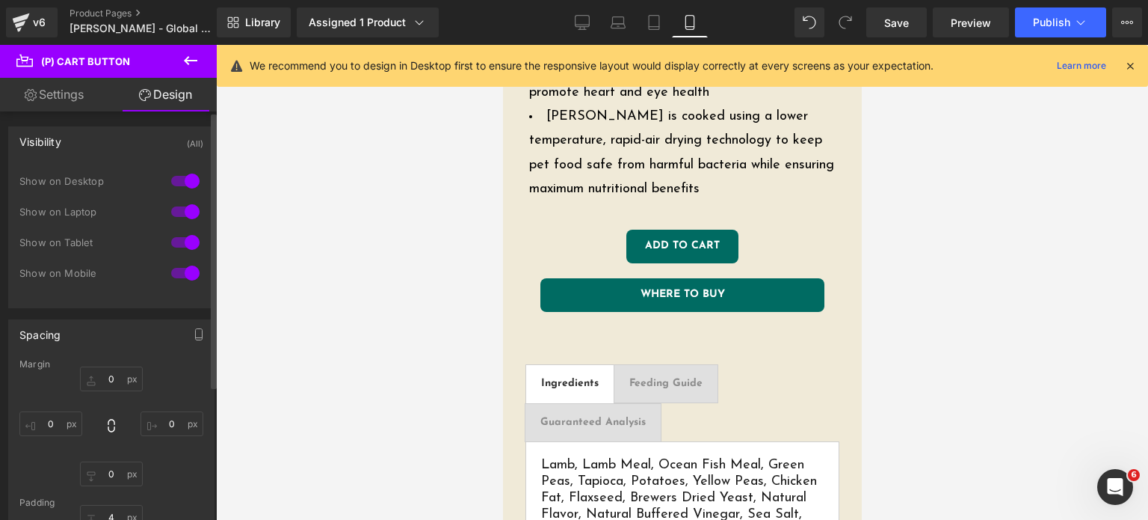
click at [120, 448] on div "0px 0 0px 0 0px 0" at bounding box center [111, 426] width 184 height 120
click at [75, 107] on link "Settings" at bounding box center [54, 95] width 108 height 34
type input "100"
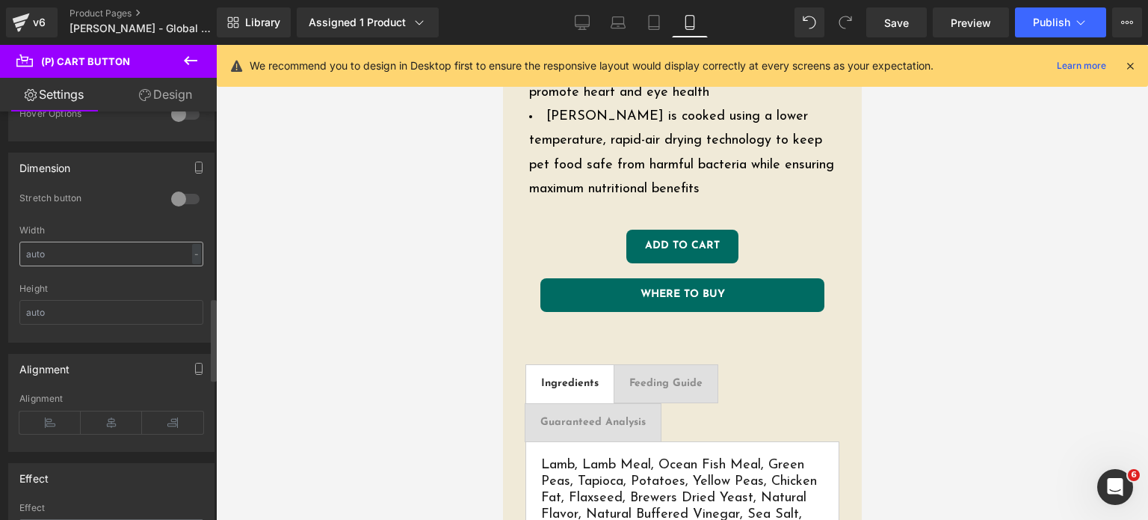
scroll to position [953, 0]
click at [173, 182] on div at bounding box center [185, 194] width 36 height 24
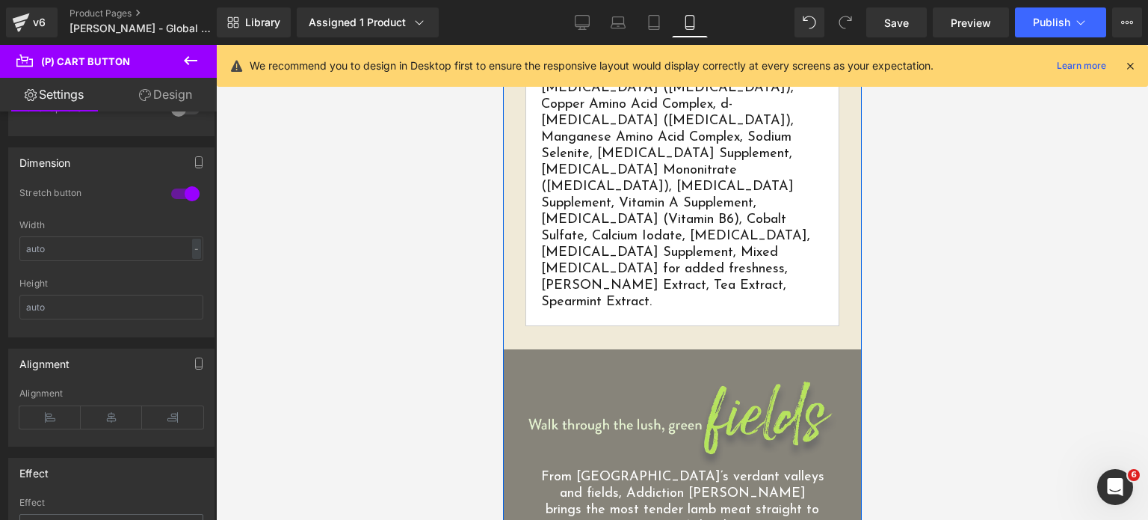
scroll to position [1589, 0]
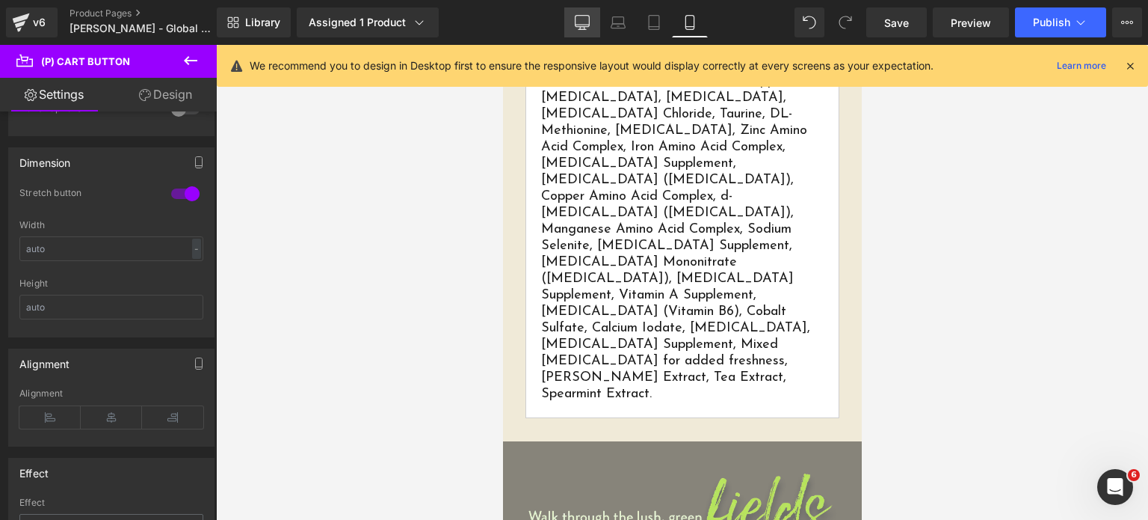
click at [589, 29] on icon at bounding box center [582, 22] width 15 height 15
type input "100"
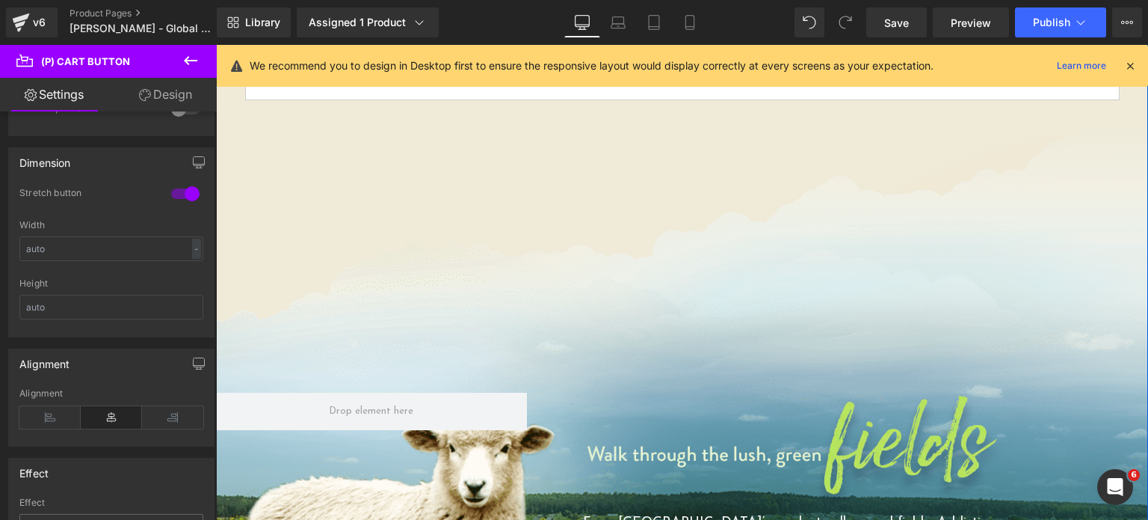
scroll to position [1281, 0]
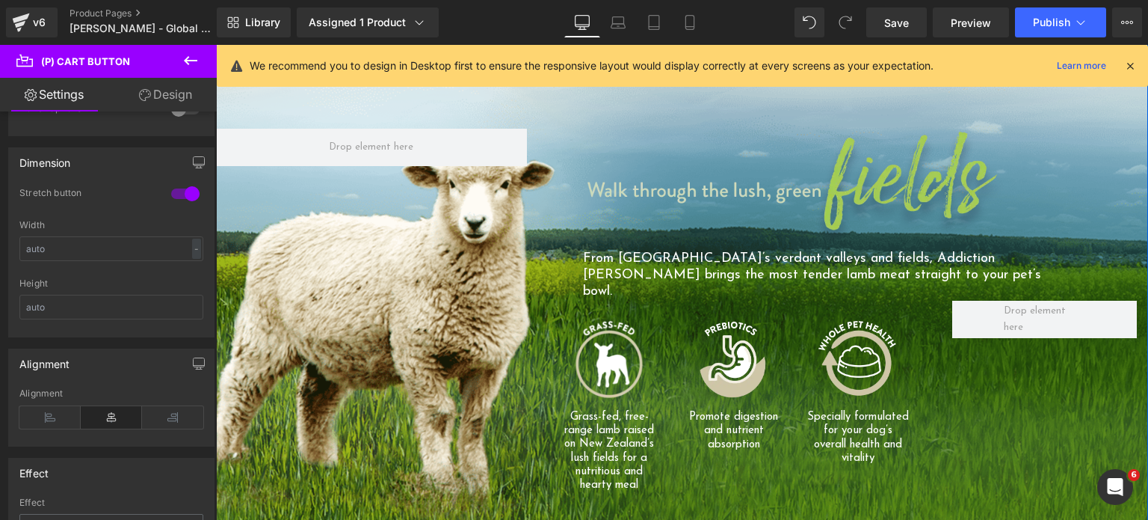
click at [673, 133] on img at bounding box center [795, 190] width 424 height 123
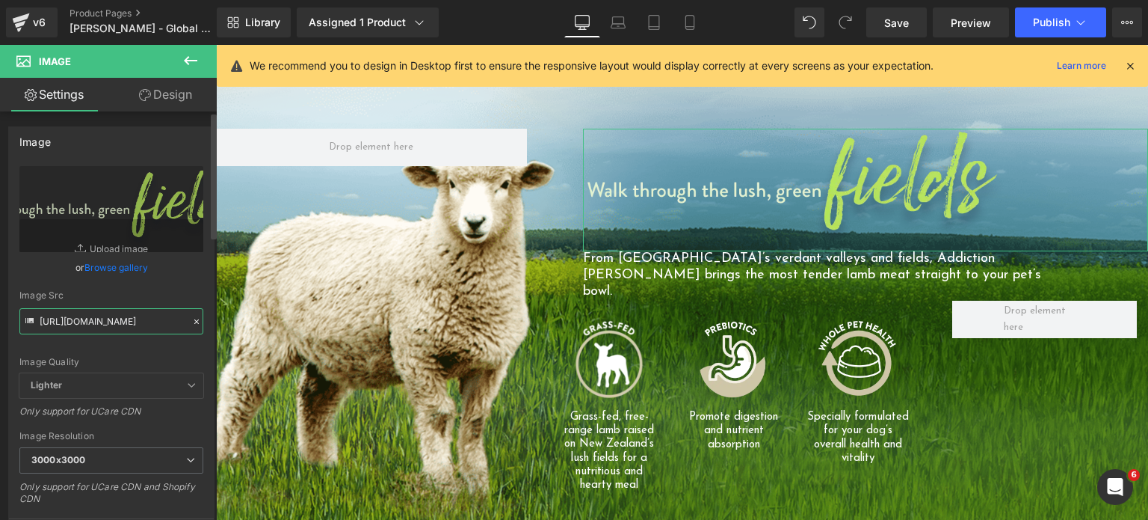
click at [81, 324] on input "[URL][DOMAIN_NAME]" at bounding box center [111, 321] width 184 height 26
click at [685, 31] on link "Mobile" at bounding box center [690, 22] width 36 height 30
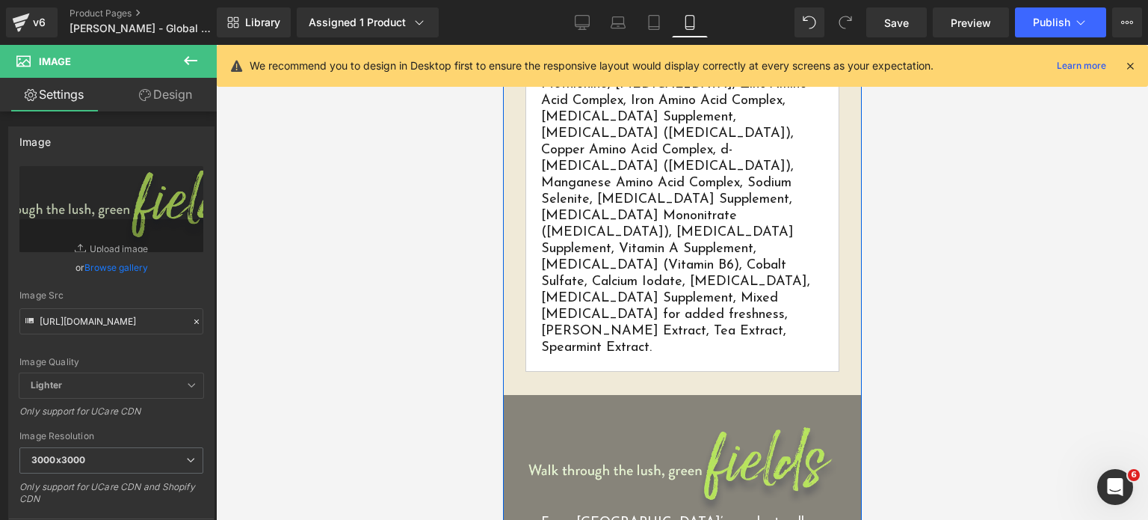
scroll to position [1815, 0]
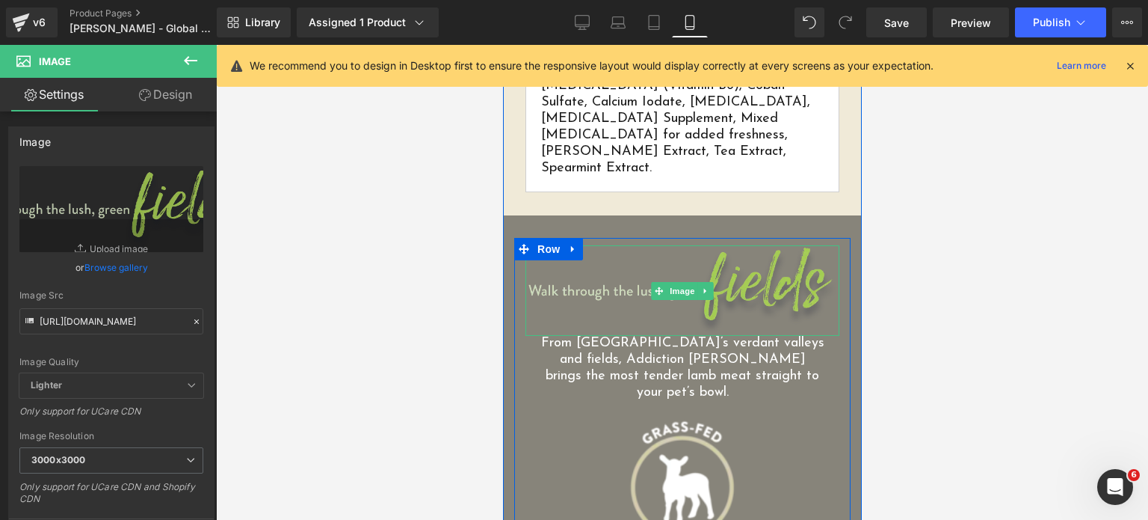
click at [617, 245] on img at bounding box center [682, 290] width 314 height 91
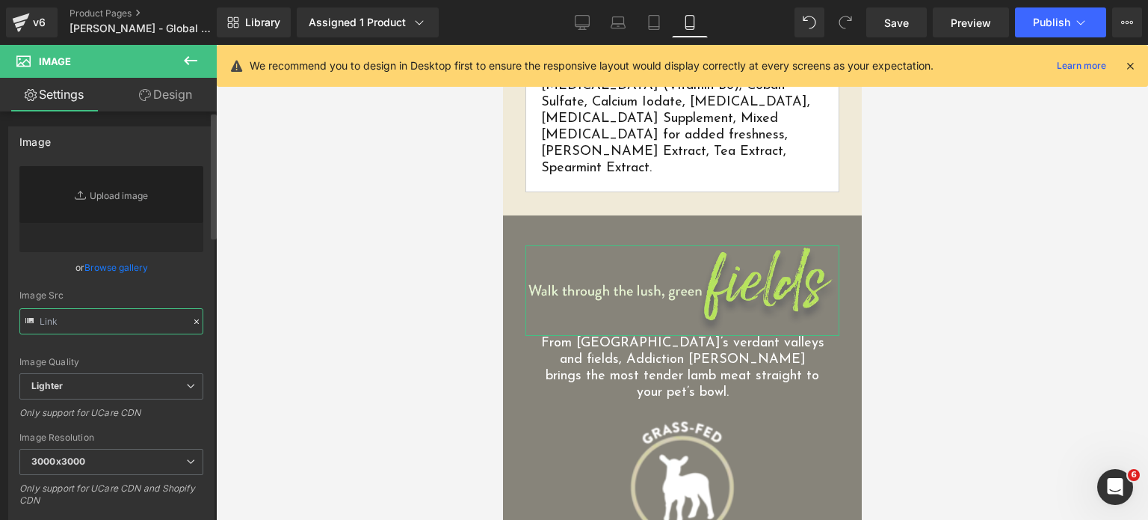
click at [70, 319] on input "text" at bounding box center [111, 321] width 184 height 26
paste input "[URL][DOMAIN_NAME]"
type input "[URL][DOMAIN_NAME]"
click at [114, 296] on div "Image Src" at bounding box center [111, 295] width 184 height 10
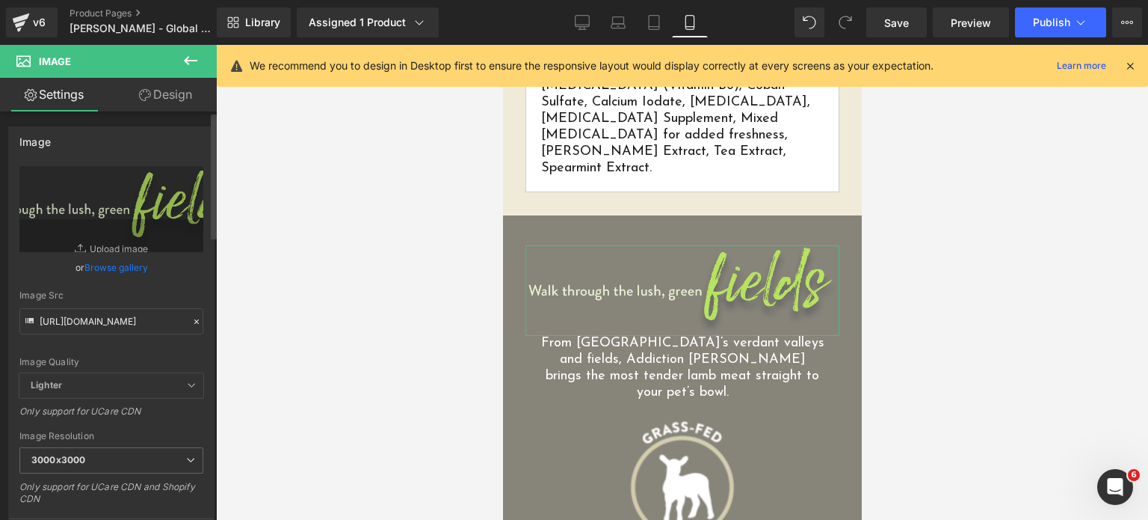
scroll to position [0, 0]
click at [892, 23] on span "Save" at bounding box center [896, 23] width 25 height 16
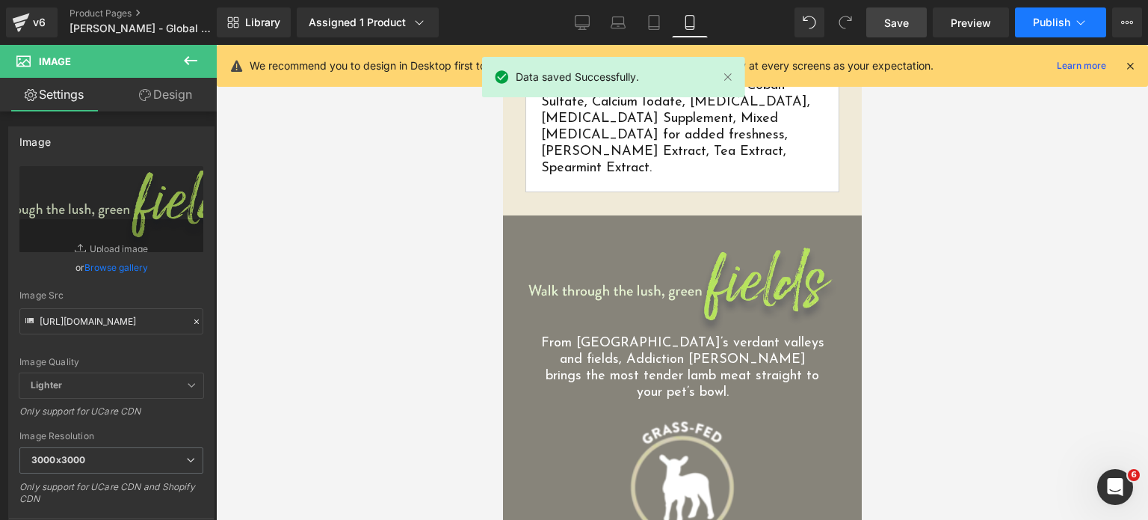
click at [1061, 23] on span "Publish" at bounding box center [1051, 22] width 37 height 12
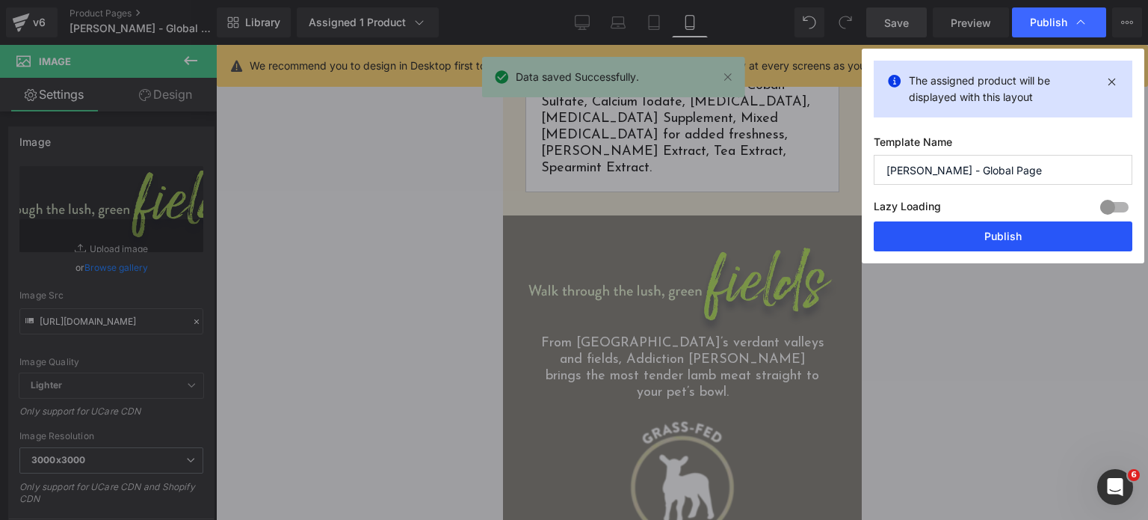
drag, startPoint x: 900, startPoint y: 239, endPoint x: 135, endPoint y: 343, distance: 771.7
click at [900, 239] on button "Publish" at bounding box center [1003, 236] width 259 height 30
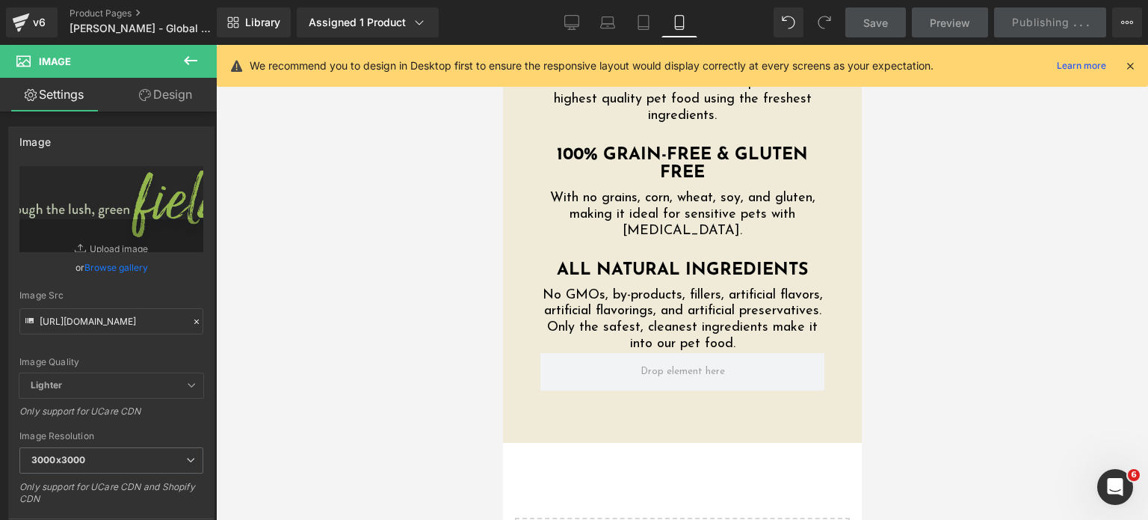
scroll to position [3999, 0]
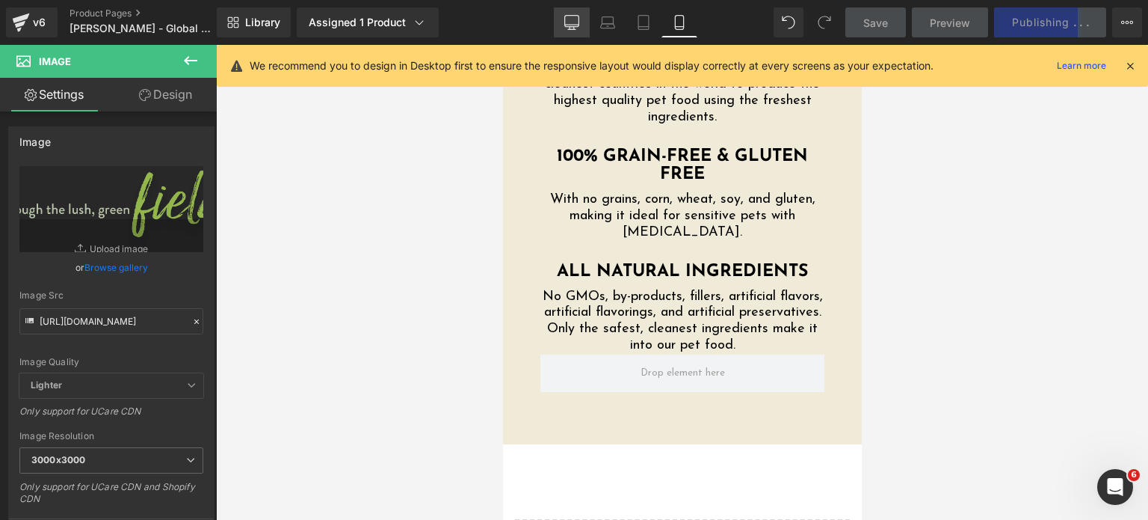
click at [587, 16] on link "Desktop" at bounding box center [572, 22] width 36 height 30
type input "75"
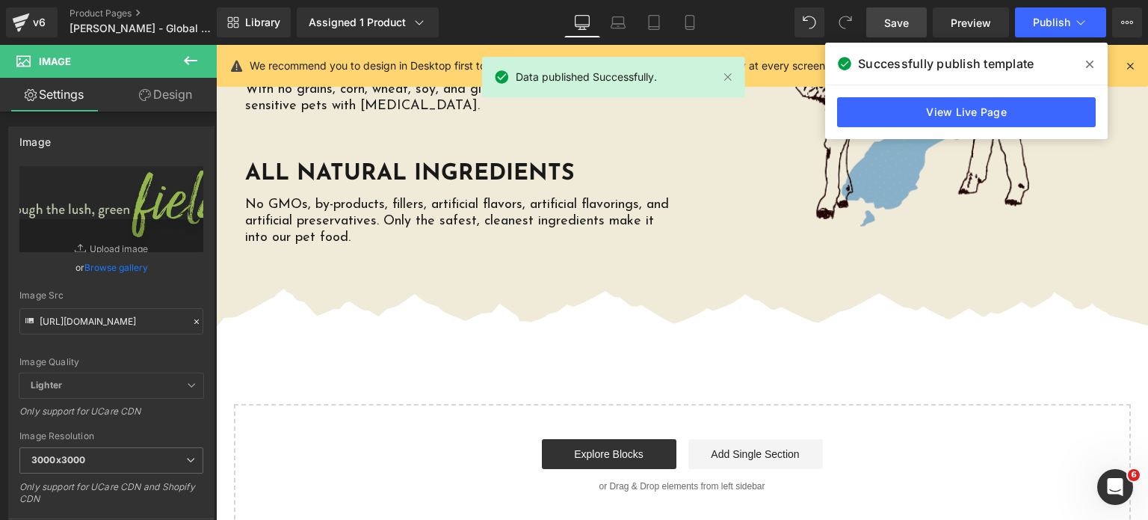
scroll to position [3353, 0]
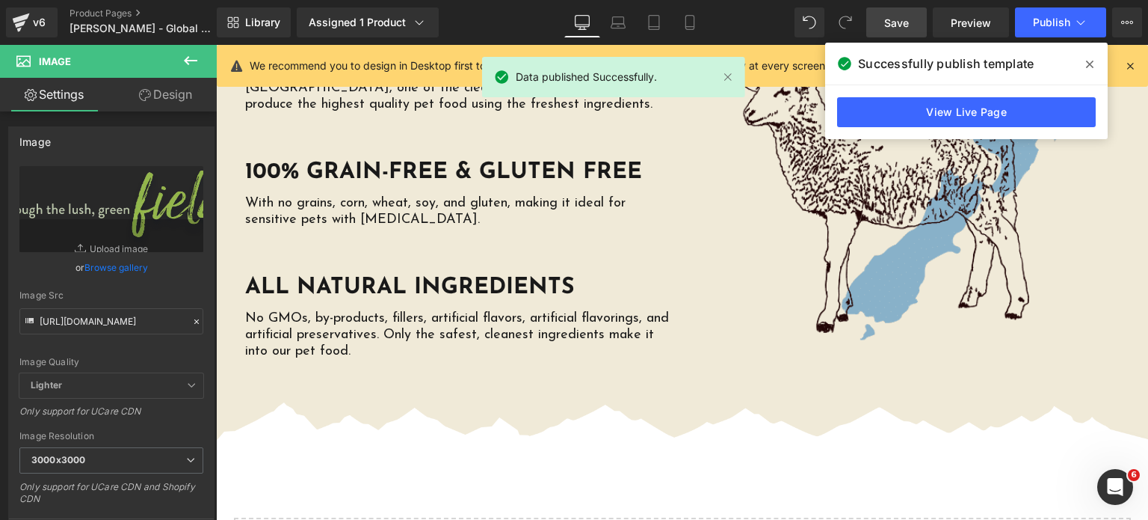
click at [446, 402] on img at bounding box center [682, 422] width 932 height 40
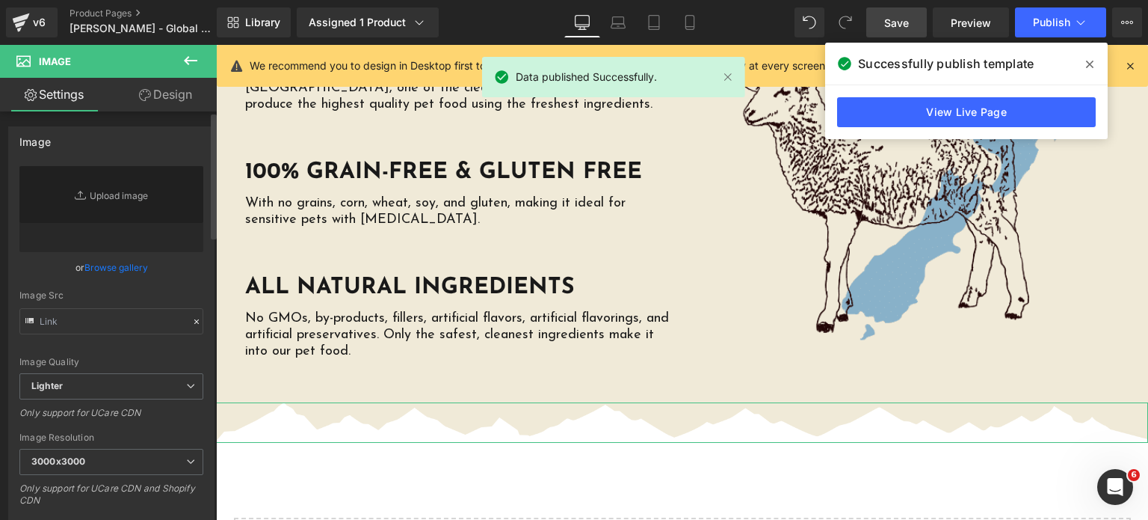
click at [117, 261] on link "Browse gallery" at bounding box center [116, 267] width 64 height 26
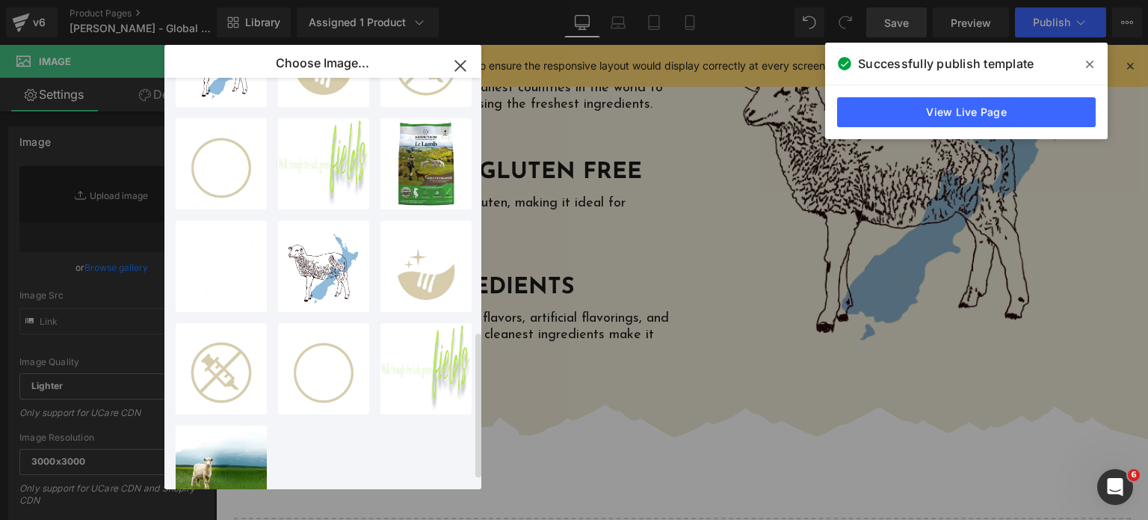
scroll to position [716, 0]
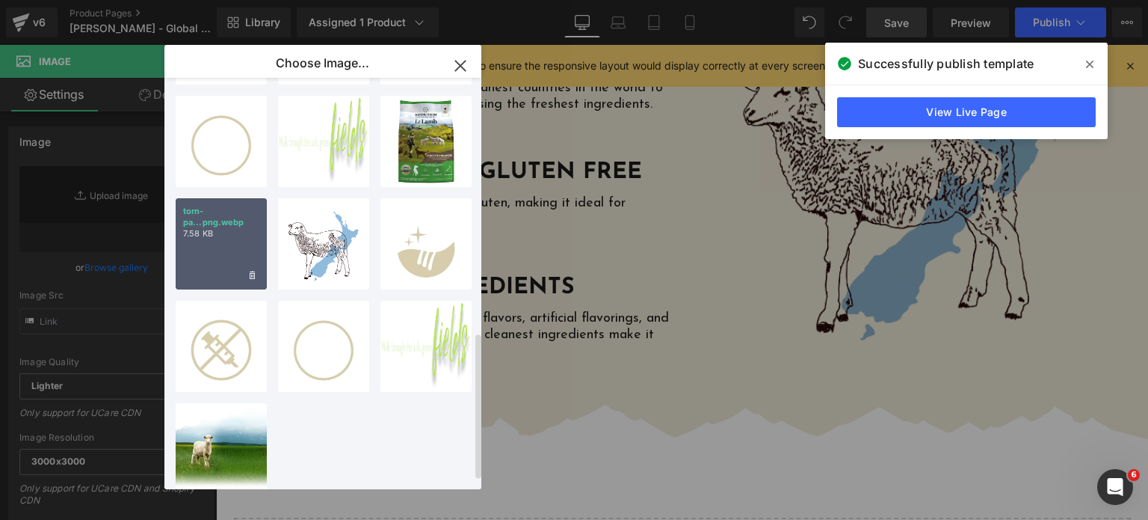
click at [255, 256] on div "torn-pa...png.webp 7.58 KB" at bounding box center [221, 243] width 91 height 91
type input "[URL][DOMAIN_NAME]"
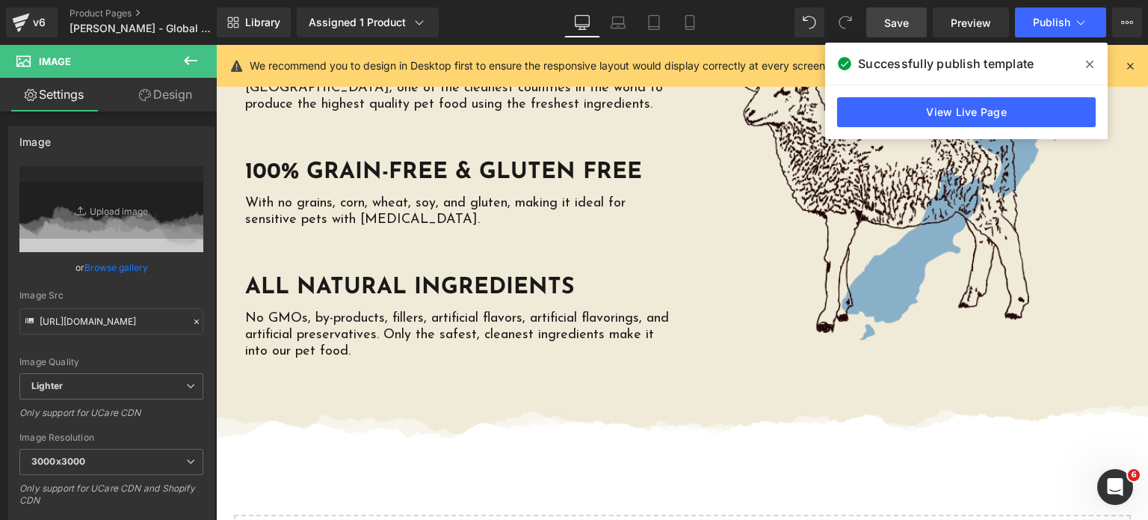
click at [877, 30] on link "Save" at bounding box center [896, 22] width 61 height 30
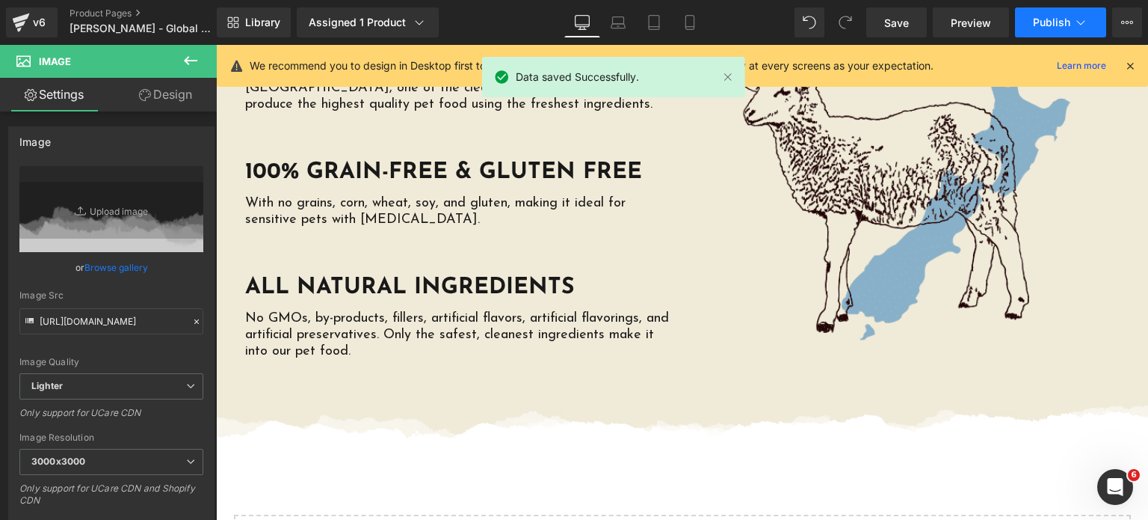
click at [1027, 16] on button "Publish" at bounding box center [1060, 22] width 91 height 30
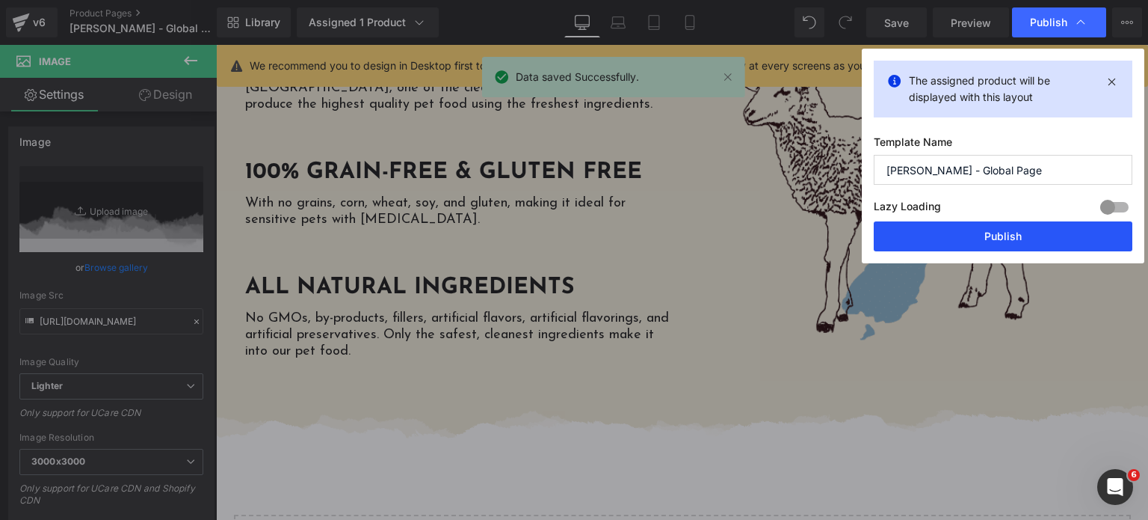
click at [955, 224] on button "Publish" at bounding box center [1003, 236] width 259 height 30
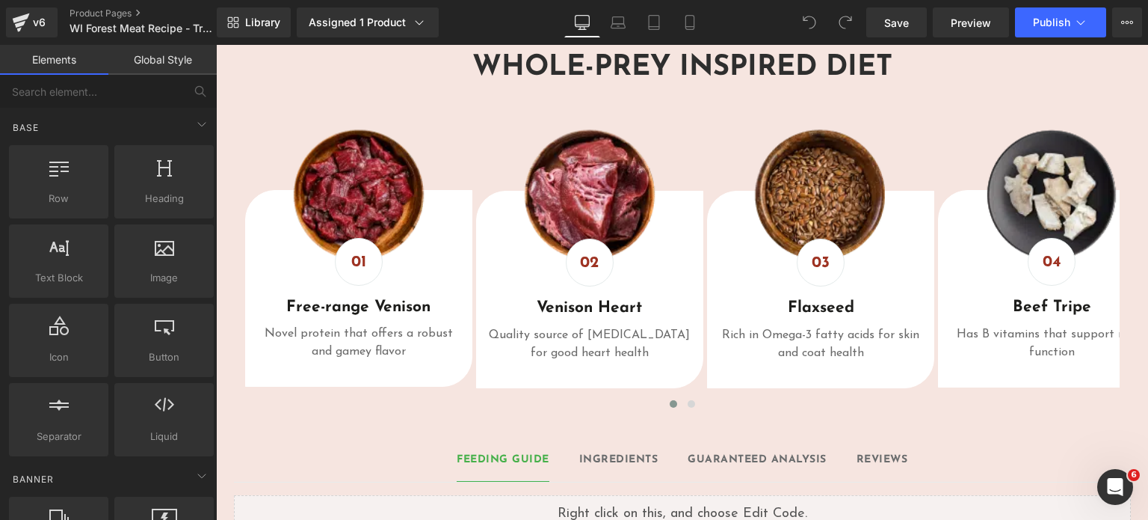
scroll to position [1250, 0]
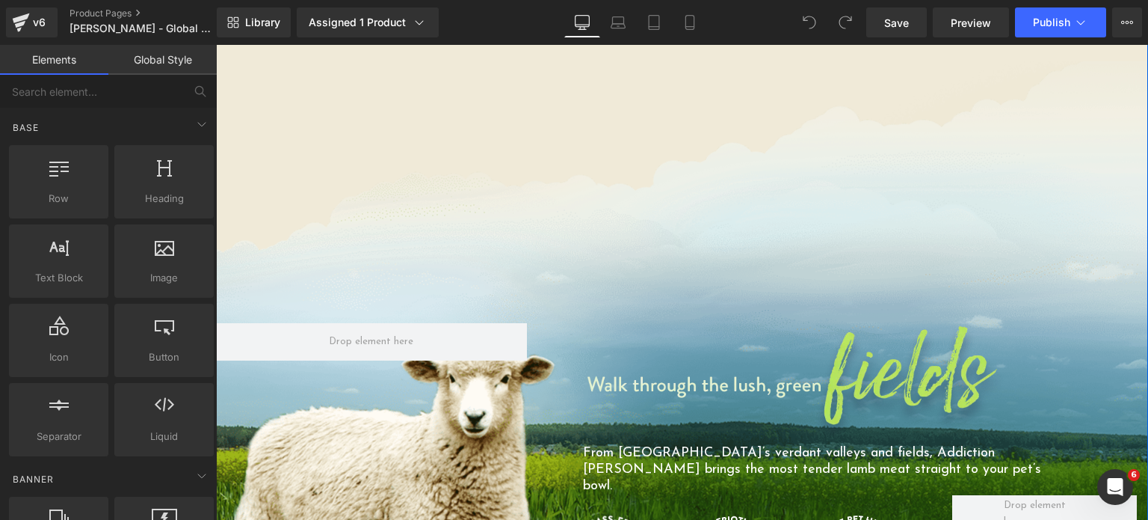
scroll to position [1058, 0]
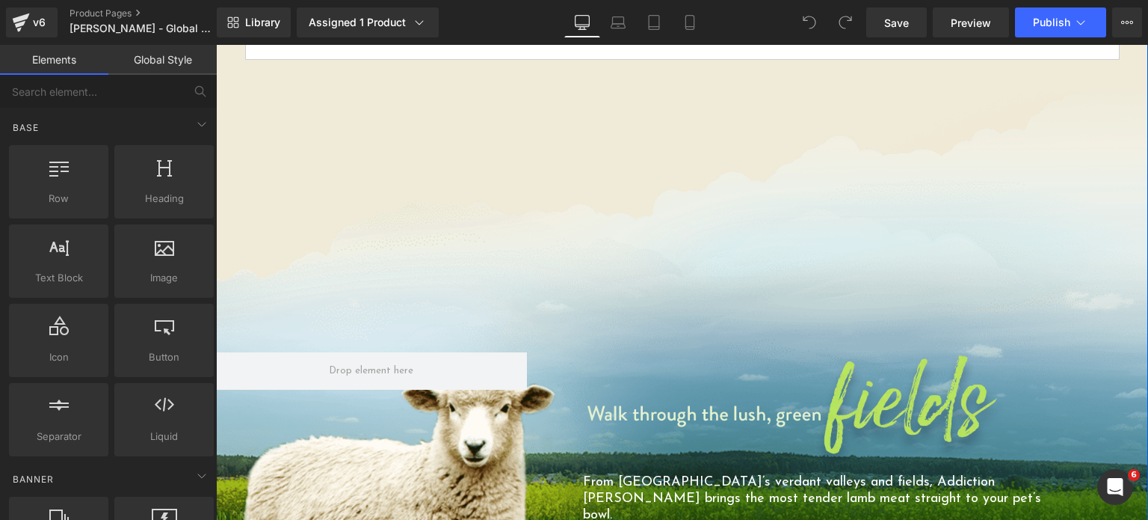
click at [600, 200] on div "Image From [GEOGRAPHIC_DATA]’s verdant valleys and fields, Addiction [PERSON_NA…" at bounding box center [682, 522] width 932 height 865
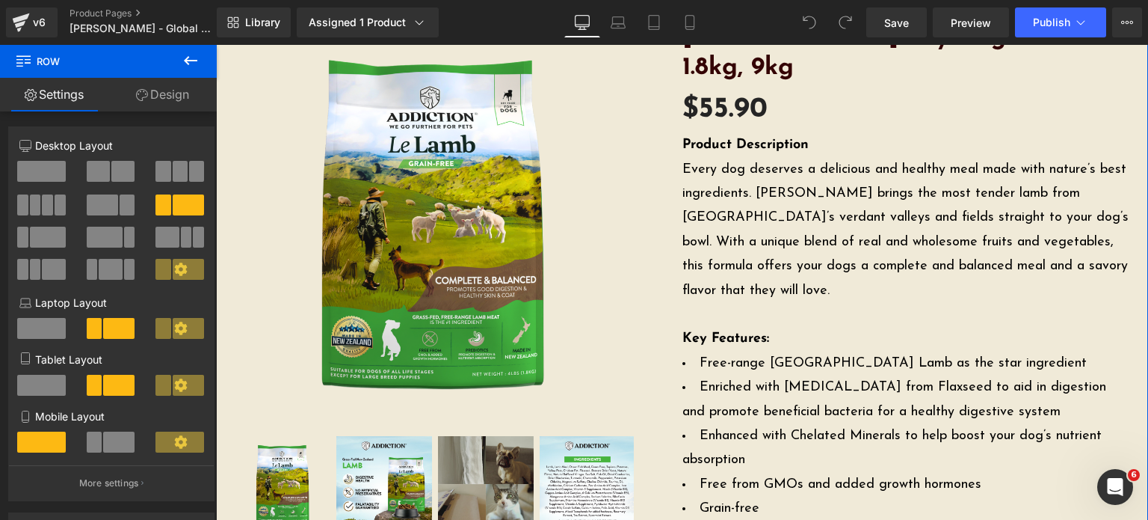
scroll to position [0, 0]
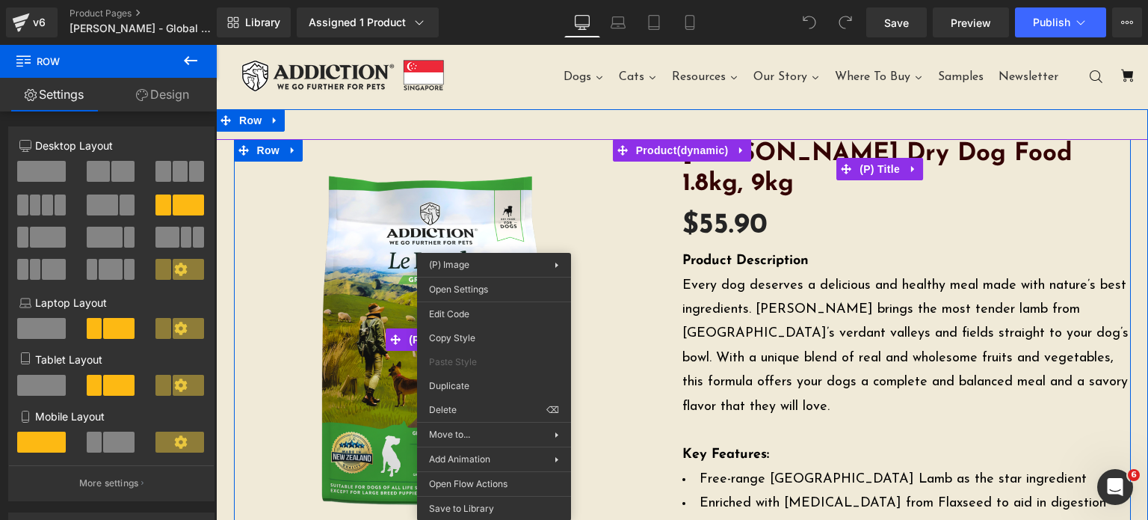
click at [974, 158] on link "[PERSON_NAME] Dry Dog Food 1.8kg, 9kg" at bounding box center [906, 168] width 449 height 59
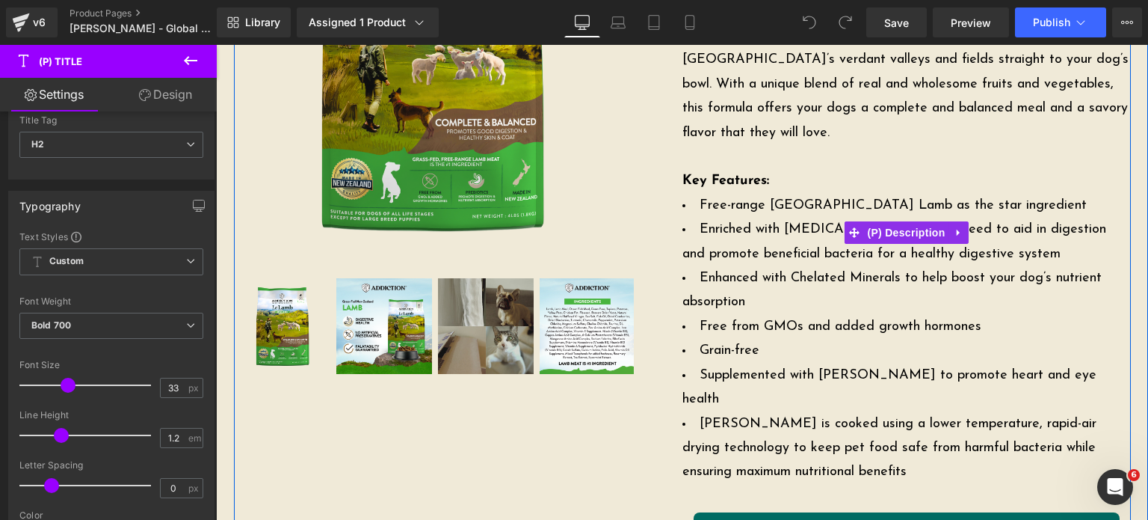
scroll to position [278, 0]
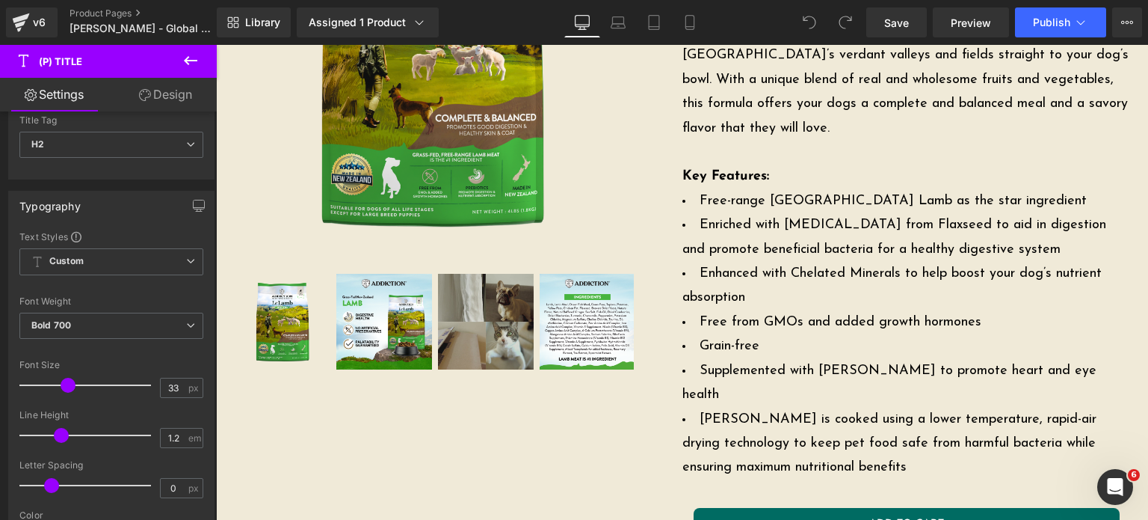
click at [192, 70] on button at bounding box center [190, 61] width 52 height 33
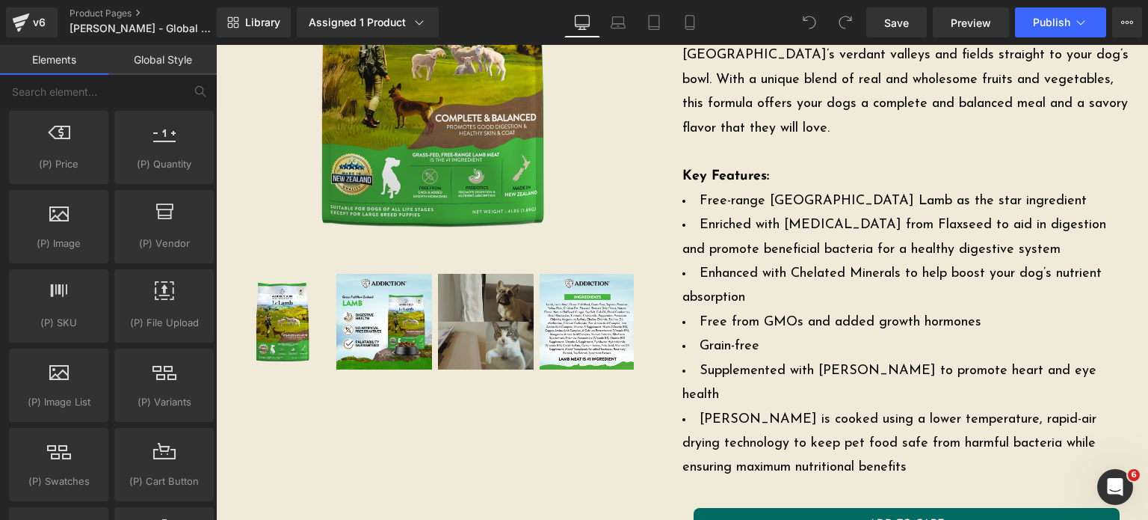
scroll to position [1545, 0]
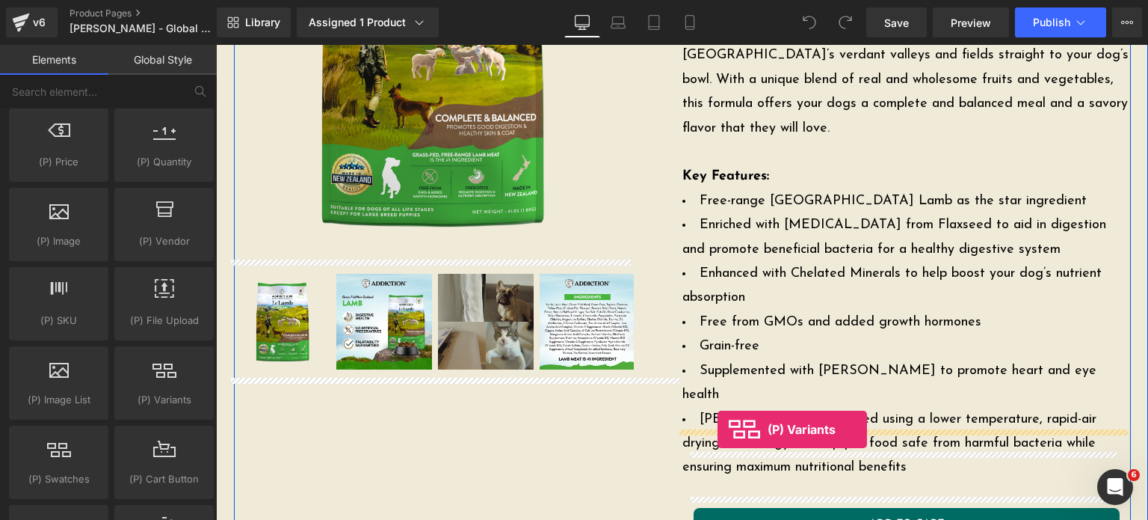
drag, startPoint x: 378, startPoint y: 430, endPoint x: 718, endPoint y: 429, distance: 340.1
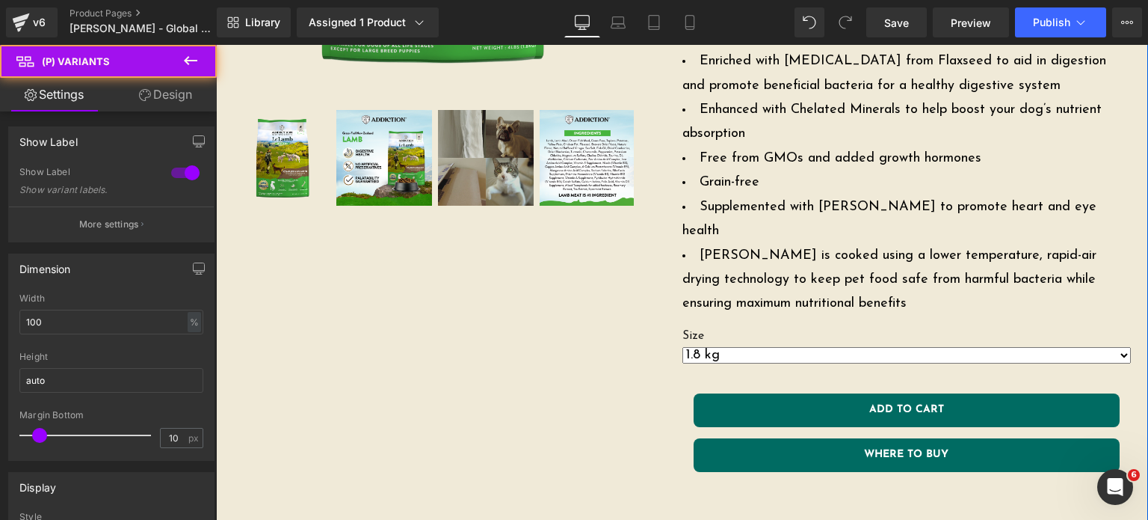
scroll to position [447, 0]
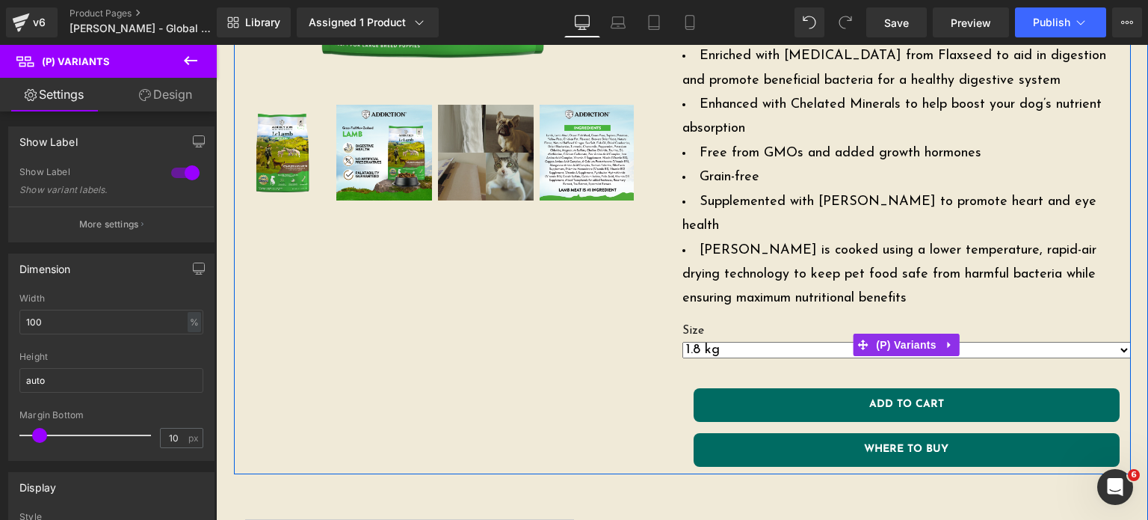
click at [745, 342] on select "1.8 kg 9 kg" at bounding box center [906, 350] width 449 height 16
click at [945, 339] on icon at bounding box center [950, 344] width 10 height 11
click at [955, 339] on icon at bounding box center [960, 344] width 10 height 10
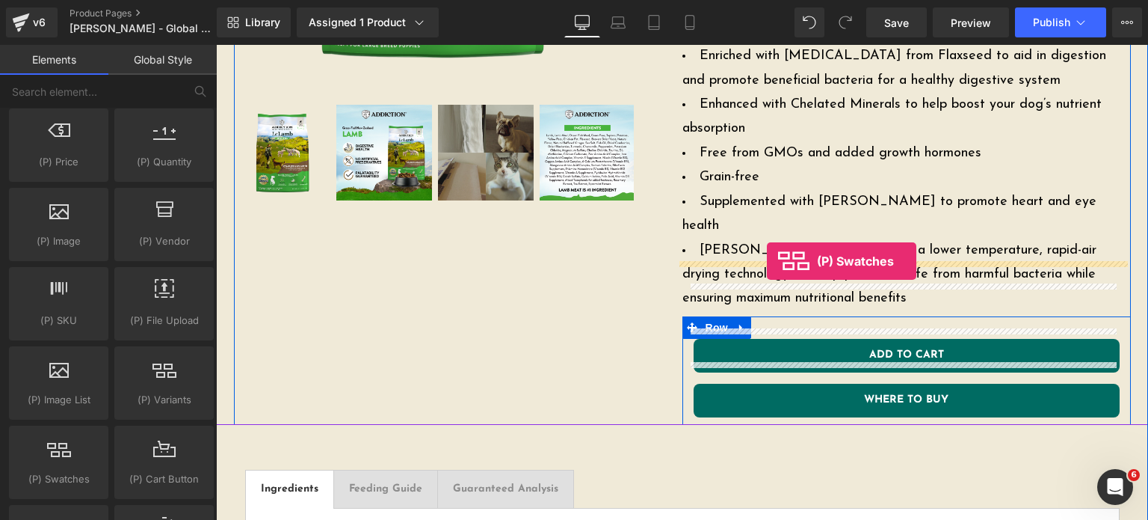
drag, startPoint x: 253, startPoint y: 501, endPoint x: 767, endPoint y: 261, distance: 566.8
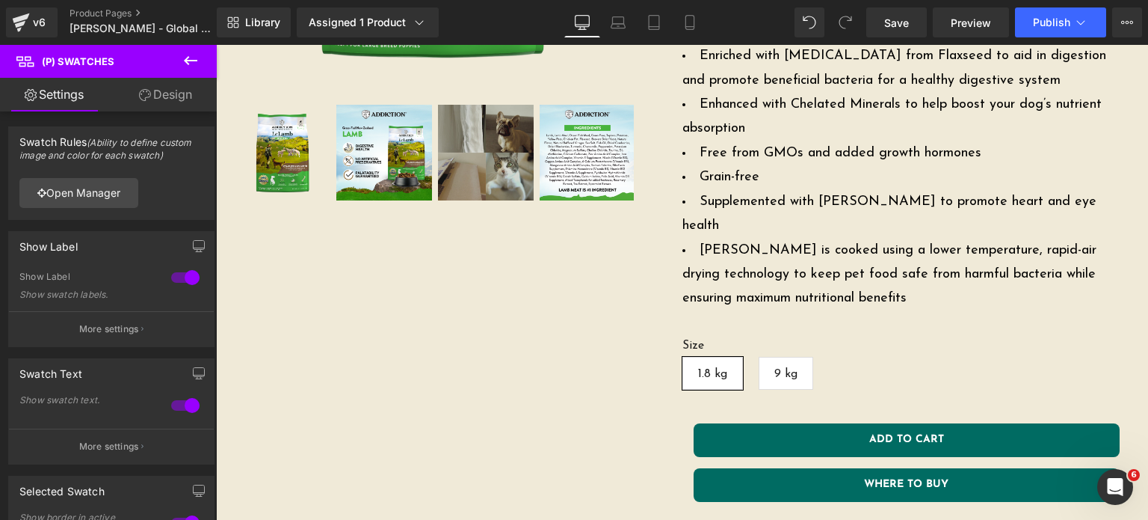
click at [200, 66] on button at bounding box center [190, 61] width 52 height 33
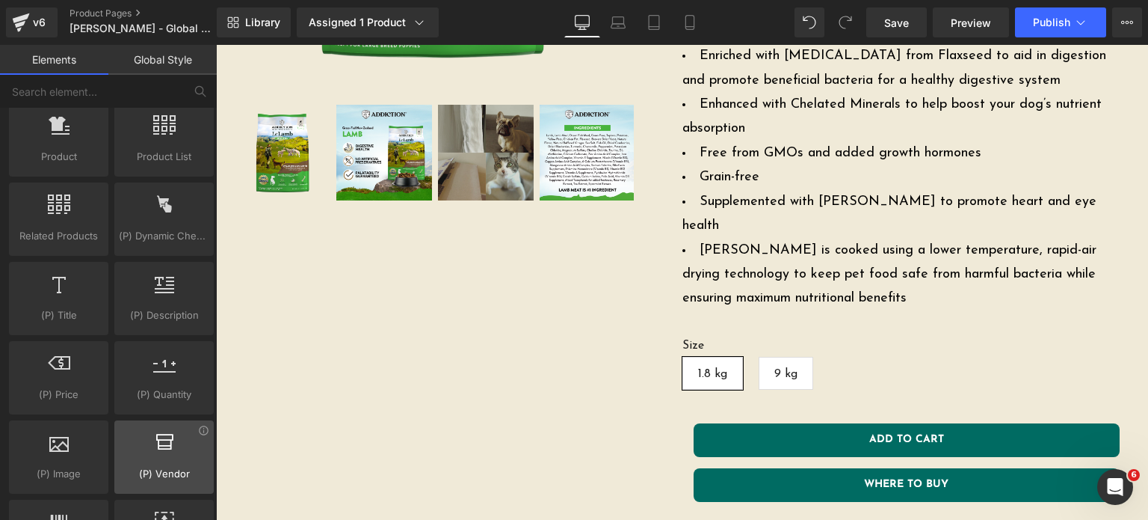
scroll to position [1429, 0]
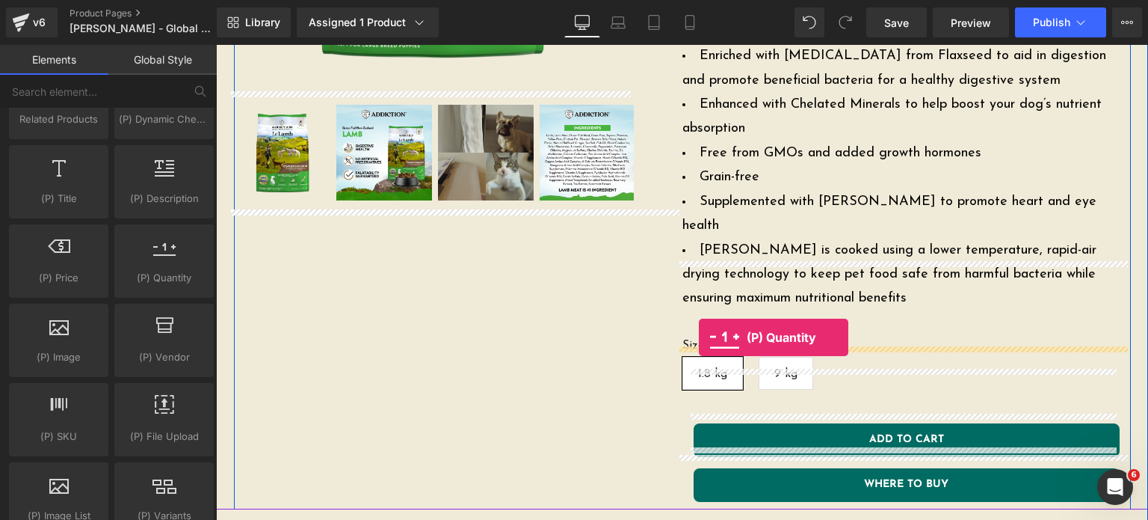
drag, startPoint x: 361, startPoint y: 282, endPoint x: 699, endPoint y: 337, distance: 342.4
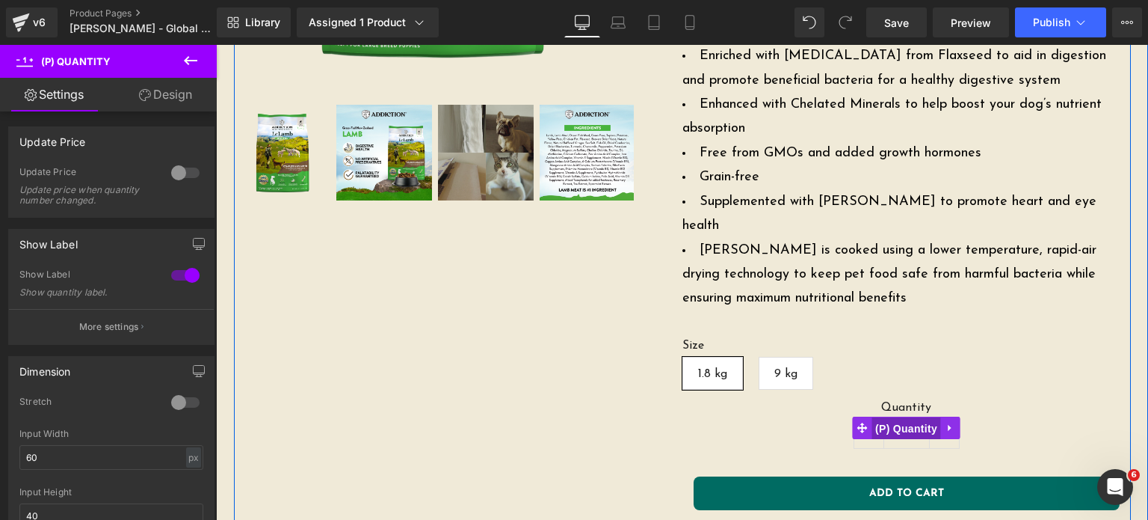
click at [897, 417] on span "(P) Quantity" at bounding box center [907, 428] width 70 height 22
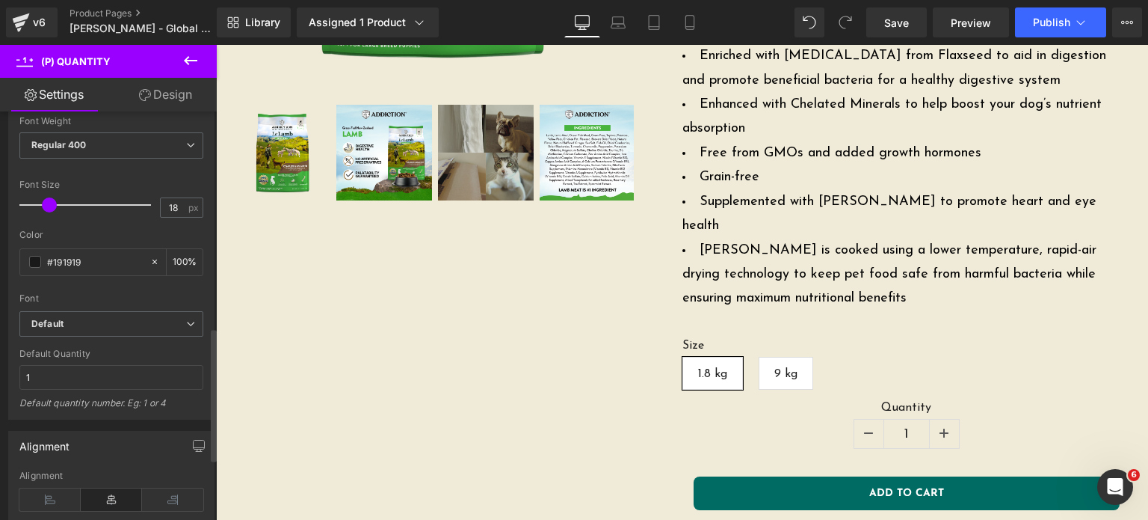
scroll to position [664, 0]
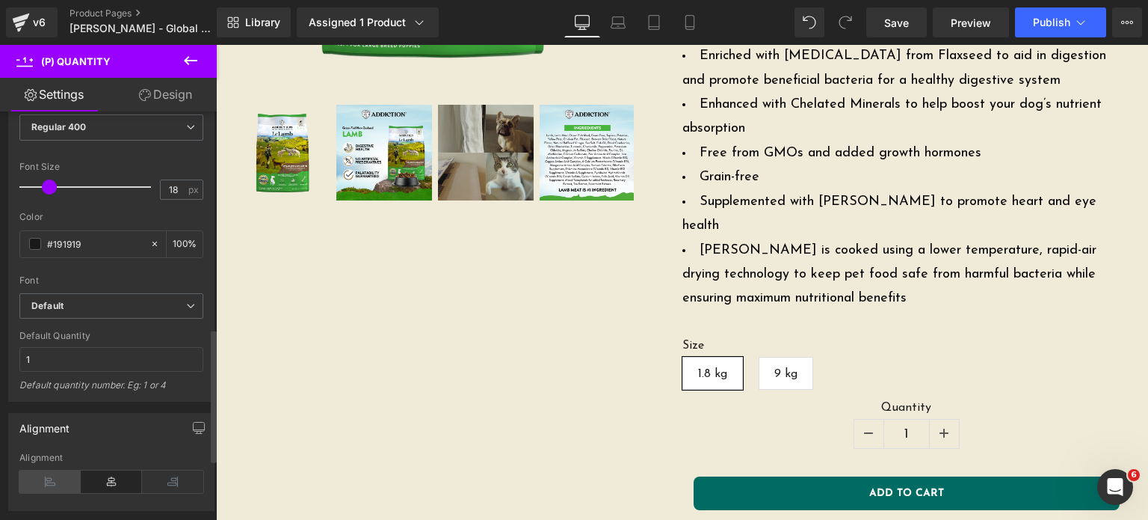
click at [48, 483] on icon at bounding box center [49, 481] width 61 height 22
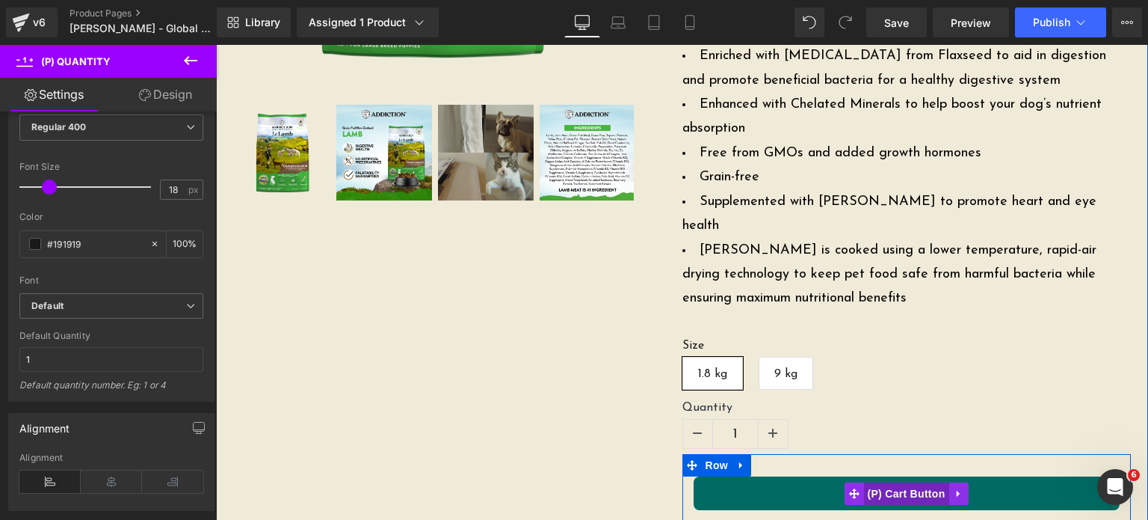
click at [896, 482] on span "(P) Cart Button" at bounding box center [905, 493] width 85 height 22
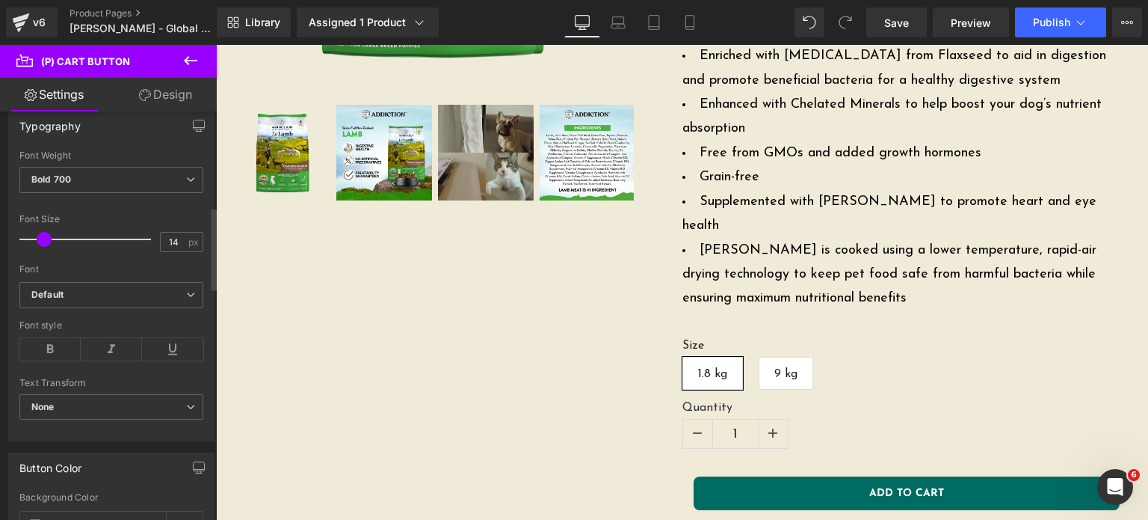
scroll to position [483, 0]
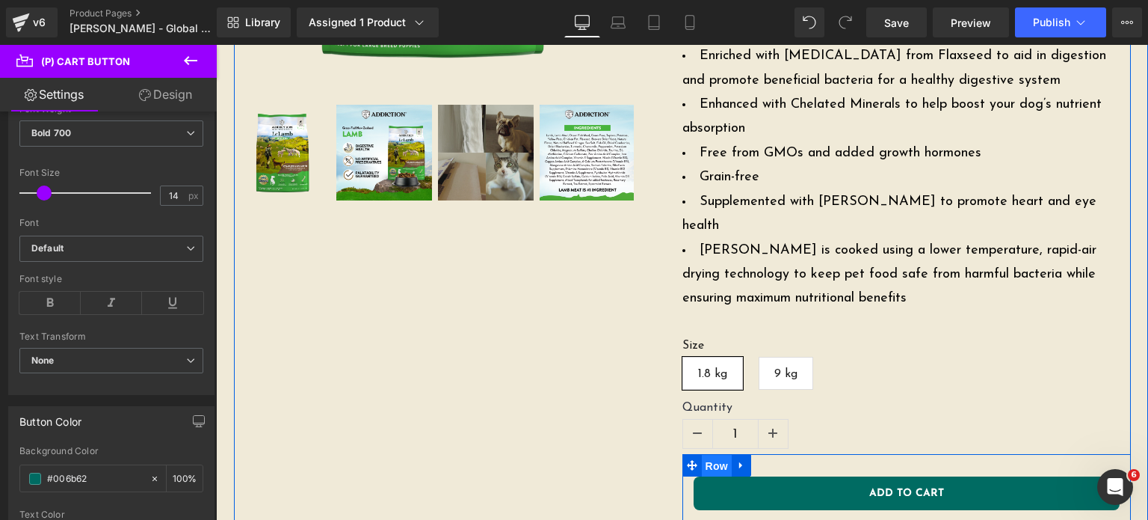
click at [706, 454] on span "Row" at bounding box center [717, 465] width 30 height 22
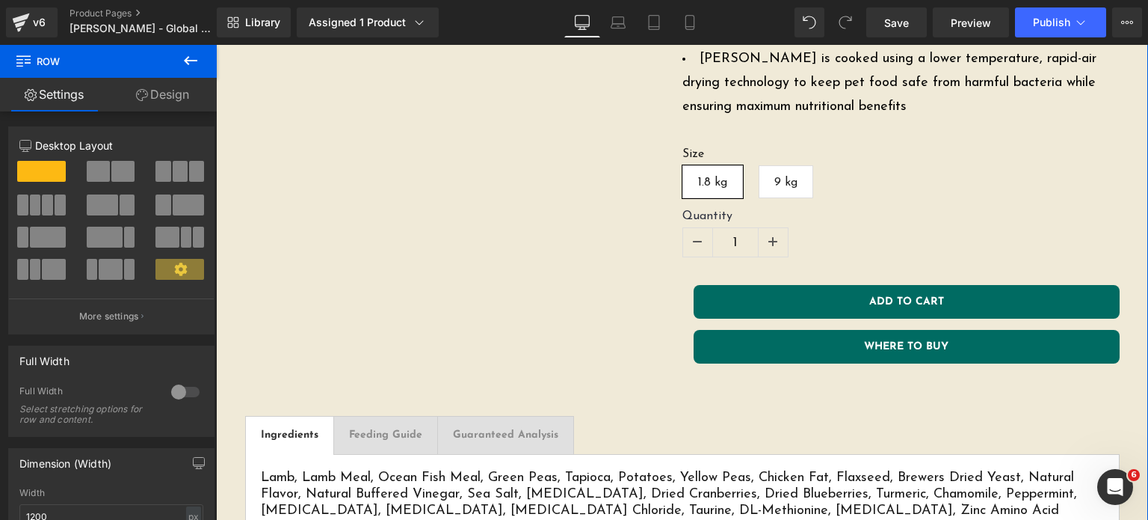
scroll to position [639, 0]
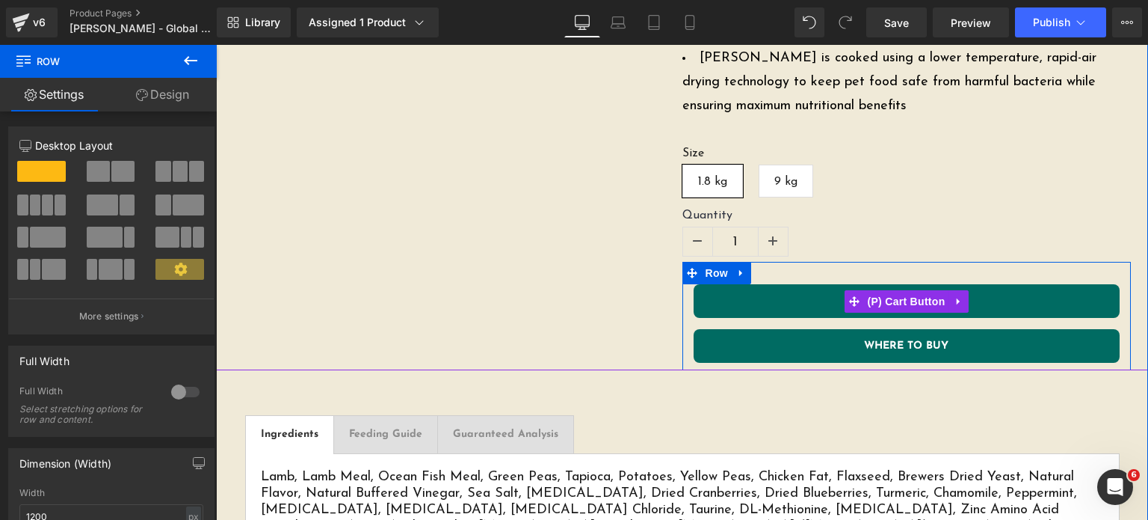
click at [804, 284] on button "Add To Cart" at bounding box center [907, 301] width 426 height 34
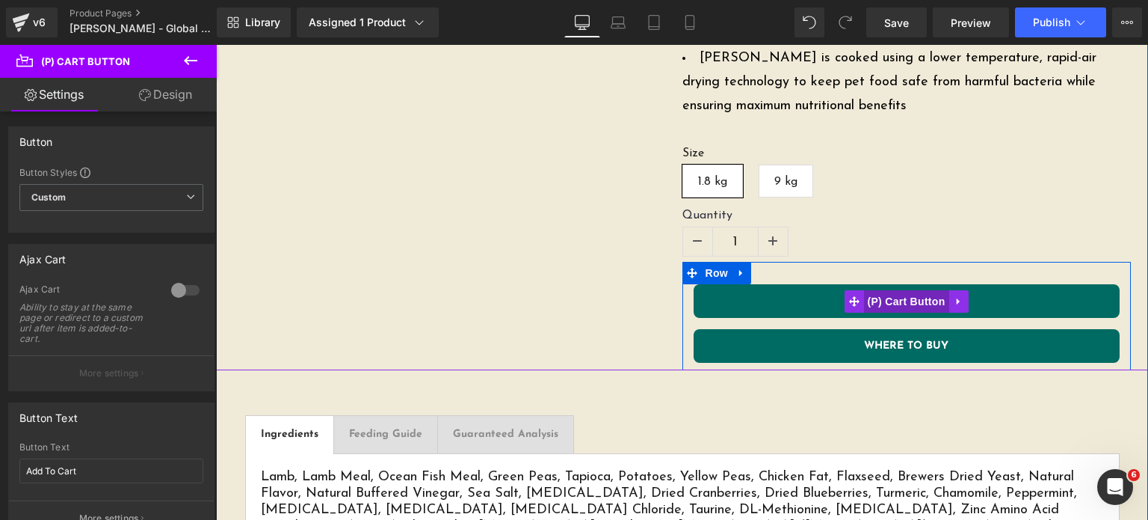
click at [903, 290] on span "(P) Cart Button" at bounding box center [905, 301] width 85 height 22
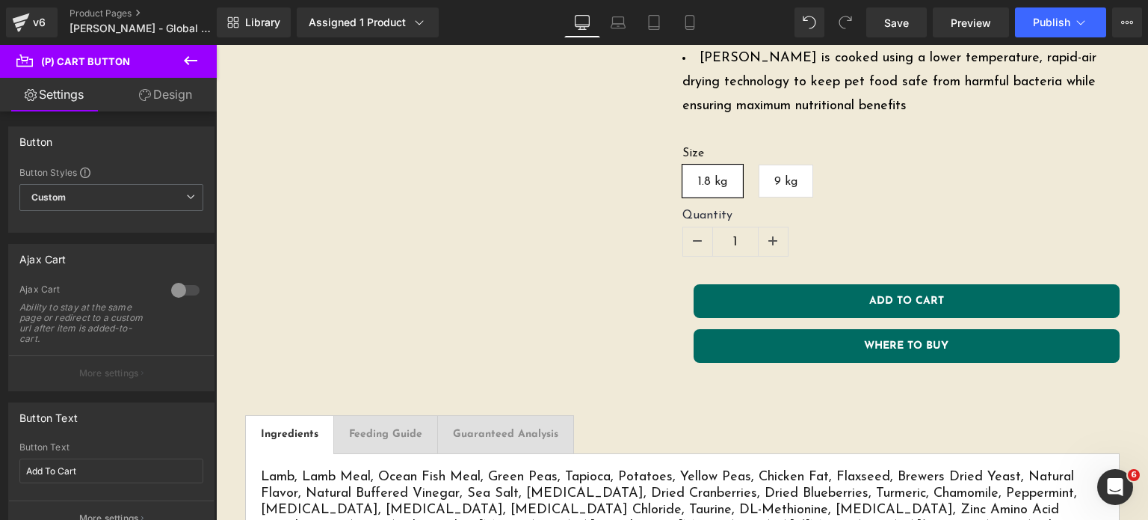
click at [185, 62] on icon at bounding box center [191, 61] width 18 height 18
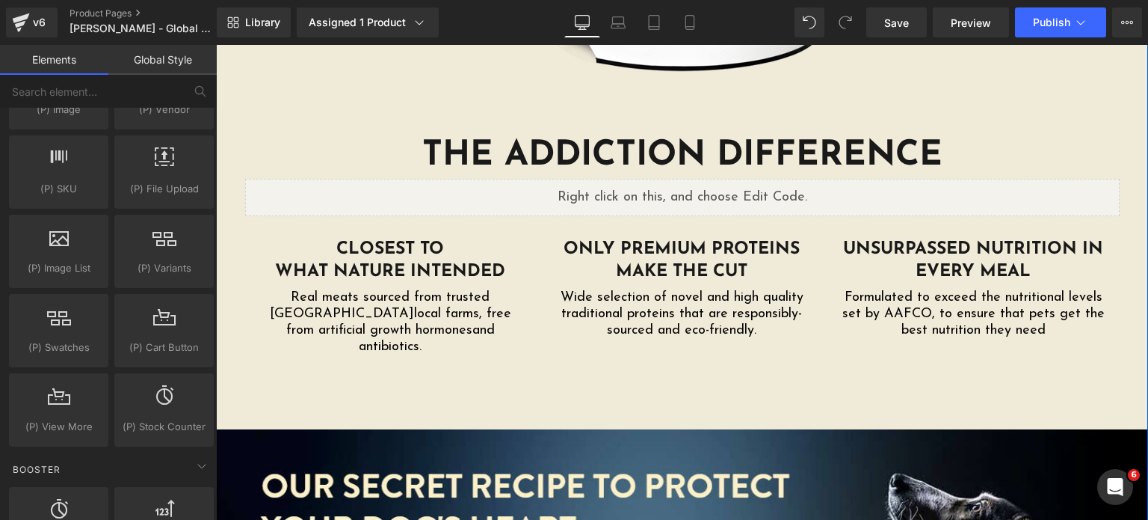
scroll to position [2522, 0]
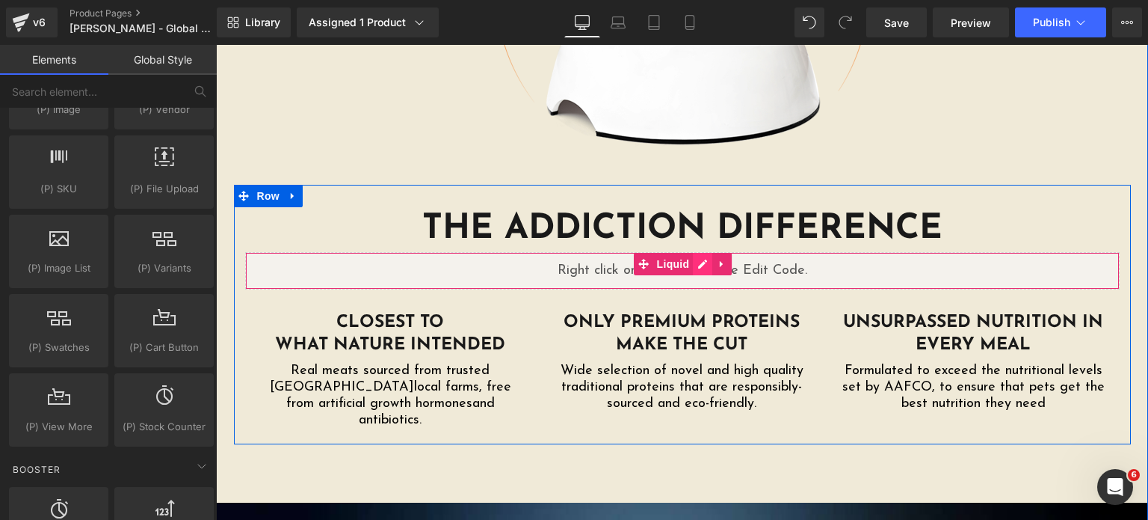
click at [690, 252] on div "Liquid" at bounding box center [682, 270] width 875 height 37
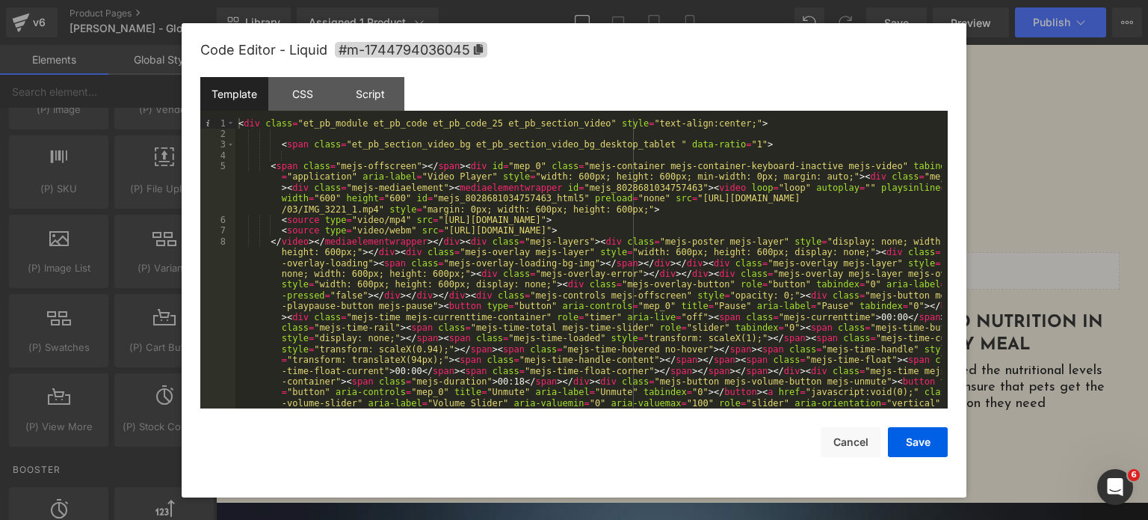
click at [688, 253] on div "< div class = "et_pb_module et_pb_code et_pb_code_25 et_pb_section_video" style…" at bounding box center [588, 376] width 706 height 517
drag, startPoint x: 250, startPoint y: 131, endPoint x: 357, endPoint y: 166, distance: 111.8
click at [357, 166] on div "< div class = "et_pb_module et_pb_code et_pb_code_25 et_pb_section_video" style…" at bounding box center [588, 376] width 706 height 517
click at [649, 289] on div "< div class = "et_pb_module et_pb_code et_pb_code_25 et_pb_section_video" style…" at bounding box center [588, 376] width 706 height 517
click at [723, 357] on div "< div class = "et_pb_module et_pb_code et_pb_code_25 et_pb_section_video" style…" at bounding box center [588, 376] width 706 height 517
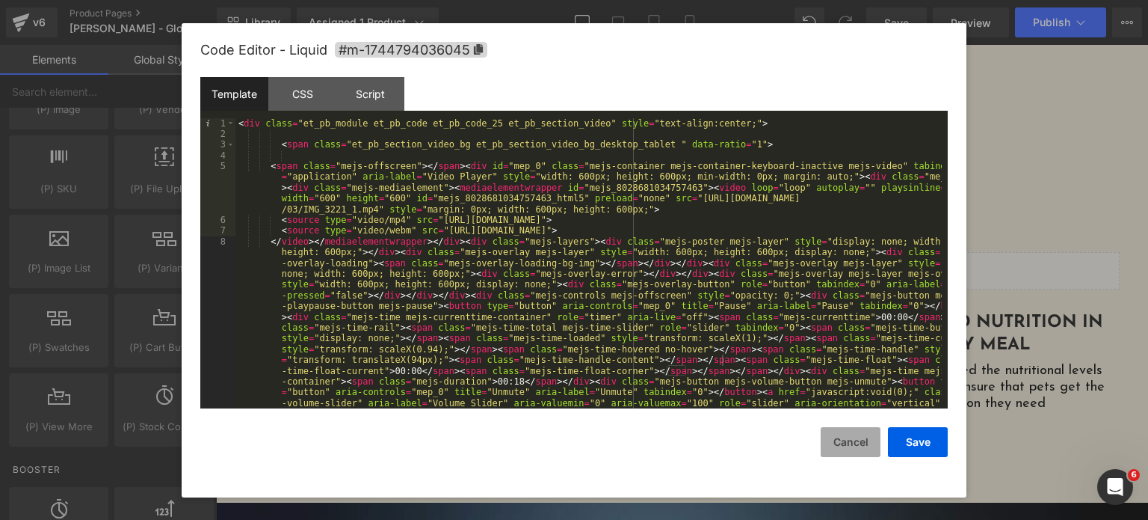
click at [834, 442] on button "Cancel" at bounding box center [851, 442] width 60 height 30
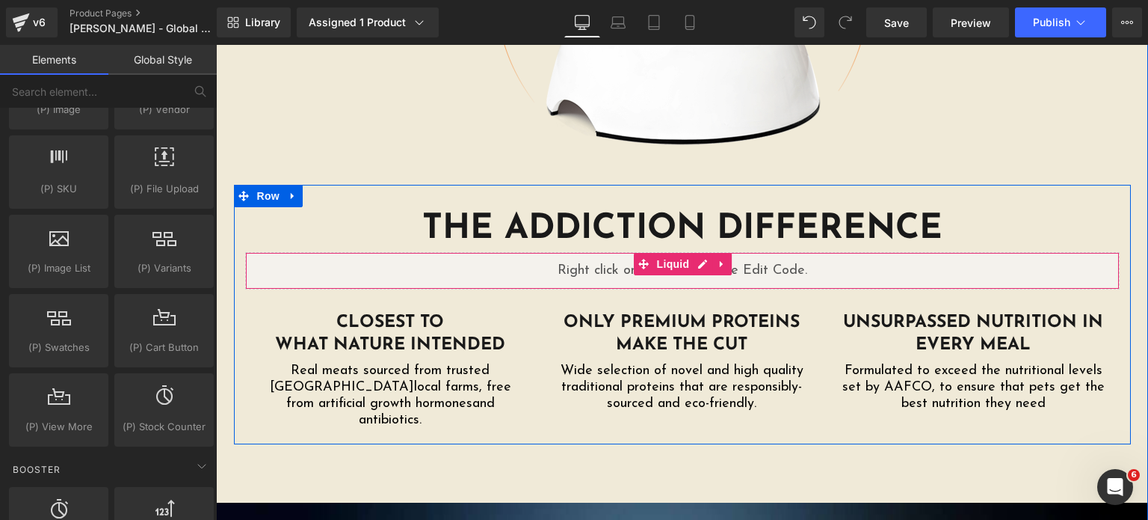
click at [534, 207] on h1 "THE ADDICTION DIFFERENCE" at bounding box center [682, 229] width 875 height 45
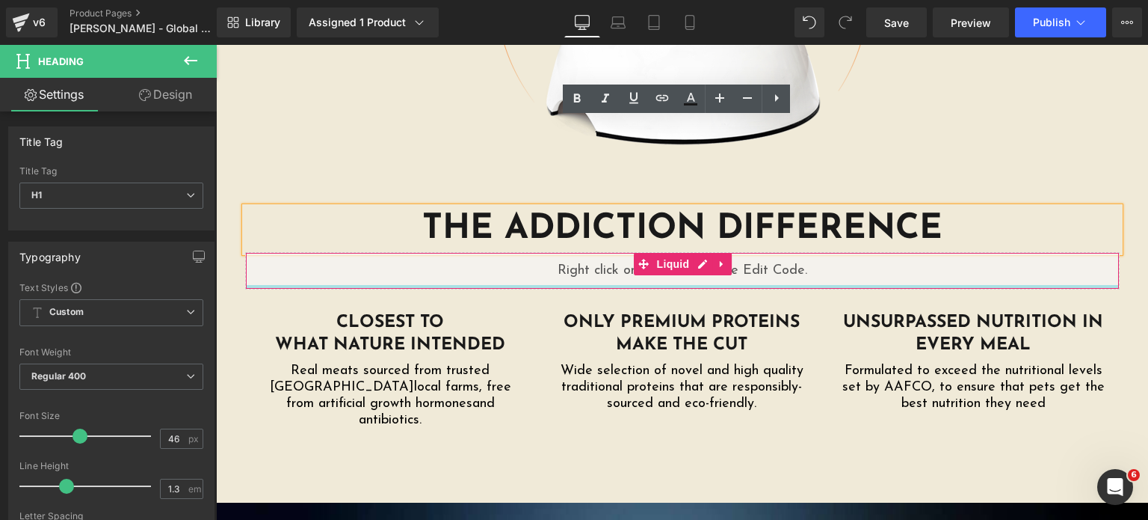
click at [623, 285] on div at bounding box center [682, 287] width 873 height 4
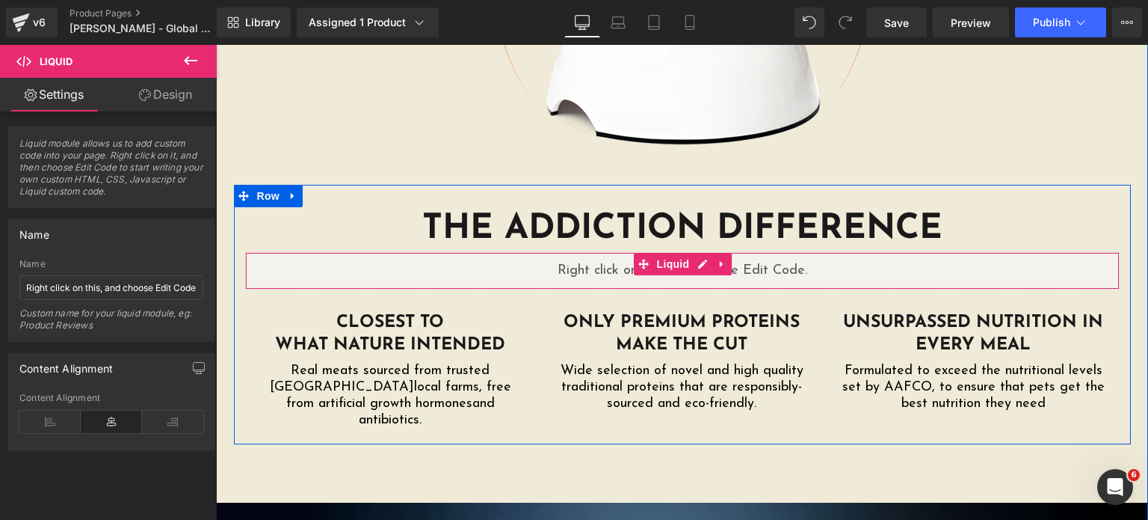
click at [691, 252] on div "Liquid" at bounding box center [682, 270] width 875 height 37
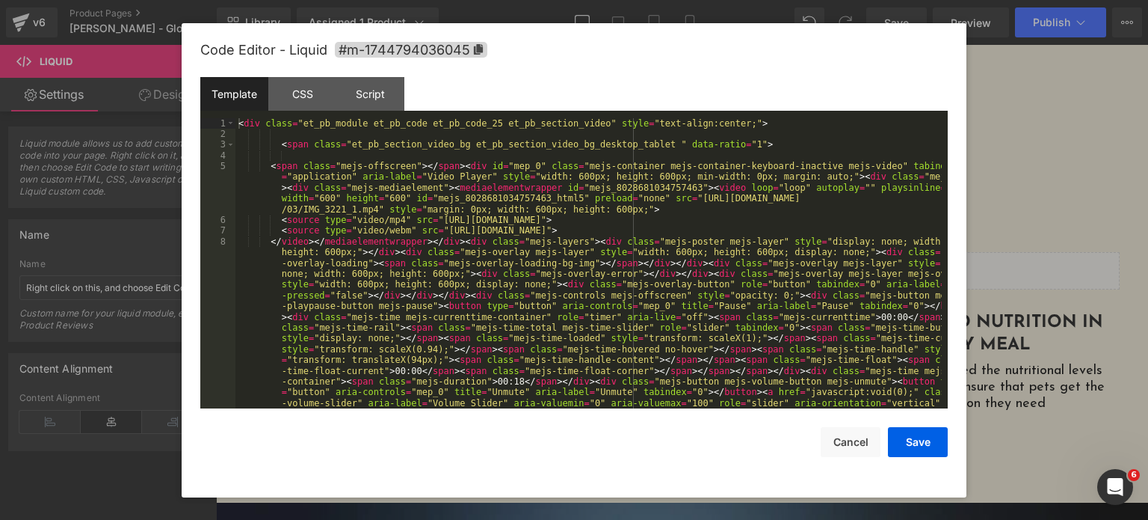
click at [727, 187] on div "< div class = "et_pb_module et_pb_code et_pb_code_25 et_pb_section_video" style…" at bounding box center [588, 376] width 706 height 517
click at [851, 443] on button "Cancel" at bounding box center [851, 442] width 60 height 30
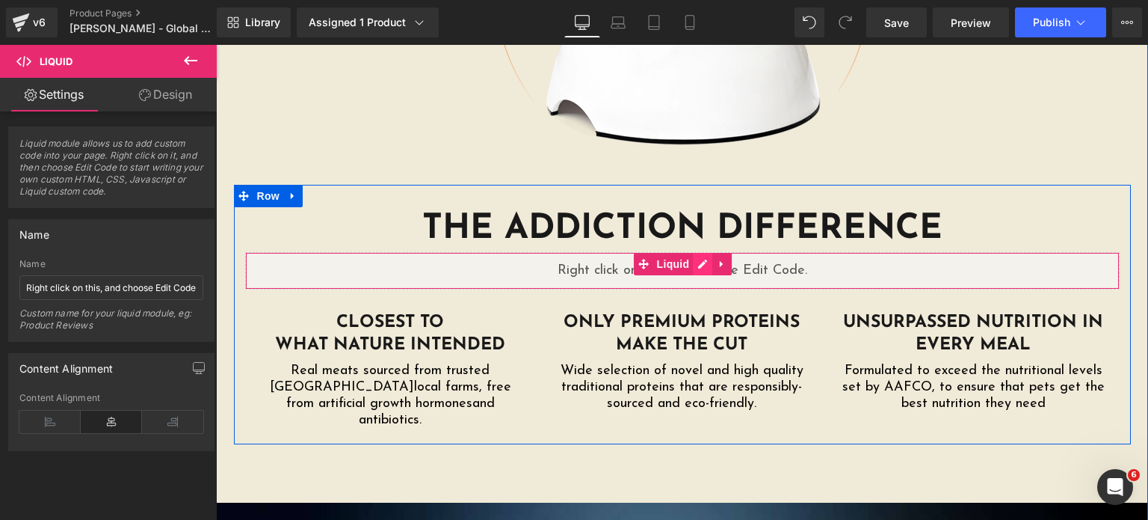
click at [695, 252] on div "Liquid" at bounding box center [682, 270] width 875 height 37
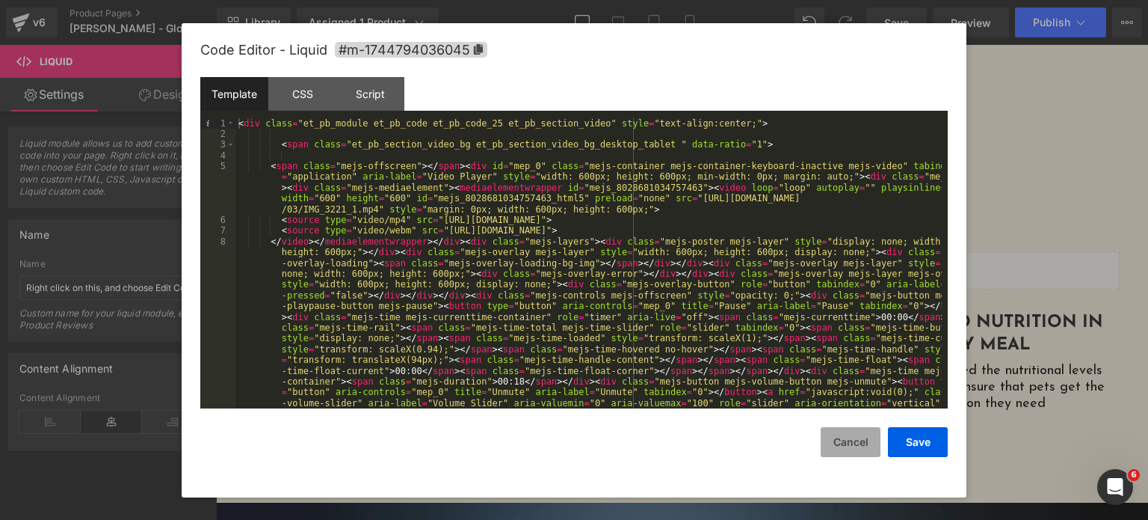
click at [845, 439] on button "Cancel" at bounding box center [851, 442] width 60 height 30
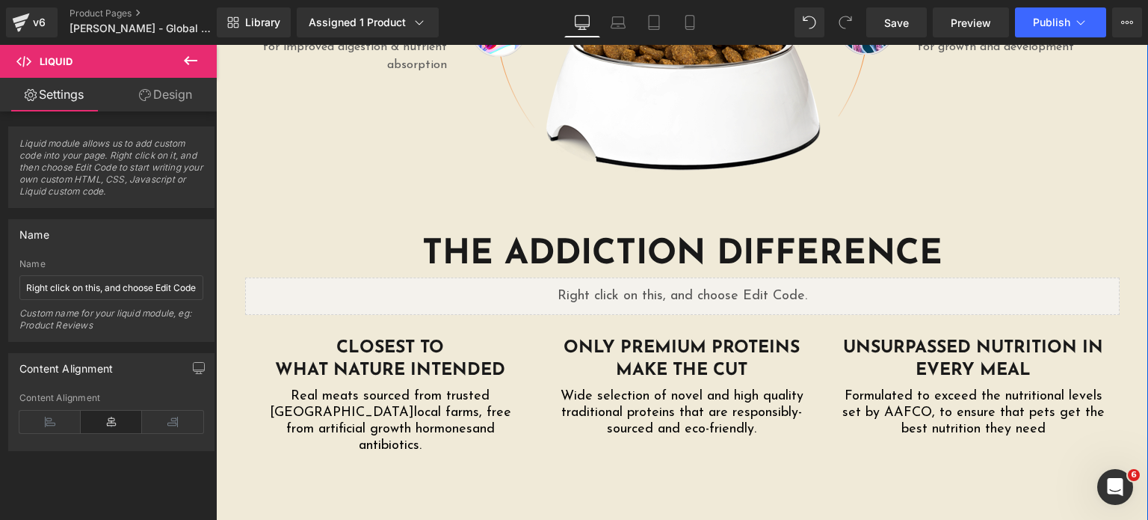
scroll to position [2458, 0]
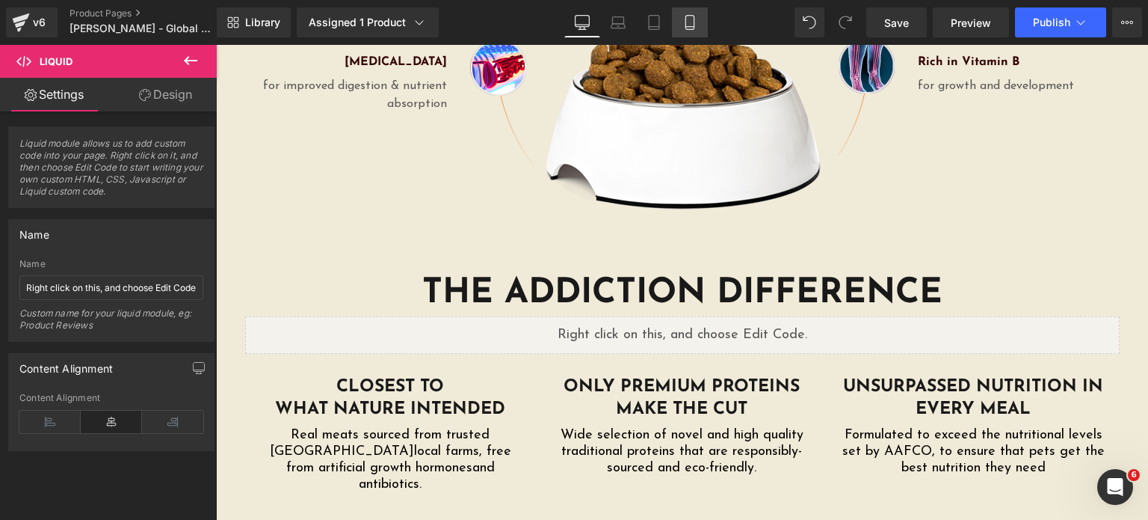
click at [701, 20] on link "Mobile" at bounding box center [690, 22] width 36 height 30
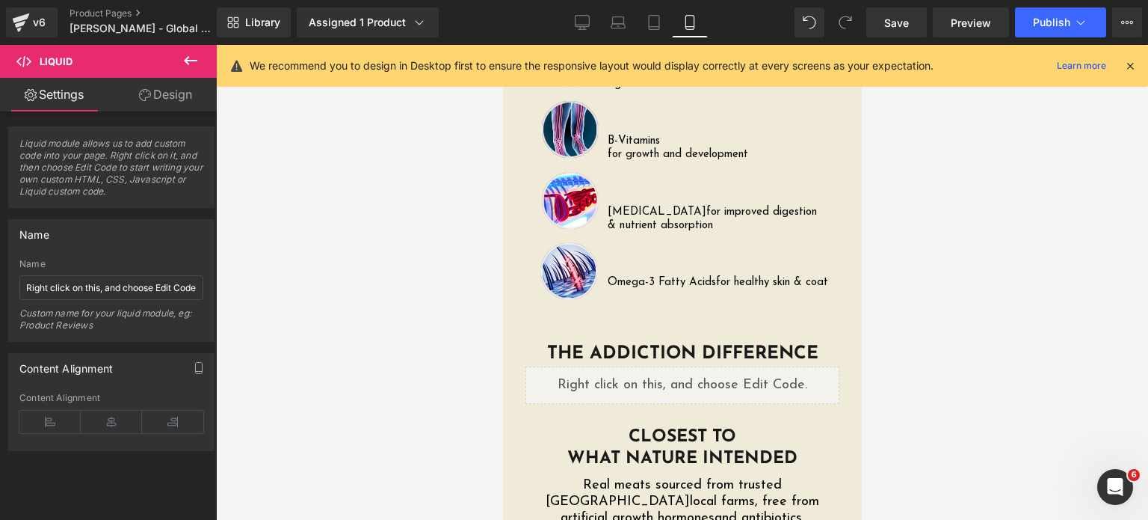
scroll to position [3058, 0]
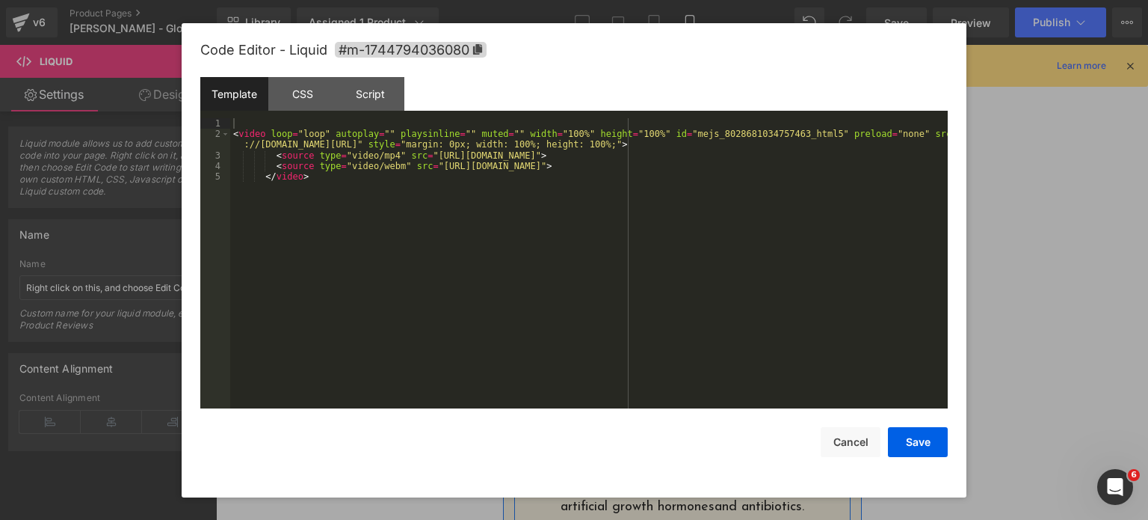
click at [696, 355] on div "Liquid" at bounding box center [682, 373] width 314 height 37
click at [646, 278] on div "< video loop = "loop" autoplay = "" playsinline = "" muted = "" width = "100%" …" at bounding box center [589, 274] width 718 height 312
click at [831, 453] on button "Cancel" at bounding box center [851, 442] width 60 height 30
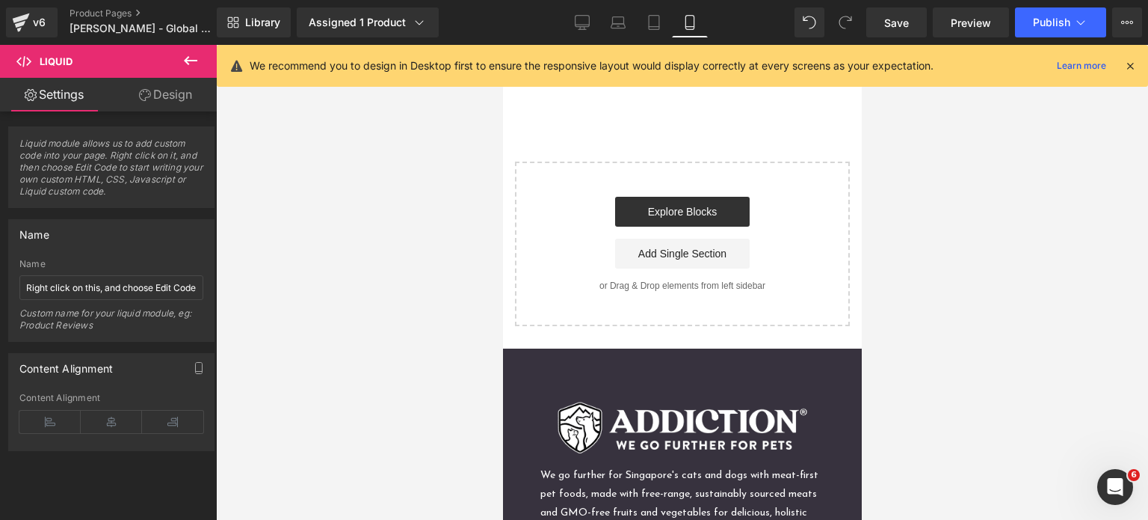
scroll to position [4554, 0]
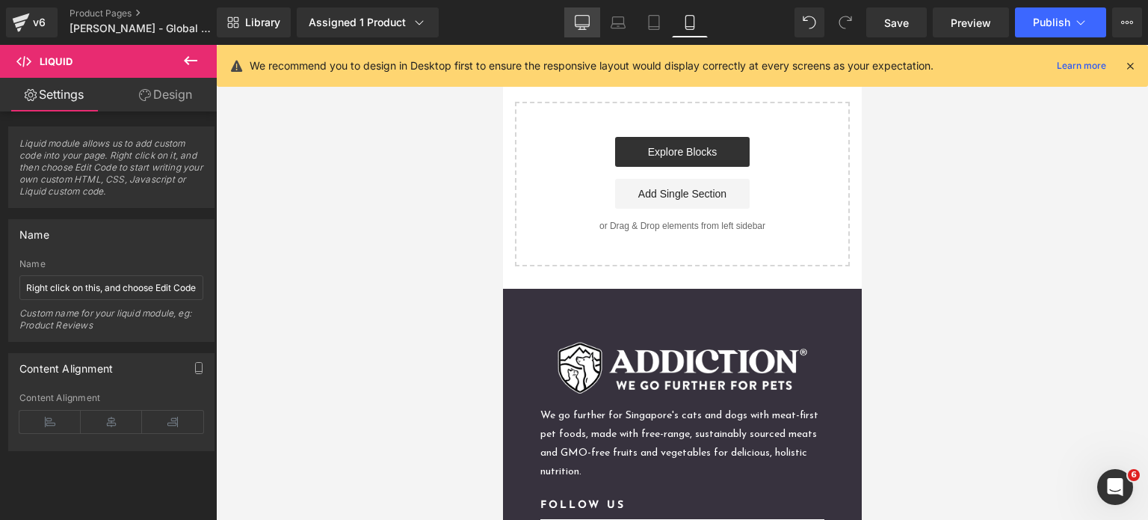
click at [589, 25] on icon at bounding box center [582, 22] width 15 height 15
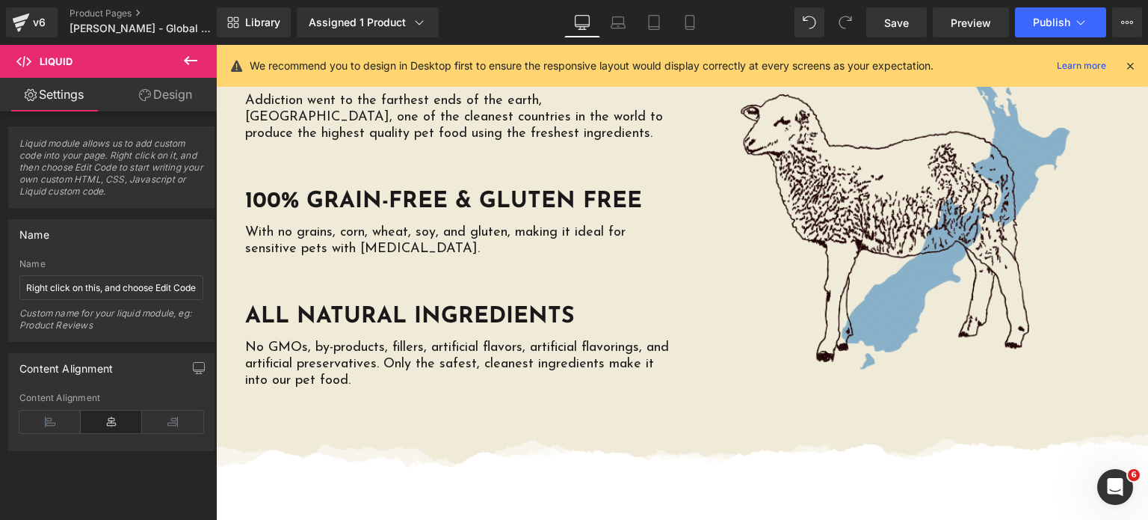
scroll to position [3423, 0]
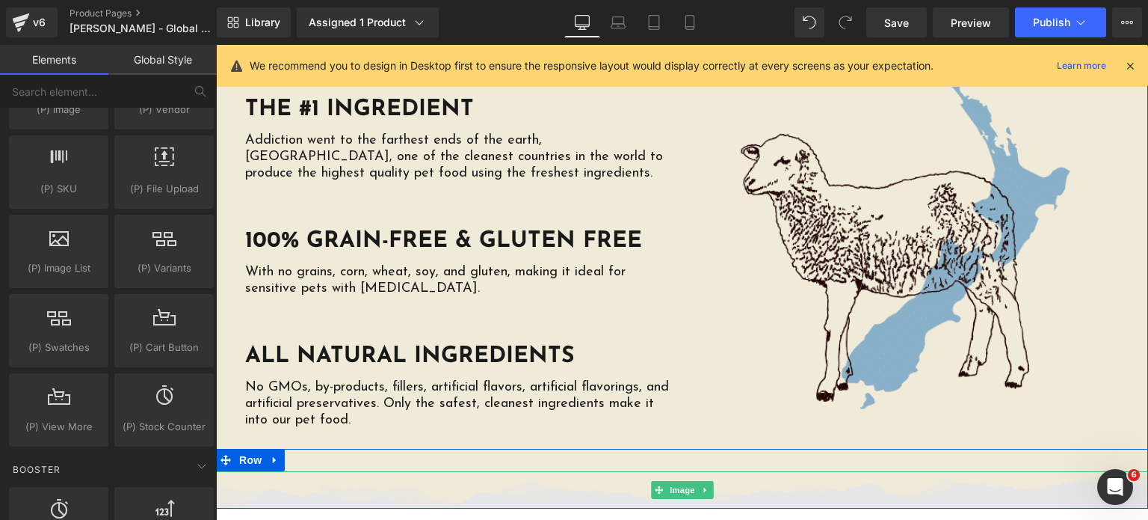
click at [416, 471] on img at bounding box center [682, 489] width 932 height 37
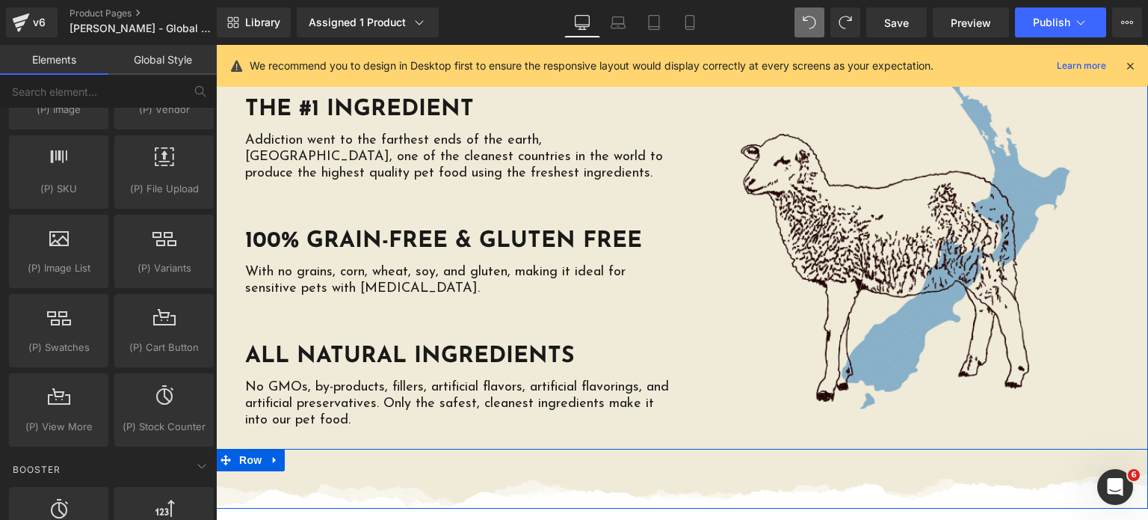
click at [290, 449] on div "Image Row" at bounding box center [682, 479] width 932 height 60
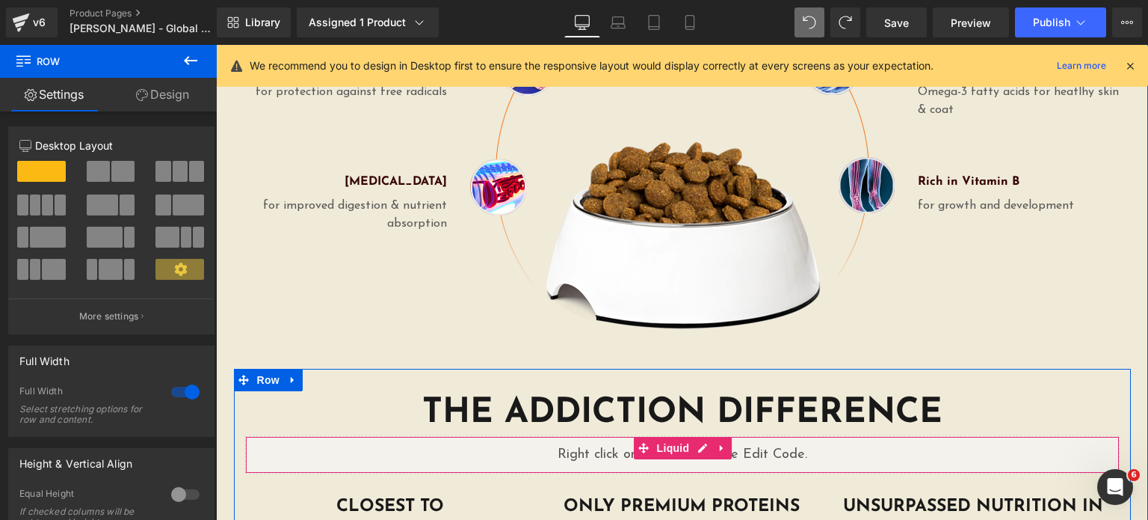
scroll to position [2335, 0]
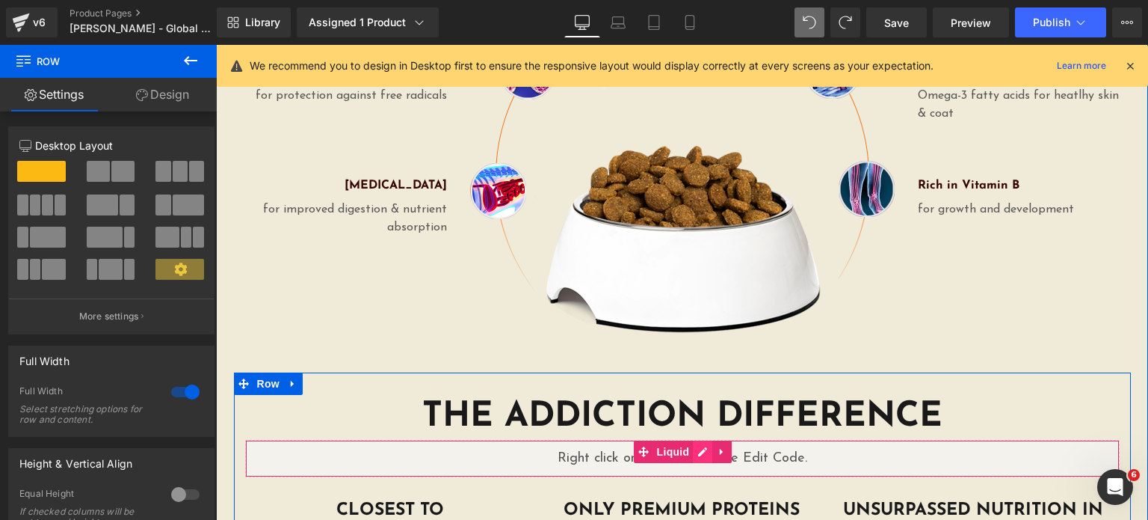
click at [688, 440] on div "Liquid" at bounding box center [682, 458] width 875 height 37
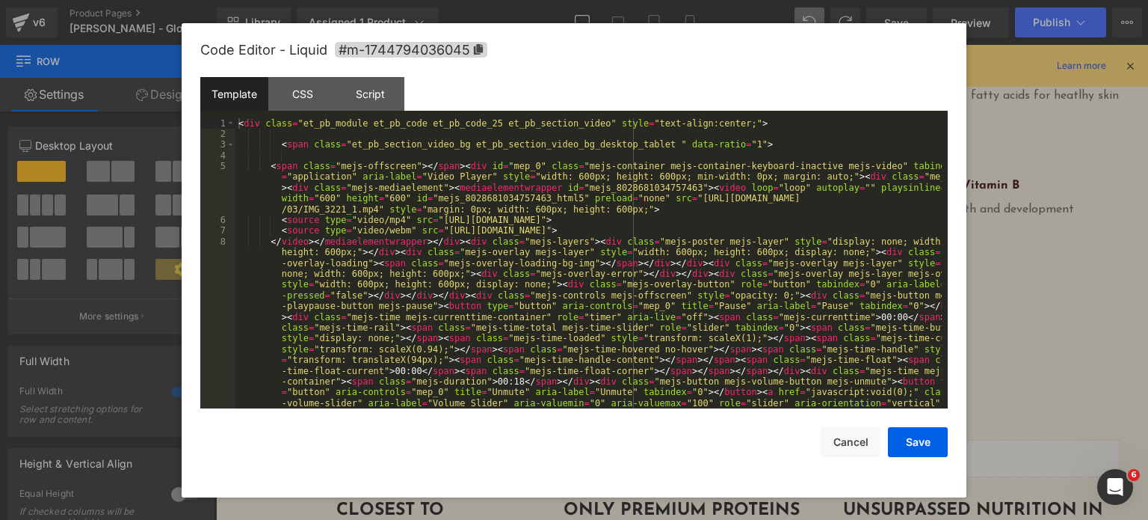
click at [650, 345] on div "< div class = "et_pb_module et_pb_code et_pb_code_25 et_pb_section_video" style…" at bounding box center [588, 376] width 706 height 517
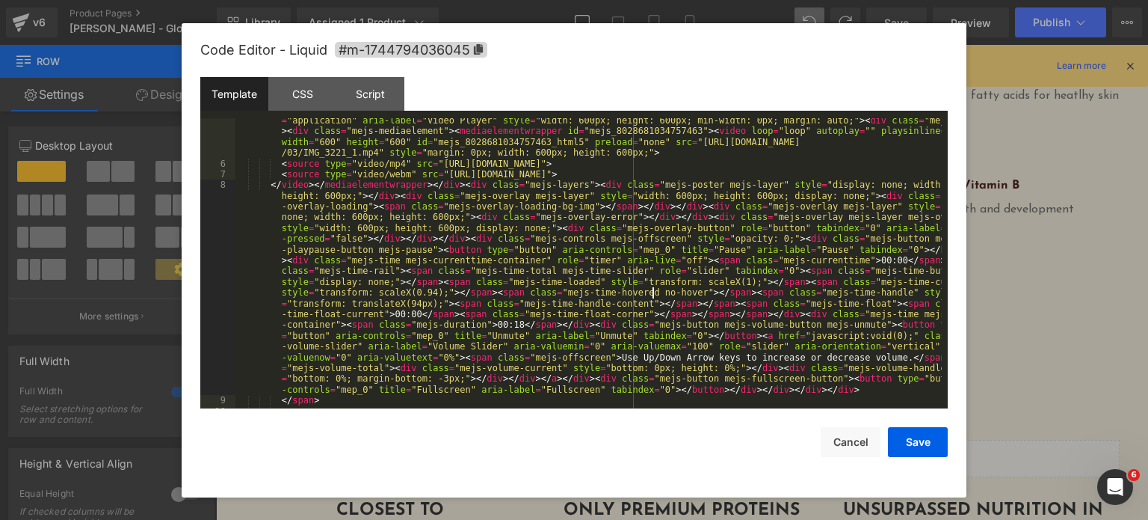
scroll to position [57, 0]
click at [854, 449] on button "Cancel" at bounding box center [851, 442] width 60 height 30
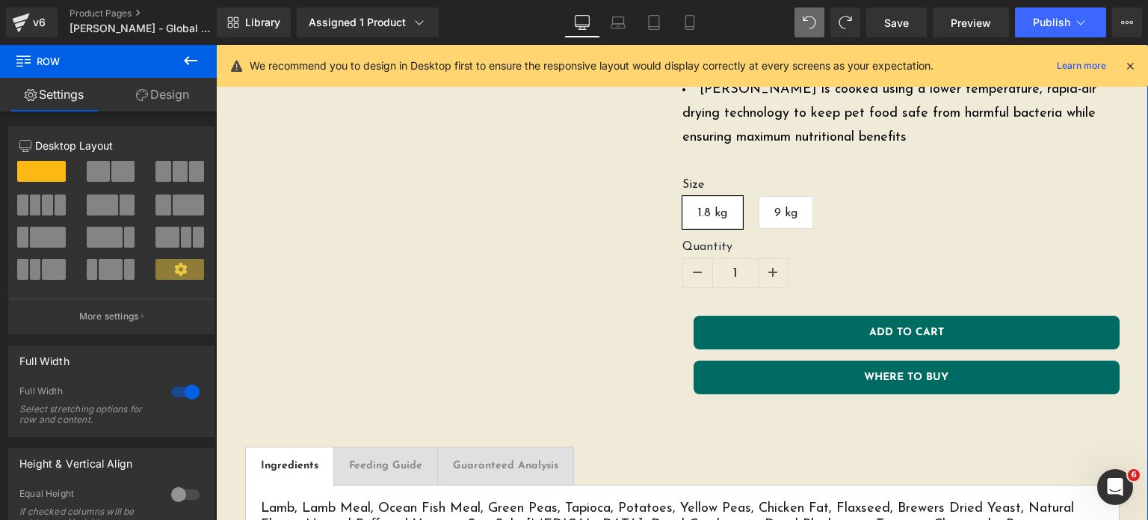
scroll to position [607, 0]
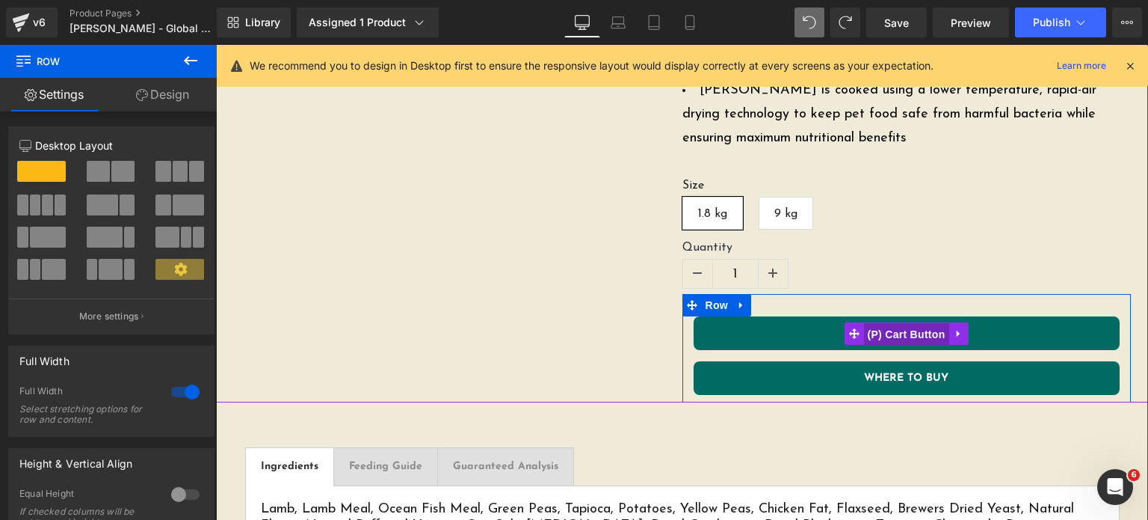
click at [892, 323] on span "(P) Cart Button" at bounding box center [905, 334] width 85 height 22
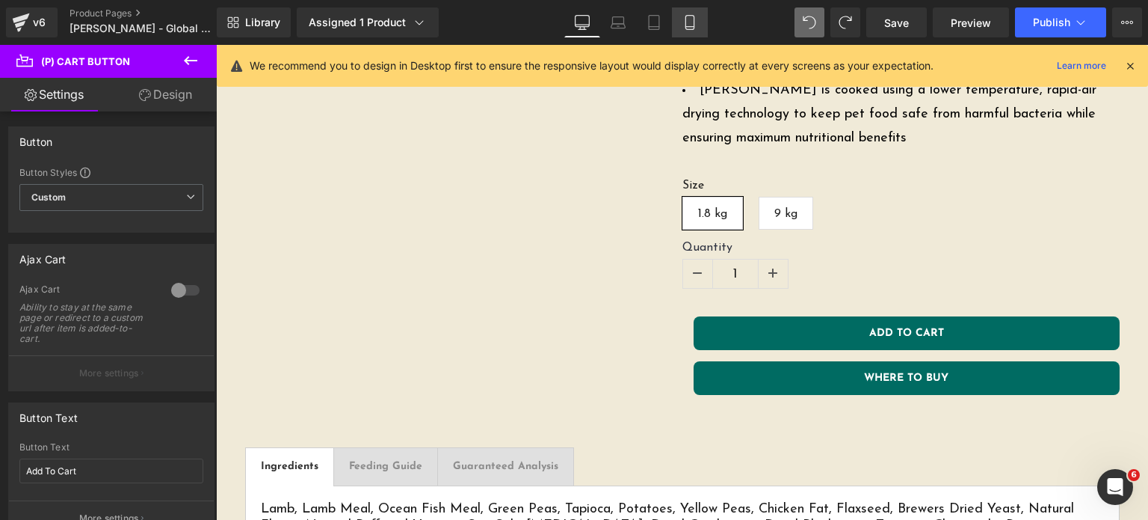
click at [688, 36] on link "Mobile" at bounding box center [690, 22] width 36 height 30
type input "100"
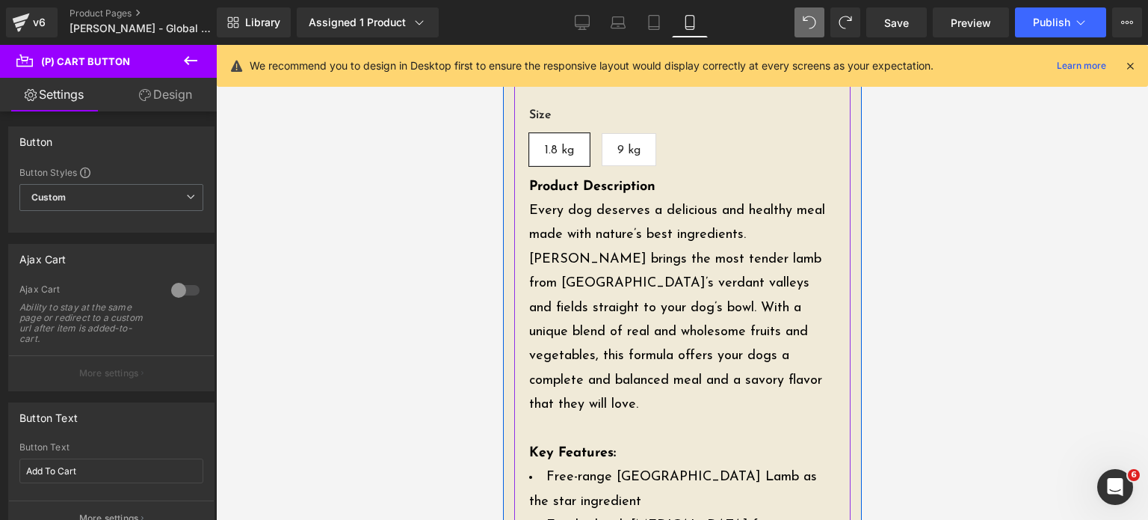
scroll to position [472, 0]
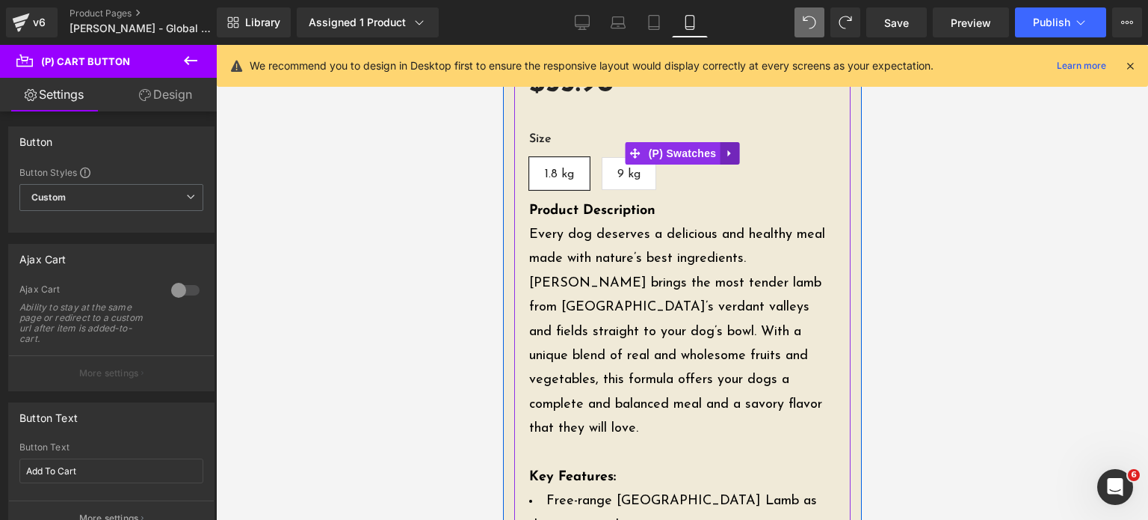
click at [729, 147] on link at bounding box center [728, 153] width 19 height 22
click at [736, 152] on icon at bounding box center [738, 153] width 10 height 10
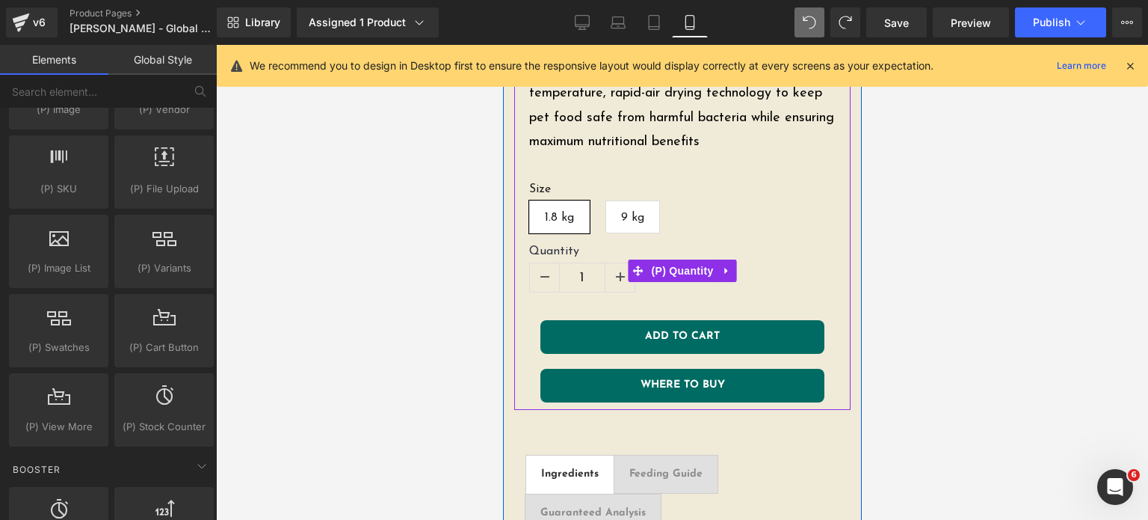
scroll to position [1078, 0]
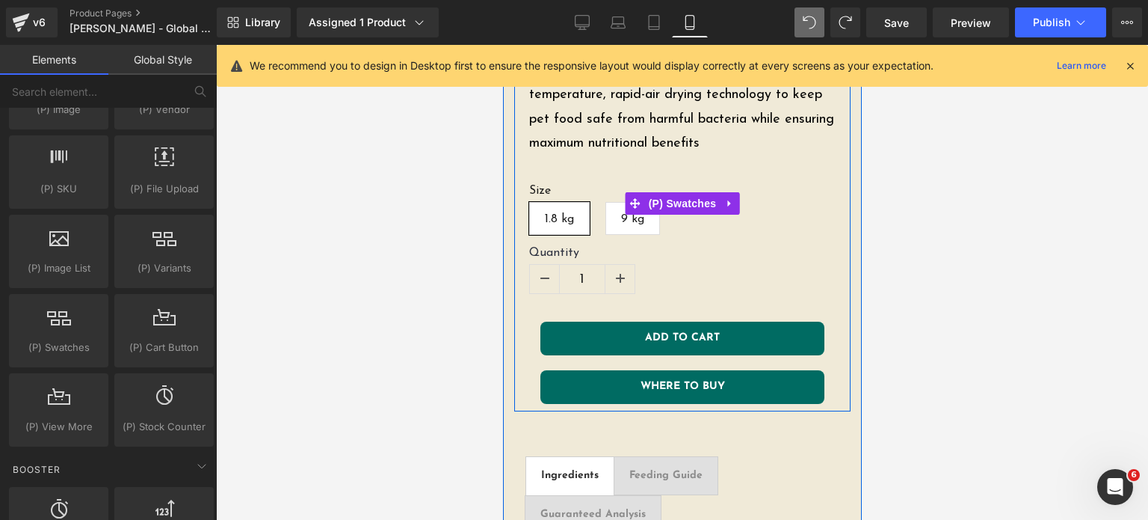
click at [620, 203] on span "9 kg" at bounding box center [631, 218] width 23 height 31
click at [546, 203] on span "1.8 kg" at bounding box center [558, 218] width 29 height 31
click at [608, 204] on span "9 kg" at bounding box center [632, 218] width 55 height 33
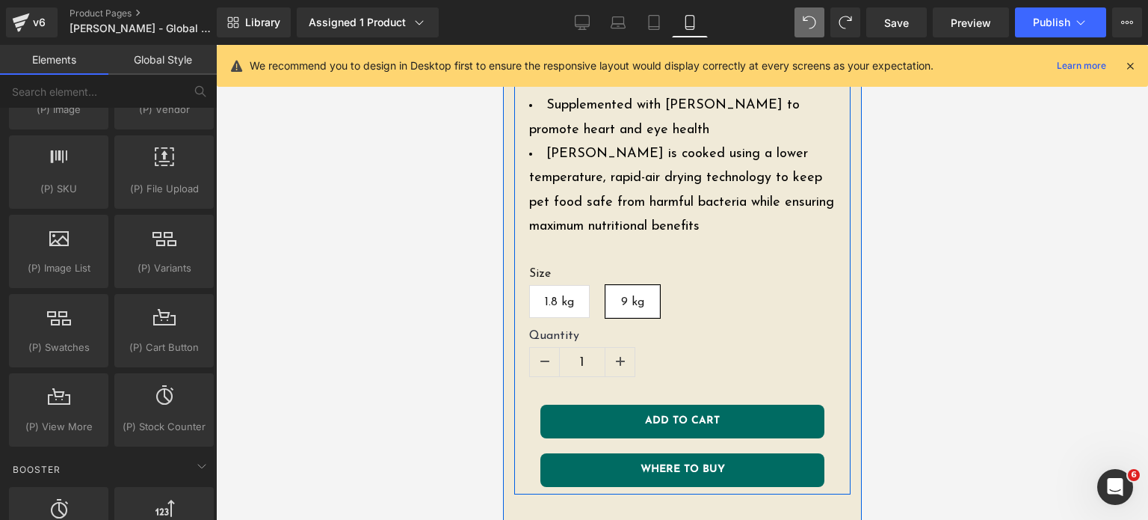
scroll to position [1008, 0]
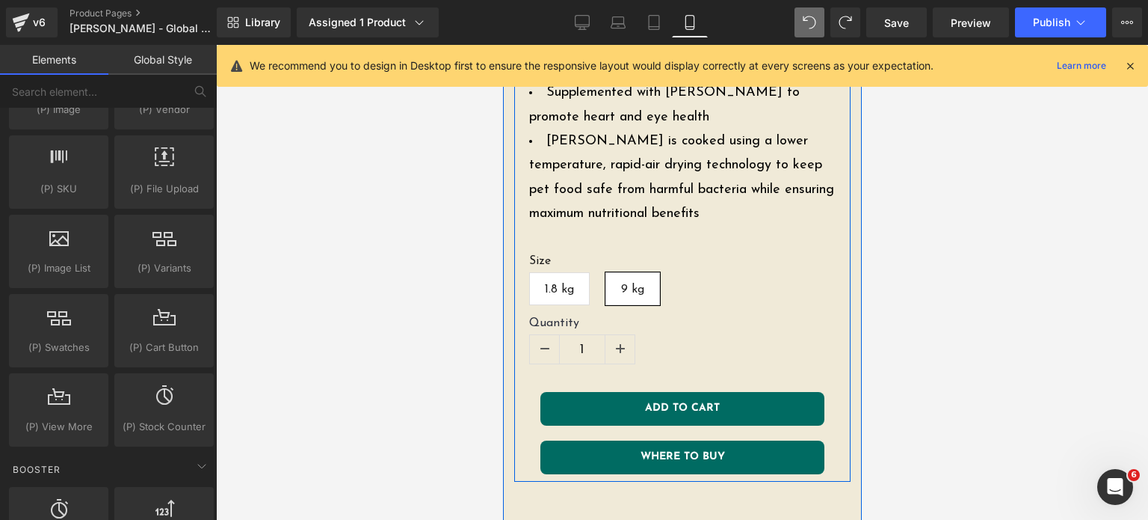
click at [544, 273] on span "1.8 kg" at bounding box center [558, 288] width 29 height 31
click at [620, 273] on span "9 kg" at bounding box center [631, 288] width 23 height 31
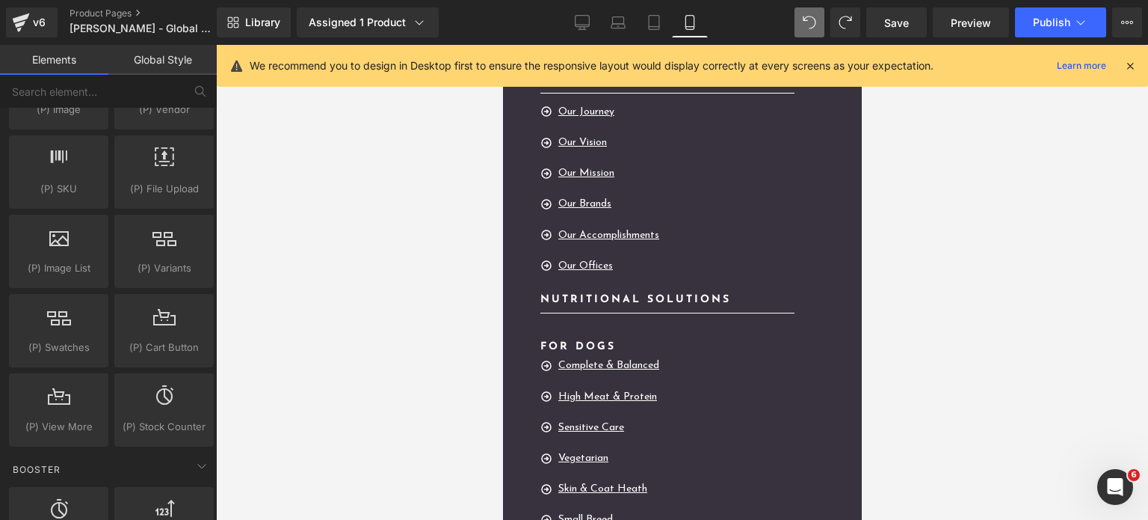
scroll to position [5292, 0]
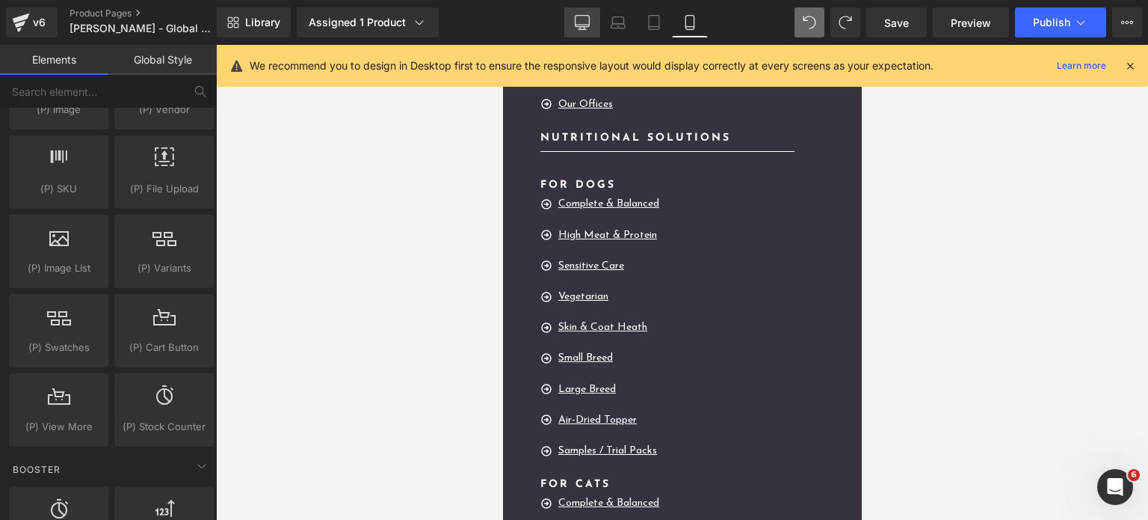
click at [577, 29] on icon at bounding box center [582, 22] width 15 height 15
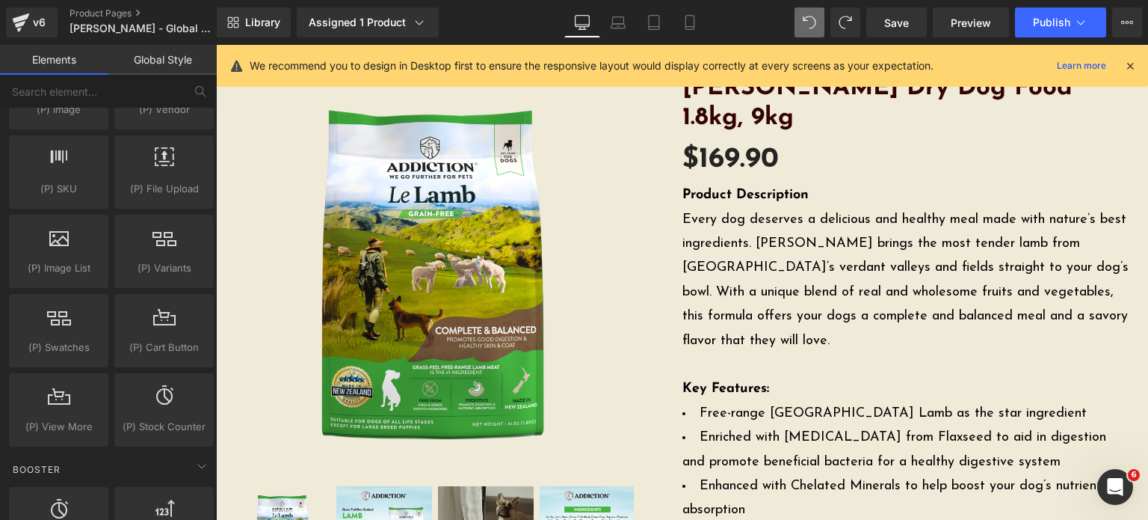
scroll to position [0, 0]
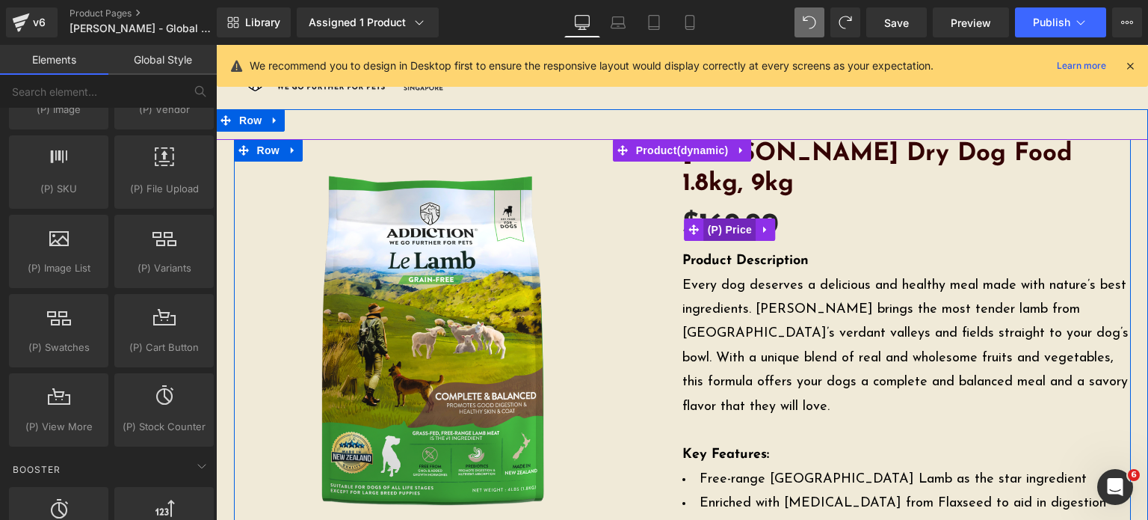
click at [731, 218] on span "(P) Price" at bounding box center [730, 229] width 52 height 22
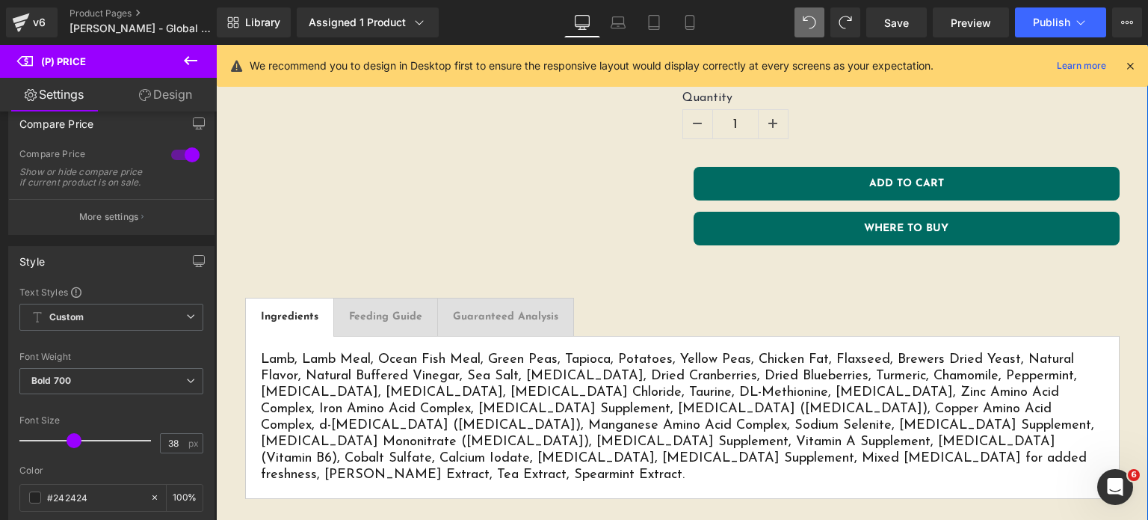
scroll to position [758, 0]
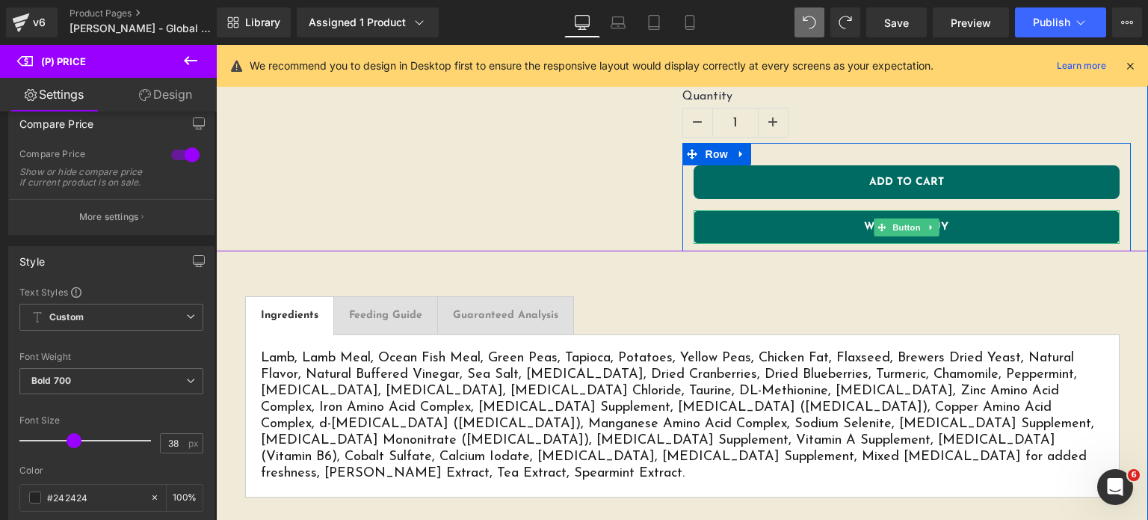
click at [728, 210] on link "WHERE TO BUY" at bounding box center [907, 227] width 426 height 34
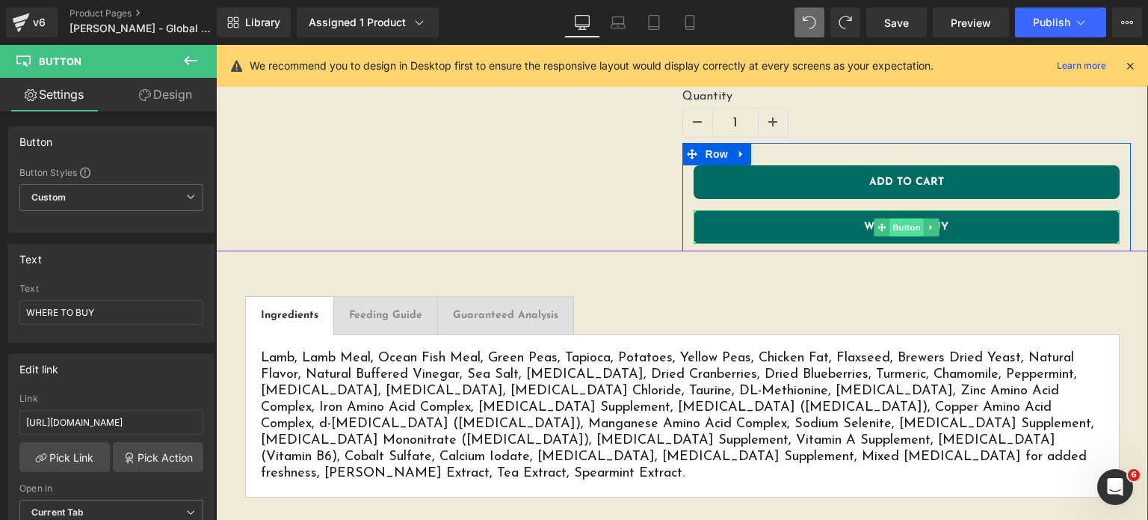
click at [903, 218] on span "Button" at bounding box center [907, 227] width 34 height 18
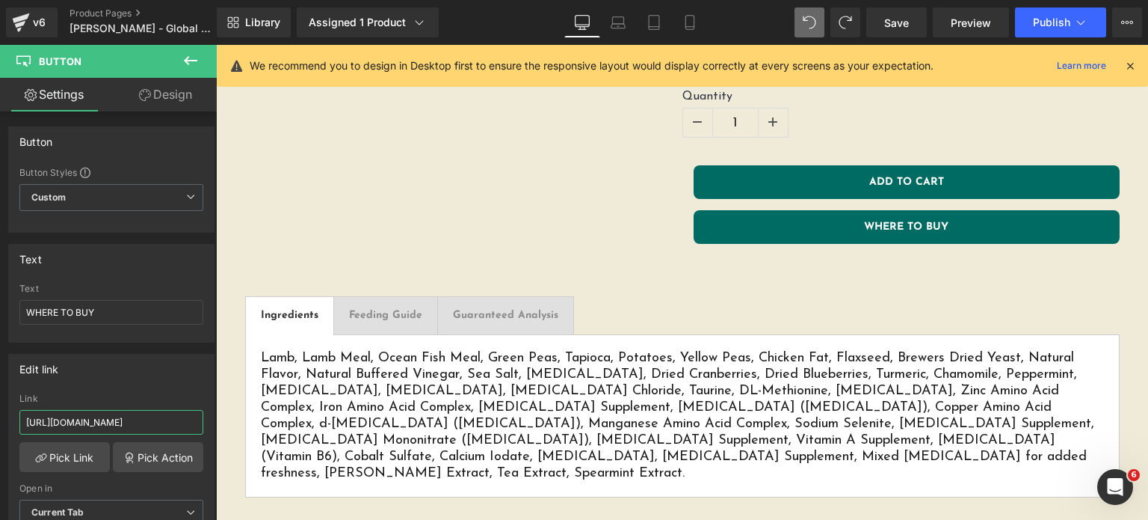
scroll to position [0, 43]
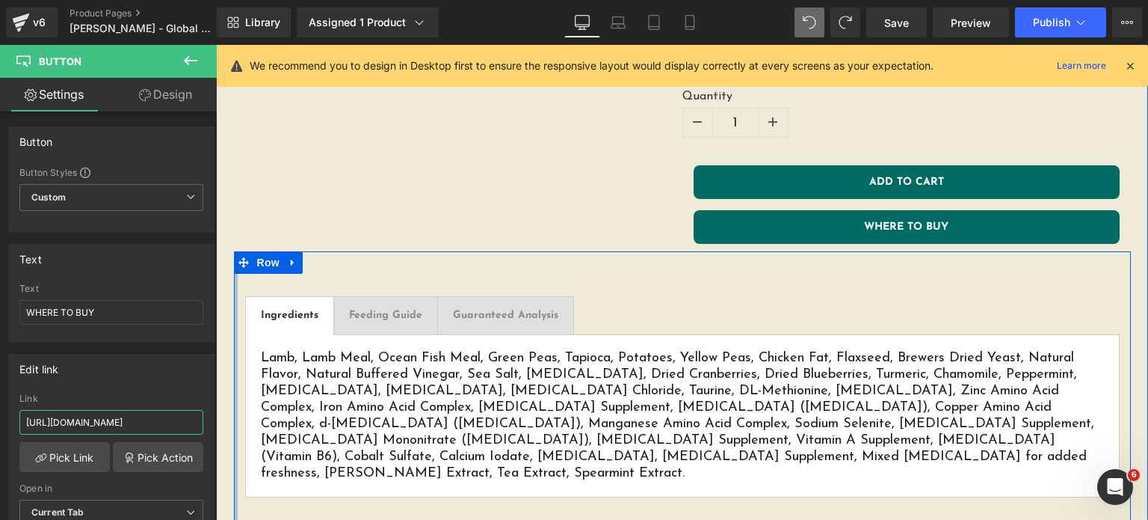
drag, startPoint x: 306, startPoint y: 460, endPoint x: 228, endPoint y: 413, distance: 90.5
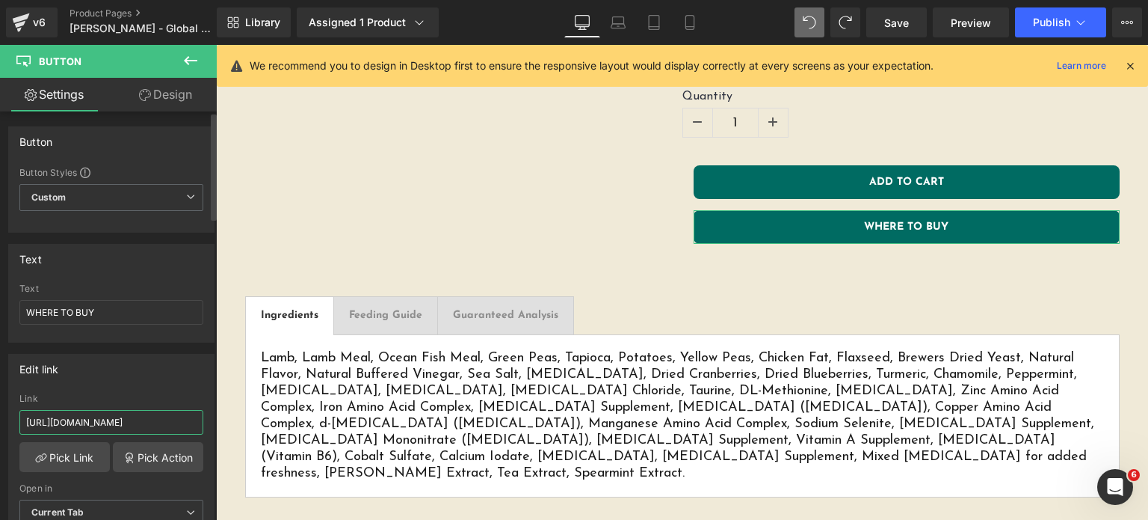
click at [110, 418] on input "[URL][DOMAIN_NAME]" at bounding box center [111, 422] width 184 height 25
click at [129, 357] on div "Edit link" at bounding box center [111, 368] width 205 height 28
click at [132, 421] on input "[URL][DOMAIN_NAME]" at bounding box center [111, 422] width 184 height 25
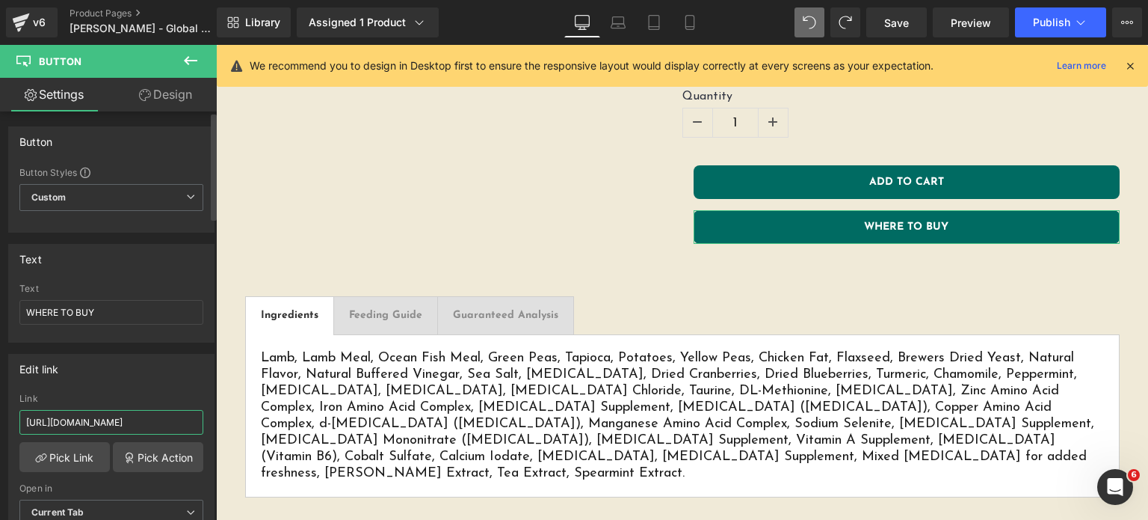
drag, startPoint x: 141, startPoint y: 421, endPoint x: 0, endPoint y: 412, distance: 140.8
click at [0, 412] on div "Edit link [URL][DOMAIN_NAME] Link [URL][DOMAIN_NAME] Pick Link Pick Action Curr…" at bounding box center [112, 444] width 224 height 205
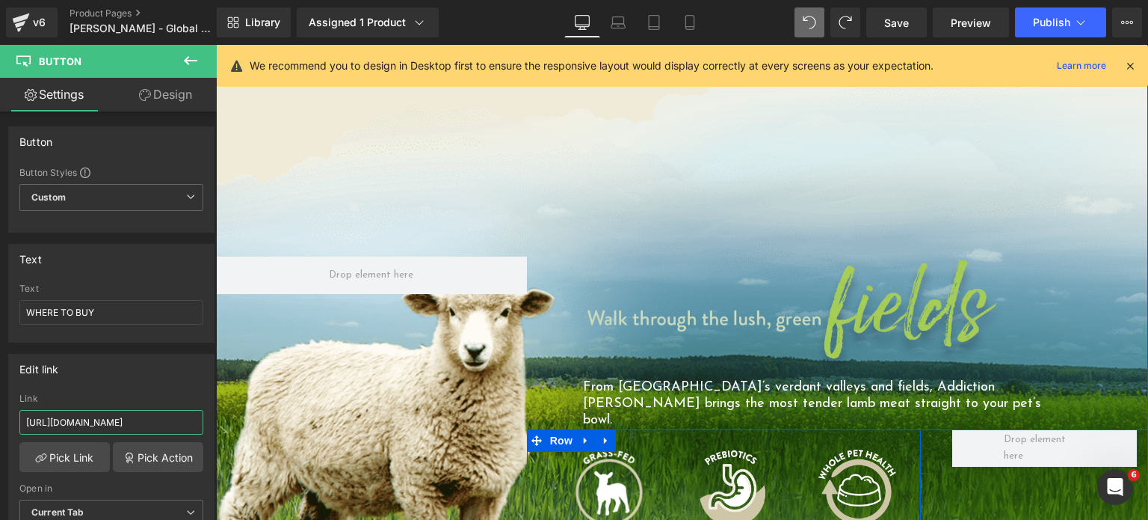
scroll to position [1289, 0]
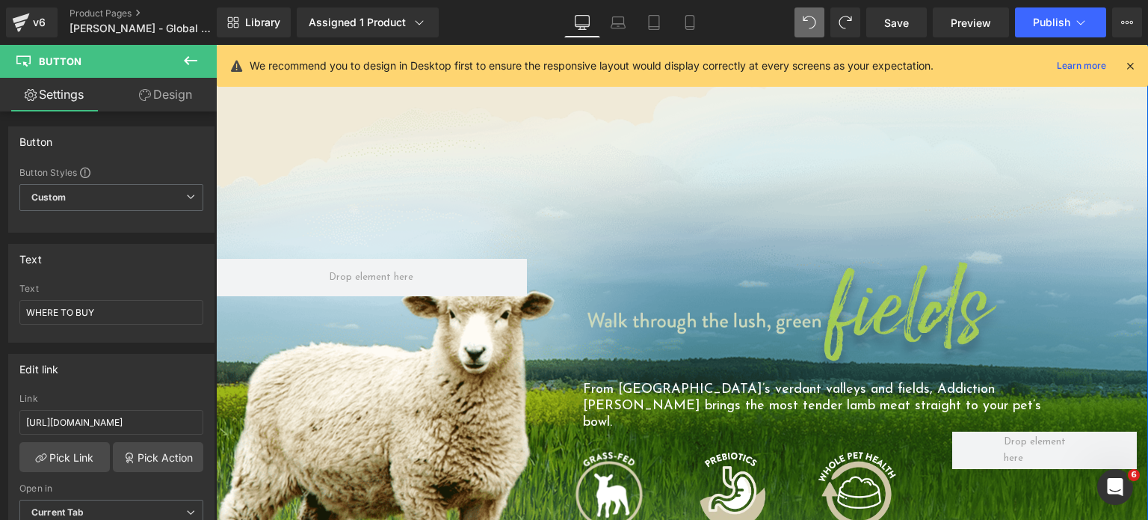
click at [830, 261] on img at bounding box center [795, 320] width 424 height 123
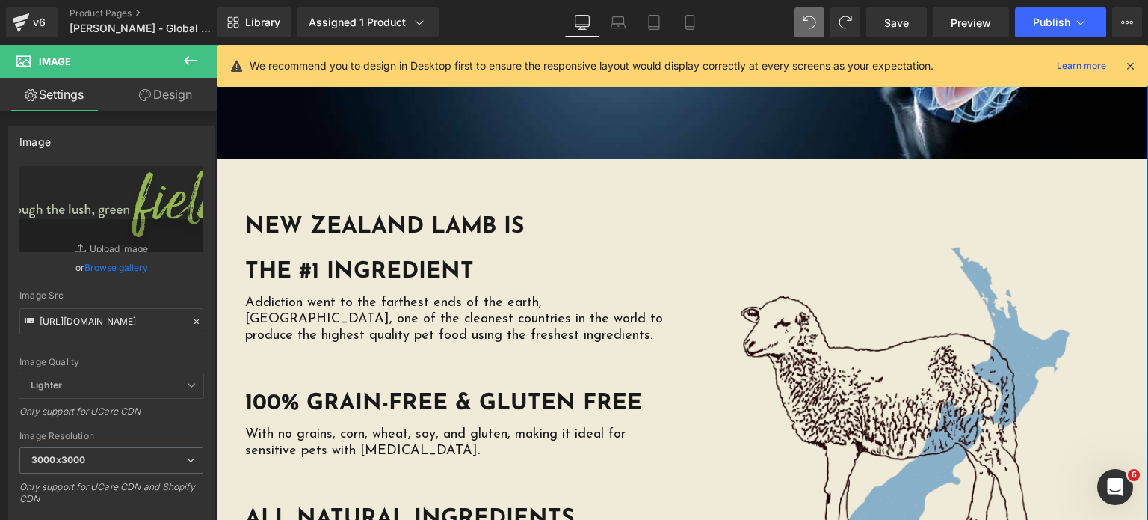
scroll to position [3341, 0]
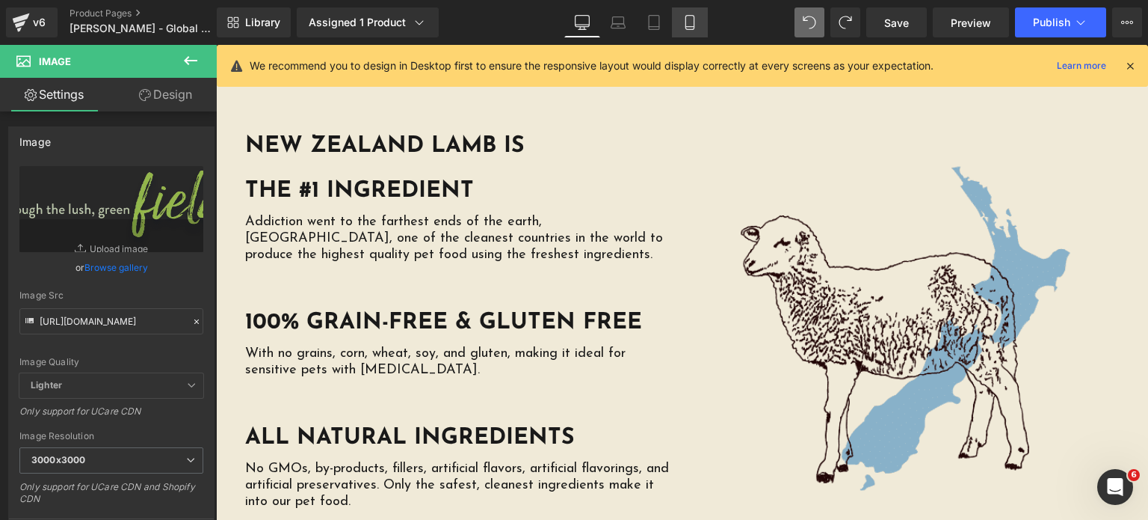
click at [691, 27] on icon at bounding box center [689, 27] width 8 height 0
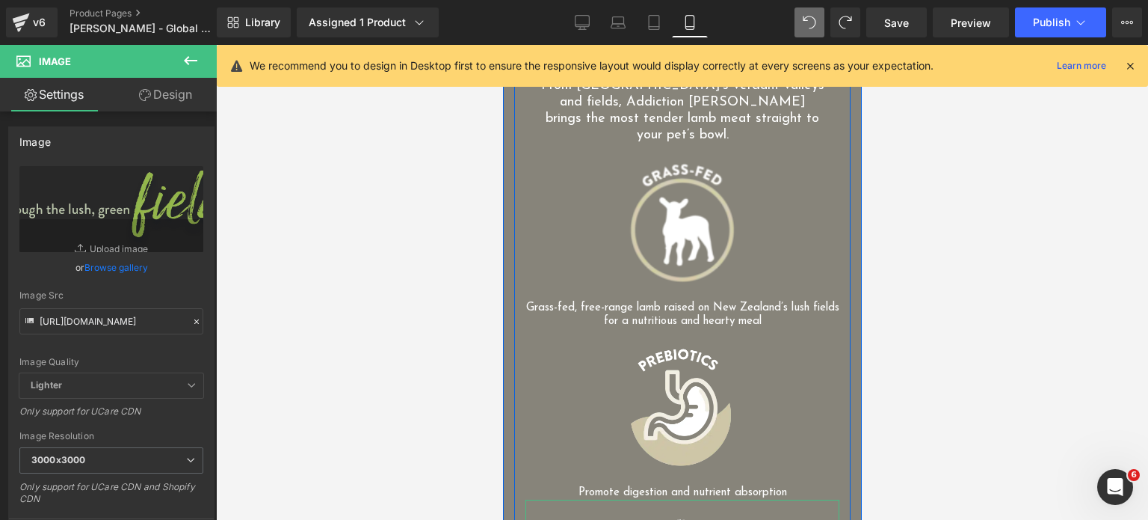
scroll to position [2121, 0]
click at [576, 16] on icon at bounding box center [582, 22] width 15 height 15
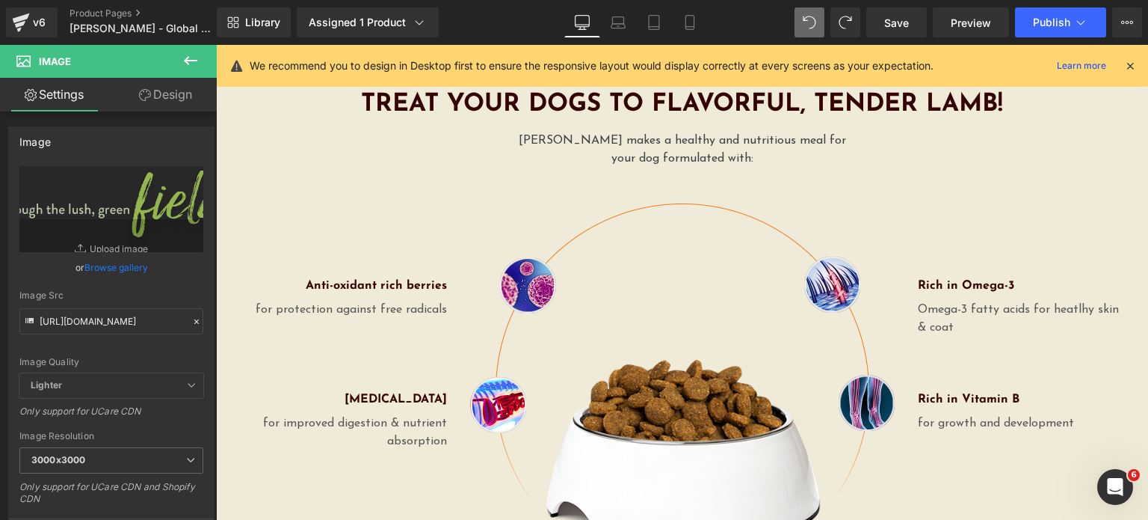
scroll to position [1270, 0]
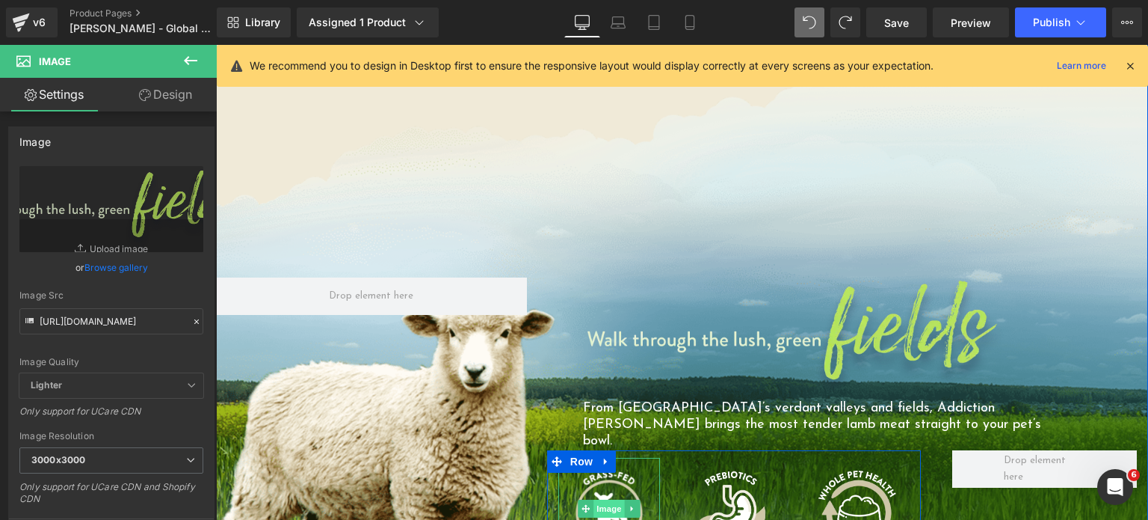
click at [605, 499] on span "Image" at bounding box center [609, 508] width 31 height 18
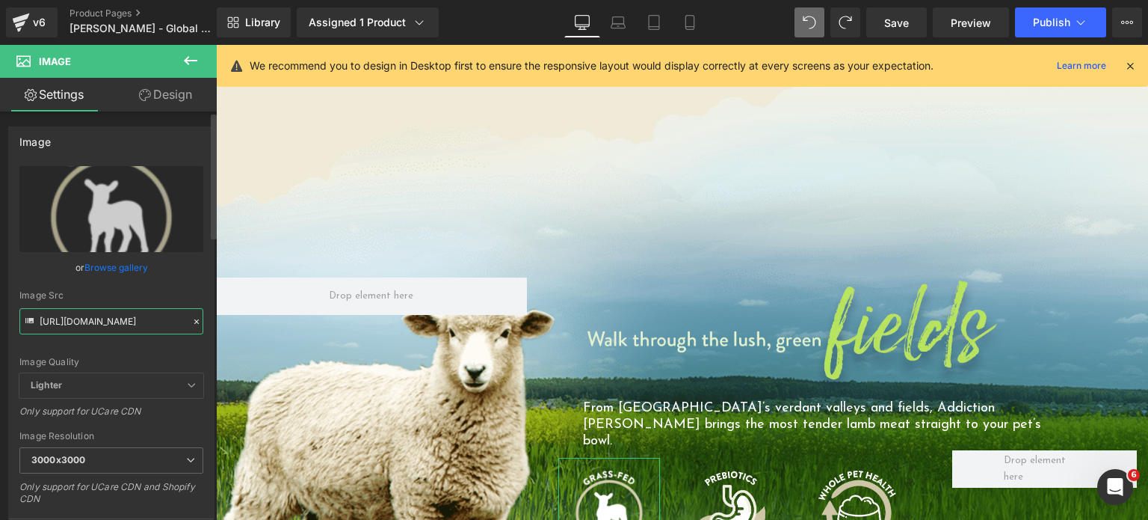
click at [135, 319] on input "[URL][DOMAIN_NAME]" at bounding box center [111, 321] width 184 height 26
click at [694, 29] on icon at bounding box center [689, 23] width 8 height 14
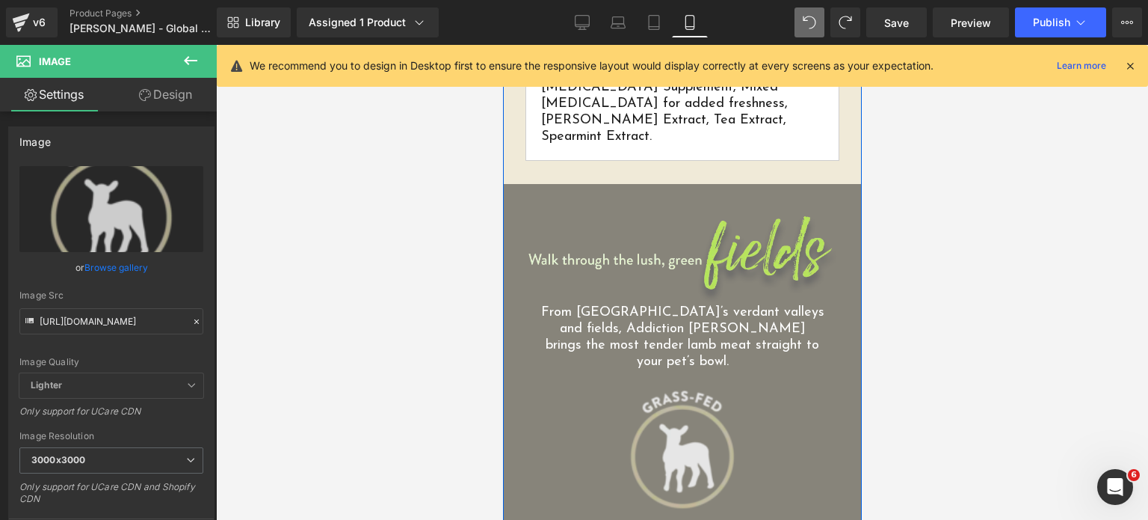
scroll to position [1893, 0]
click at [683, 371] on div "Image" at bounding box center [682, 449] width 314 height 157
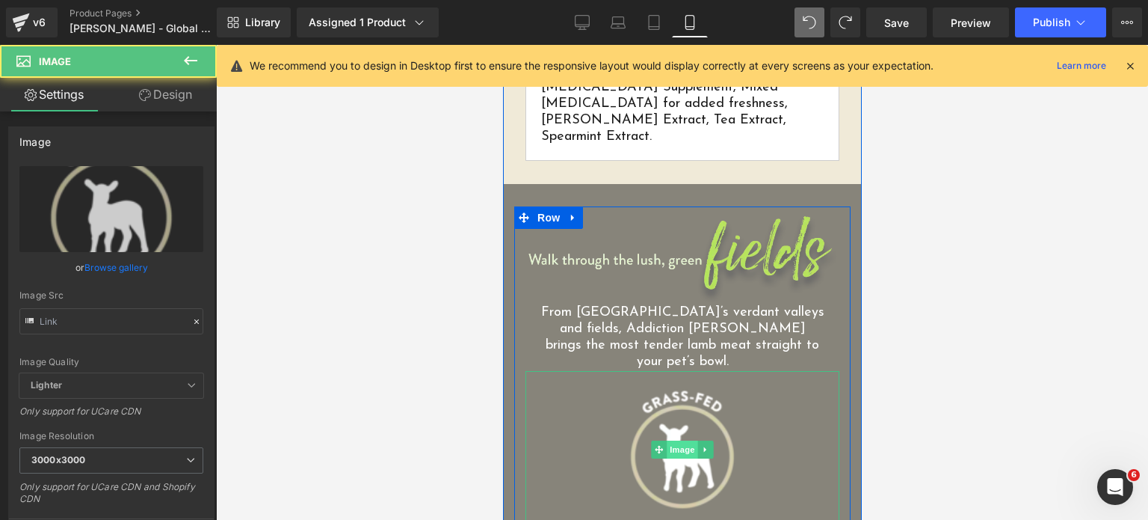
type input "[URL][DOMAIN_NAME]"
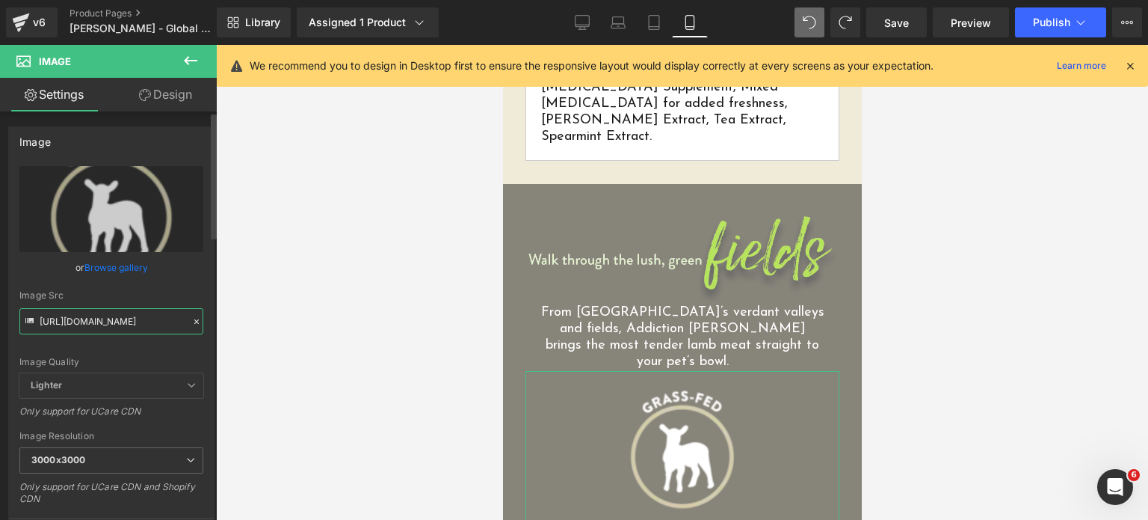
click at [103, 329] on input "[URL][DOMAIN_NAME]" at bounding box center [111, 321] width 184 height 26
click at [523, 29] on div "Library Assigned 1 Product Product Preview [PERSON_NAME] Dry Dog Food 1.8kg, 9k…" at bounding box center [682, 22] width 931 height 30
click at [592, 19] on link "Desktop" at bounding box center [582, 22] width 36 height 30
type input "100"
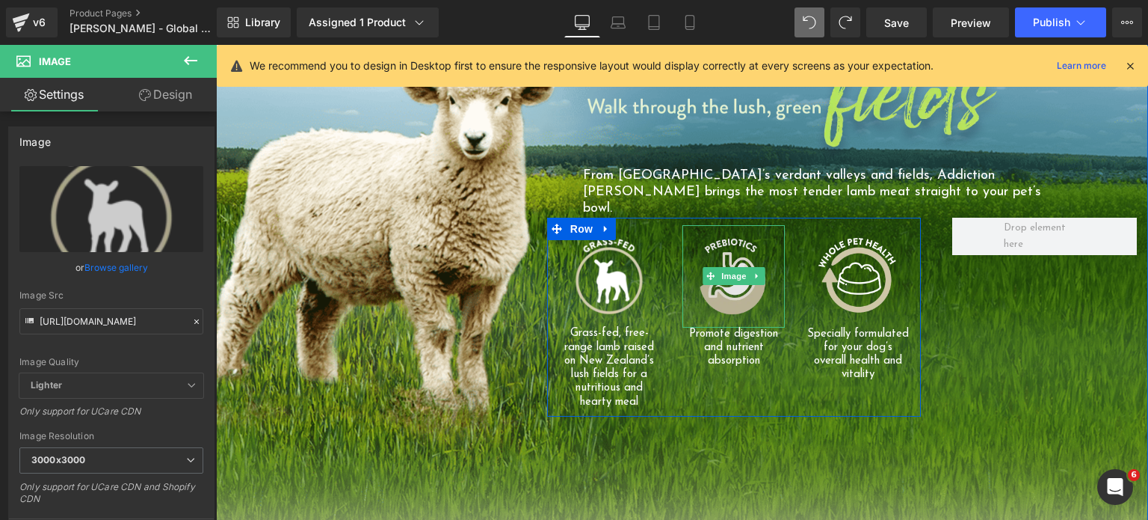
scroll to position [1408, 0]
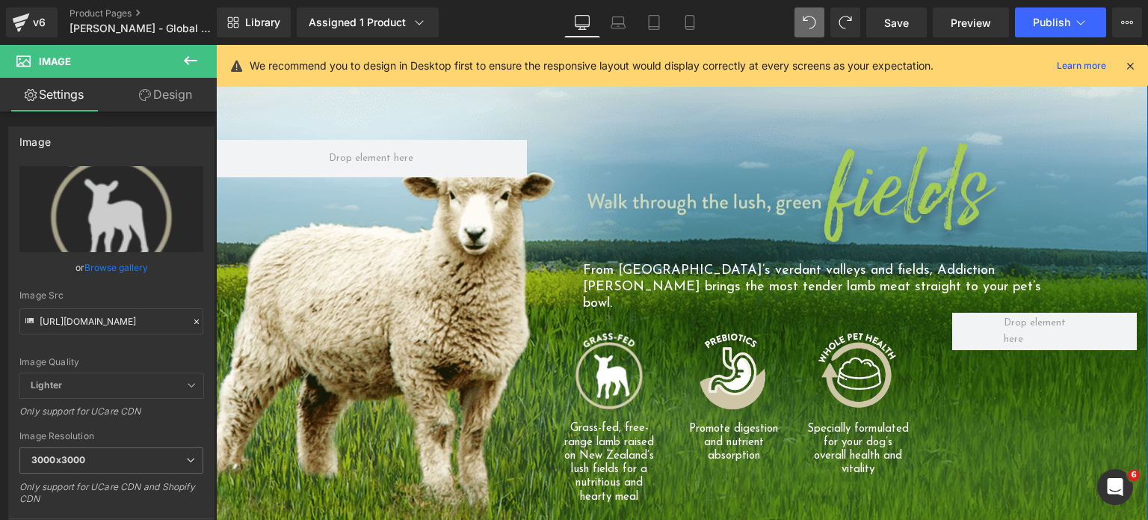
click at [882, 140] on img at bounding box center [795, 201] width 424 height 123
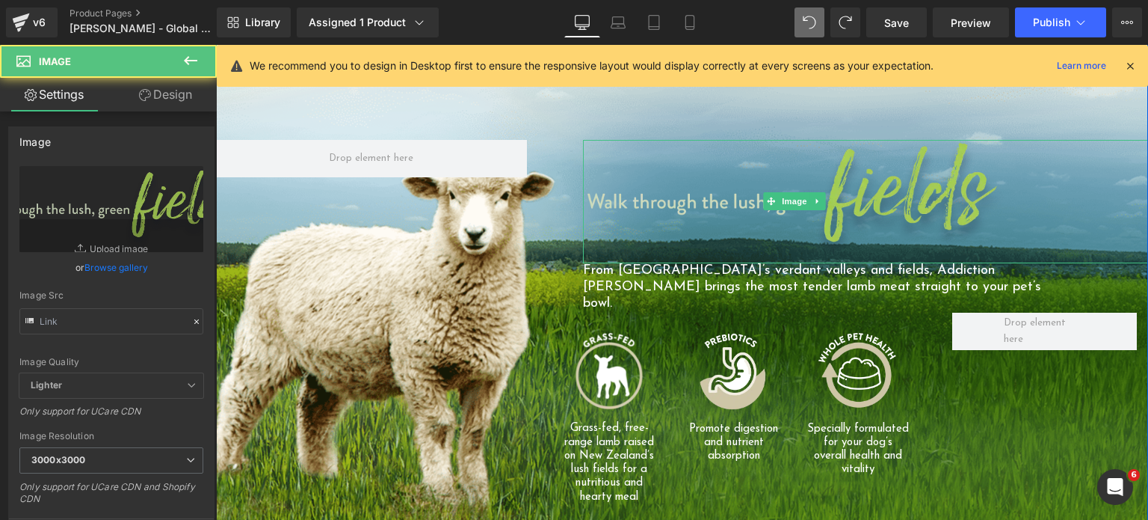
type input "[URL][DOMAIN_NAME]"
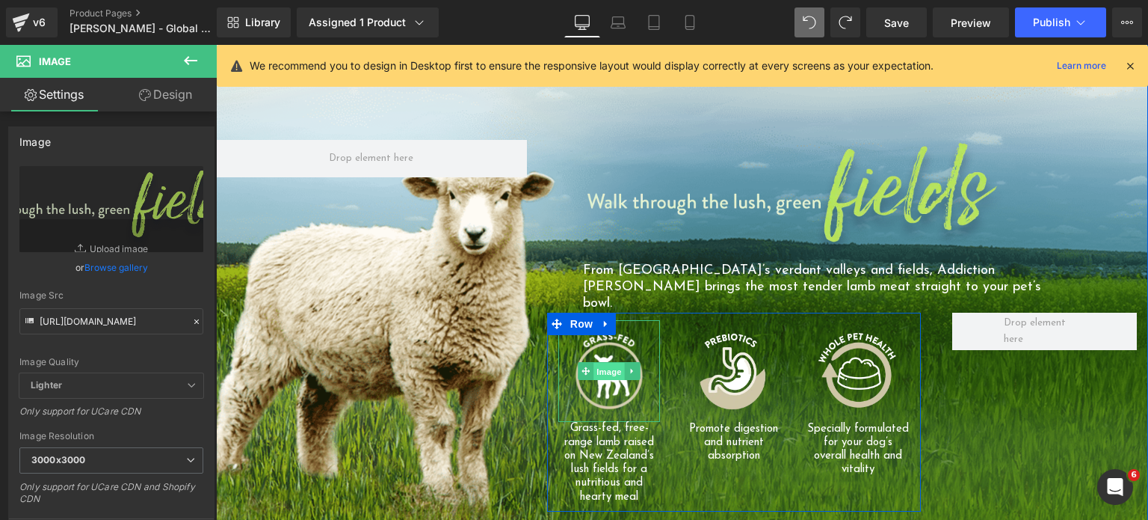
click at [594, 363] on span "Image" at bounding box center [609, 372] width 31 height 18
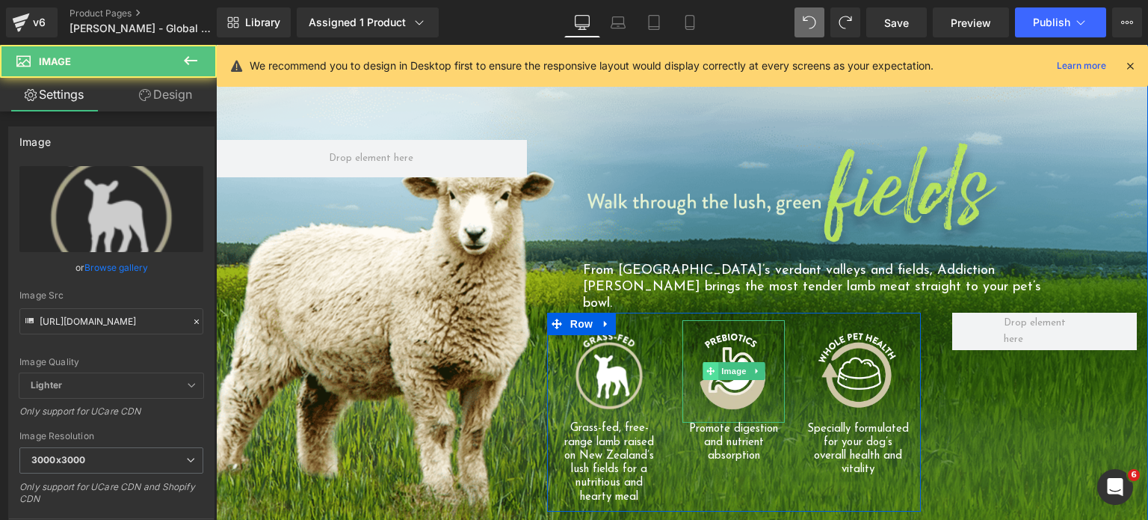
click at [703, 362] on span at bounding box center [711, 371] width 16 height 18
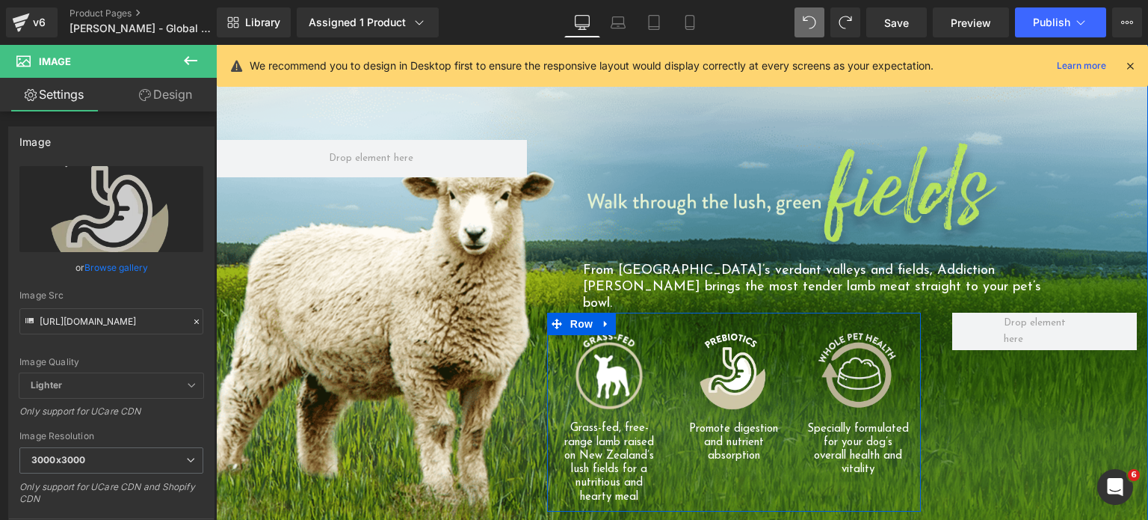
click at [842, 320] on div "Image" at bounding box center [858, 371] width 102 height 102
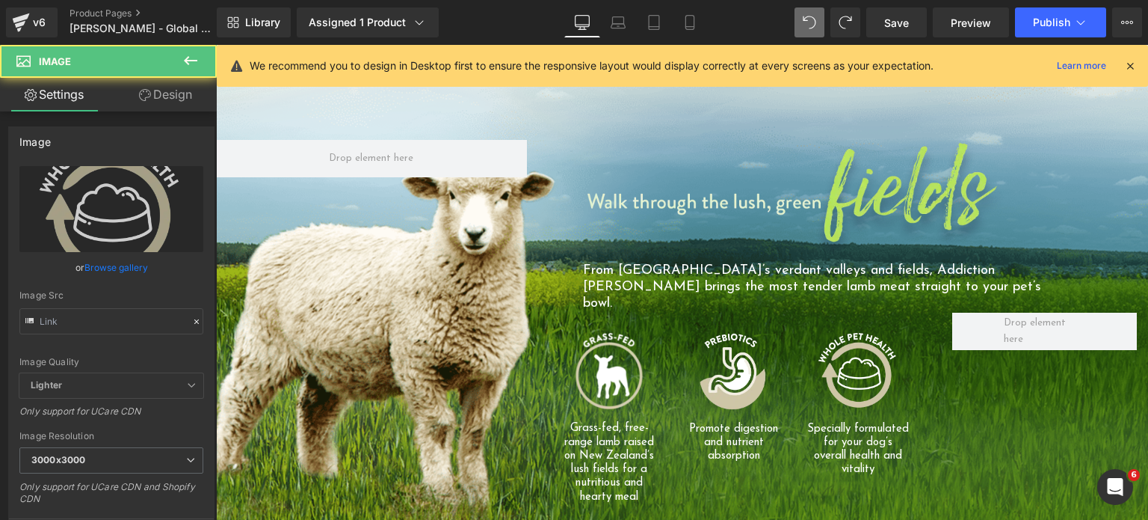
type input "[URL][DOMAIN_NAME]"
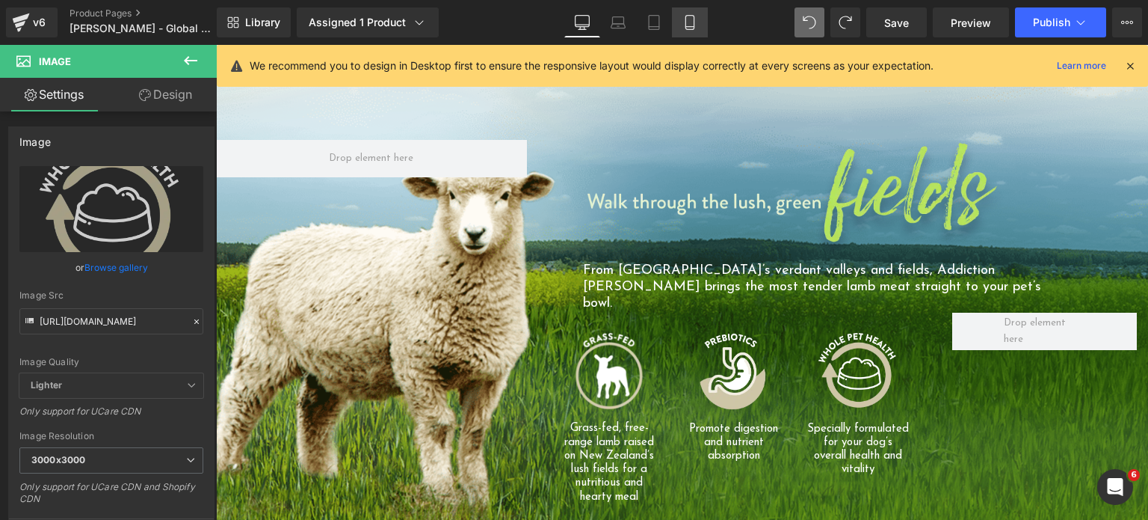
click at [694, 33] on link "Mobile" at bounding box center [690, 22] width 36 height 30
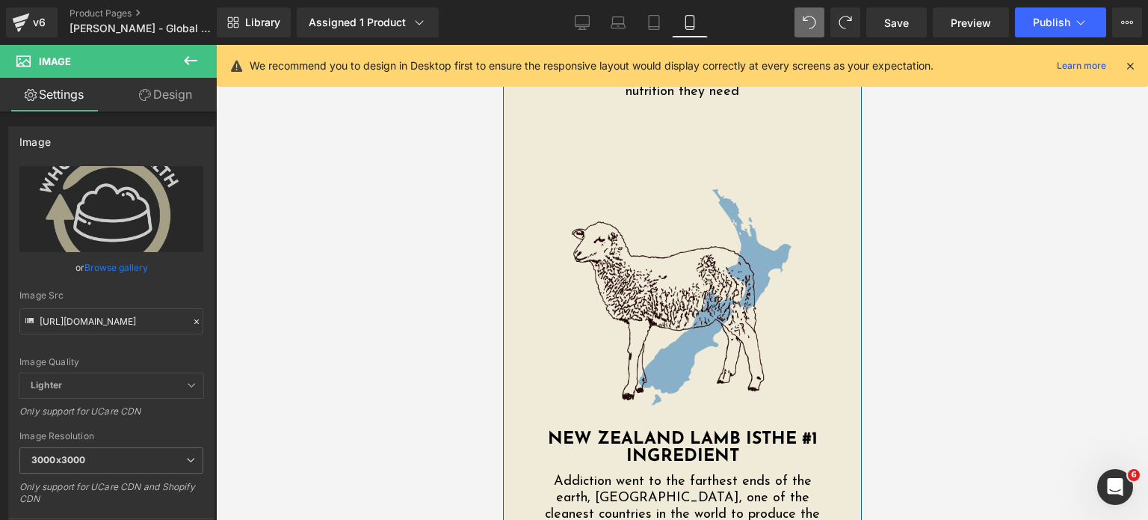
scroll to position [3708, 0]
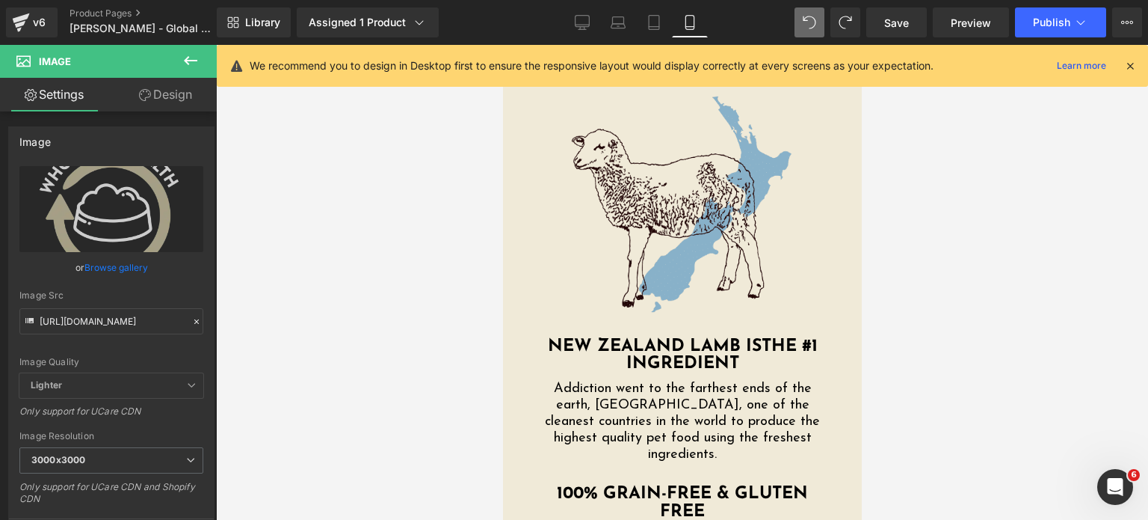
click at [589, 40] on div "Library Assigned 1 Product Product Preview [PERSON_NAME] Dry Dog Food 1.8kg, 9k…" at bounding box center [682, 22] width 931 height 45
click at [585, 21] on icon at bounding box center [582, 22] width 15 height 15
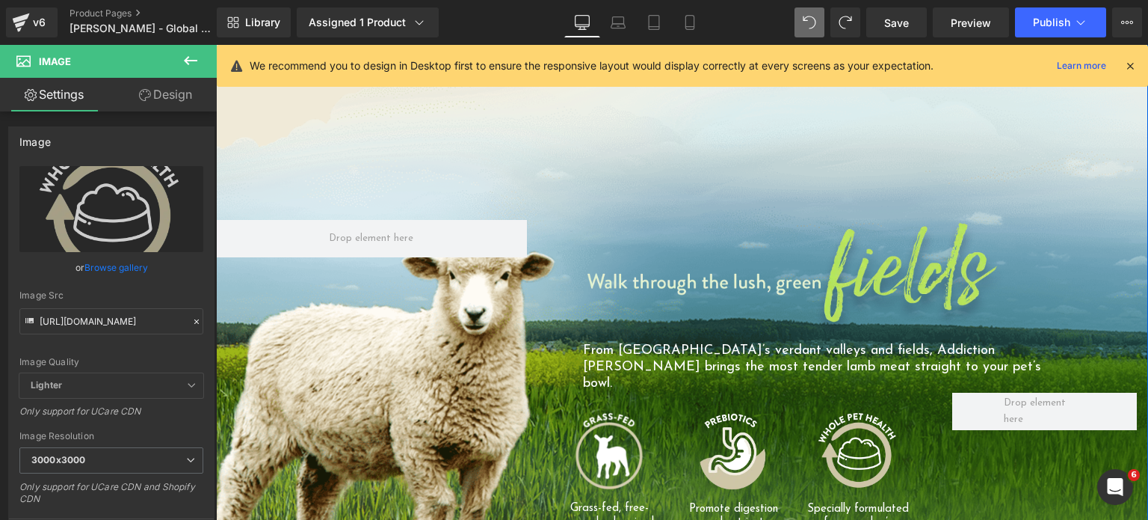
scroll to position [1103, 0]
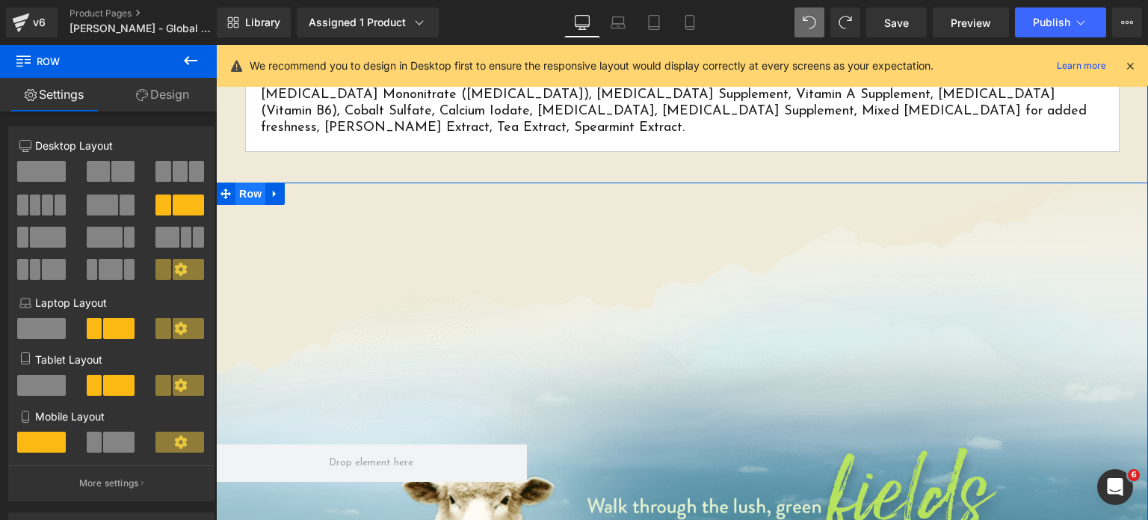
click at [257, 182] on span "Row" at bounding box center [250, 193] width 30 height 22
click at [235, 183] on span "Row" at bounding box center [250, 194] width 30 height 22
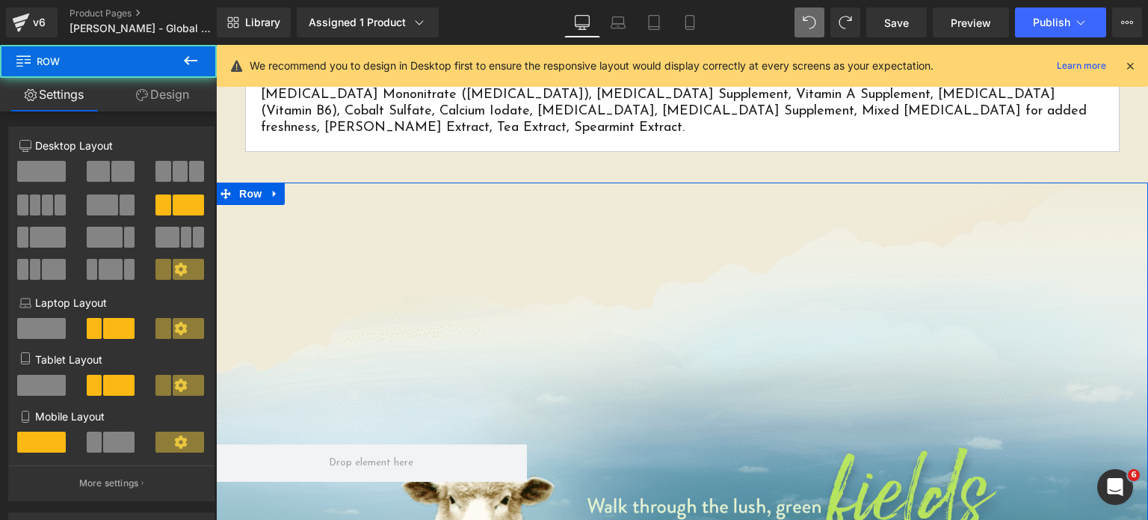
click at [170, 101] on link "Design" at bounding box center [162, 95] width 108 height 34
click at [0, 0] on div "Background" at bounding box center [0, 0] width 0 height 0
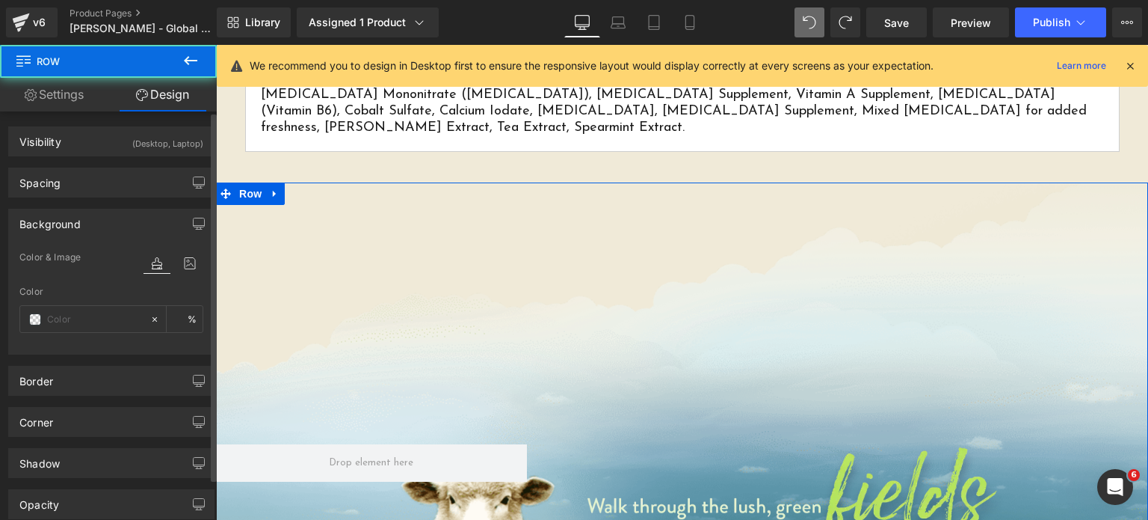
type input "transparent"
type input "0"
click at [93, 221] on div "Background" at bounding box center [111, 223] width 205 height 28
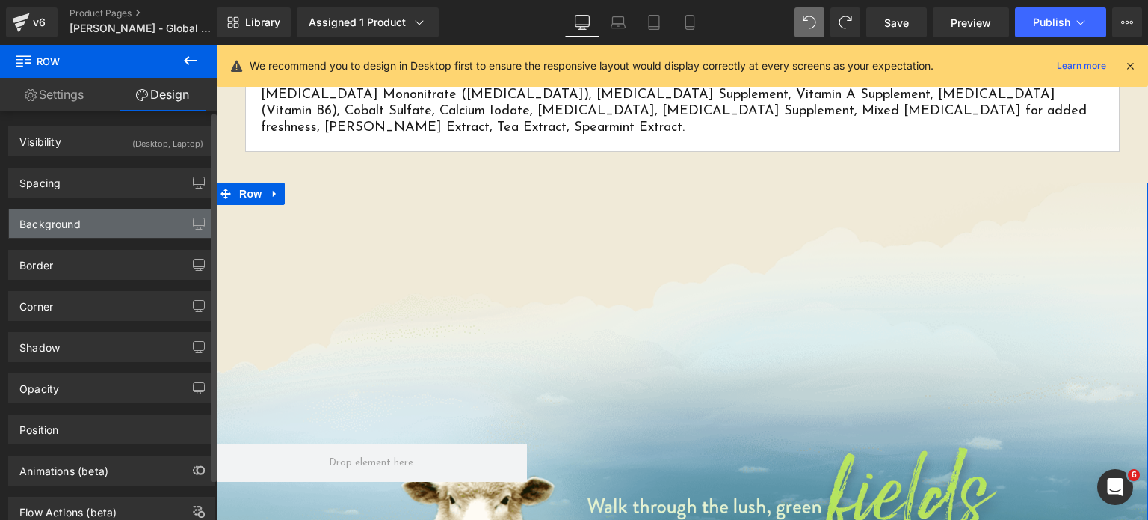
type input "[URL][DOMAIN_NAME]"
click at [93, 221] on div "Background" at bounding box center [111, 223] width 205 height 28
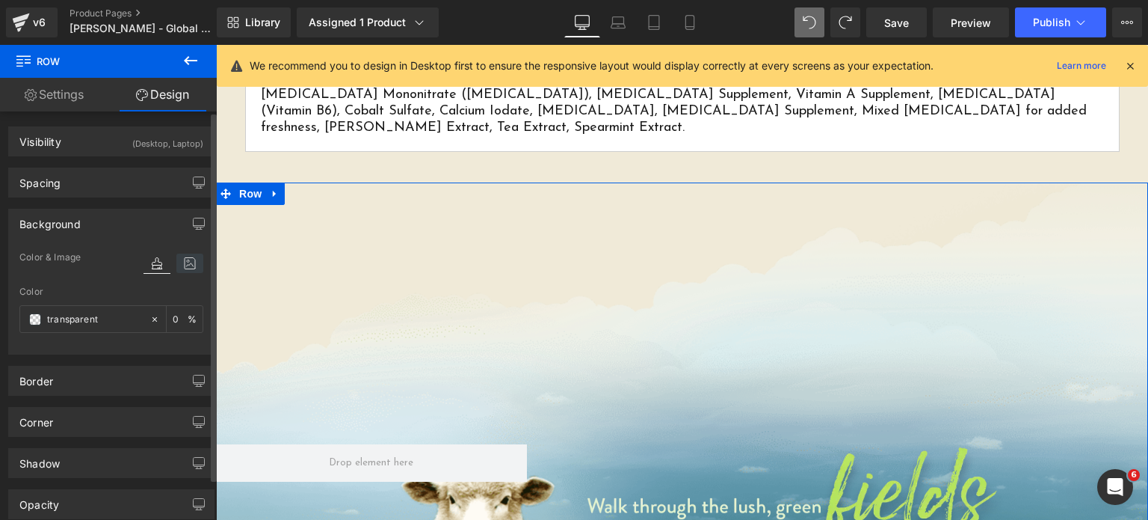
click at [179, 267] on icon at bounding box center [189, 262] width 27 height 19
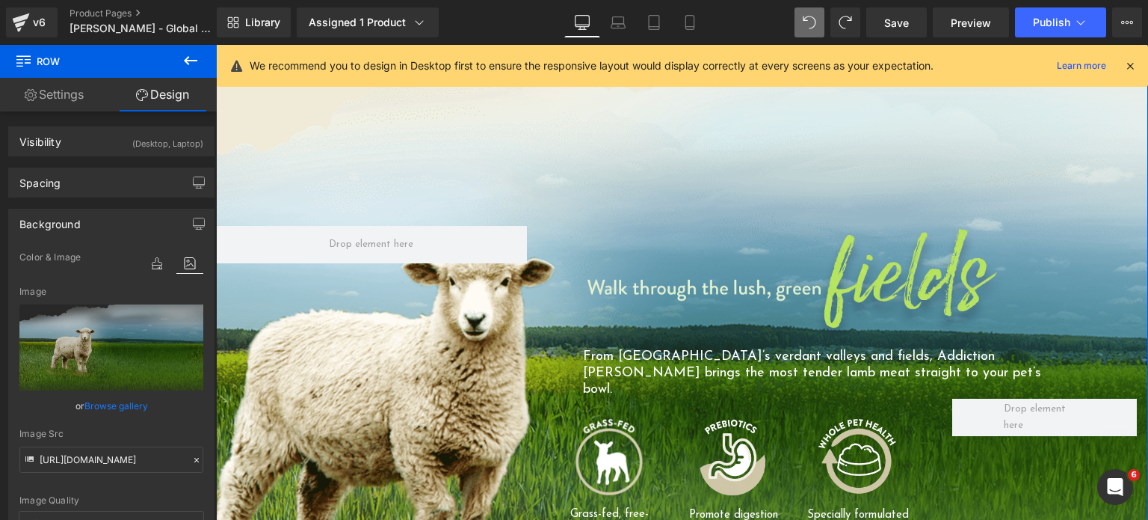
scroll to position [1320, 0]
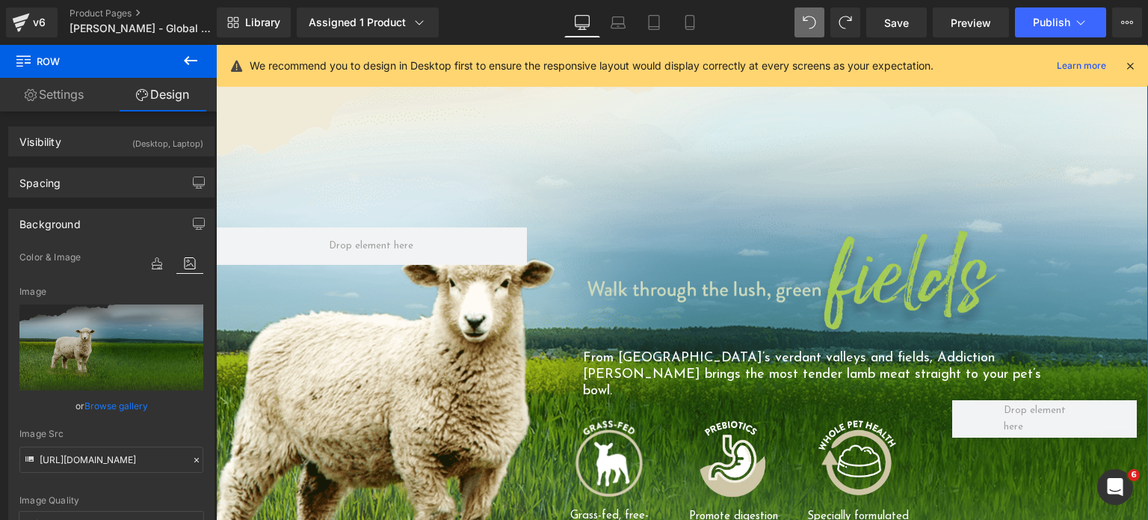
click at [786, 227] on div "Image" at bounding box center [865, 288] width 565 height 123
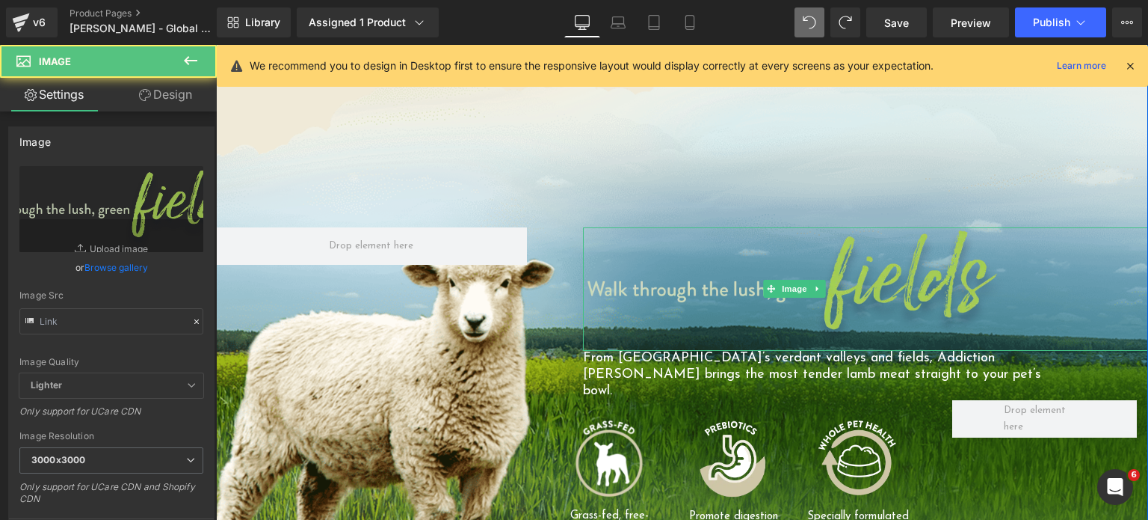
type input "[URL][DOMAIN_NAME]"
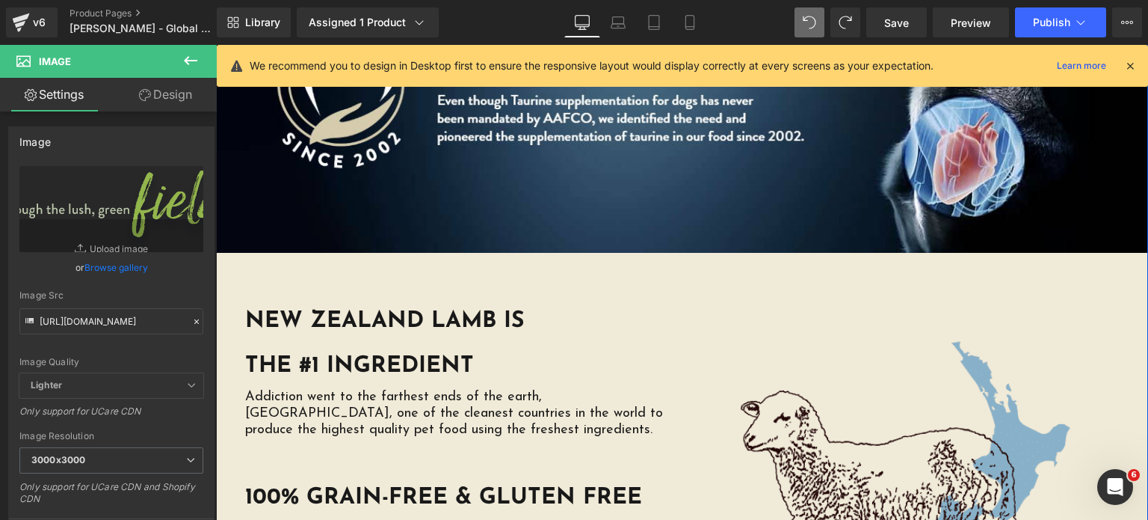
scroll to position [3184, 0]
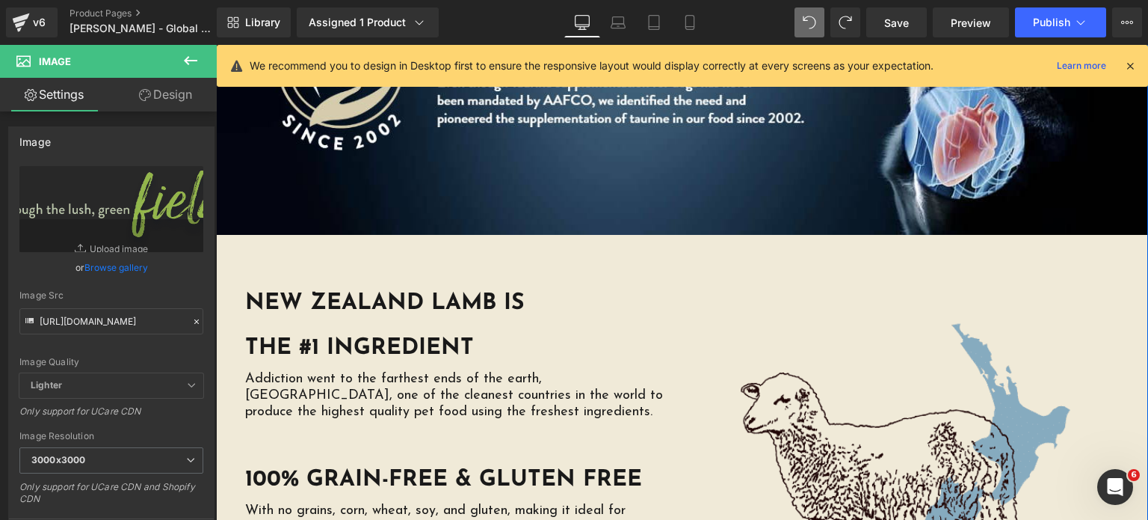
click at [878, 351] on img at bounding box center [907, 474] width 426 height 426
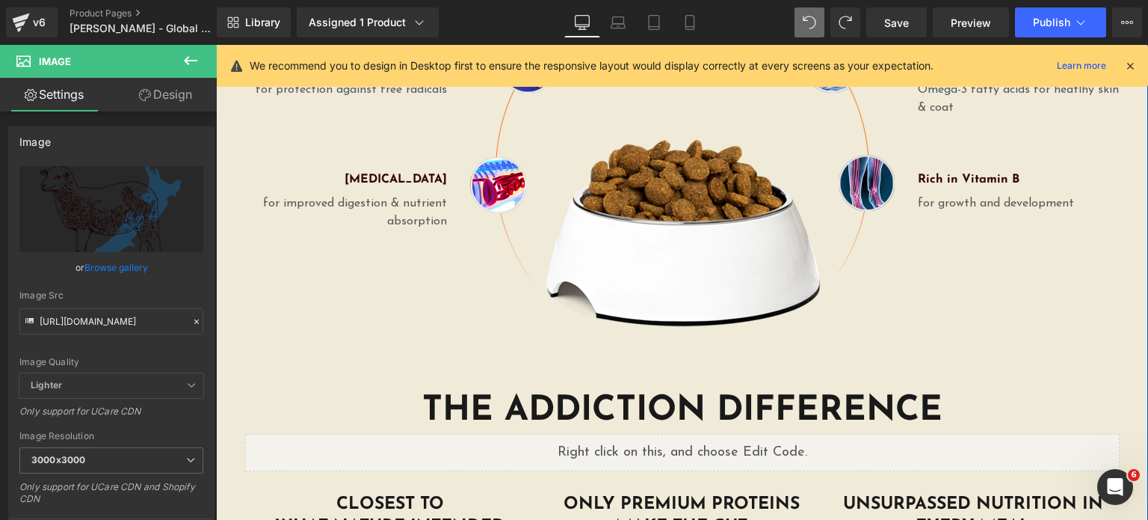
scroll to position [2338, 0]
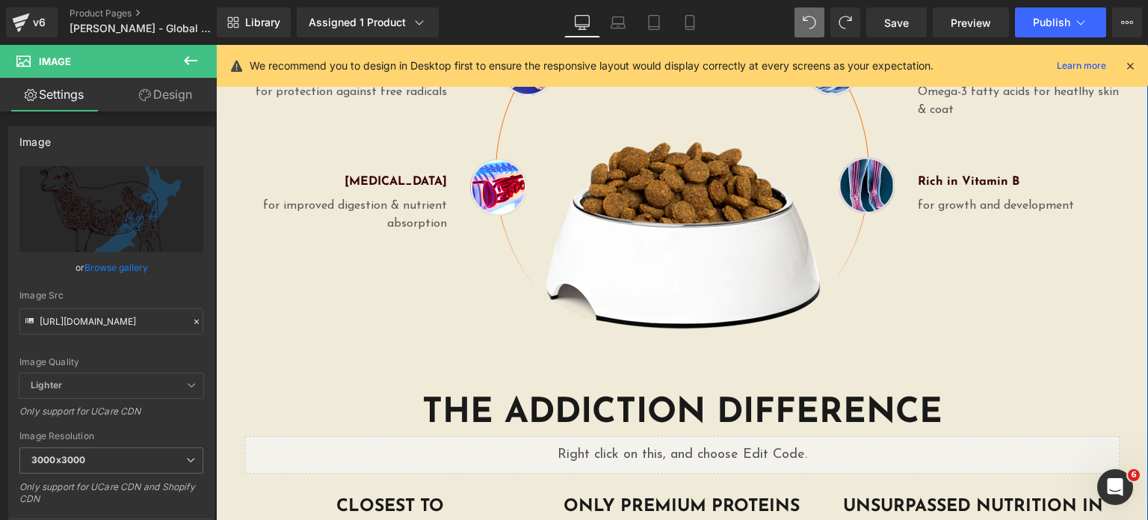
click at [573, 436] on div "Liquid" at bounding box center [682, 454] width 875 height 37
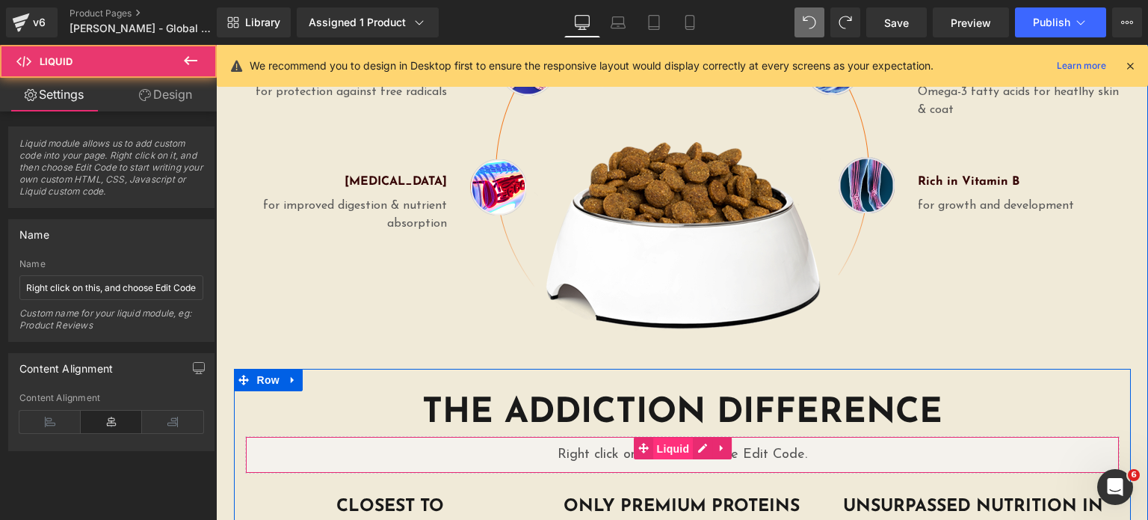
click at [656, 437] on span "Liquid" at bounding box center [673, 448] width 40 height 22
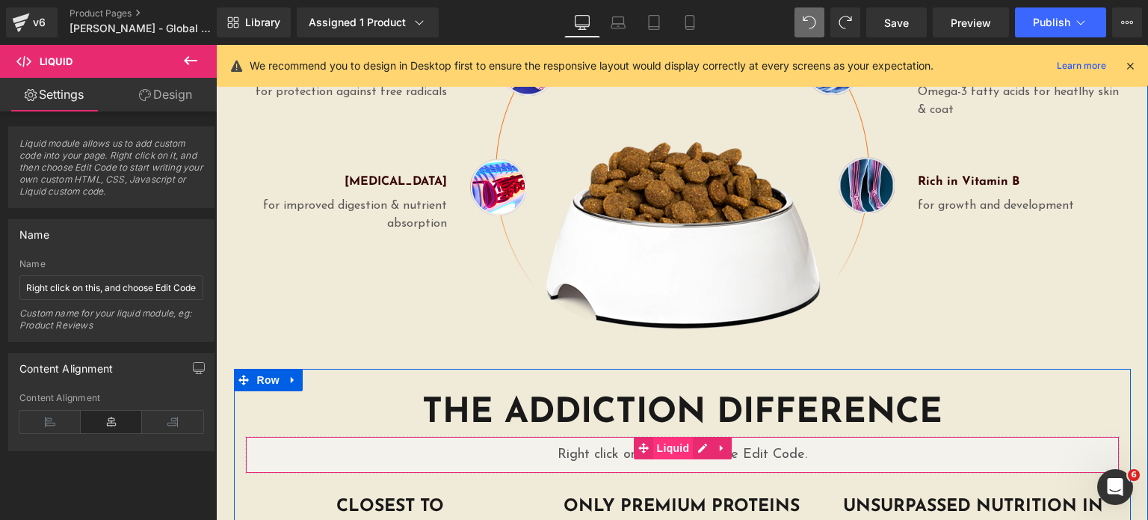
click at [663, 437] on span "Liquid" at bounding box center [673, 448] width 40 height 22
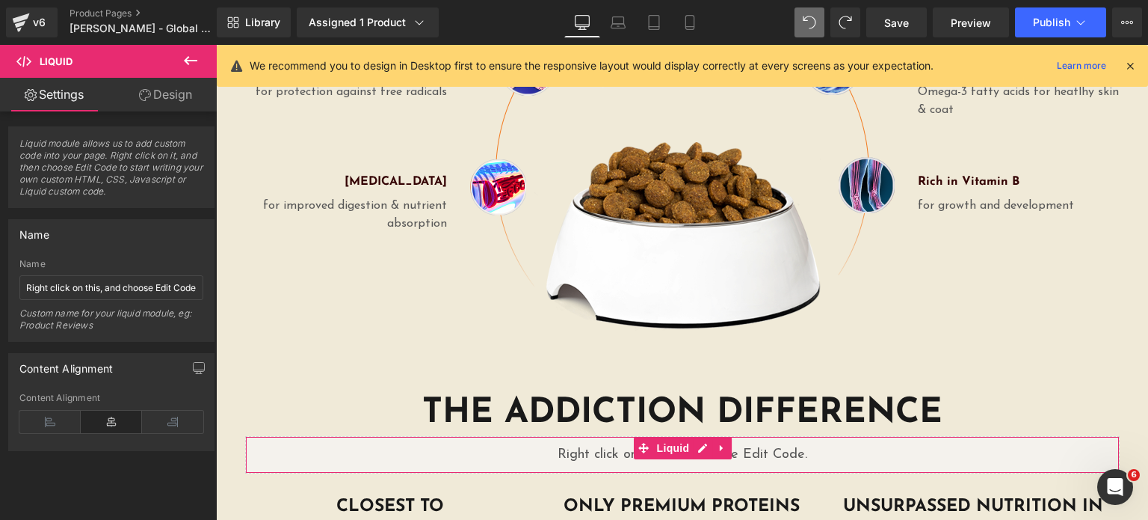
click at [167, 99] on link "Design" at bounding box center [165, 95] width 108 height 34
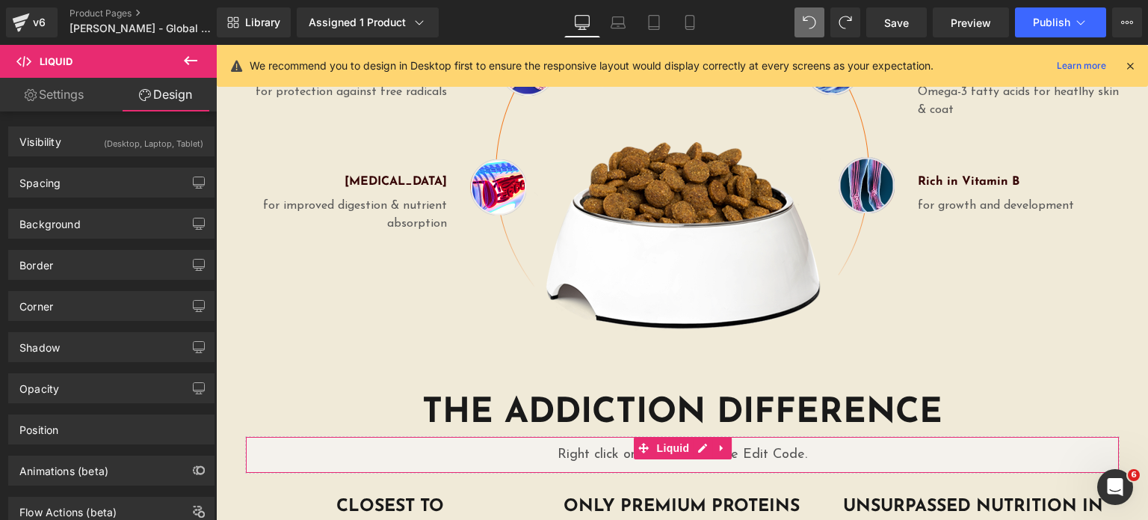
click at [69, 90] on link "Settings" at bounding box center [54, 95] width 108 height 34
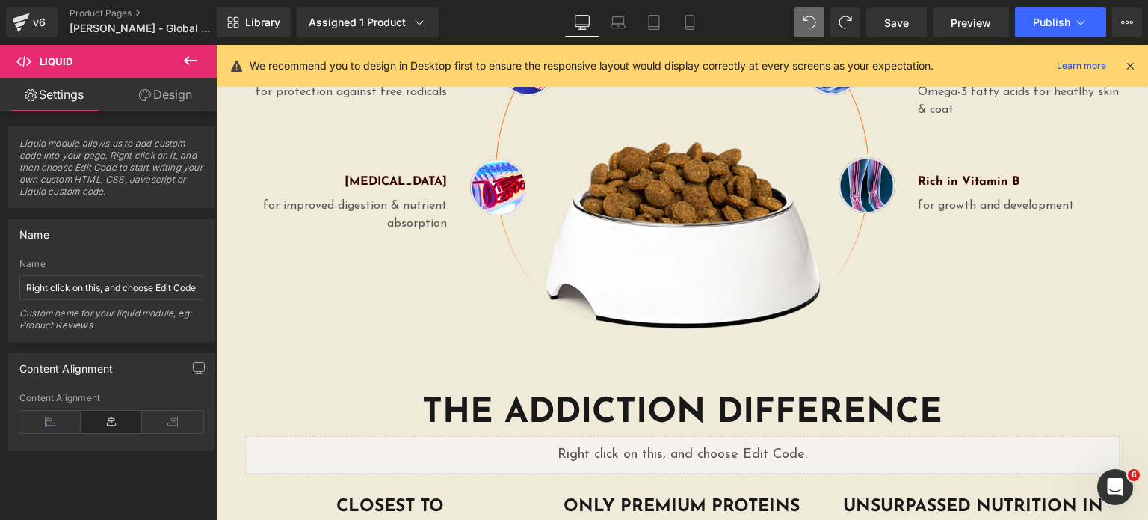
click at [182, 58] on icon at bounding box center [191, 61] width 18 height 18
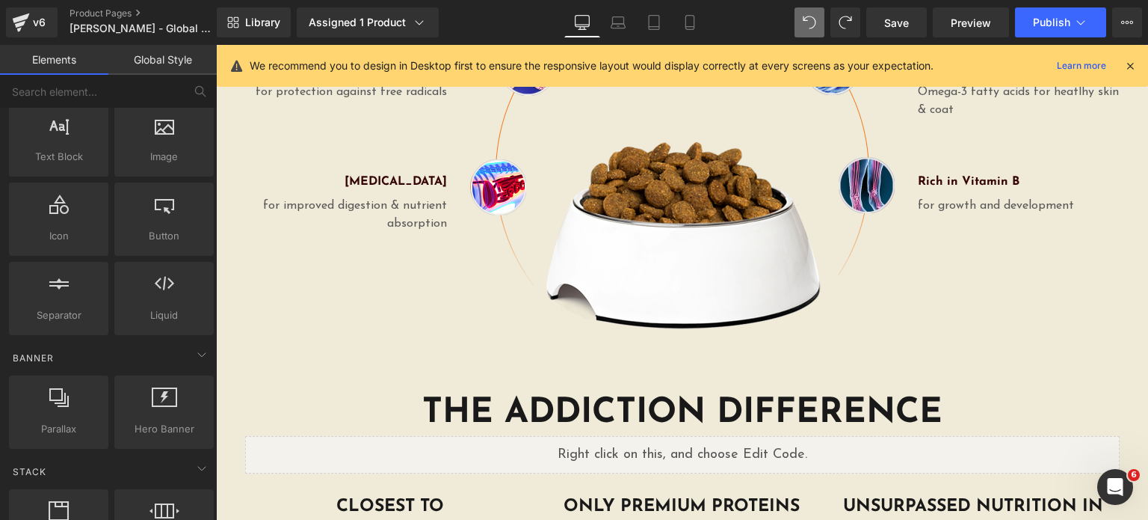
scroll to position [0, 0]
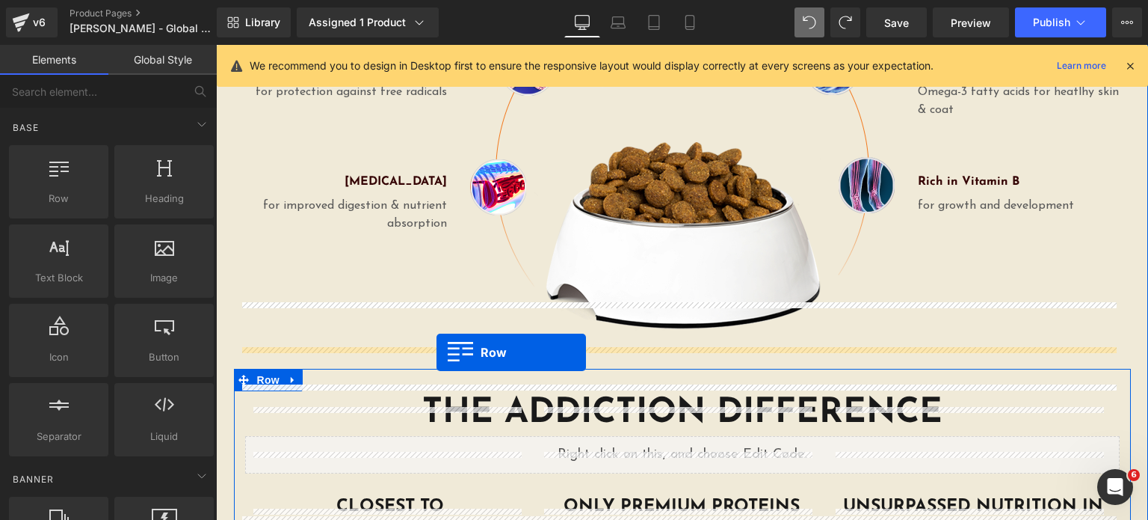
drag, startPoint x: 270, startPoint y: 224, endPoint x: 437, endPoint y: 352, distance: 210.1
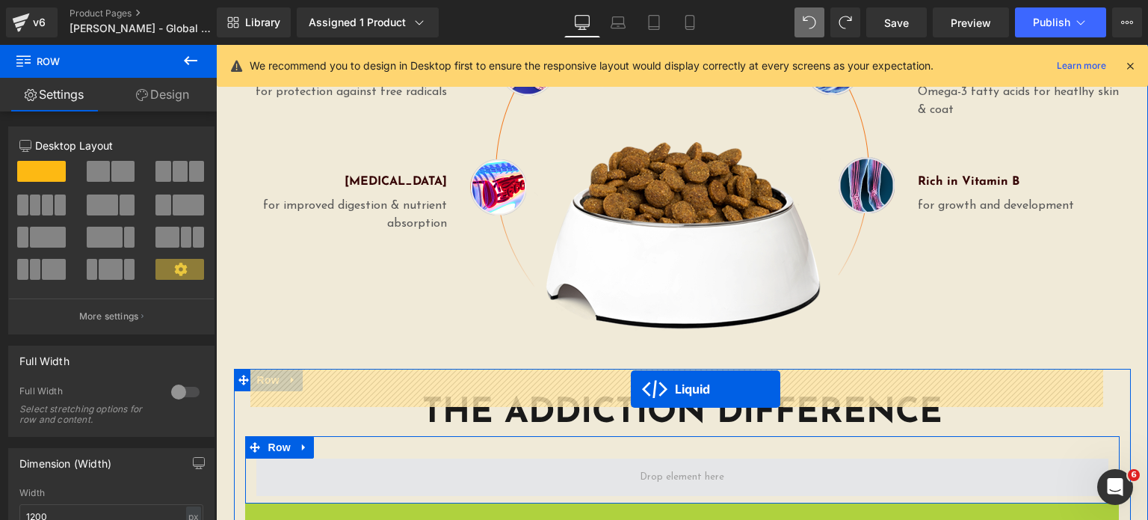
drag, startPoint x: 638, startPoint y: 422, endPoint x: 631, endPoint y: 389, distance: 34.5
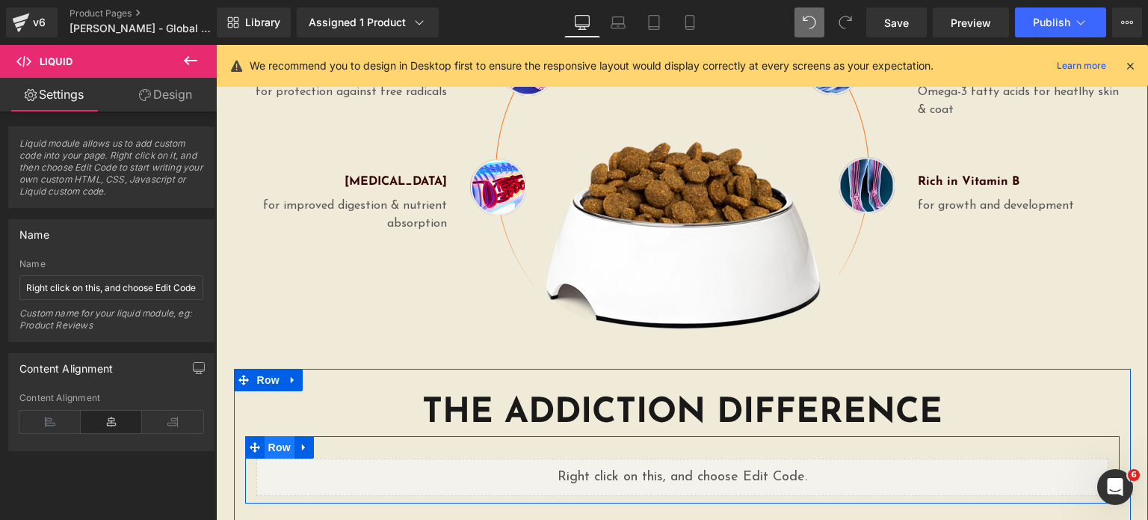
click at [269, 436] on span "Row" at bounding box center [280, 447] width 30 height 22
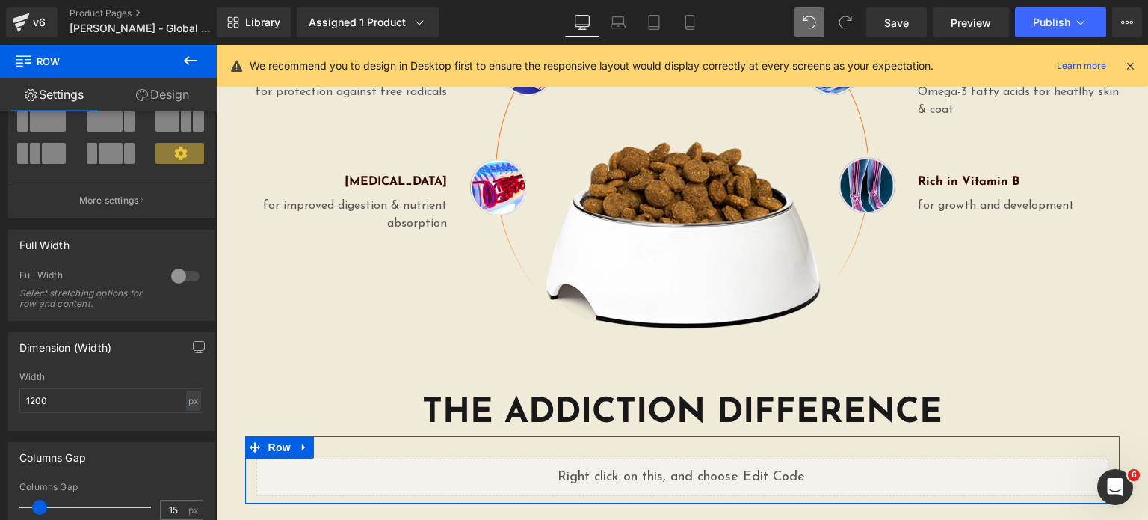
scroll to position [65, 0]
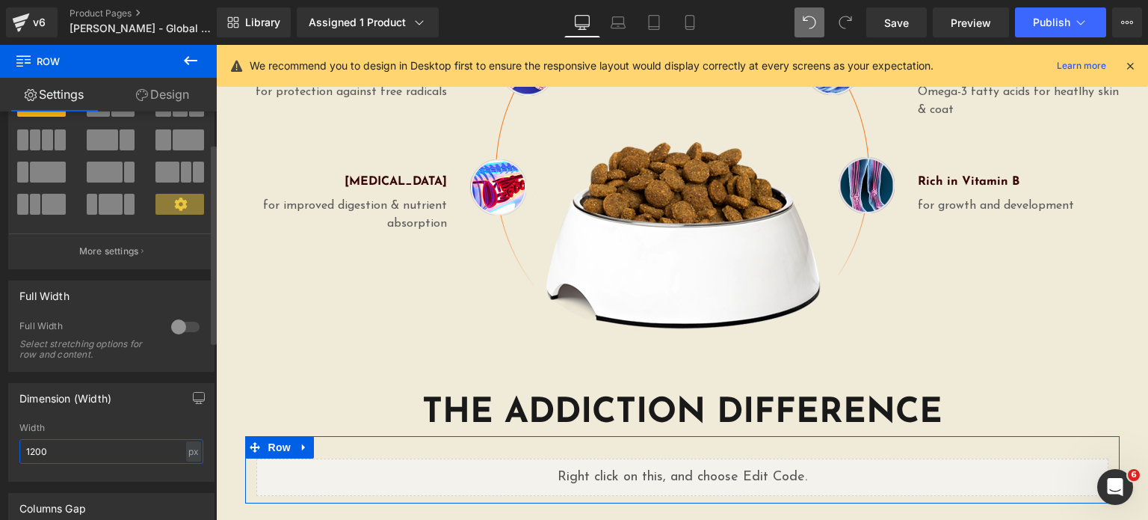
drag, startPoint x: 72, startPoint y: 444, endPoint x: 0, endPoint y: 454, distance: 72.4
click at [0, 454] on div "Dimension (Width) 1200px Width 1200 px % px" at bounding box center [112, 427] width 224 height 110
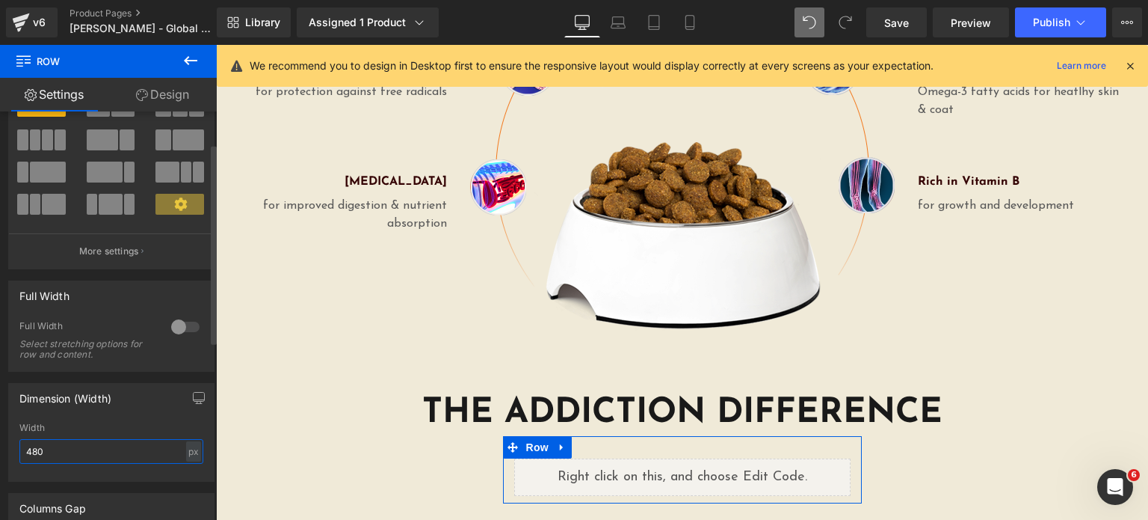
type input "480"
click at [78, 427] on div "Width" at bounding box center [111, 427] width 184 height 10
click at [77, 427] on div "Width" at bounding box center [111, 427] width 184 height 10
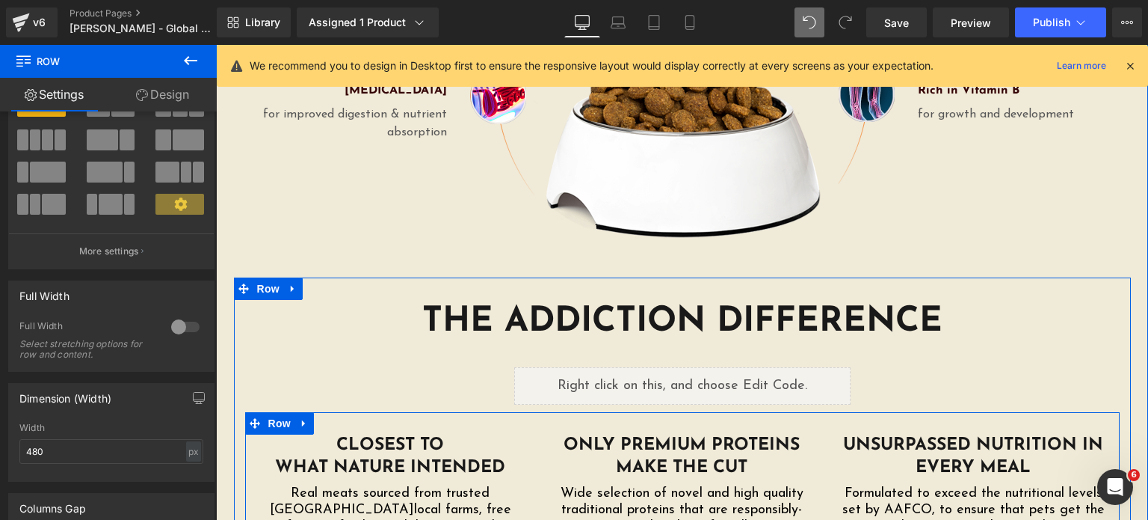
scroll to position [2431, 0]
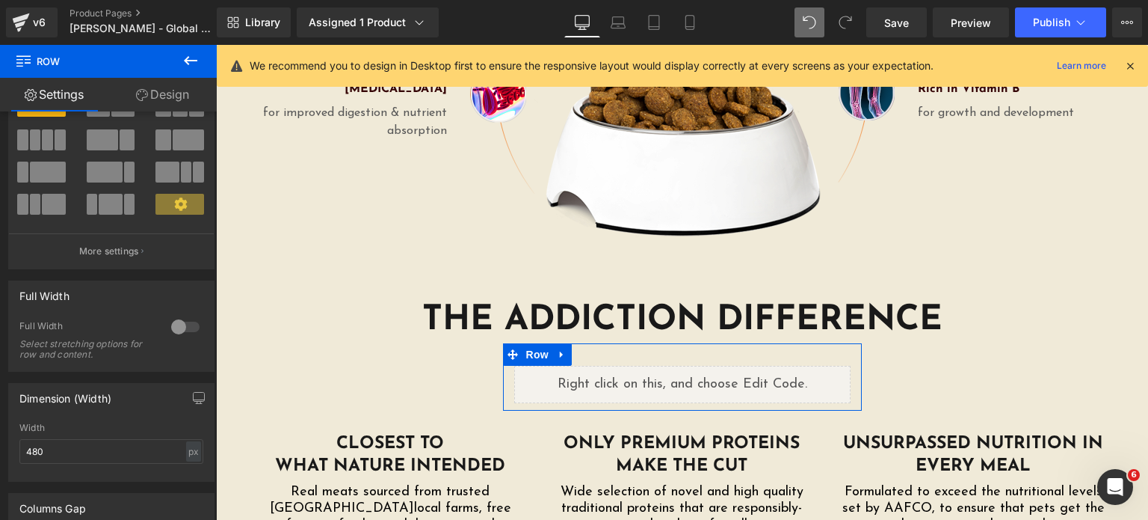
click at [184, 90] on link "Design" at bounding box center [162, 95] width 108 height 34
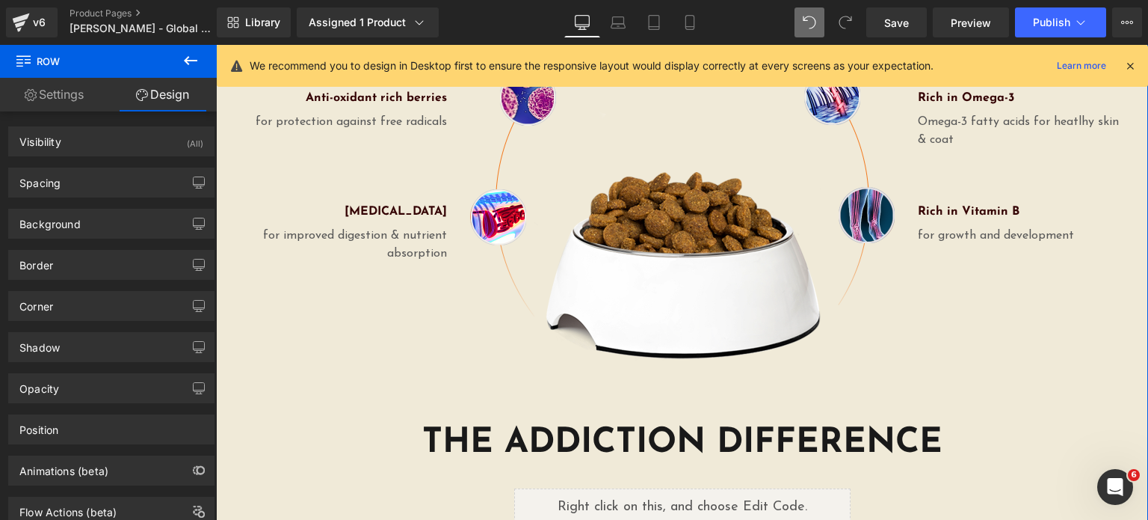
scroll to position [2308, 0]
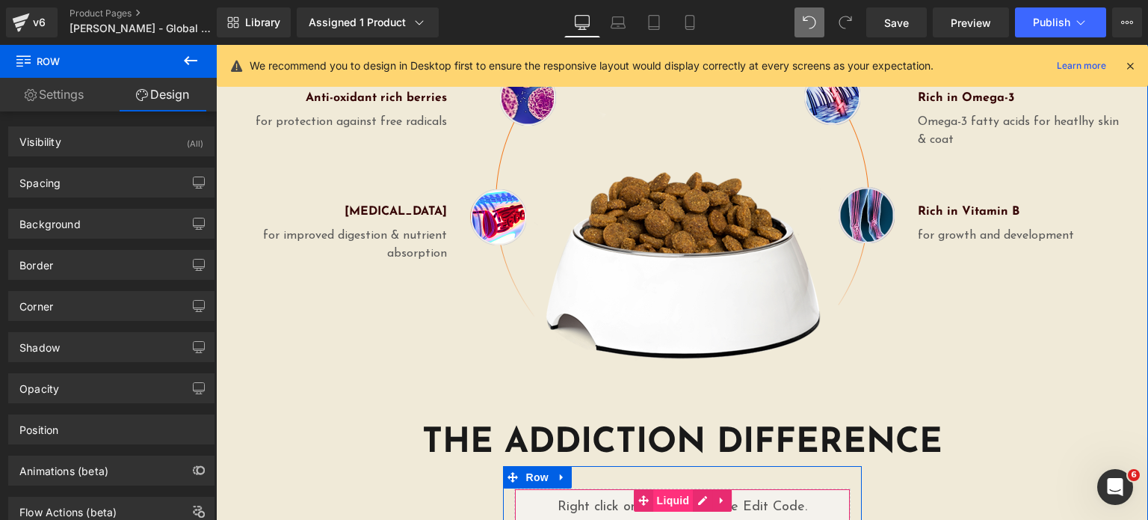
click at [670, 489] on span "Liquid" at bounding box center [673, 500] width 40 height 22
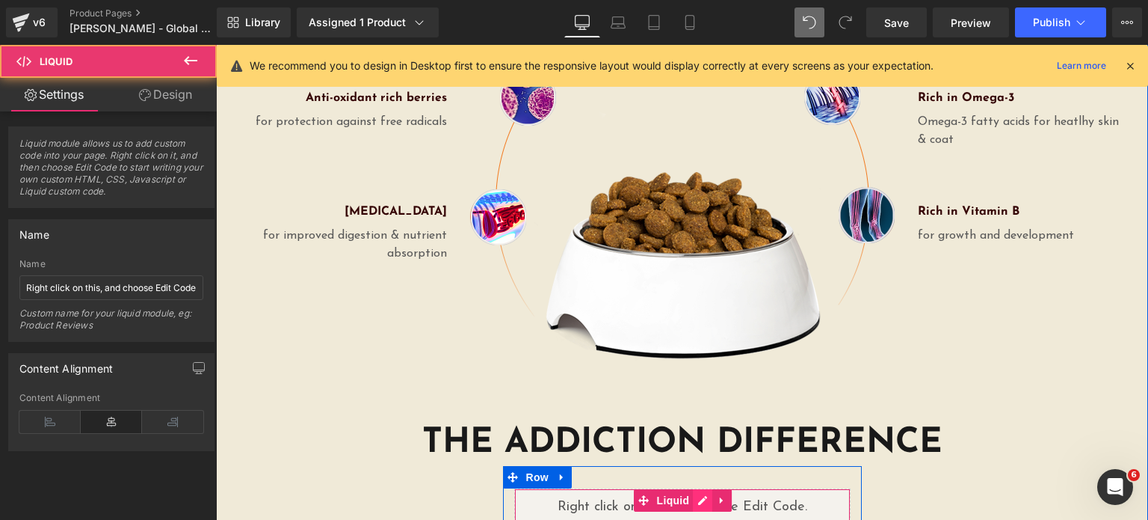
click at [690, 488] on div "Liquid" at bounding box center [682, 506] width 336 height 37
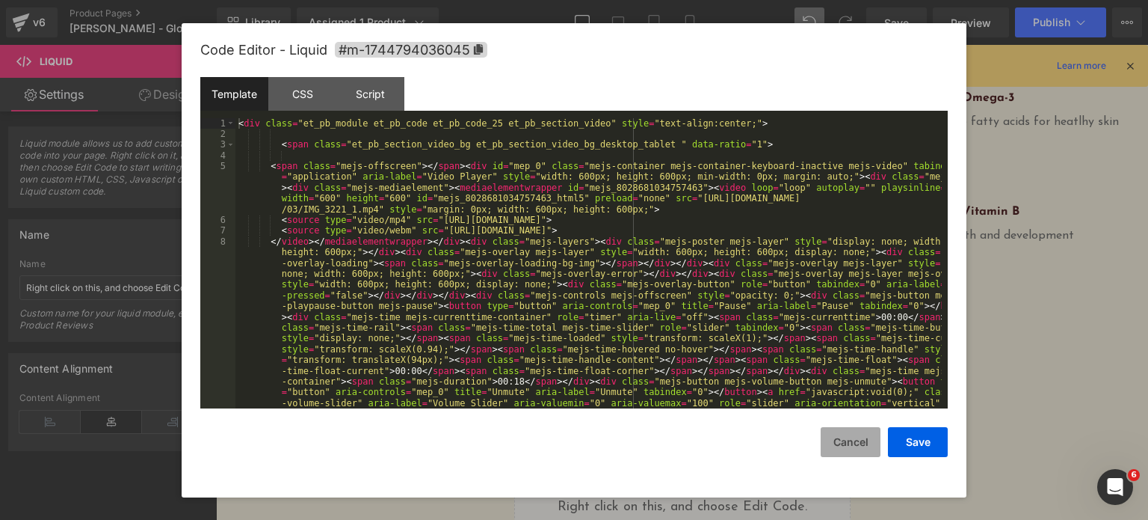
click at [858, 447] on button "Cancel" at bounding box center [851, 442] width 60 height 30
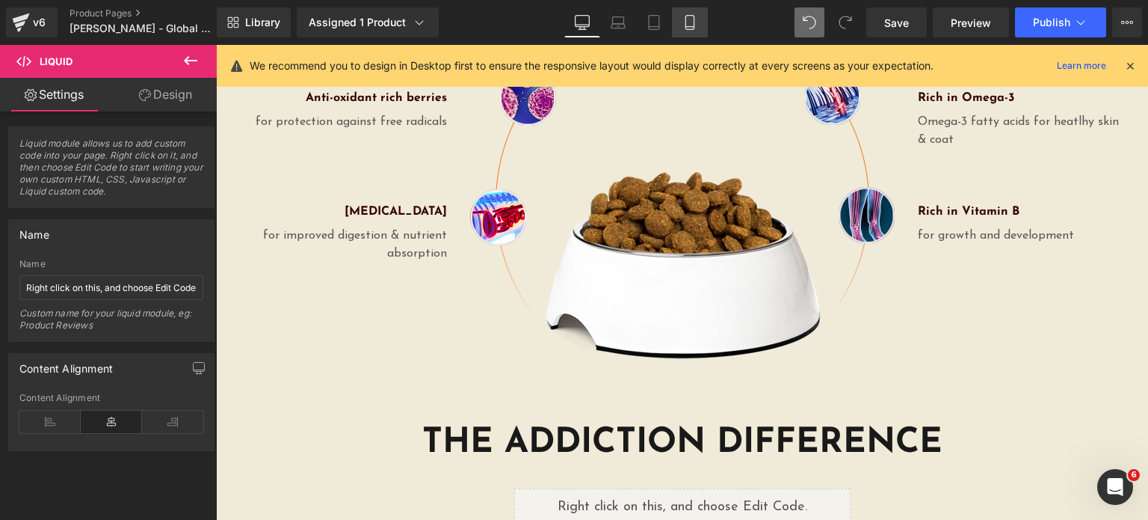
click at [685, 11] on link "Mobile" at bounding box center [690, 22] width 36 height 30
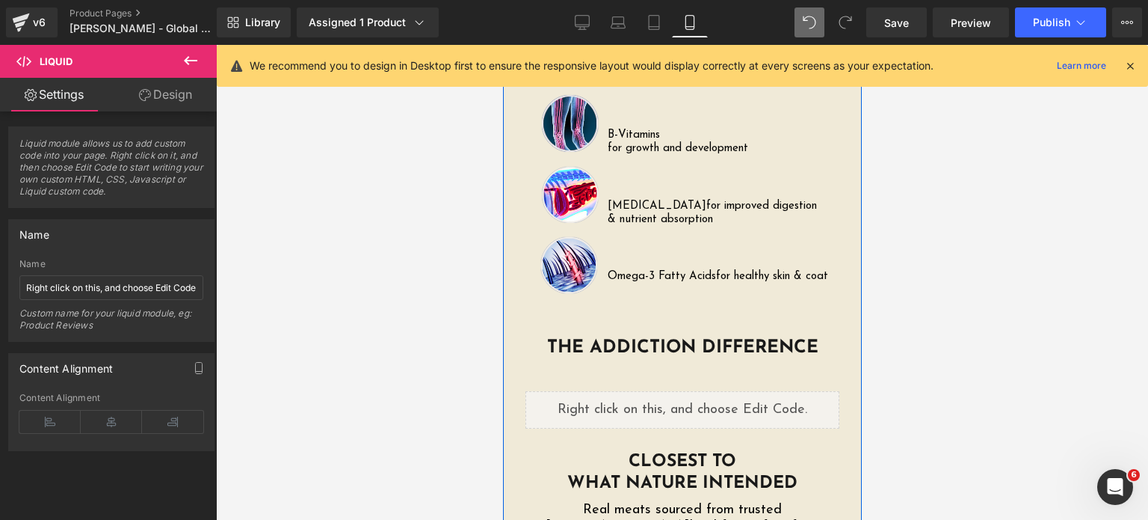
scroll to position [2960, 0]
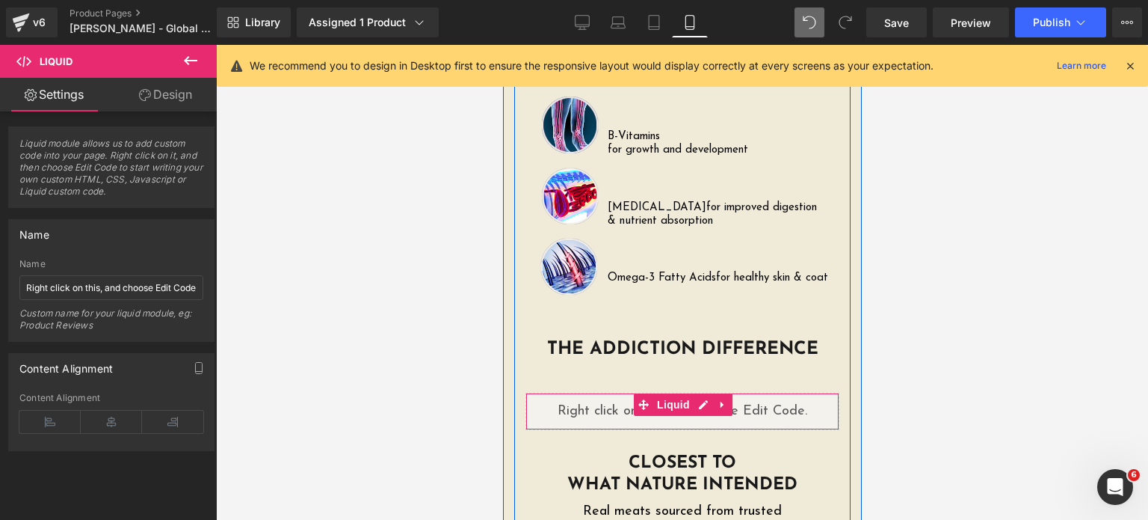
click at [693, 392] on div "Liquid" at bounding box center [682, 410] width 314 height 37
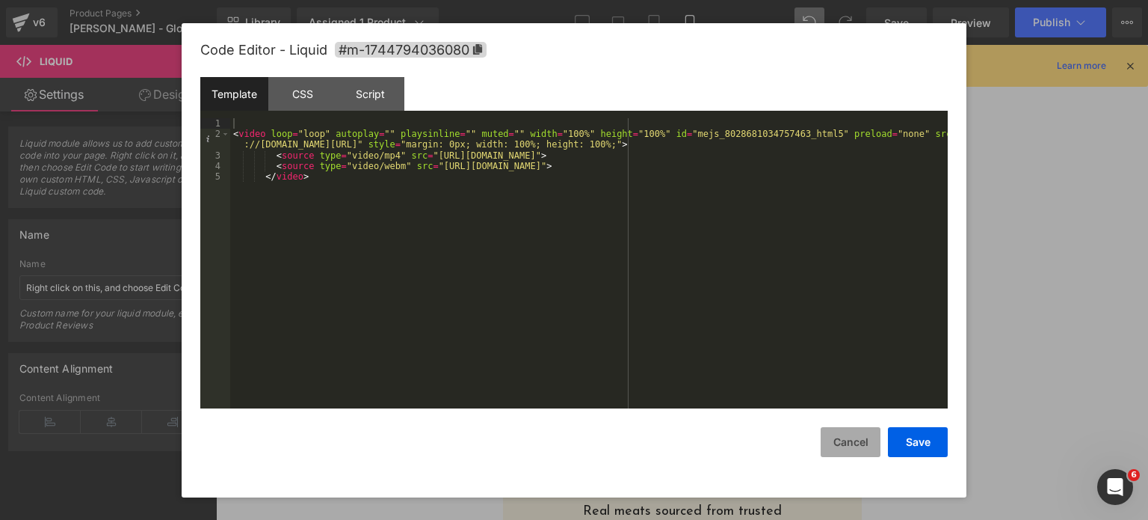
click at [828, 446] on button "Cancel" at bounding box center [851, 442] width 60 height 30
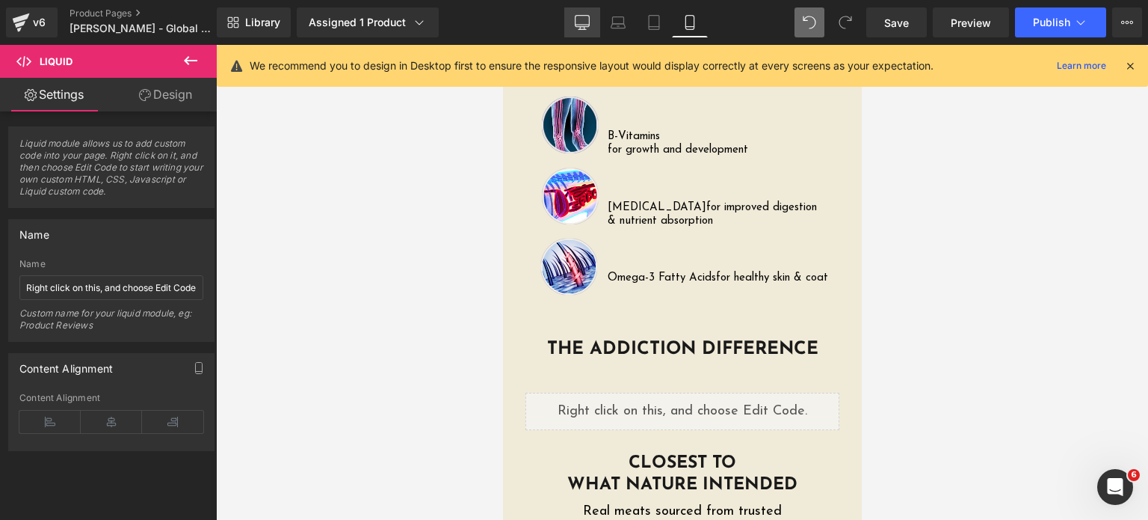
click at [581, 35] on link "Desktop" at bounding box center [582, 22] width 36 height 30
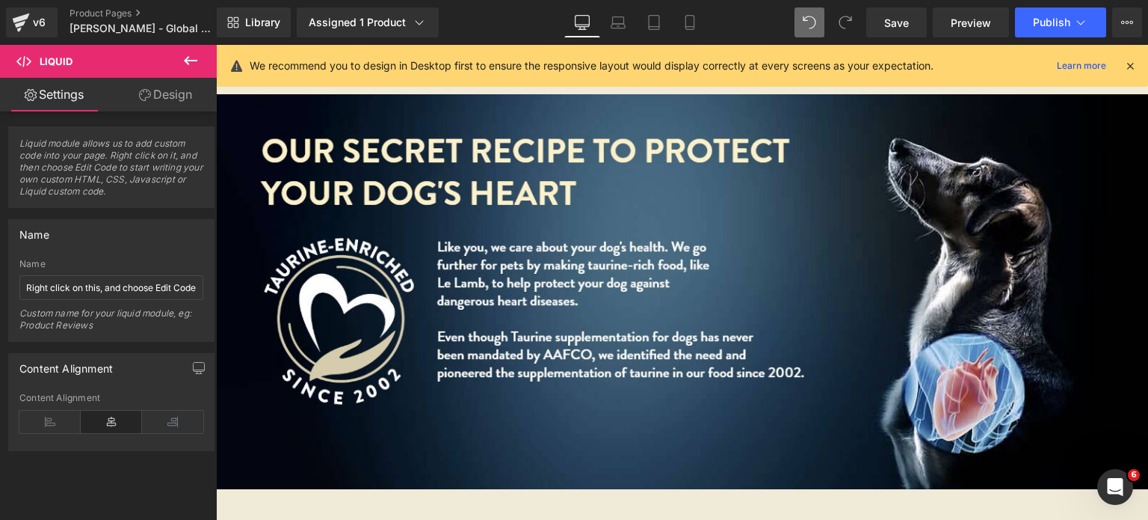
scroll to position [2503, 0]
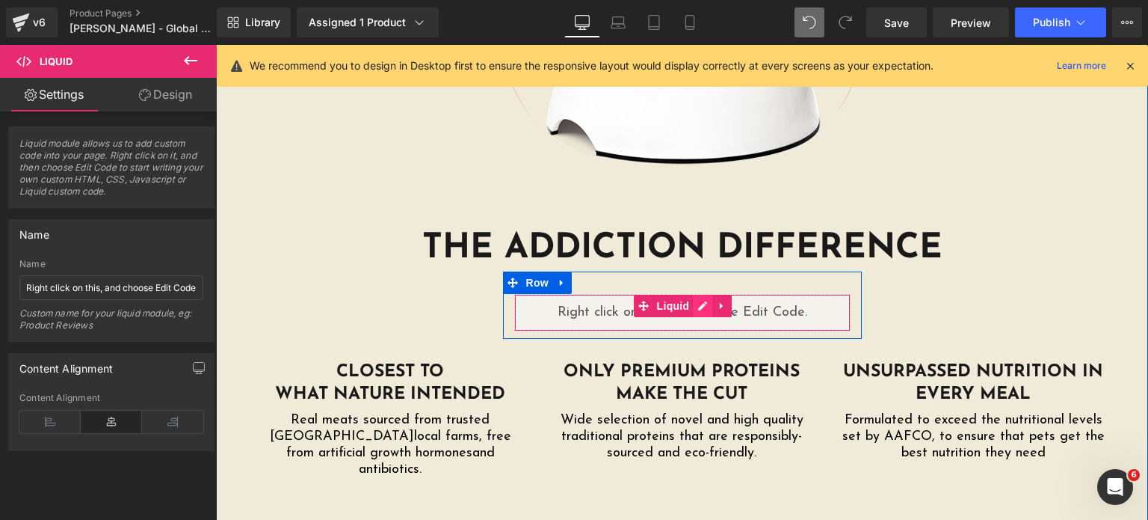
click at [695, 294] on div "Liquid" at bounding box center [682, 312] width 336 height 37
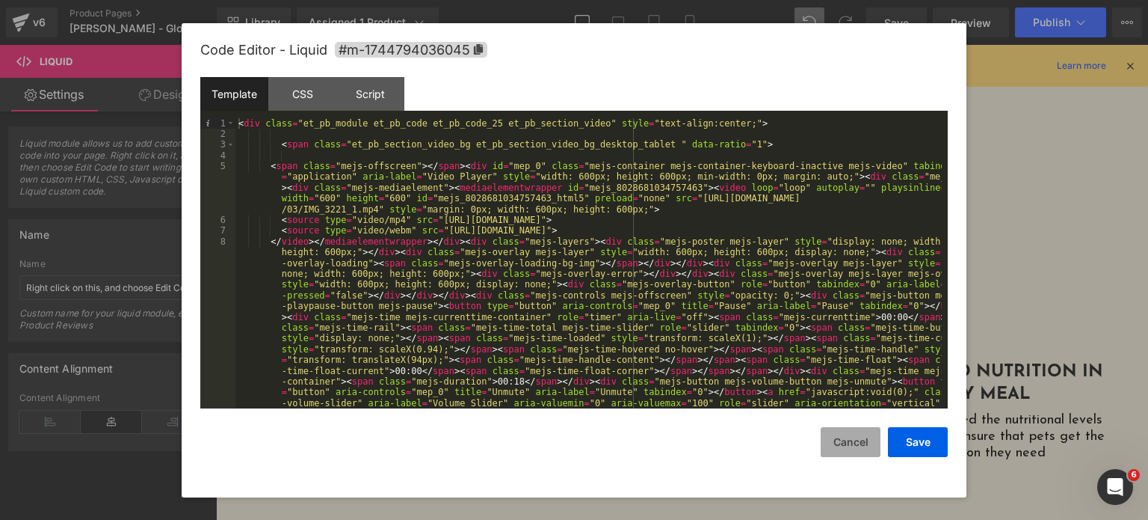
click at [869, 443] on button "Cancel" at bounding box center [851, 442] width 60 height 30
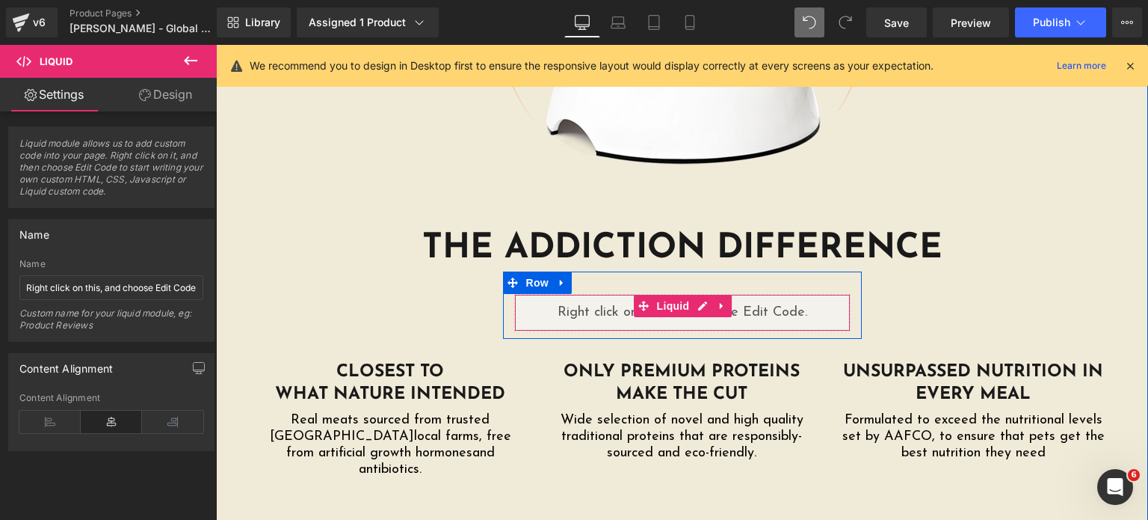
click at [712, 295] on link at bounding box center [721, 306] width 19 height 22
click at [634, 295] on link "Liquid" at bounding box center [635, 306] width 60 height 22
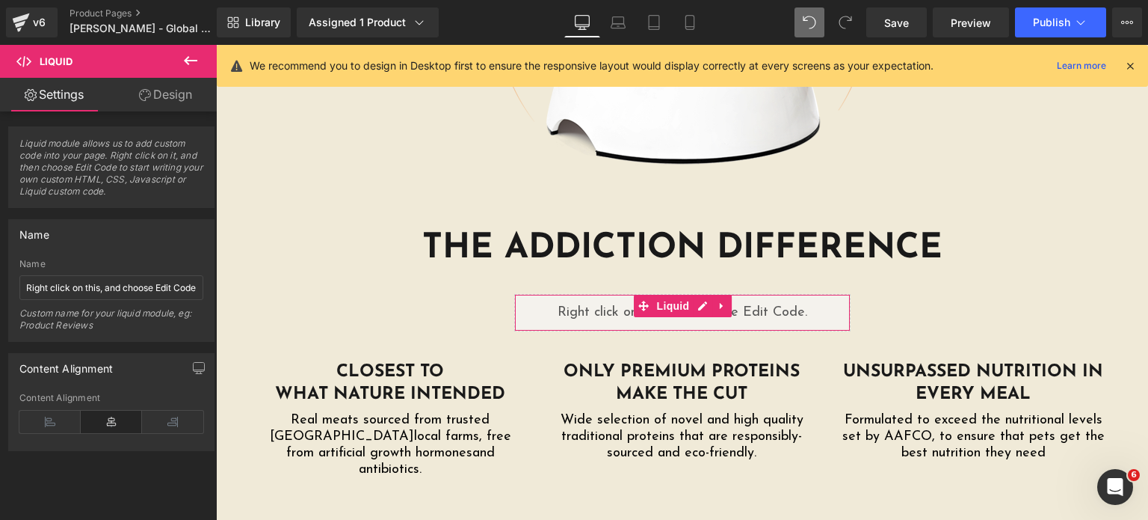
click at [157, 107] on link "Design" at bounding box center [165, 95] width 108 height 34
click at [0, 0] on div "Visibility" at bounding box center [0, 0] width 0 height 0
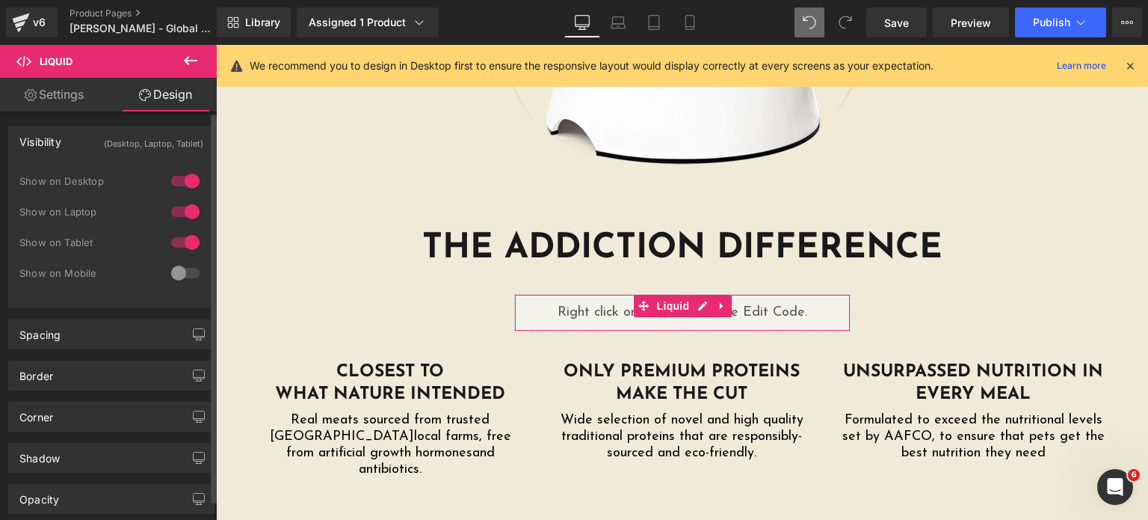
click at [176, 268] on div at bounding box center [185, 273] width 36 height 24
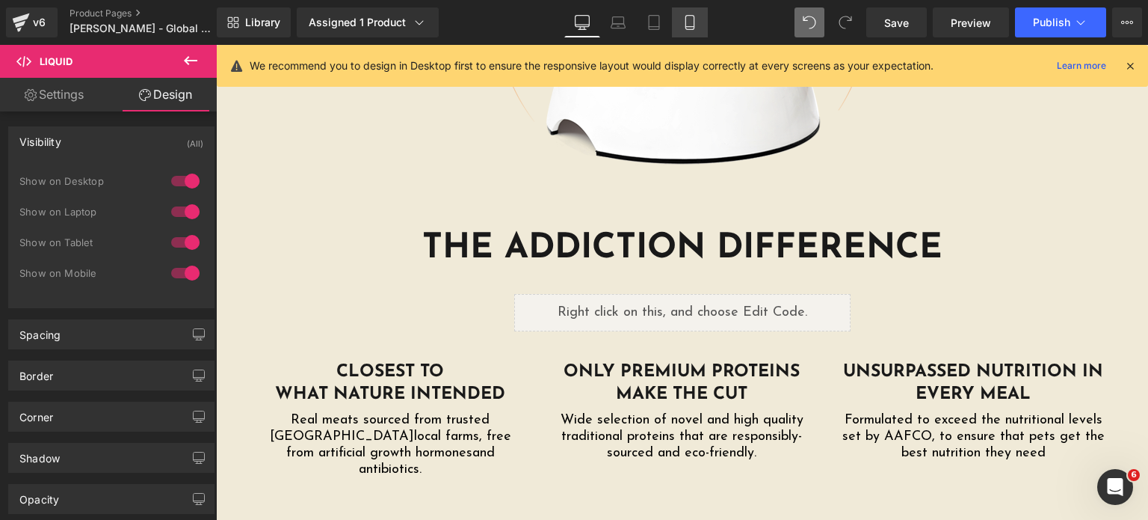
click at [691, 27] on icon at bounding box center [689, 22] width 15 height 15
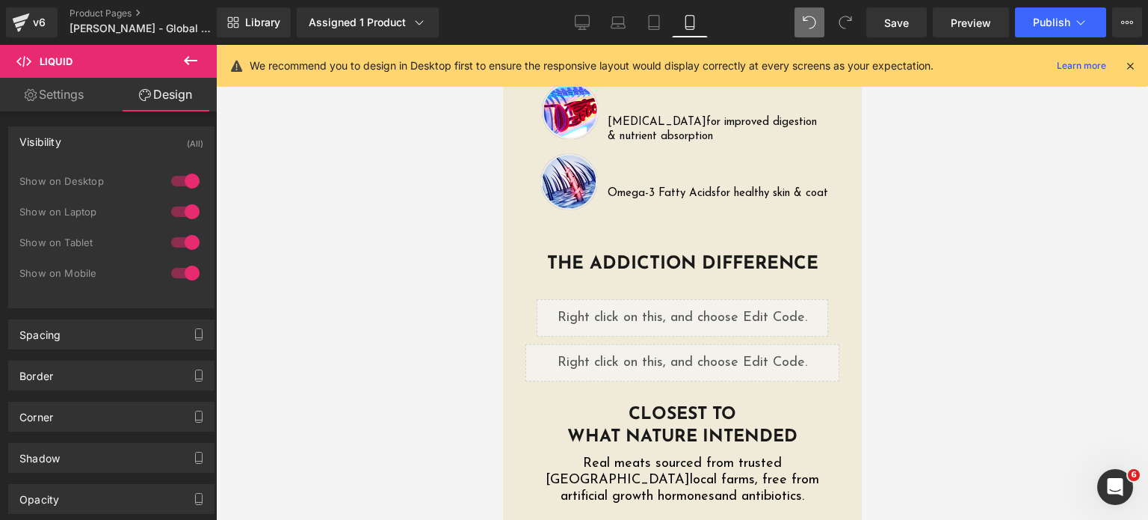
scroll to position [3045, 0]
click at [176, 278] on div at bounding box center [185, 273] width 36 height 24
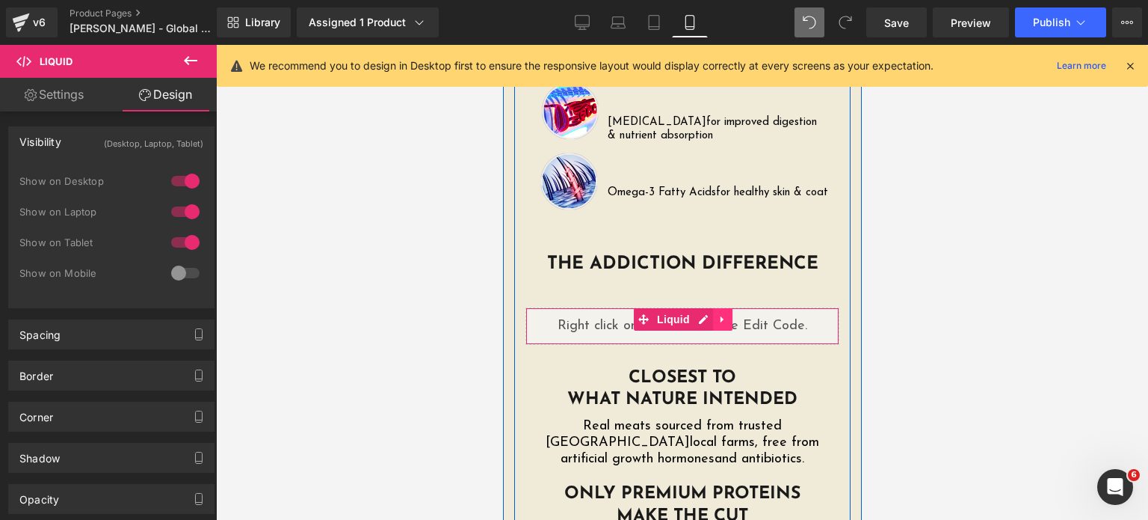
click at [717, 313] on icon at bounding box center [722, 318] width 10 height 11
click at [727, 314] on icon at bounding box center [732, 319] width 10 height 10
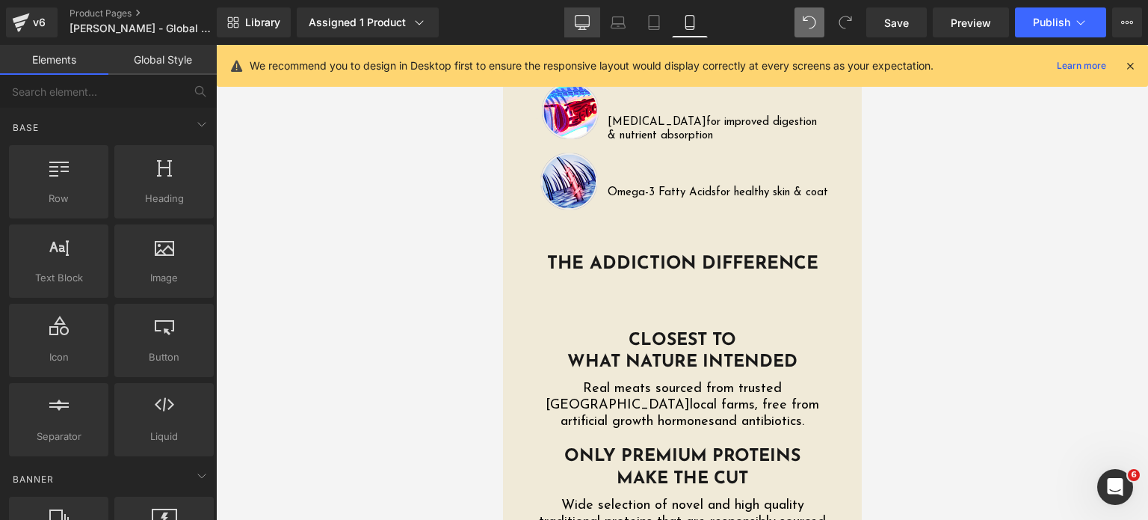
click at [576, 19] on icon at bounding box center [583, 21] width 14 height 11
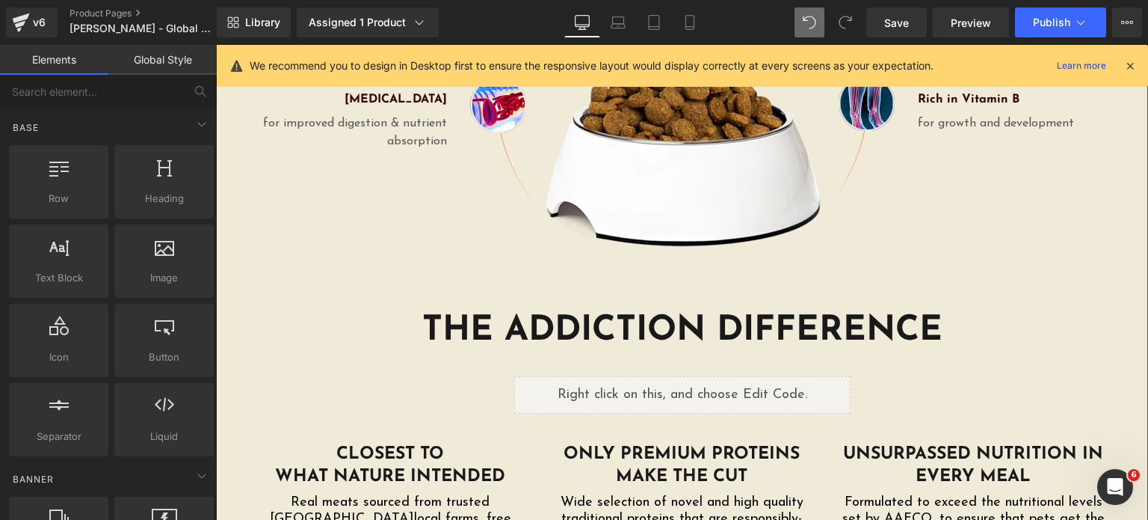
scroll to position [2420, 0]
click at [703, 377] on div "Liquid" at bounding box center [682, 395] width 336 height 37
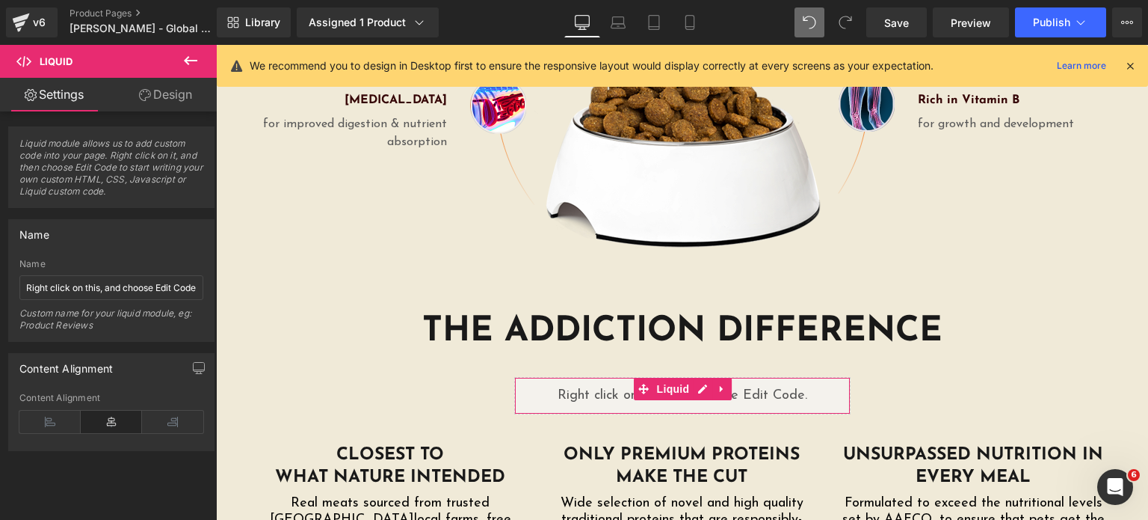
click at [179, 108] on link "Design" at bounding box center [165, 95] width 108 height 34
click at [0, 0] on div "Visibility 0|0|0|0" at bounding box center [0, 0] width 0 height 0
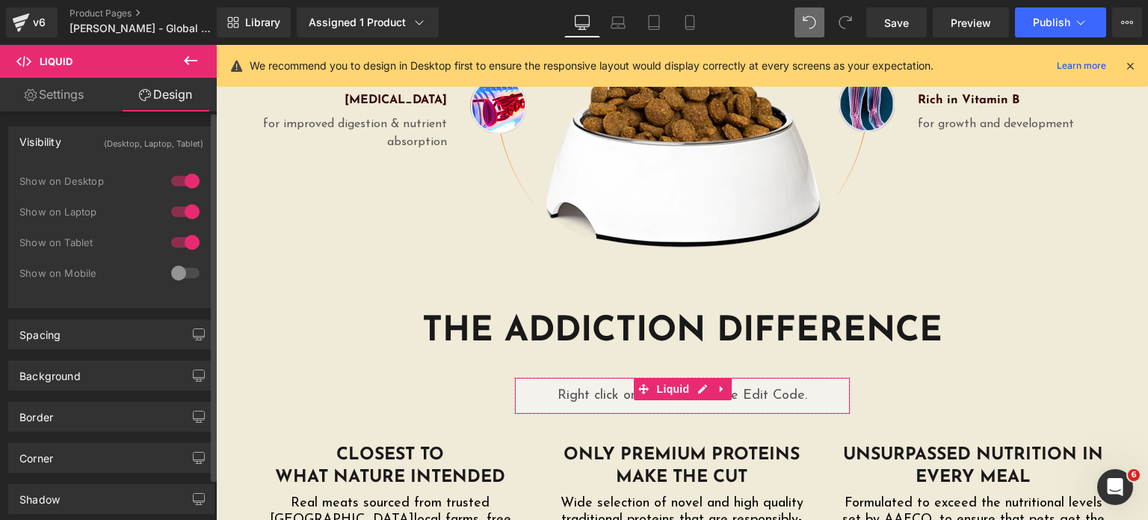
click at [169, 262] on div at bounding box center [185, 273] width 36 height 24
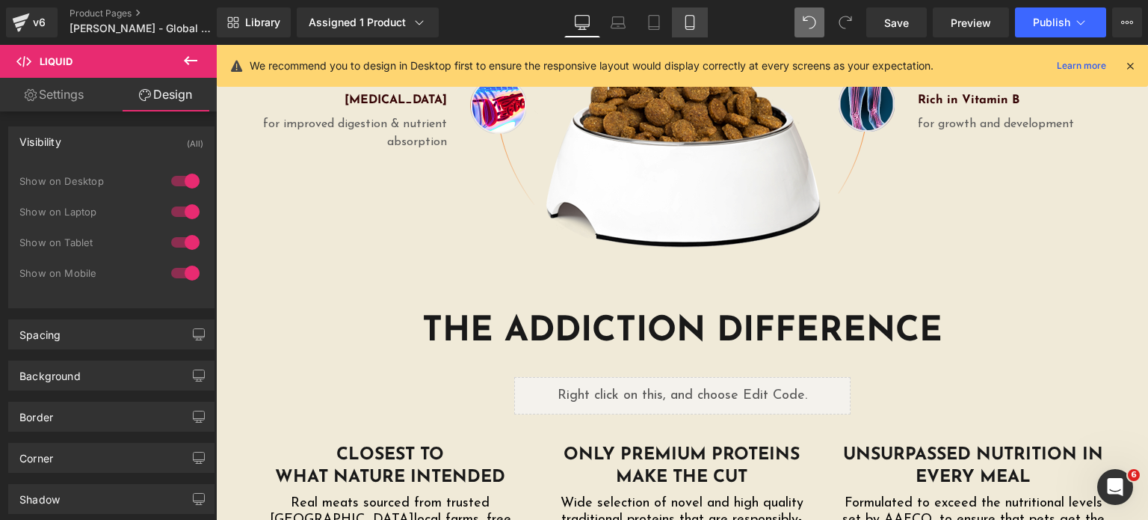
click at [684, 15] on icon at bounding box center [689, 22] width 15 height 15
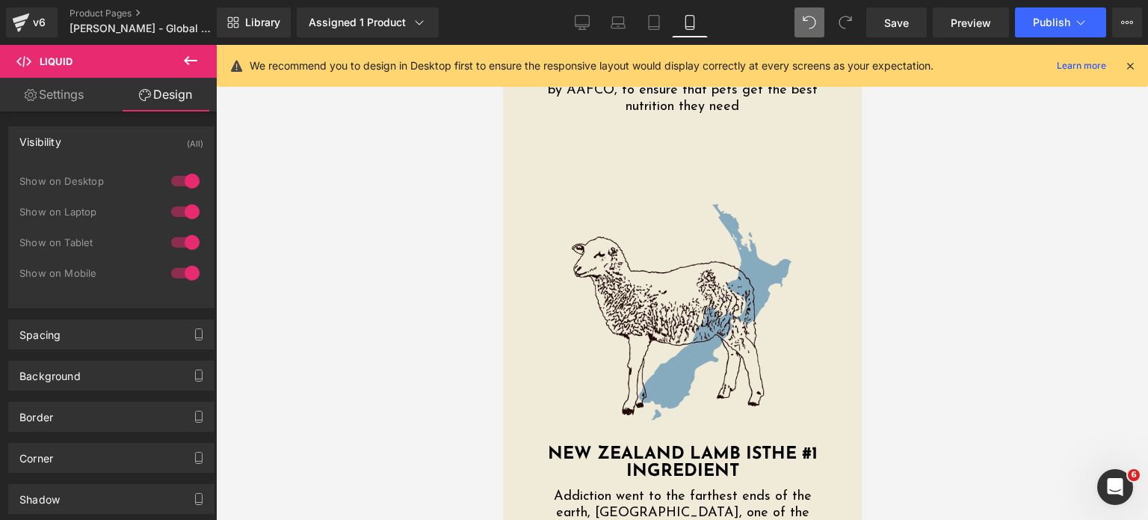
scroll to position [3608, 0]
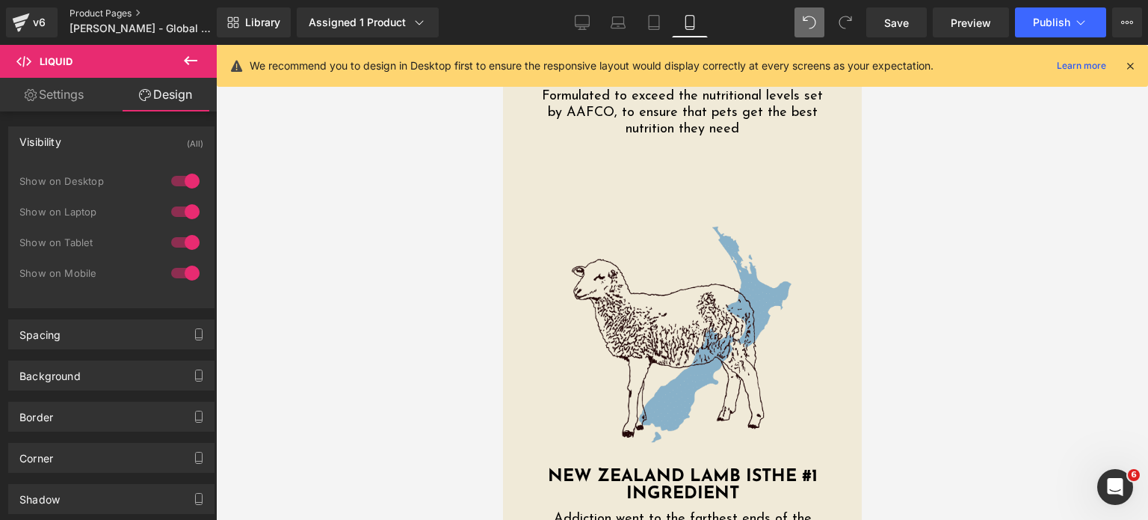
click at [95, 16] on link "Product Pages" at bounding box center [156, 13] width 172 height 12
